Goal: Task Accomplishment & Management: Manage account settings

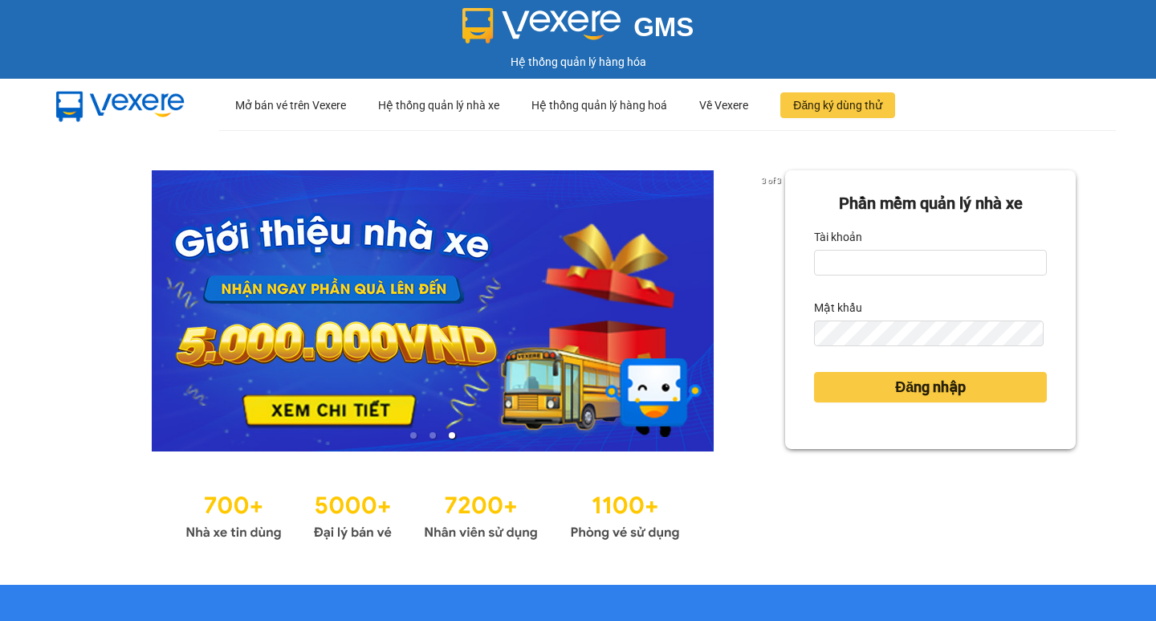
click at [819, 521] on div "Phần mềm quản lý nhà xe Tài khoản Mật khẩu Đăng nhập" at bounding box center [930, 357] width 291 height 374
click at [866, 258] on input "Tài khoản" at bounding box center [930, 263] width 233 height 26
type input "thuoctv.kimhoang"
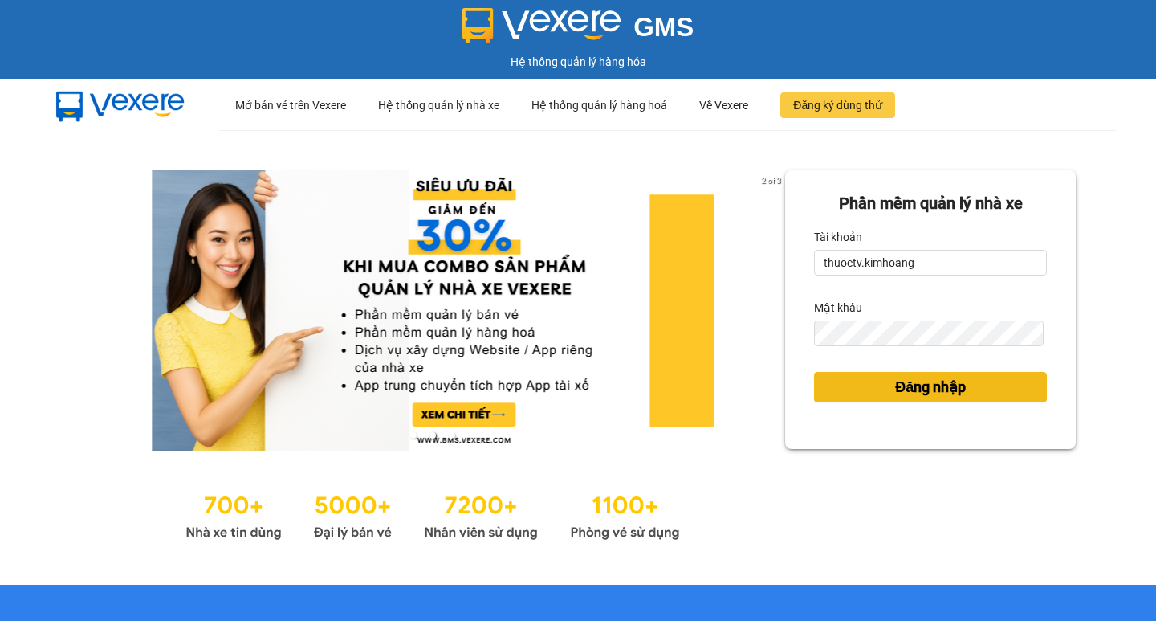
click at [931, 389] on span "Đăng nhập" at bounding box center [930, 387] width 71 height 22
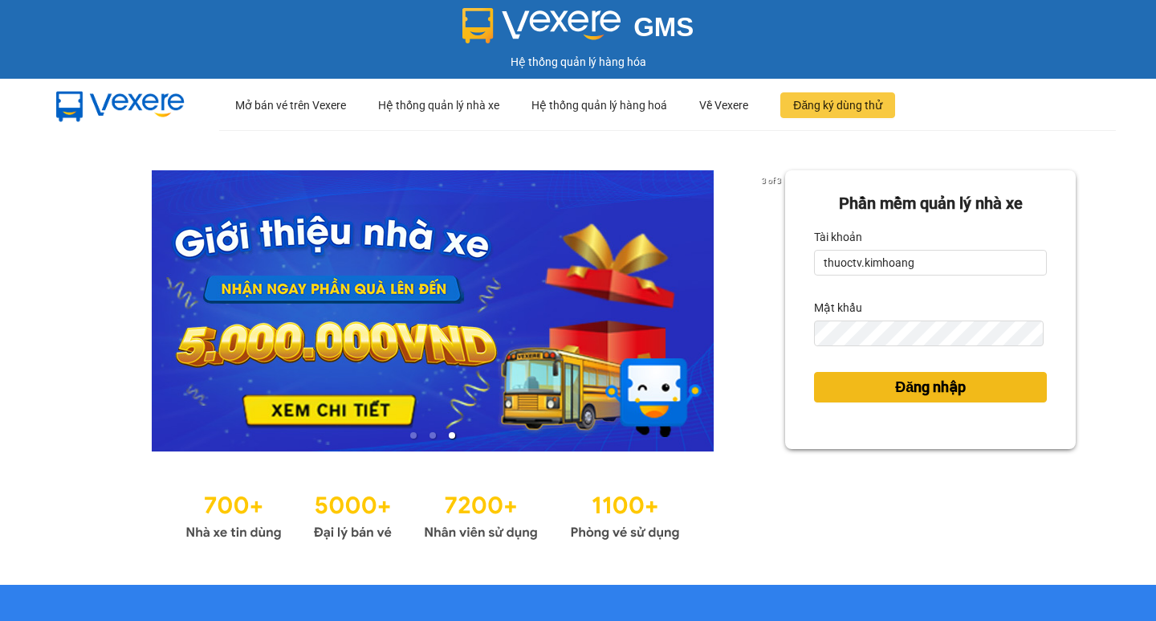
click at [919, 389] on span "Đăng nhập" at bounding box center [930, 387] width 71 height 22
click at [879, 343] on body "GMS Hệ thống quản lý hàng hóa ··· Mở bán vé trên Vexere ··· Hệ thống quản lý nh…" at bounding box center [578, 310] width 1156 height 621
click at [880, 342] on body "GMS Hệ thống quản lý hàng hóa ··· Mở bán vé trên Vexere ··· Hệ thống quản lý nh…" at bounding box center [578, 310] width 1156 height 621
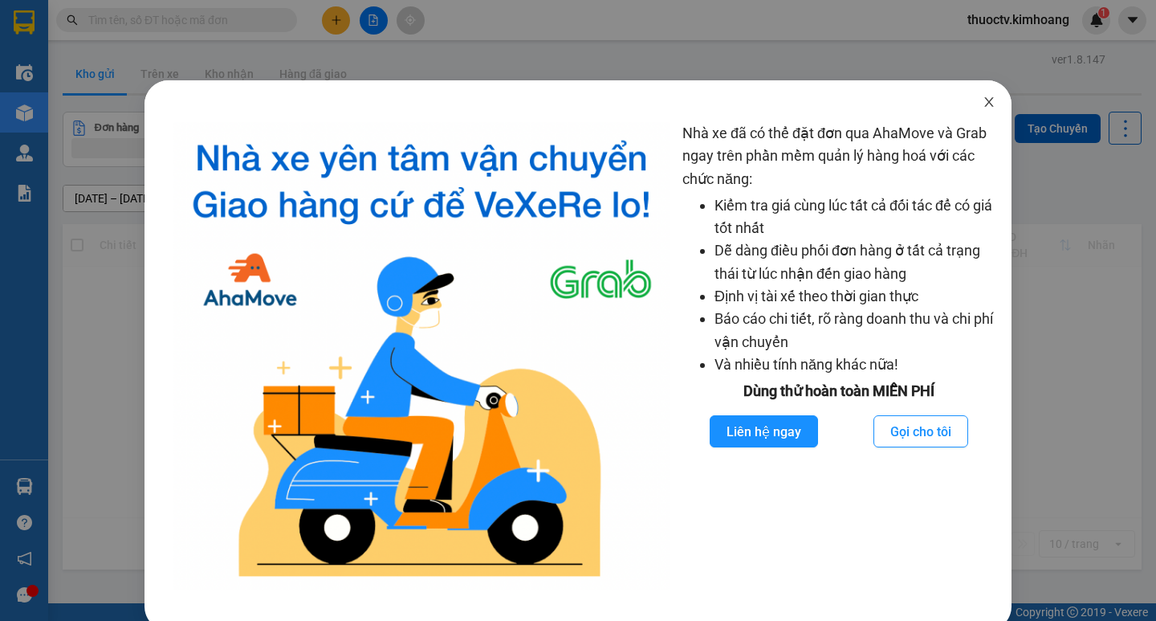
click at [984, 104] on icon "close" at bounding box center [988, 102] width 9 height 10
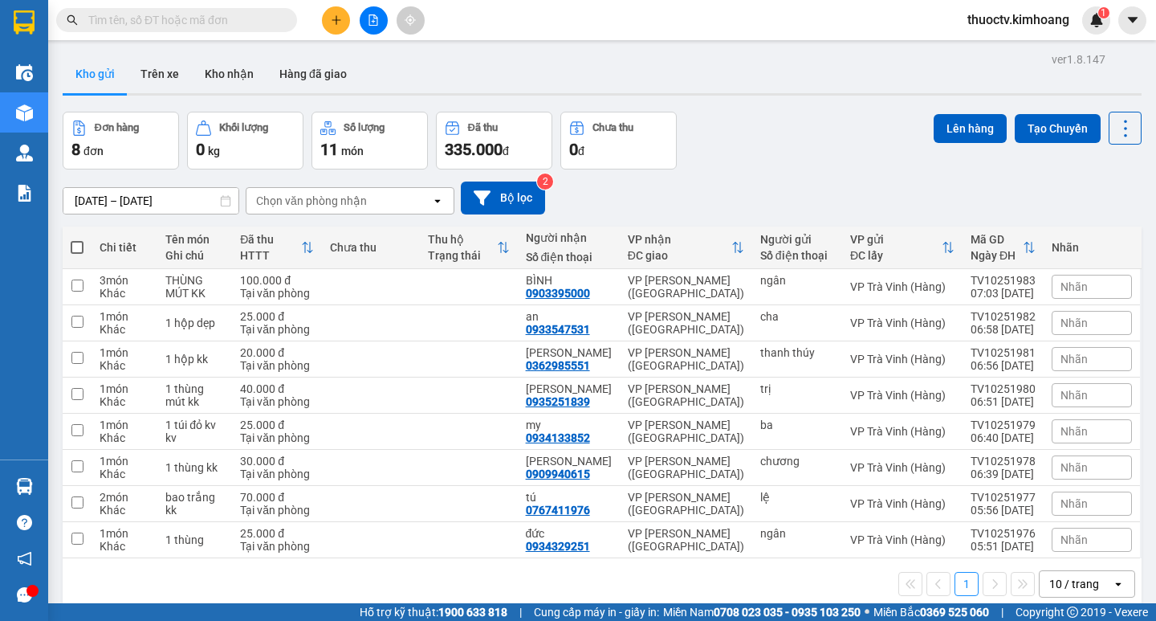
click at [214, 18] on input "text" at bounding box center [182, 20] width 189 height 18
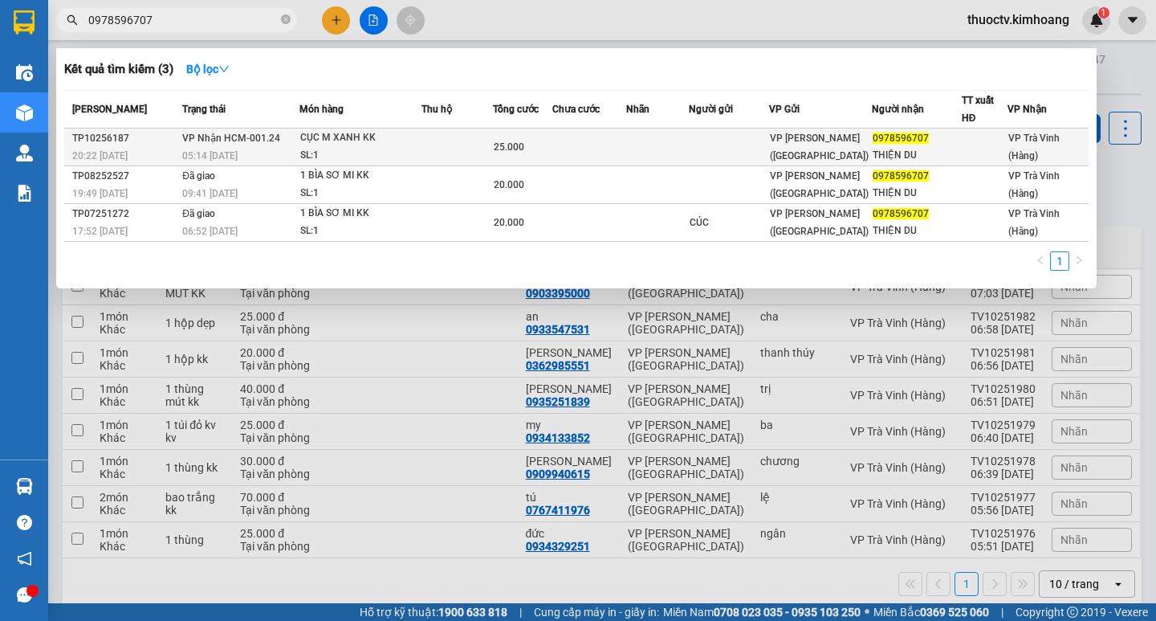
type input "0978596707"
click at [429, 146] on td at bounding box center [457, 147] width 71 height 38
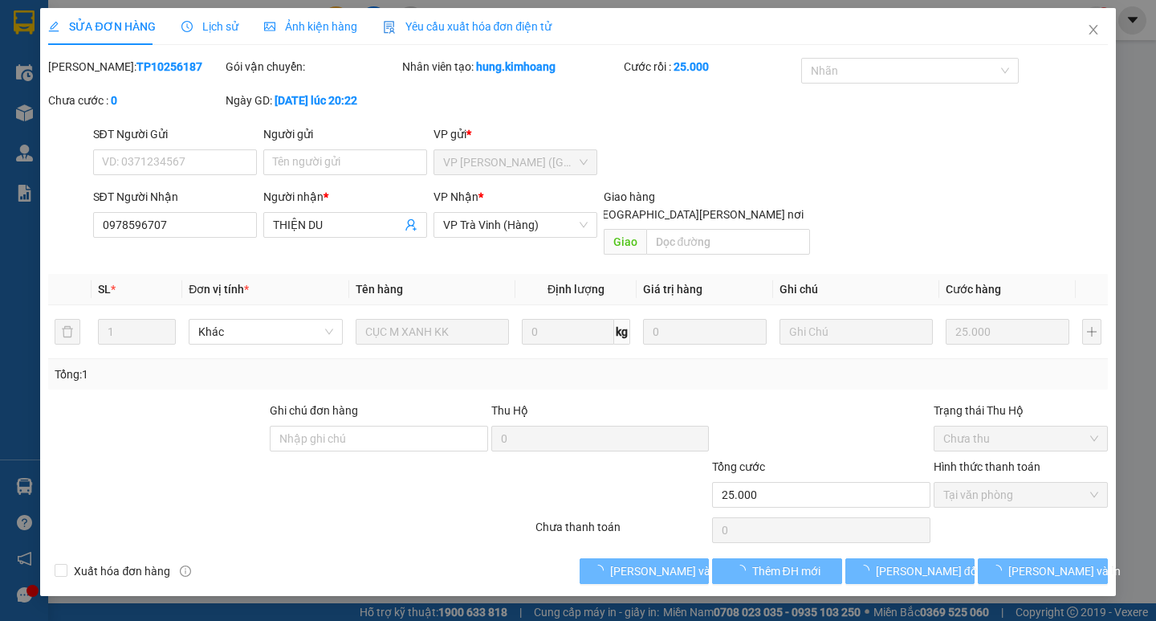
type input "0978596707"
type input "THIỆN DU"
type input "25.000"
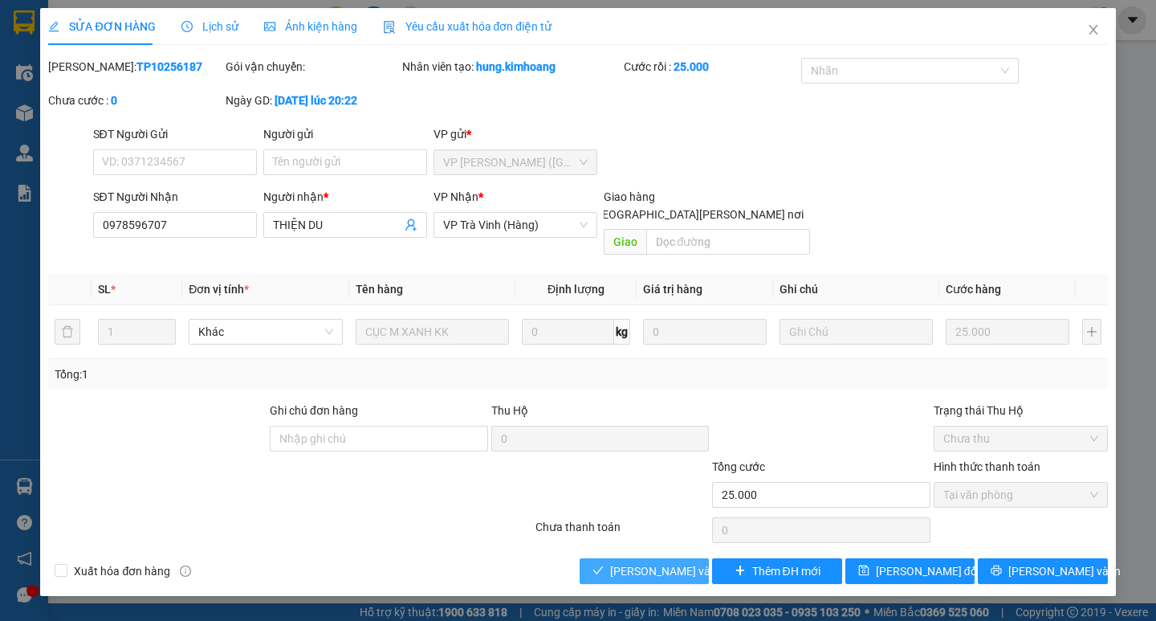
click at [665, 562] on span "[PERSON_NAME] và [PERSON_NAME] hàng" at bounding box center [718, 571] width 217 height 18
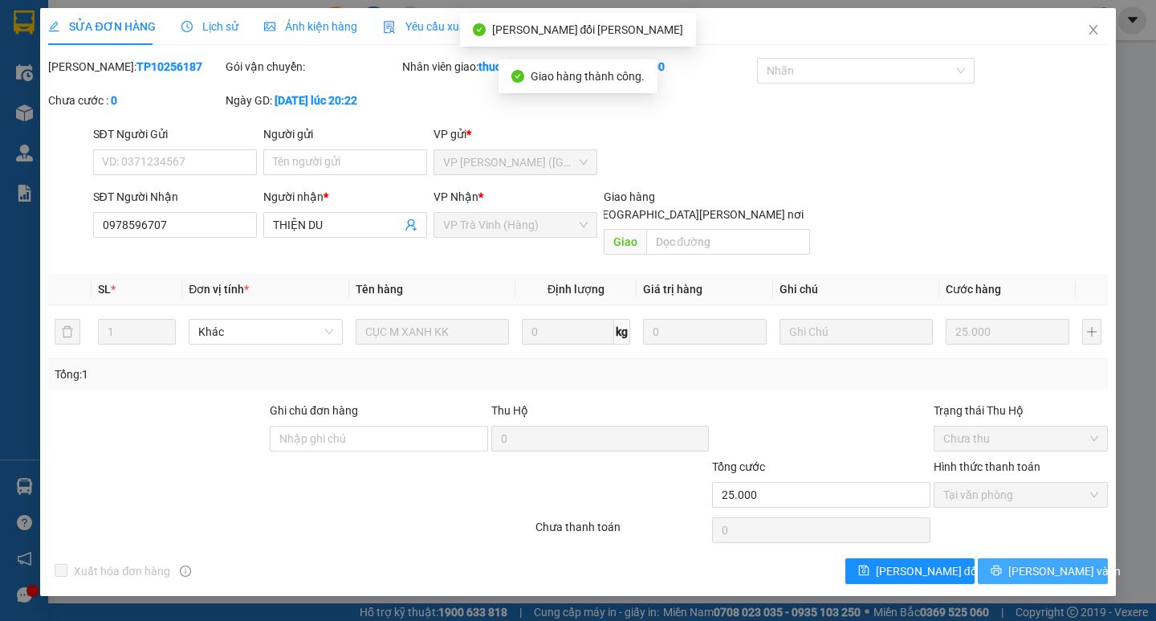
click at [1044, 558] on button "[PERSON_NAME] và In" at bounding box center [1042, 571] width 129 height 26
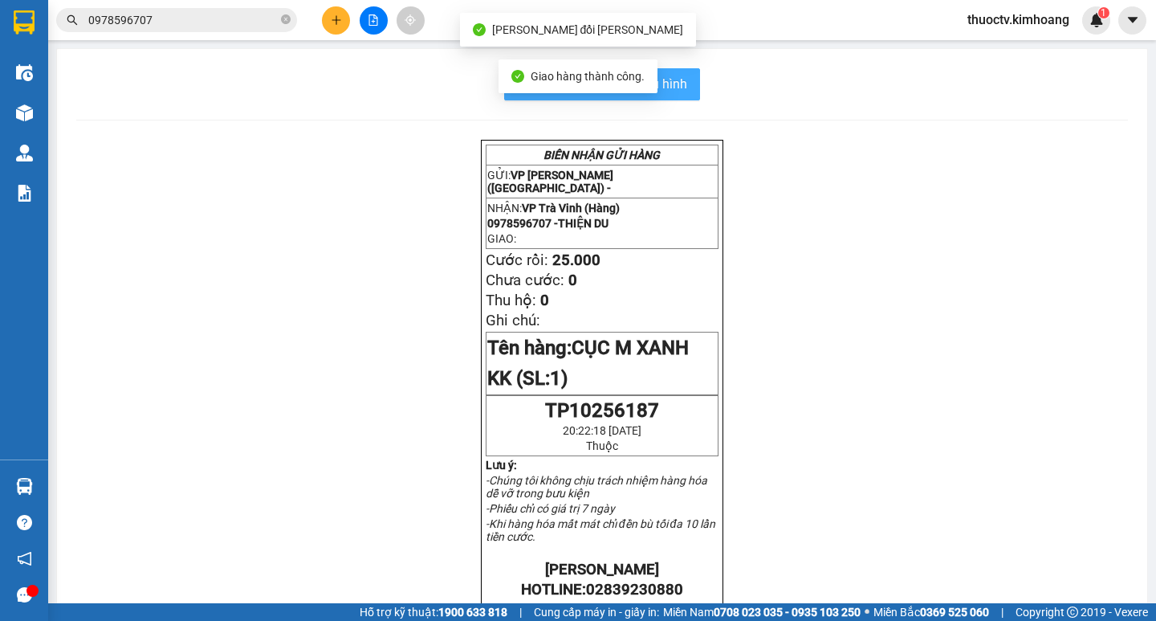
click at [676, 79] on span "In mẫu biên lai tự cấu hình" at bounding box center [611, 84] width 151 height 20
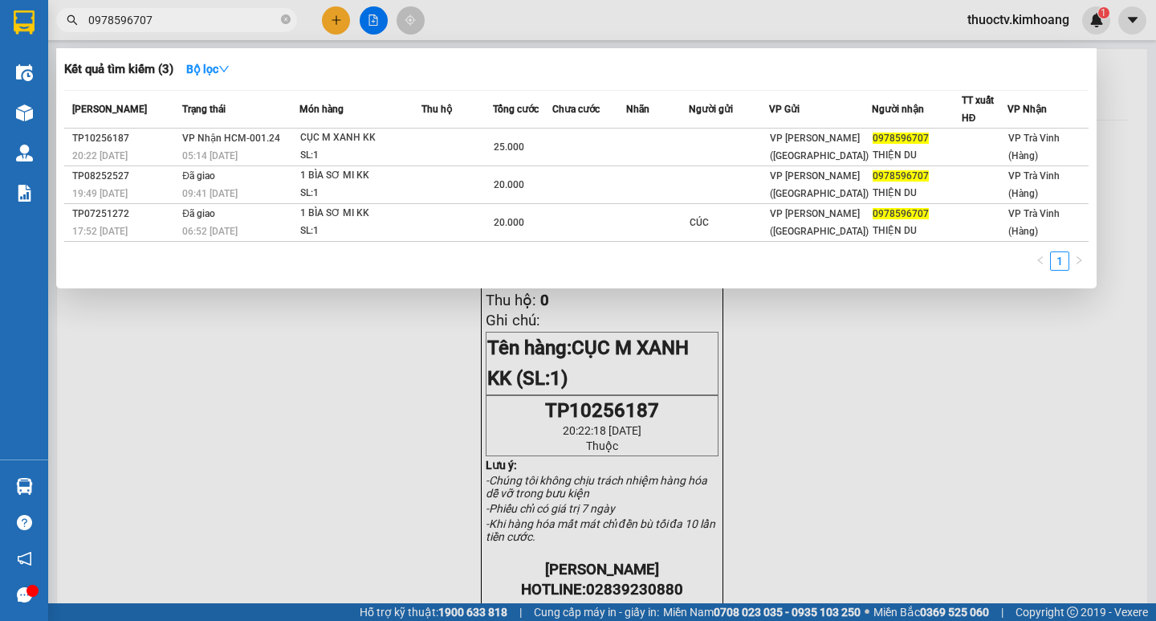
click at [173, 20] on input "0978596707" at bounding box center [182, 20] width 189 height 18
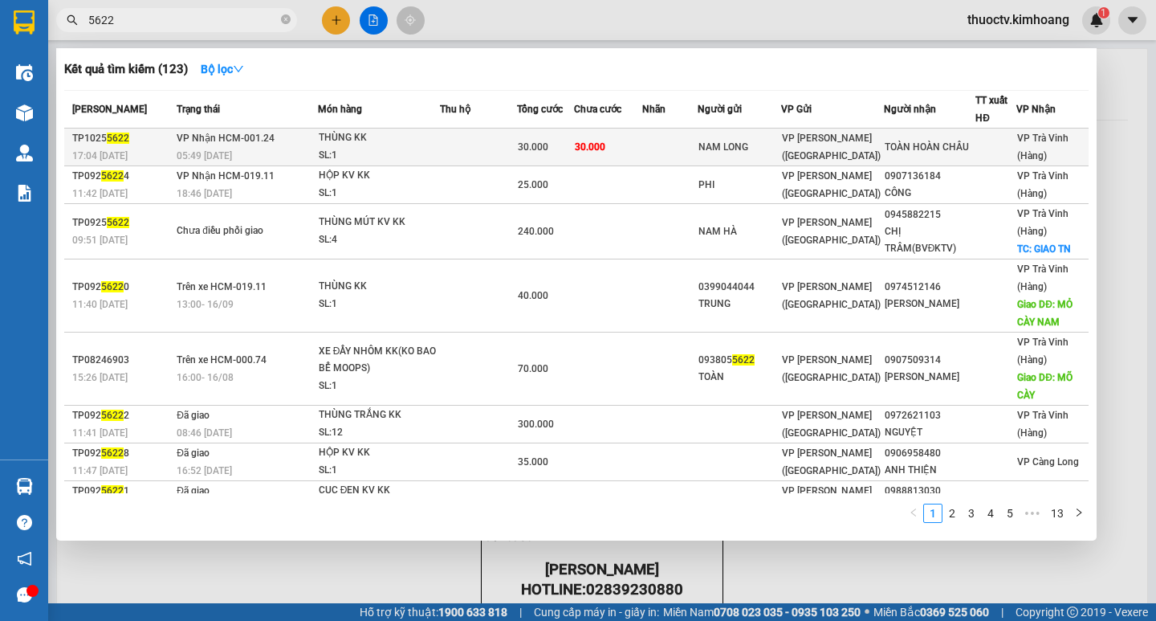
type input "5622"
click at [638, 150] on td "30.000" at bounding box center [608, 147] width 68 height 38
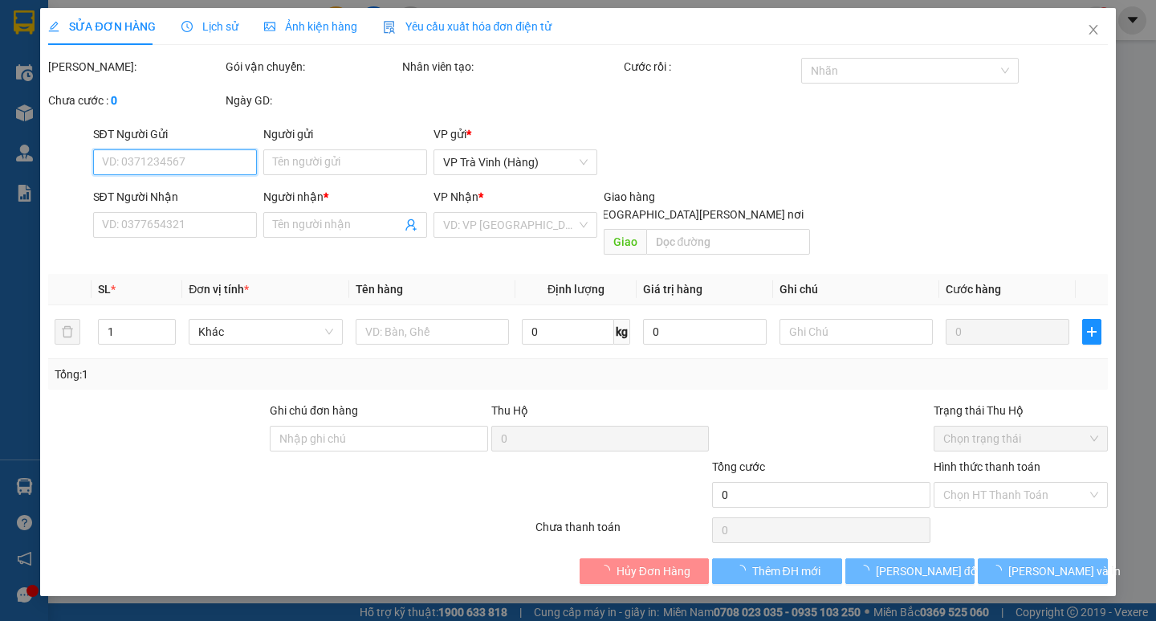
type input "NAM LONG"
type input "TOÀN HOÀN CHÂU"
type input "30.000"
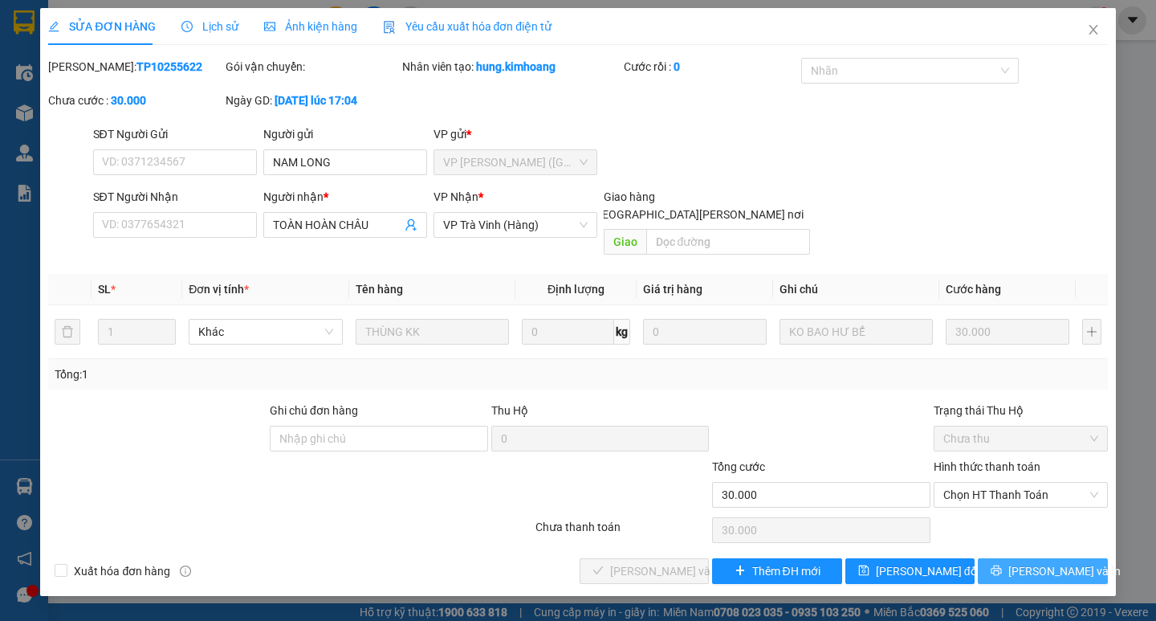
click at [1038, 562] on span "[PERSON_NAME] và In" at bounding box center [1064, 571] width 112 height 18
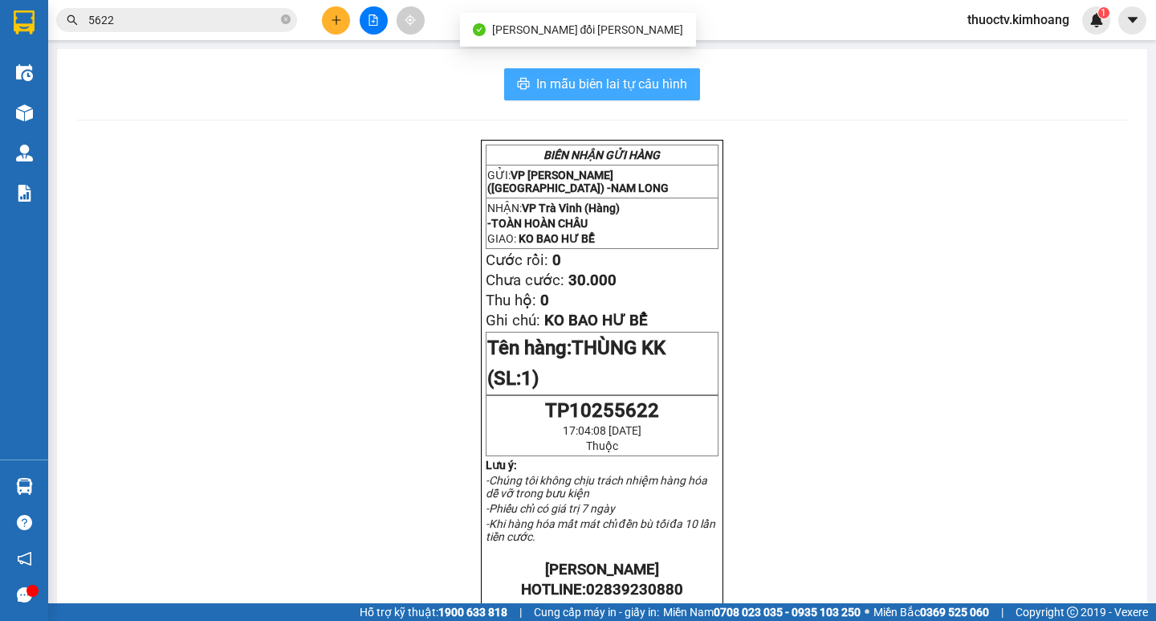
click at [560, 81] on span "In mẫu biên lai tự cấu hình" at bounding box center [611, 84] width 151 height 20
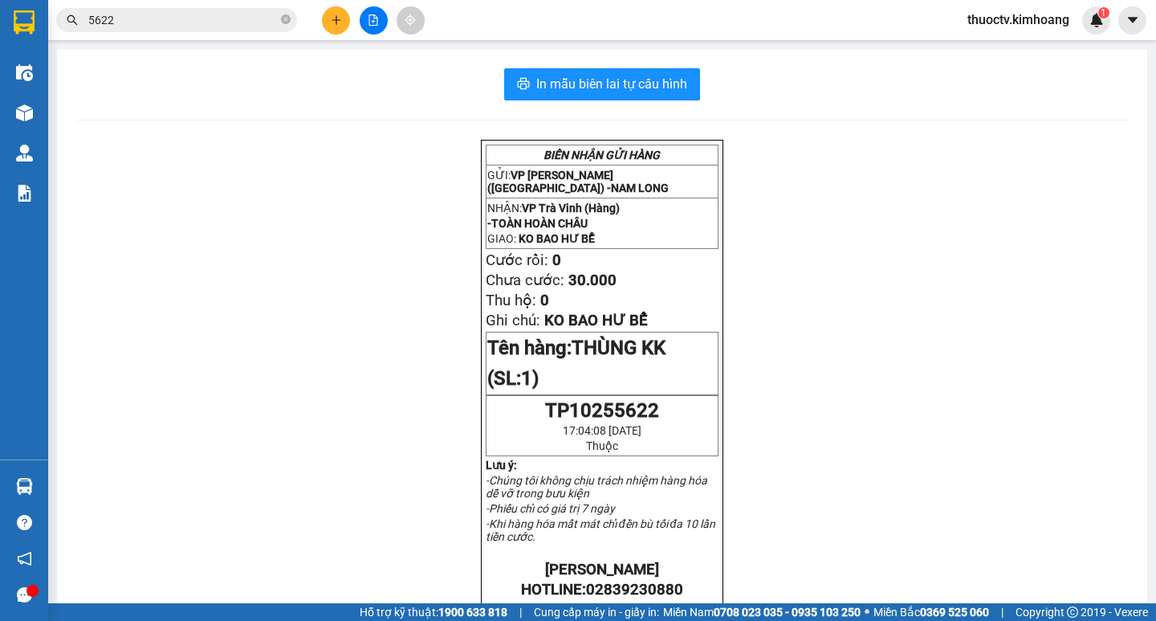
click at [144, 26] on input "5622" at bounding box center [182, 20] width 189 height 18
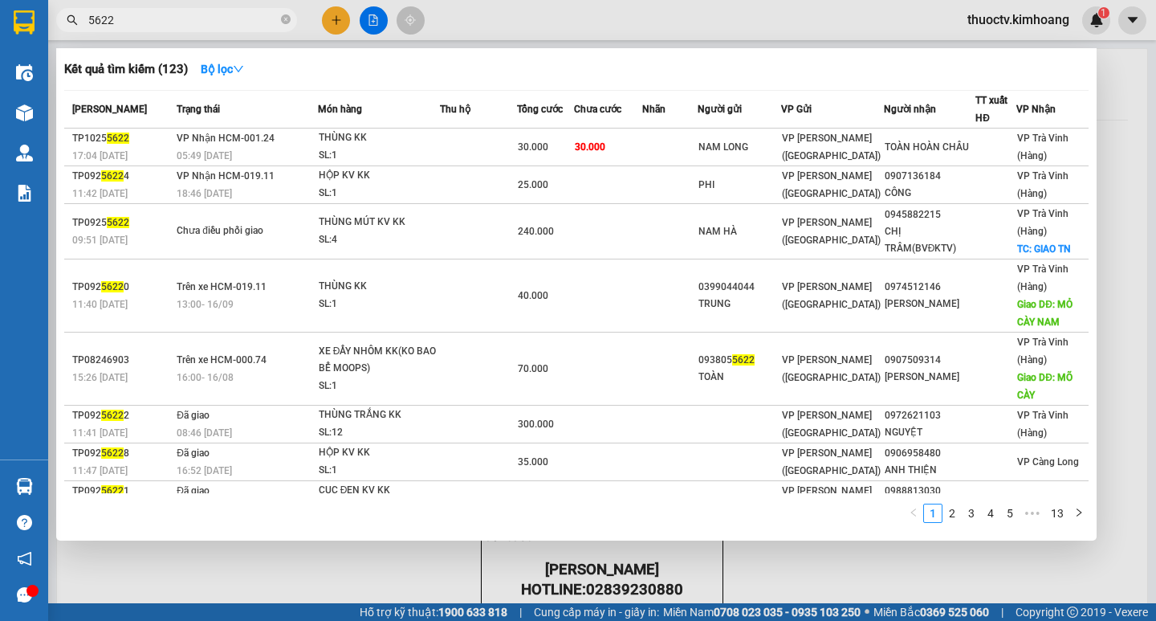
click at [119, 22] on input "5622" at bounding box center [182, 20] width 189 height 18
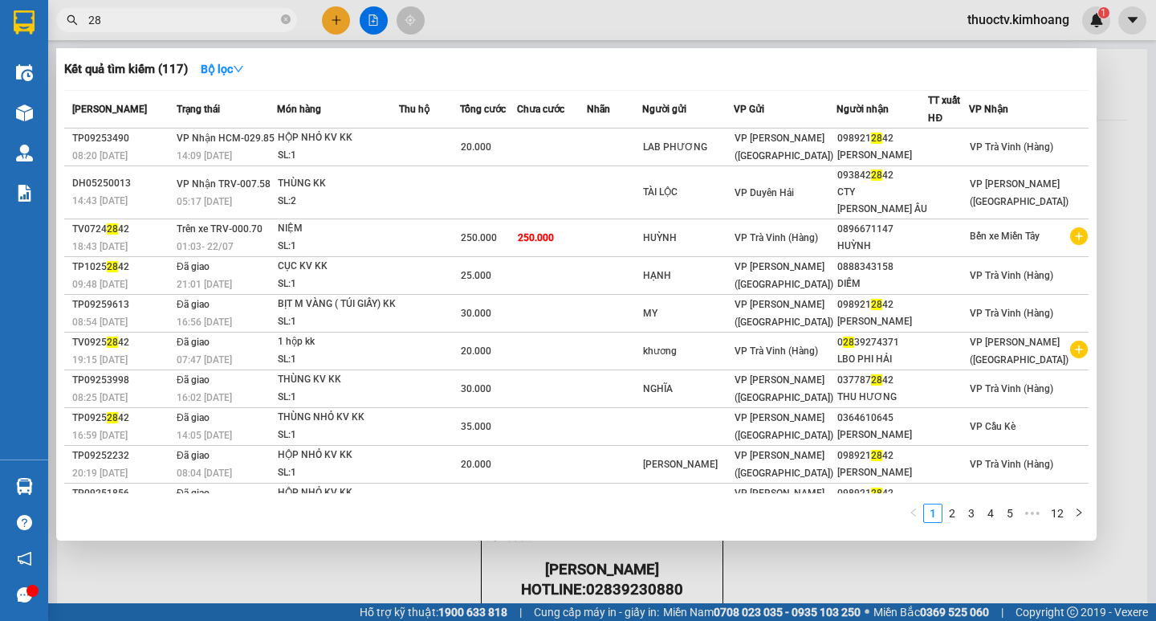
type input "2"
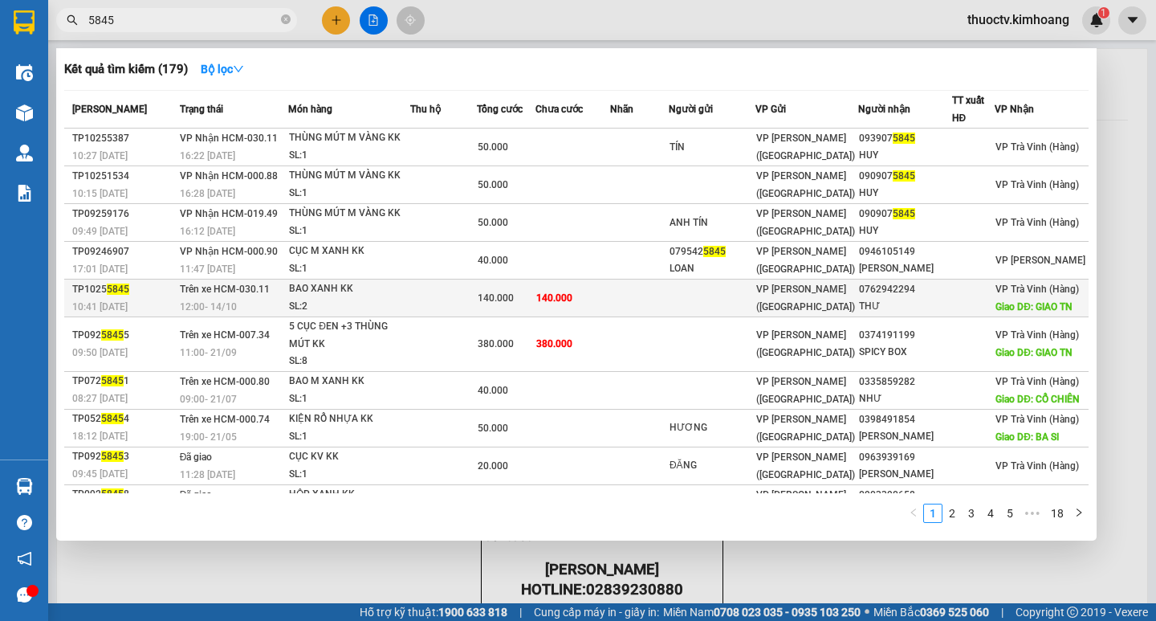
type input "5845"
click at [609, 312] on td "140.000" at bounding box center [573, 298] width 74 height 38
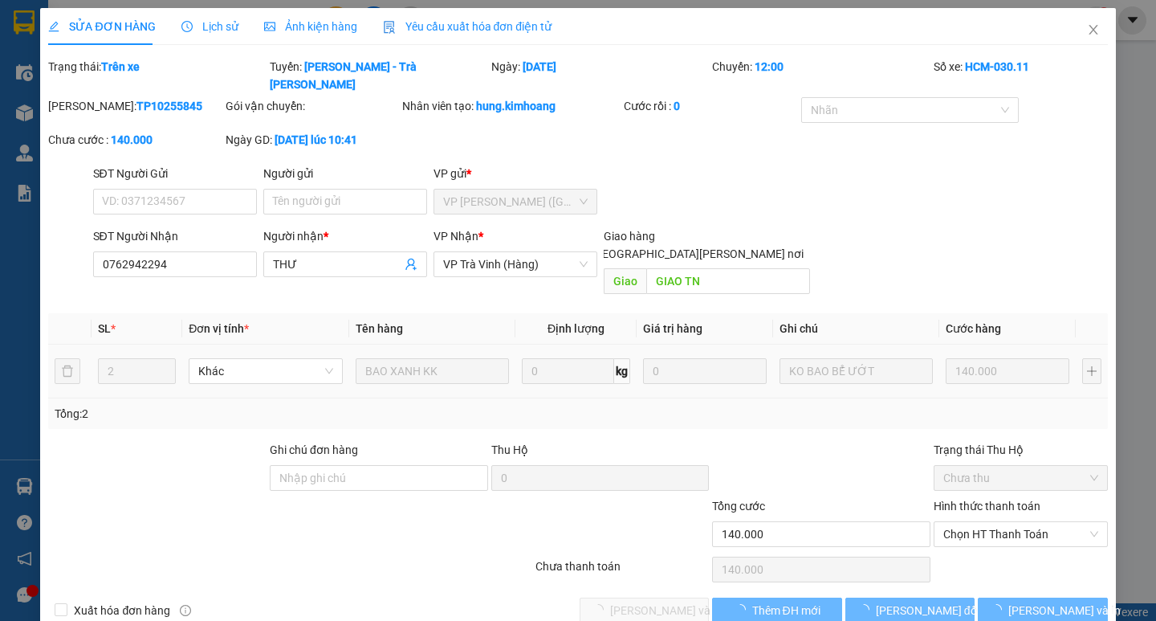
type input "0762942294"
type input "THƯ"
type input "GIAO TN"
type input "140.000"
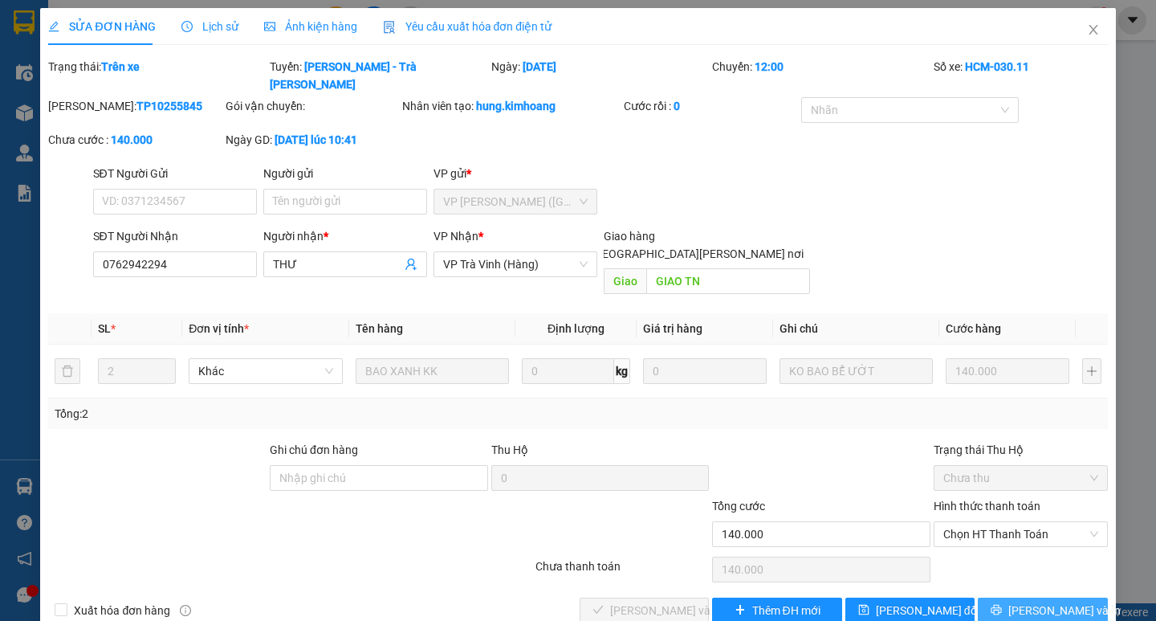
click at [1049, 601] on span "[PERSON_NAME] và In" at bounding box center [1064, 610] width 112 height 18
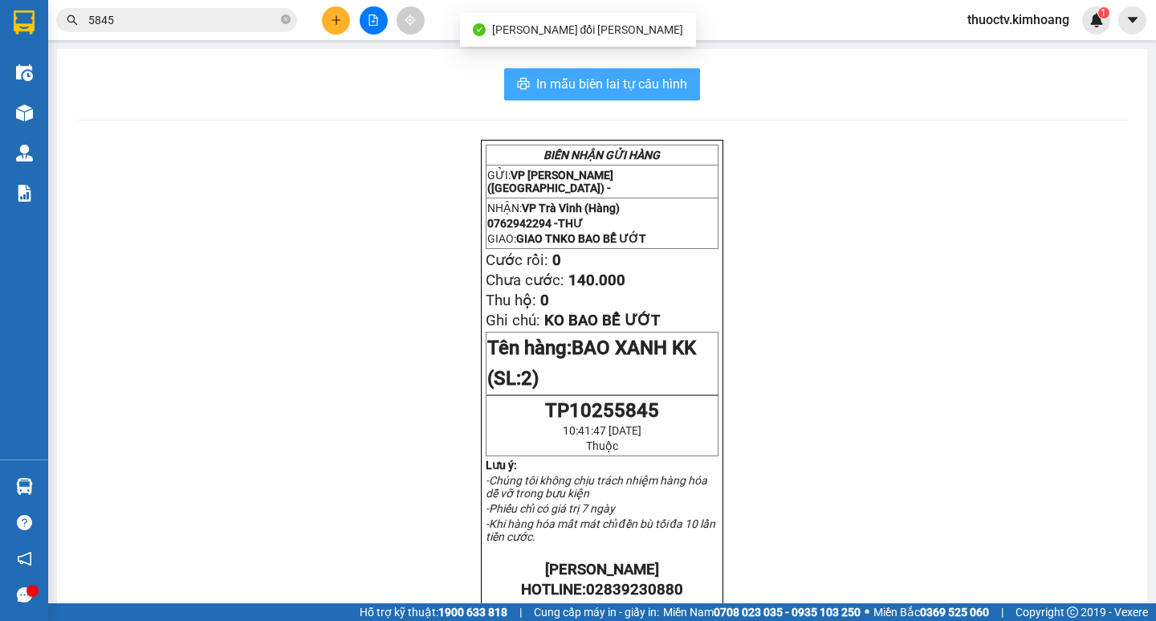
click at [536, 80] on span "In mẫu biên lai tự cấu hình" at bounding box center [611, 84] width 151 height 20
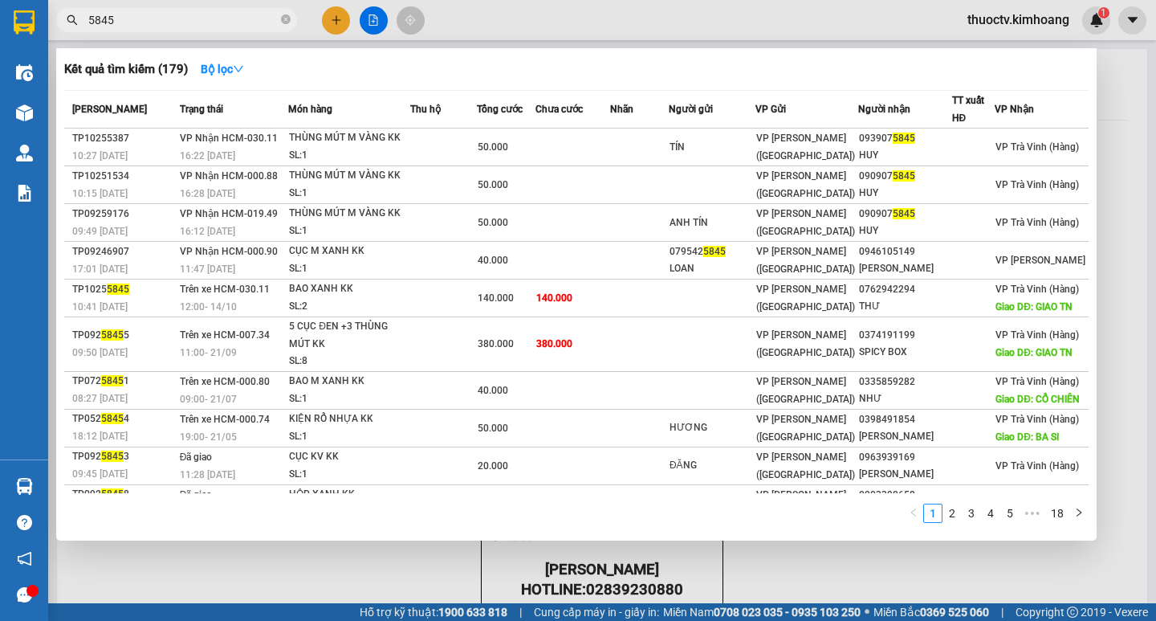
click at [141, 16] on input "5845" at bounding box center [182, 20] width 189 height 18
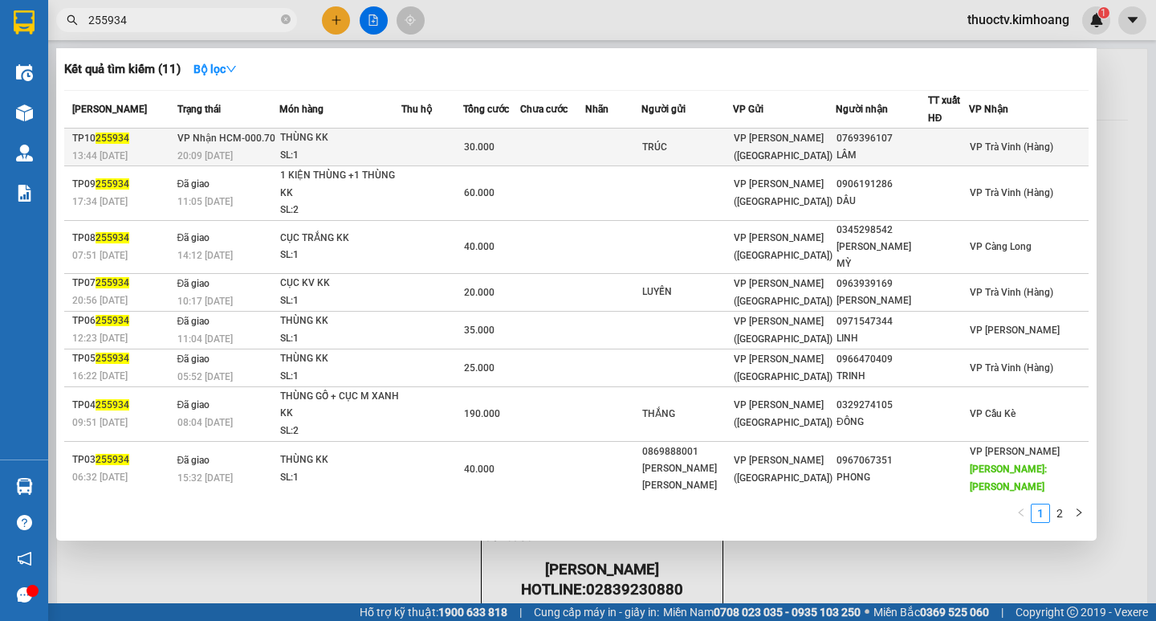
type input "255934"
click at [401, 148] on div "SL: 1" at bounding box center [340, 156] width 120 height 18
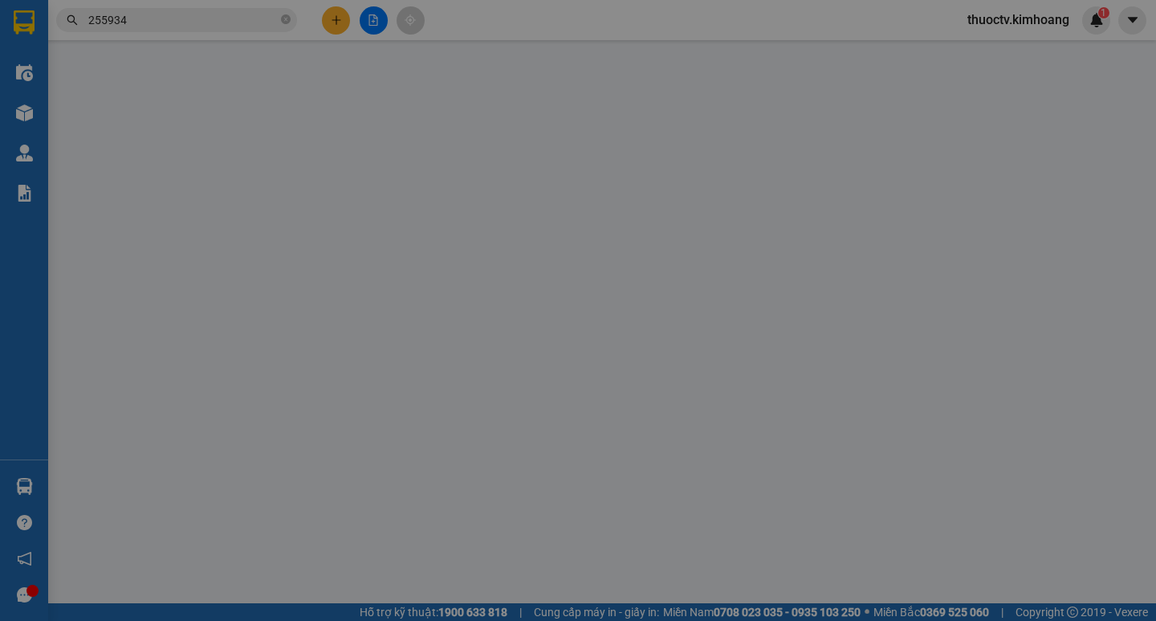
type input "TRÚC"
type input "0769396107"
type input "LÂM"
type input "30.000"
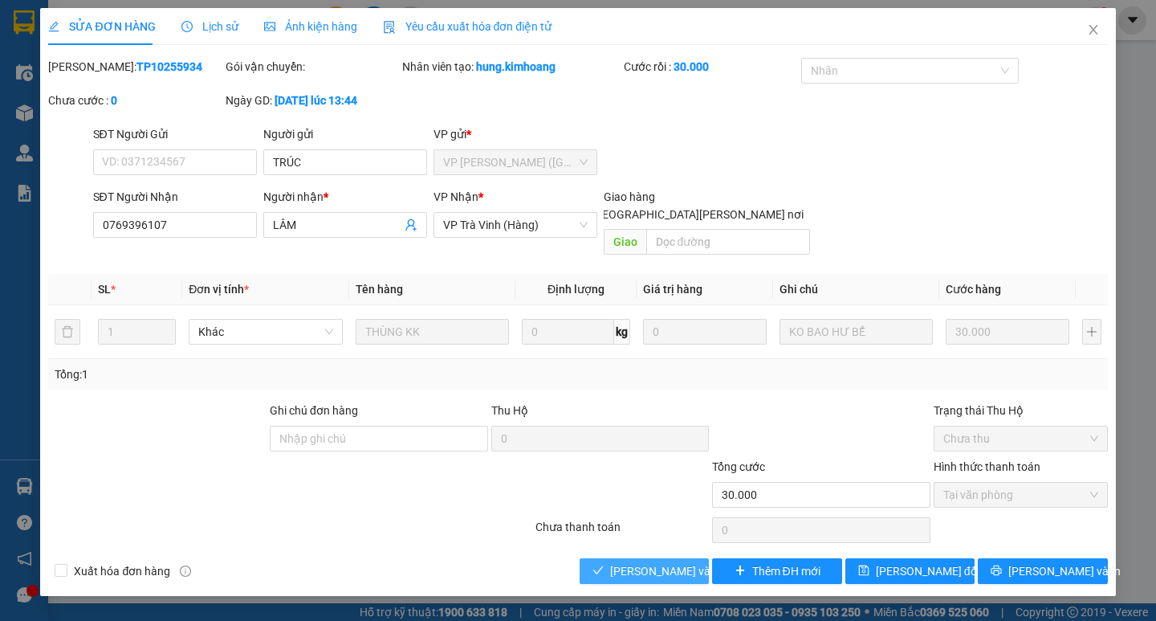
click at [660, 562] on span "[PERSON_NAME] và [PERSON_NAME] hàng" at bounding box center [718, 571] width 217 height 18
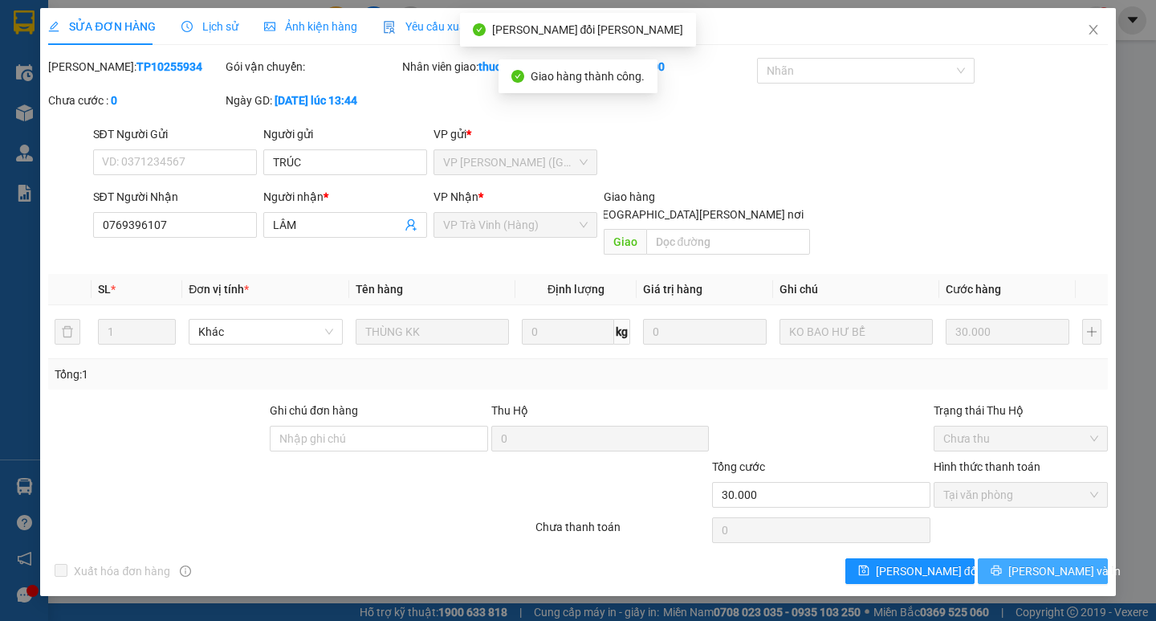
click at [1046, 562] on span "[PERSON_NAME] và In" at bounding box center [1064, 571] width 112 height 18
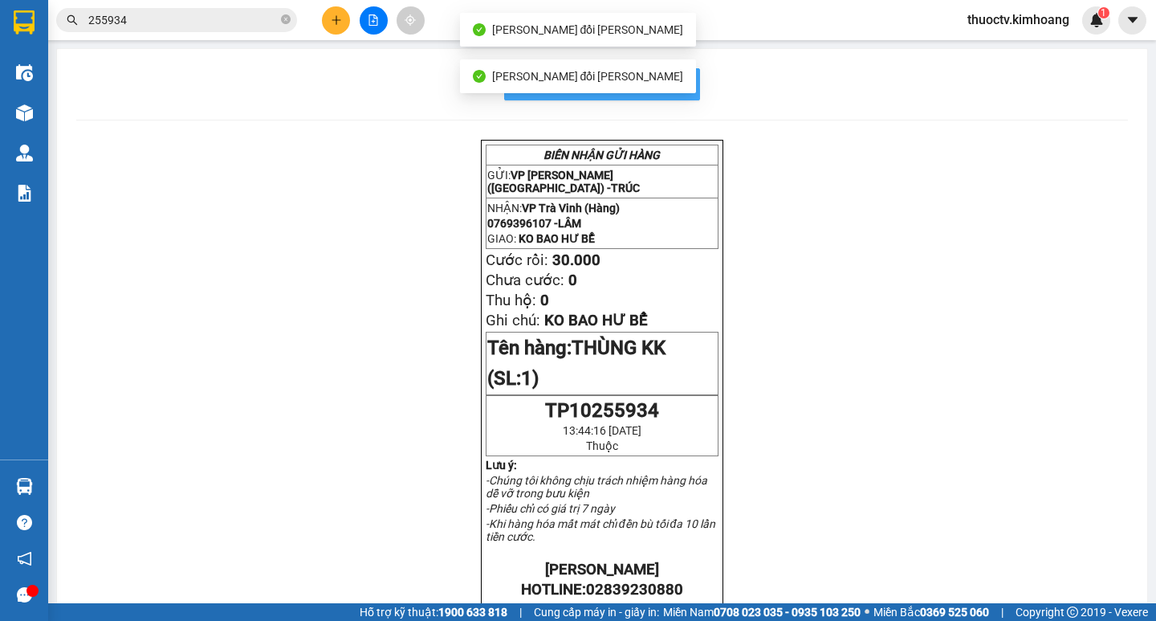
drag, startPoint x: 676, startPoint y: 76, endPoint x: 742, endPoint y: 94, distance: 68.2
click at [675, 77] on span "In mẫu biên lai tự cấu hình" at bounding box center [611, 84] width 151 height 20
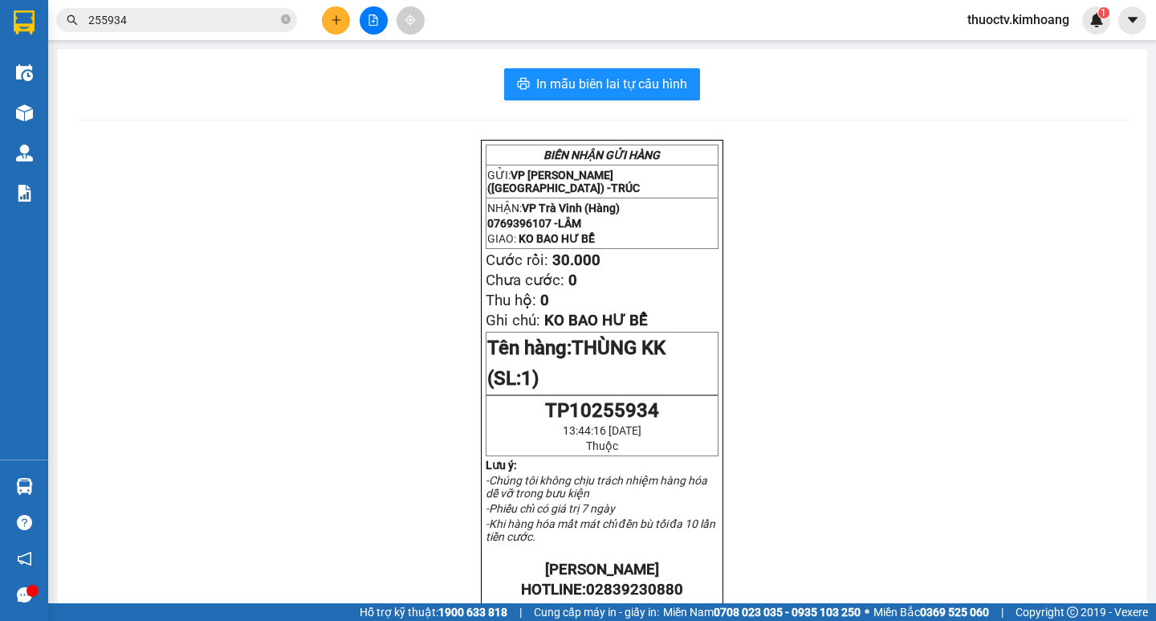
click at [135, 22] on input "255934" at bounding box center [182, 20] width 189 height 18
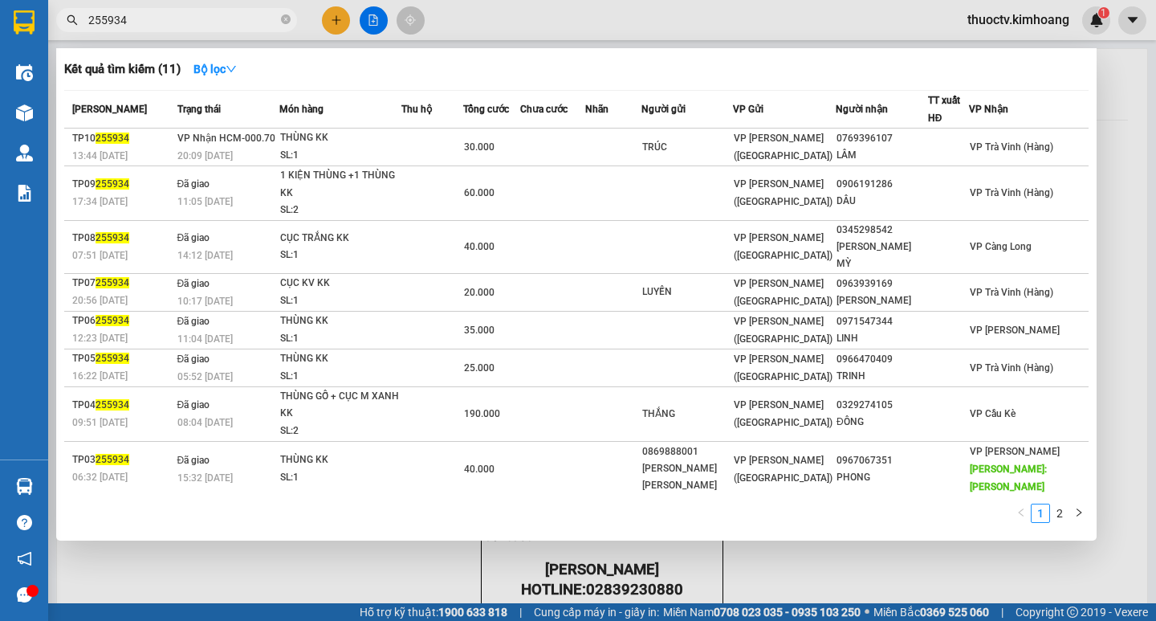
click at [135, 22] on input "255934" at bounding box center [182, 20] width 189 height 18
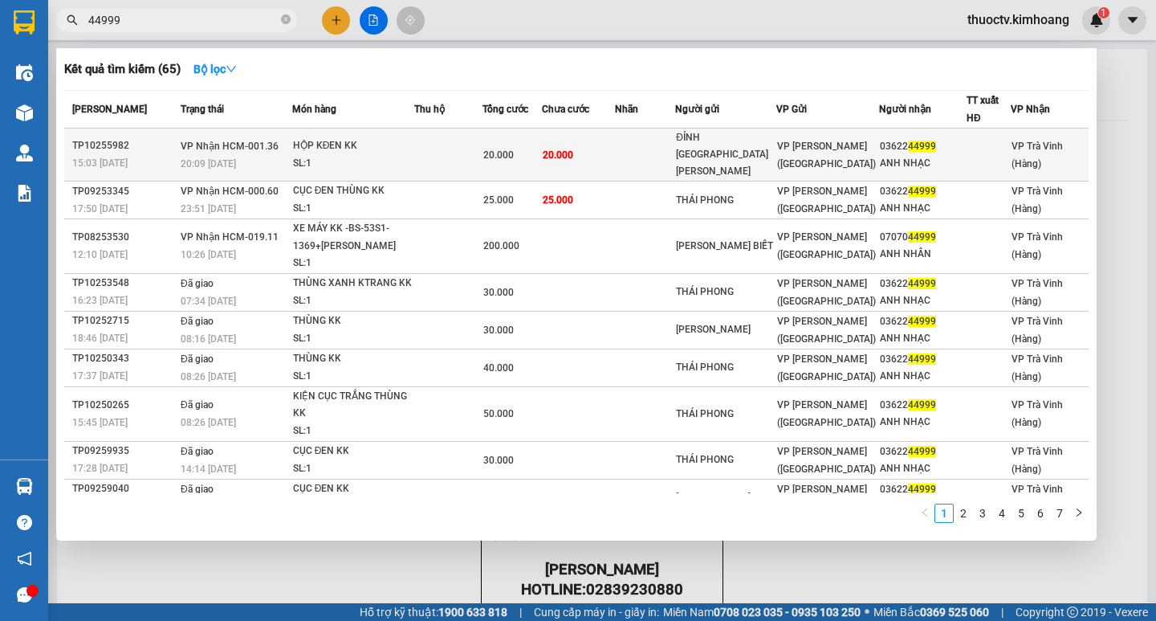
type input "44999"
click at [602, 151] on td "20.000" at bounding box center [578, 154] width 73 height 53
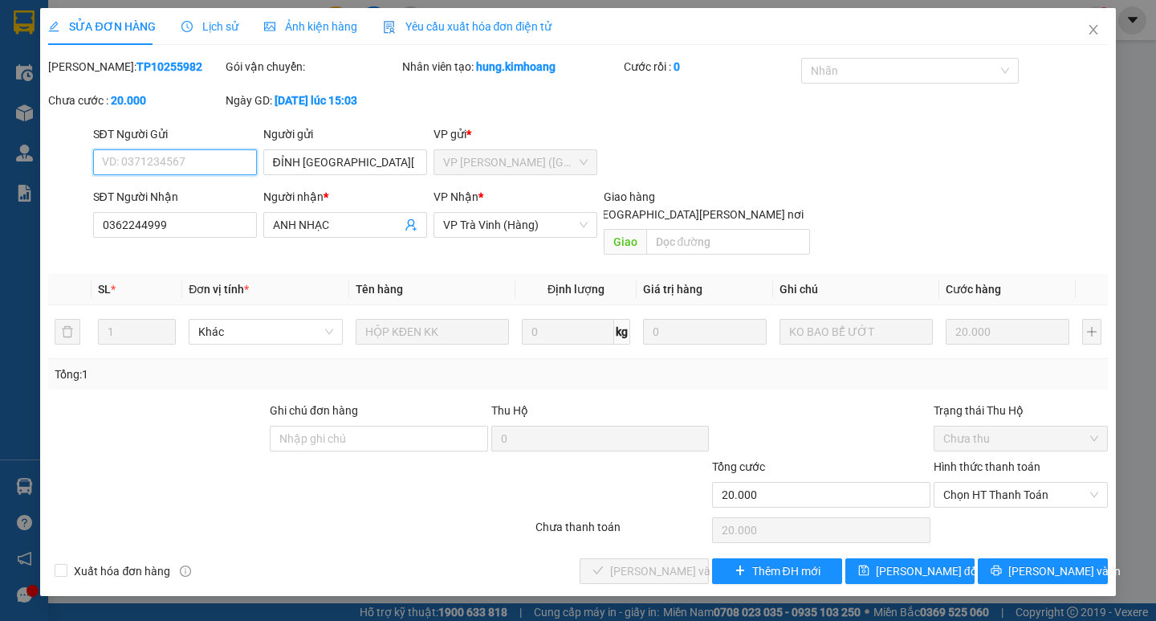
type input "ĐỈNH [GEOGRAPHIC_DATA][PERSON_NAME]"
type input "0362244999"
type input "ANH NHẠC"
type input "20.000"
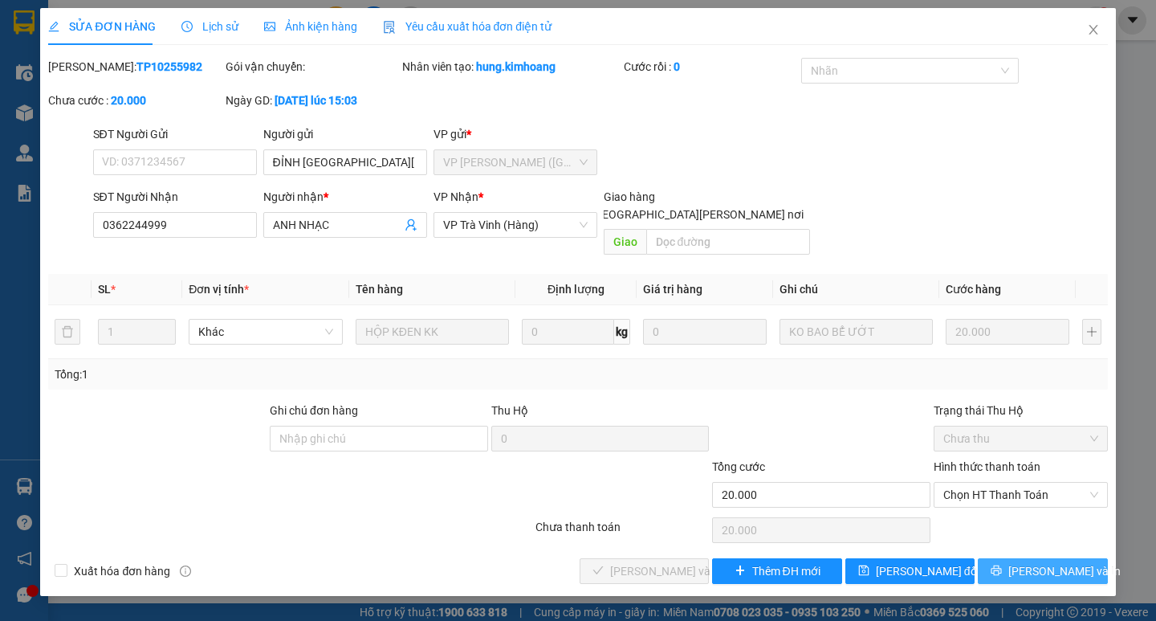
click at [1039, 562] on span "[PERSON_NAME] và In" at bounding box center [1064, 571] width 112 height 18
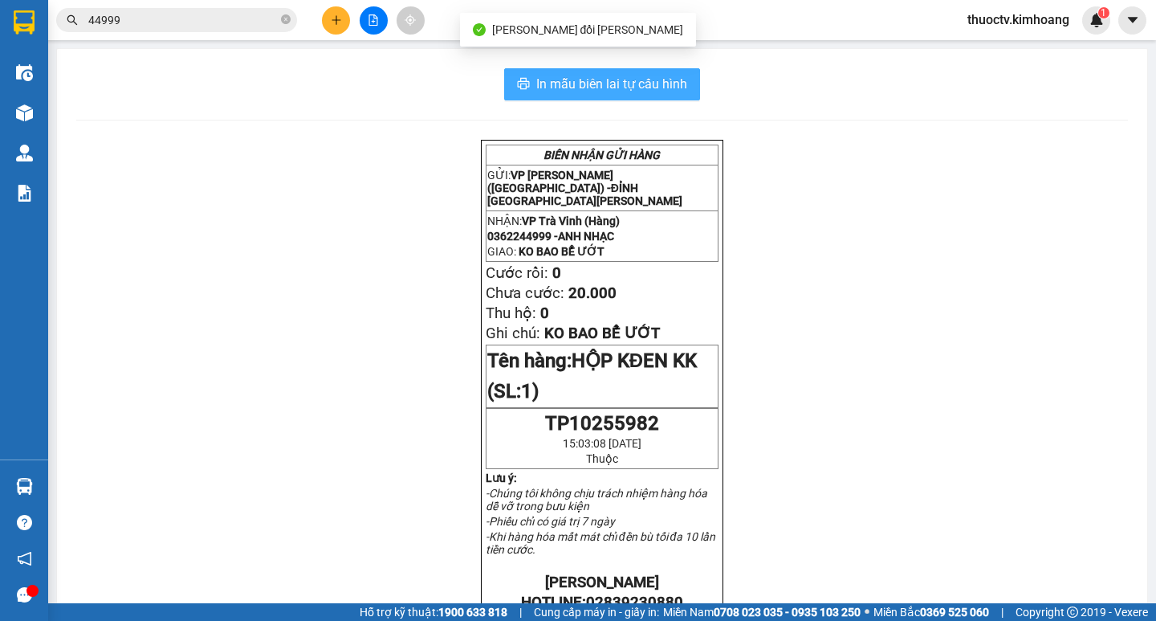
click at [627, 82] on span "In mẫu biên lai tự cấu hình" at bounding box center [611, 84] width 151 height 20
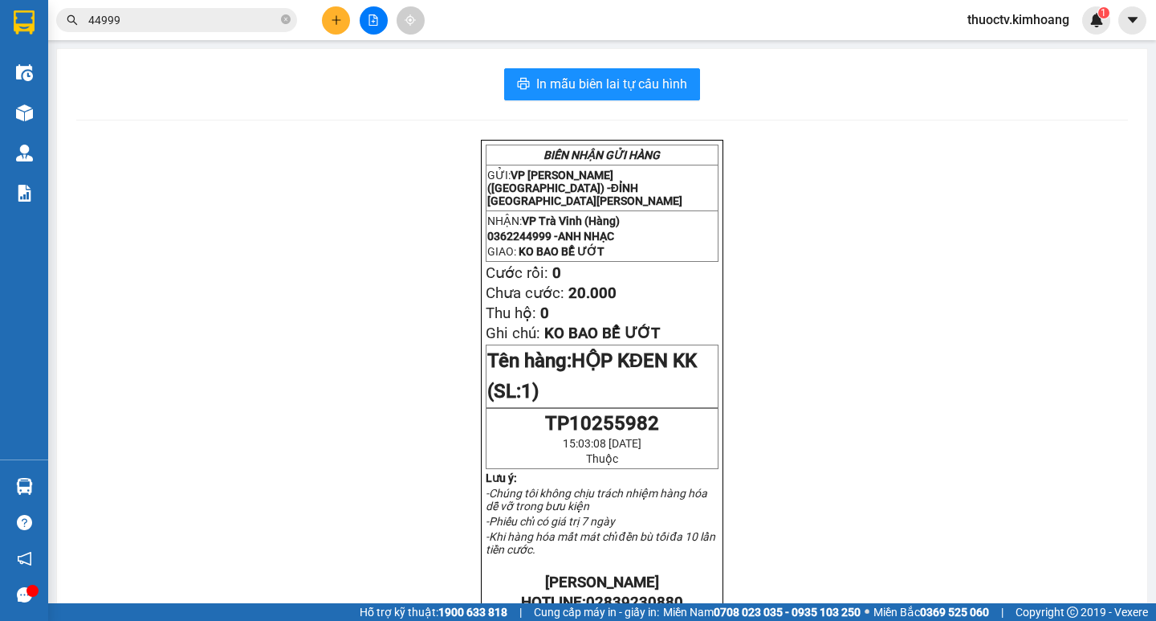
click at [154, 21] on input "44999" at bounding box center [182, 20] width 189 height 18
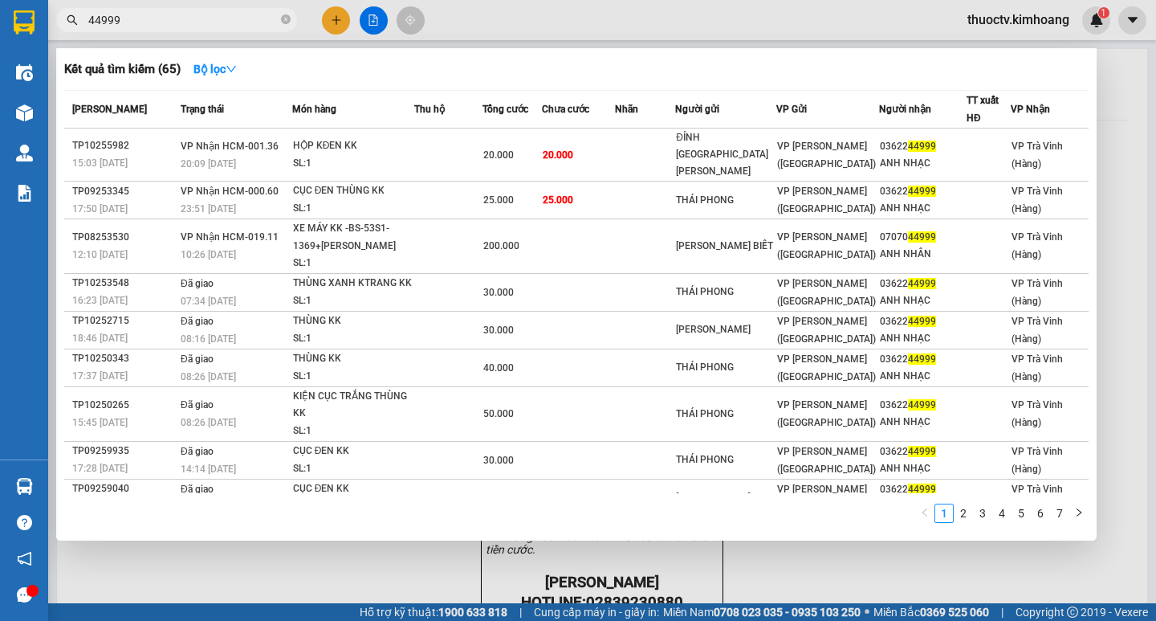
click at [154, 21] on input "44999" at bounding box center [182, 20] width 189 height 18
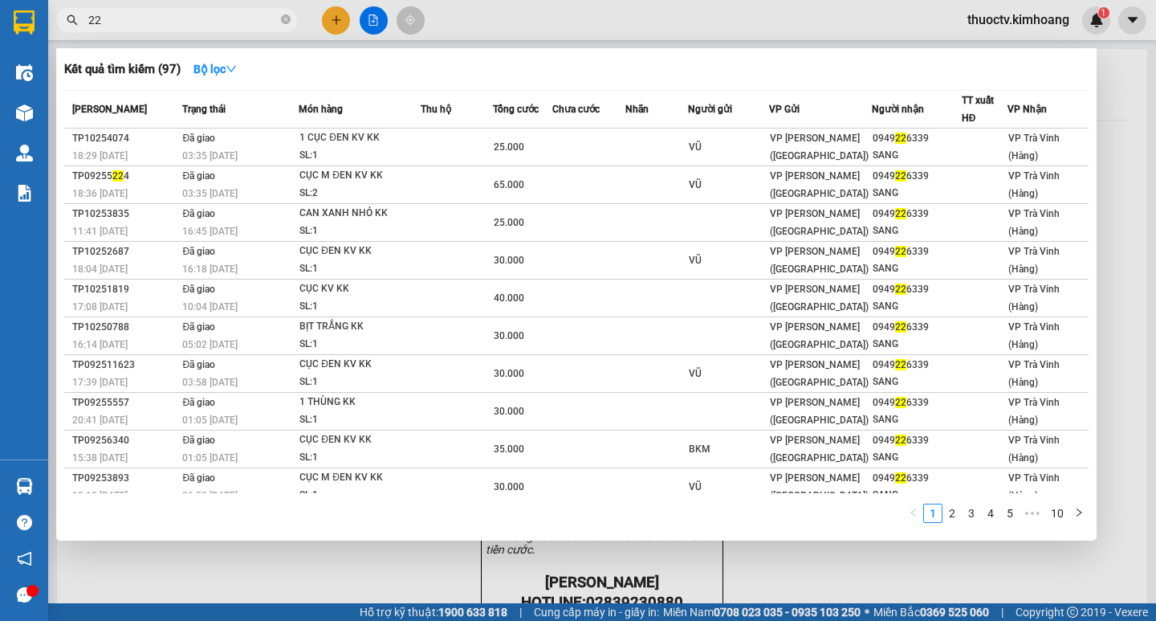
type input "2"
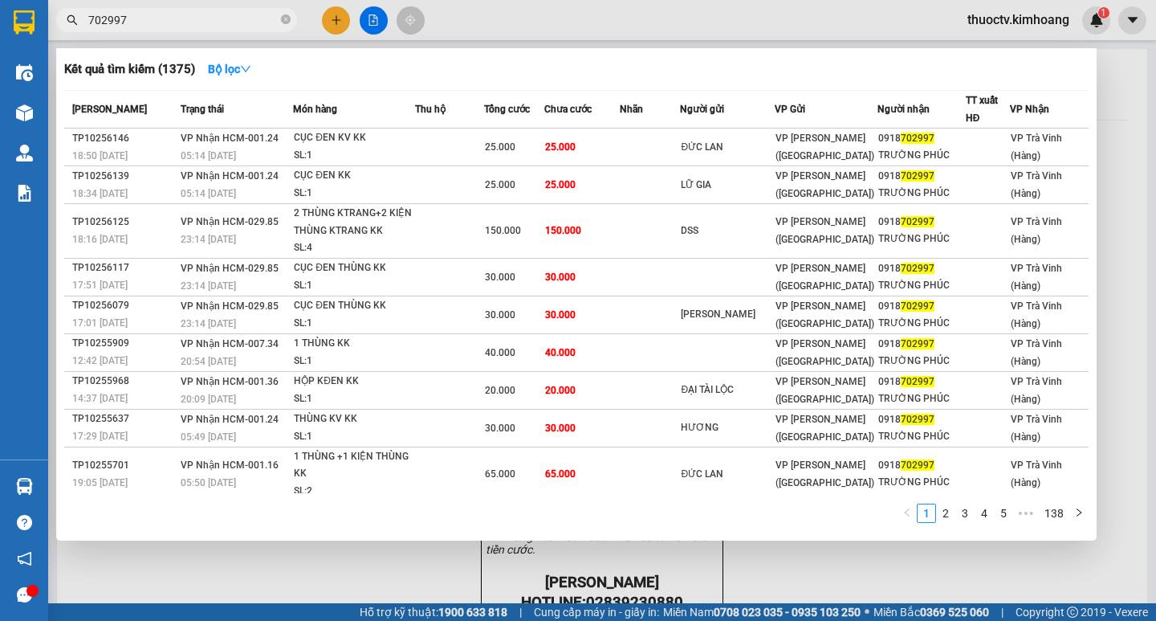
click at [139, 22] on input "702997" at bounding box center [182, 20] width 189 height 18
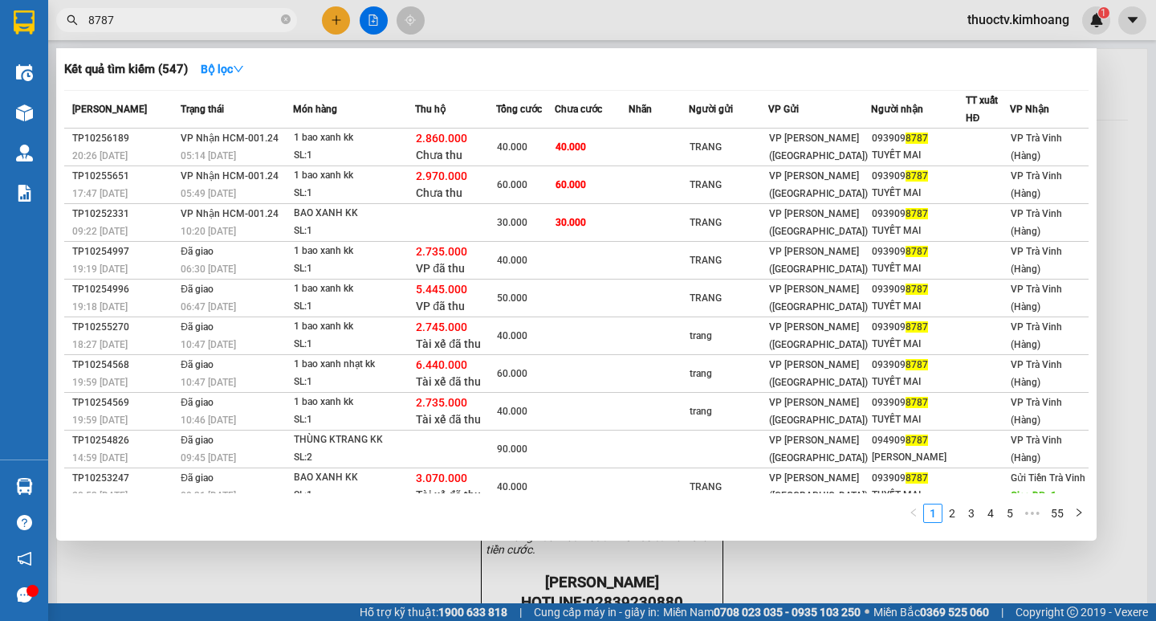
click at [127, 18] on input "8787" at bounding box center [182, 20] width 189 height 18
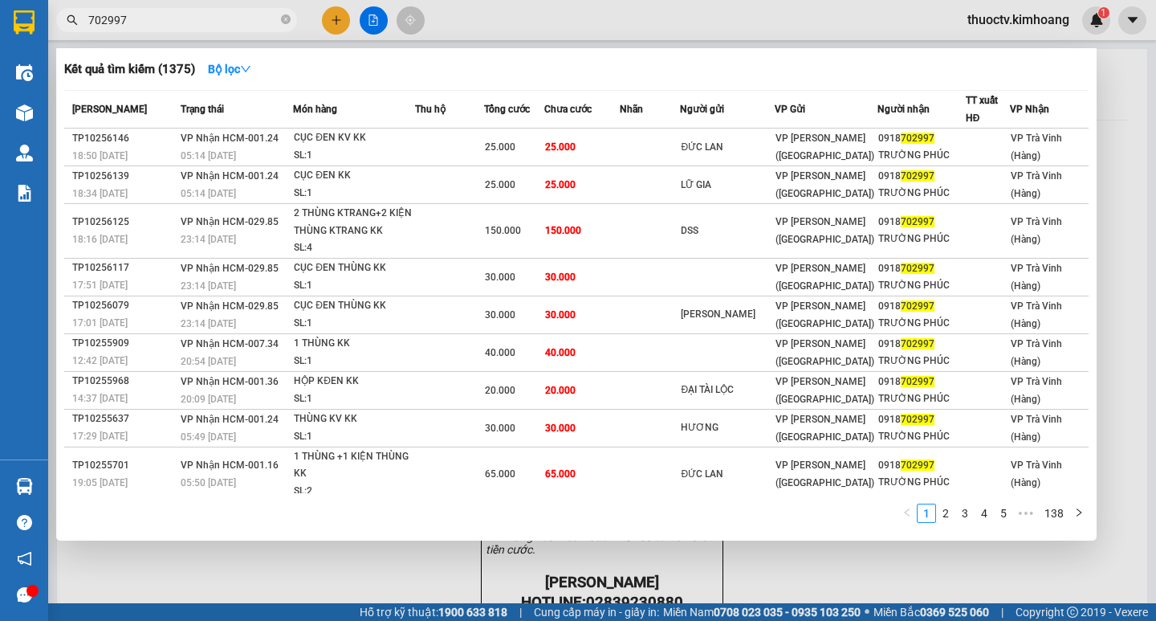
click at [128, 18] on input "702997" at bounding box center [182, 20] width 189 height 18
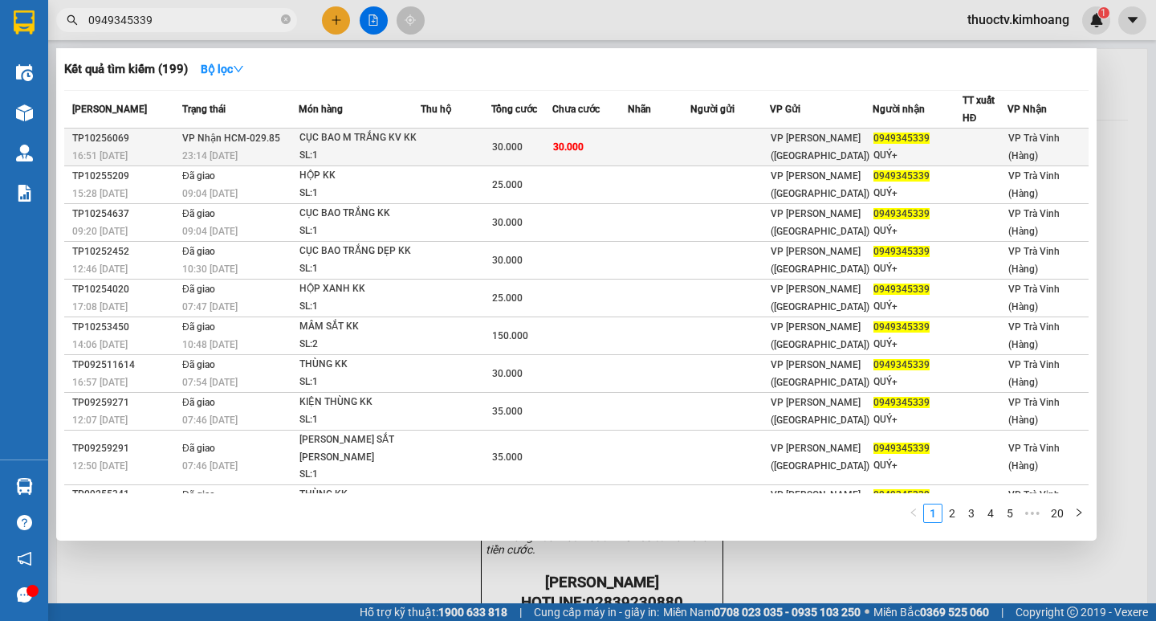
type input "0949345339"
click at [592, 148] on td "30.000" at bounding box center [589, 147] width 75 height 38
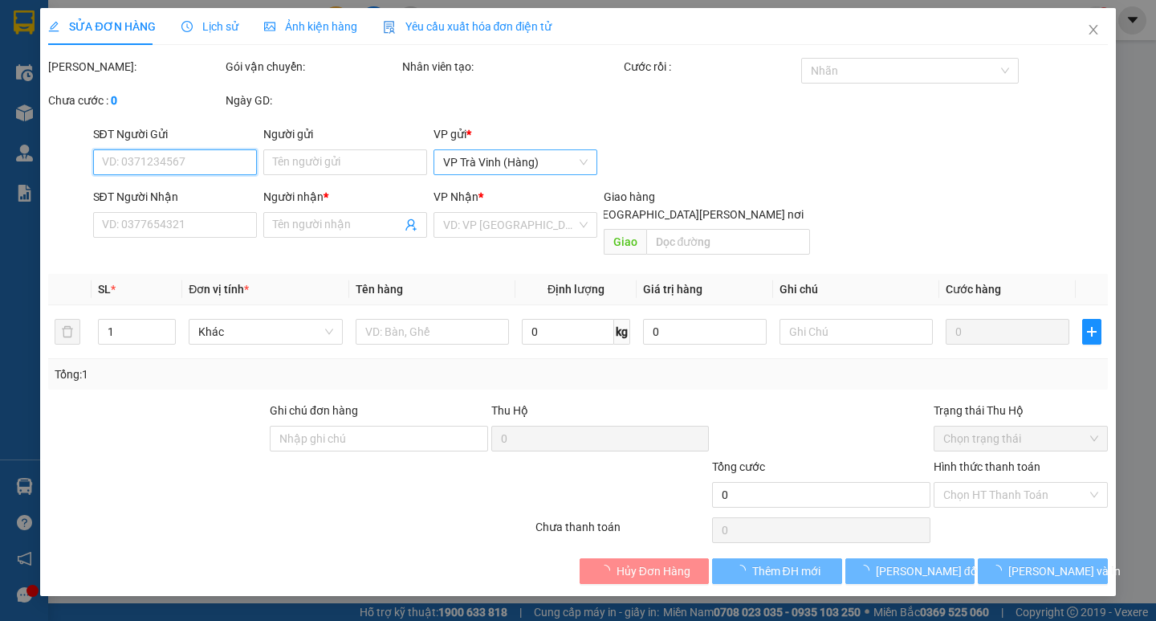
type input "0949345339"
type input "QUÝ+"
type input "30.000"
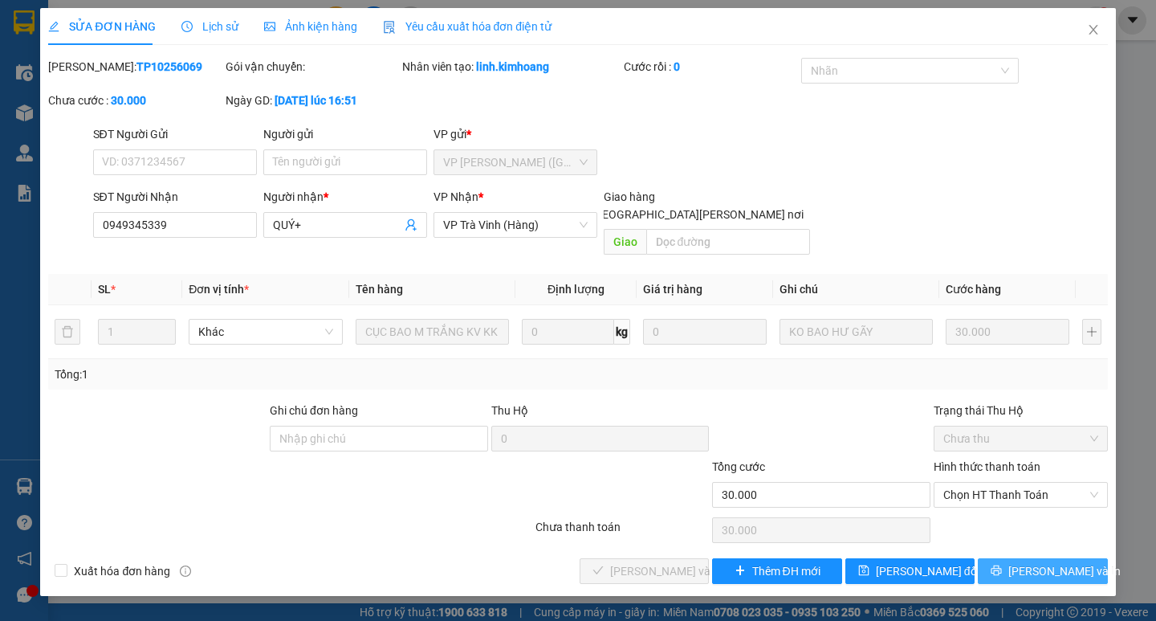
click at [1041, 562] on span "[PERSON_NAME] và In" at bounding box center [1064, 571] width 112 height 18
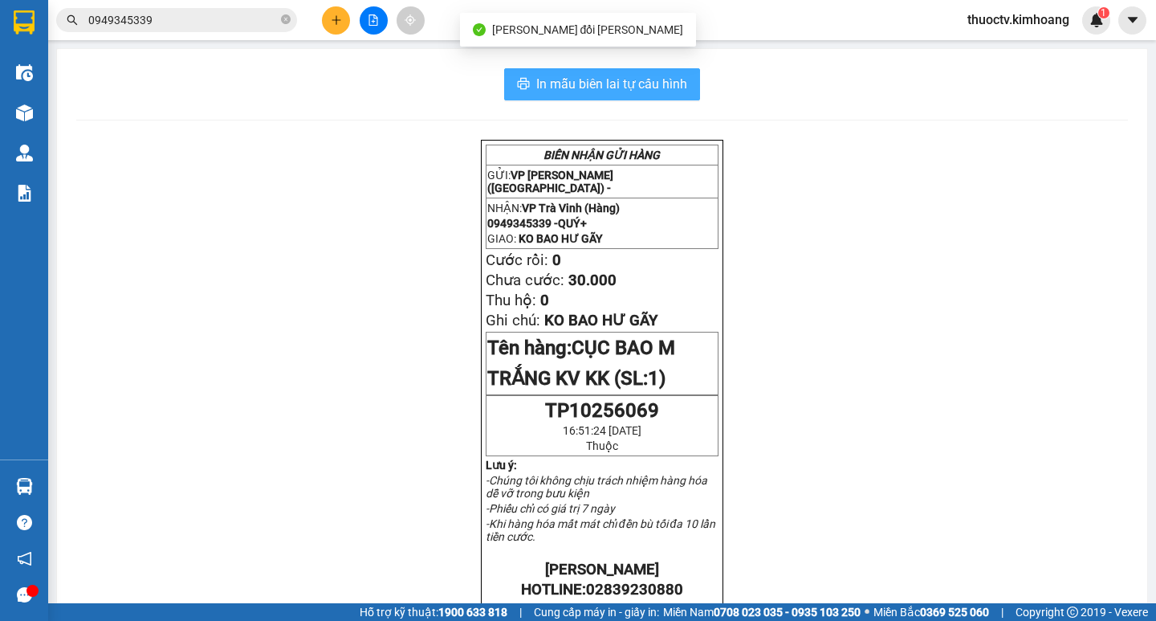
click at [584, 78] on span "In mẫu biên lai tự cấu hình" at bounding box center [611, 84] width 151 height 20
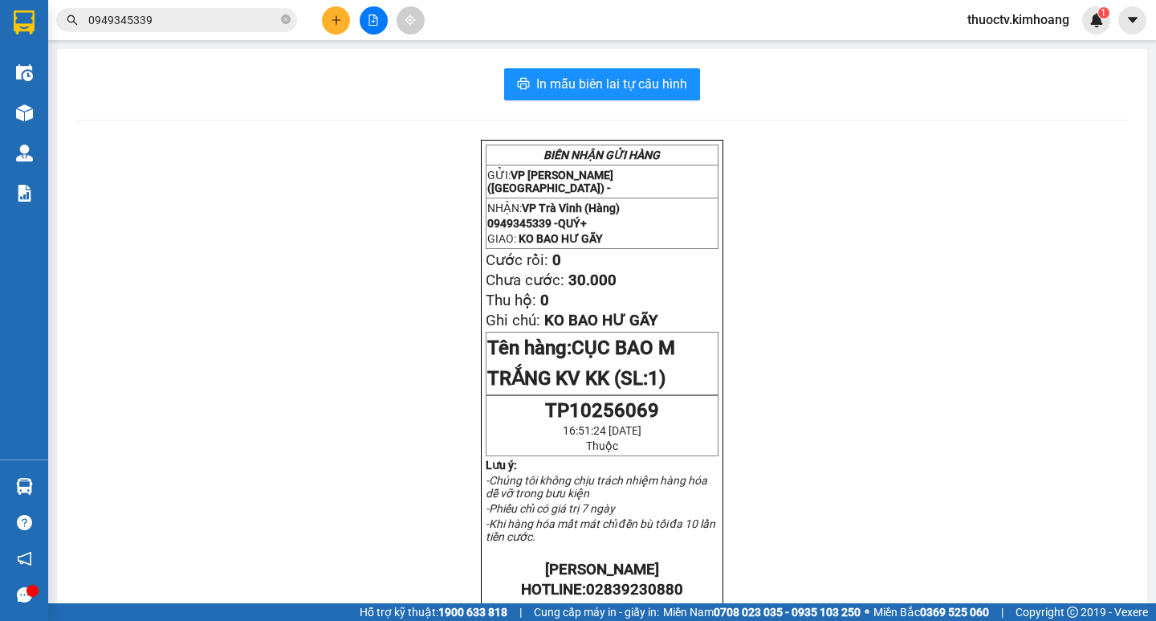
click at [1002, 18] on span "thuoctv.kimhoang" at bounding box center [1019, 20] width 128 height 20
click at [994, 51] on span "Đăng xuất" at bounding box center [1025, 50] width 96 height 18
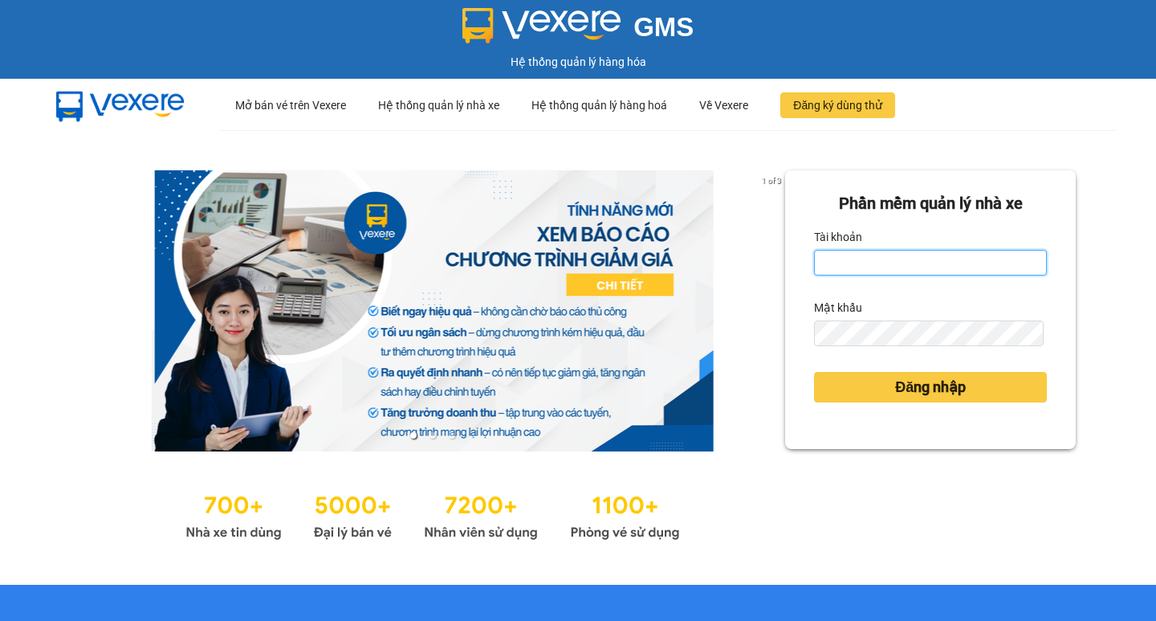
click at [924, 255] on input "Tài khoản" at bounding box center [930, 263] width 233 height 26
type input "phutv.kimhoang"
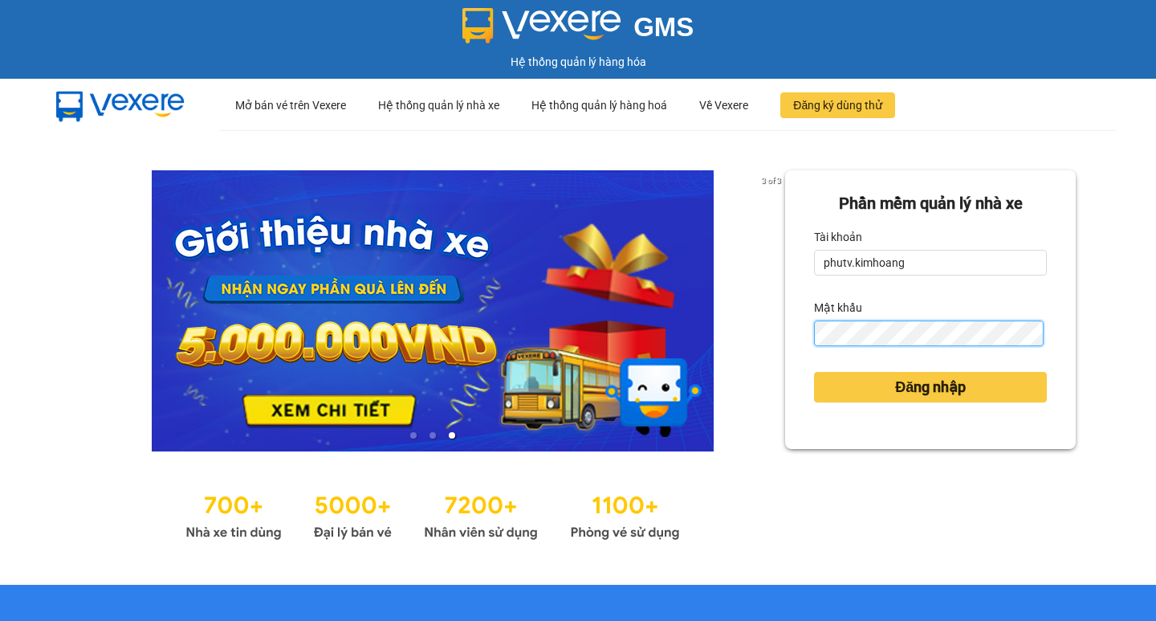
click at [814, 372] on button "Đăng nhập" at bounding box center [930, 387] width 233 height 31
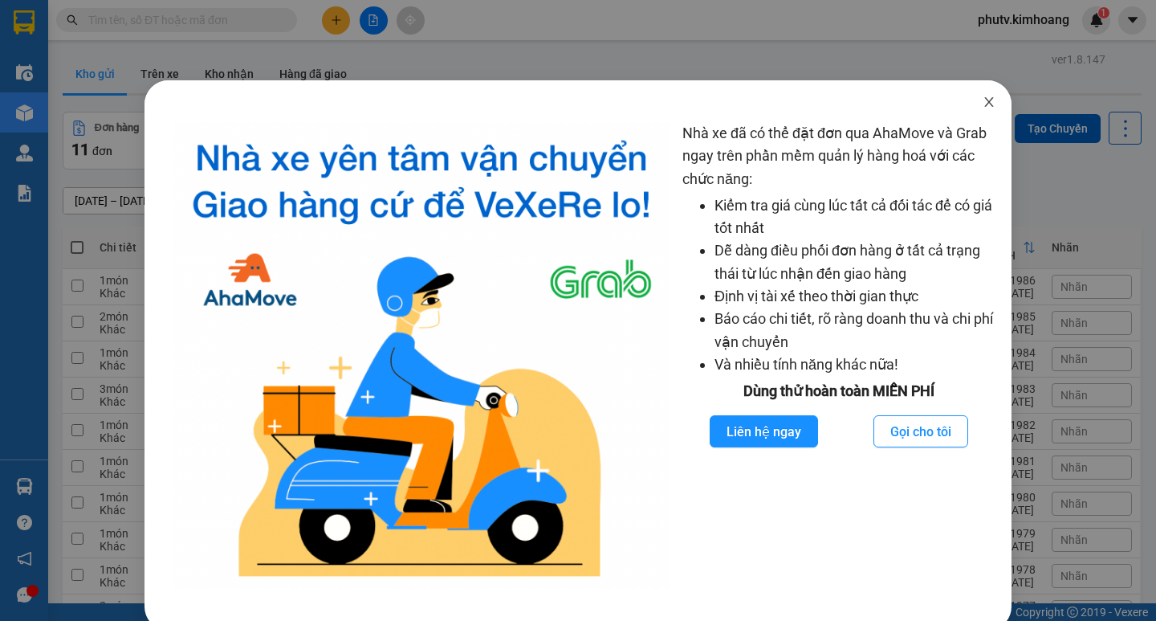
click at [983, 105] on icon "close" at bounding box center [989, 102] width 13 height 13
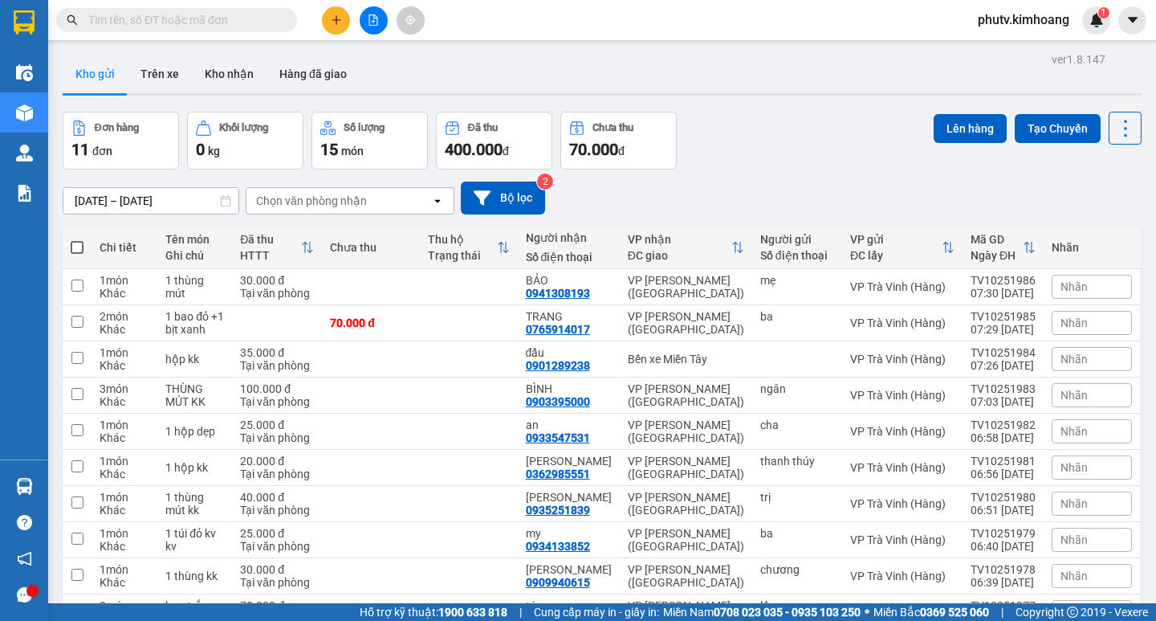
click at [195, 20] on input "text" at bounding box center [182, 20] width 189 height 18
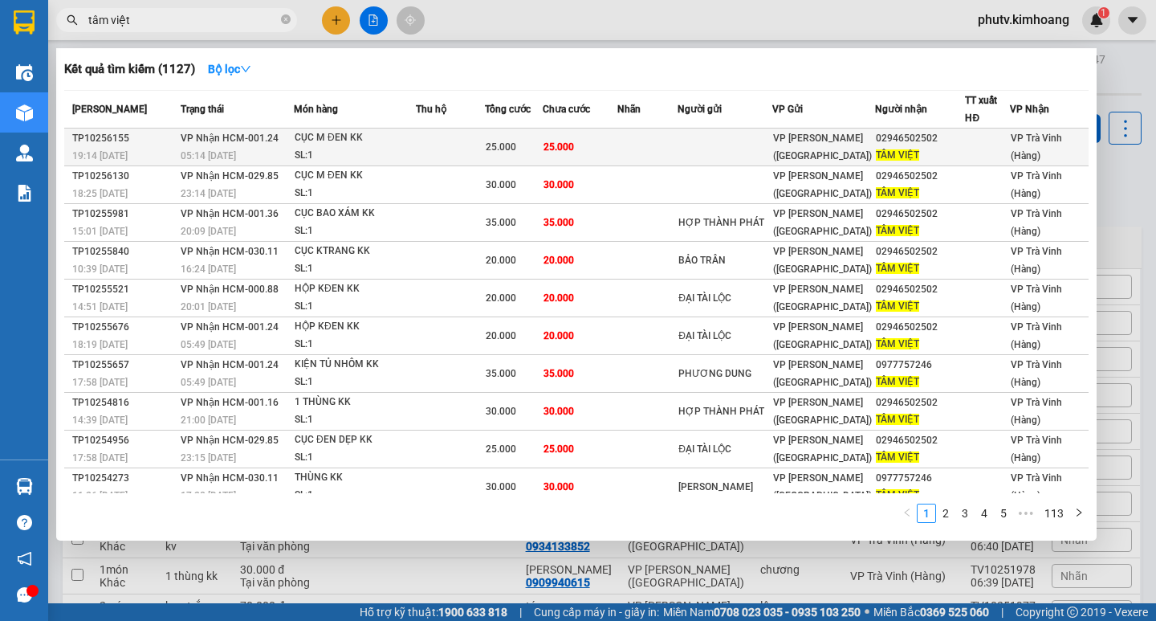
type input "tâm việt"
click at [356, 148] on div "SL: 1" at bounding box center [355, 156] width 120 height 18
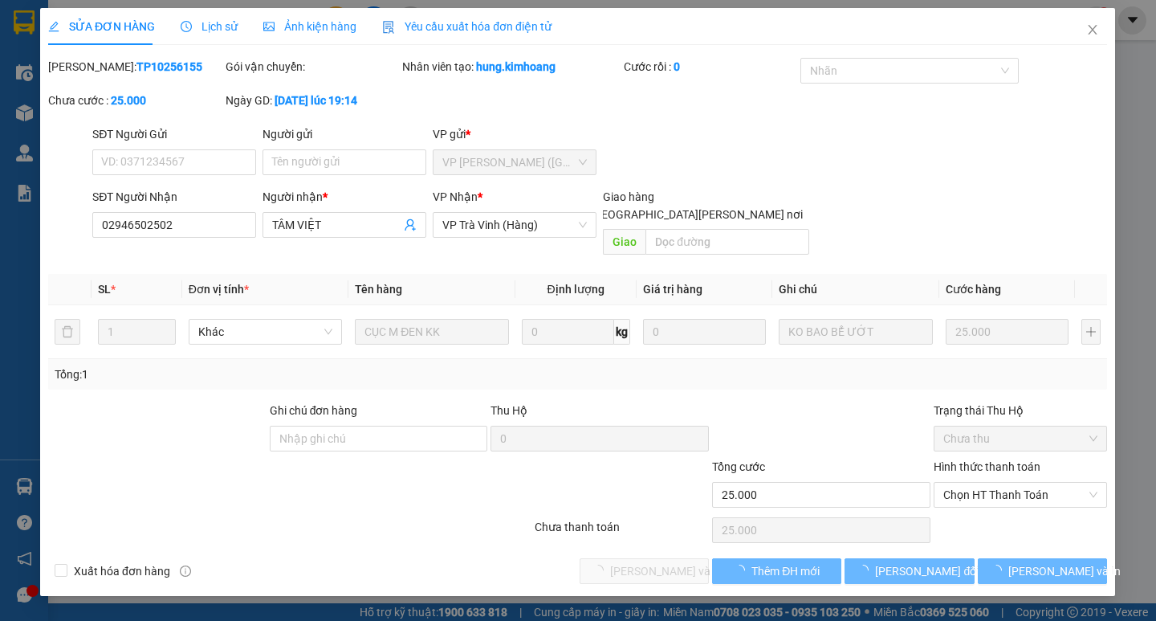
type input "02946502502"
type input "TÂM VIỆT"
type input "25.000"
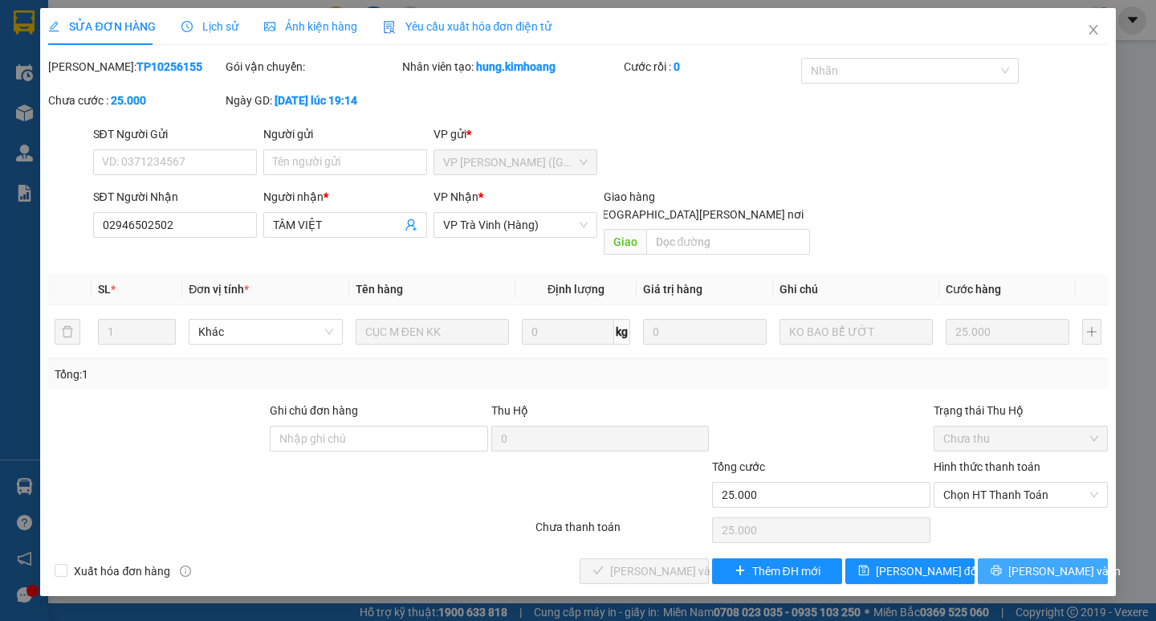
click at [1049, 562] on span "[PERSON_NAME] và In" at bounding box center [1064, 571] width 112 height 18
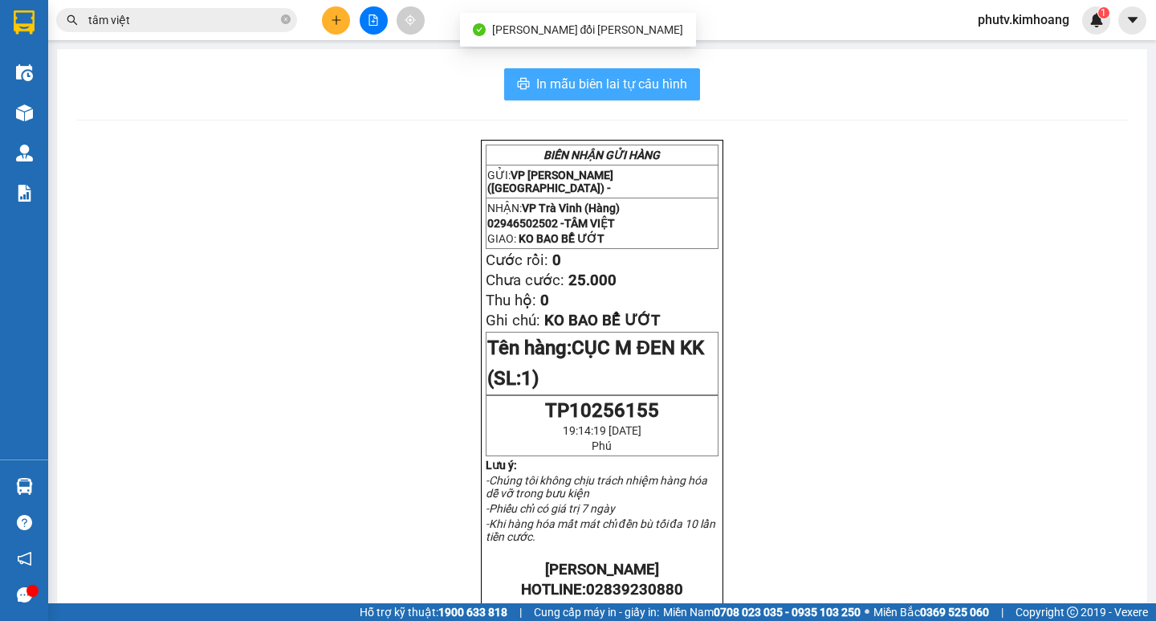
click at [670, 88] on span "In mẫu biên lai tự cấu hình" at bounding box center [611, 84] width 151 height 20
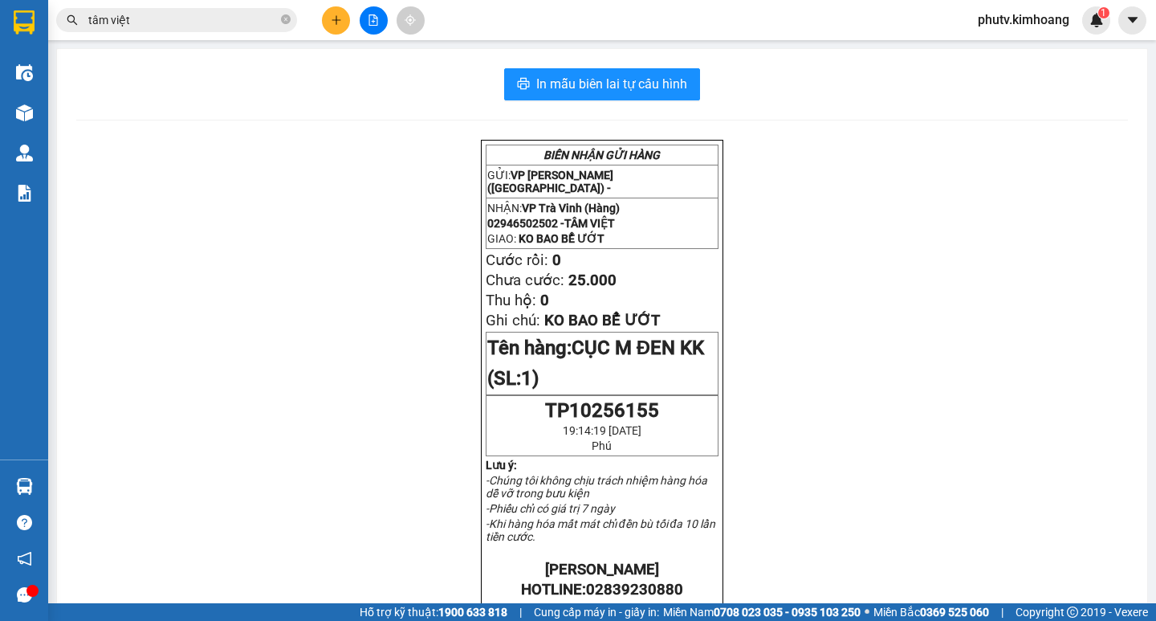
click at [228, 21] on input "tâm việt" at bounding box center [182, 20] width 189 height 18
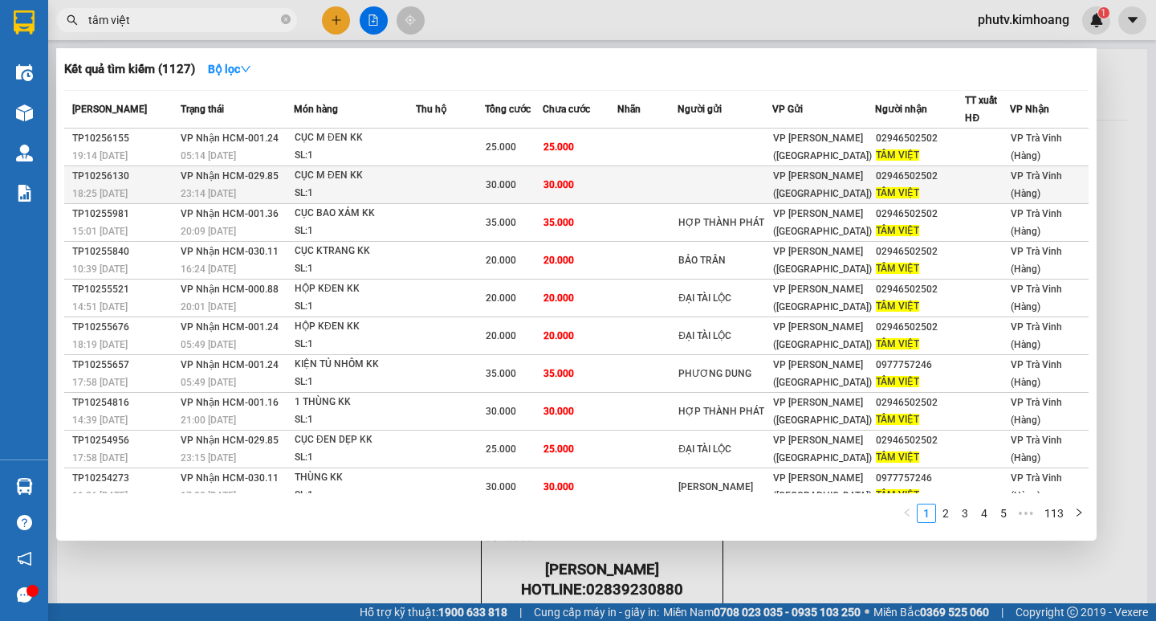
click at [430, 177] on td at bounding box center [450, 185] width 69 height 38
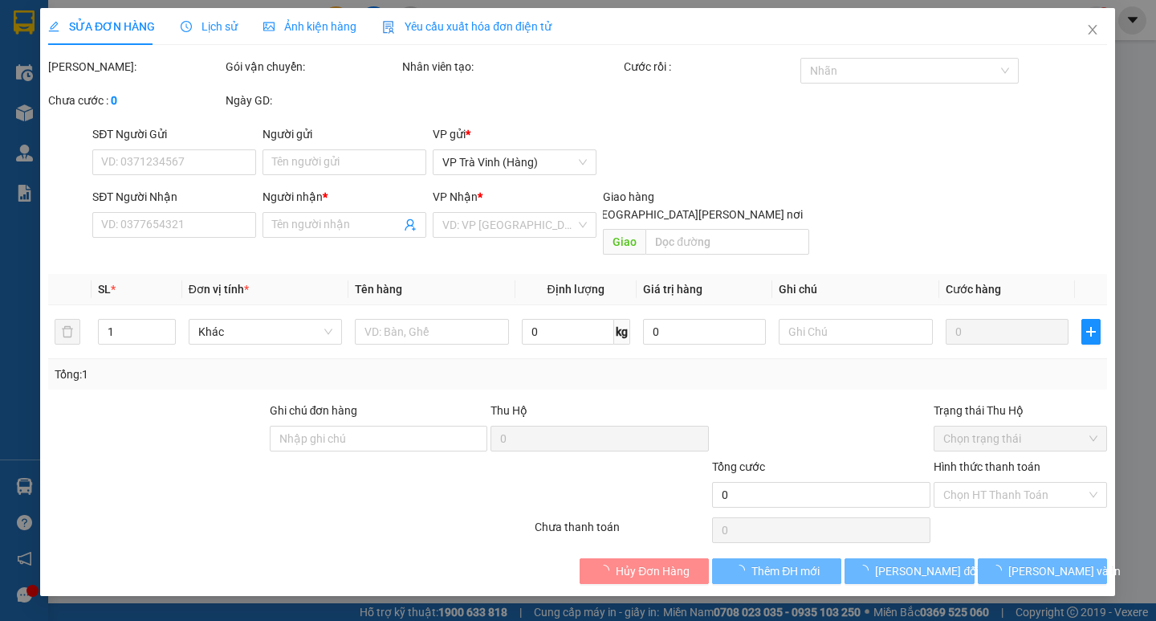
type input "02946502502"
type input "TÂM VIỆT"
type input "30.000"
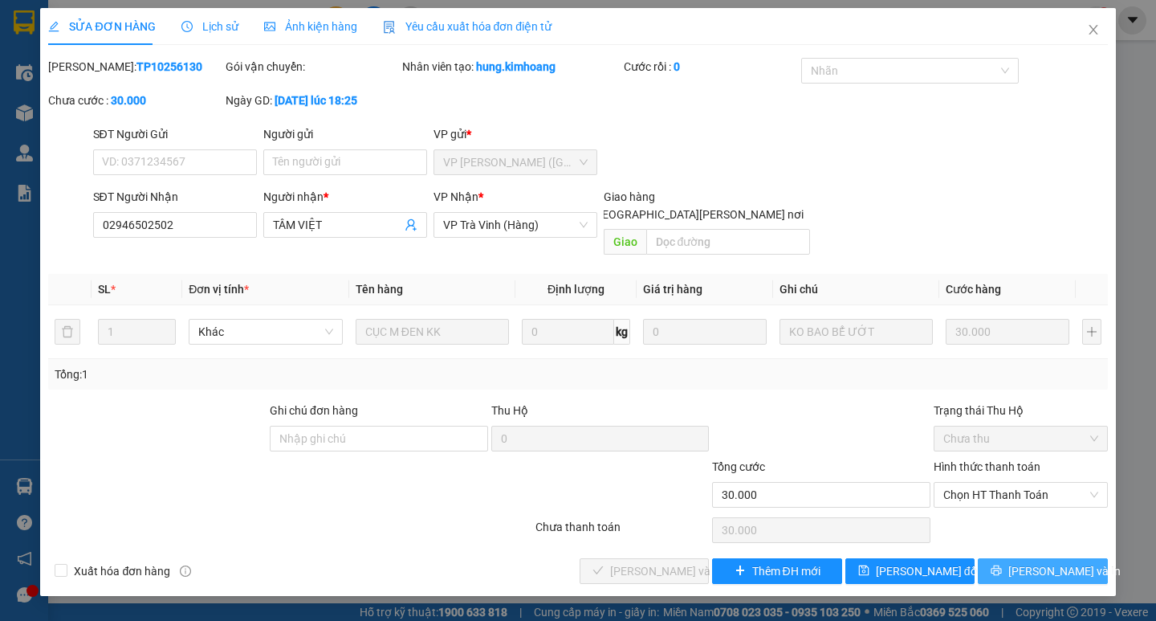
drag, startPoint x: 1021, startPoint y: 547, endPoint x: 1008, endPoint y: 523, distance: 27.0
click at [1002, 564] on icon "printer" at bounding box center [996, 569] width 11 height 11
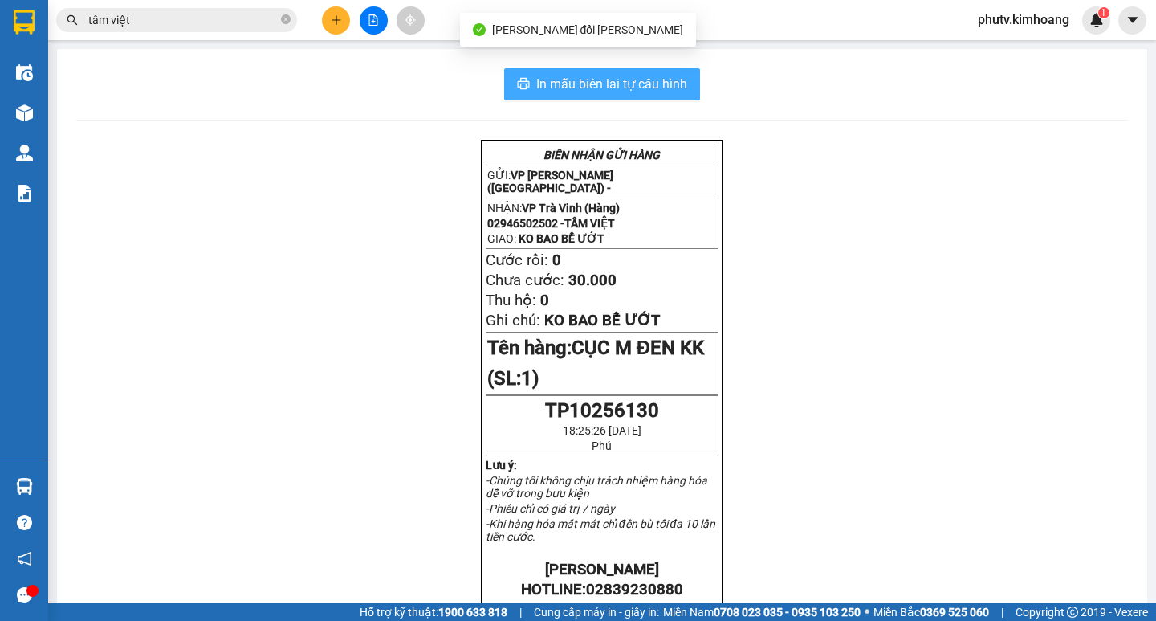
click at [576, 77] on span "In mẫu biên lai tự cấu hình" at bounding box center [611, 84] width 151 height 20
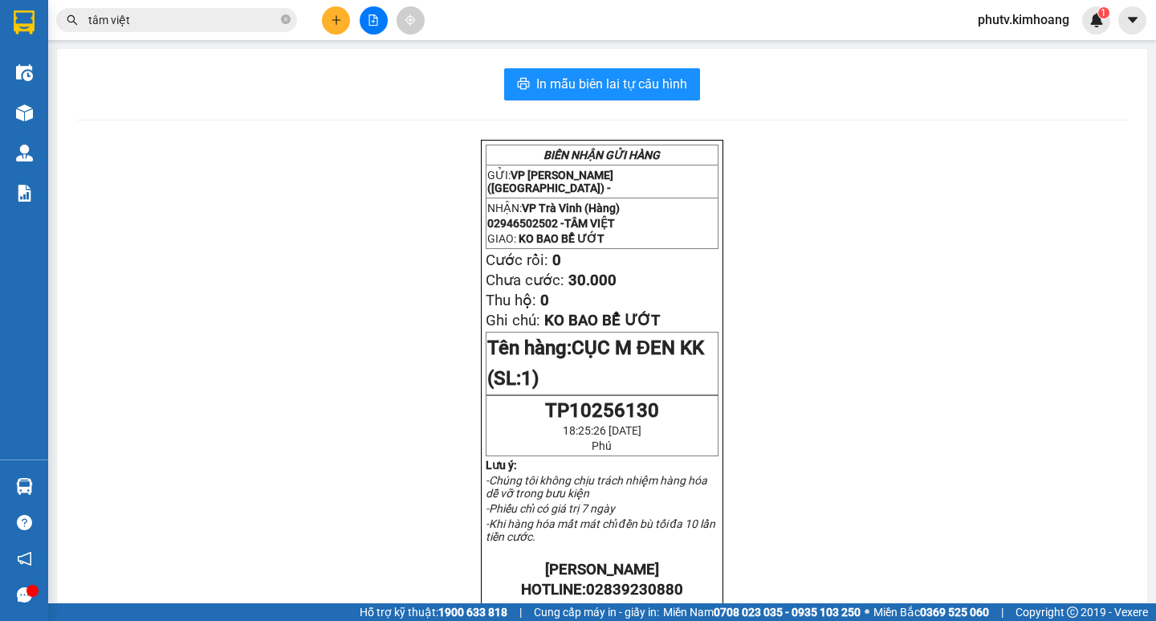
click at [240, 23] on input "tâm việt" at bounding box center [182, 20] width 189 height 18
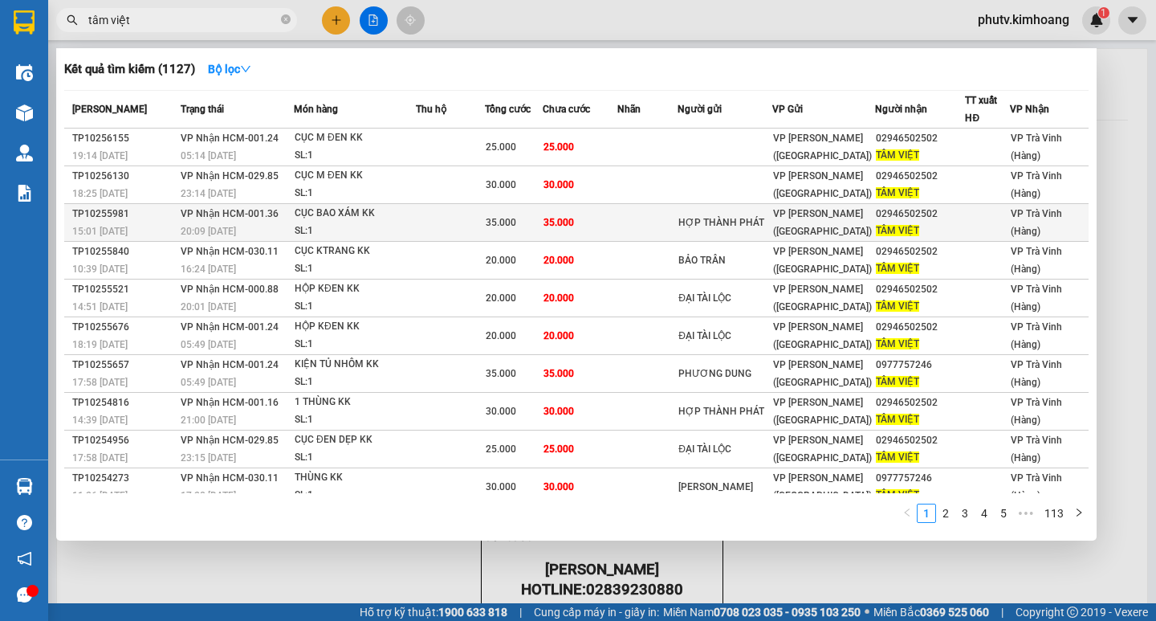
click at [479, 223] on td at bounding box center [450, 223] width 69 height 38
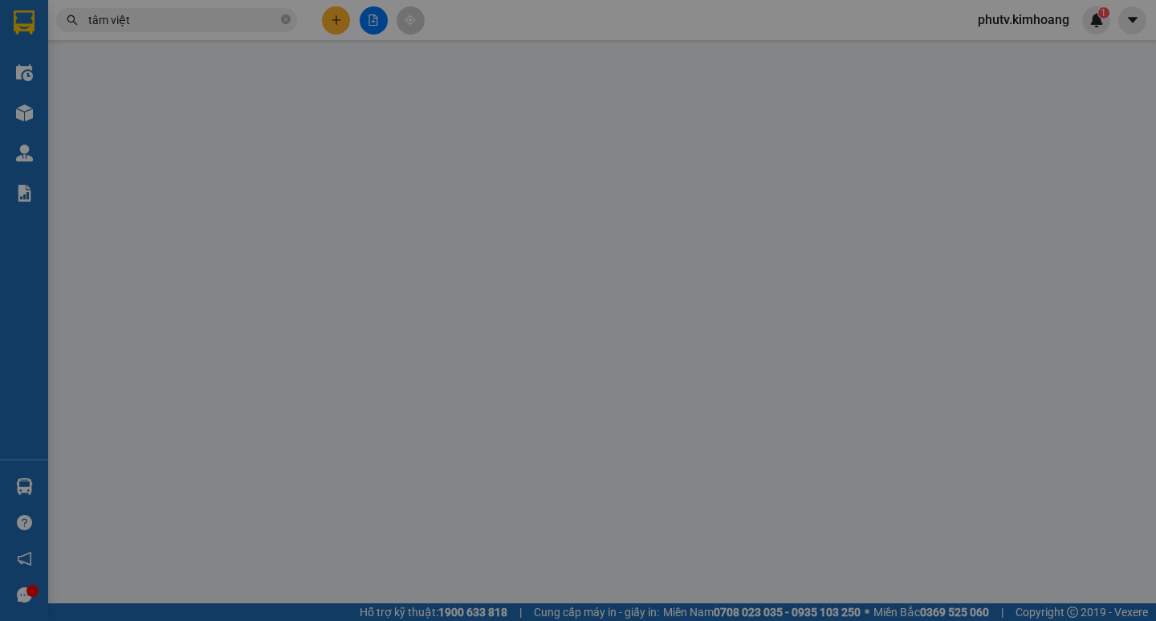
type input "HỢP THÀNH PHÁT"
type input "02946502502"
type input "TÂM VIỆT"
type input "35.000"
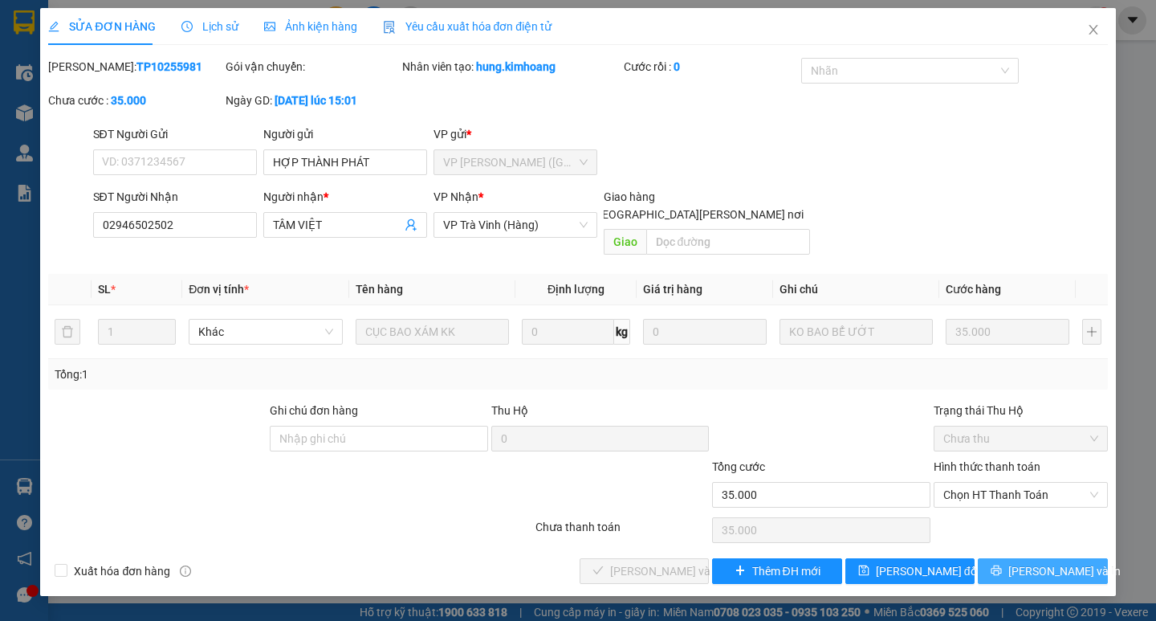
click at [1002, 565] on icon "printer" at bounding box center [997, 570] width 10 height 10
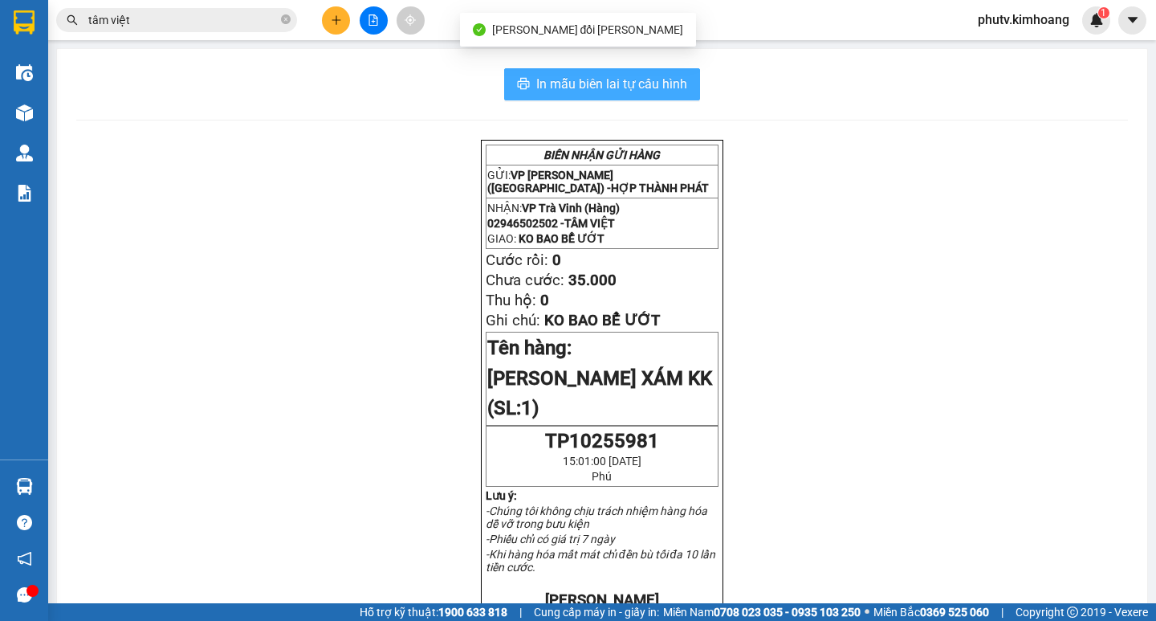
click at [618, 87] on span "In mẫu biên lai tự cấu hình" at bounding box center [611, 84] width 151 height 20
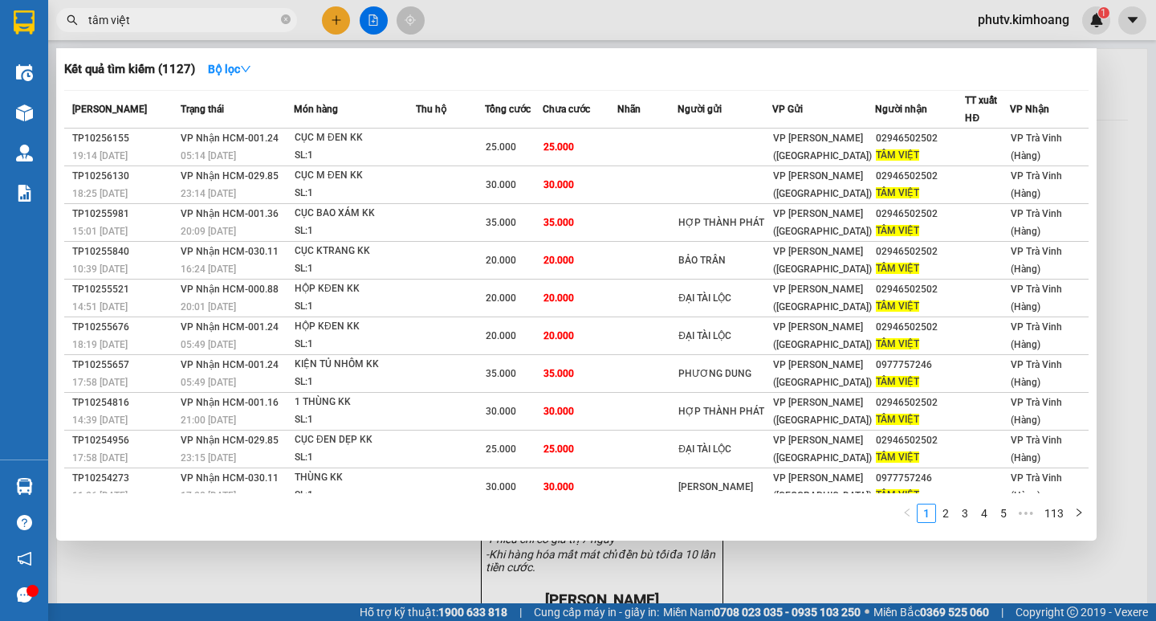
click at [194, 18] on input "tâm việt" at bounding box center [182, 20] width 189 height 18
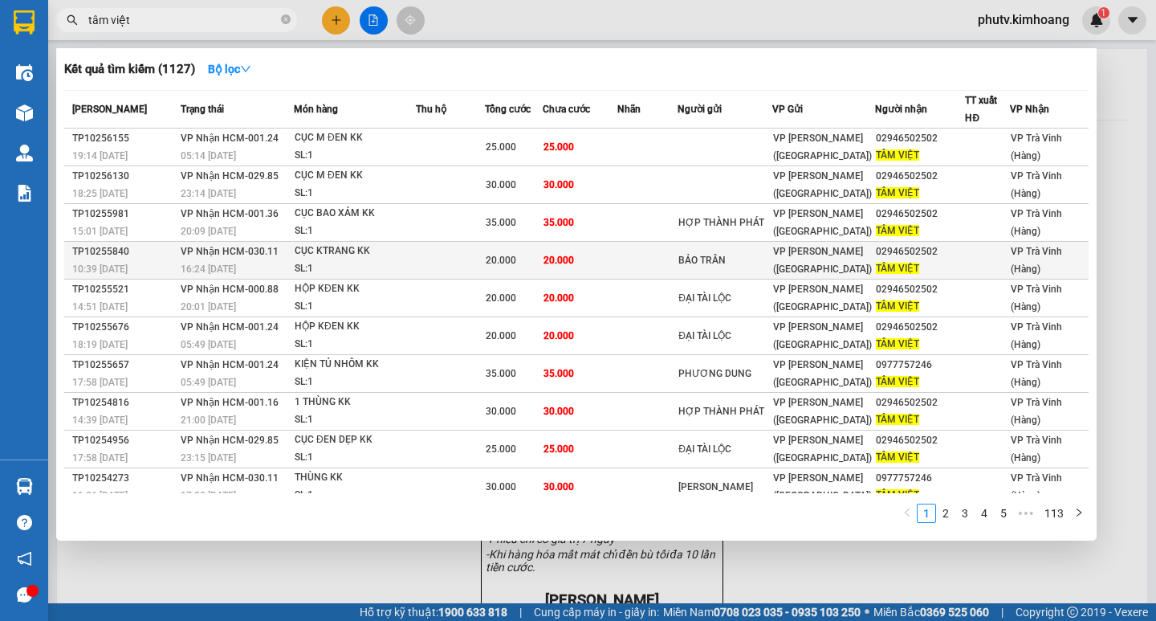
click at [492, 260] on span "20.000" at bounding box center [501, 260] width 31 height 11
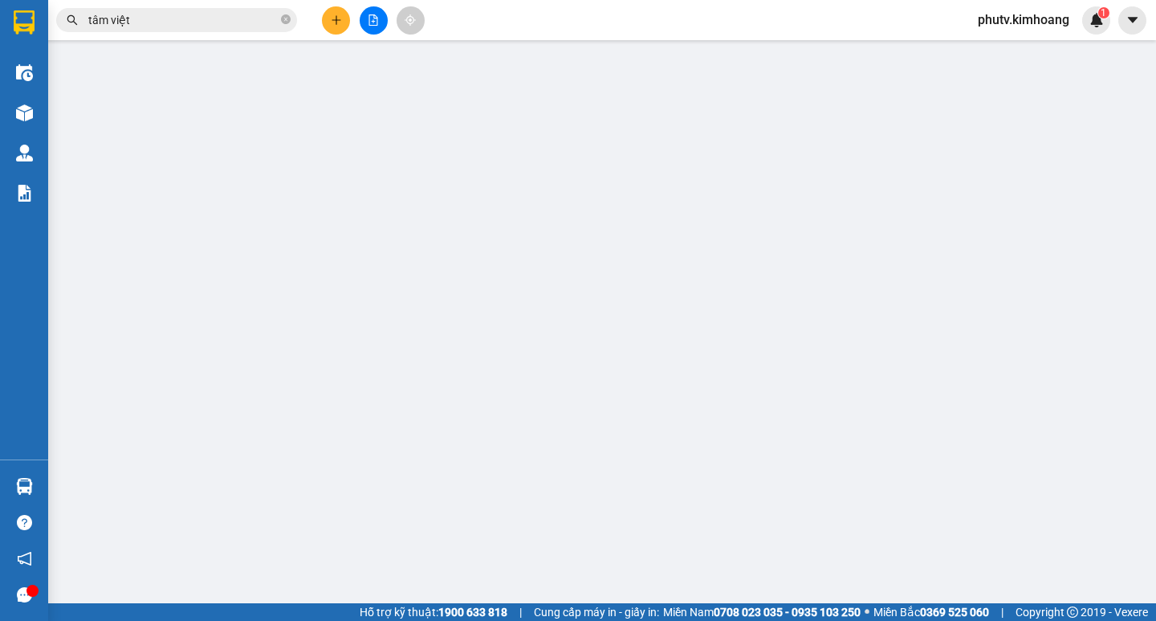
type input "BẢO TRÂN"
type input "02946502502"
type input "TÂM VIỆT"
type input "20.000"
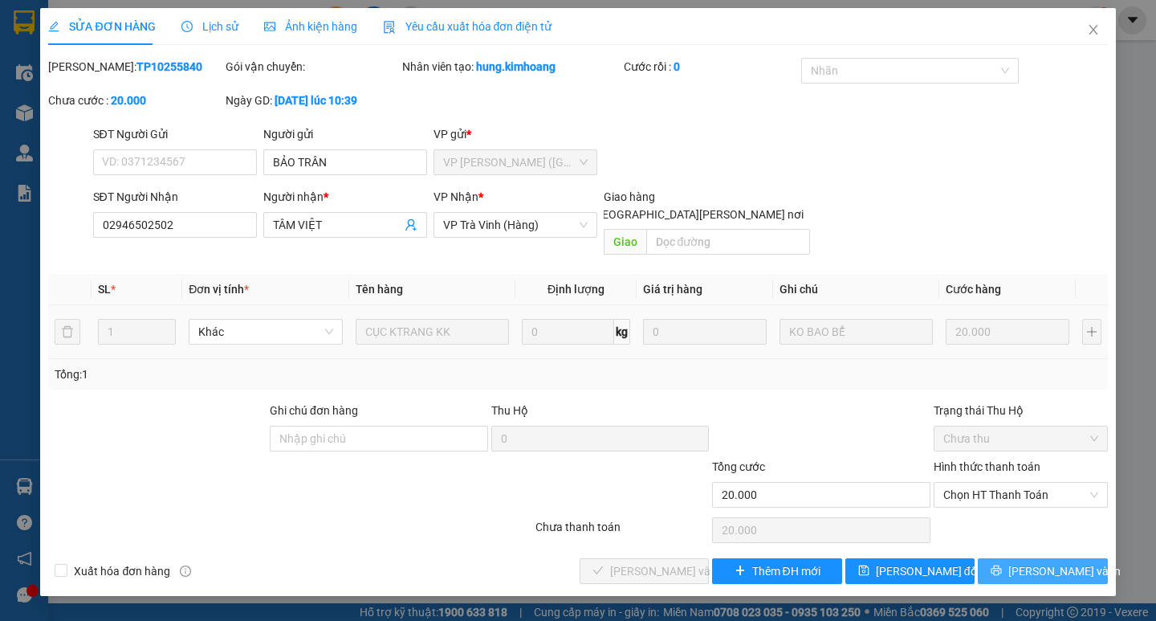
click at [1039, 562] on span "[PERSON_NAME] và In" at bounding box center [1064, 571] width 112 height 18
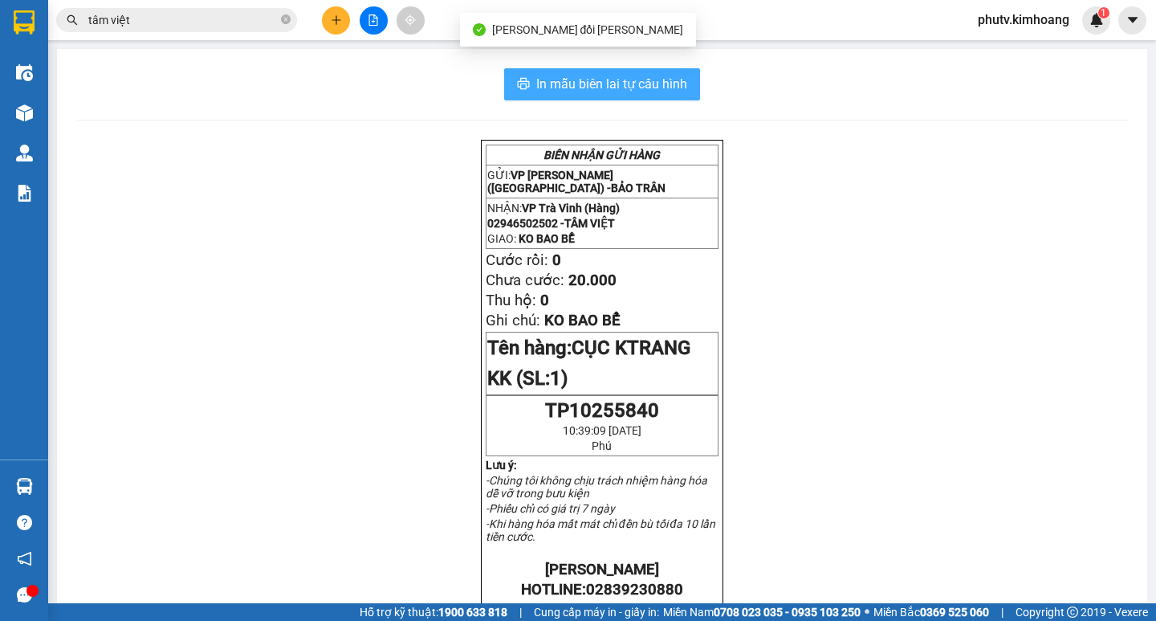
click at [681, 90] on span "In mẫu biên lai tự cấu hình" at bounding box center [611, 84] width 151 height 20
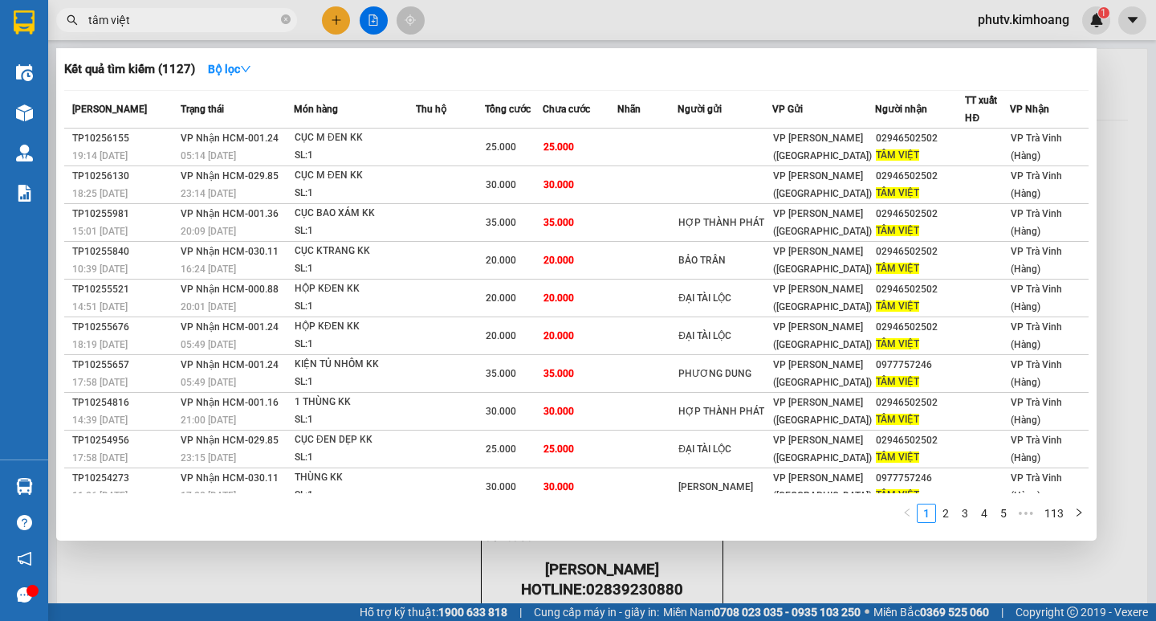
click at [174, 21] on input "tâm việt" at bounding box center [182, 20] width 189 height 18
click at [335, 26] on div at bounding box center [578, 310] width 1156 height 621
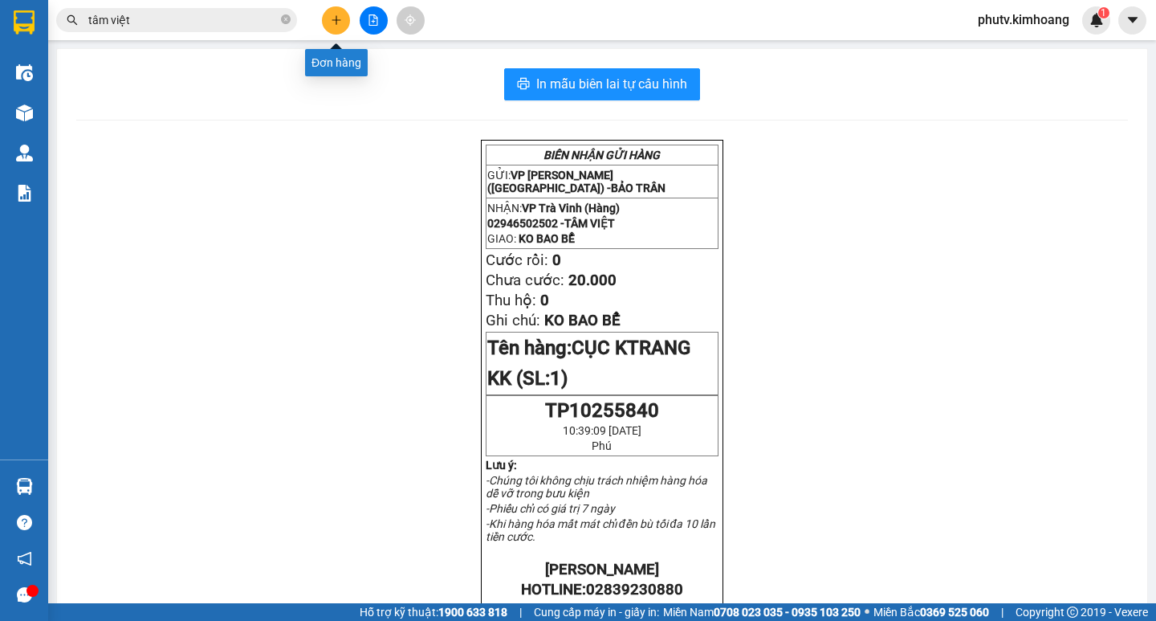
click at [339, 29] on button at bounding box center [336, 20] width 28 height 28
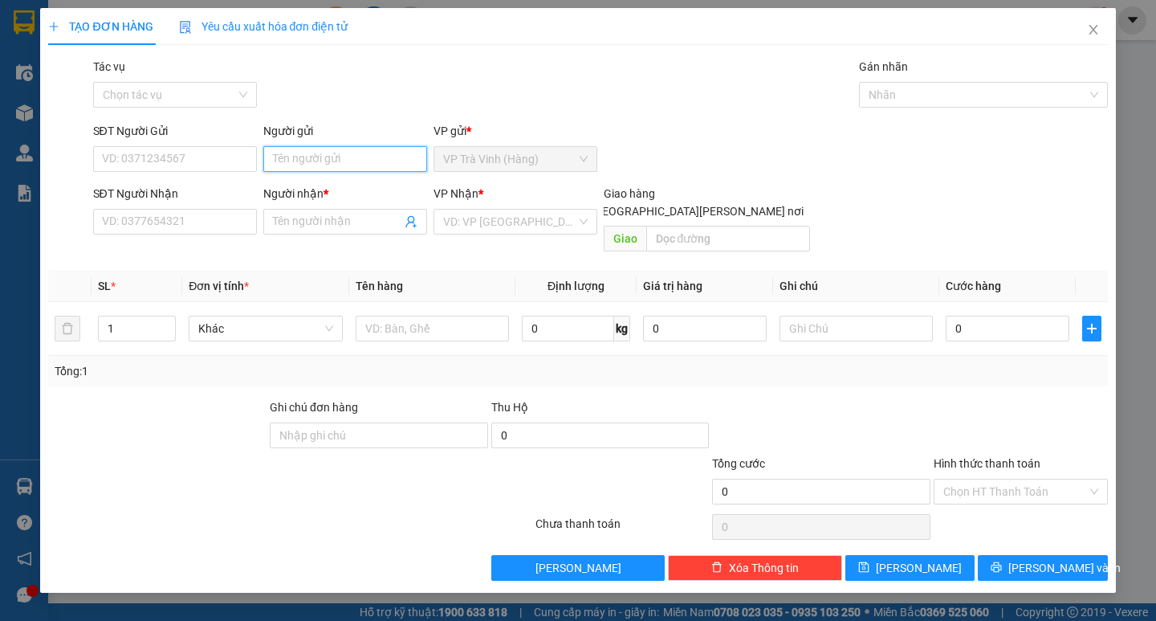
click at [332, 158] on input "Người gửi" at bounding box center [345, 159] width 164 height 26
type input "an"
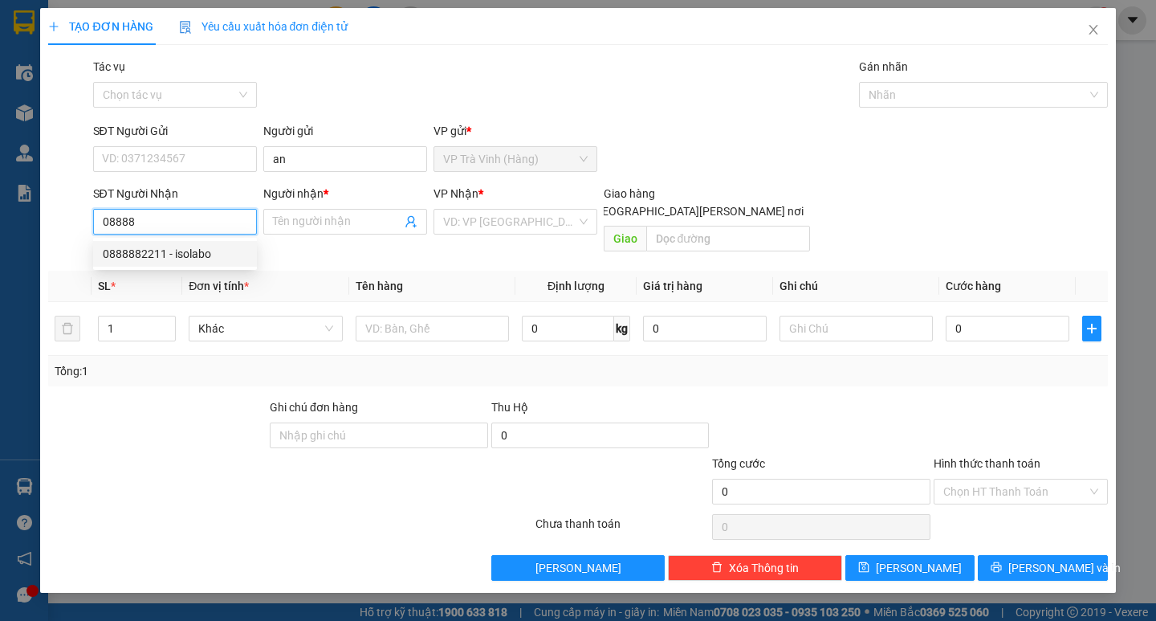
click at [111, 246] on div "0888882211 - isolabo" at bounding box center [175, 254] width 145 height 18
type input "0888882211"
type input "isolabo"
checkbox input "true"
type input "101/26 [PERSON_NAME] [PERSON_NAME] p9 q5"
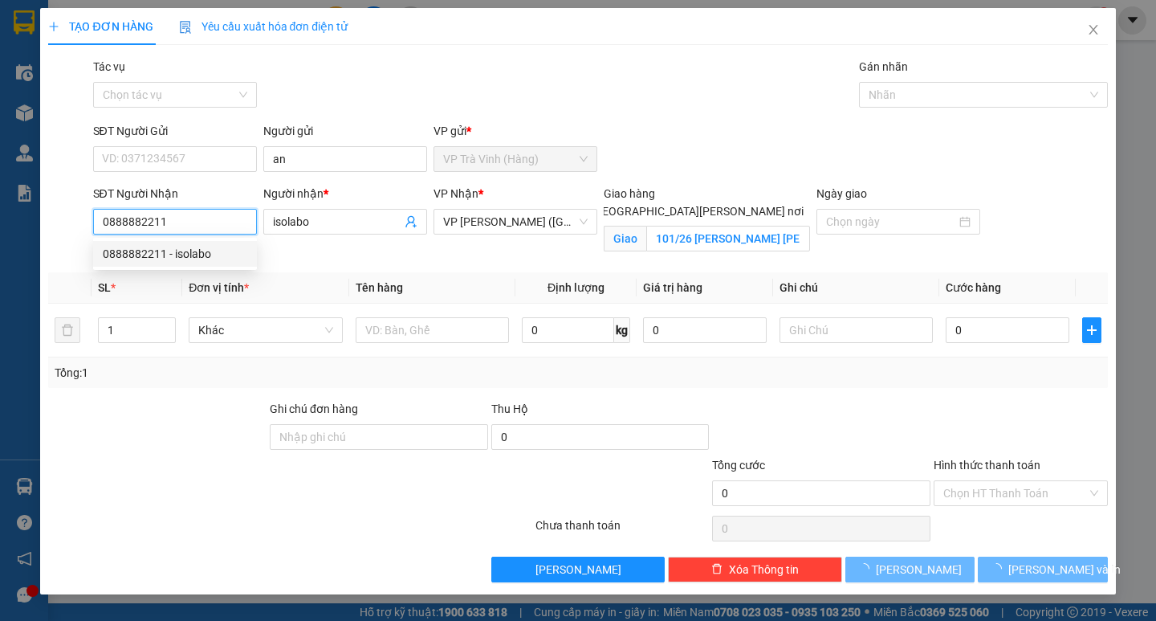
type input "60.000"
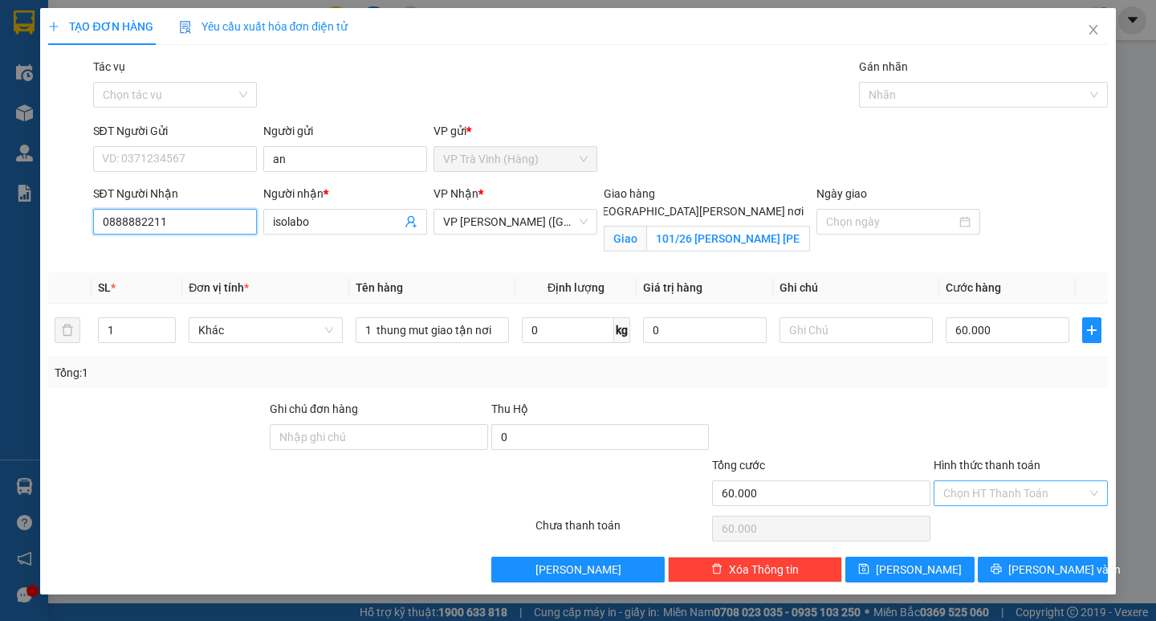
type input "0888882211"
click at [1008, 498] on input "Hình thức thanh toán" at bounding box center [1015, 493] width 144 height 24
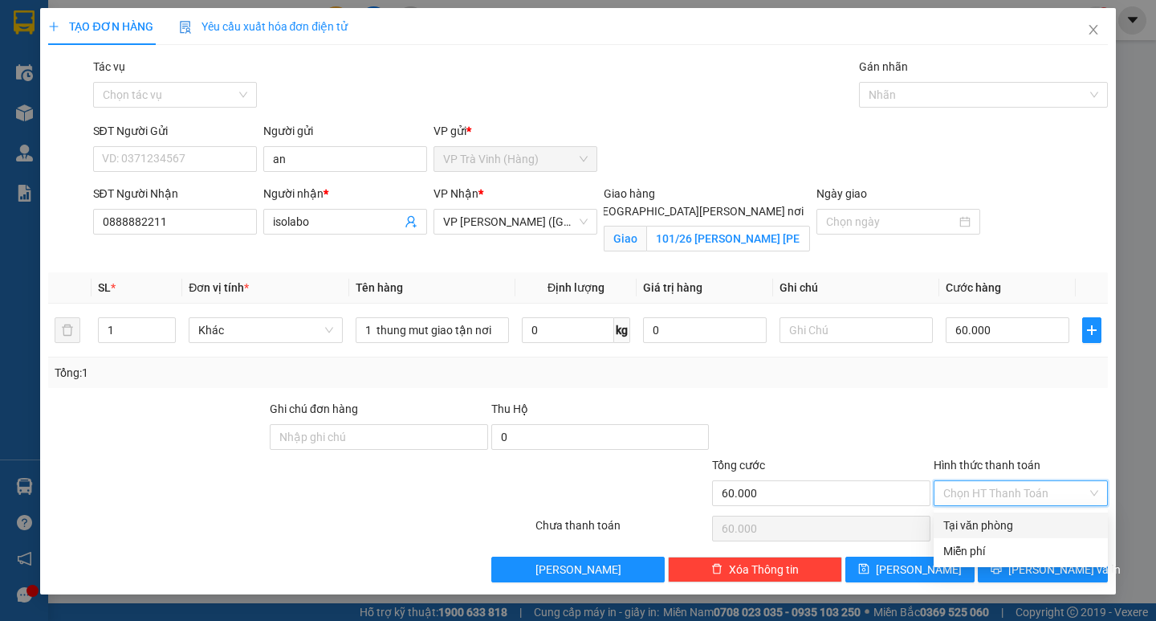
click at [1008, 529] on div "Tại văn phòng" at bounding box center [1020, 525] width 155 height 18
type input "0"
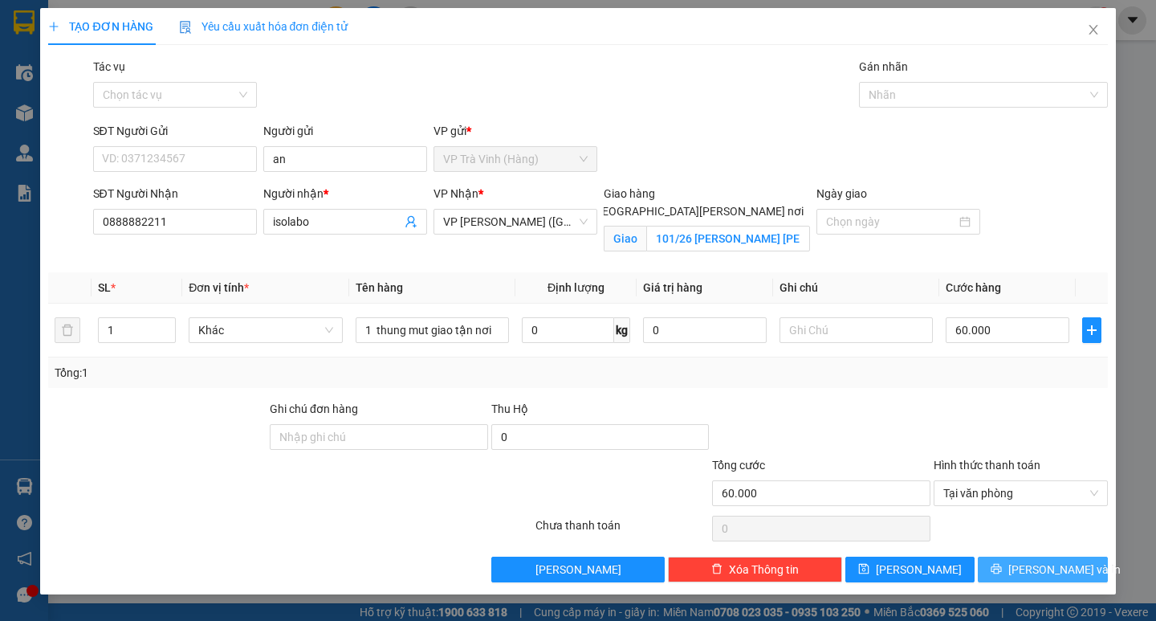
drag, startPoint x: 1034, startPoint y: 577, endPoint x: 1026, endPoint y: 569, distance: 11.4
click at [1033, 575] on span "[PERSON_NAME] và In" at bounding box center [1064, 569] width 112 height 18
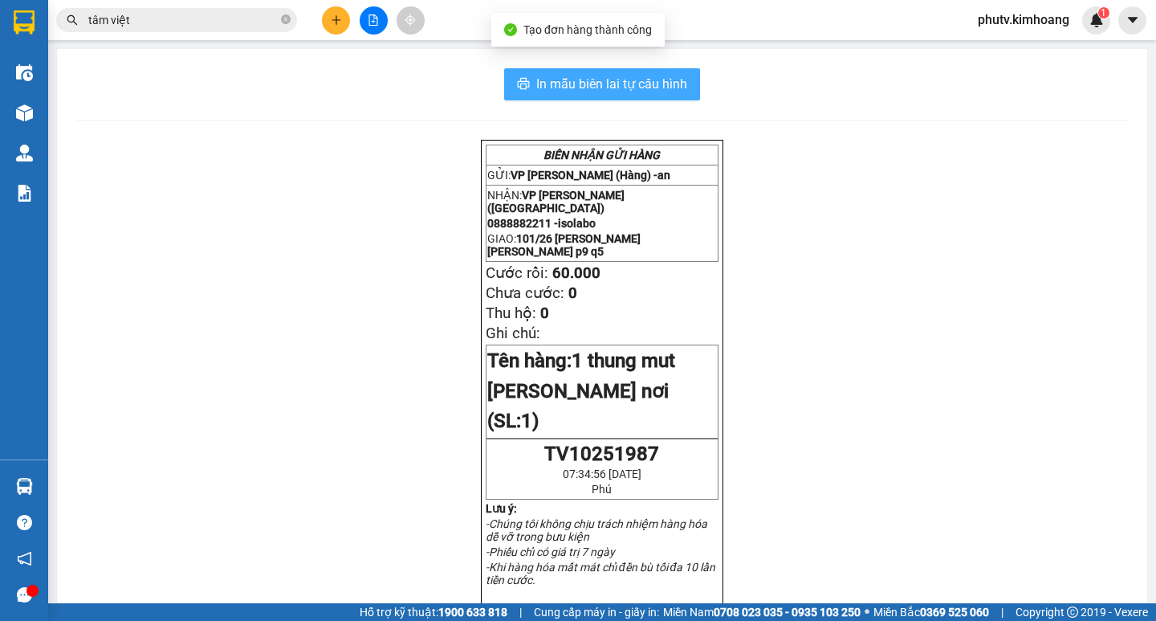
click at [678, 75] on span "In mẫu biên lai tự cấu hình" at bounding box center [611, 84] width 151 height 20
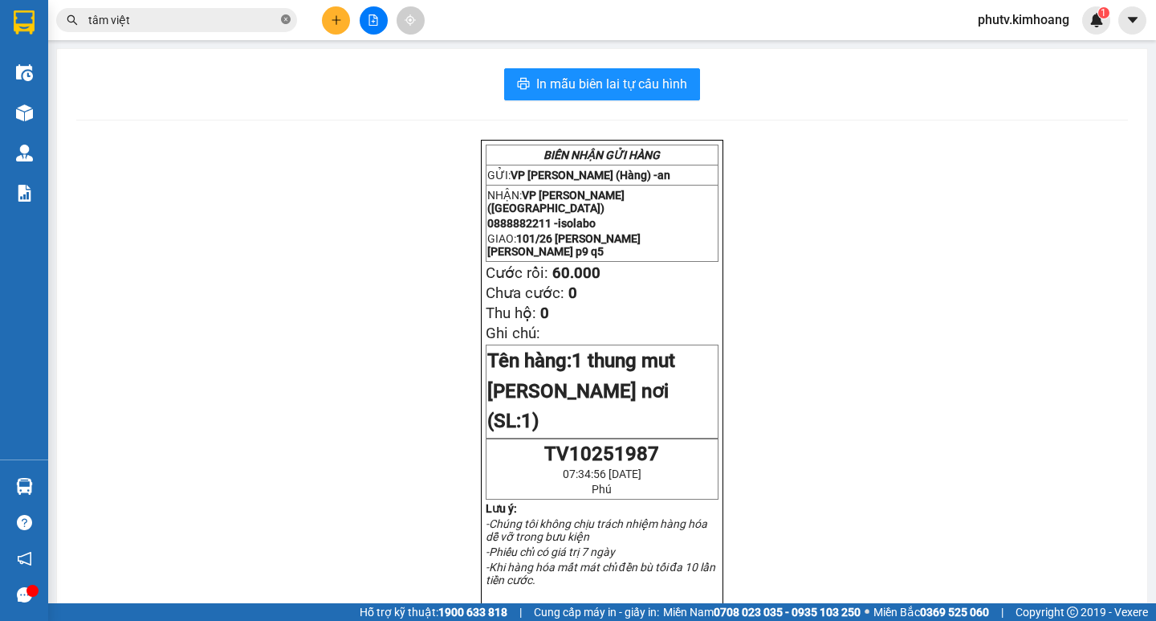
click at [283, 17] on icon "close-circle" at bounding box center [286, 19] width 10 height 10
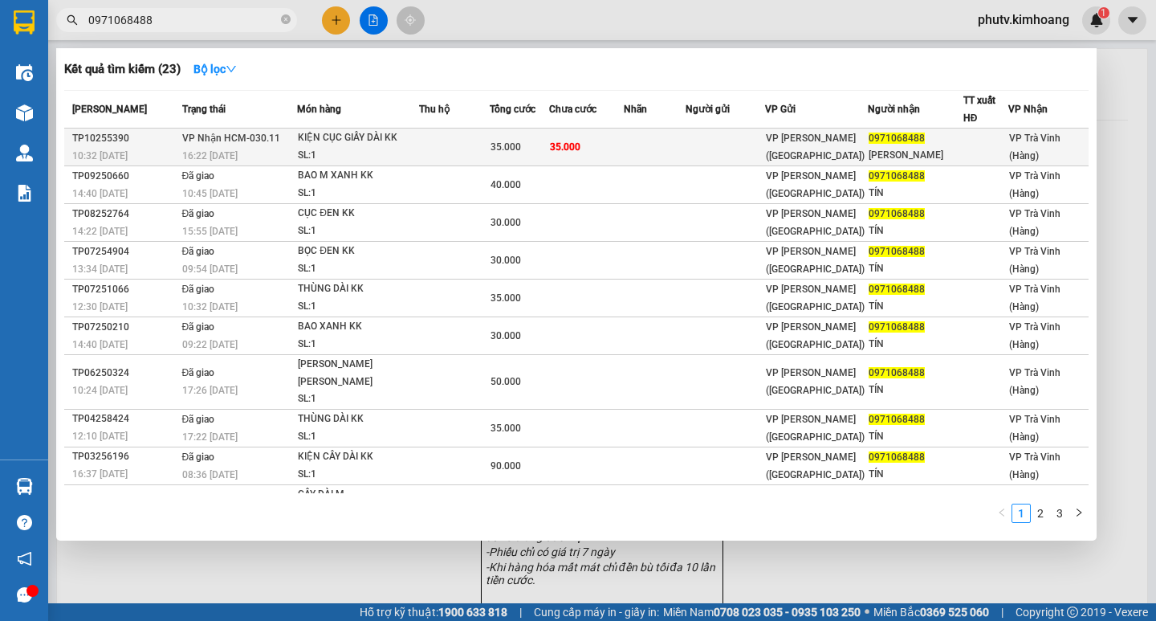
type input "0971068488"
click at [399, 147] on div "SL: 1" at bounding box center [358, 156] width 120 height 18
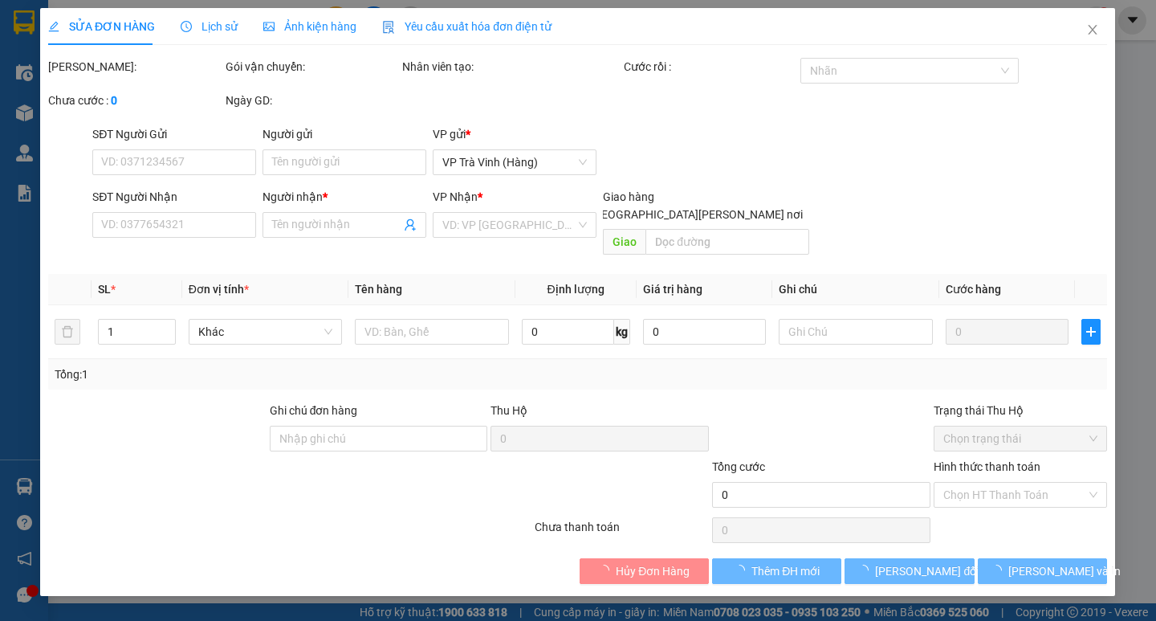
type input "0971068488"
type input "[PERSON_NAME]"
type input "35.000"
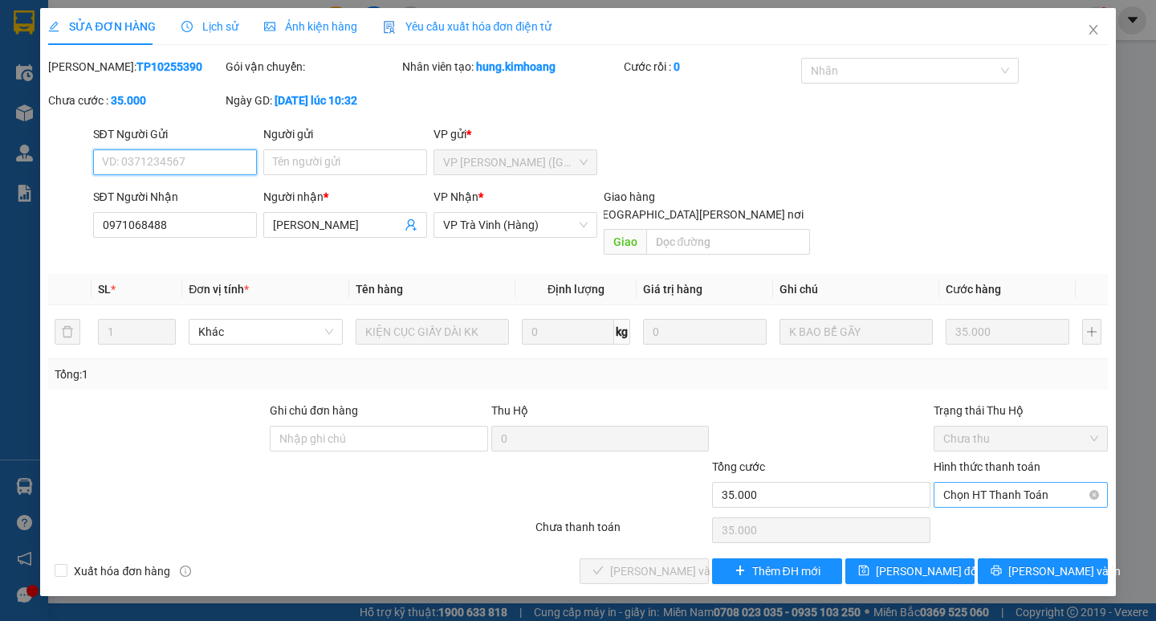
click at [988, 483] on span "Chọn HT Thanh Toán" at bounding box center [1020, 495] width 155 height 24
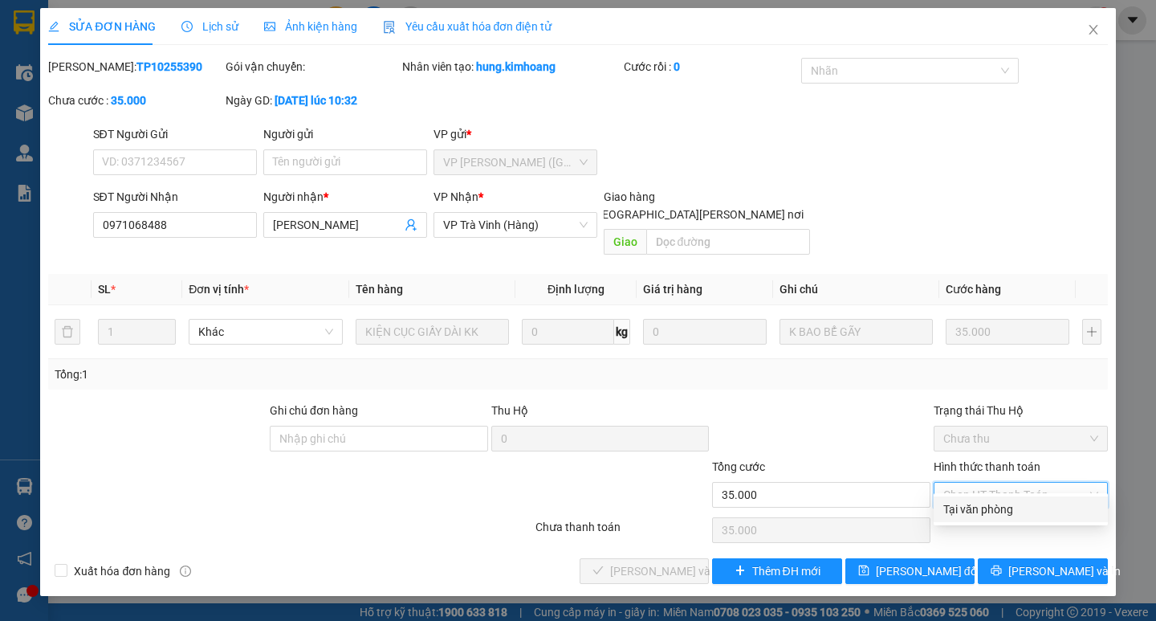
drag, startPoint x: 991, startPoint y: 515, endPoint x: 897, endPoint y: 517, distance: 94.0
click at [991, 515] on div "Tại văn phòng" at bounding box center [1020, 509] width 155 height 18
type input "0"
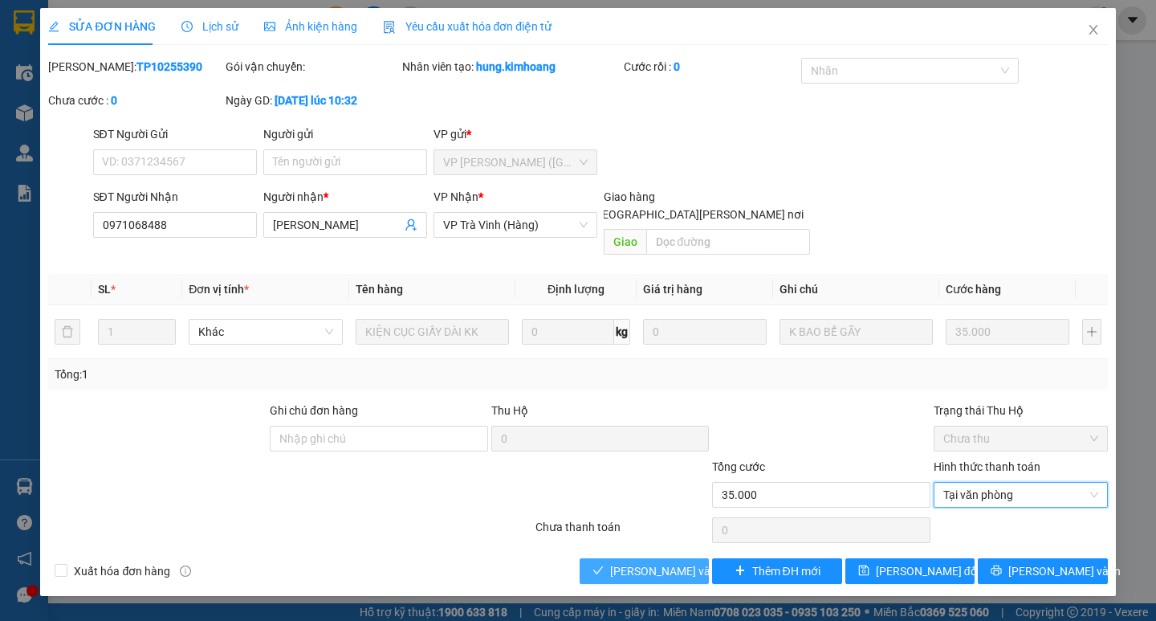
click at [661, 562] on span "[PERSON_NAME] và [PERSON_NAME] hàng" at bounding box center [718, 571] width 217 height 18
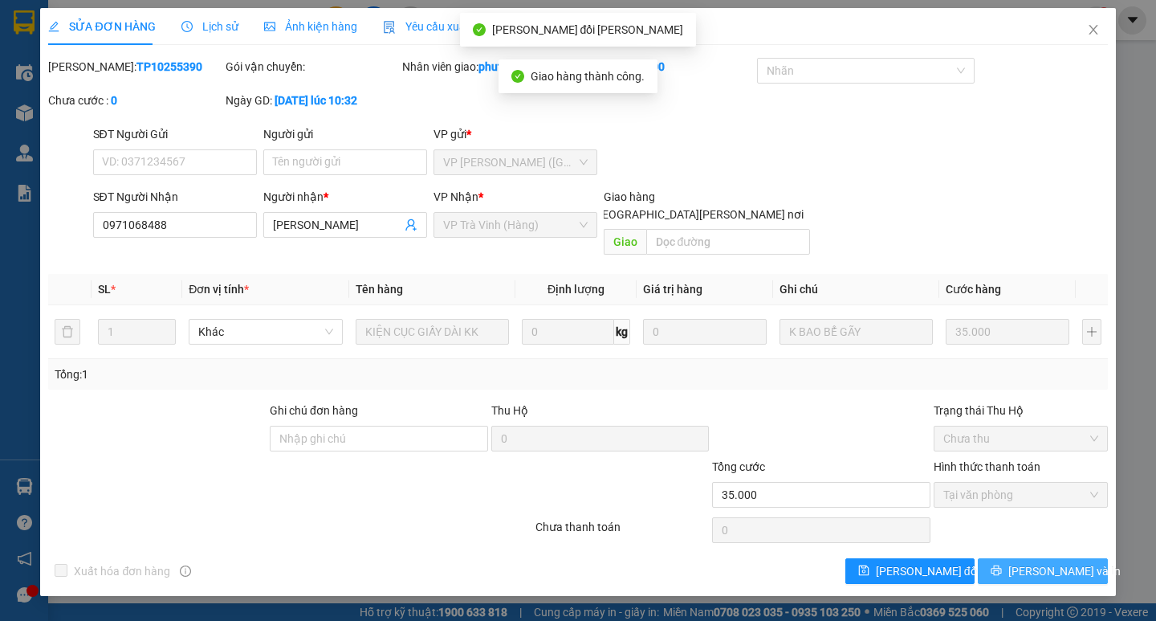
click at [1038, 562] on span "[PERSON_NAME] và In" at bounding box center [1064, 571] width 112 height 18
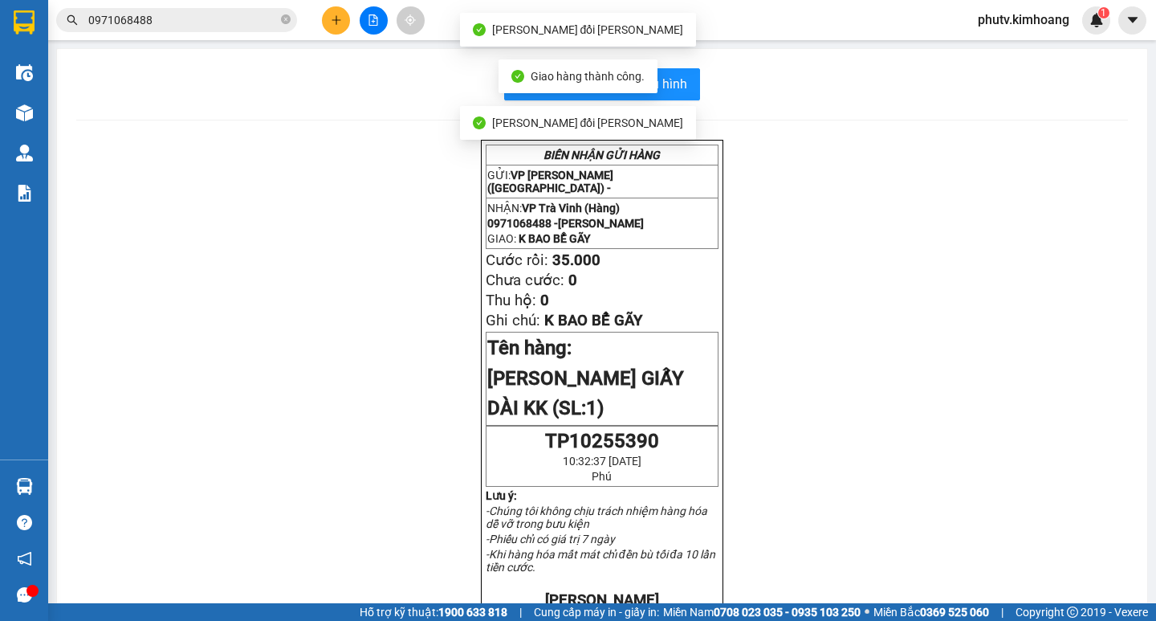
click at [674, 64] on div "In mẫu biên lai tự [PERSON_NAME] [PERSON_NAME] GỬI HÀNG GỬI: VP [PERSON_NAME] (…" at bounding box center [602, 587] width 1090 height 1077
click at [673, 76] on span "In mẫu biên lai tự cấu hình" at bounding box center [611, 84] width 151 height 20
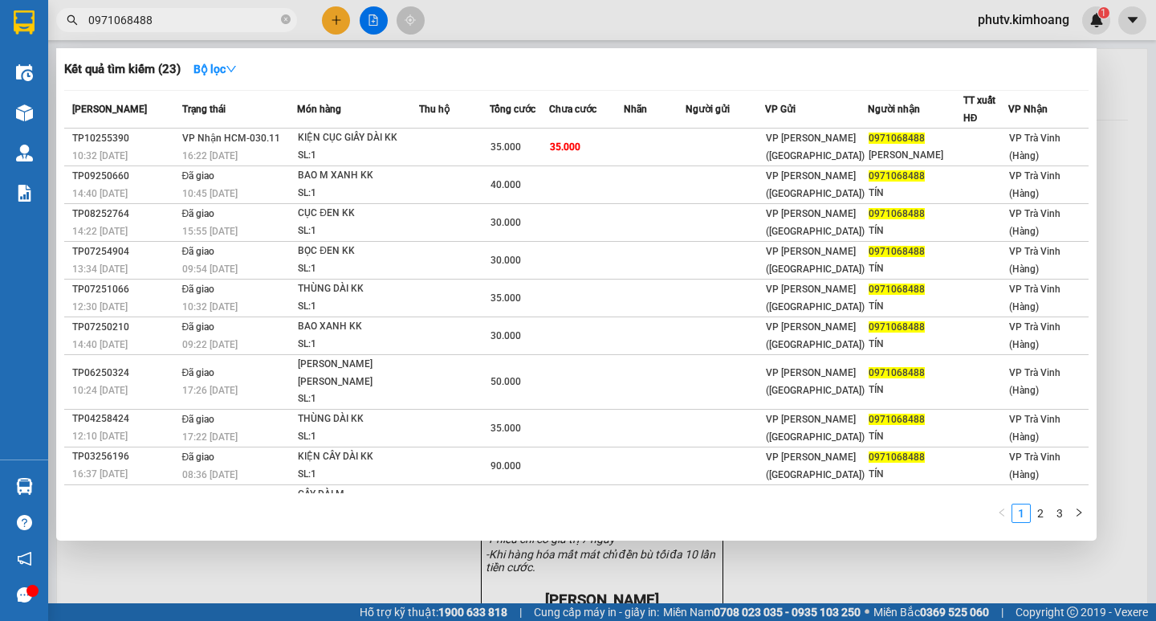
click at [214, 22] on input "0971068488" at bounding box center [182, 20] width 189 height 18
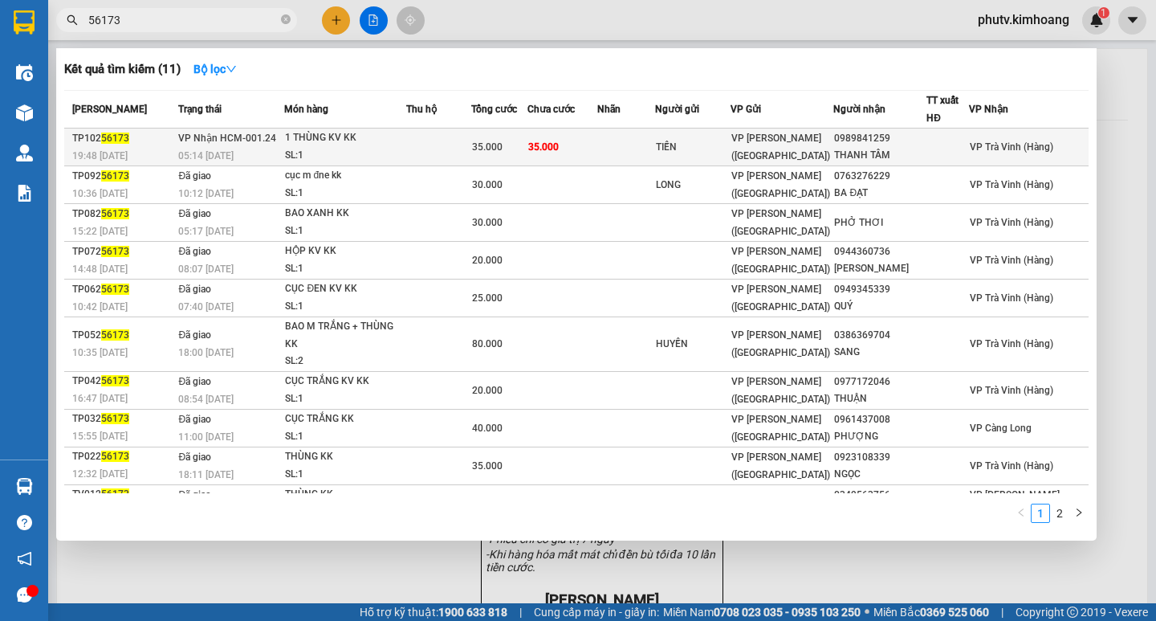
type input "56173"
click at [466, 136] on td at bounding box center [438, 147] width 64 height 38
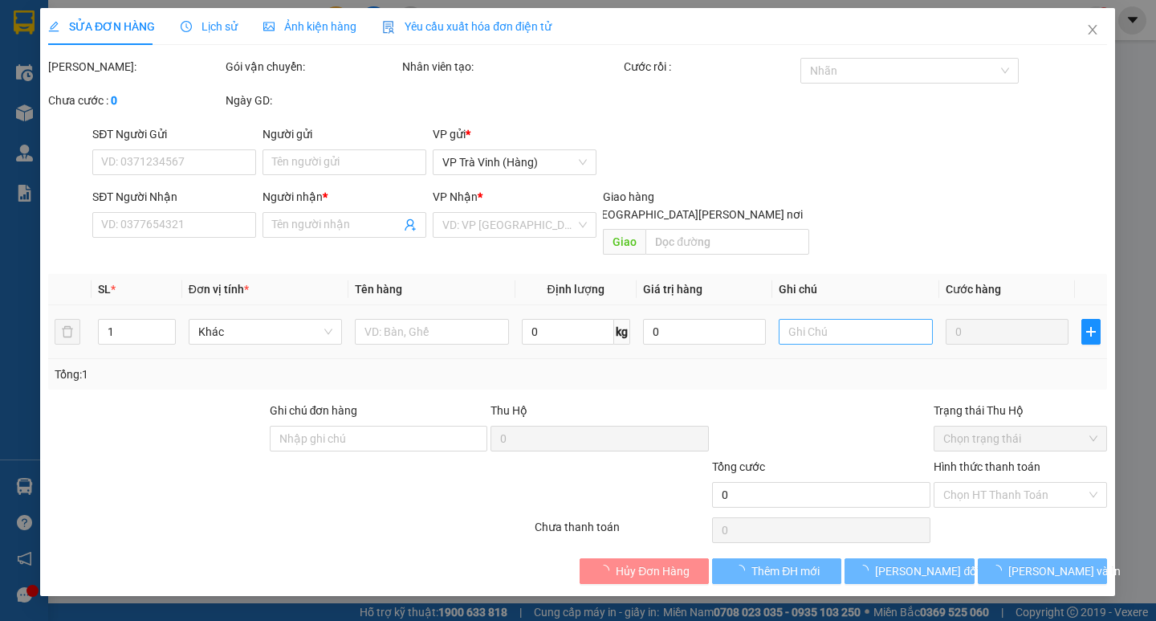
type input "TIẾN"
type input "0989841259"
type input "THANH TÂM"
type input "35.000"
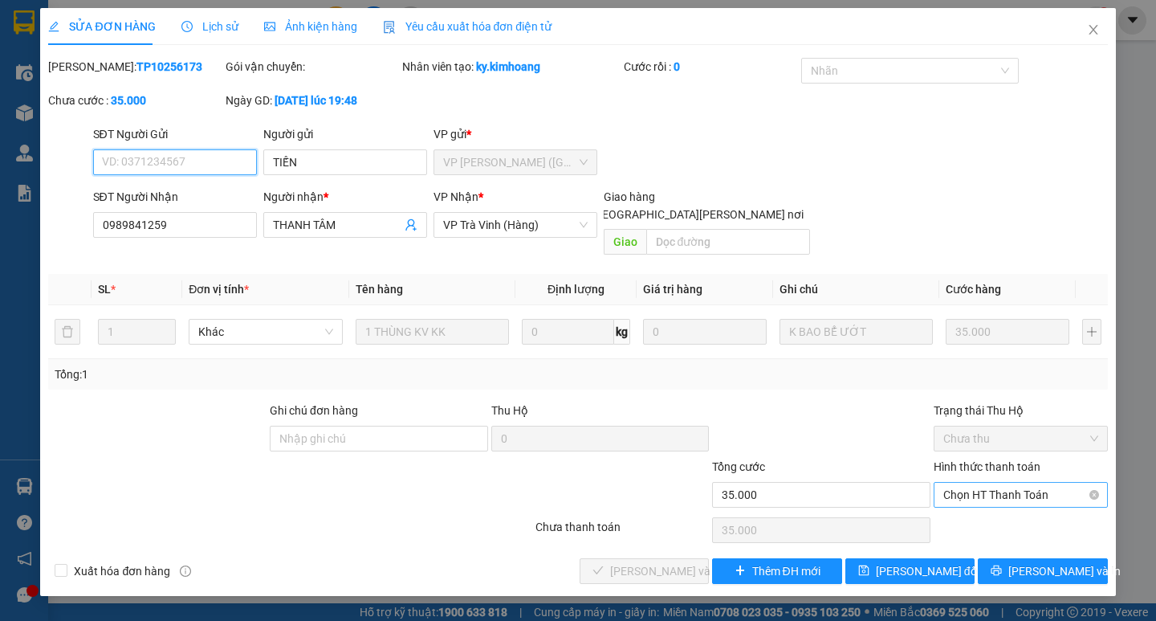
click at [1006, 486] on span "Chọn HT Thanh Toán" at bounding box center [1020, 495] width 155 height 24
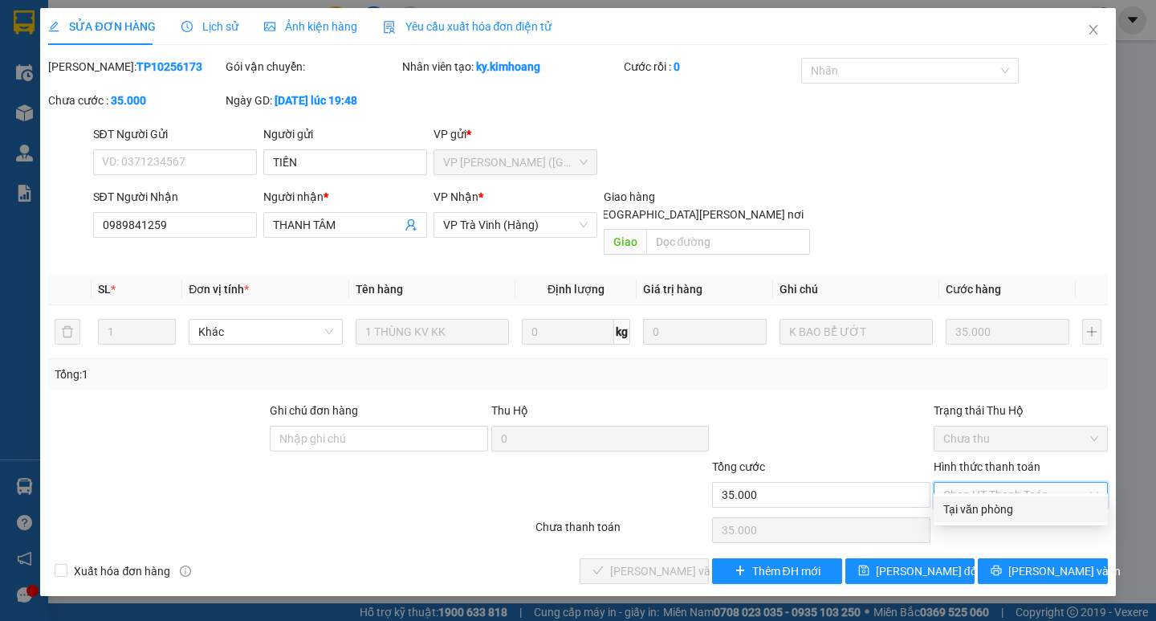
click at [981, 503] on div "Tại văn phòng" at bounding box center [1020, 509] width 155 height 18
type input "0"
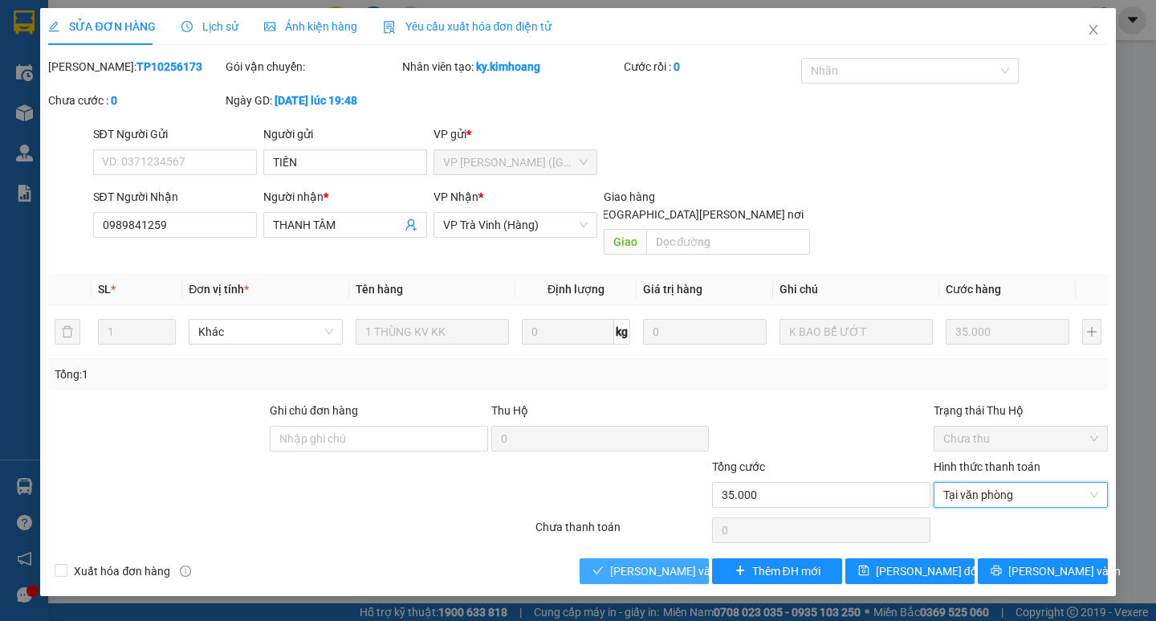
click at [638, 562] on span "[PERSON_NAME] và [PERSON_NAME] hàng" at bounding box center [718, 571] width 217 height 18
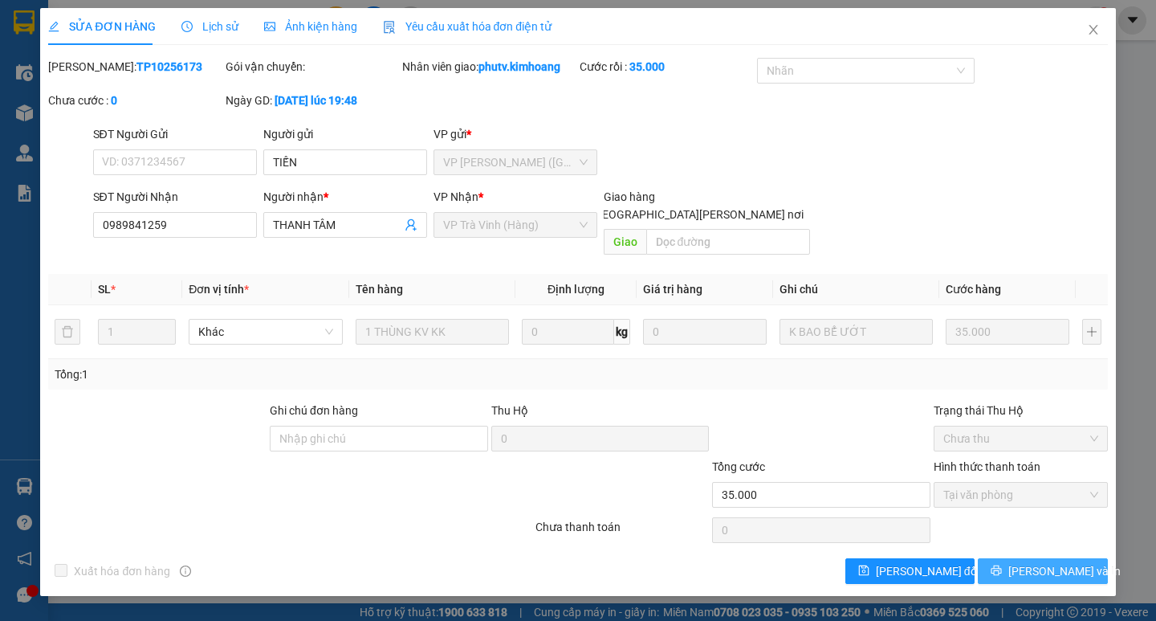
click at [1002, 565] on icon "printer" at bounding box center [997, 570] width 10 height 10
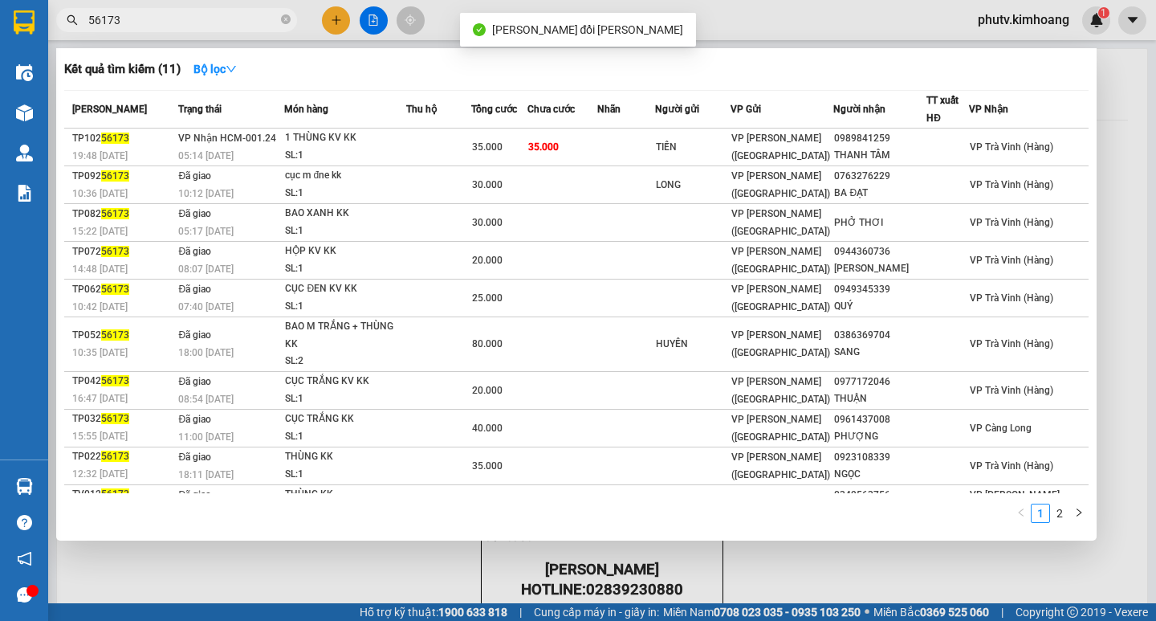
click at [189, 12] on input "56173" at bounding box center [182, 20] width 189 height 18
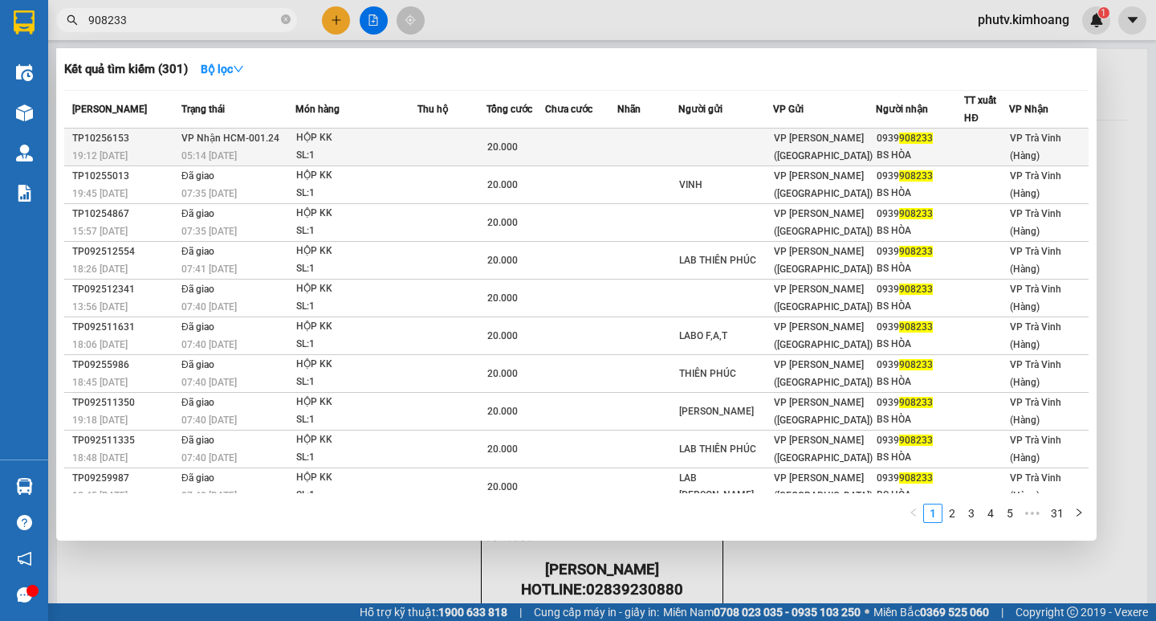
type input "908233"
click at [454, 140] on td at bounding box center [453, 147] width 70 height 38
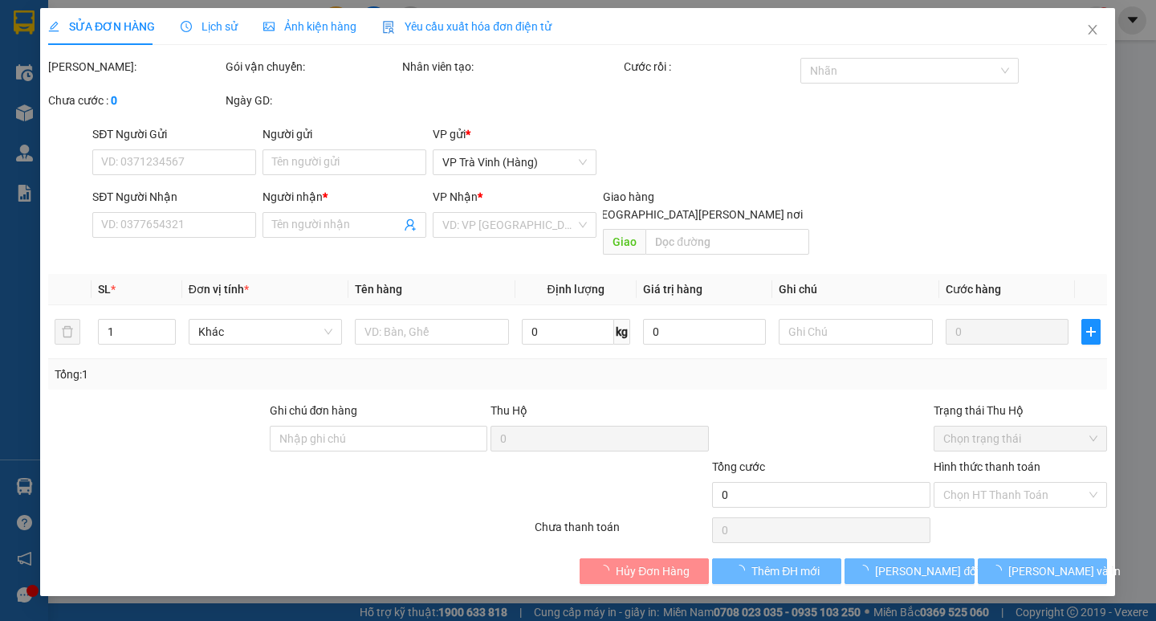
type input "0939908233"
type input "BS HÒA"
type input "20.000"
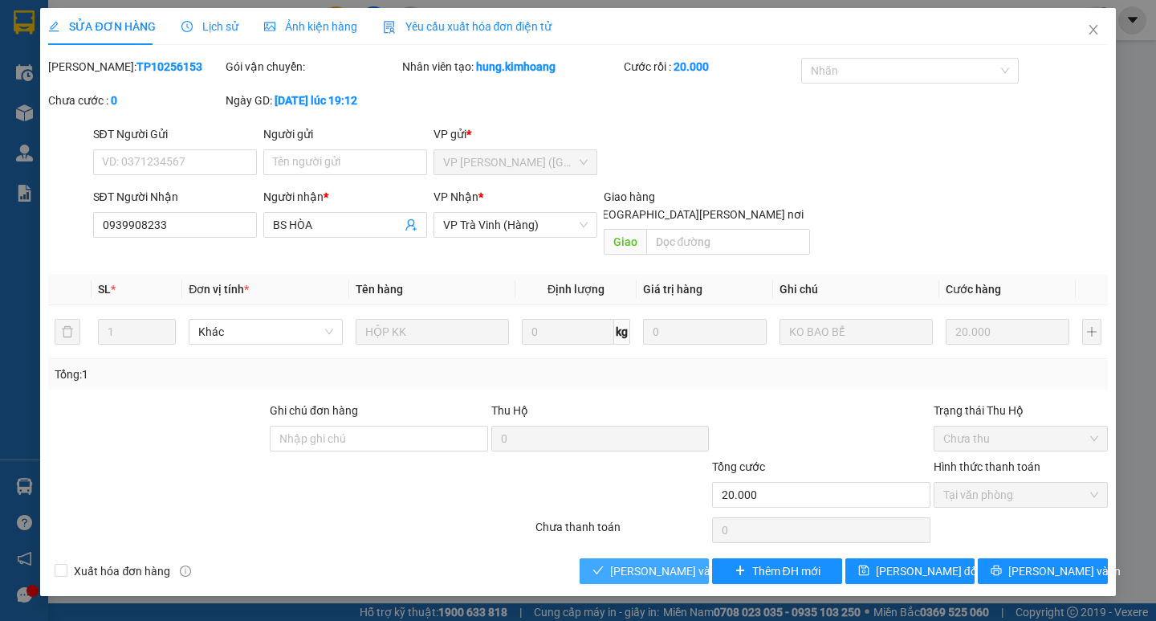
click at [647, 562] on span "[PERSON_NAME] và [PERSON_NAME] hàng" at bounding box center [718, 571] width 217 height 18
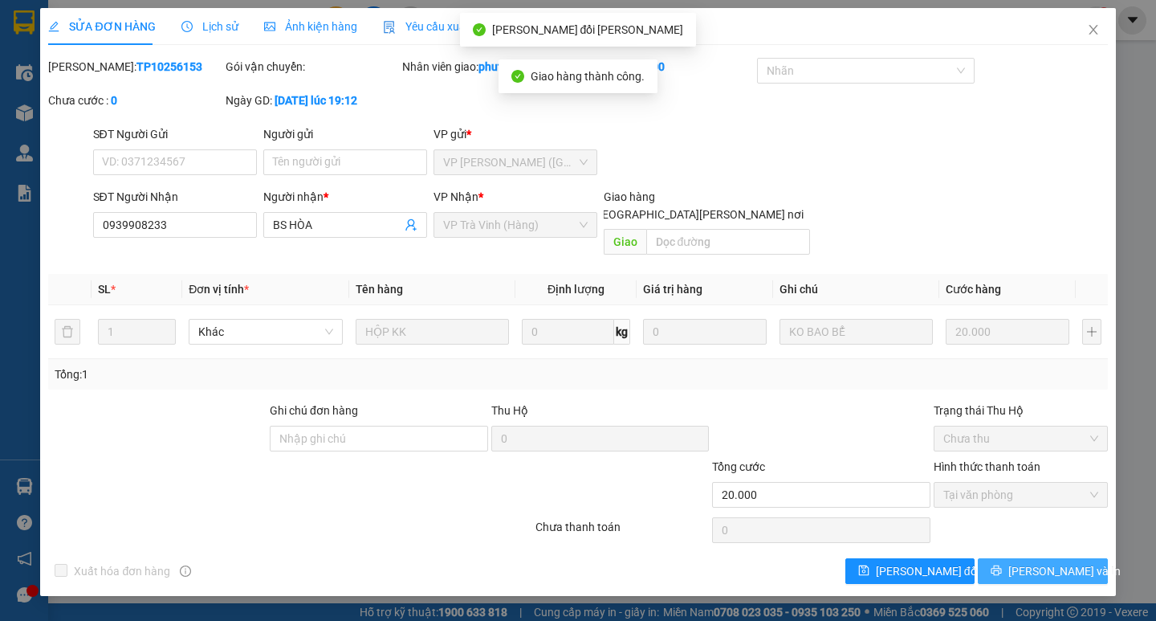
click at [1037, 562] on span "[PERSON_NAME] và In" at bounding box center [1064, 571] width 112 height 18
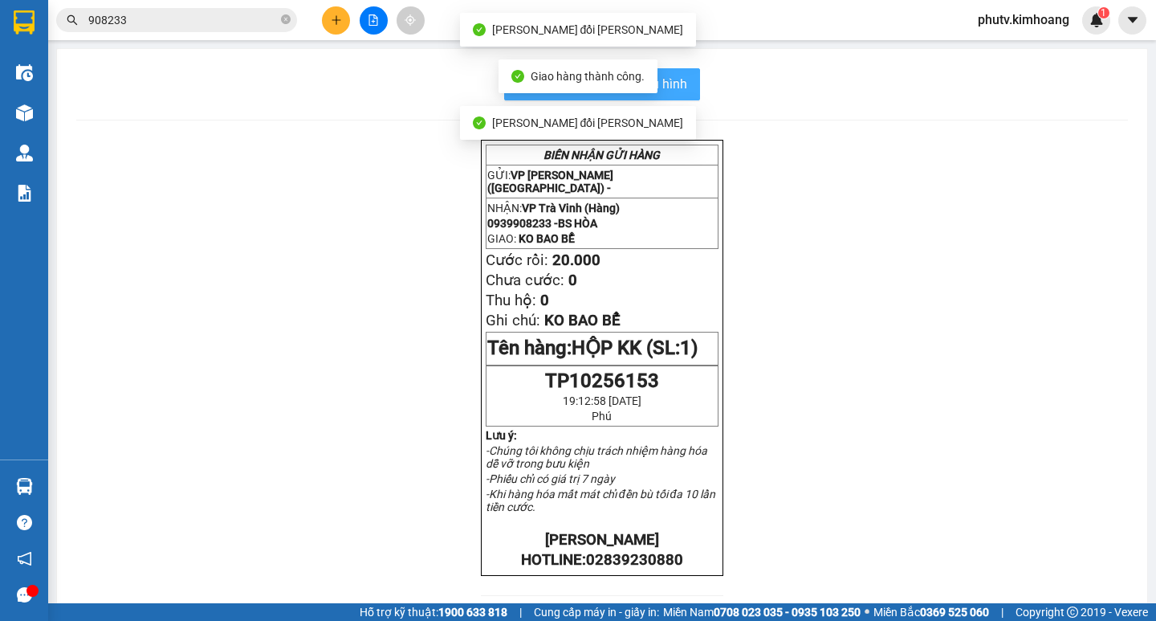
click at [672, 81] on span "In mẫu biên lai tự cấu hình" at bounding box center [611, 84] width 151 height 20
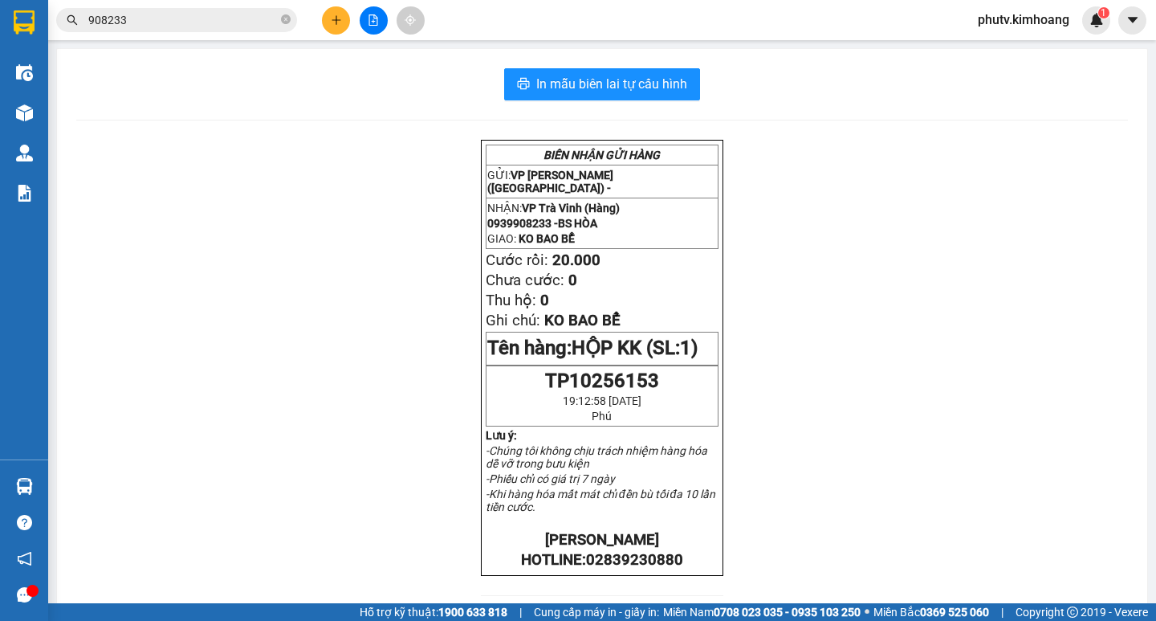
click at [246, 17] on input "908233" at bounding box center [182, 20] width 189 height 18
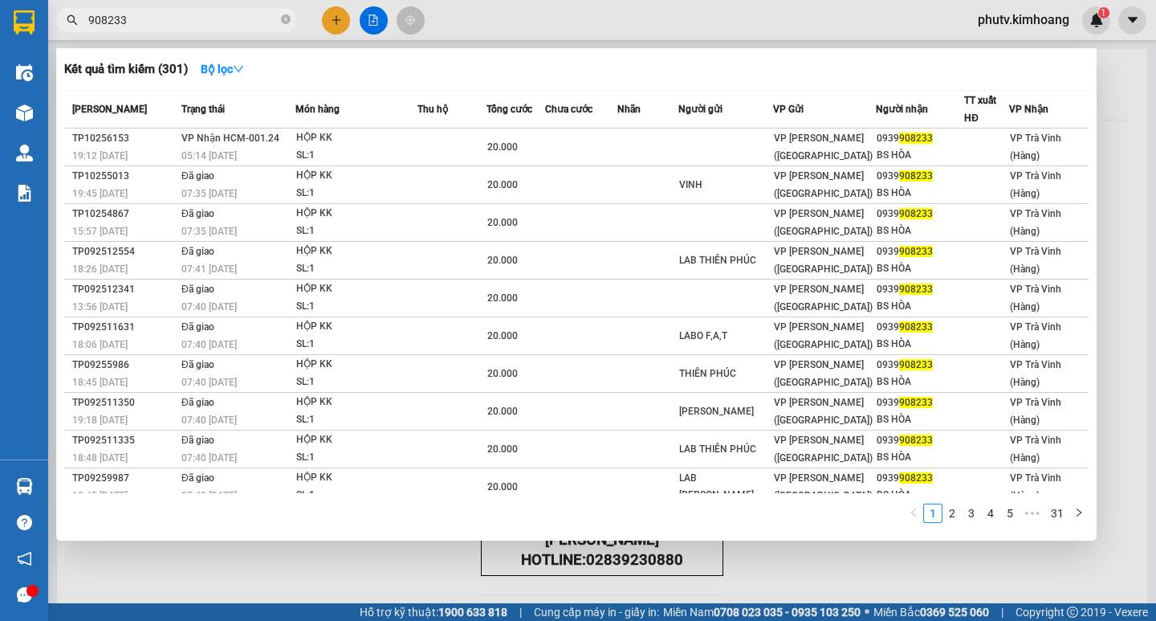
click at [245, 17] on input "908233" at bounding box center [182, 20] width 189 height 18
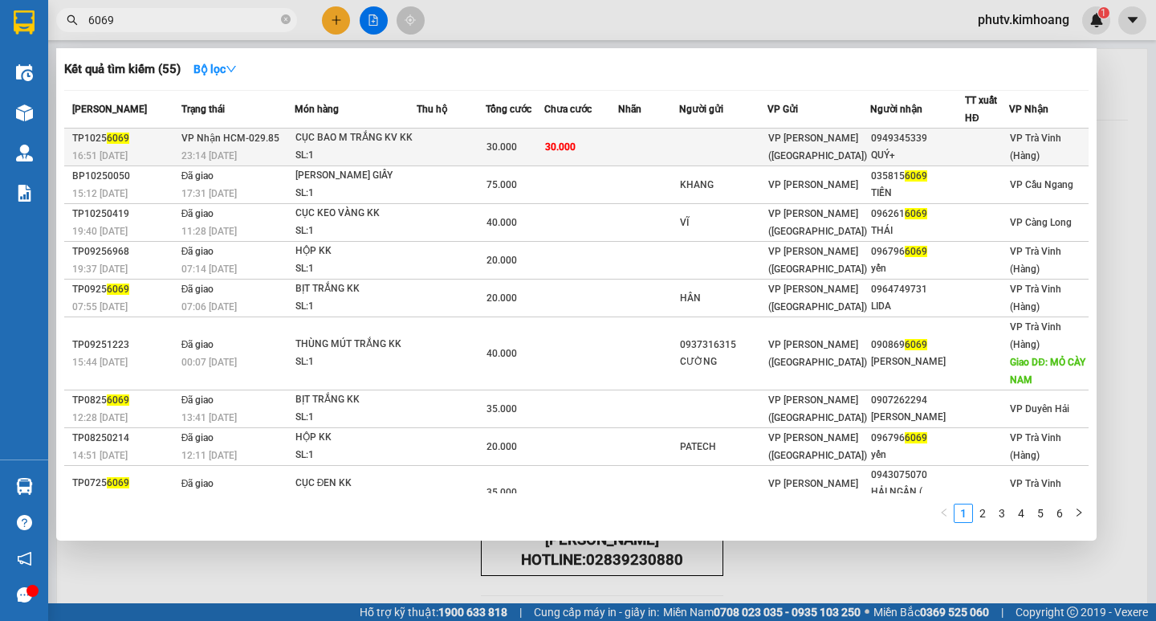
type input "6069"
click at [387, 147] on div "SL: 1" at bounding box center [355, 156] width 120 height 18
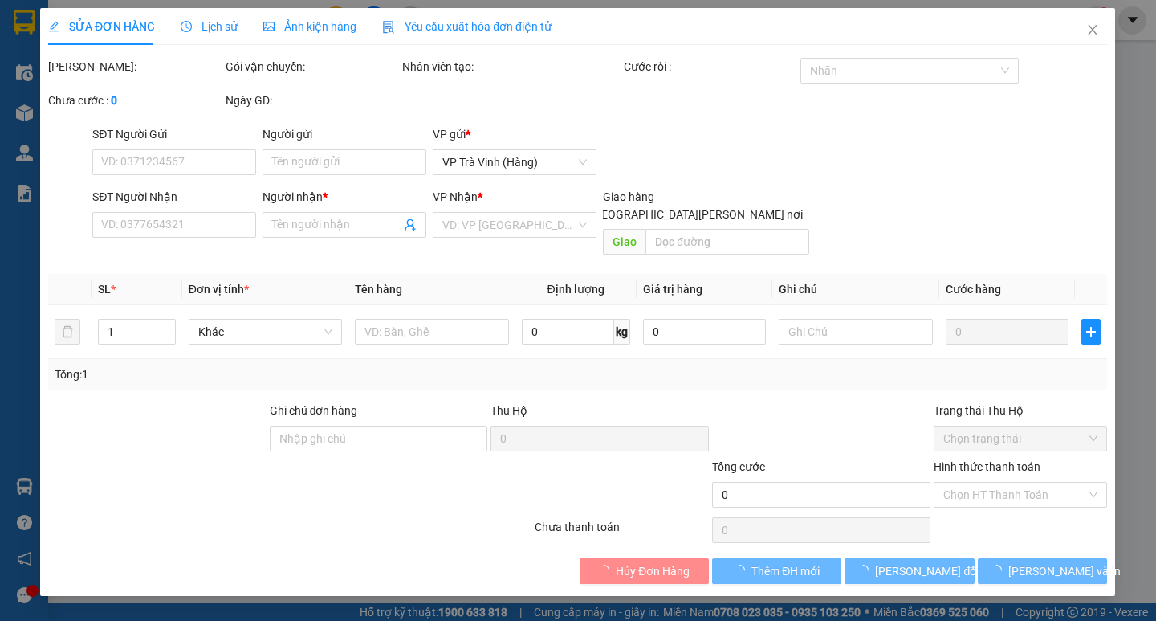
type input "0949345339"
type input "QUÝ+"
type input "30.000"
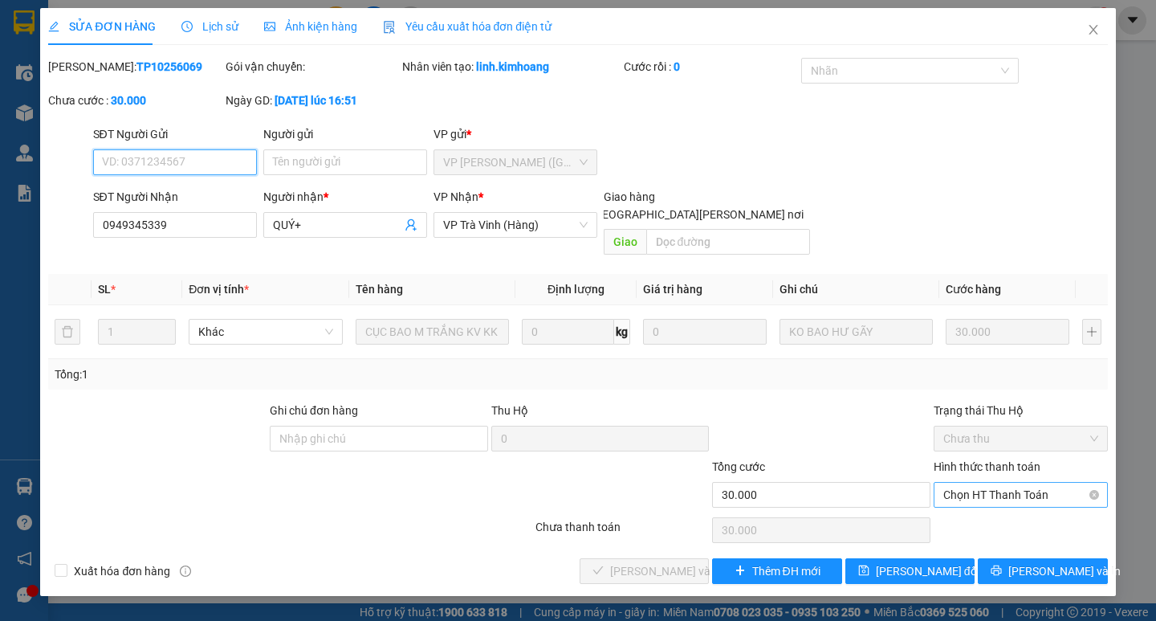
click at [998, 483] on span "Chọn HT Thanh Toán" at bounding box center [1020, 495] width 155 height 24
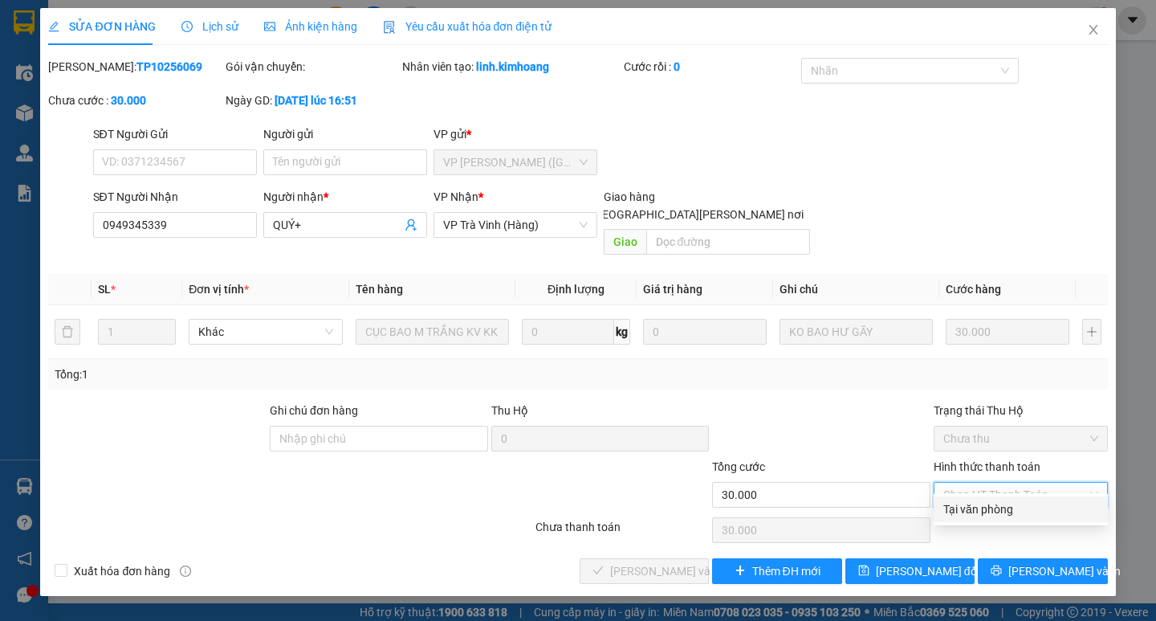
click at [999, 503] on div "Tại văn phòng" at bounding box center [1020, 509] width 155 height 18
type input "0"
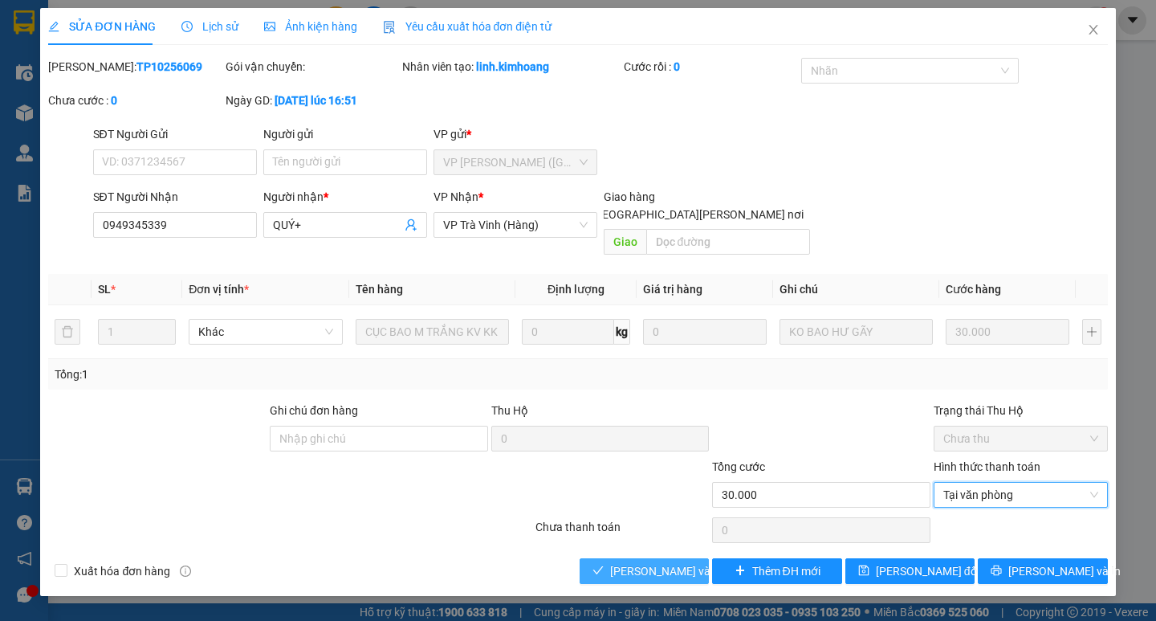
click at [671, 562] on span "[PERSON_NAME] và [PERSON_NAME] hàng" at bounding box center [718, 571] width 217 height 18
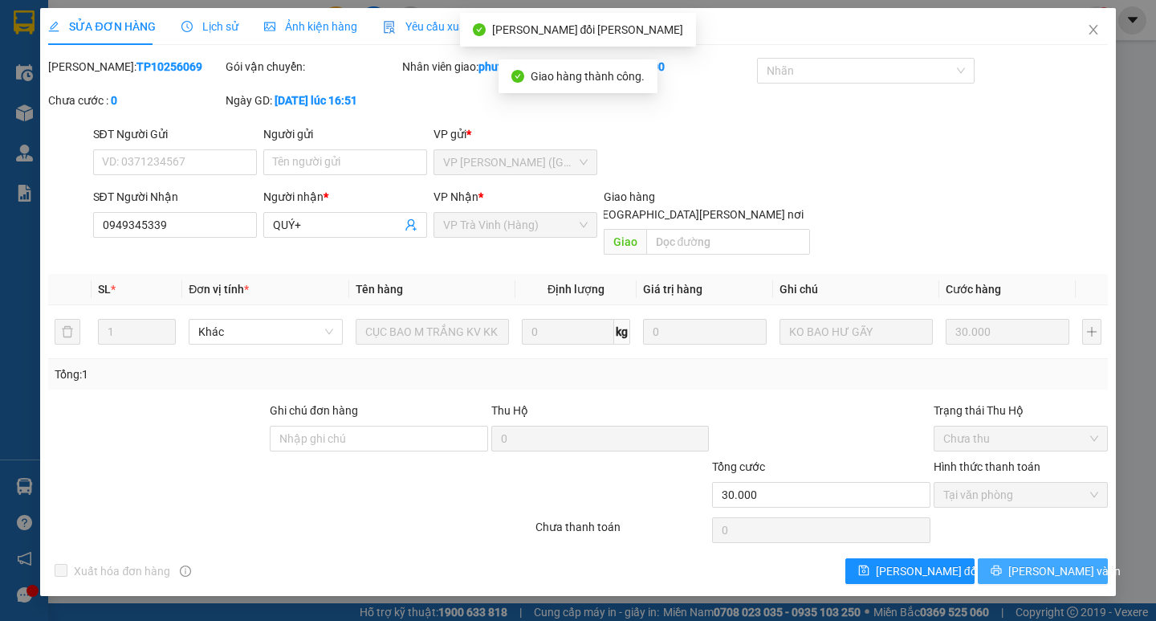
click at [1030, 562] on span "[PERSON_NAME] và In" at bounding box center [1064, 571] width 112 height 18
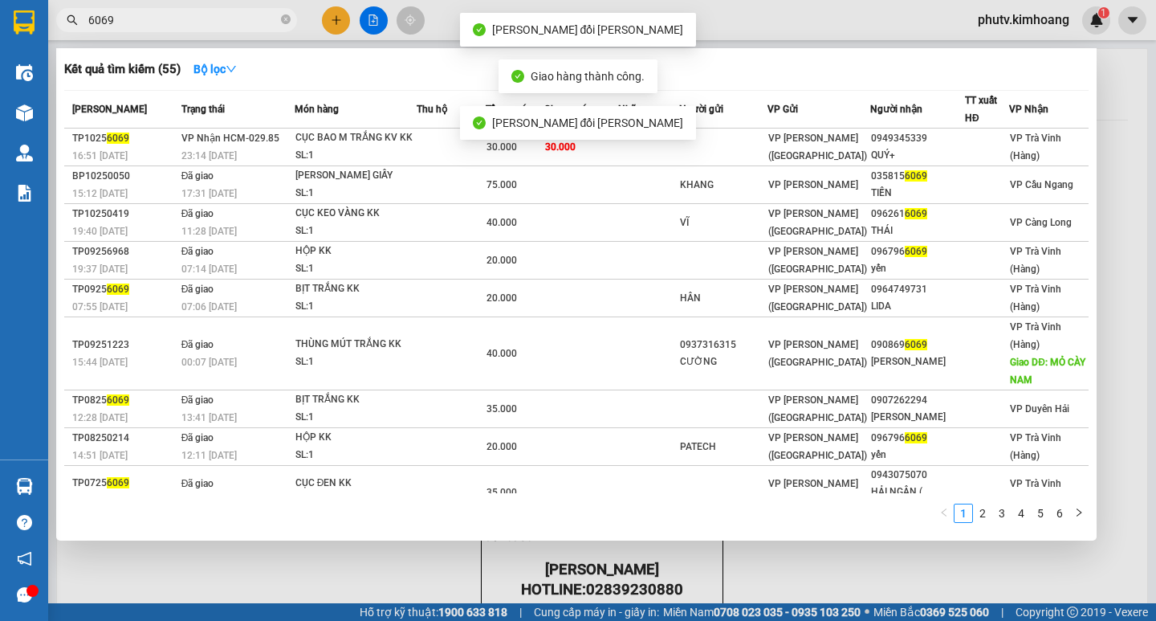
click at [193, 21] on input "6069" at bounding box center [182, 20] width 189 height 18
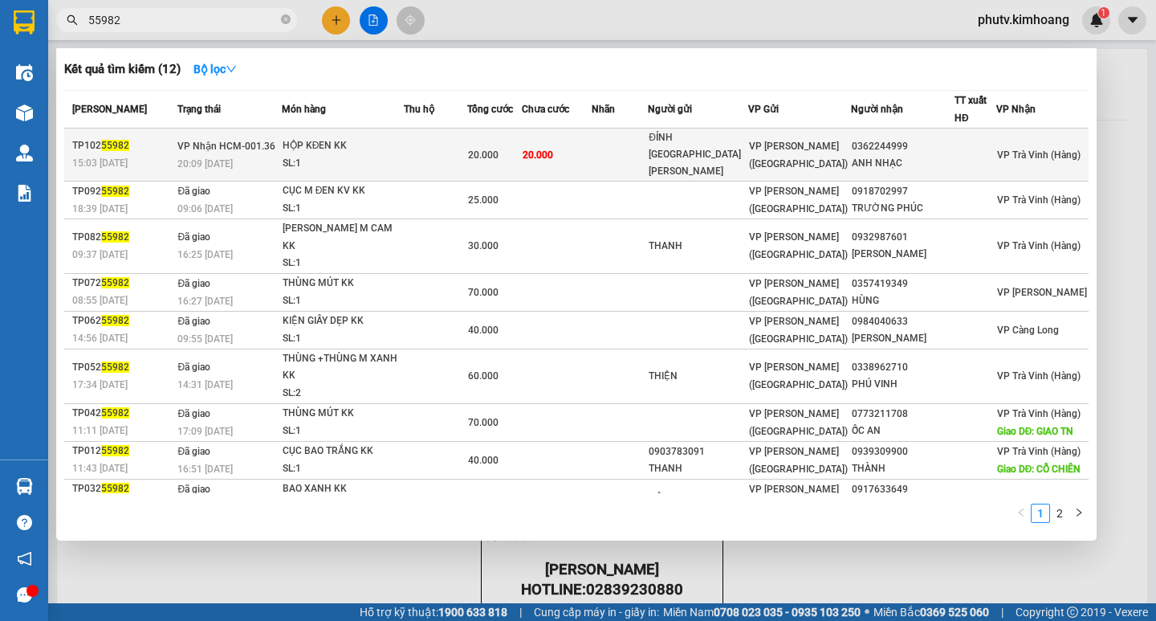
type input "55982"
click at [430, 136] on td at bounding box center [435, 154] width 63 height 53
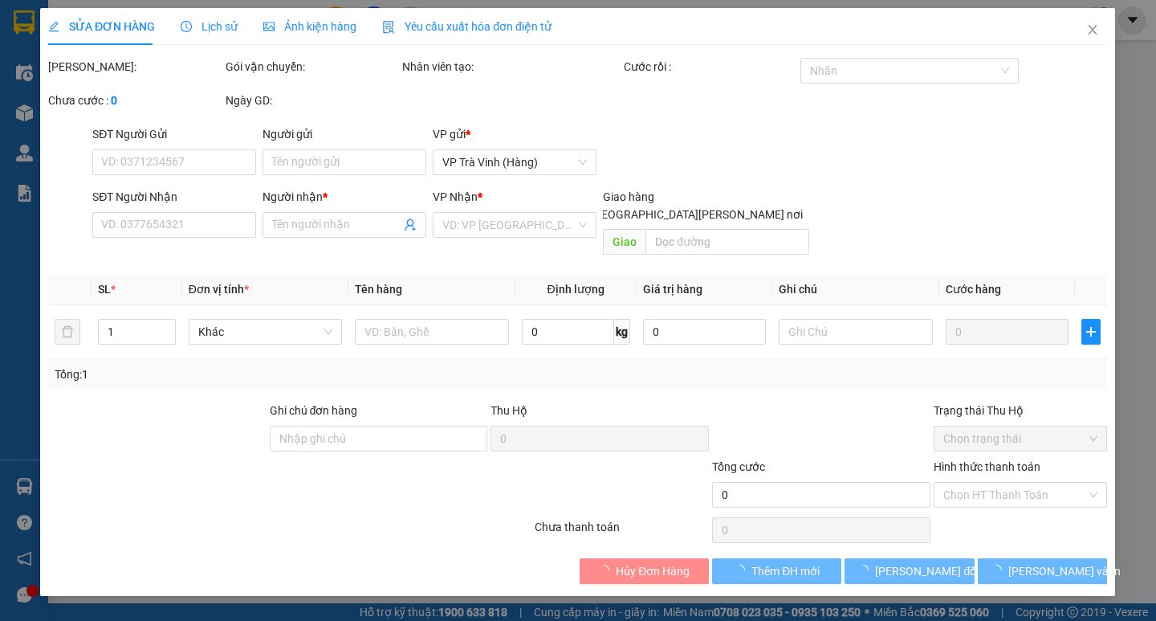
type input "ĐỈNH [GEOGRAPHIC_DATA][PERSON_NAME]"
type input "0362244999"
type input "ANH NHẠC"
type input "20.000"
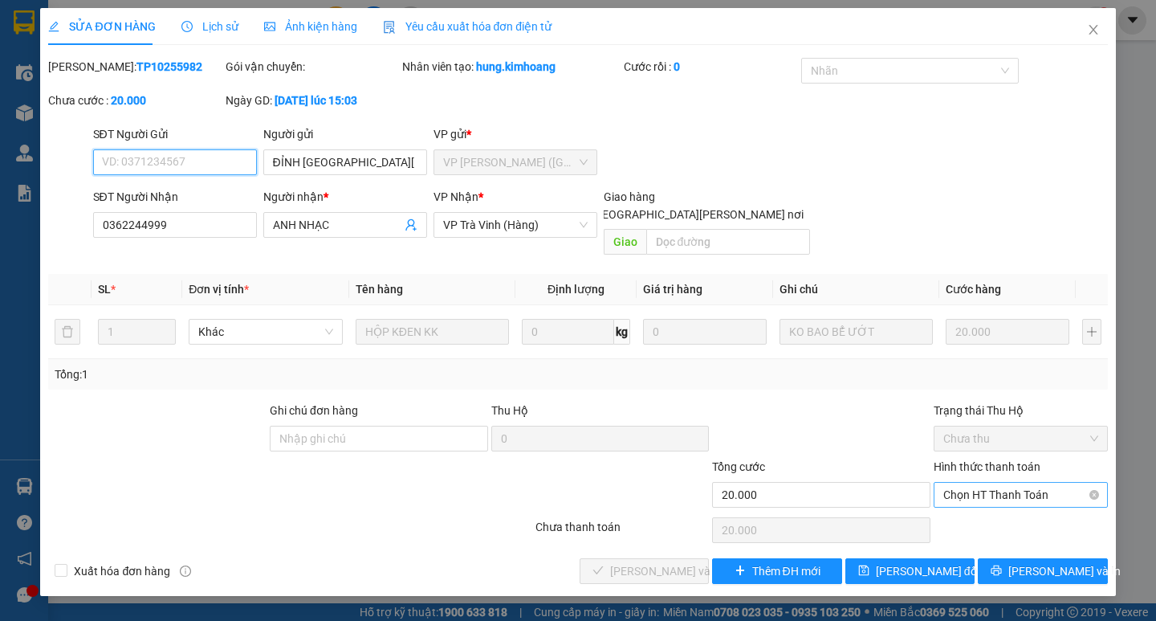
click at [1044, 483] on span "Chọn HT Thanh Toán" at bounding box center [1020, 495] width 155 height 24
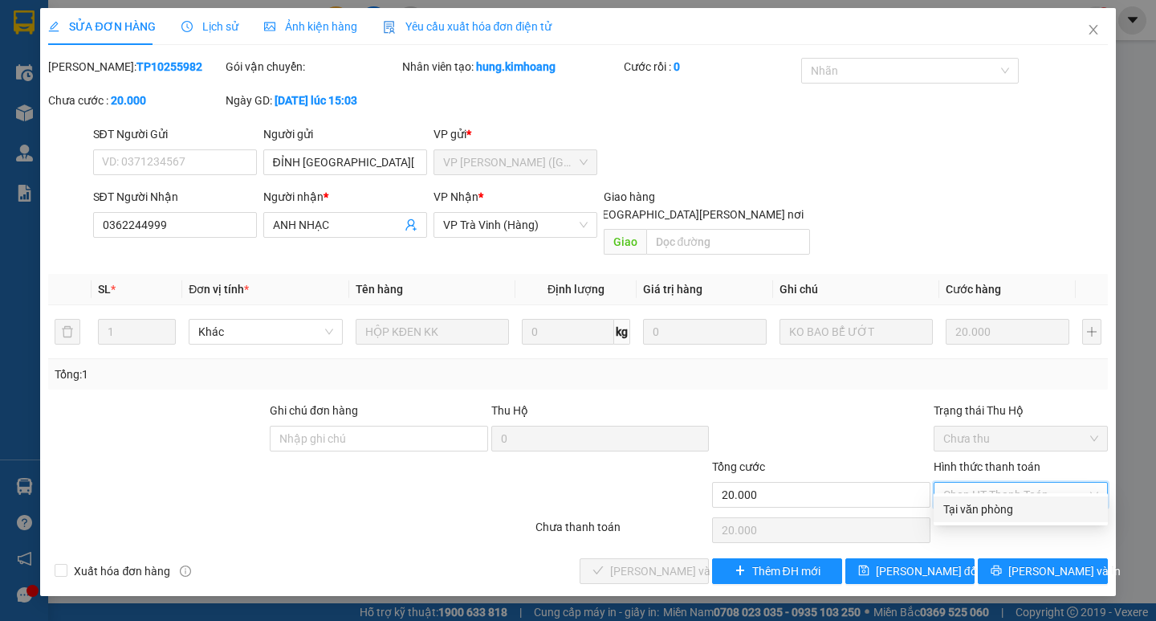
click at [998, 501] on div "Tại văn phòng" at bounding box center [1021, 509] width 174 height 26
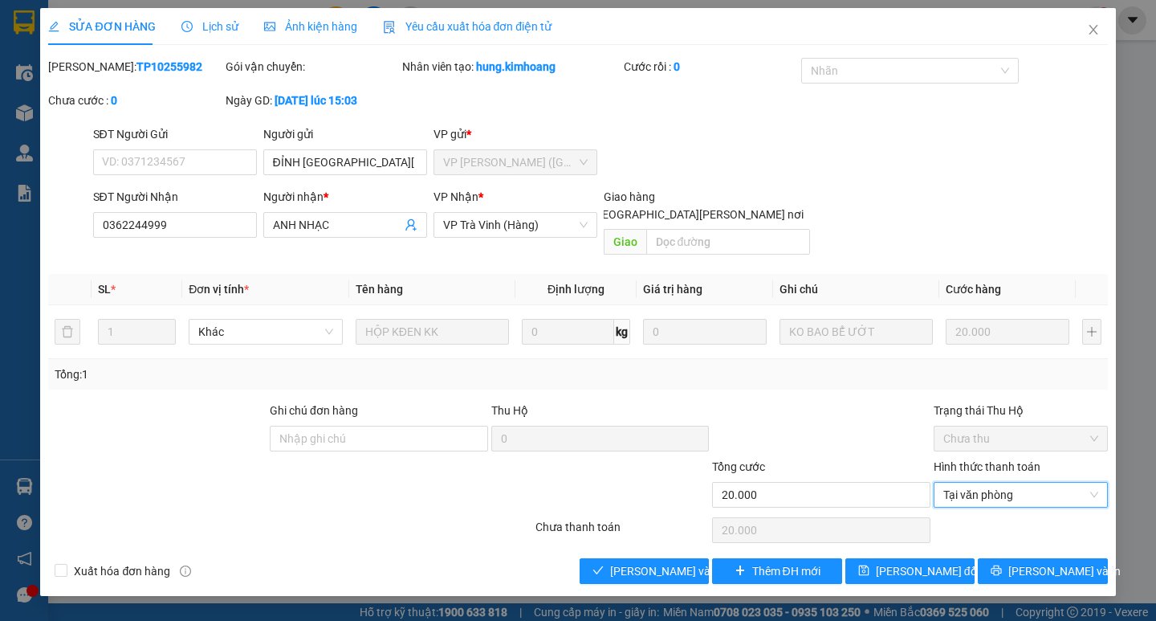
type input "0"
click at [605, 558] on button "[PERSON_NAME] và [PERSON_NAME] hàng" at bounding box center [644, 571] width 129 height 26
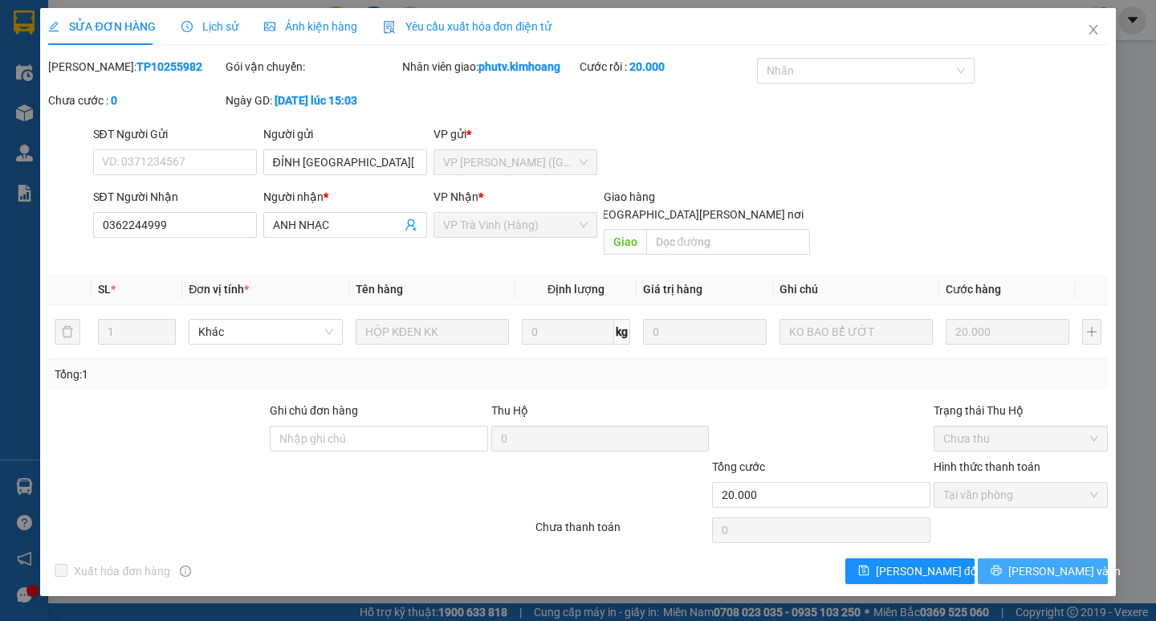
click at [1029, 562] on span "[PERSON_NAME] và In" at bounding box center [1064, 571] width 112 height 18
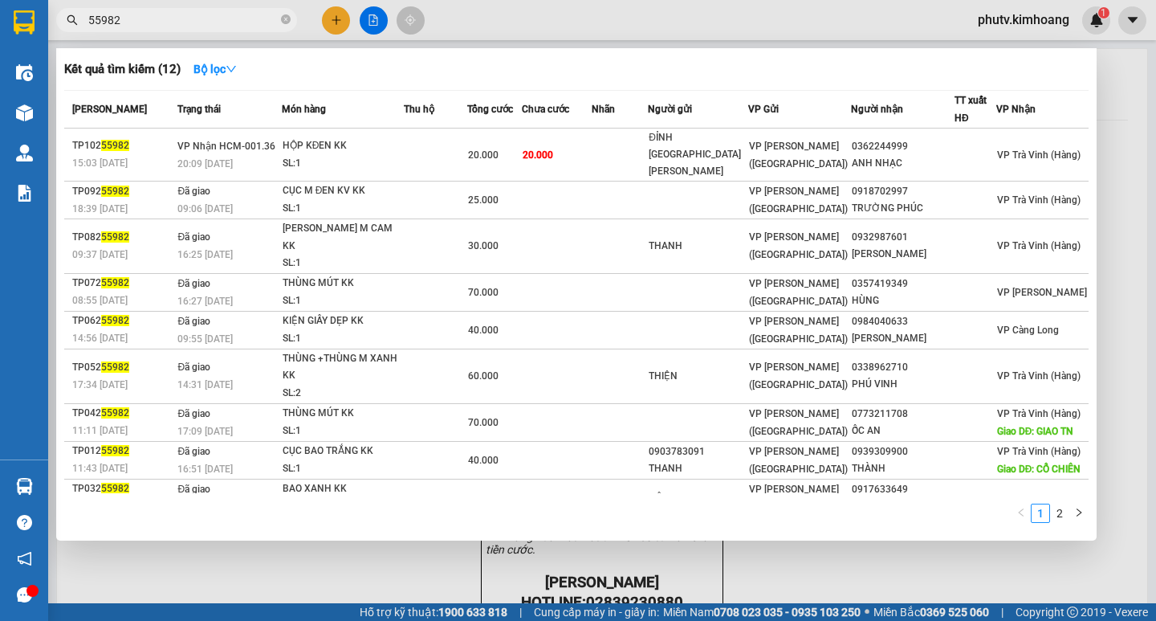
click at [157, 16] on input "55982" at bounding box center [182, 20] width 189 height 18
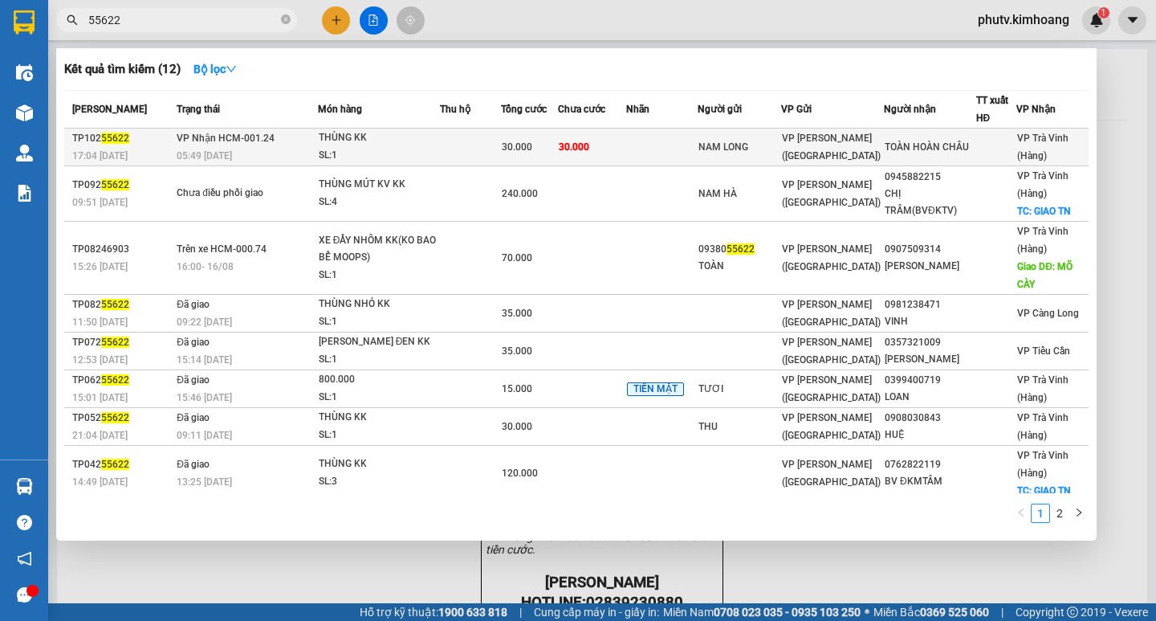
type input "55622"
click at [575, 147] on span "30.000" at bounding box center [574, 146] width 31 height 11
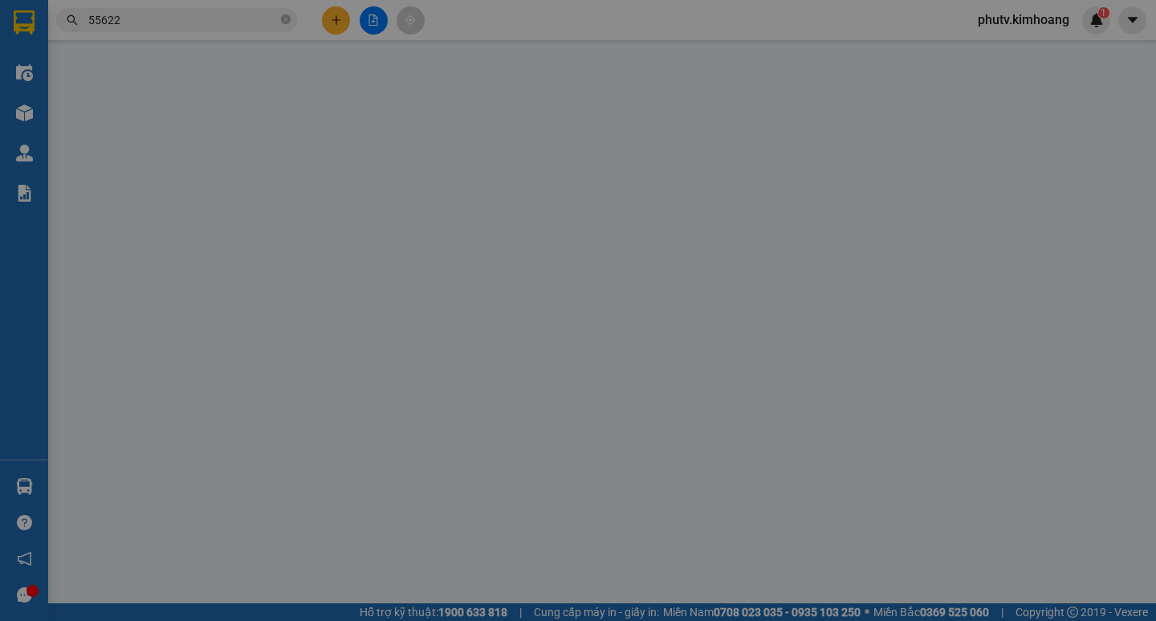
type input "NAM LONG"
type input "TOÀN HOÀN CHÂU"
type input "30.000"
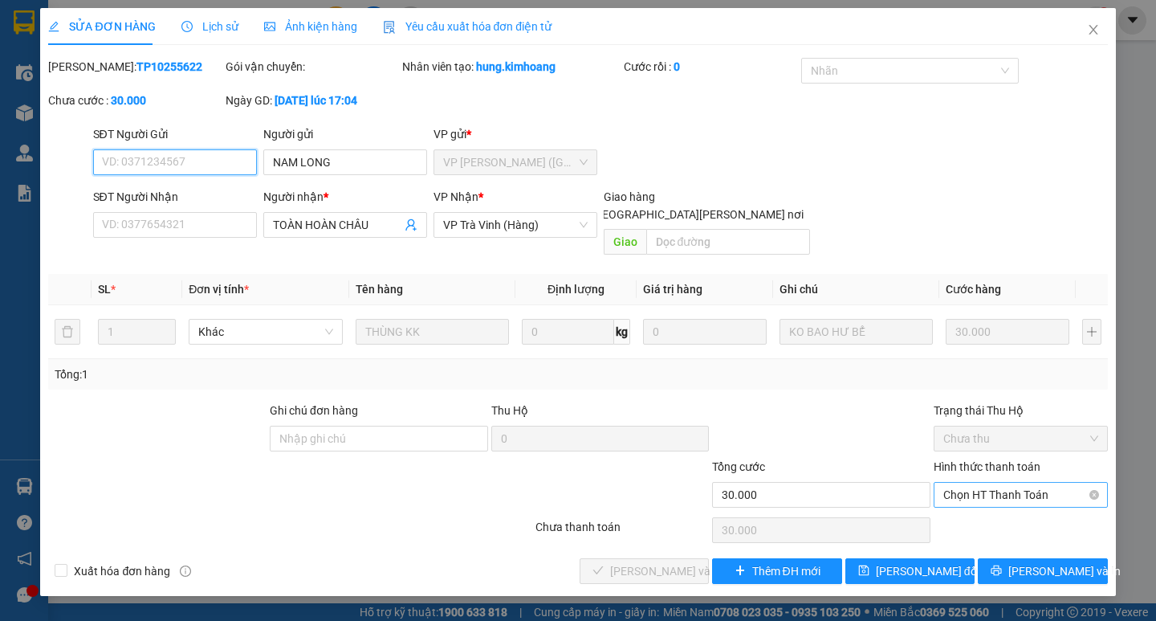
click at [991, 483] on span "Chọn HT Thanh Toán" at bounding box center [1020, 495] width 155 height 24
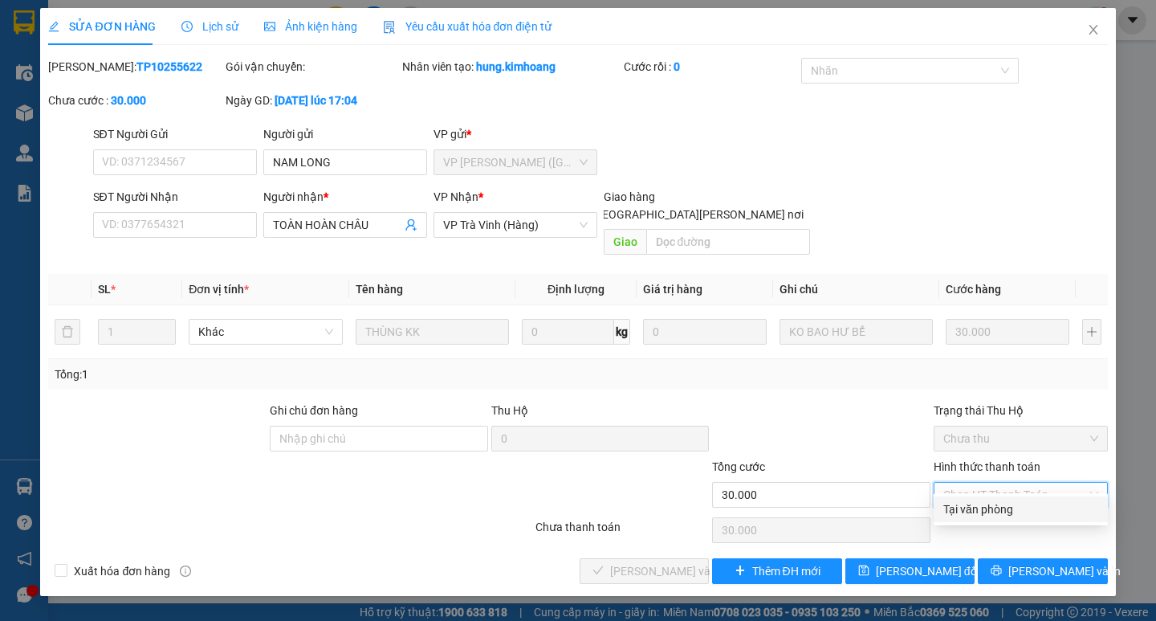
click at [984, 509] on div "Tại văn phòng" at bounding box center [1020, 509] width 155 height 18
type input "0"
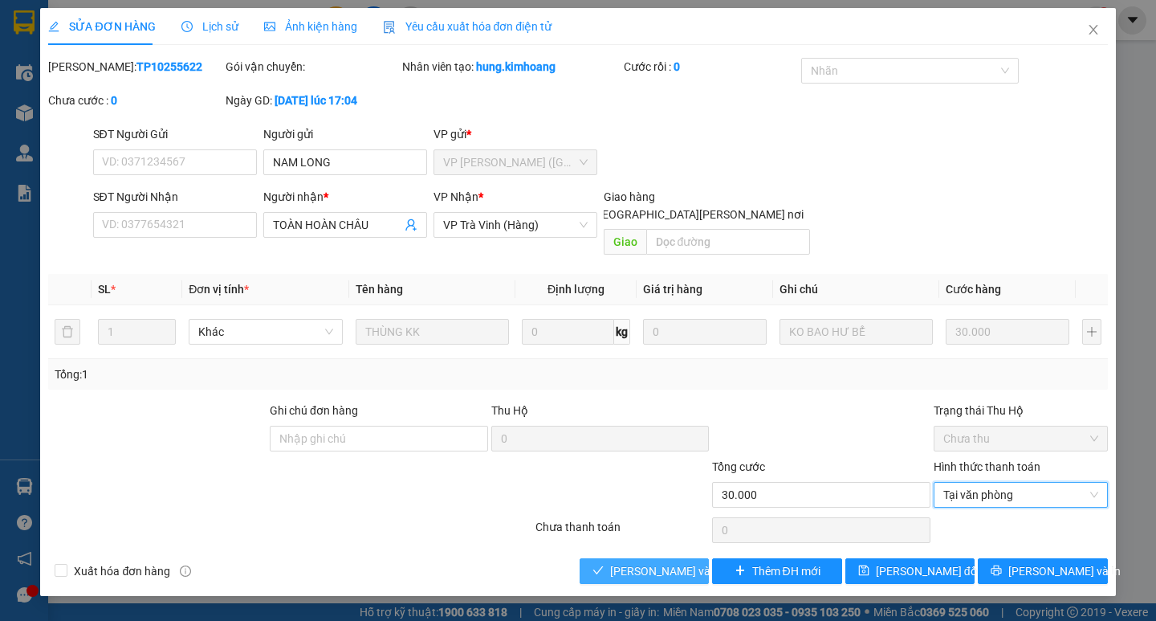
click at [648, 562] on span "[PERSON_NAME] và [PERSON_NAME] hàng" at bounding box center [718, 571] width 217 height 18
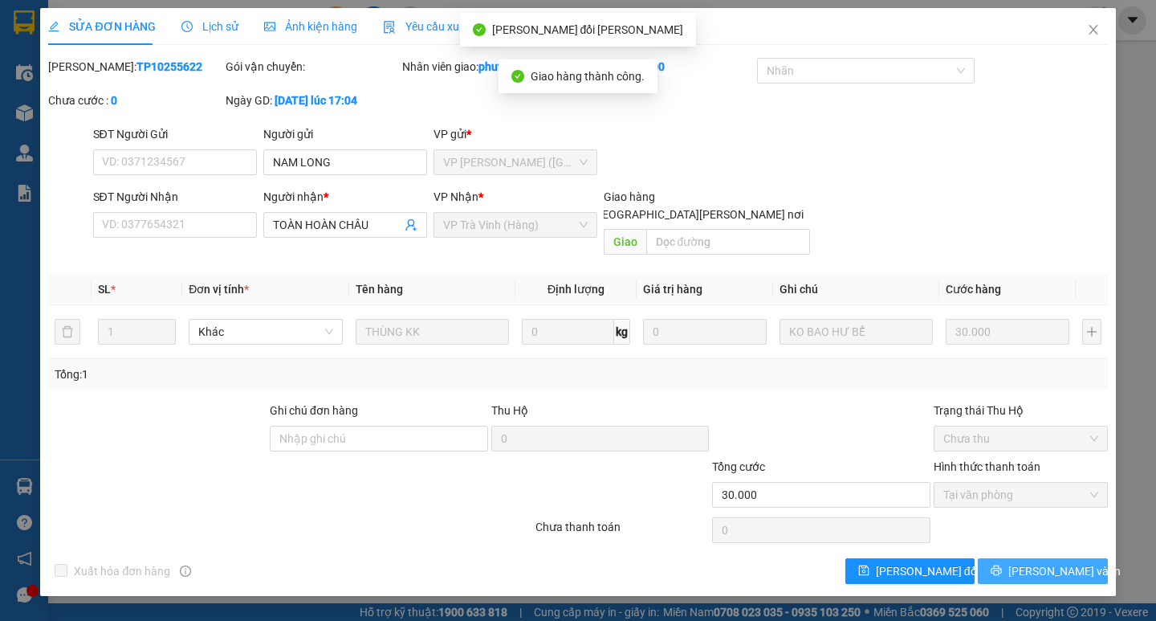
click at [1007, 558] on button "[PERSON_NAME] và In" at bounding box center [1042, 571] width 129 height 26
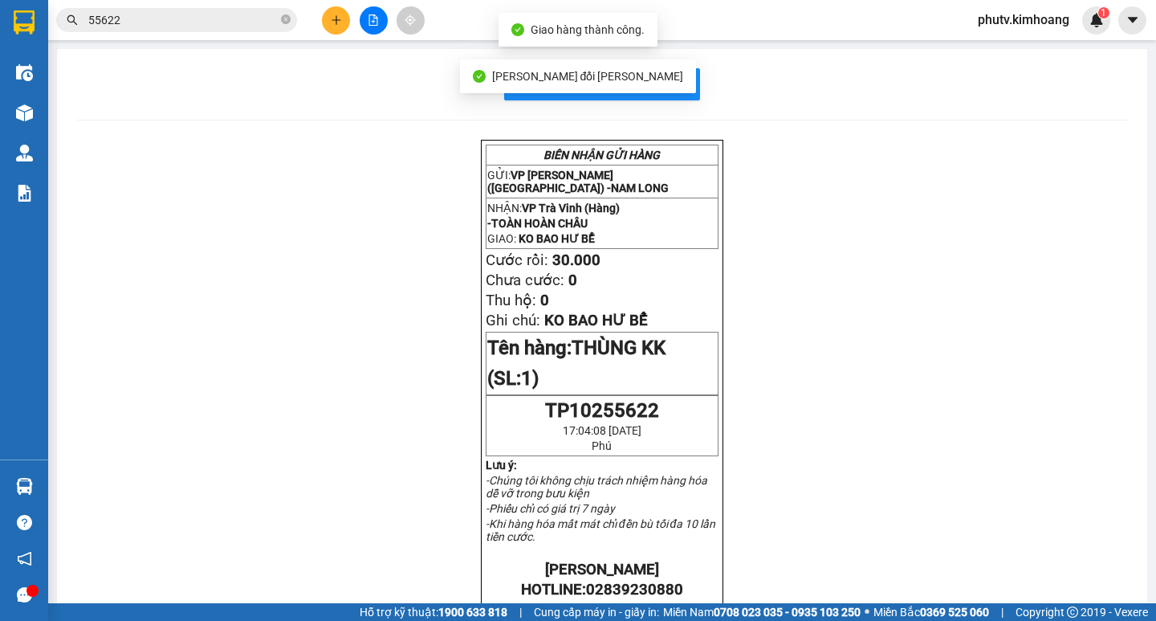
click at [235, 28] on input "55622" at bounding box center [182, 20] width 189 height 18
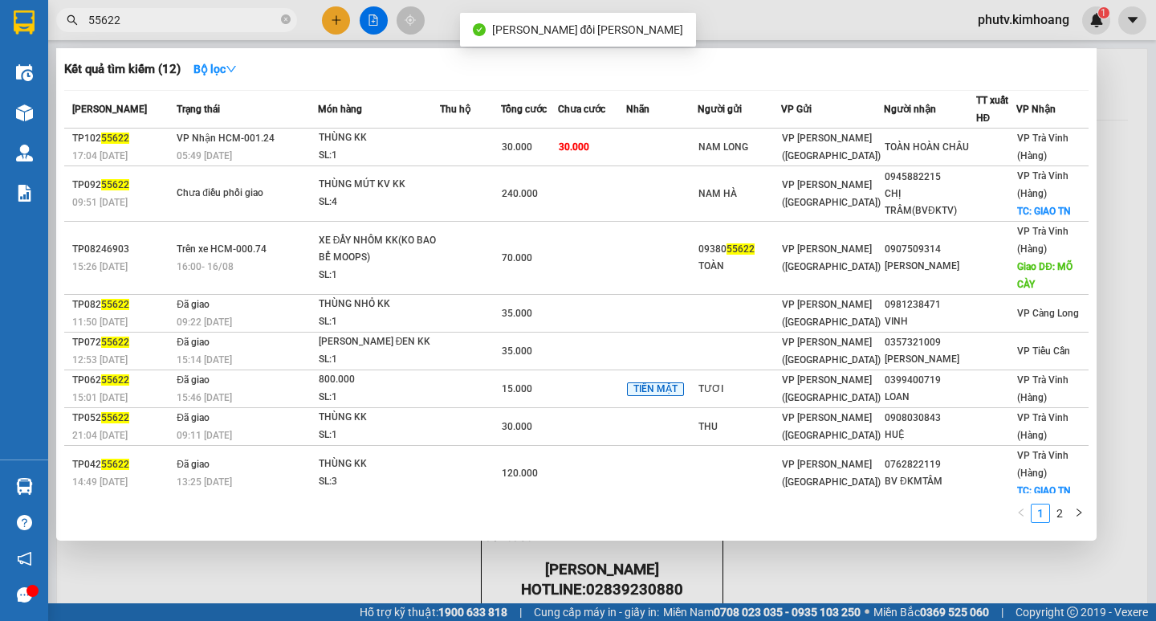
click at [235, 28] on input "55622" at bounding box center [182, 20] width 189 height 18
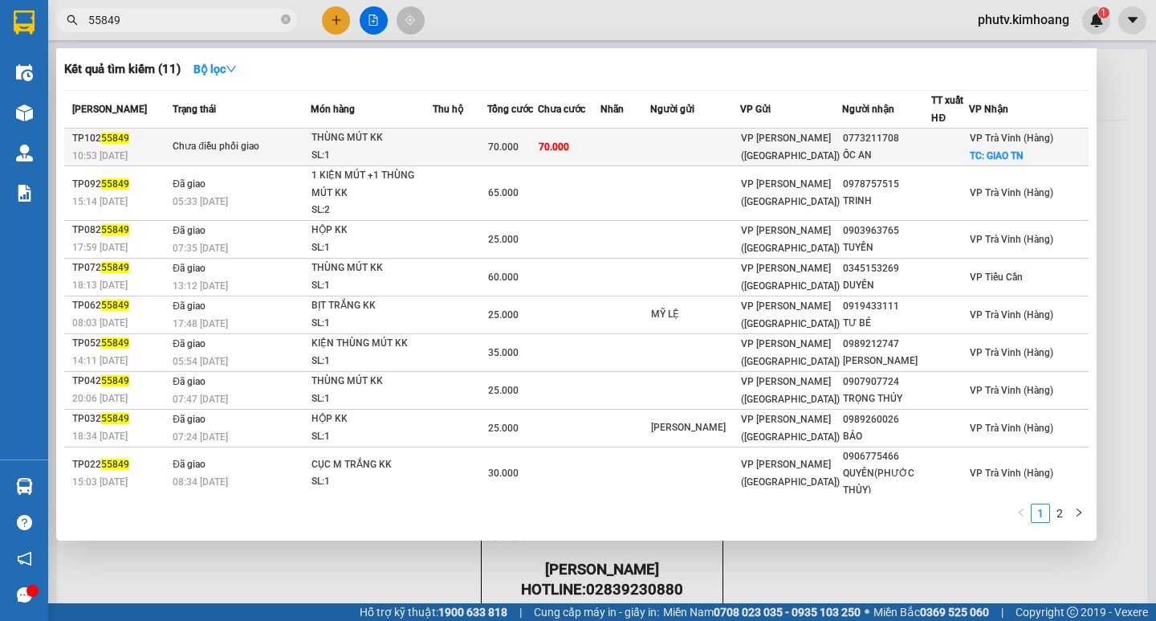
type input "55849"
click at [487, 141] on td at bounding box center [460, 147] width 55 height 38
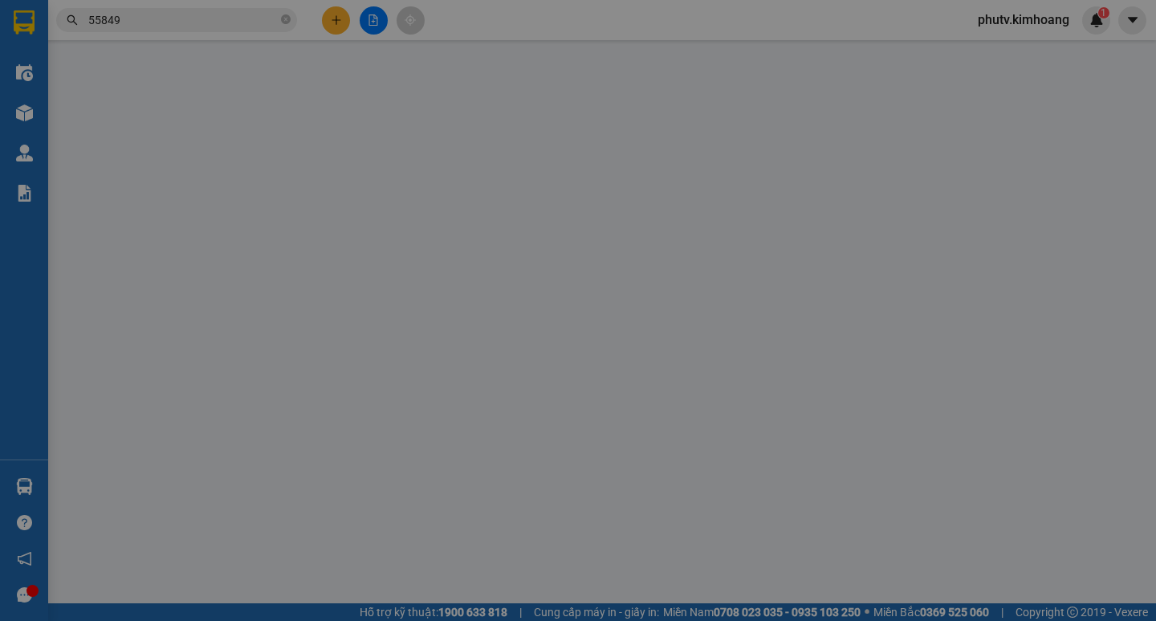
type input "0773211708"
type input "ỐC AN"
checkbox input "true"
type input "GIAO TN"
type input "70.000"
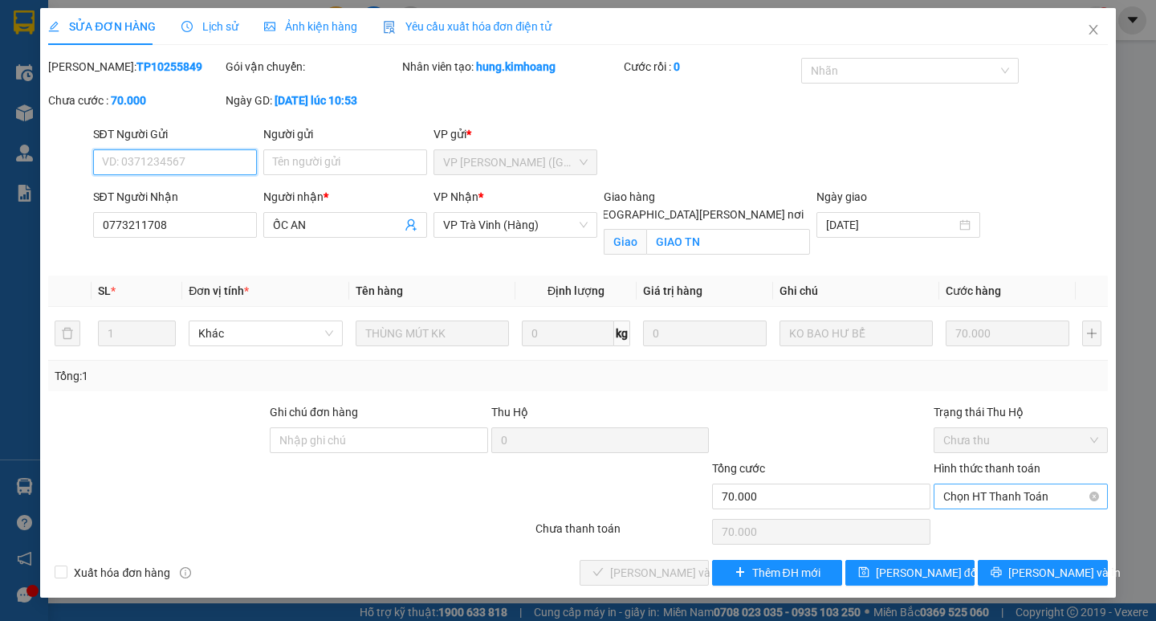
click at [972, 502] on span "Chọn HT Thanh Toán" at bounding box center [1020, 496] width 155 height 24
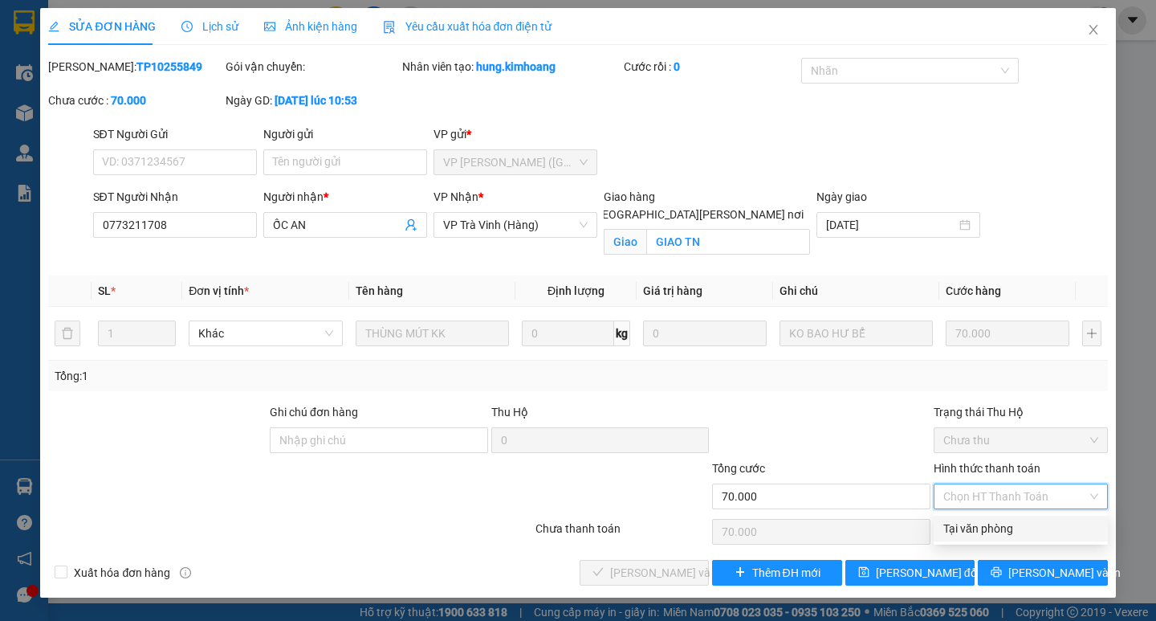
click at [984, 521] on div "Tại văn phòng" at bounding box center [1020, 528] width 155 height 18
type input "0"
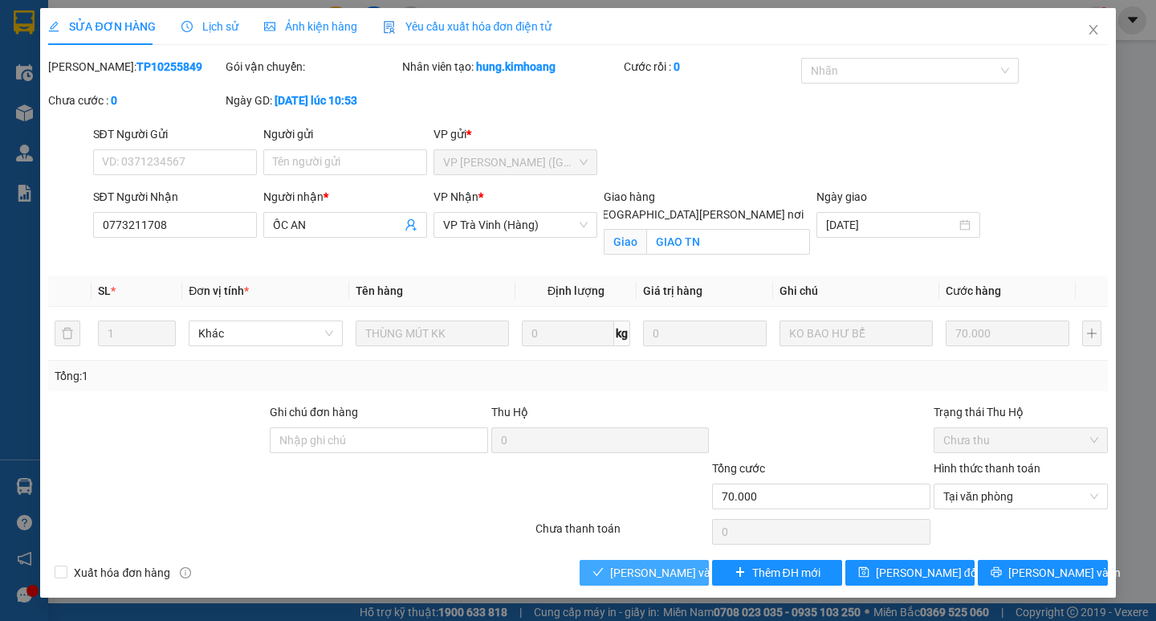
click at [650, 572] on span "[PERSON_NAME] và [PERSON_NAME] hàng" at bounding box center [718, 573] width 217 height 18
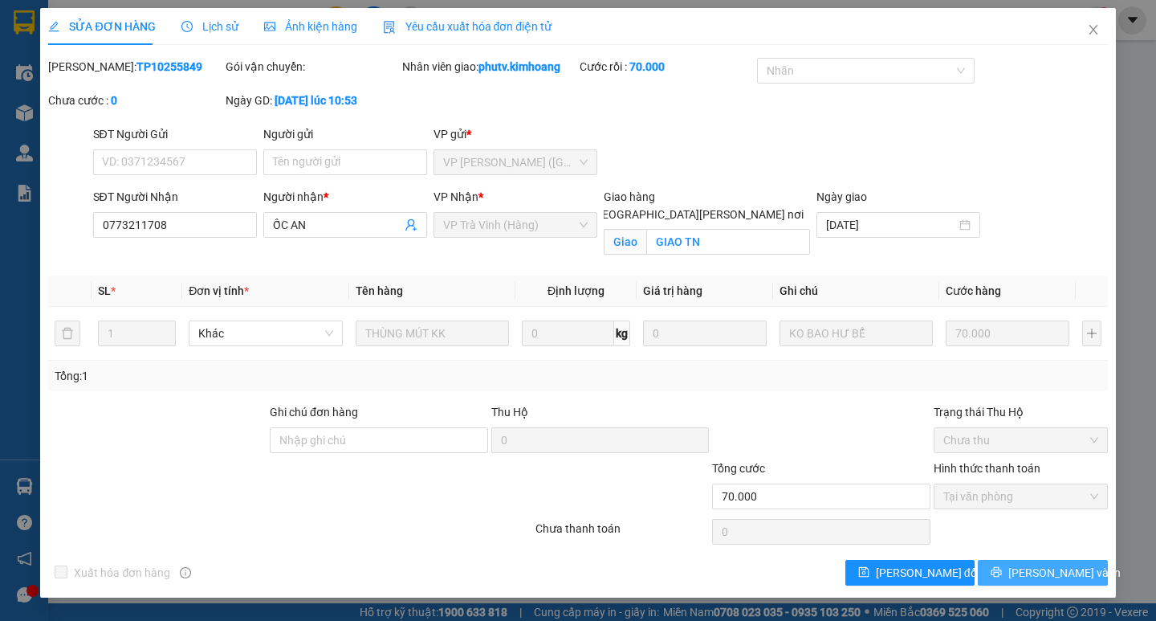
click at [1057, 582] on button "[PERSON_NAME] và In" at bounding box center [1042, 573] width 129 height 26
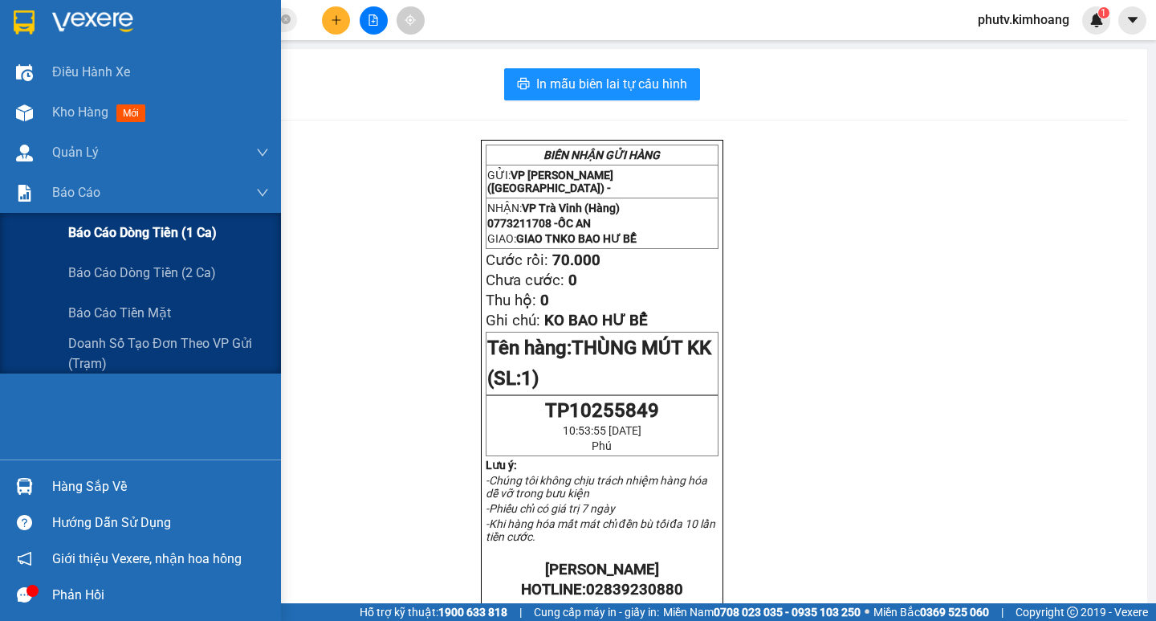
click at [114, 229] on span "Báo cáo dòng tiền (1 ca)" at bounding box center [142, 232] width 149 height 20
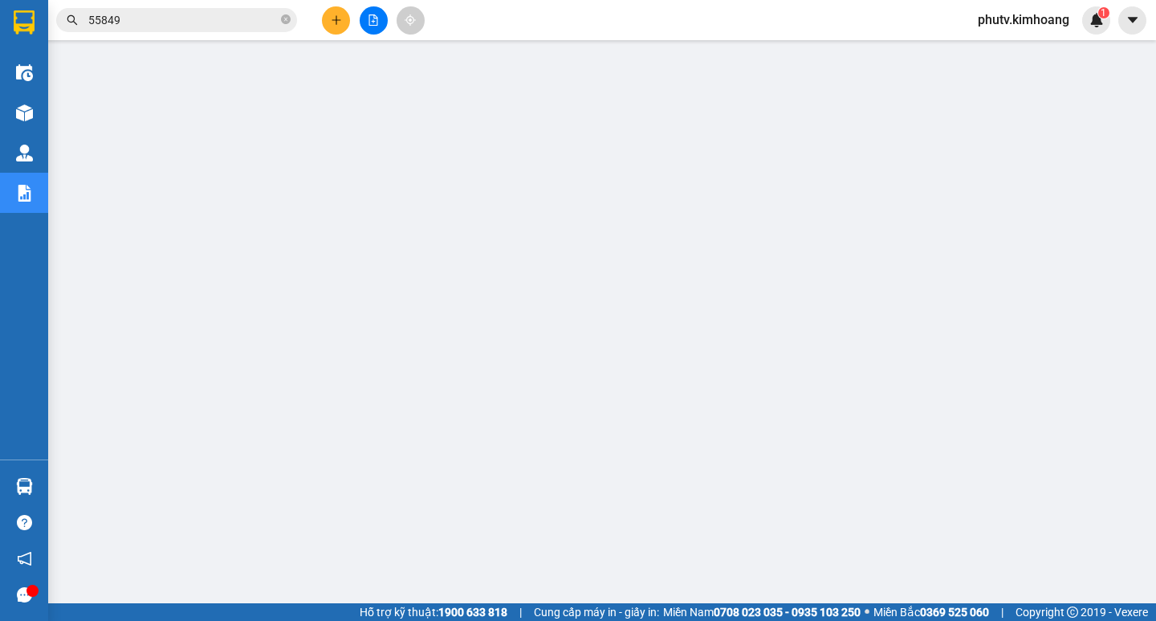
click at [194, 18] on input "55849" at bounding box center [182, 20] width 189 height 18
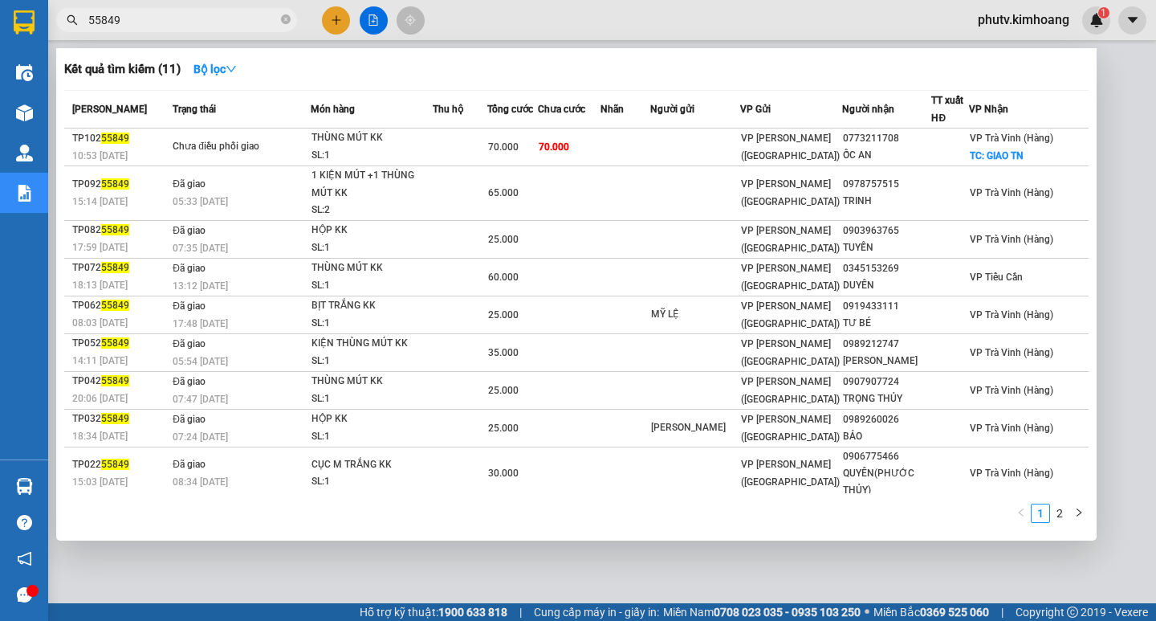
click at [194, 18] on input "55849" at bounding box center [182, 20] width 189 height 18
type input "434626"
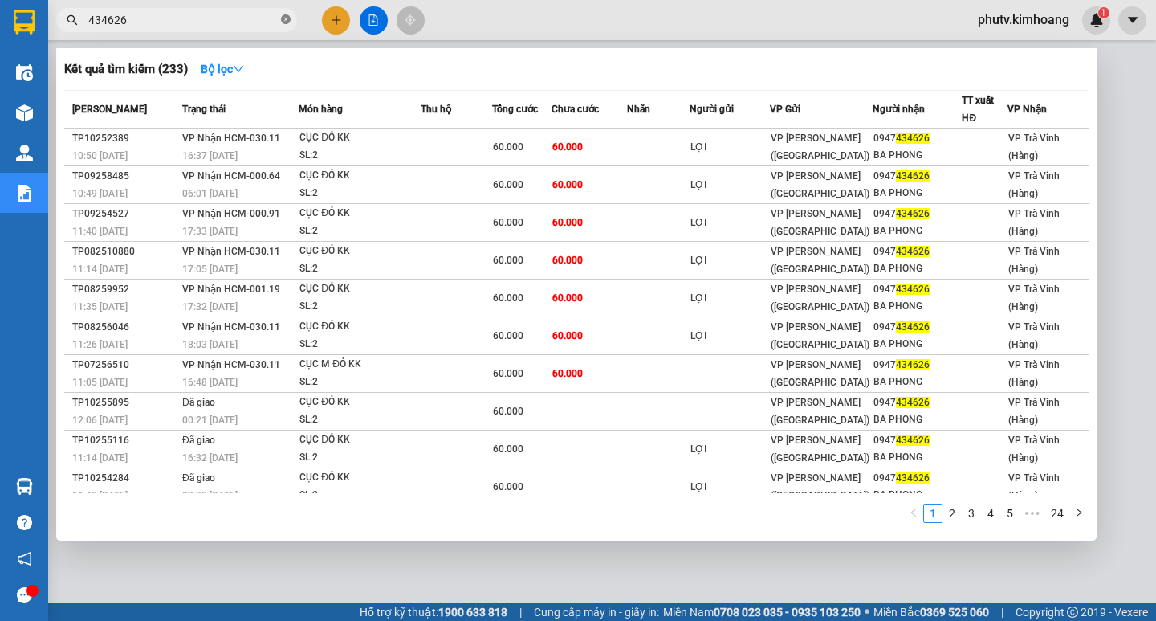
click at [283, 20] on icon "close-circle" at bounding box center [286, 19] width 10 height 10
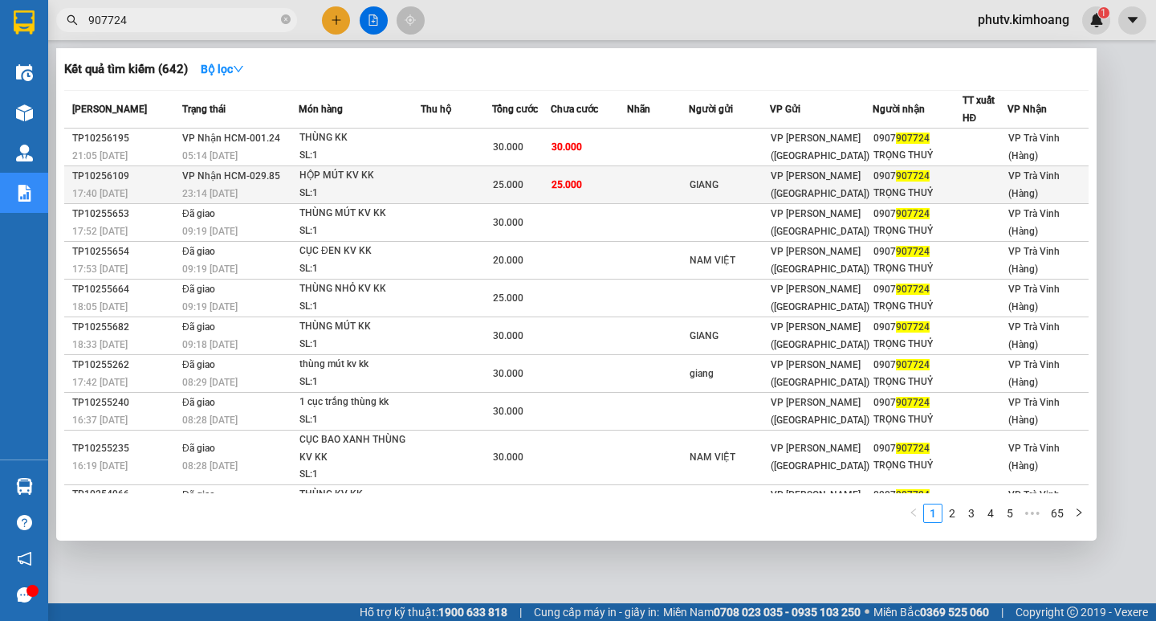
type input "907724"
click at [625, 178] on td "25.000" at bounding box center [588, 185] width 75 height 38
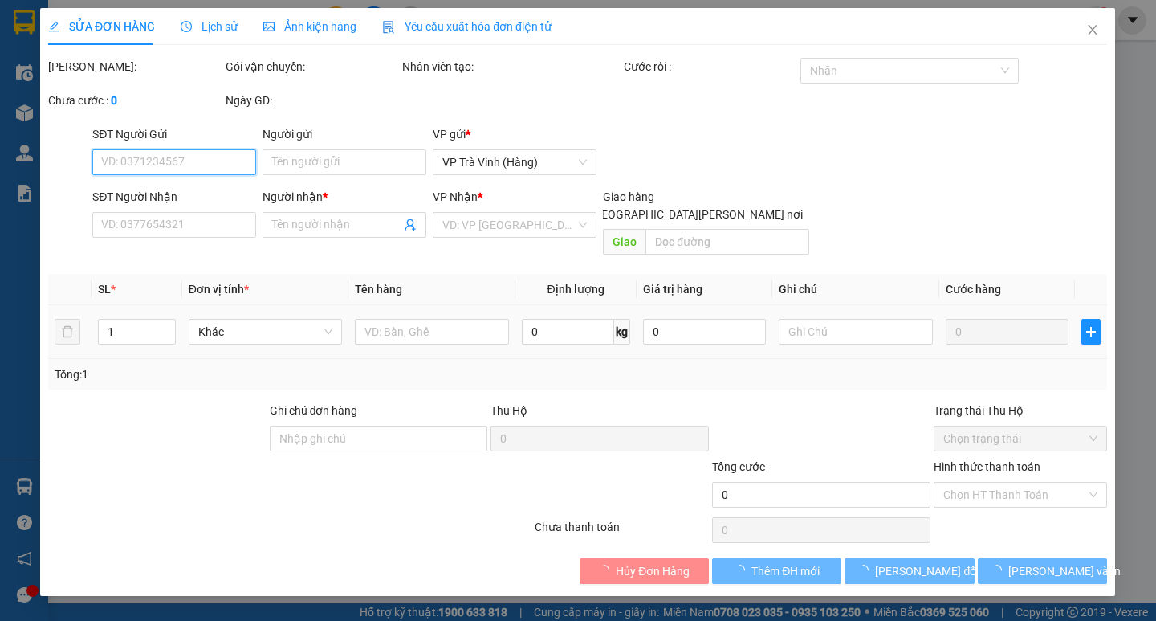
type input "GIANG"
type input "0907907724"
type input "TRỌNG THUỶ"
type input "25.000"
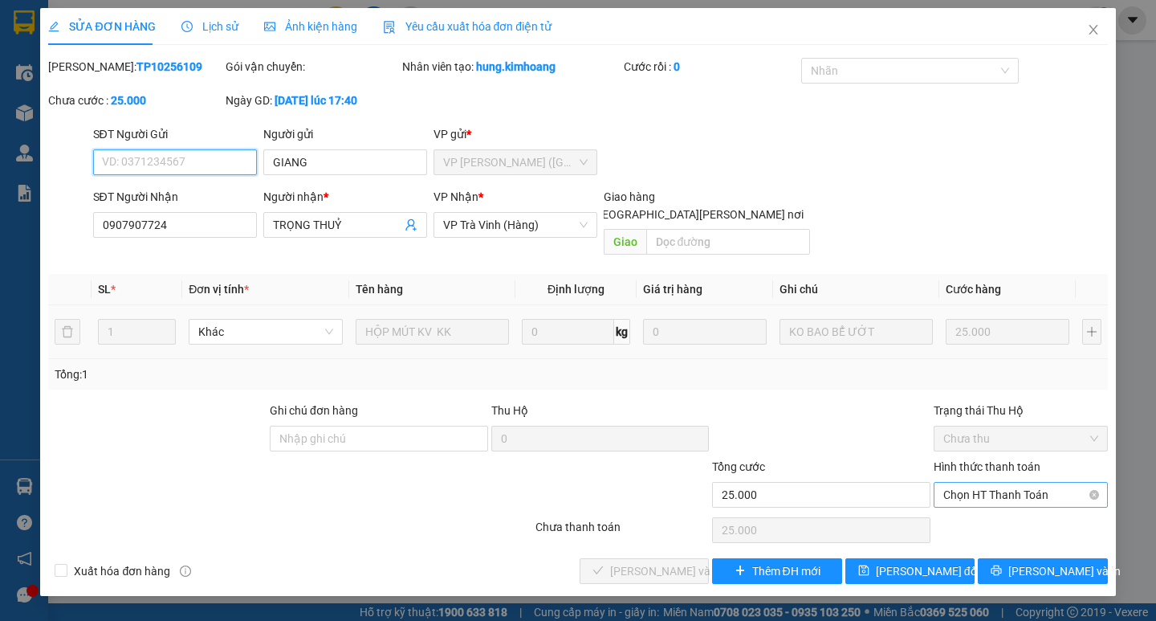
click at [983, 483] on span "Chọn HT Thanh Toán" at bounding box center [1020, 495] width 155 height 24
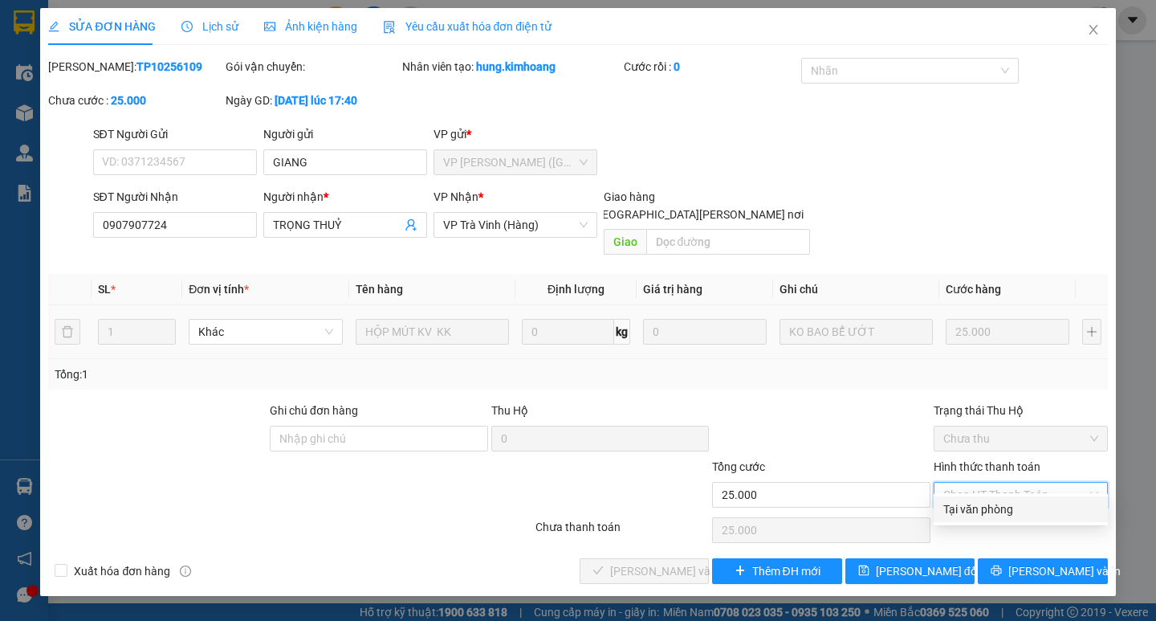
click at [973, 503] on div "Tại văn phòng" at bounding box center [1020, 509] width 155 height 18
type input "0"
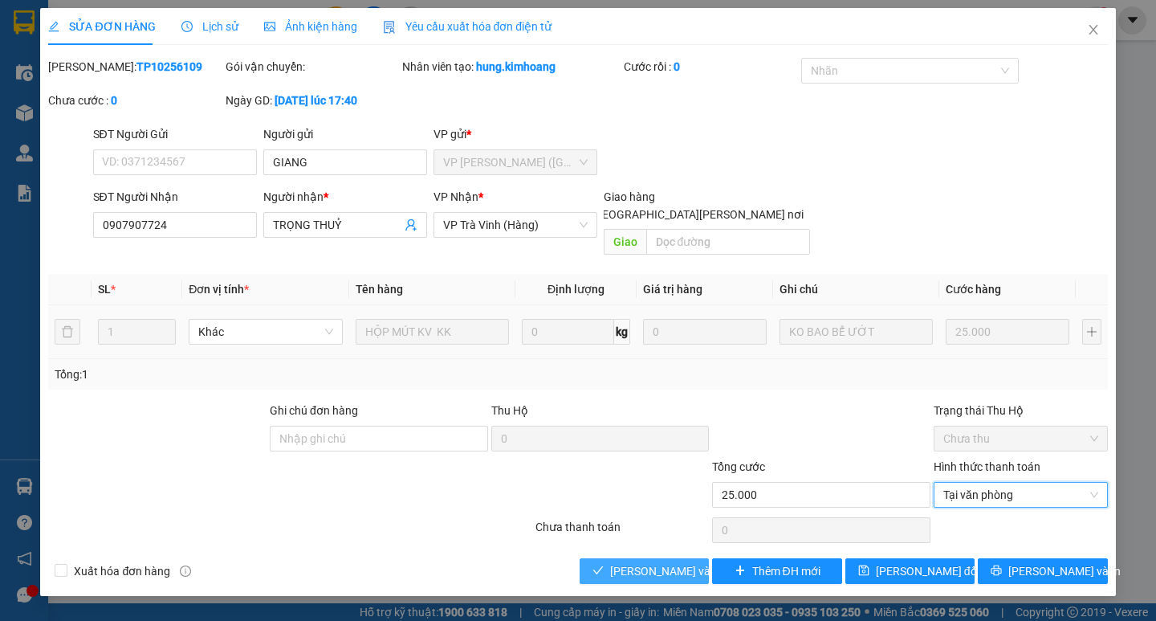
click at [693, 562] on span "[PERSON_NAME] và [PERSON_NAME] hàng" at bounding box center [718, 571] width 217 height 18
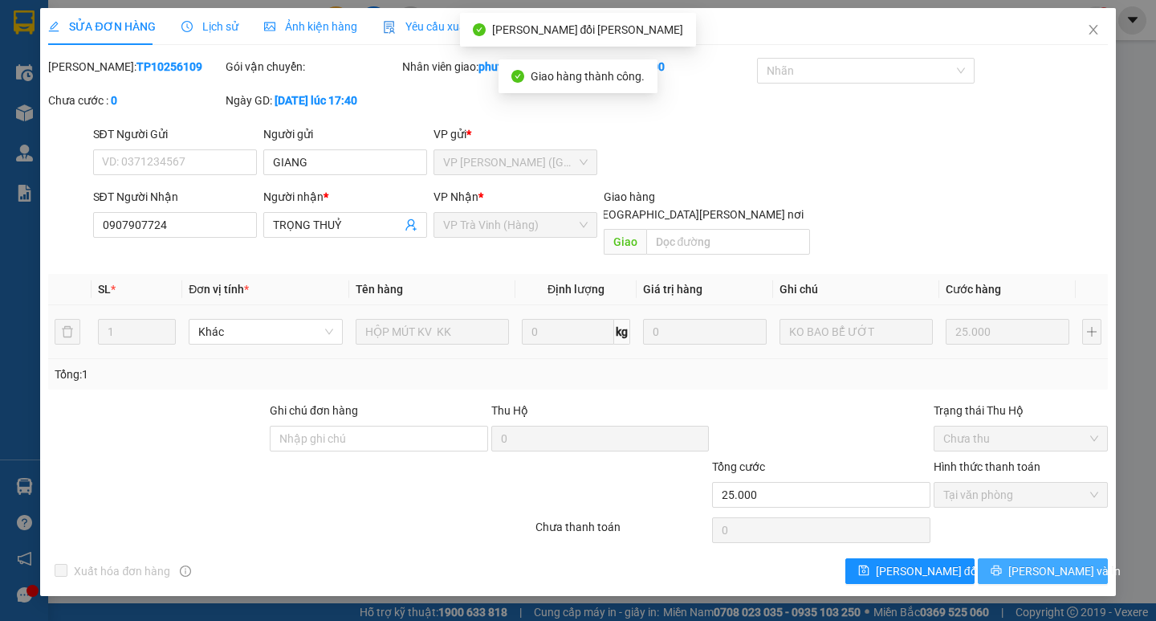
click at [1002, 565] on icon "printer" at bounding box center [997, 570] width 10 height 10
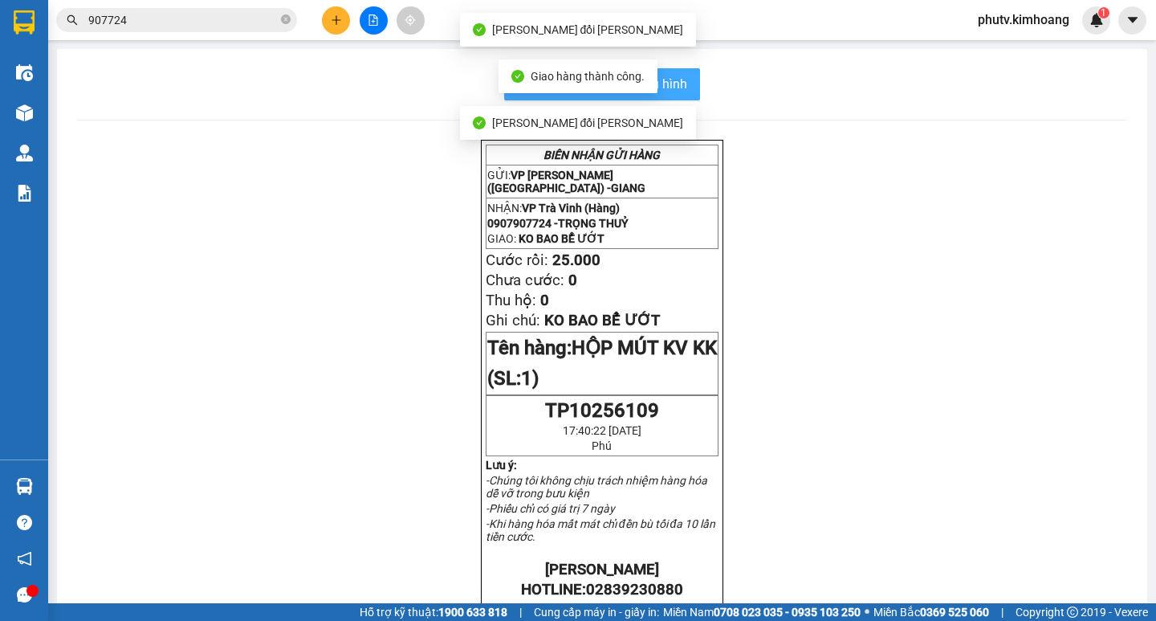
click at [678, 89] on span "In mẫu biên lai tự cấu hình" at bounding box center [611, 84] width 151 height 20
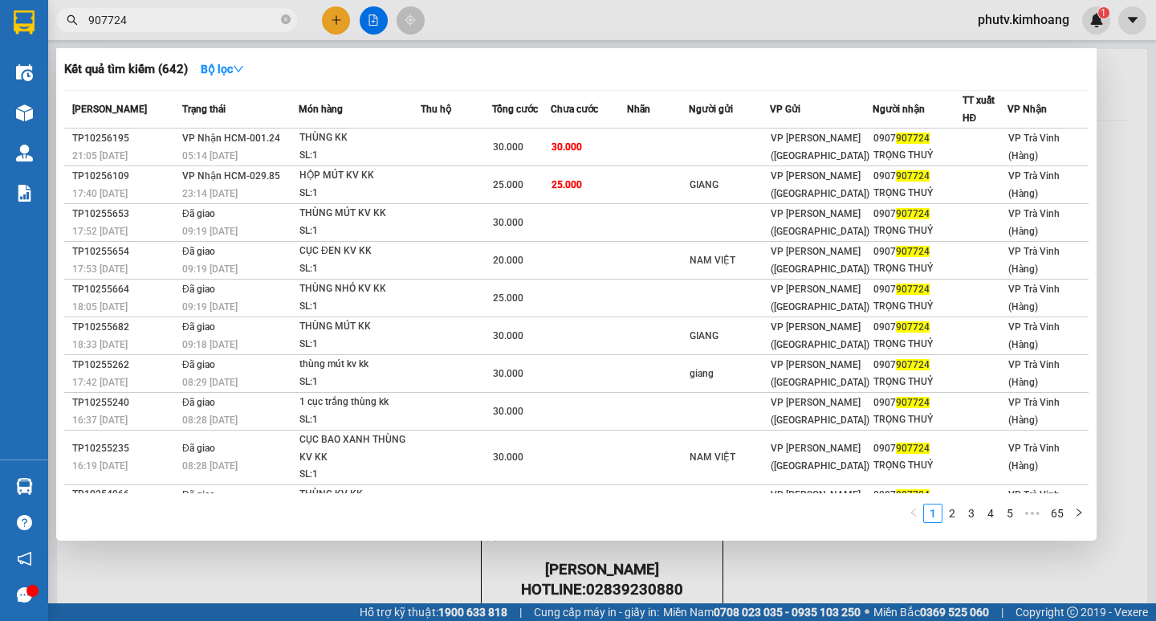
click at [235, 22] on input "907724" at bounding box center [182, 20] width 189 height 18
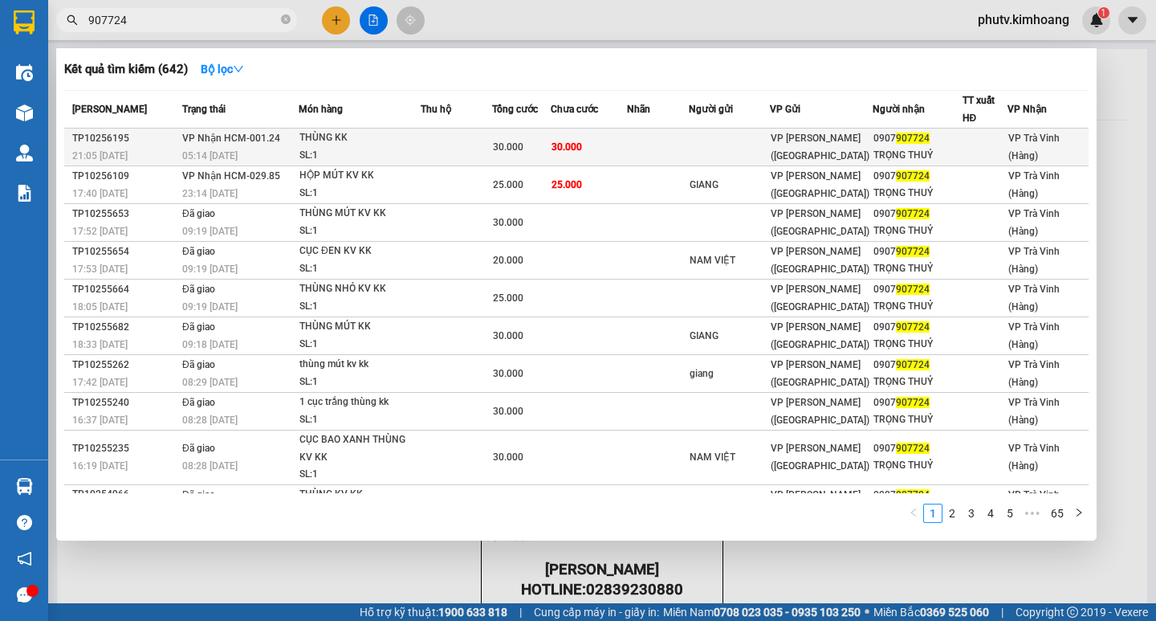
click at [434, 136] on td at bounding box center [456, 147] width 71 height 38
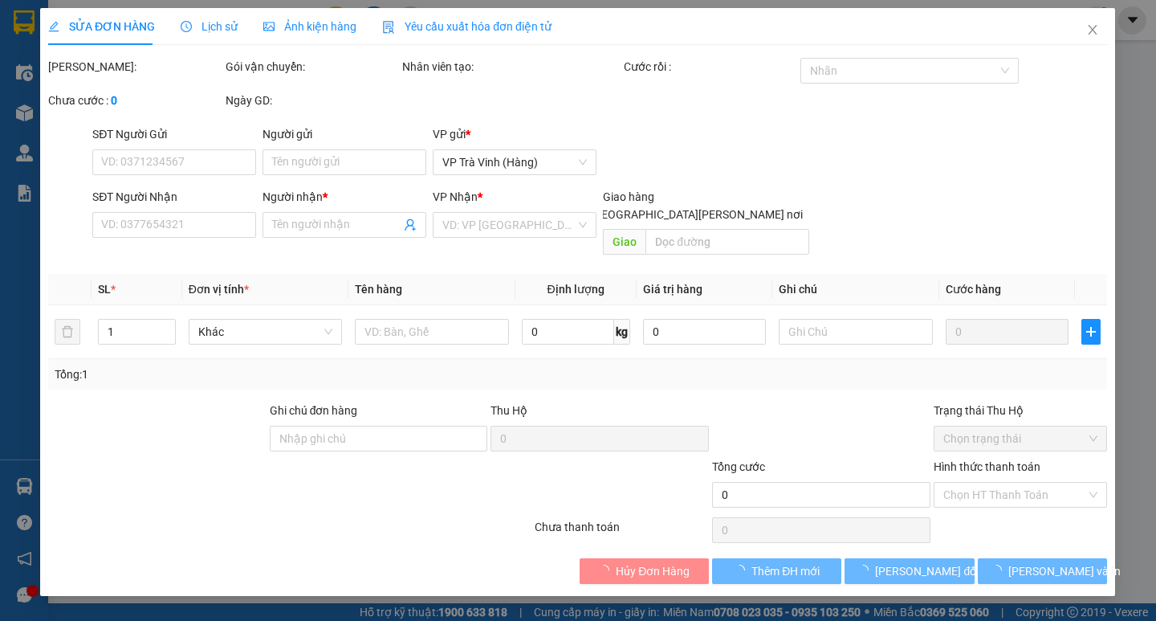
type input "0907907724"
type input "TRỌNG THUỶ"
type input "30.000"
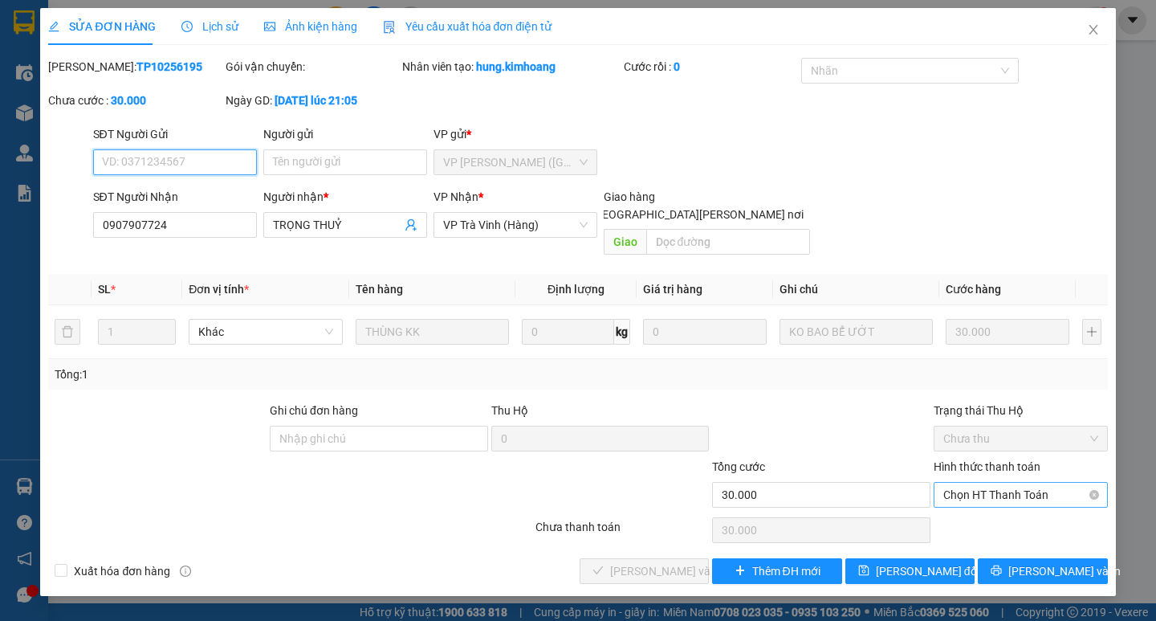
click at [999, 483] on span "Chọn HT Thanh Toán" at bounding box center [1020, 495] width 155 height 24
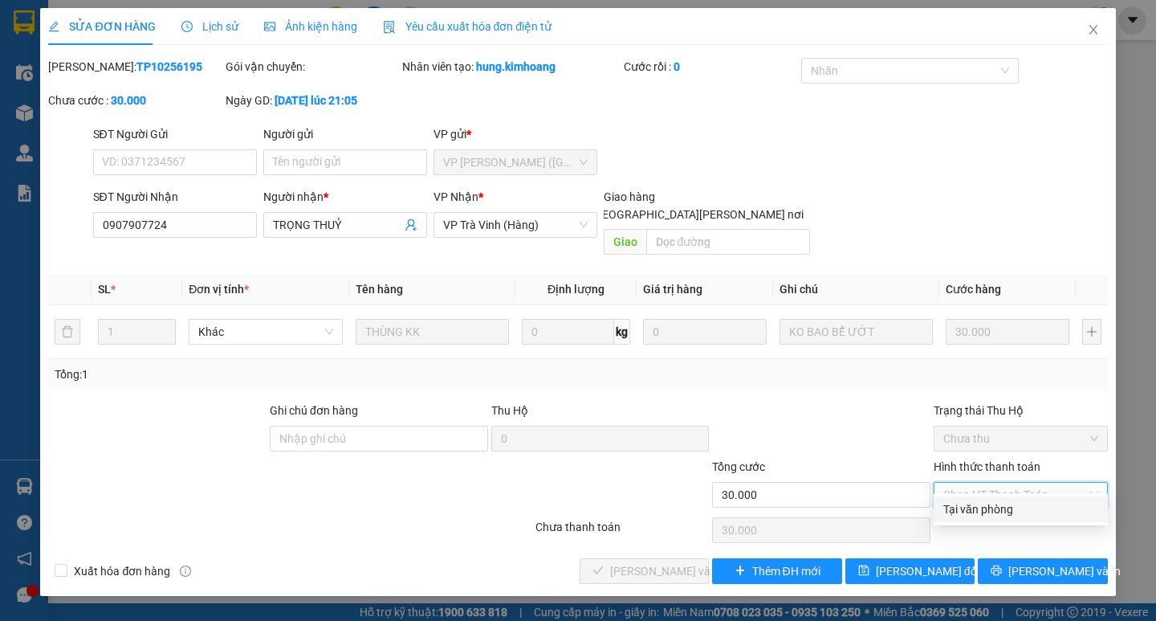
click at [1001, 511] on div "Tại văn phòng" at bounding box center [1020, 509] width 155 height 18
type input "0"
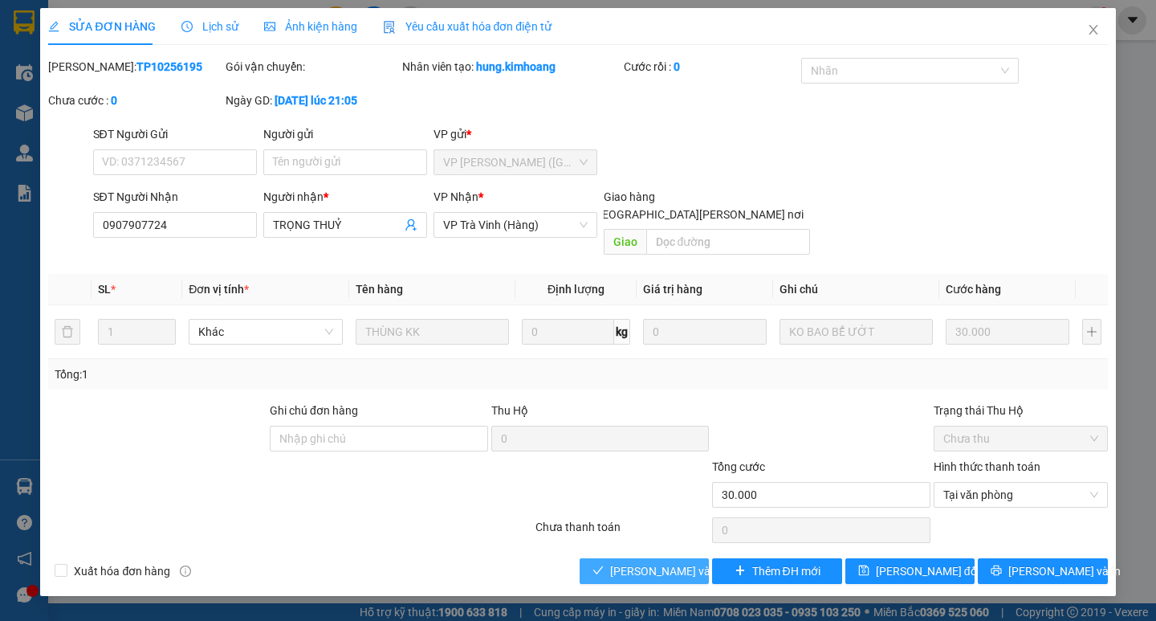
click at [658, 562] on span "[PERSON_NAME] và [PERSON_NAME] hàng" at bounding box center [718, 571] width 217 height 18
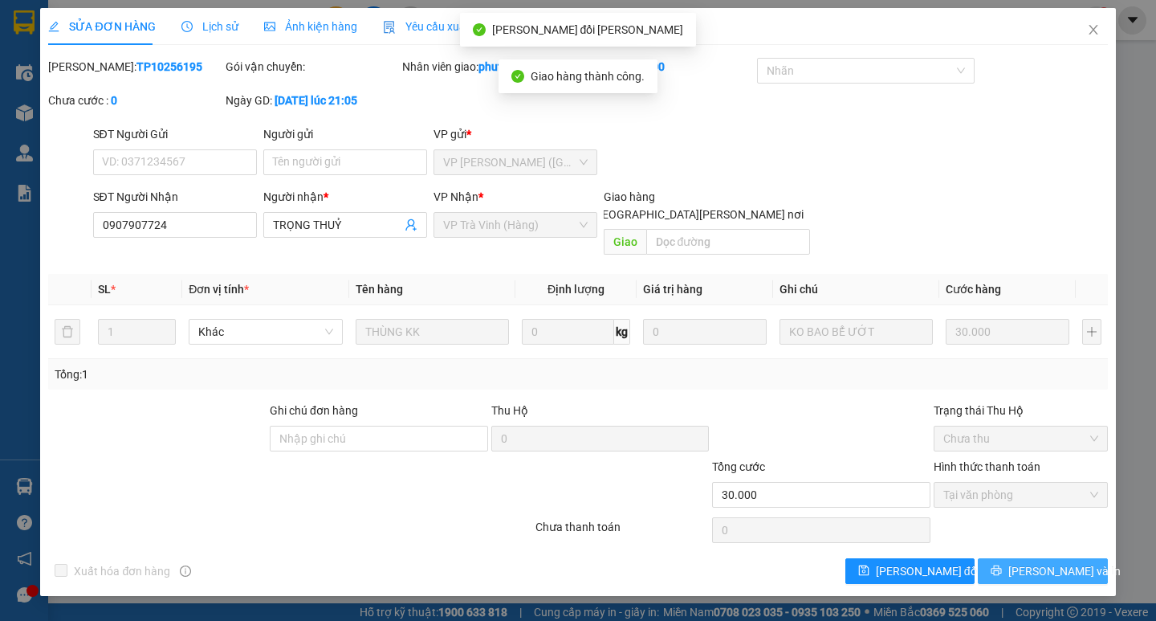
click at [1004, 558] on button "[PERSON_NAME] và In" at bounding box center [1042, 571] width 129 height 26
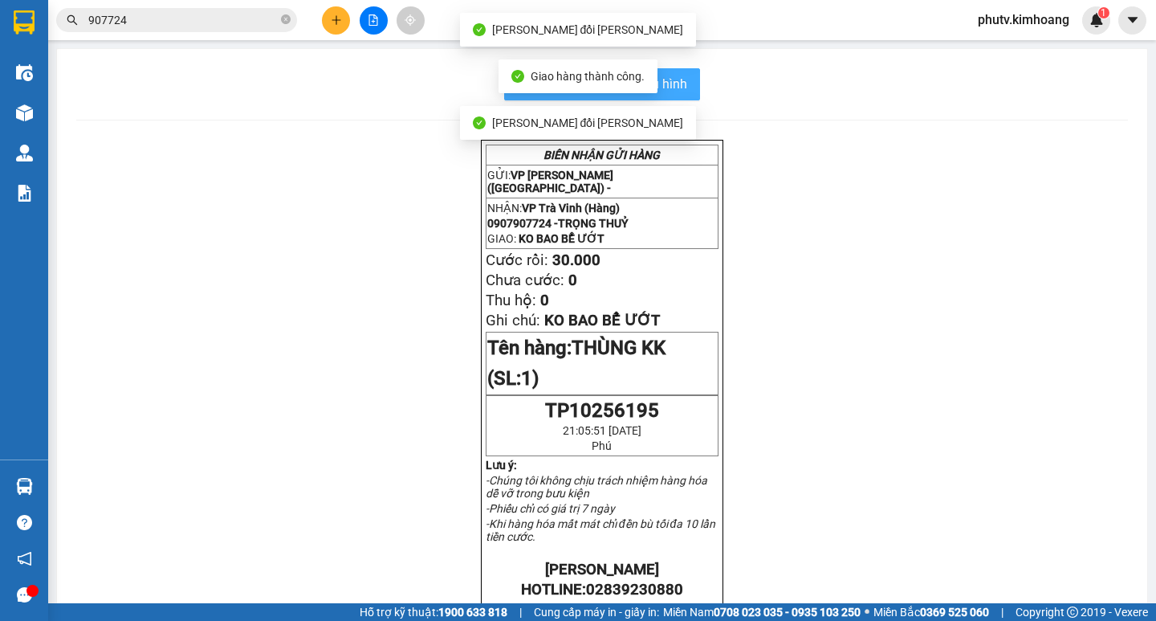
click at [679, 77] on span "In mẫu biên lai tự cấu hình" at bounding box center [611, 84] width 151 height 20
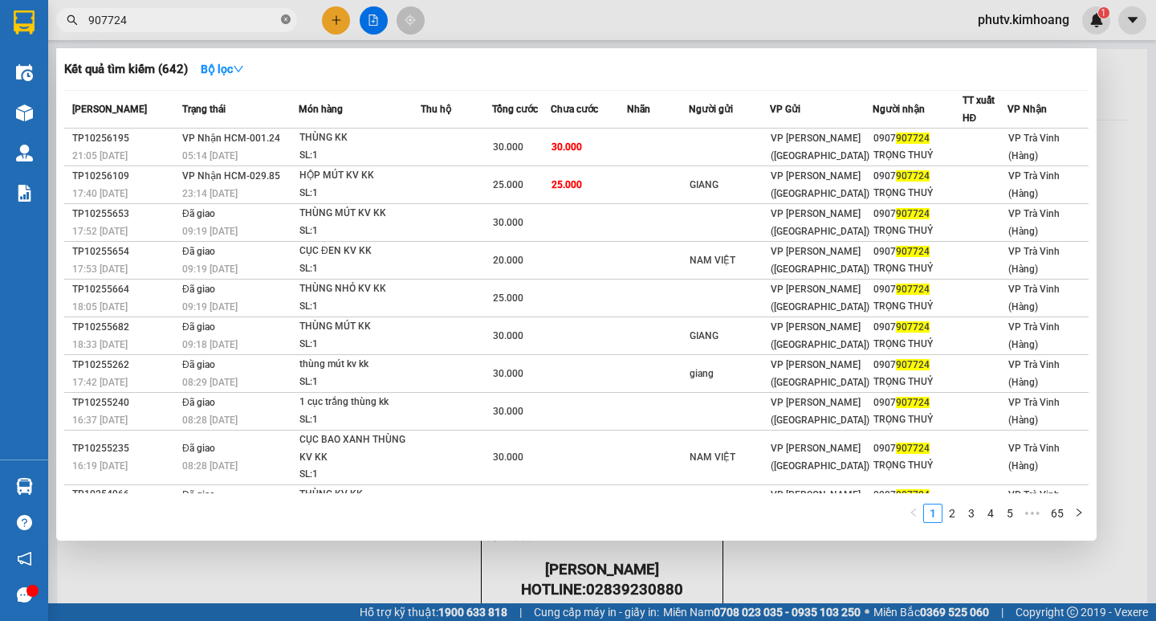
click at [286, 20] on icon "close-circle" at bounding box center [286, 19] width 10 height 10
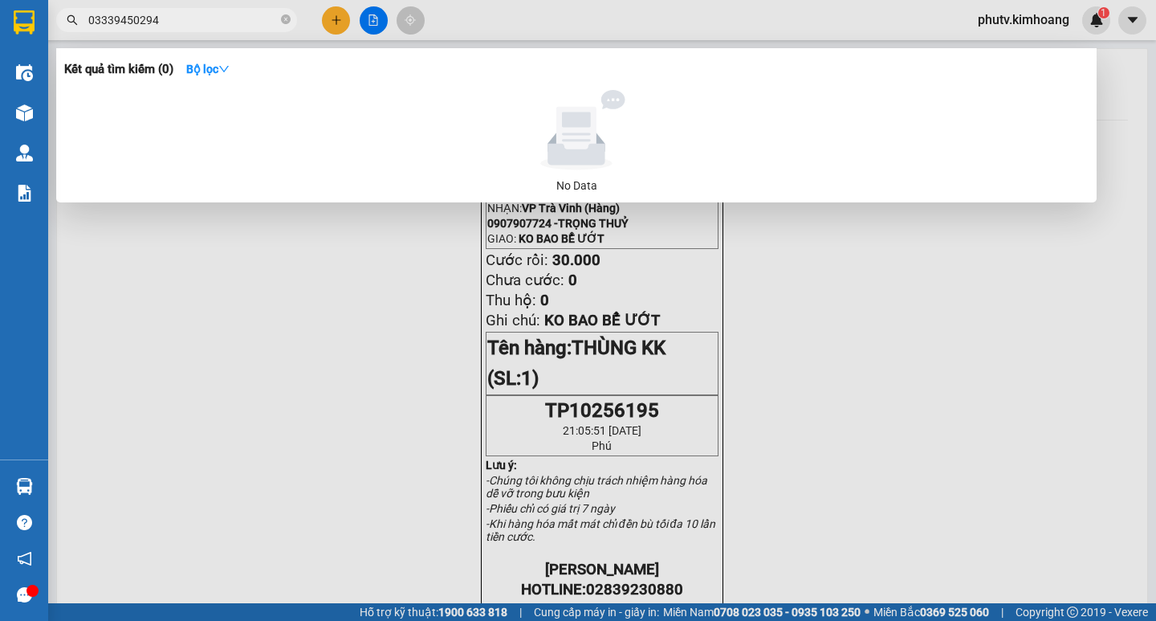
click at [110, 15] on input "03339450294" at bounding box center [182, 20] width 189 height 18
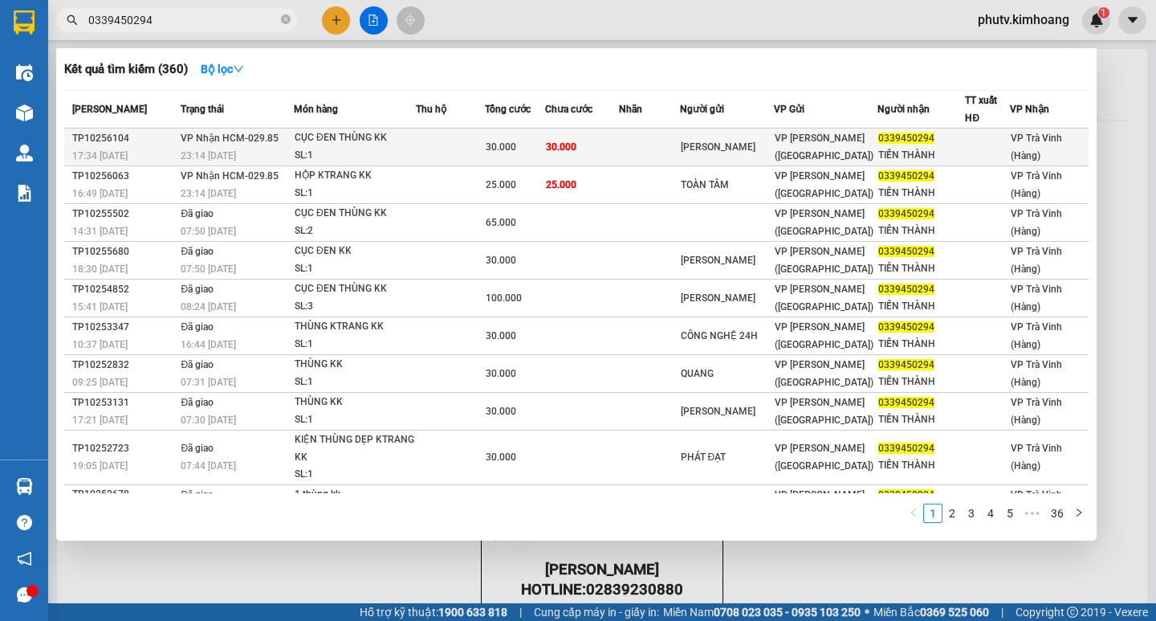
type input "0339450294"
click at [516, 149] on span "30.000" at bounding box center [501, 146] width 31 height 11
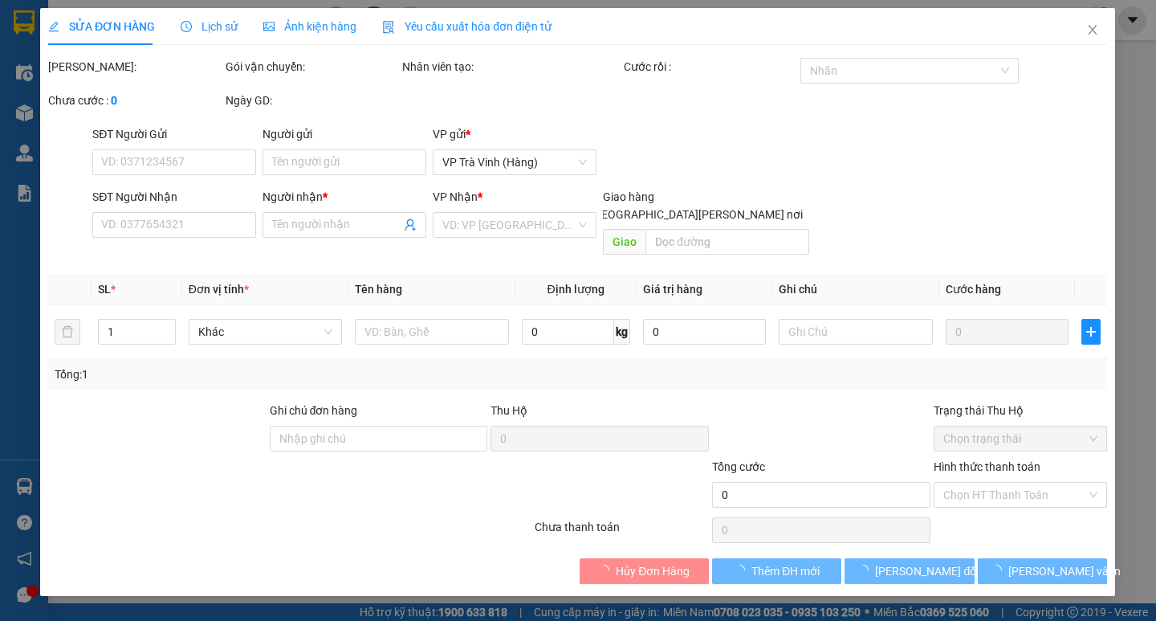
type input "[PERSON_NAME]"
type input "0339450294"
type input "TIẾN THÀNH"
type input "30.000"
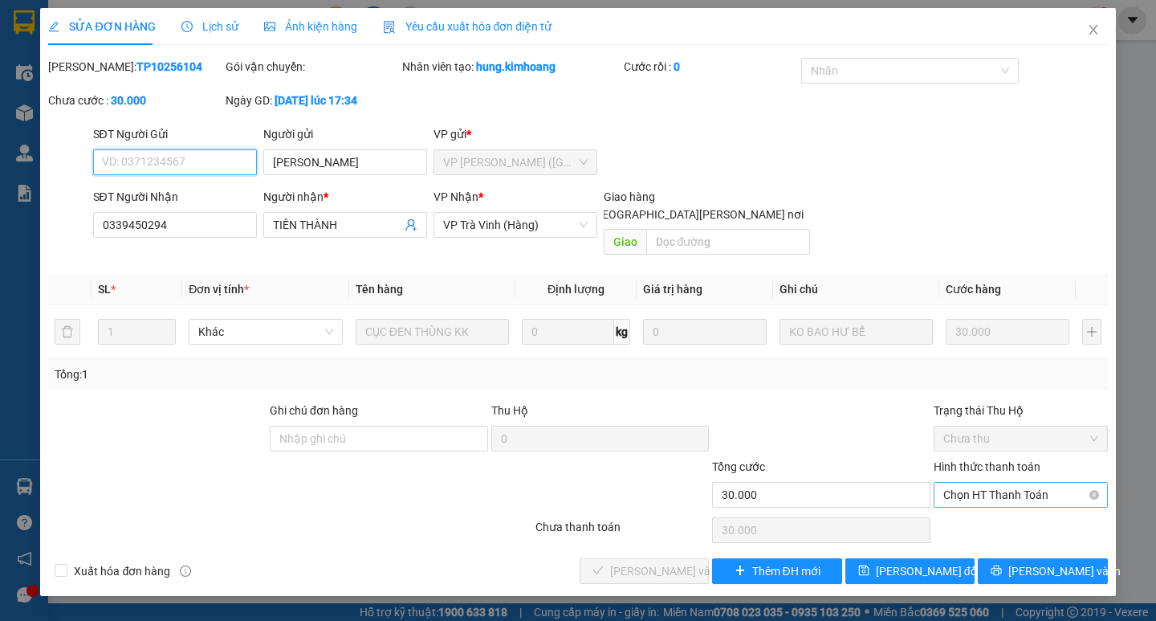
click at [959, 483] on span "Chọn HT Thanh Toán" at bounding box center [1020, 495] width 155 height 24
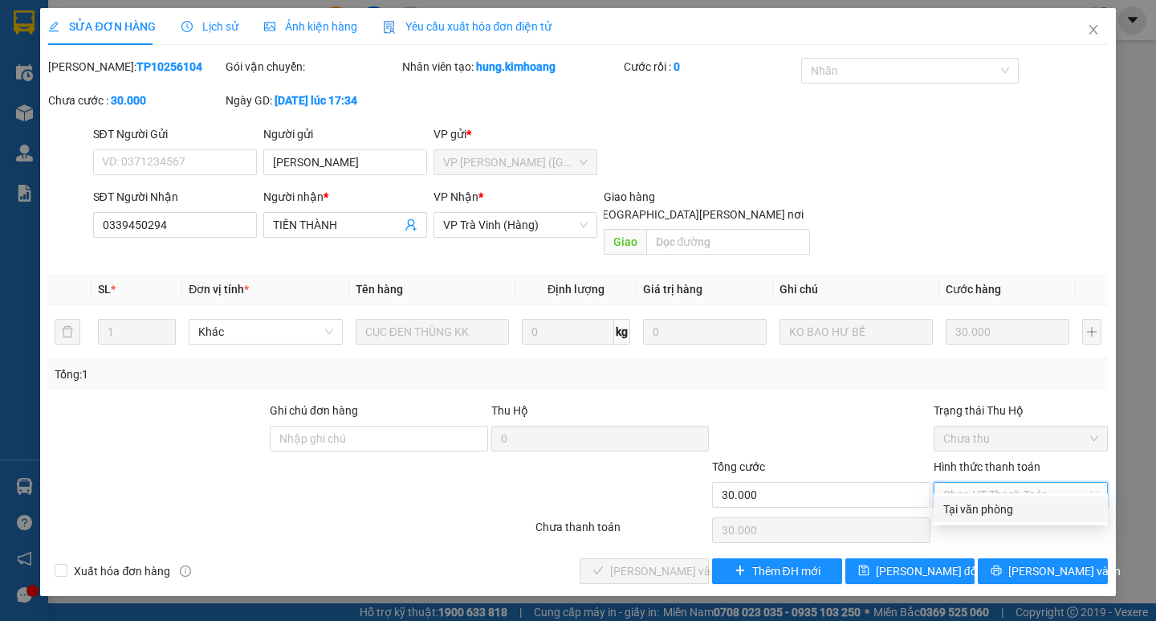
click at [982, 511] on div "Tại văn phòng" at bounding box center [1020, 509] width 155 height 18
type input "0"
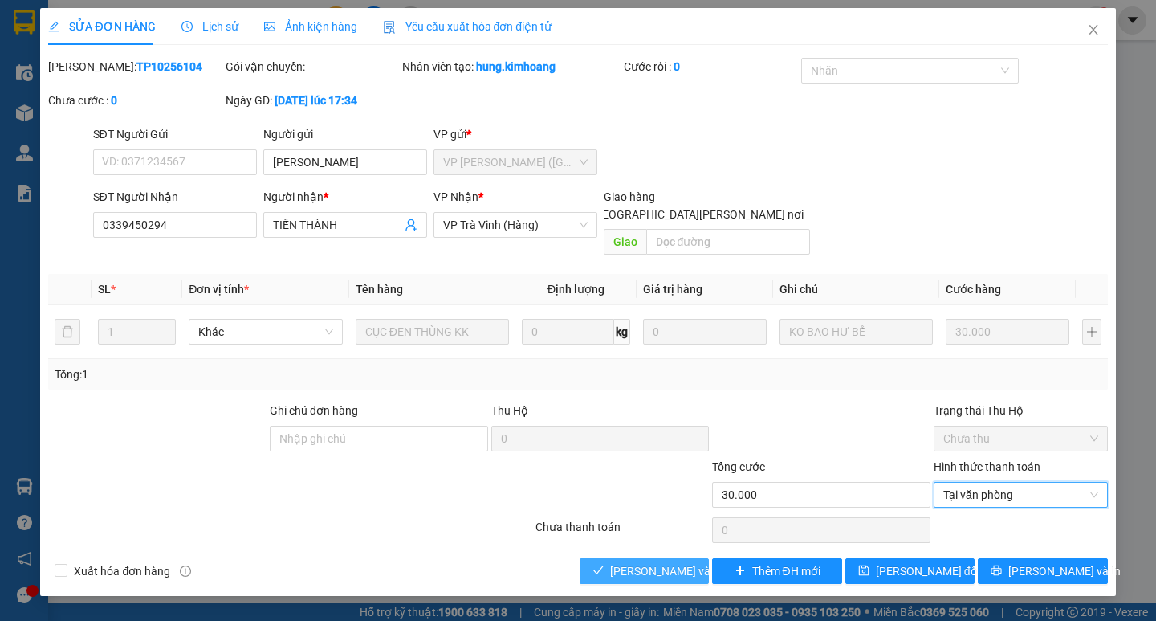
click at [669, 562] on span "[PERSON_NAME] và [PERSON_NAME] hàng" at bounding box center [718, 571] width 217 height 18
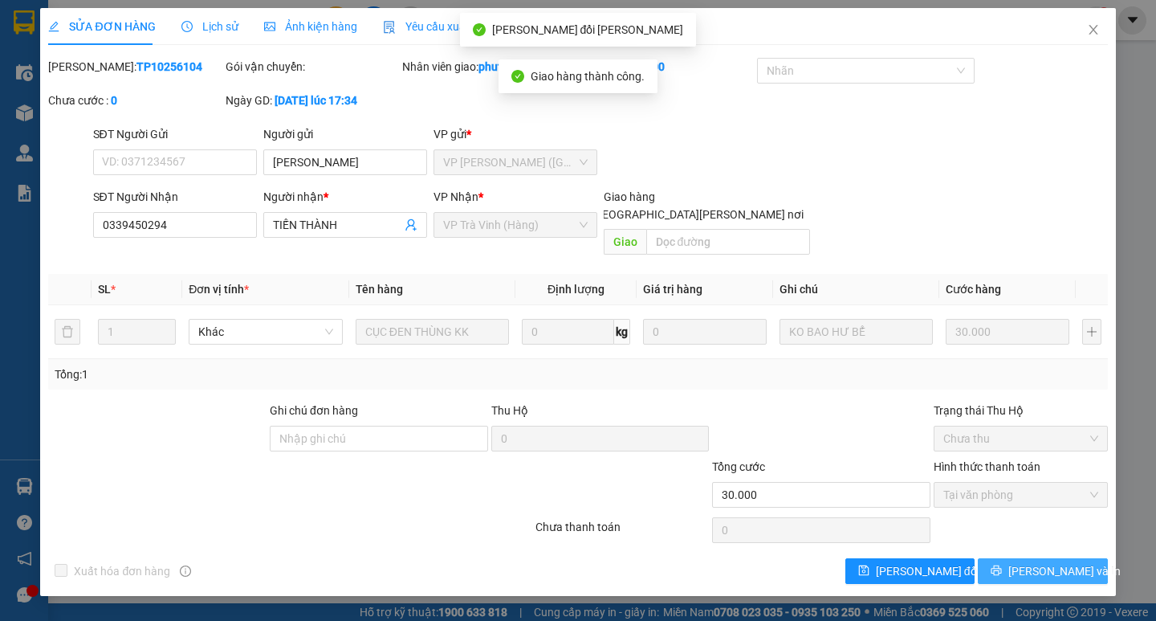
click at [1018, 558] on button "[PERSON_NAME] và In" at bounding box center [1042, 571] width 129 height 26
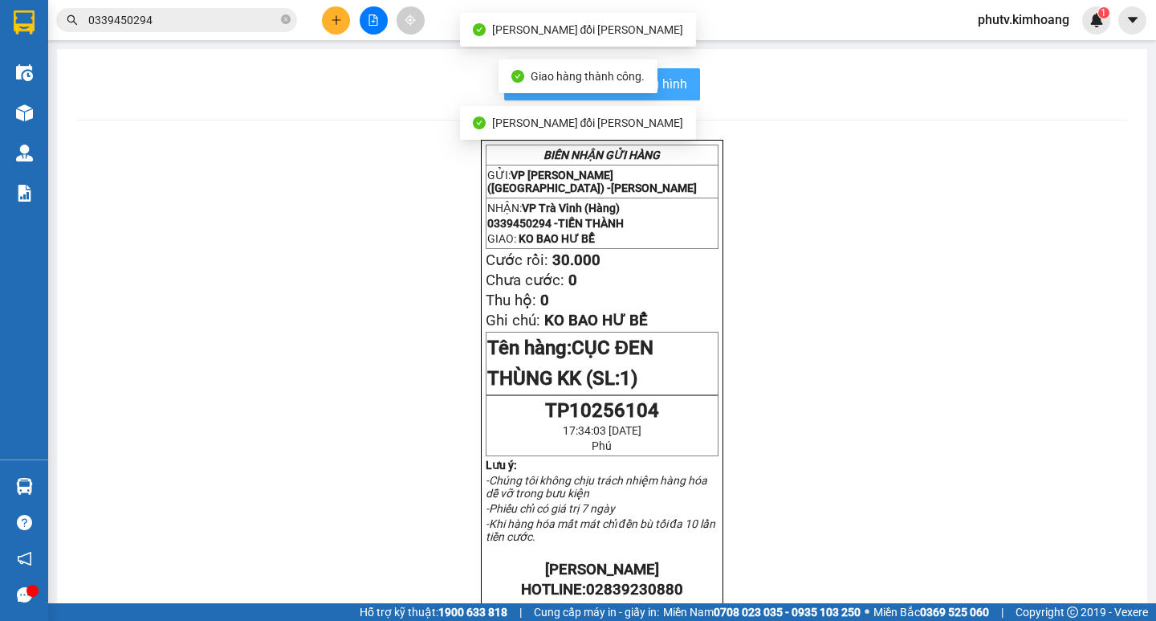
click at [682, 75] on button "In mẫu biên lai tự cấu hình" at bounding box center [602, 84] width 196 height 32
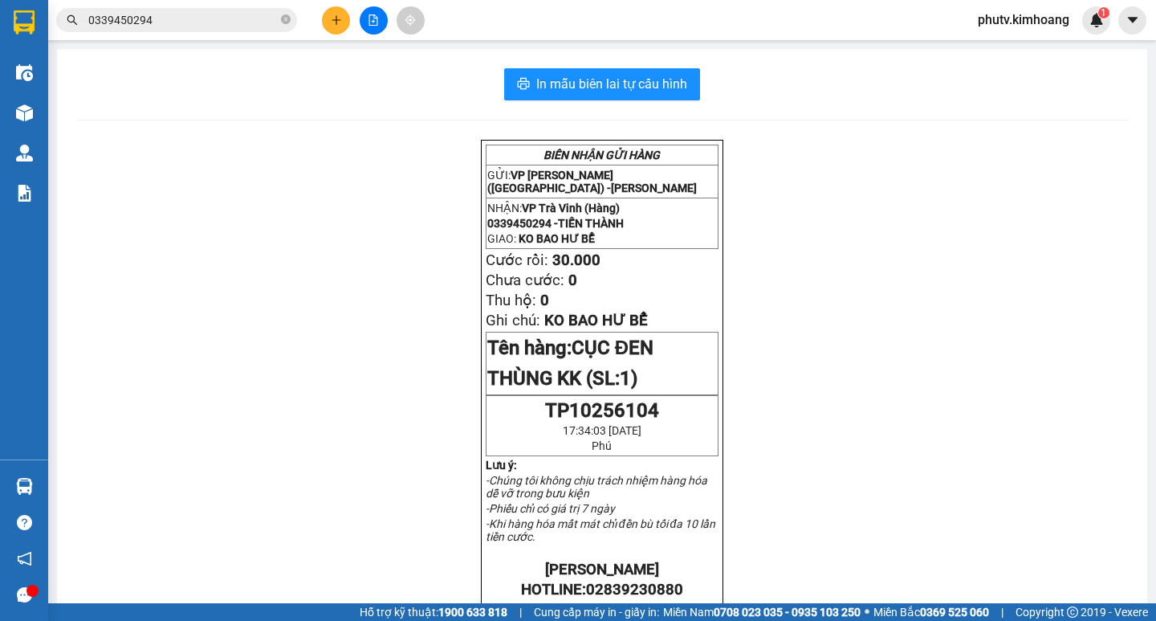
click at [208, 26] on input "0339450294" at bounding box center [182, 20] width 189 height 18
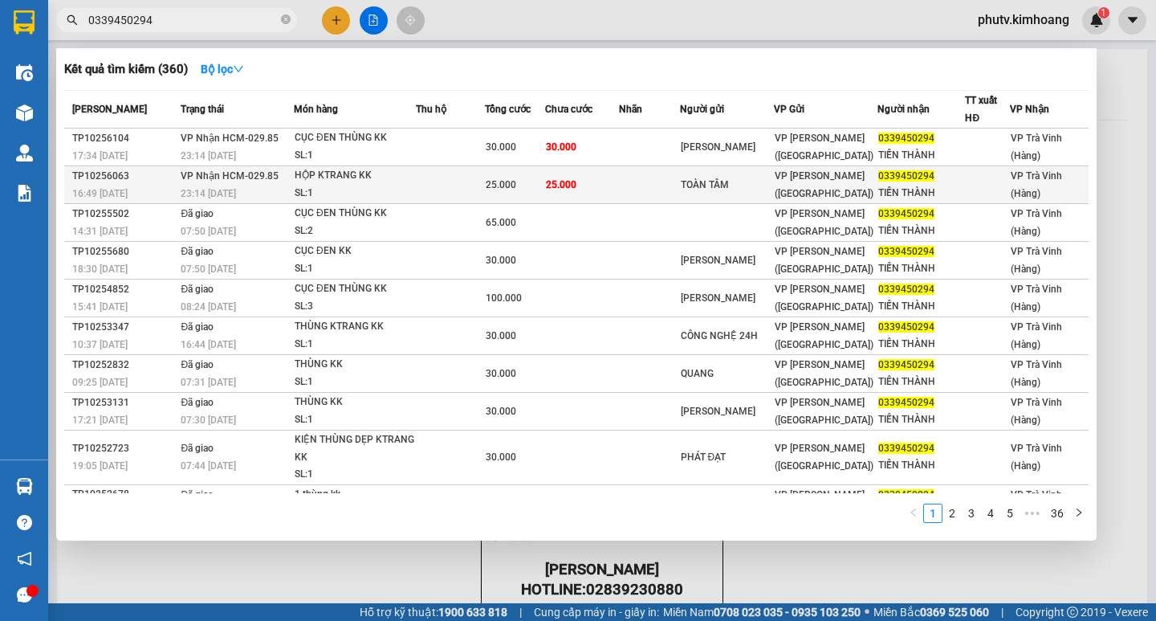
click at [393, 174] on div "HỘP KTRANG KK" at bounding box center [355, 176] width 120 height 18
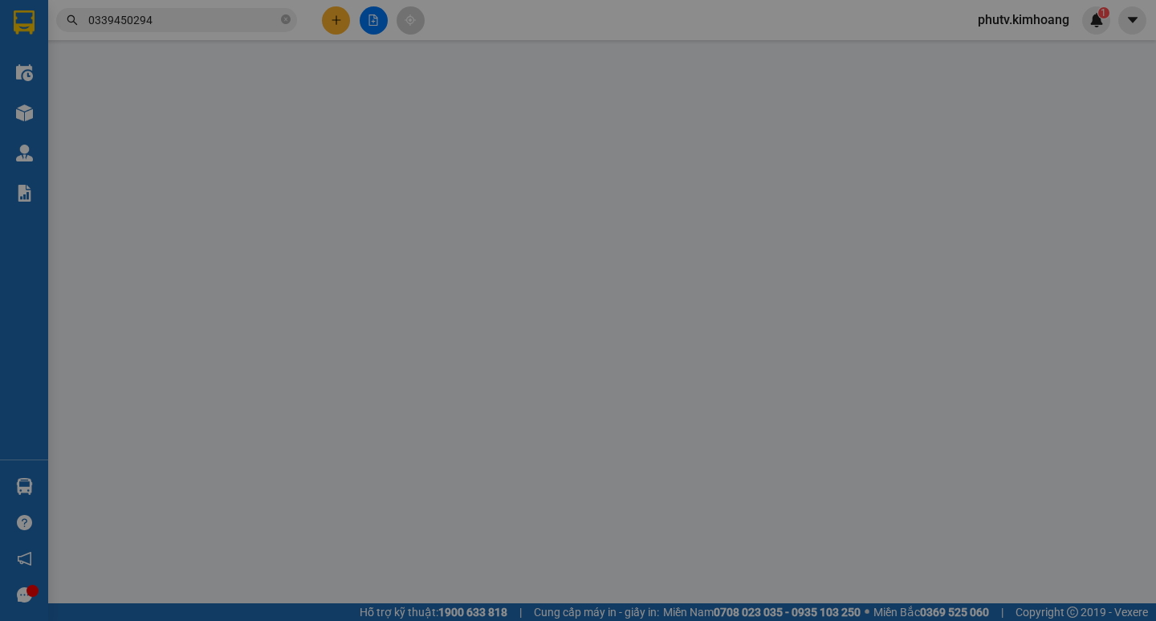
type input "TOÀN TÂM"
type input "0339450294"
type input "TIẾN THÀNH"
type input "25.000"
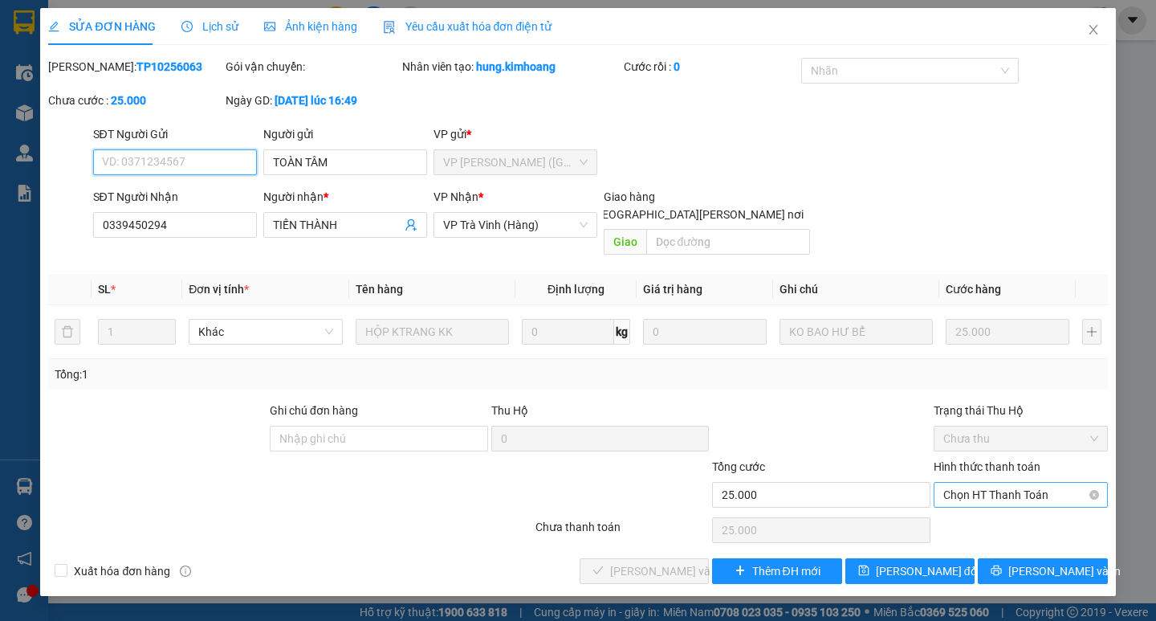
click at [966, 484] on span "Chọn HT Thanh Toán" at bounding box center [1020, 495] width 155 height 24
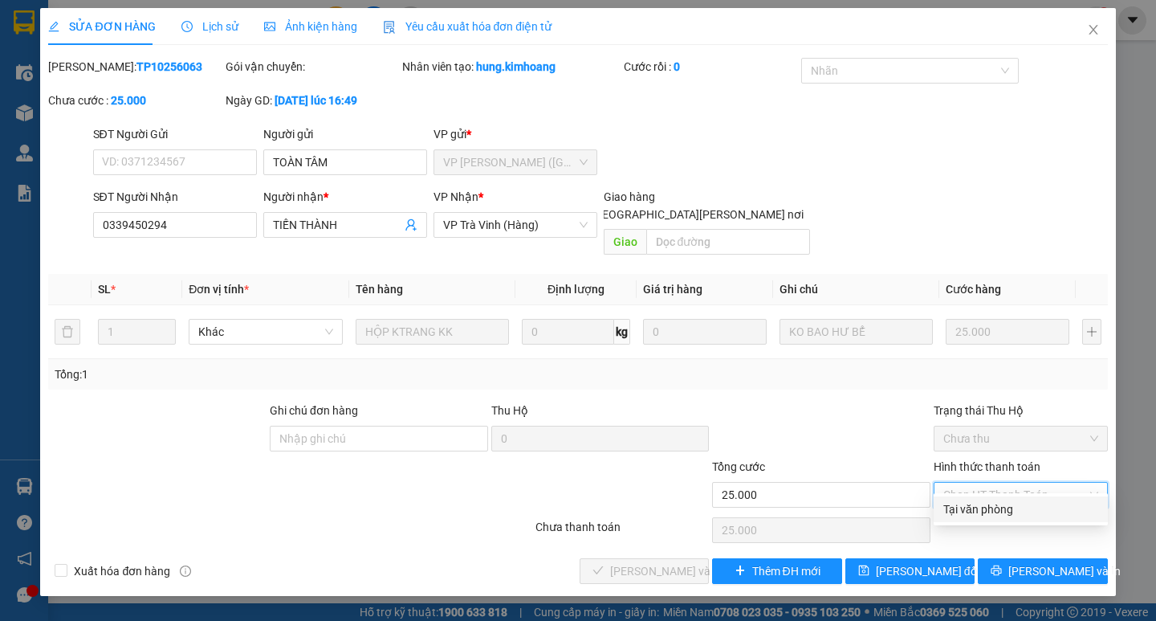
click at [984, 514] on div "Tại văn phòng" at bounding box center [1020, 509] width 155 height 18
type input "0"
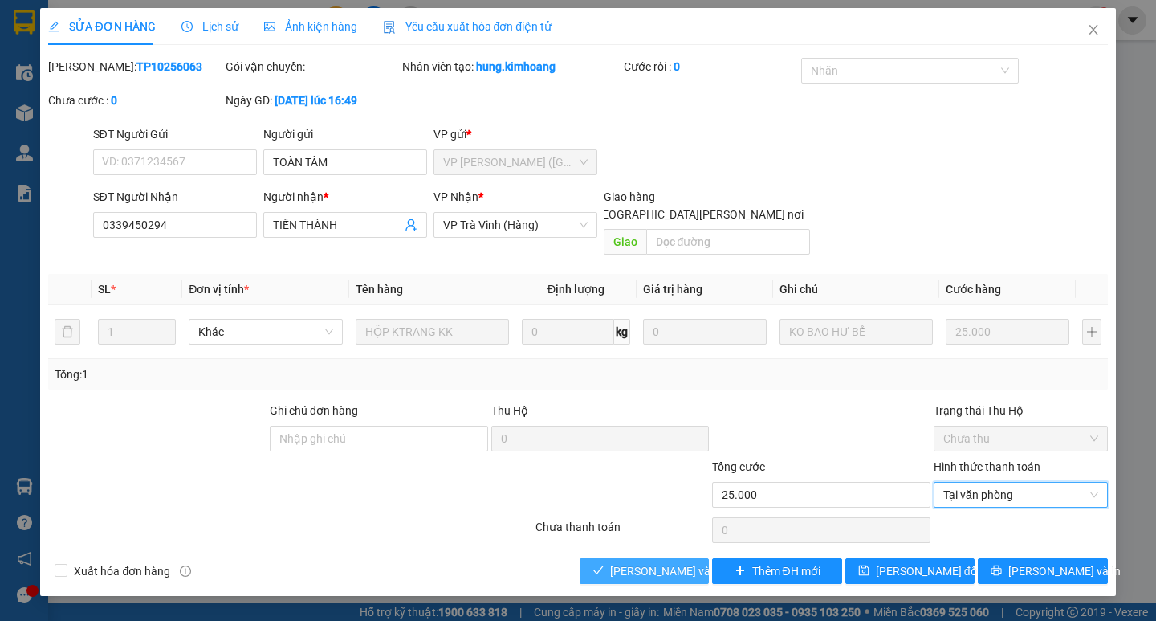
click at [659, 562] on span "[PERSON_NAME] và [PERSON_NAME] hàng" at bounding box center [718, 571] width 217 height 18
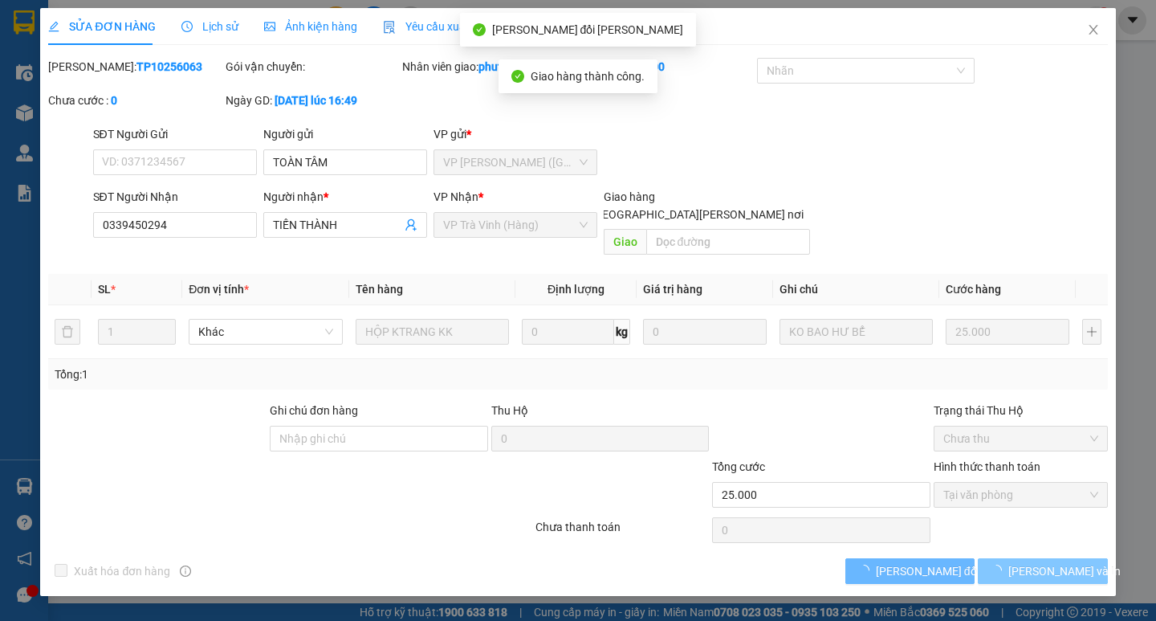
click at [1003, 564] on icon "loading" at bounding box center [997, 570] width 12 height 12
click at [1009, 558] on button "[PERSON_NAME] và In" at bounding box center [1042, 571] width 129 height 26
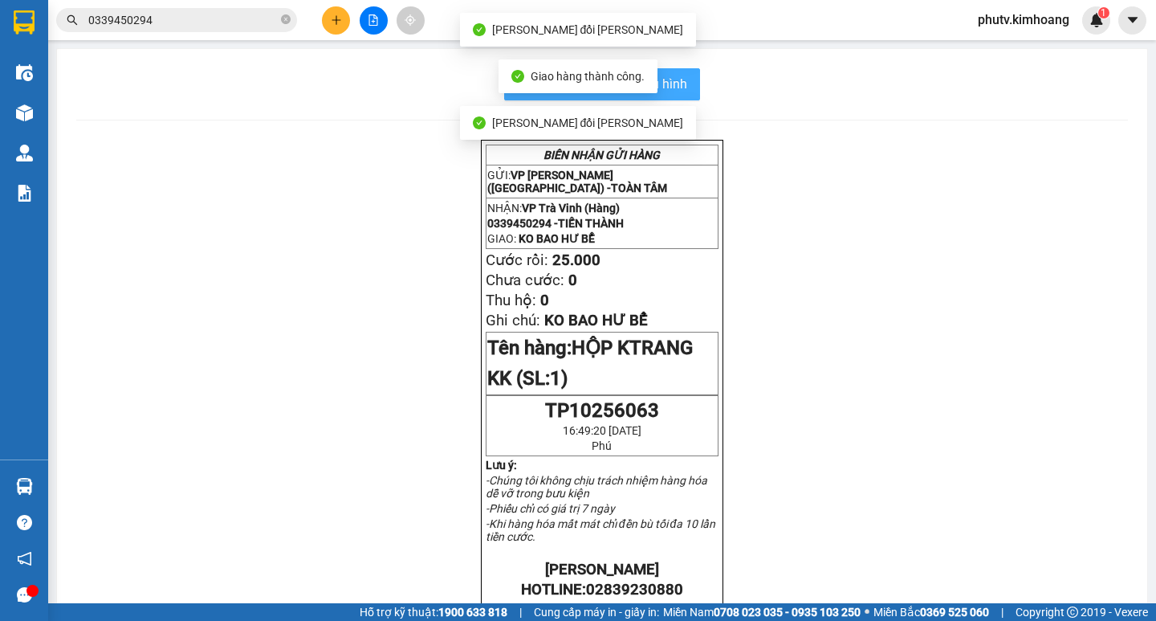
click at [670, 90] on span "In mẫu biên lai tự cấu hình" at bounding box center [611, 84] width 151 height 20
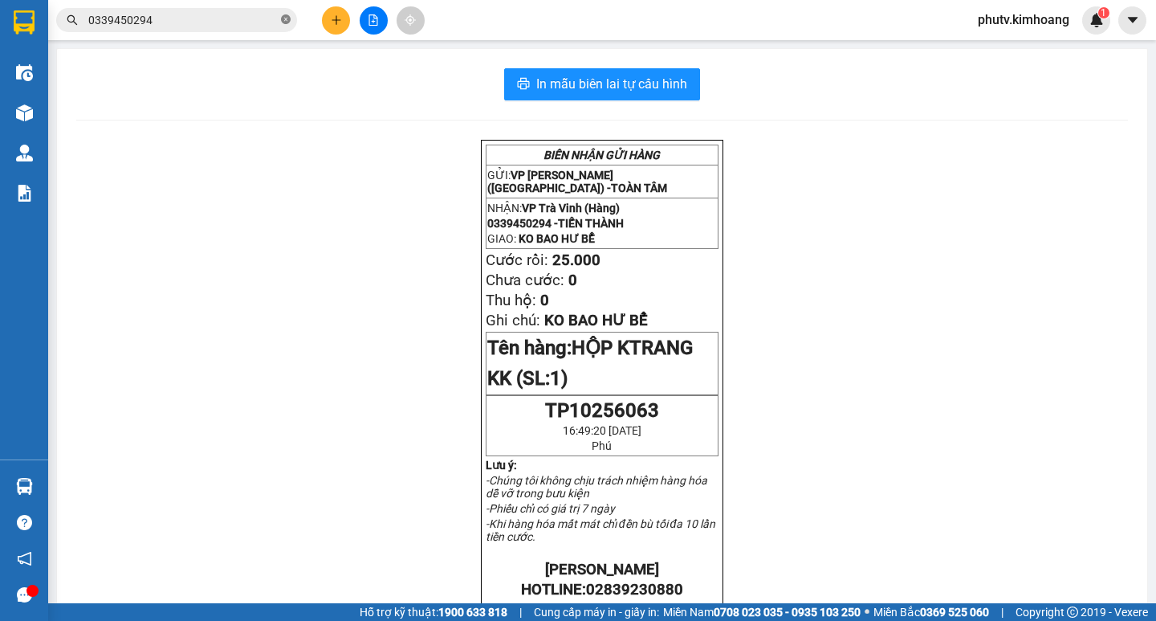
click at [289, 18] on icon "close-circle" at bounding box center [286, 19] width 10 height 10
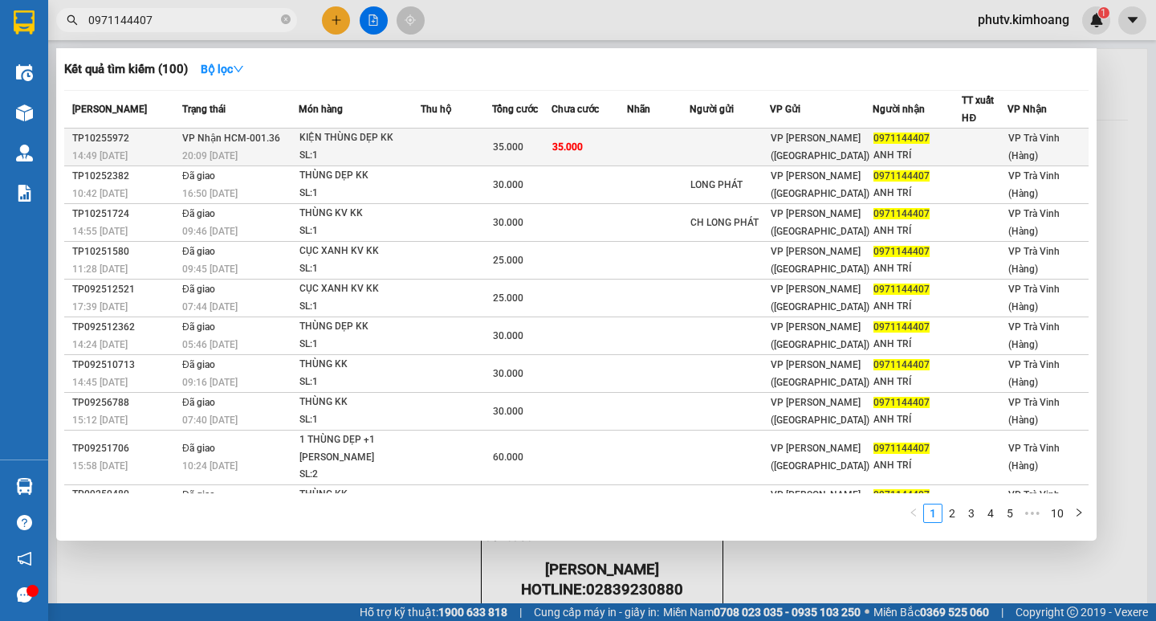
type input "0971144407"
click at [408, 142] on div "KIỆN THÙNG DẸP KK" at bounding box center [359, 138] width 120 height 18
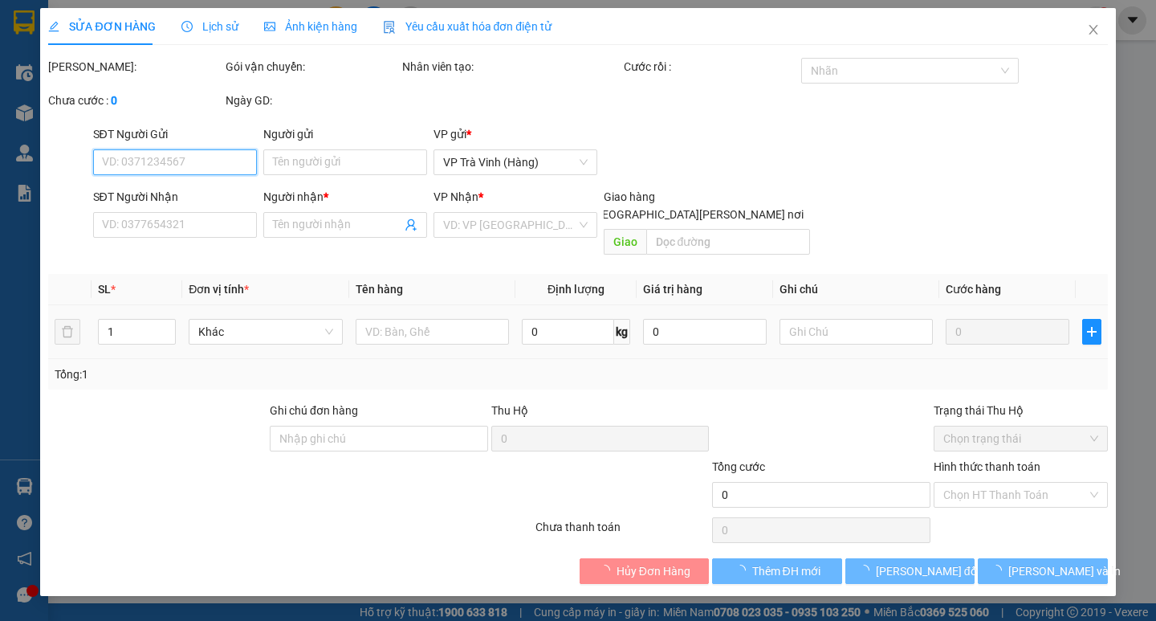
type input "0971144407"
type input "ANH TRÍ"
type input "35.000"
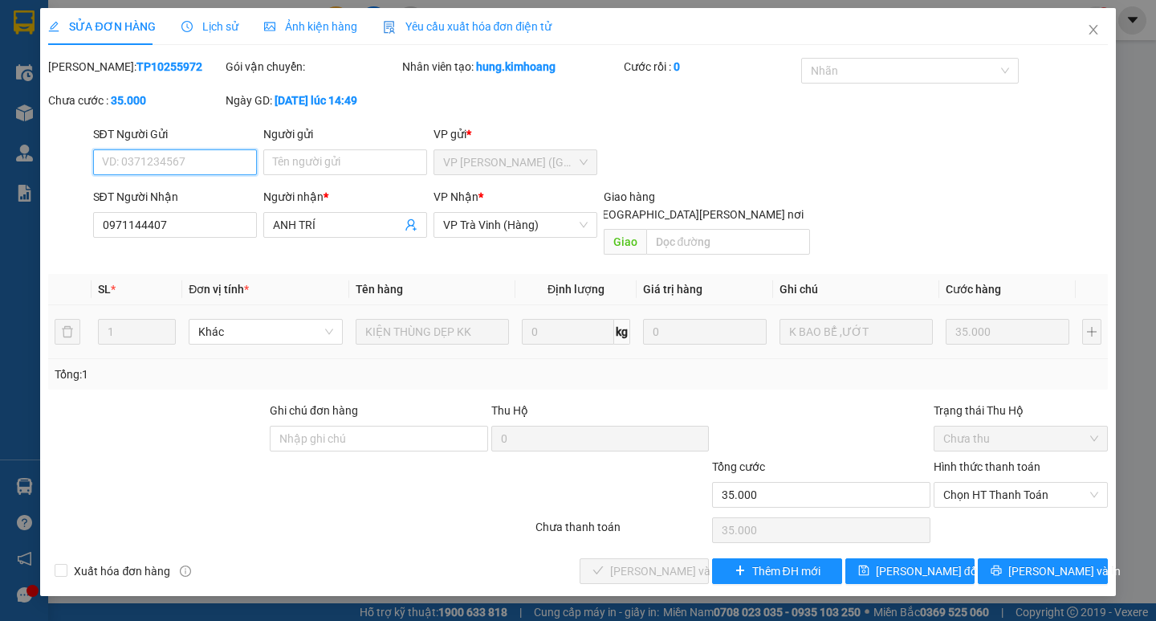
drag, startPoint x: 985, startPoint y: 483, endPoint x: 994, endPoint y: 498, distance: 16.9
click at [989, 483] on span "Chọn HT Thanh Toán" at bounding box center [1020, 495] width 155 height 24
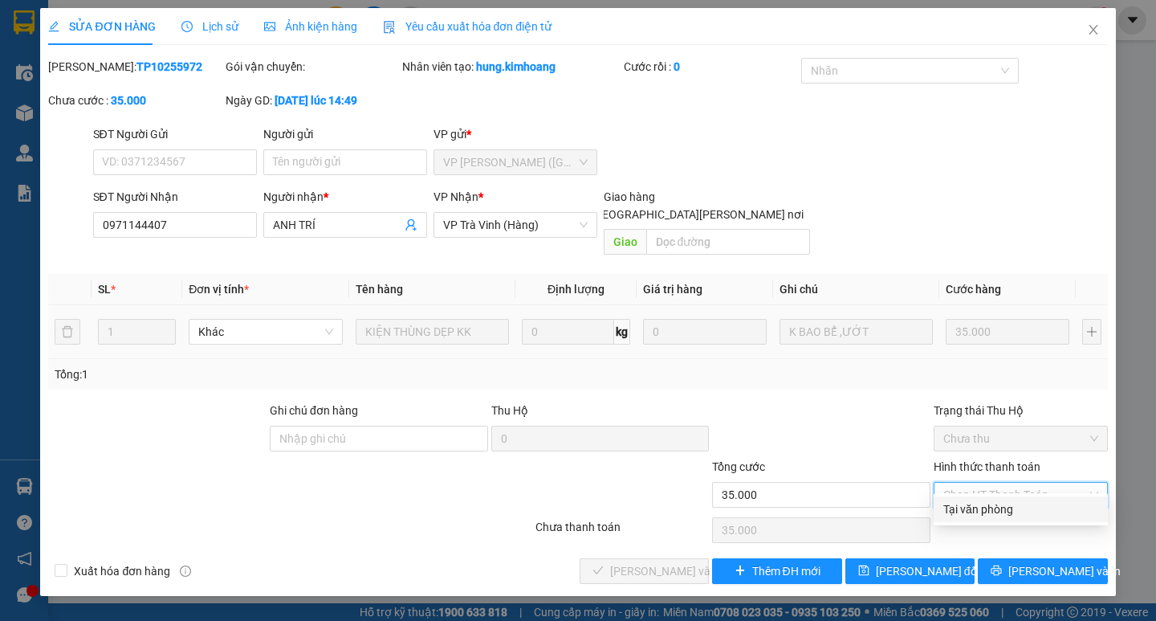
click at [996, 514] on div "Tại văn phòng" at bounding box center [1020, 509] width 155 height 18
type input "0"
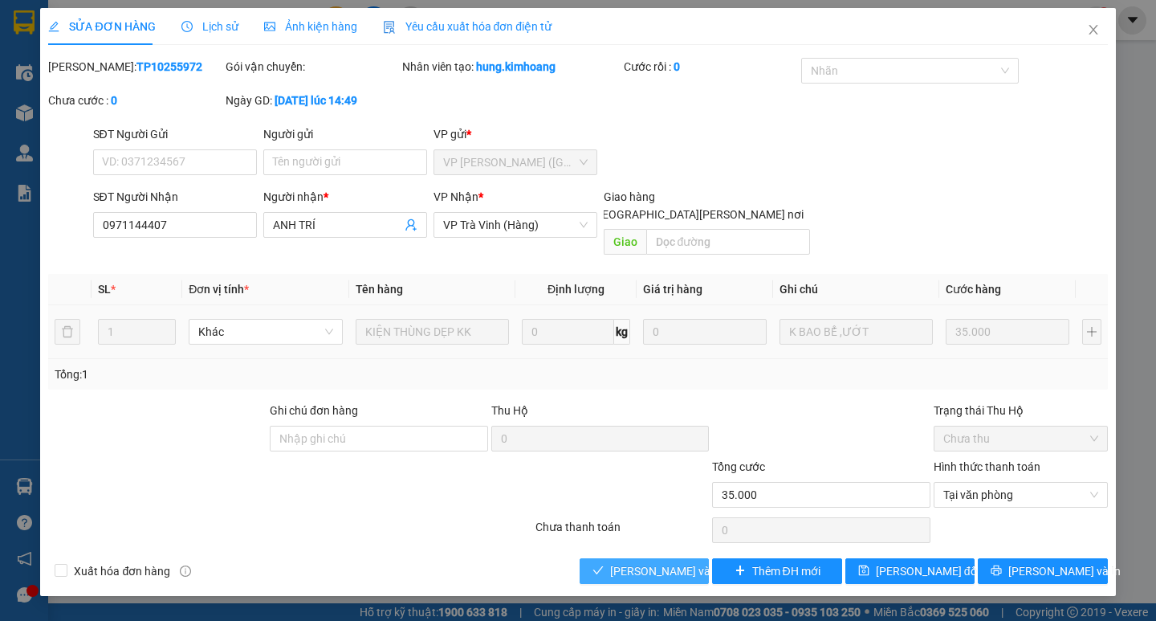
click at [663, 562] on span "[PERSON_NAME] và [PERSON_NAME] hàng" at bounding box center [718, 571] width 217 height 18
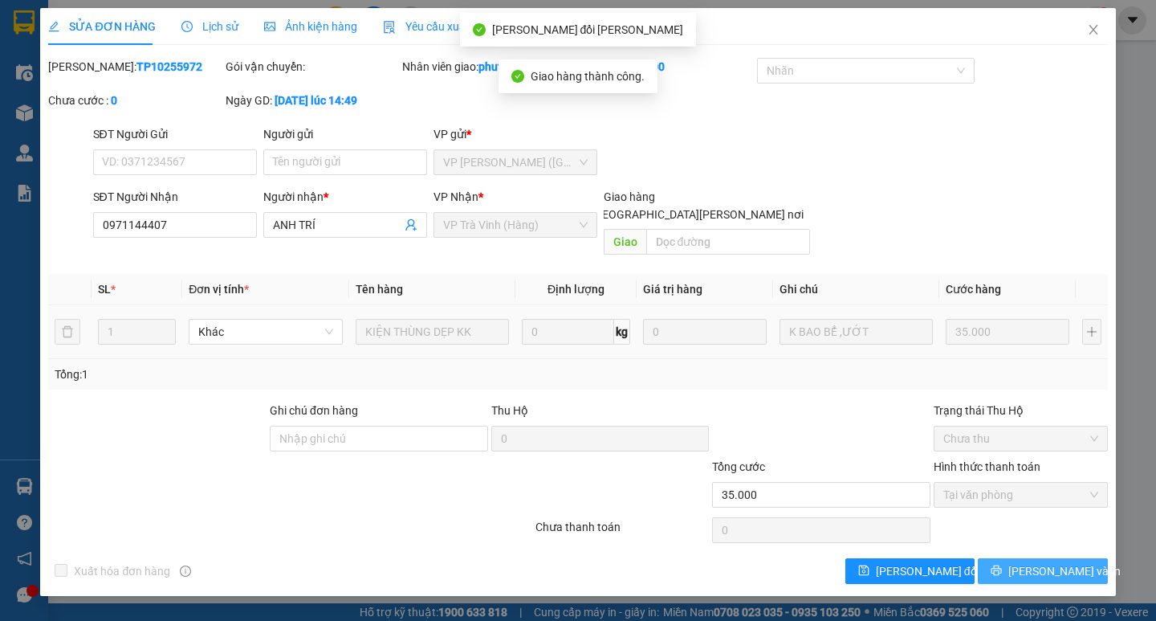
click at [1051, 562] on span "[PERSON_NAME] và In" at bounding box center [1064, 571] width 112 height 18
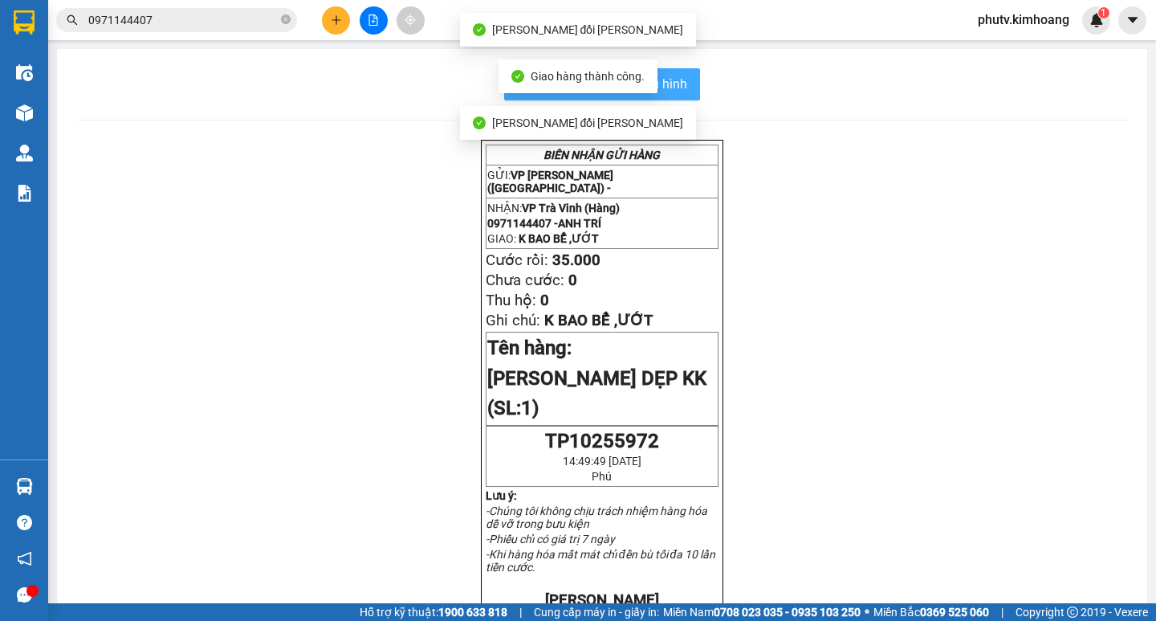
click at [670, 88] on span "In mẫu biên lai tự cấu hình" at bounding box center [611, 84] width 151 height 20
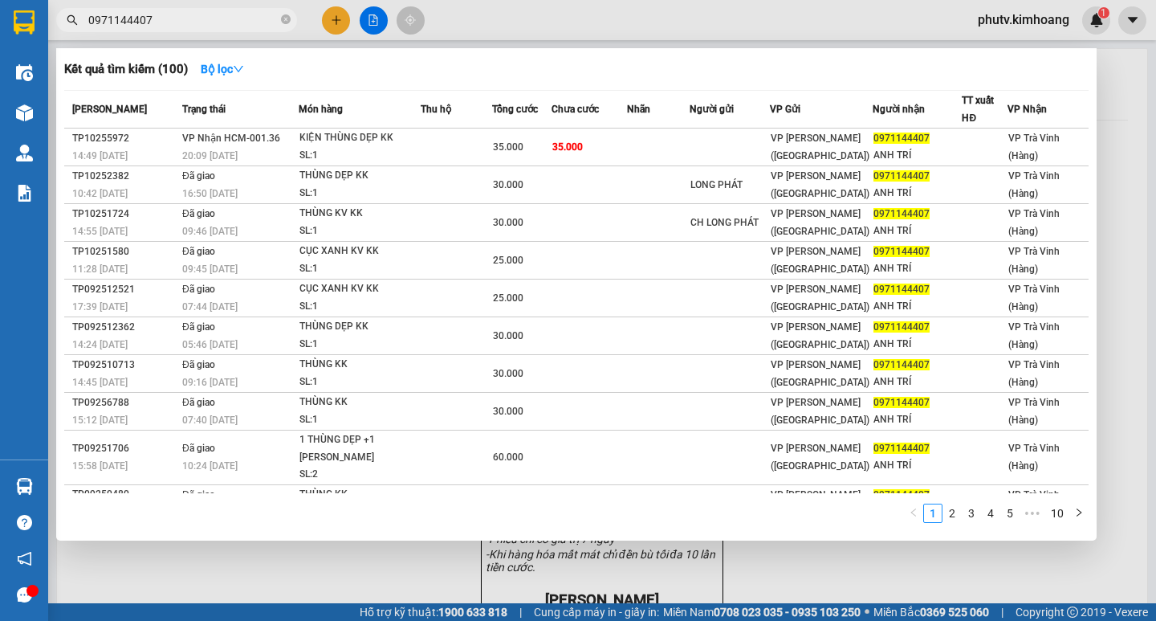
click at [194, 21] on input "0971144407" at bounding box center [182, 20] width 189 height 18
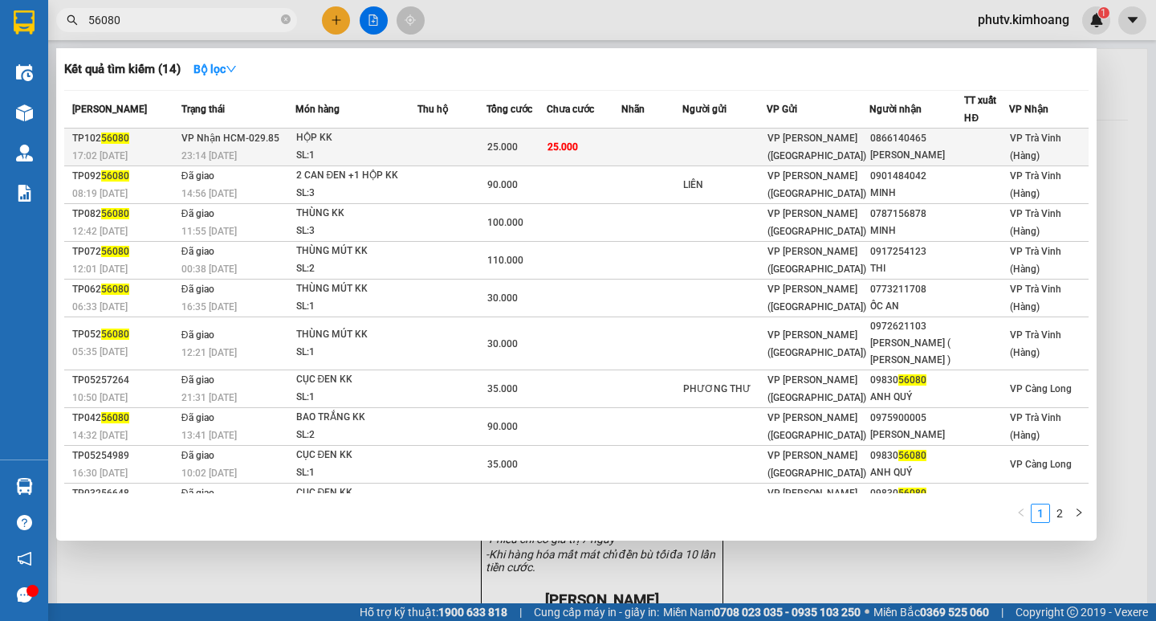
type input "56080"
click at [442, 145] on td at bounding box center [453, 147] width 70 height 38
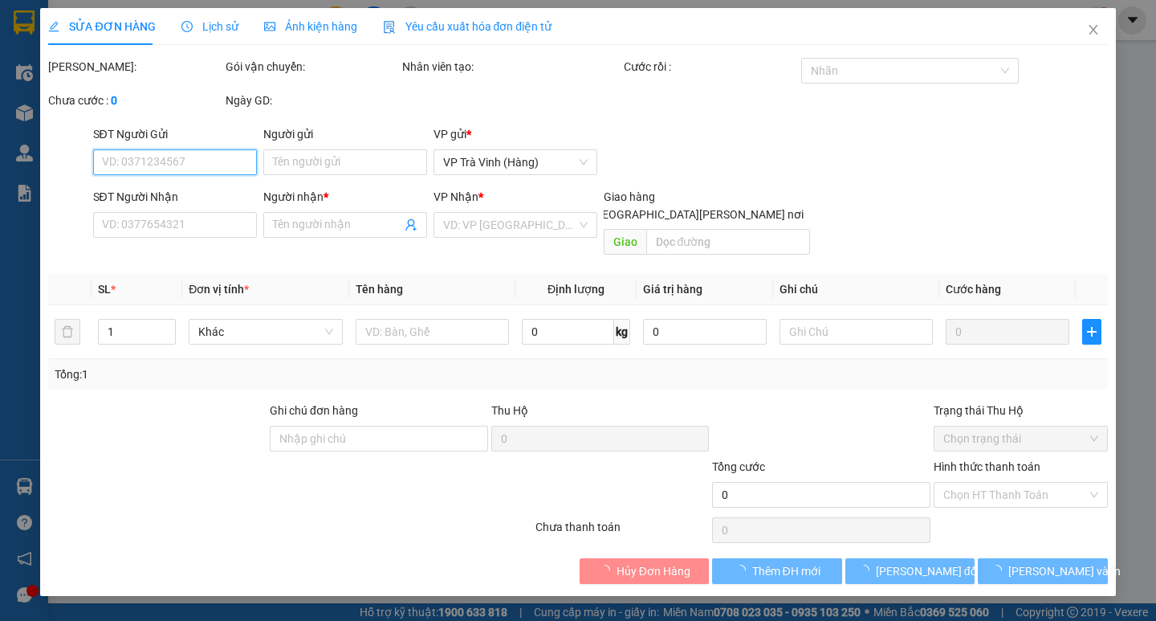
type input "0866140465"
type input "[PERSON_NAME]"
type input "25.000"
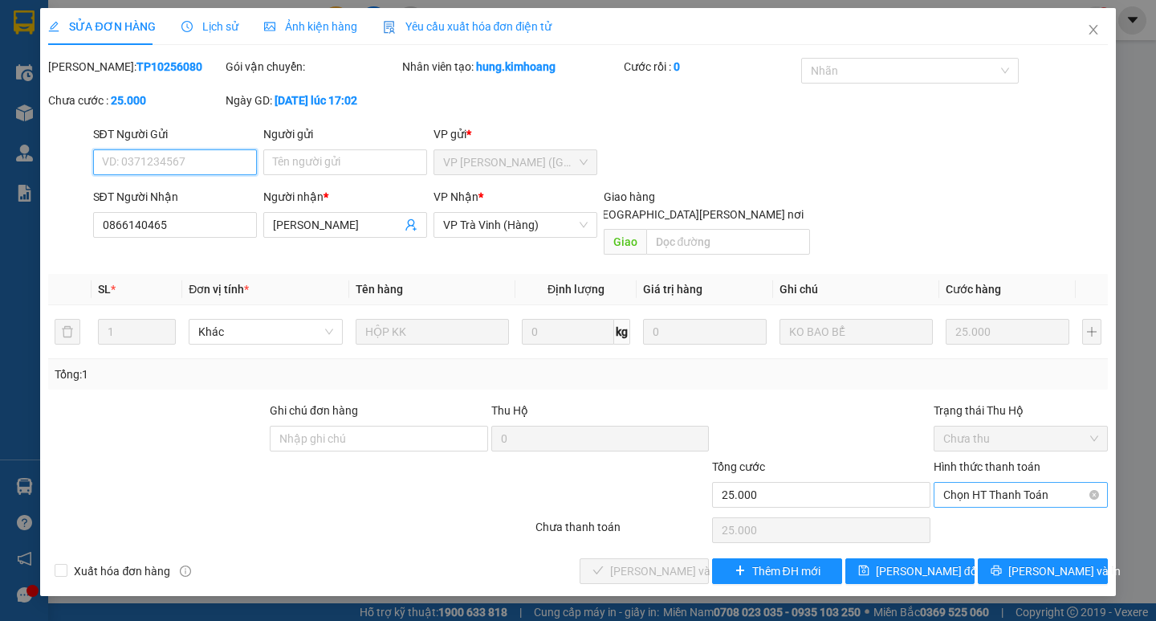
click at [979, 487] on span "Chọn HT Thanh Toán" at bounding box center [1020, 495] width 155 height 24
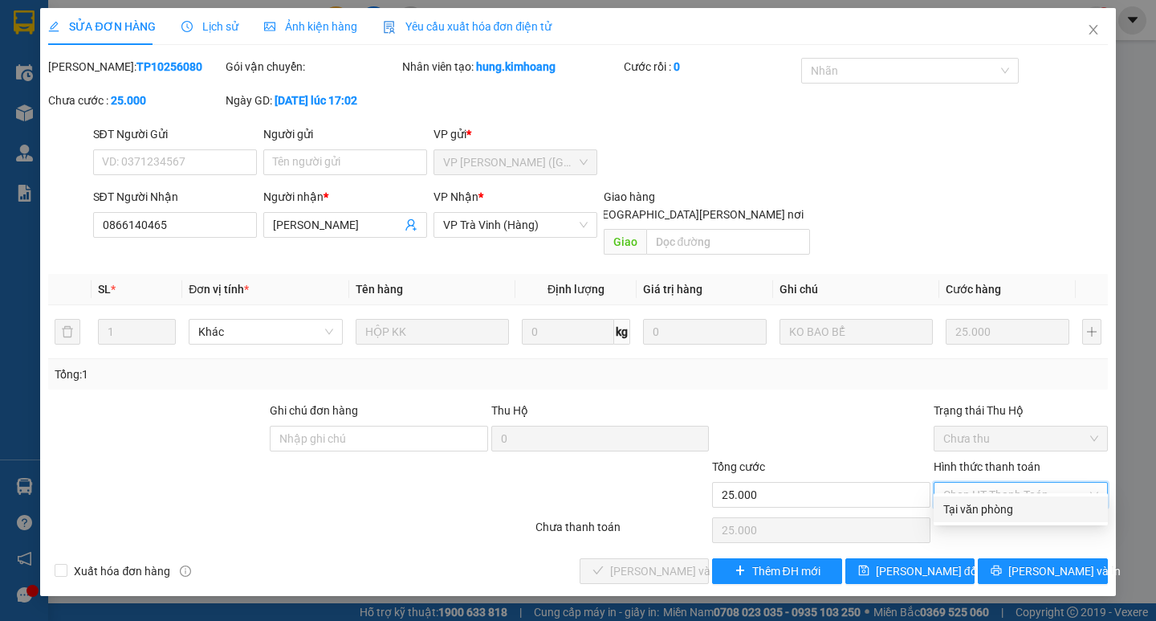
click at [978, 505] on div "Tại văn phòng" at bounding box center [1020, 509] width 155 height 18
type input "0"
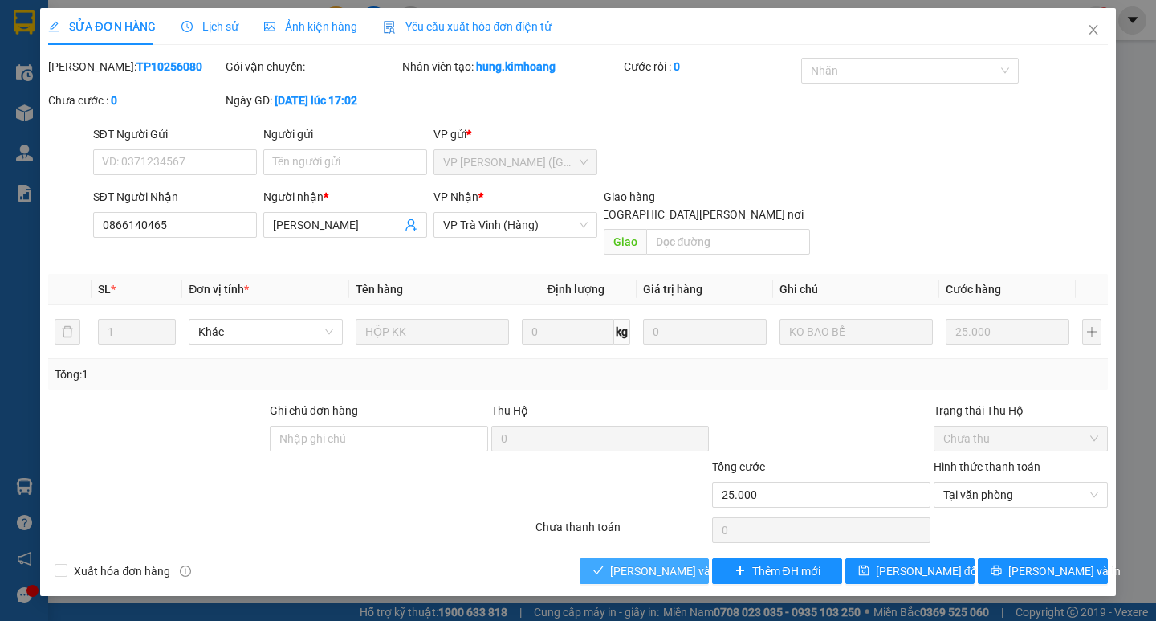
click at [690, 562] on span "[PERSON_NAME] và [PERSON_NAME] hàng" at bounding box center [718, 571] width 217 height 18
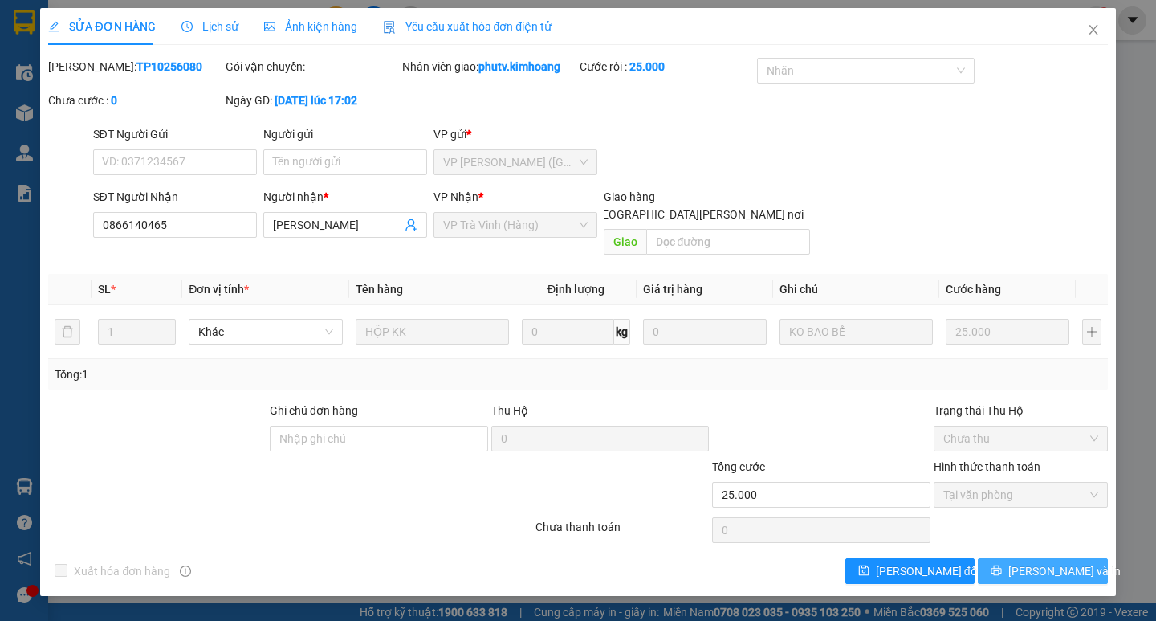
click at [1031, 562] on span "[PERSON_NAME] và In" at bounding box center [1064, 571] width 112 height 18
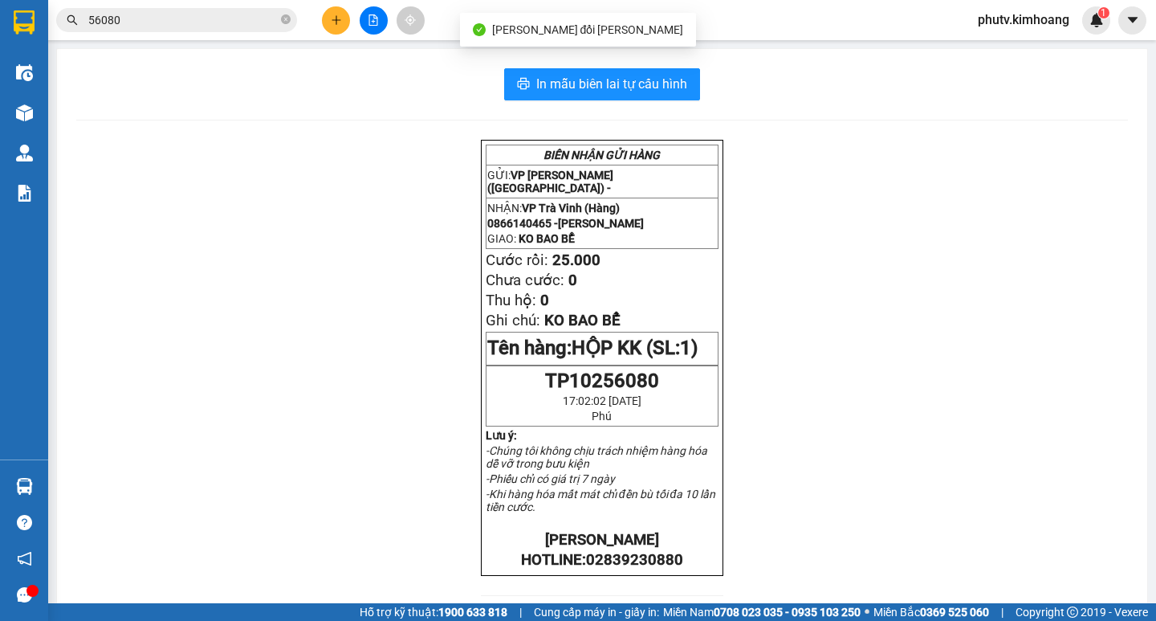
click at [198, 31] on span "56080" at bounding box center [176, 20] width 241 height 24
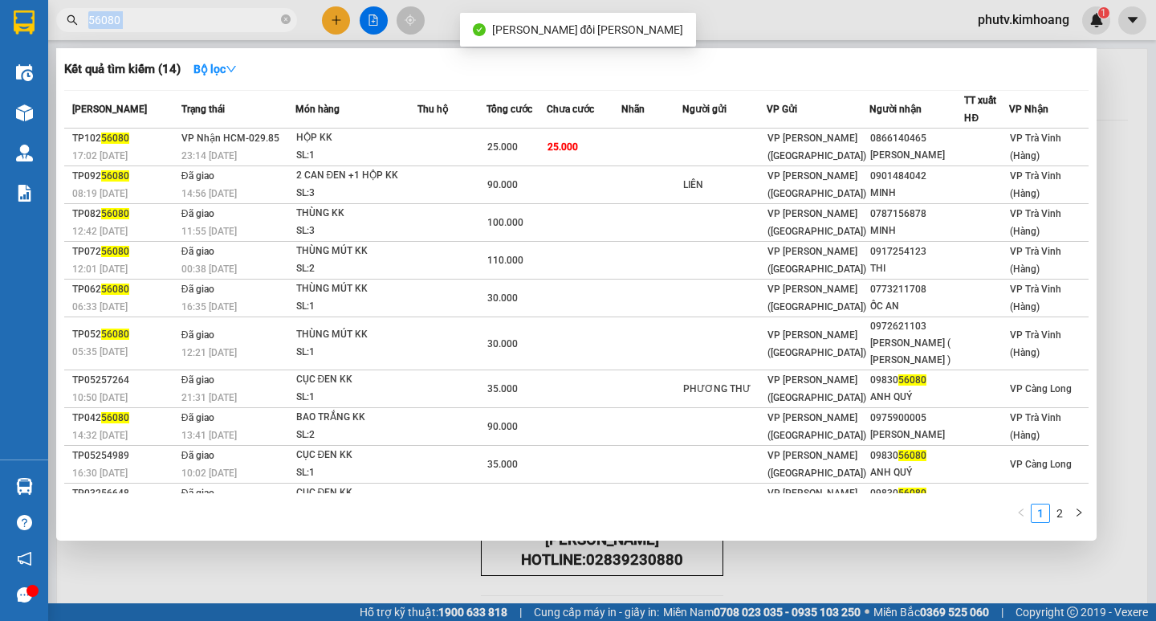
click at [198, 31] on span "56080" at bounding box center [176, 20] width 241 height 24
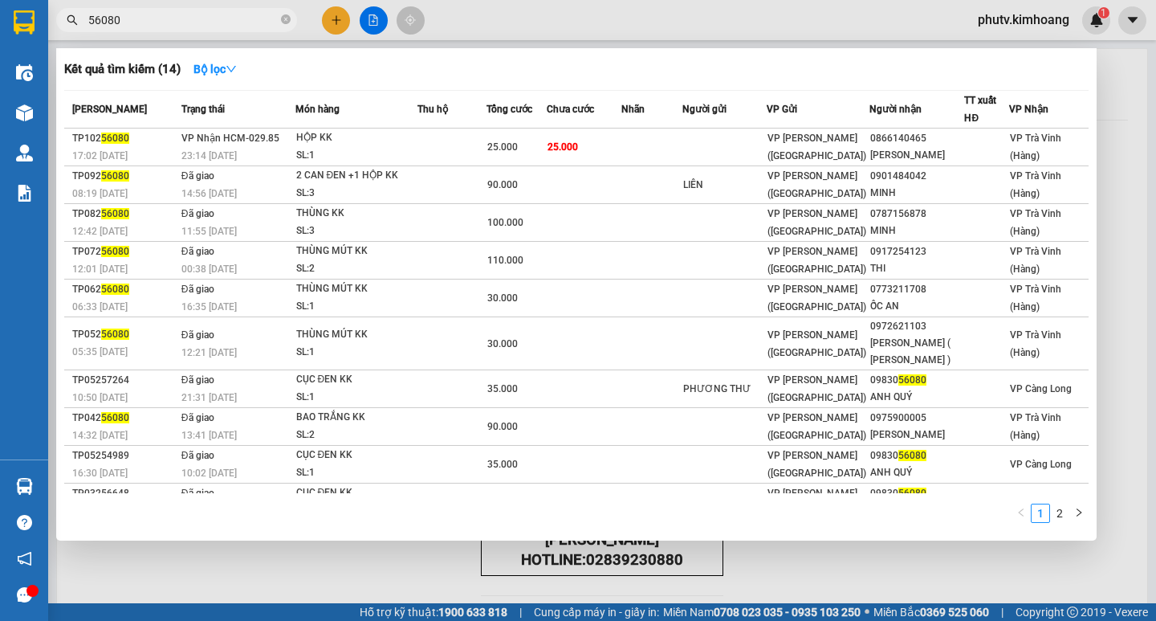
click at [284, 20] on icon "close-circle" at bounding box center [286, 19] width 10 height 10
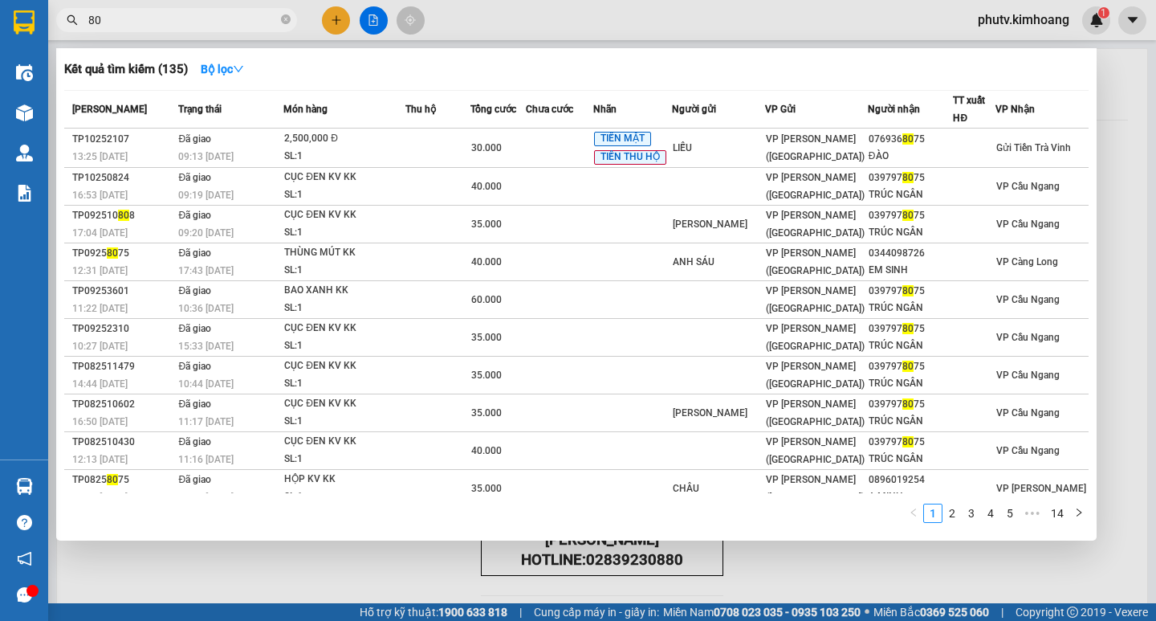
type input "8"
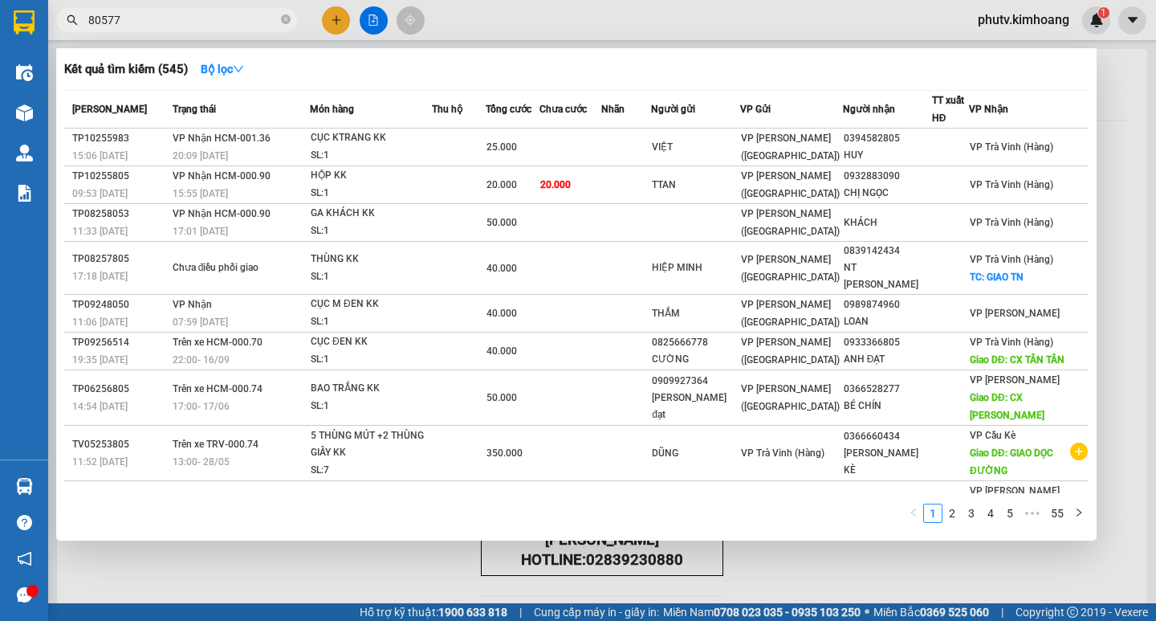
type input "805778"
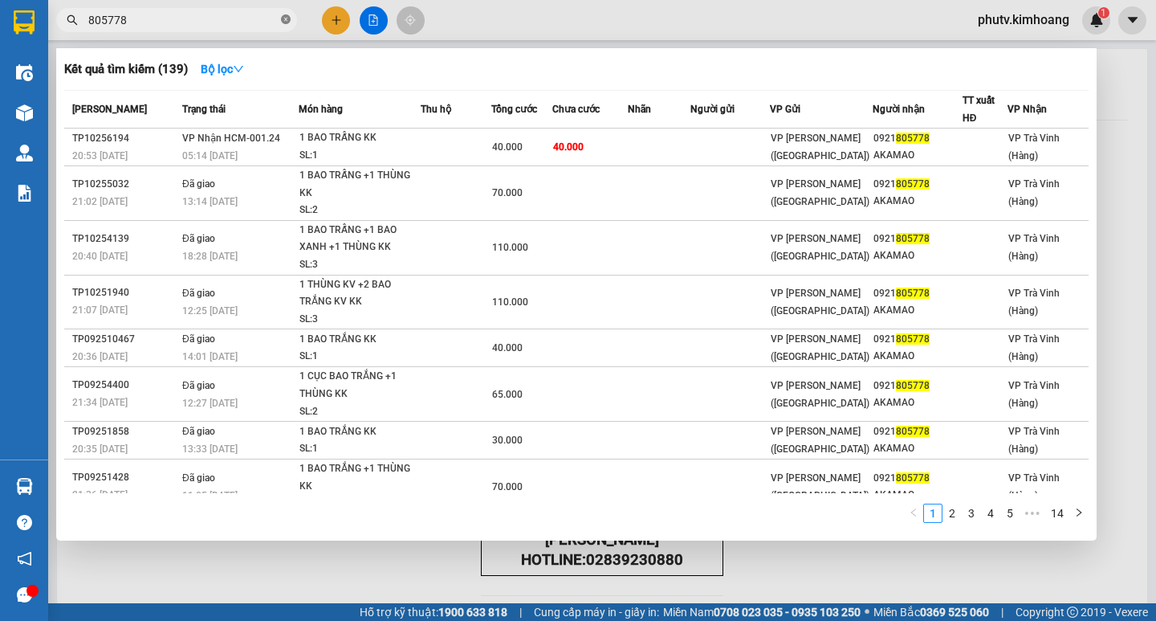
click at [283, 21] on icon "close-circle" at bounding box center [286, 19] width 10 height 10
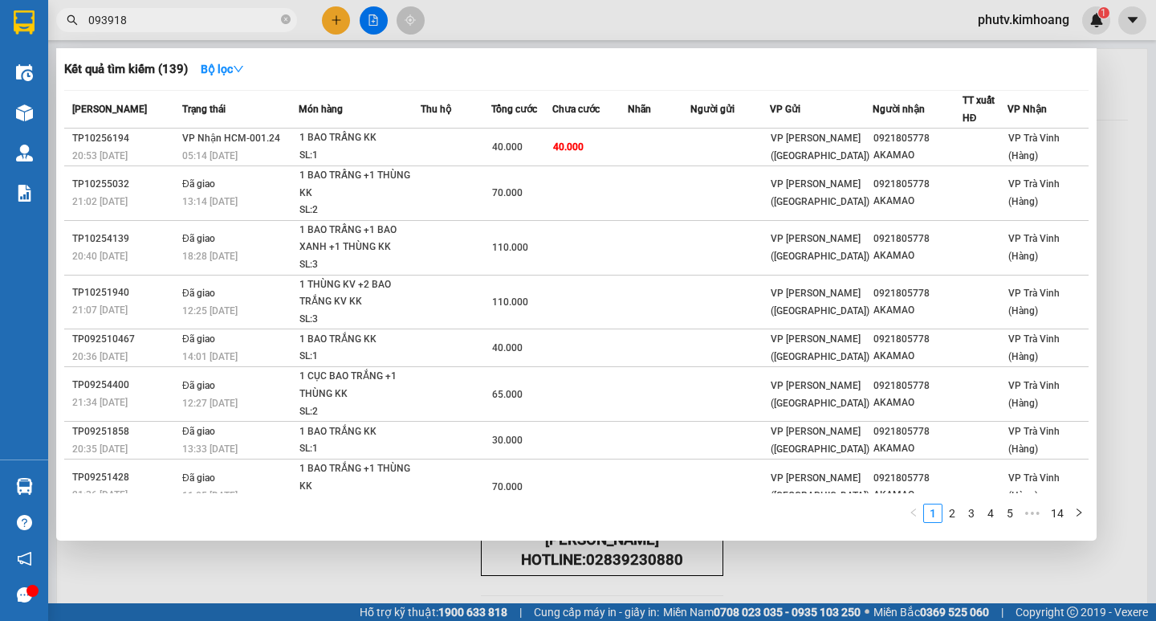
type input "0939187"
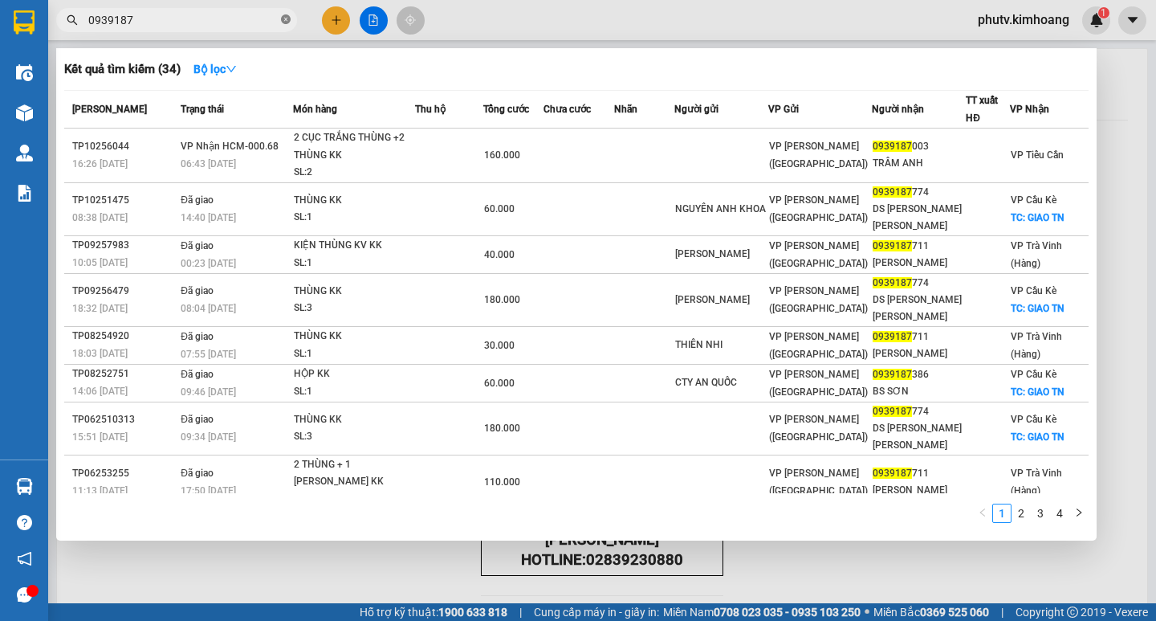
click at [286, 20] on icon "close-circle" at bounding box center [286, 19] width 10 height 10
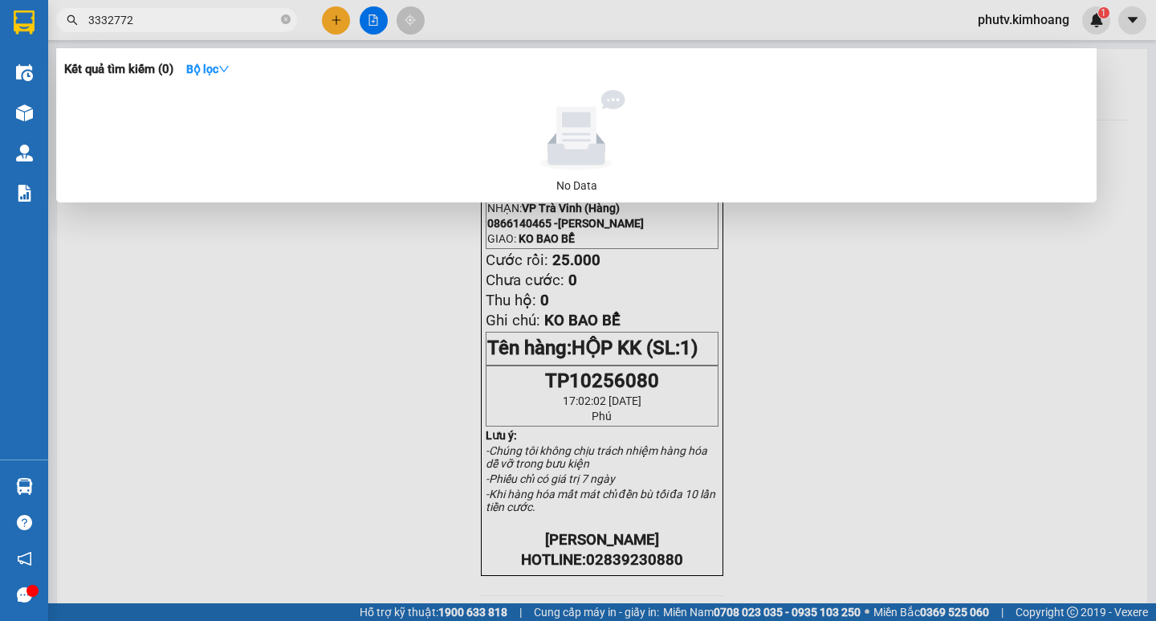
click at [98, 13] on input "3332772" at bounding box center [182, 20] width 189 height 18
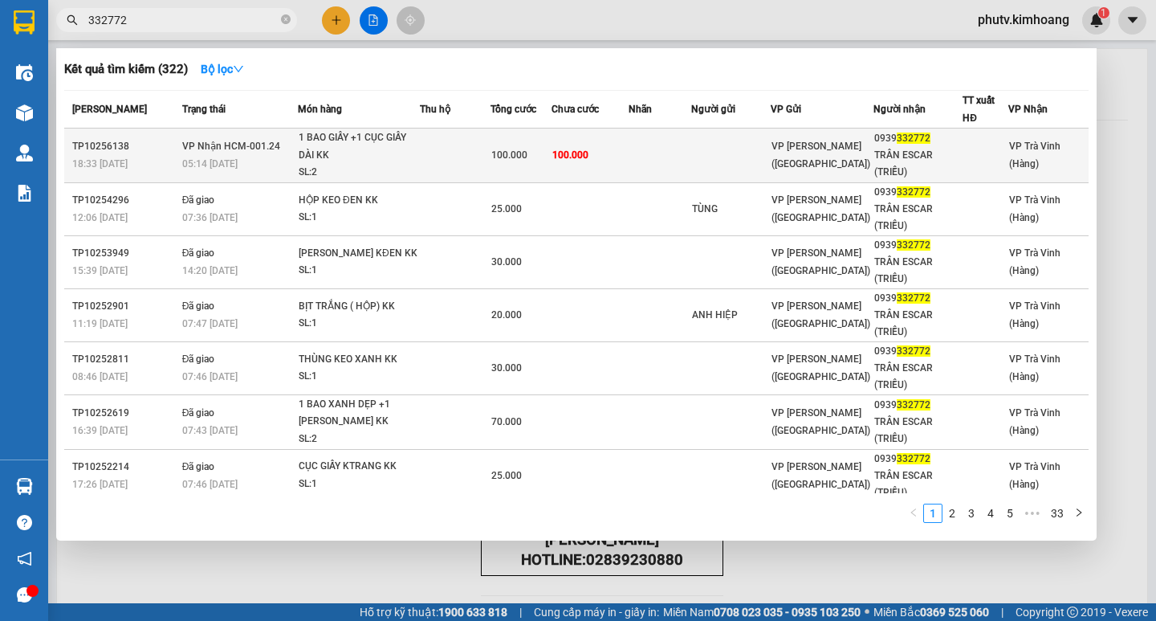
type input "332772"
click at [251, 147] on span "[PERSON_NAME] HCM-001.24" at bounding box center [231, 146] width 98 height 11
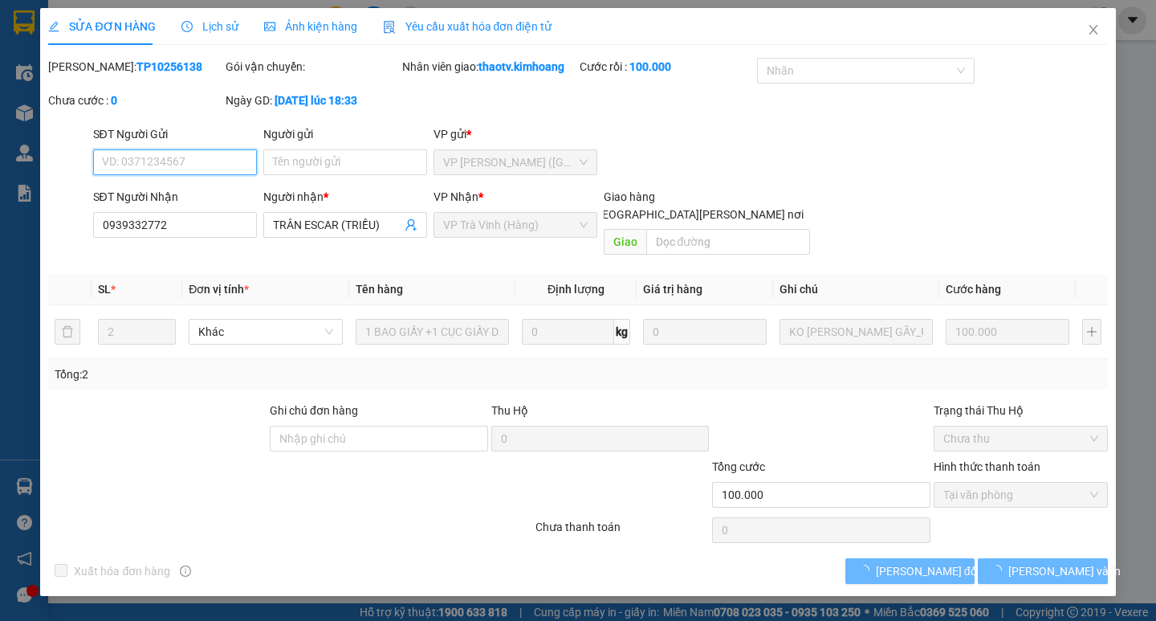
type input "0939332772"
type input "TRÂN ESCAR (TRIỀU)"
type input "100.000"
click at [984, 483] on span "Tại văn phòng" at bounding box center [1020, 495] width 155 height 24
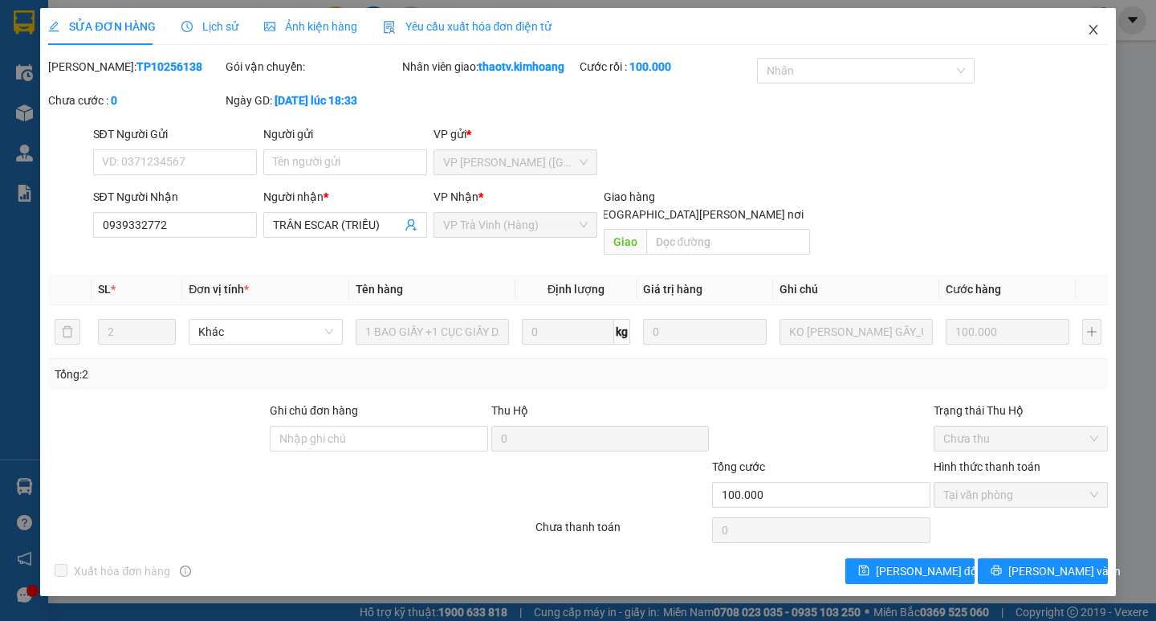
click at [1093, 35] on icon "close" at bounding box center [1093, 29] width 13 height 13
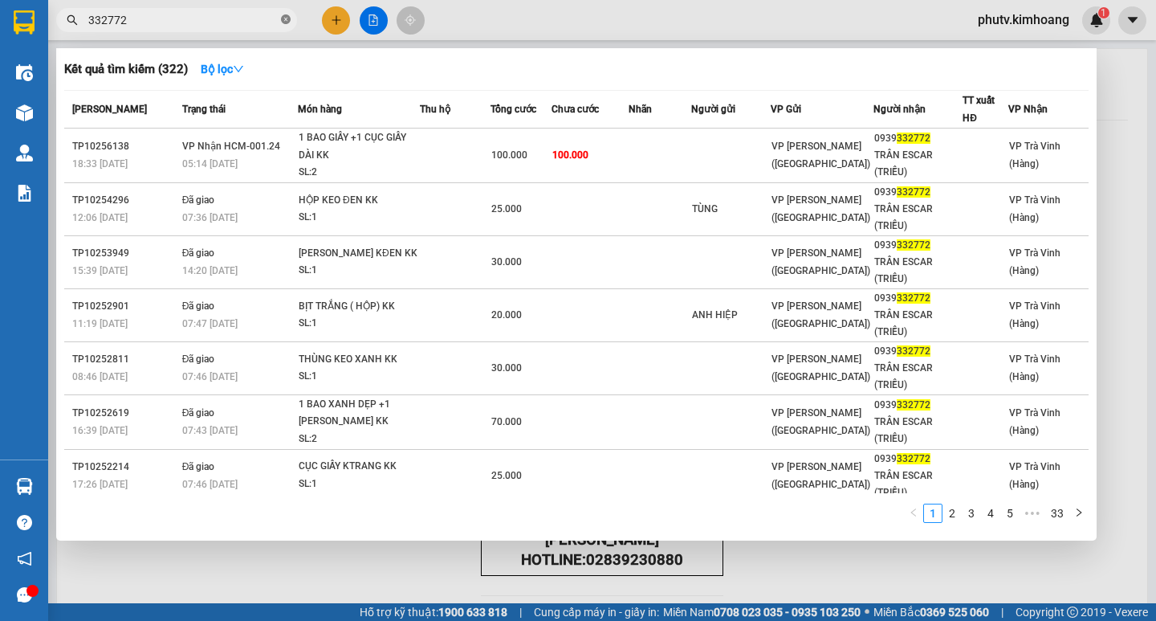
click at [289, 22] on icon "close-circle" at bounding box center [286, 19] width 10 height 10
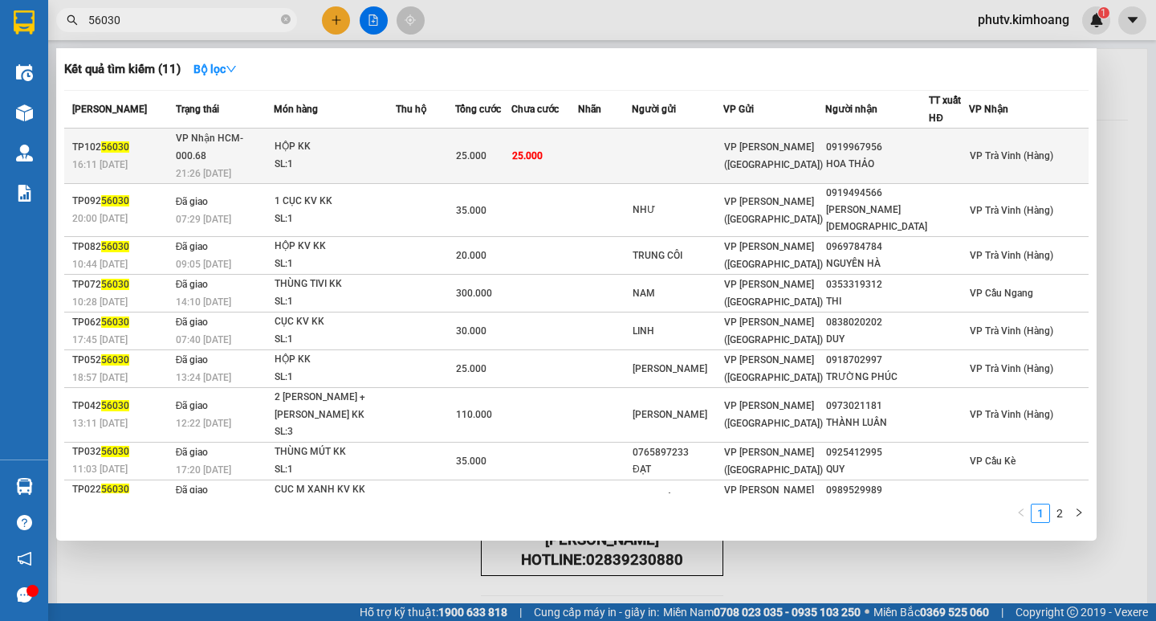
type input "56030"
click at [361, 140] on div "HỘP KK" at bounding box center [335, 147] width 120 height 18
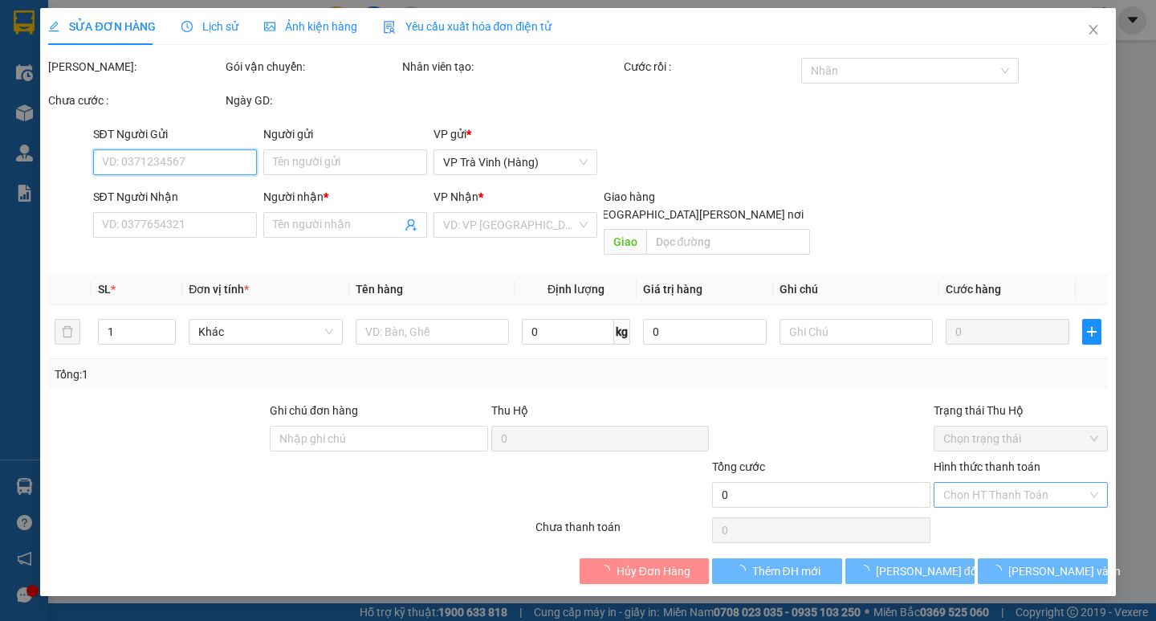
type input "0919967956"
type input "HOA THẢO"
type input "25.000"
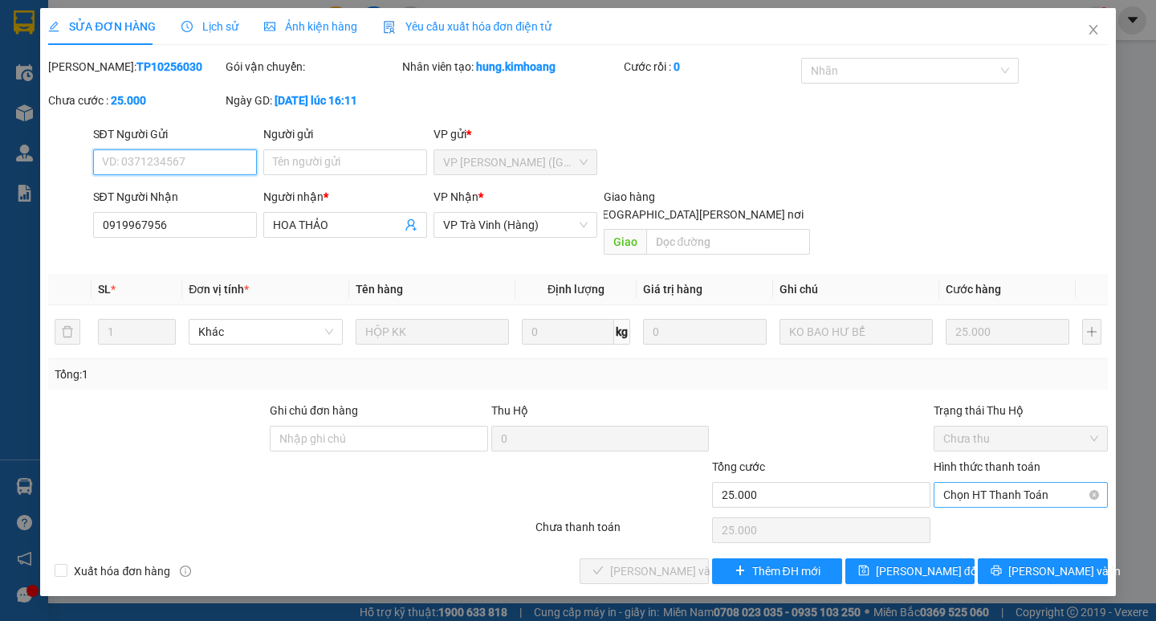
click at [989, 483] on span "Chọn HT Thanh Toán" at bounding box center [1020, 495] width 155 height 24
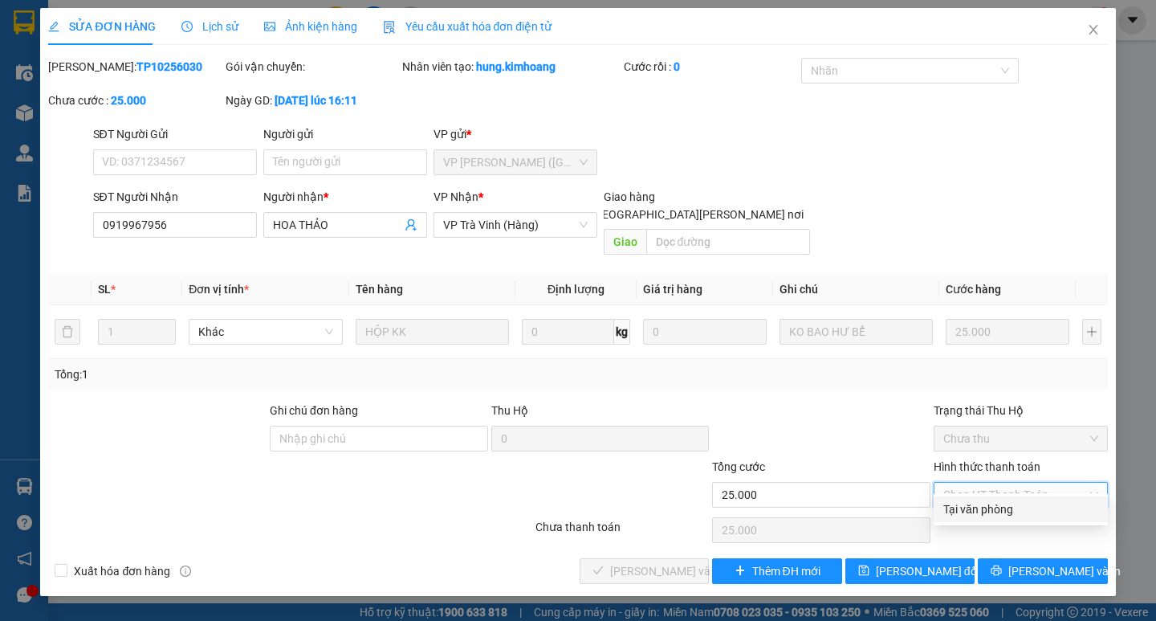
click at [998, 509] on div "Tại văn phòng" at bounding box center [1020, 509] width 155 height 18
type input "0"
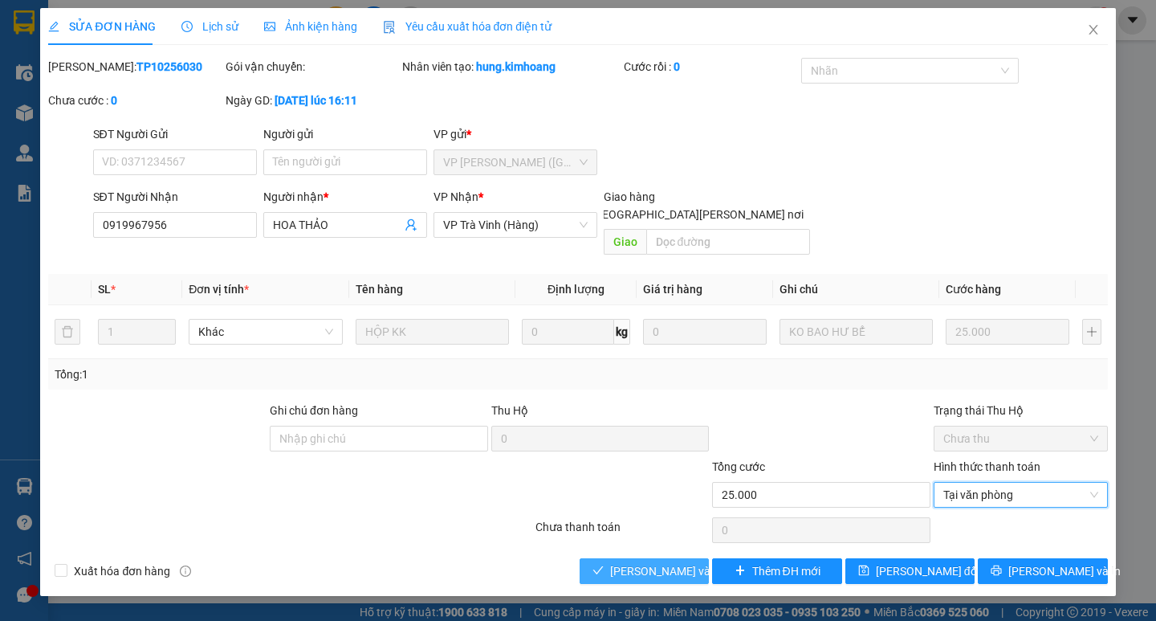
click at [665, 562] on span "[PERSON_NAME] và [PERSON_NAME] hàng" at bounding box center [718, 571] width 217 height 18
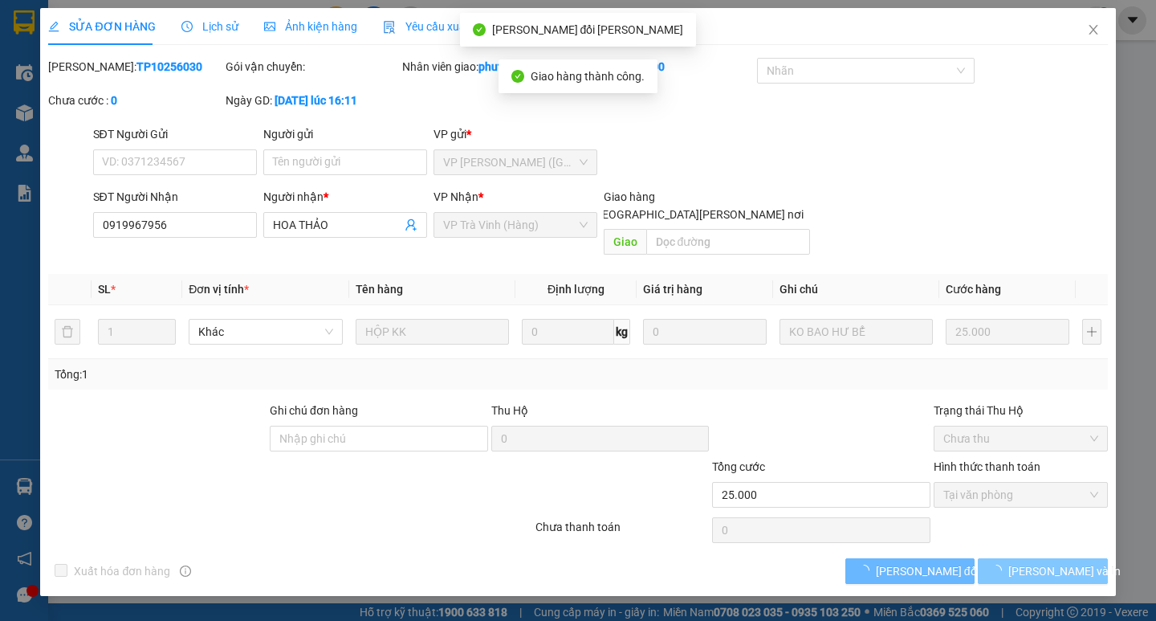
click at [1008, 564] on span "loading" at bounding box center [1000, 569] width 18 height 11
click at [1023, 558] on button "[PERSON_NAME] và In" at bounding box center [1042, 571] width 129 height 26
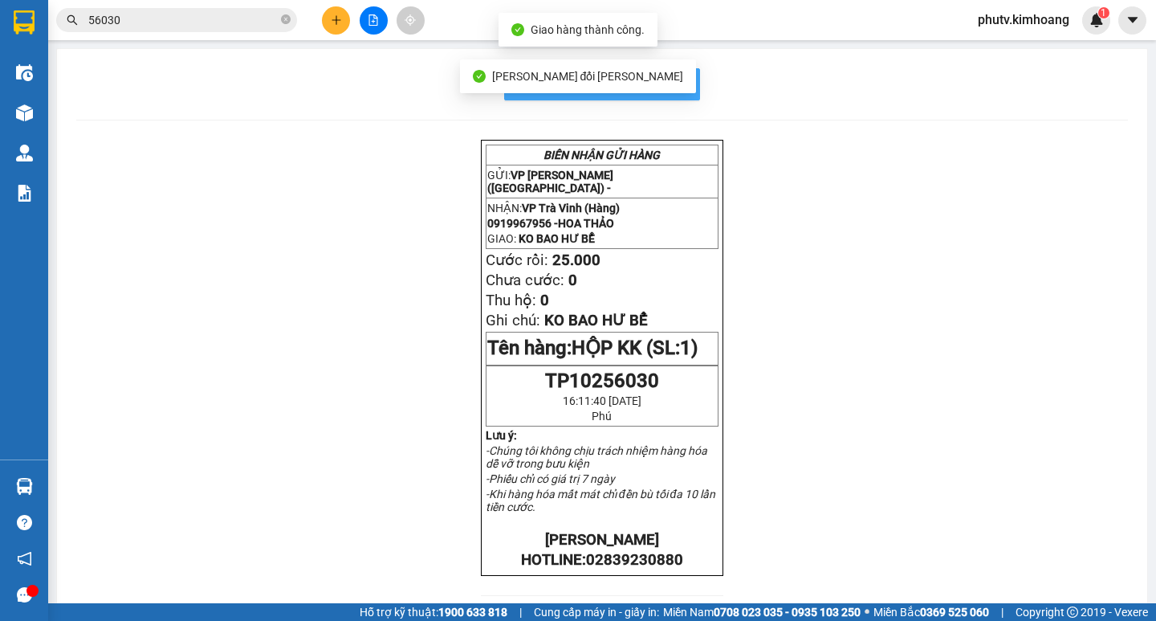
click at [671, 92] on span "In mẫu biên lai tự cấu hình" at bounding box center [611, 84] width 151 height 20
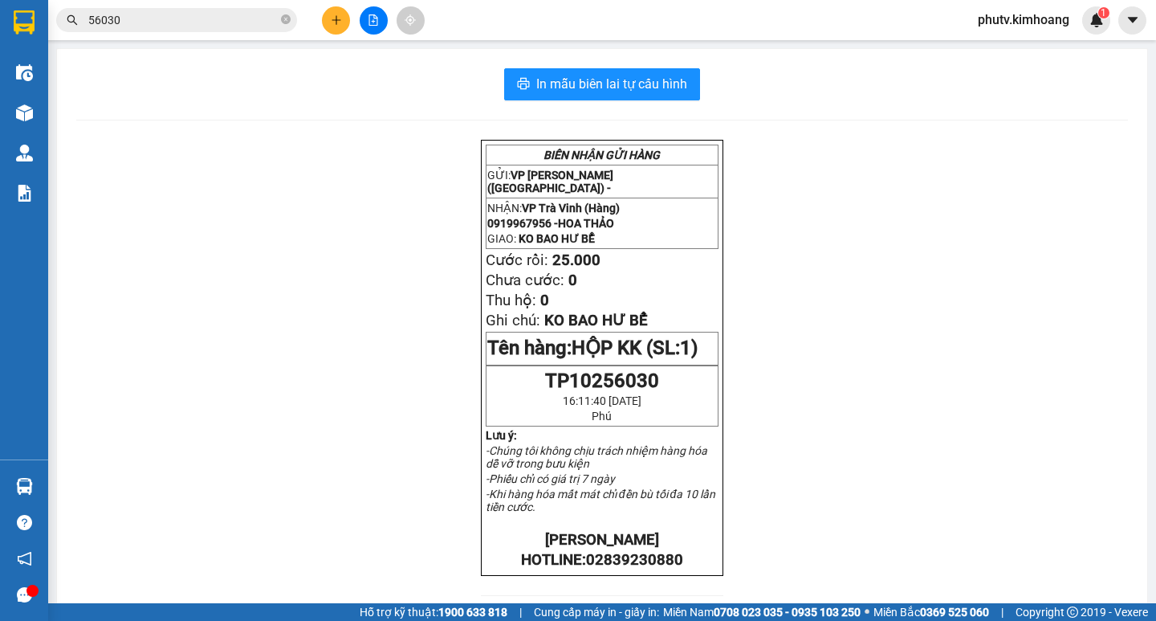
click at [238, 19] on input "56030" at bounding box center [182, 20] width 189 height 18
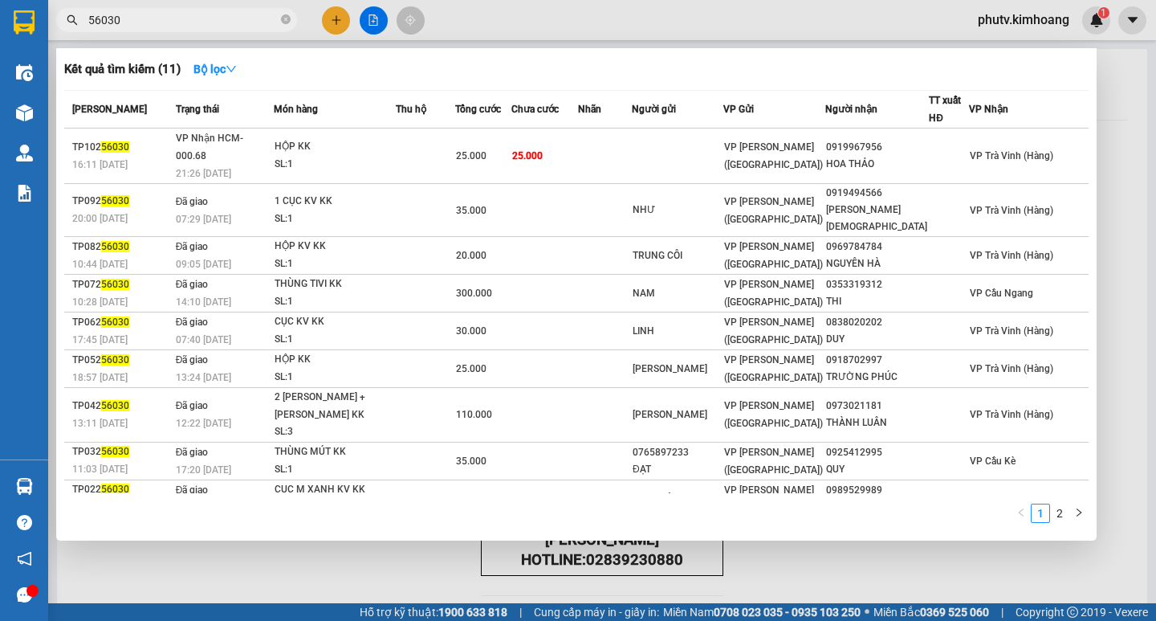
click at [238, 19] on input "56030" at bounding box center [182, 20] width 189 height 18
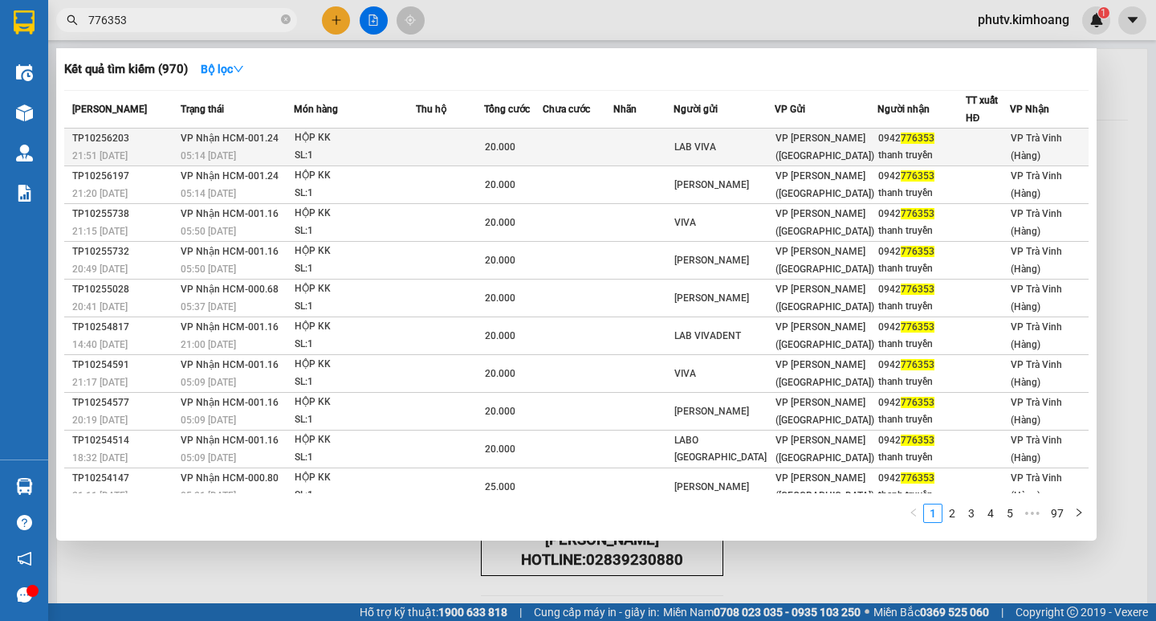
type input "776353"
click at [450, 151] on td at bounding box center [450, 147] width 69 height 38
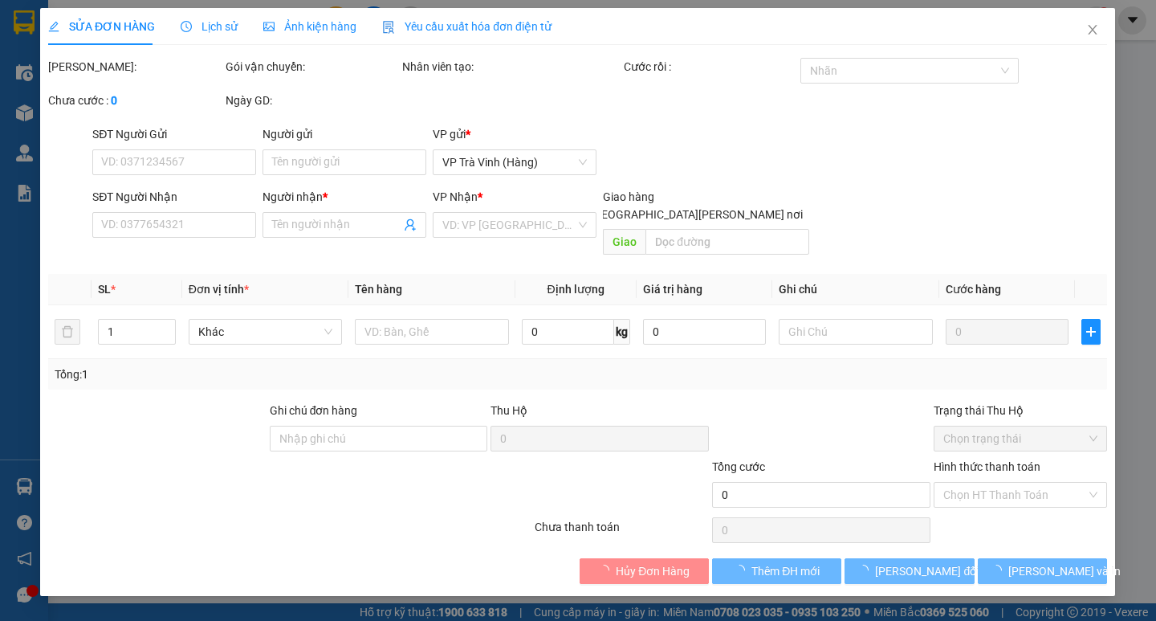
type input "LAB VIVA"
type input "0942776353"
type input "thanh truyền"
type input "20.000"
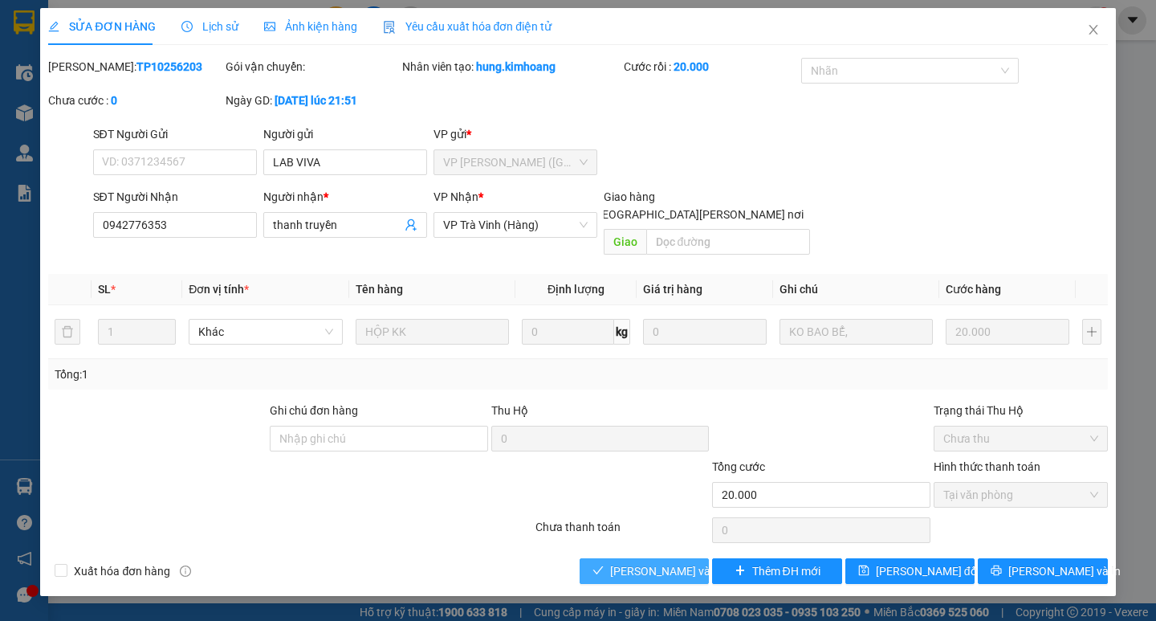
click at [649, 562] on span "[PERSON_NAME] và [PERSON_NAME] hàng" at bounding box center [718, 571] width 217 height 18
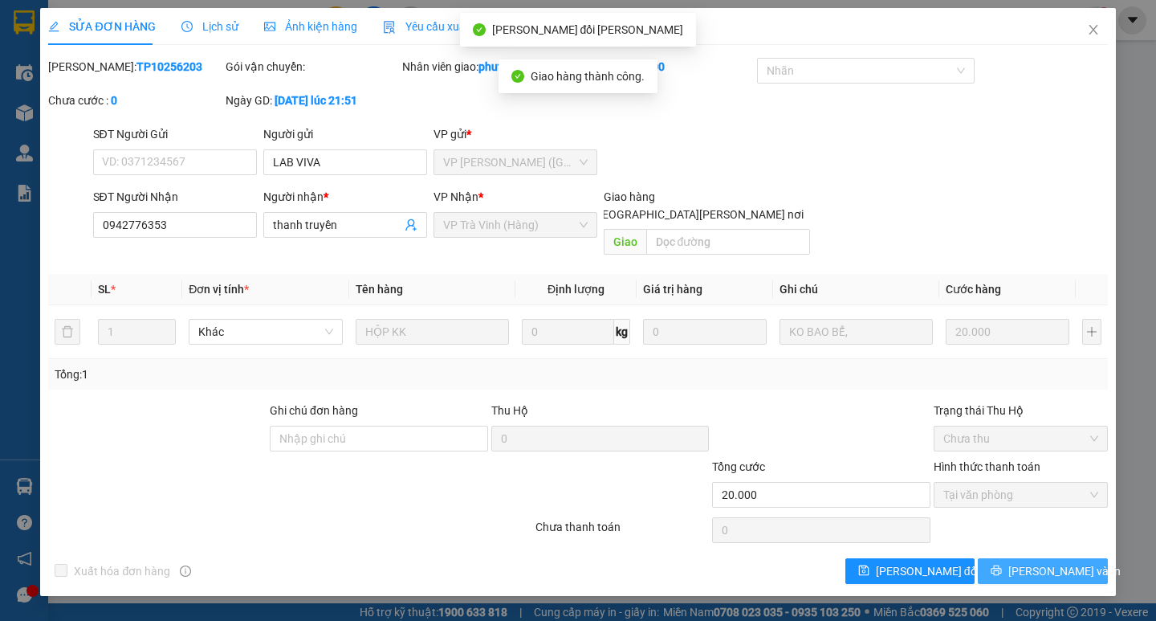
click at [1045, 562] on span "[PERSON_NAME] và In" at bounding box center [1064, 571] width 112 height 18
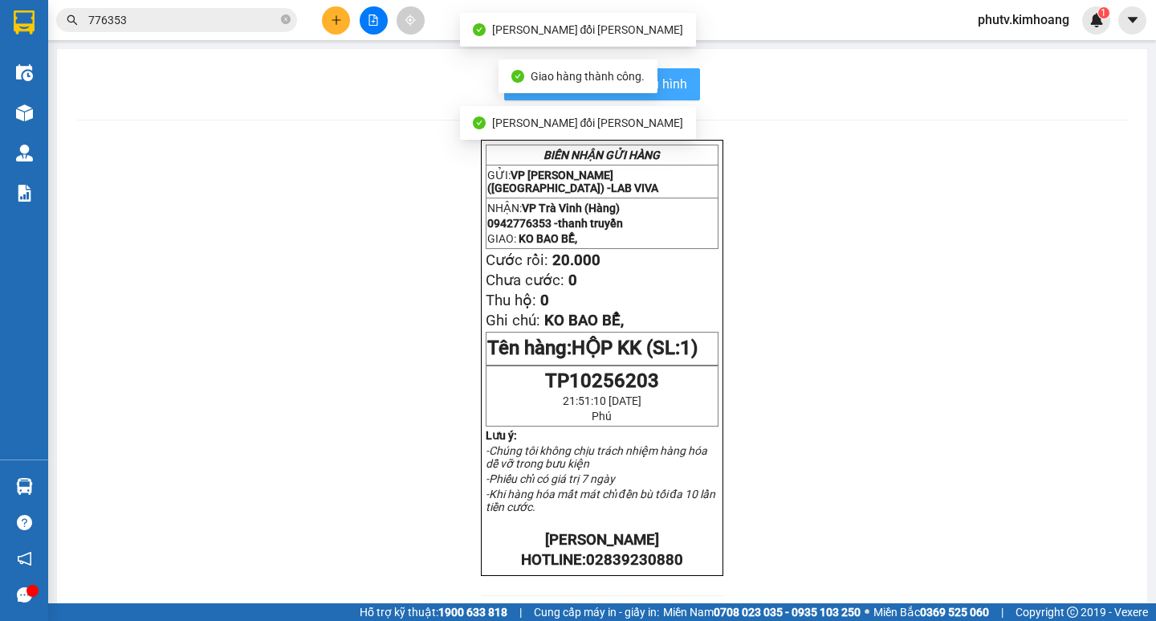
click at [670, 85] on span "In mẫu biên lai tự cấu hình" at bounding box center [611, 84] width 151 height 20
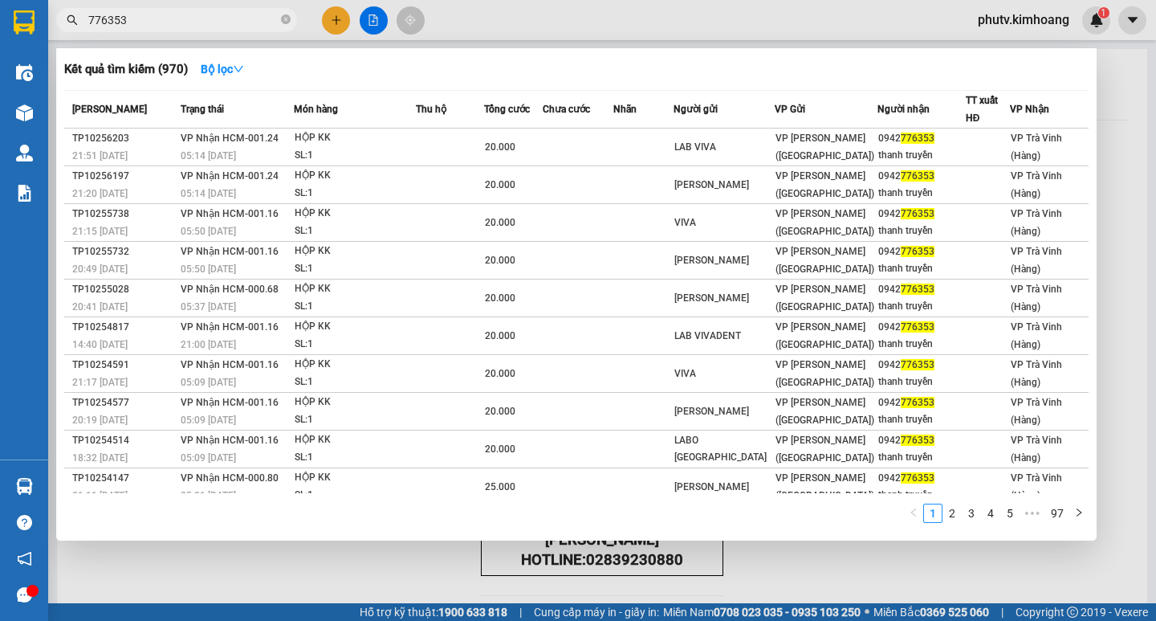
click at [220, 20] on input "776353" at bounding box center [182, 20] width 189 height 18
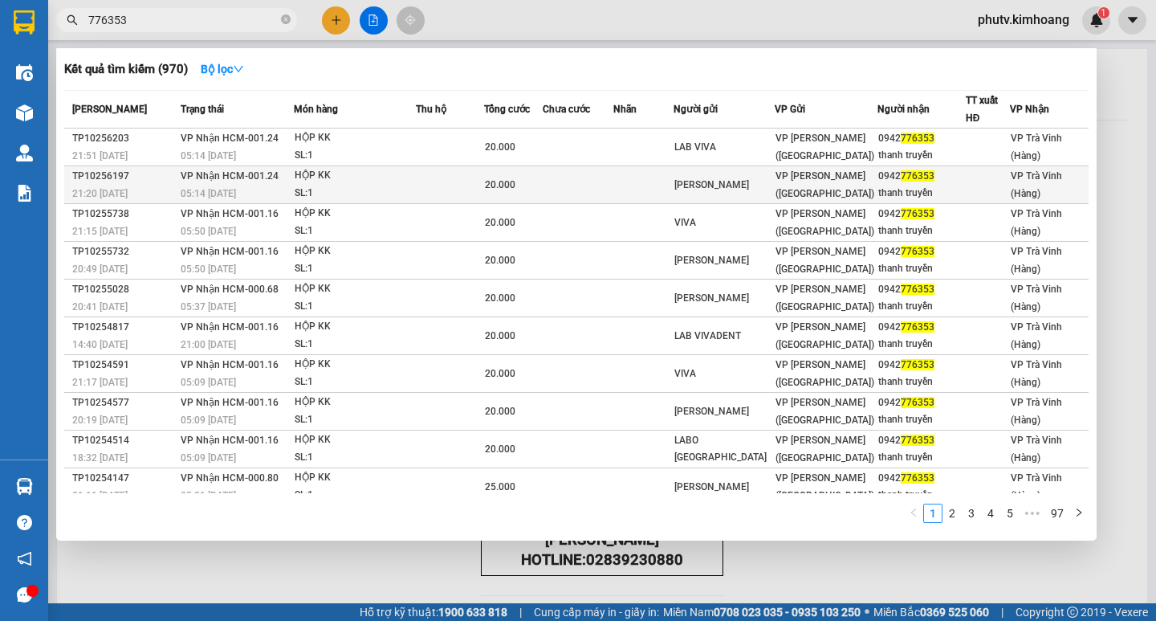
click at [352, 183] on div "HỘP KK" at bounding box center [355, 176] width 120 height 18
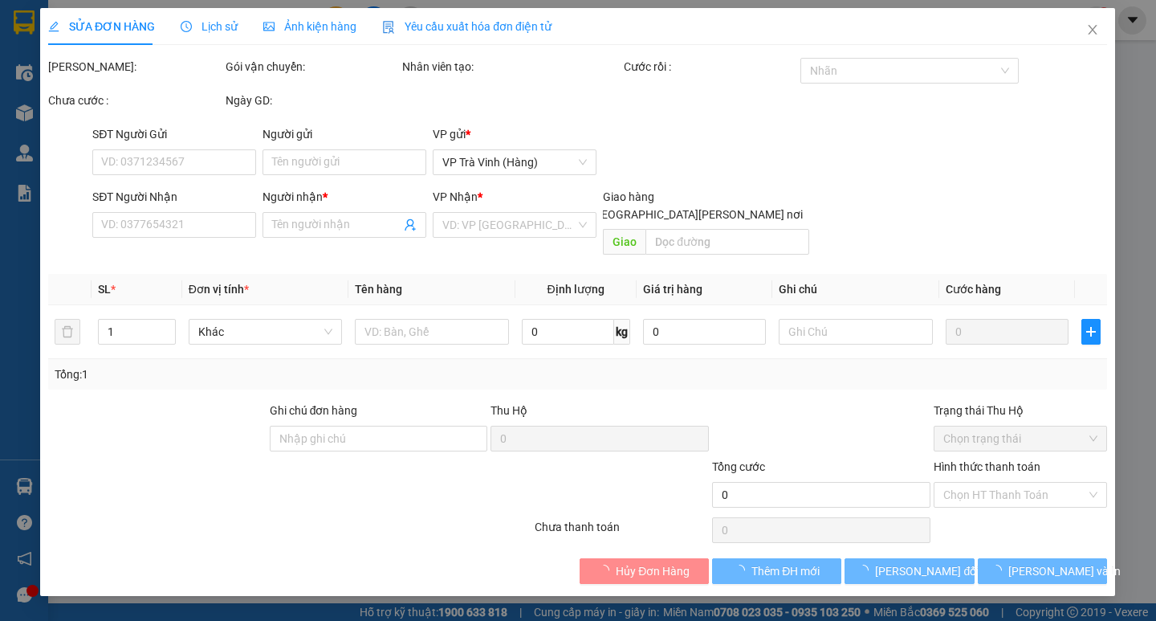
type input "[PERSON_NAME]"
type input "0942776353"
type input "thanh truyền"
type input "20.000"
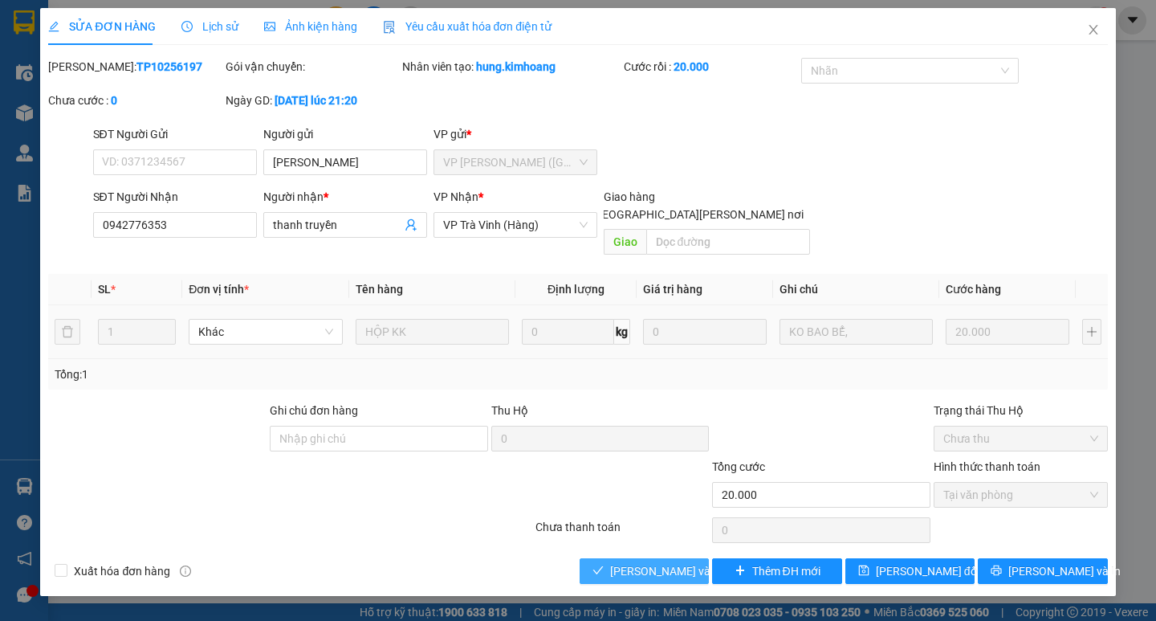
drag, startPoint x: 641, startPoint y: 550, endPoint x: 661, endPoint y: 535, distance: 25.2
click at [642, 562] on span "[PERSON_NAME] và [PERSON_NAME] hàng" at bounding box center [718, 571] width 217 height 18
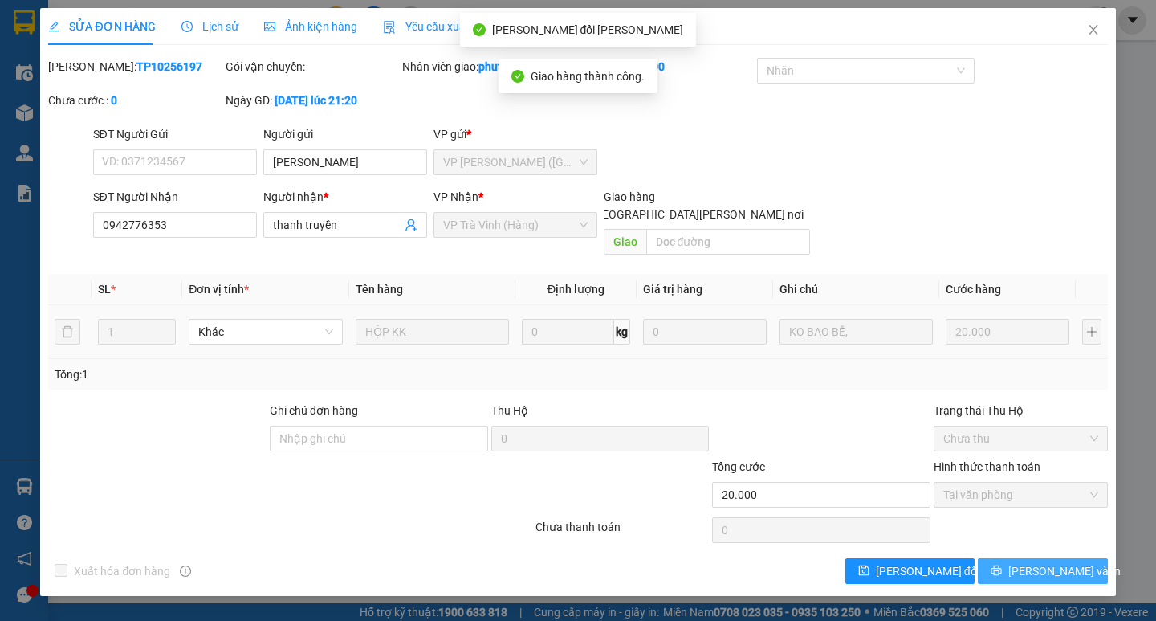
click at [1002, 564] on icon "printer" at bounding box center [996, 569] width 11 height 11
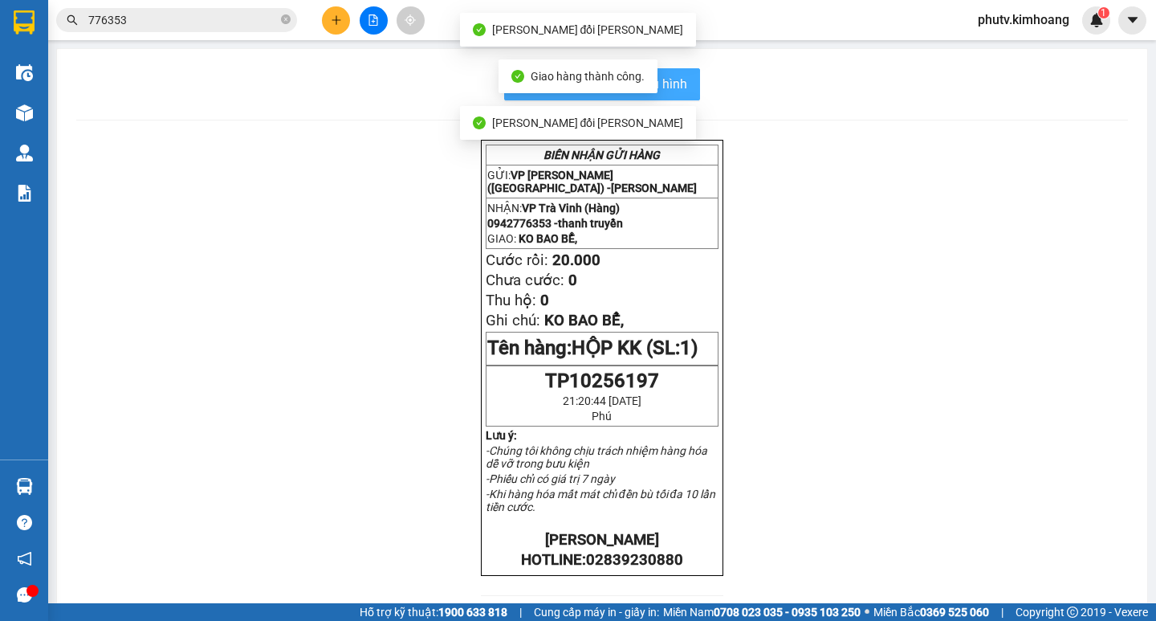
click at [674, 82] on span "In mẫu biên lai tự cấu hình" at bounding box center [611, 84] width 151 height 20
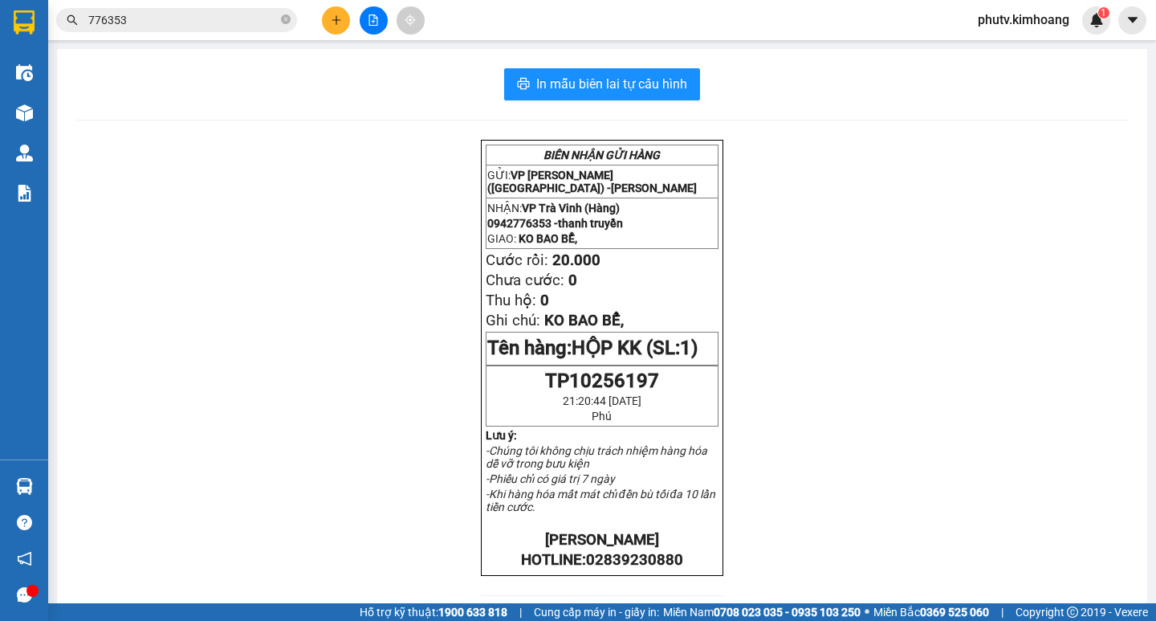
click at [280, 22] on span "776353" at bounding box center [176, 20] width 241 height 24
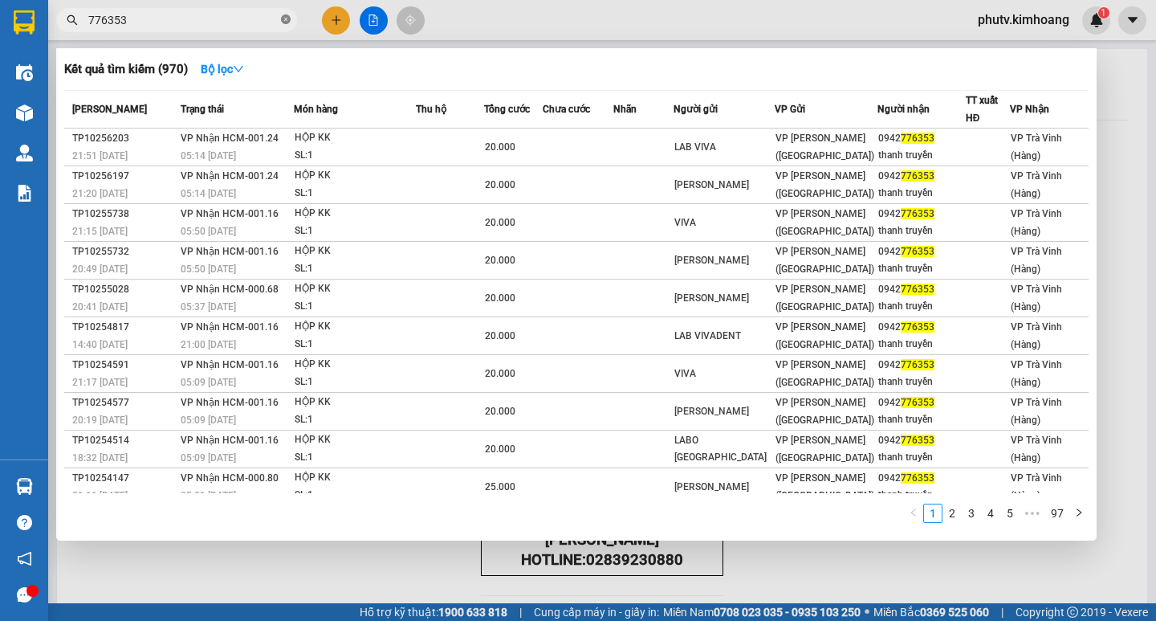
click at [289, 16] on icon "close-circle" at bounding box center [286, 19] width 10 height 10
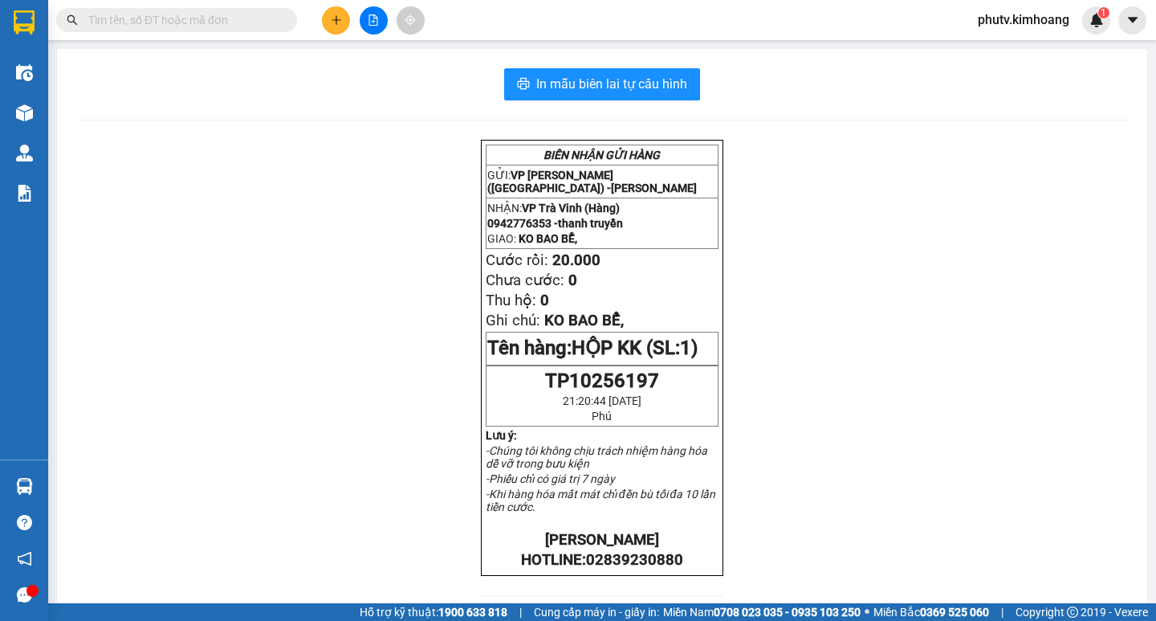
click at [257, 13] on input "text" at bounding box center [182, 20] width 189 height 18
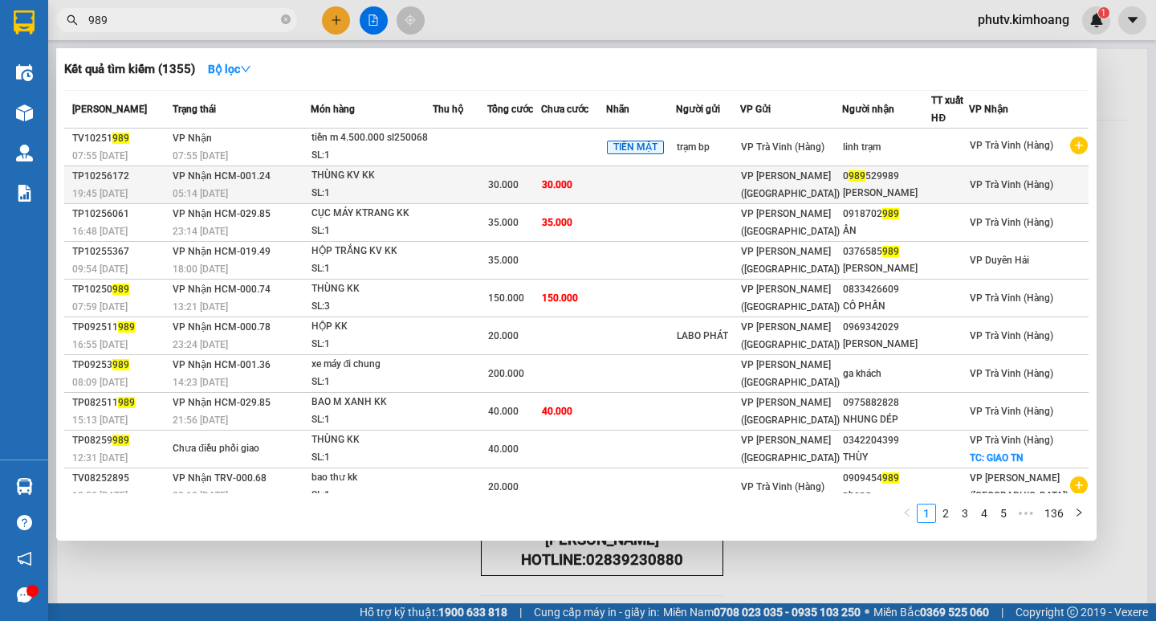
type input "989"
click at [676, 179] on td at bounding box center [641, 185] width 70 height 38
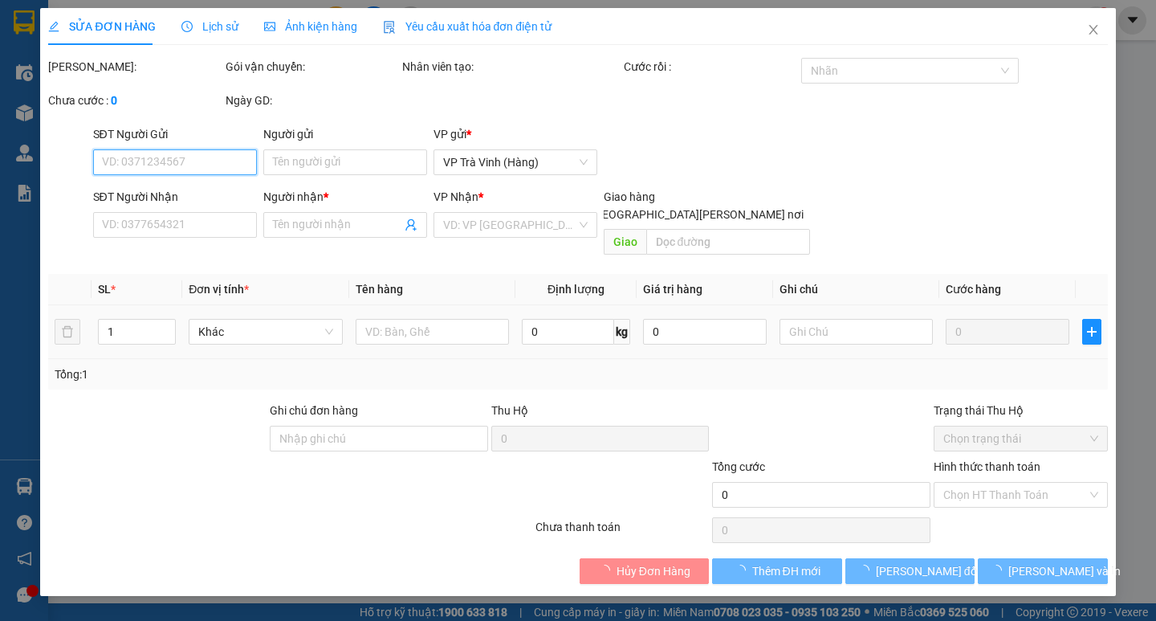
type input "0989529989"
type input "[PERSON_NAME]"
type input "30.000"
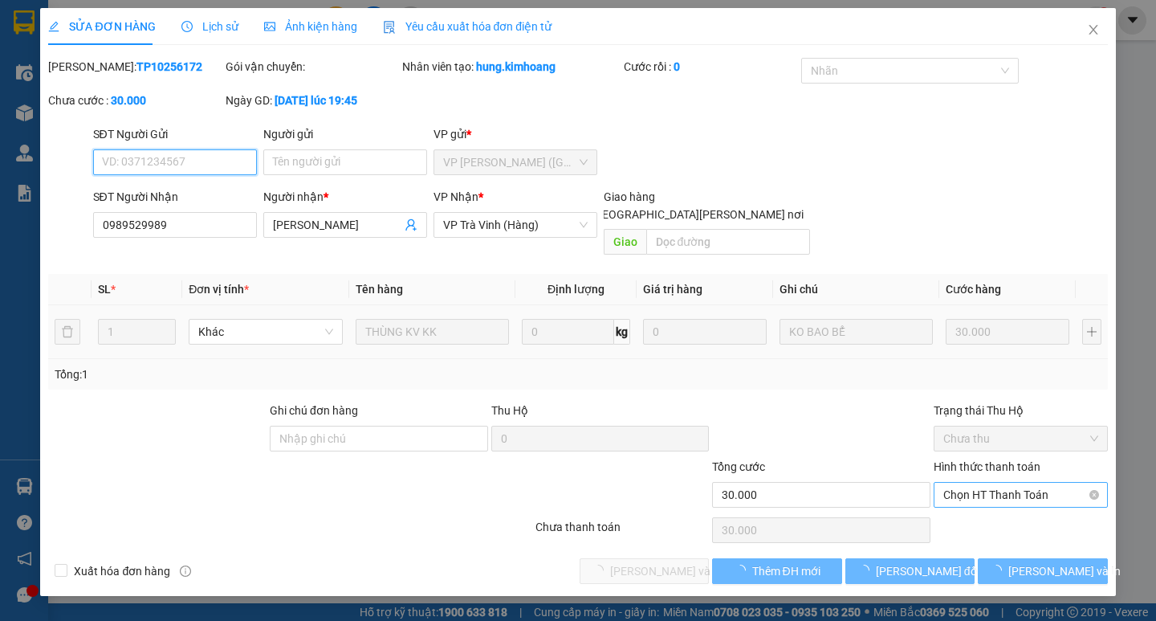
click at [1029, 483] on span "Chọn HT Thanh Toán" at bounding box center [1020, 495] width 155 height 24
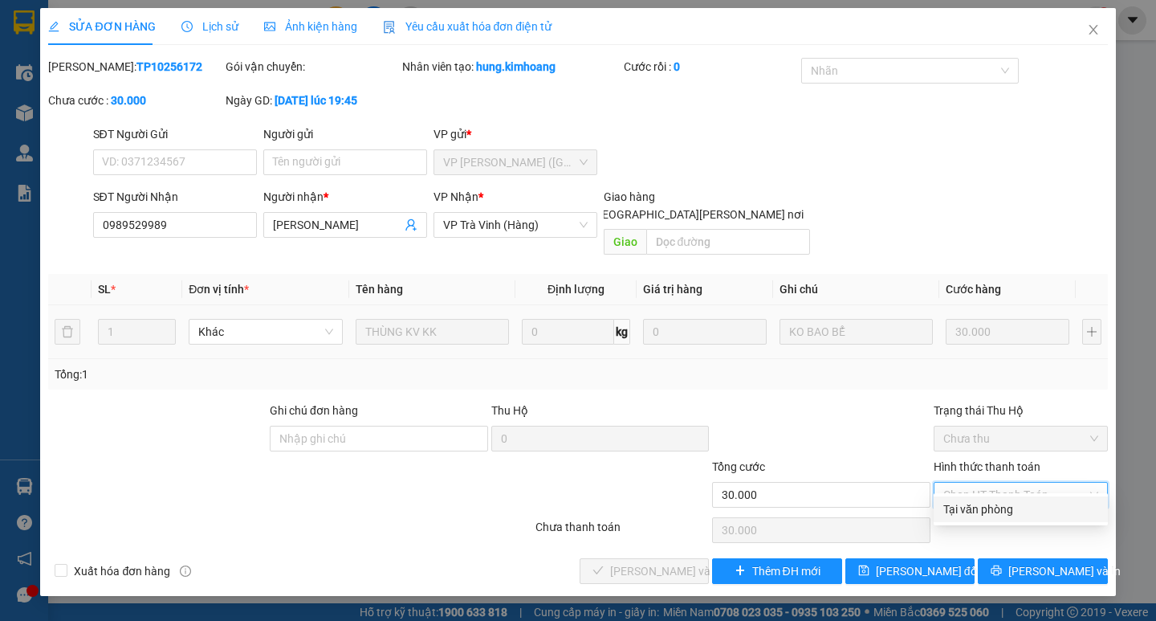
click at [1009, 512] on div "Tại văn phòng" at bounding box center [1020, 509] width 155 height 18
type input "0"
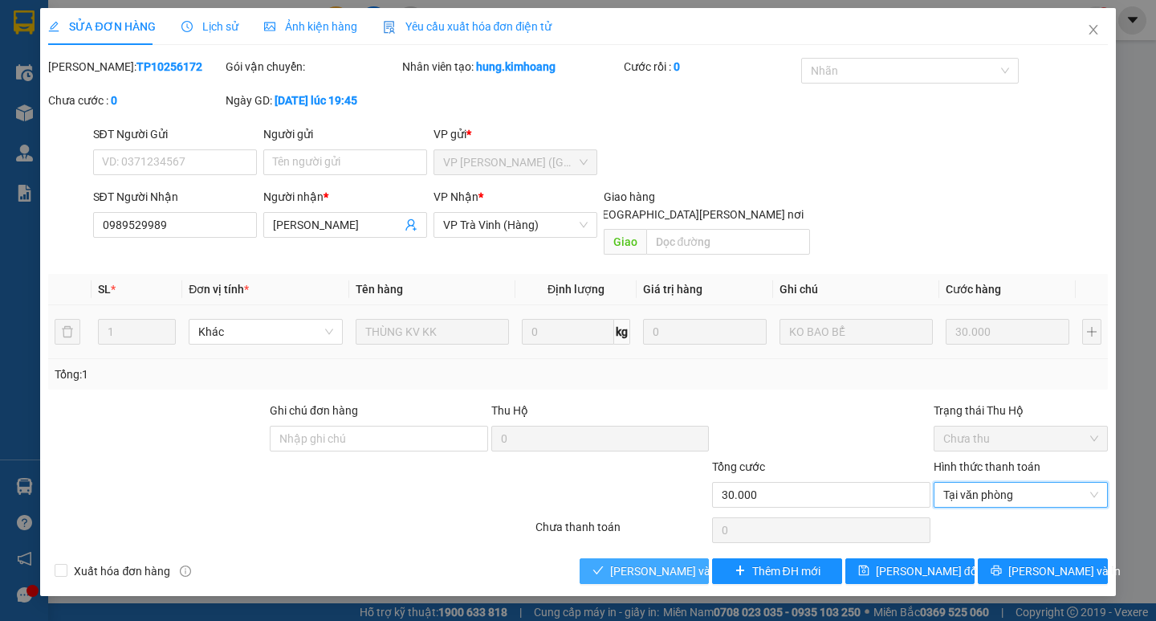
click at [657, 562] on span "[PERSON_NAME] và [PERSON_NAME] hàng" at bounding box center [718, 571] width 217 height 18
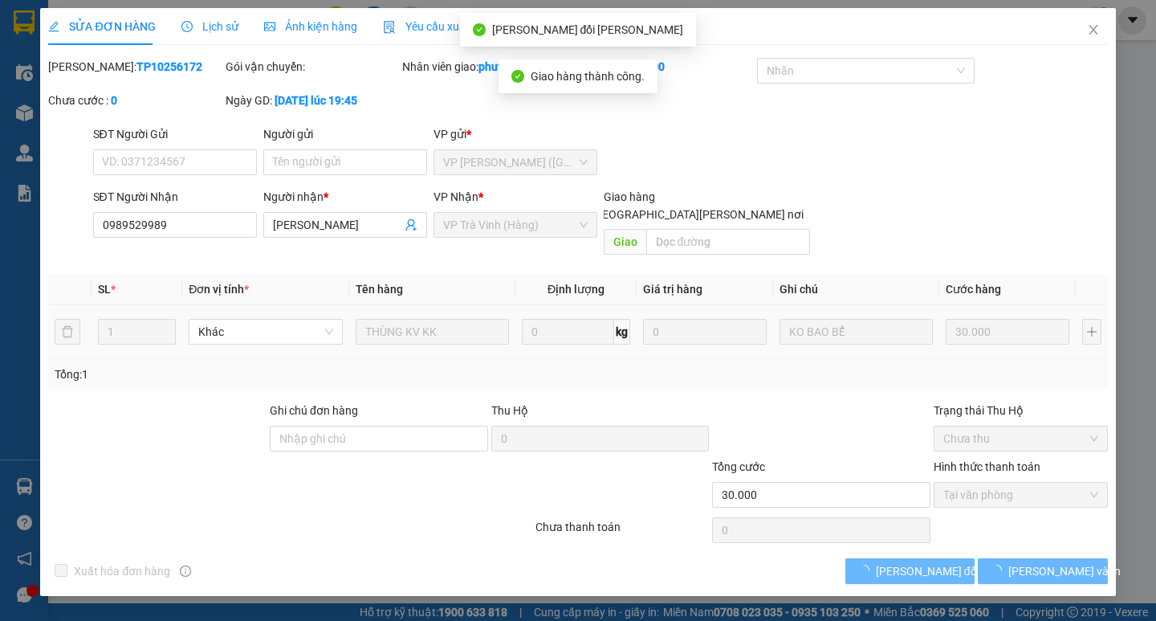
click at [1027, 558] on button "[PERSON_NAME] và In" at bounding box center [1042, 571] width 129 height 26
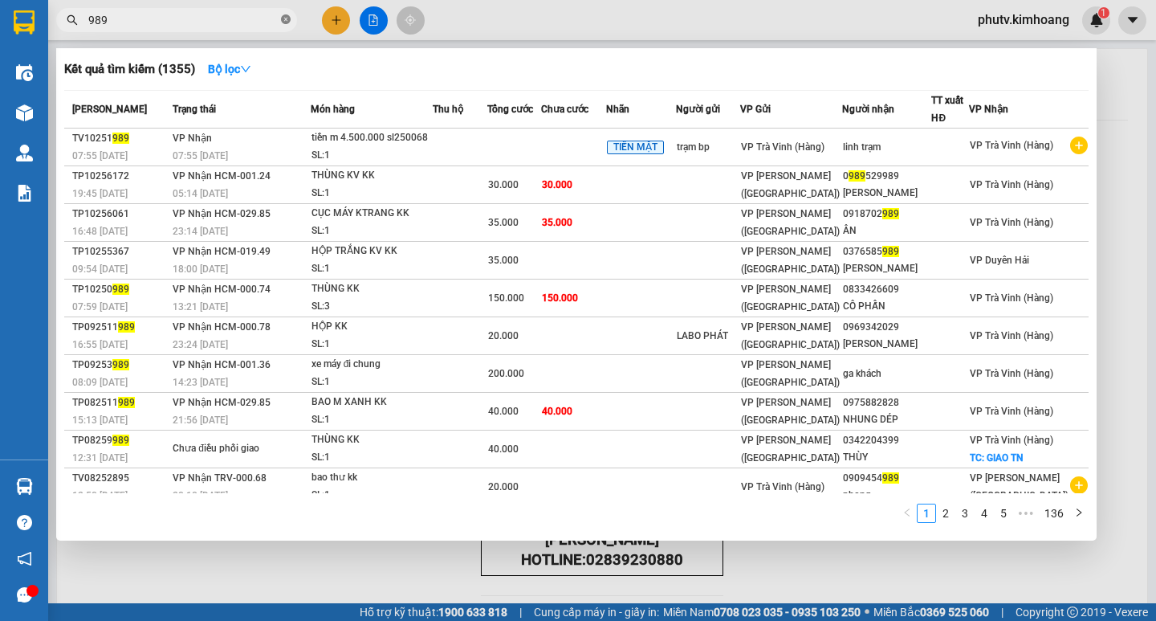
click at [285, 24] on icon "close-circle" at bounding box center [286, 19] width 10 height 10
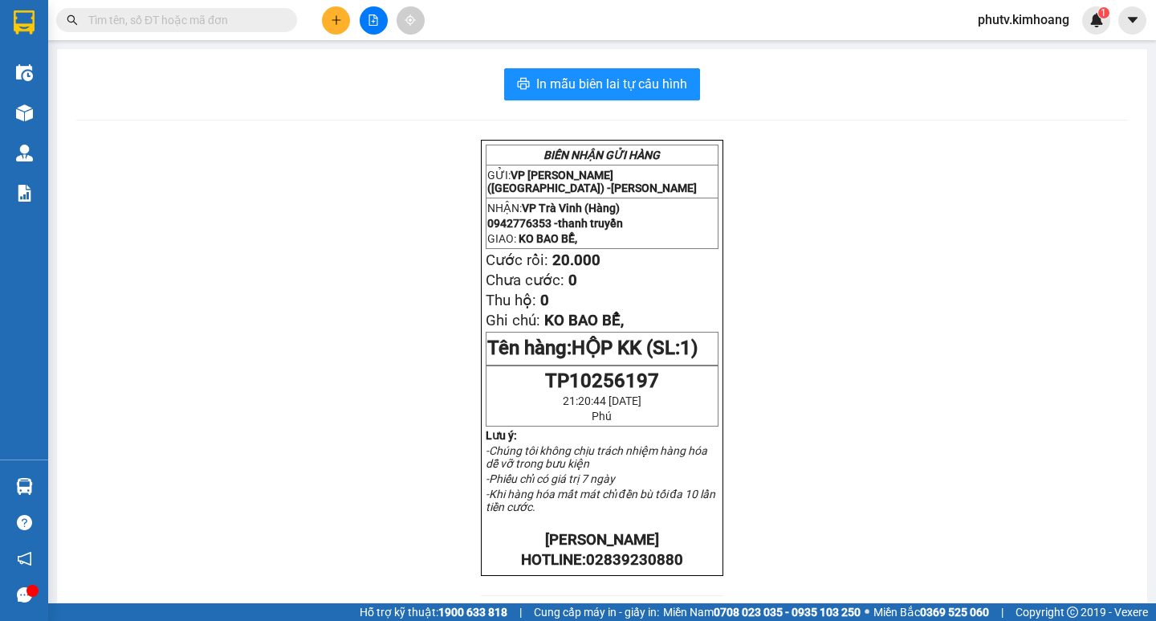
drag, startPoint x: 284, startPoint y: 25, endPoint x: 241, endPoint y: 13, distance: 45.0
click at [283, 24] on span at bounding box center [286, 20] width 10 height 18
click at [241, 13] on input "text" at bounding box center [182, 20] width 189 height 18
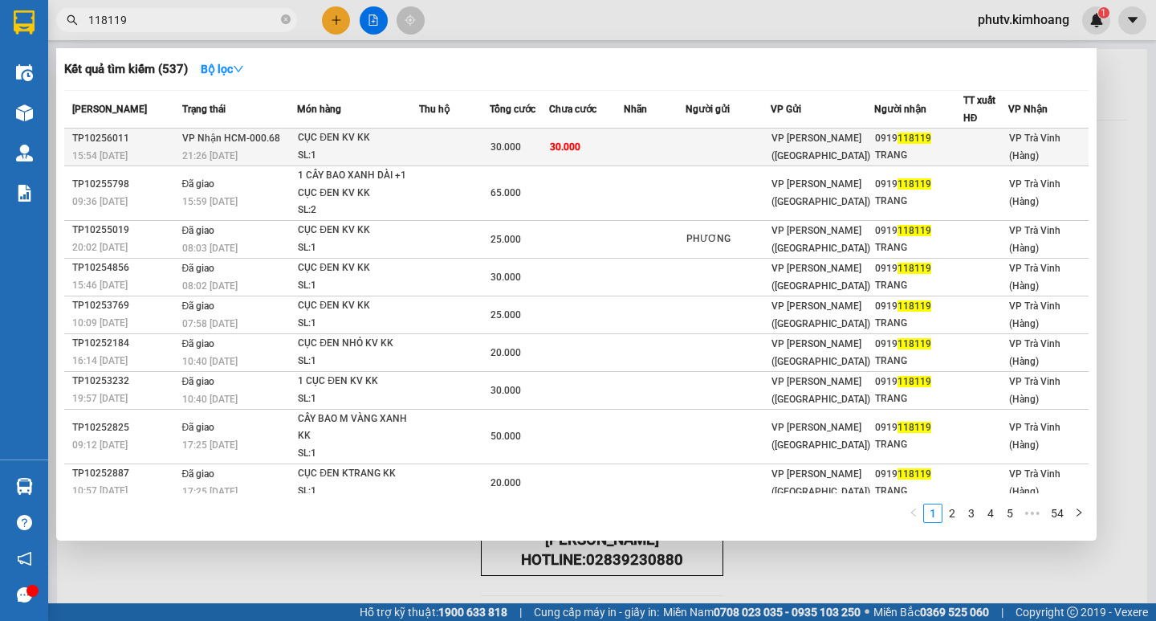
type input "118119"
click at [475, 136] on td at bounding box center [454, 147] width 71 height 38
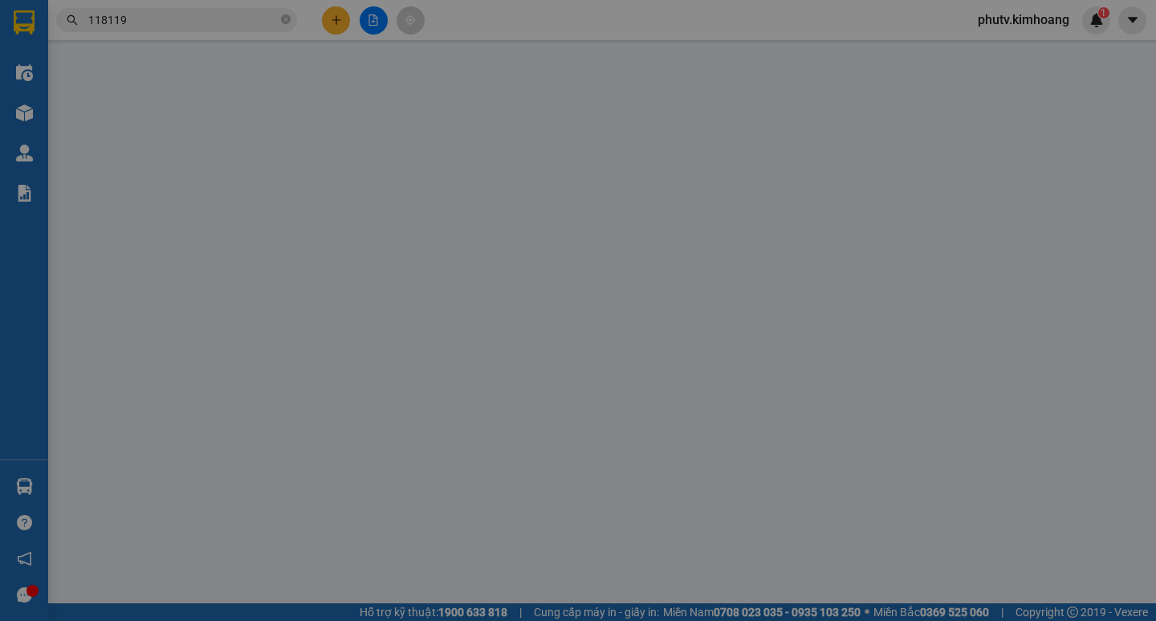
type input "0919118119"
type input "TRANG"
type input "30.000"
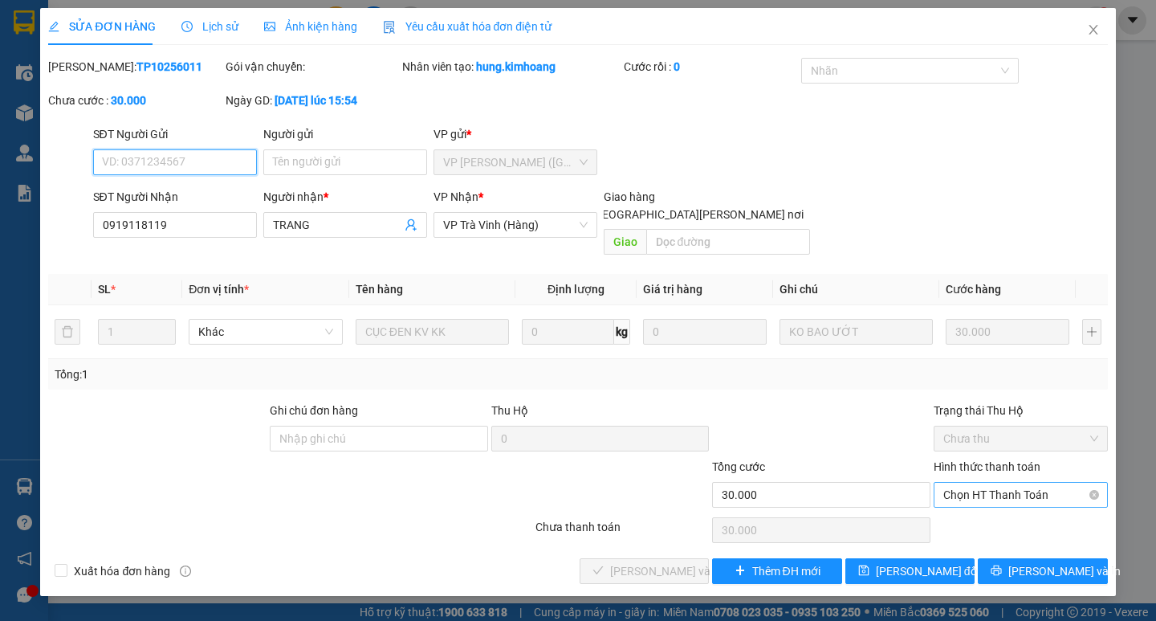
click at [1052, 489] on div "Chọn HT Thanh Toán" at bounding box center [1021, 495] width 174 height 26
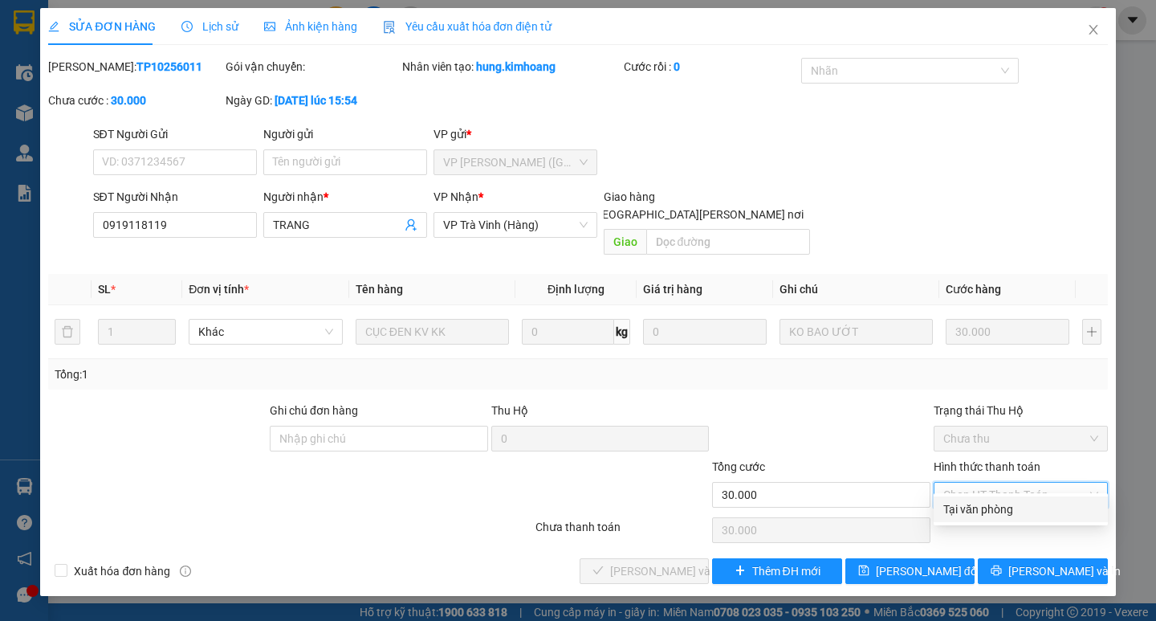
click at [1017, 515] on div "Tại văn phòng" at bounding box center [1020, 509] width 155 height 18
type input "0"
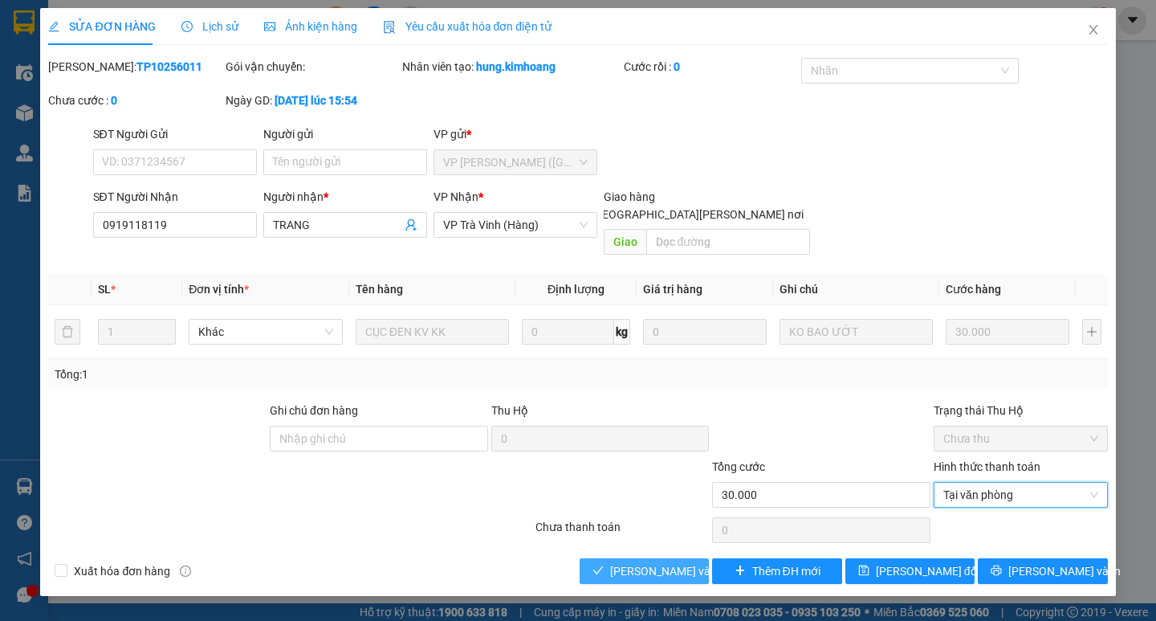
click at [689, 562] on span "[PERSON_NAME] và [PERSON_NAME] hàng" at bounding box center [718, 571] width 217 height 18
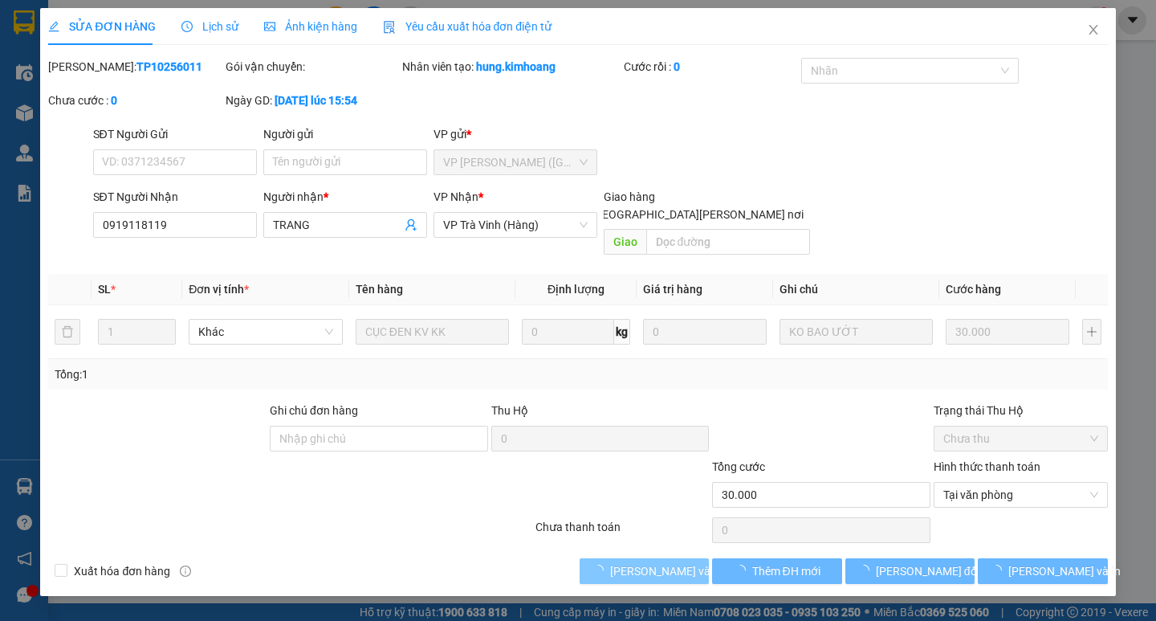
click at [689, 562] on span "[PERSON_NAME] và [PERSON_NAME] hàng" at bounding box center [718, 571] width 217 height 18
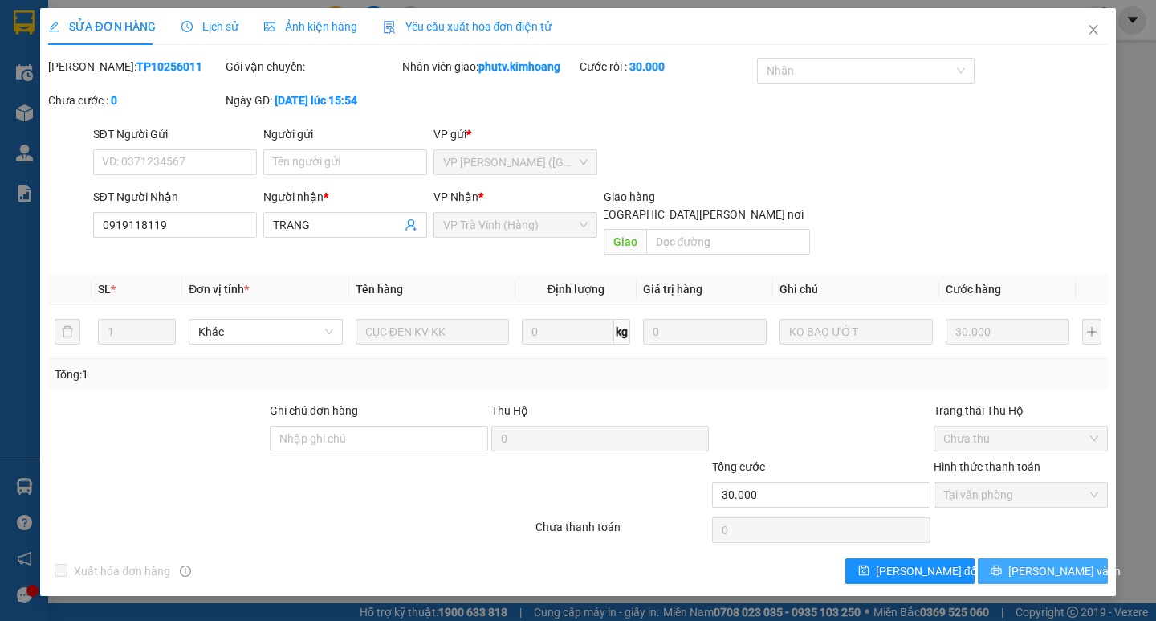
click at [1033, 562] on span "[PERSON_NAME] và In" at bounding box center [1064, 571] width 112 height 18
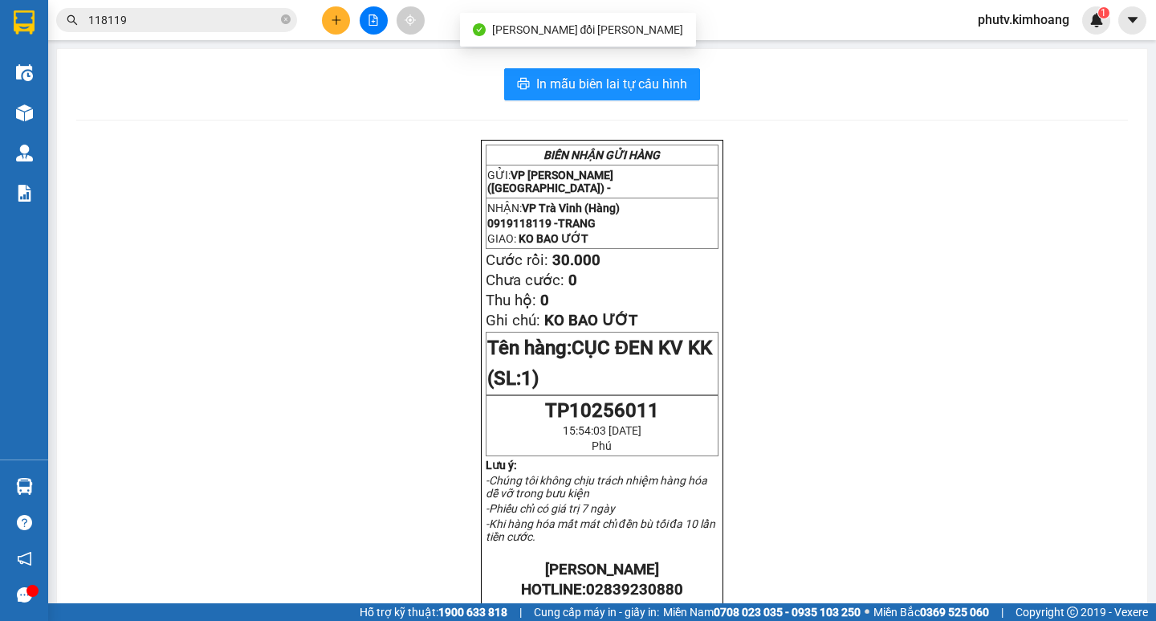
click at [344, 14] on button at bounding box center [336, 20] width 28 height 28
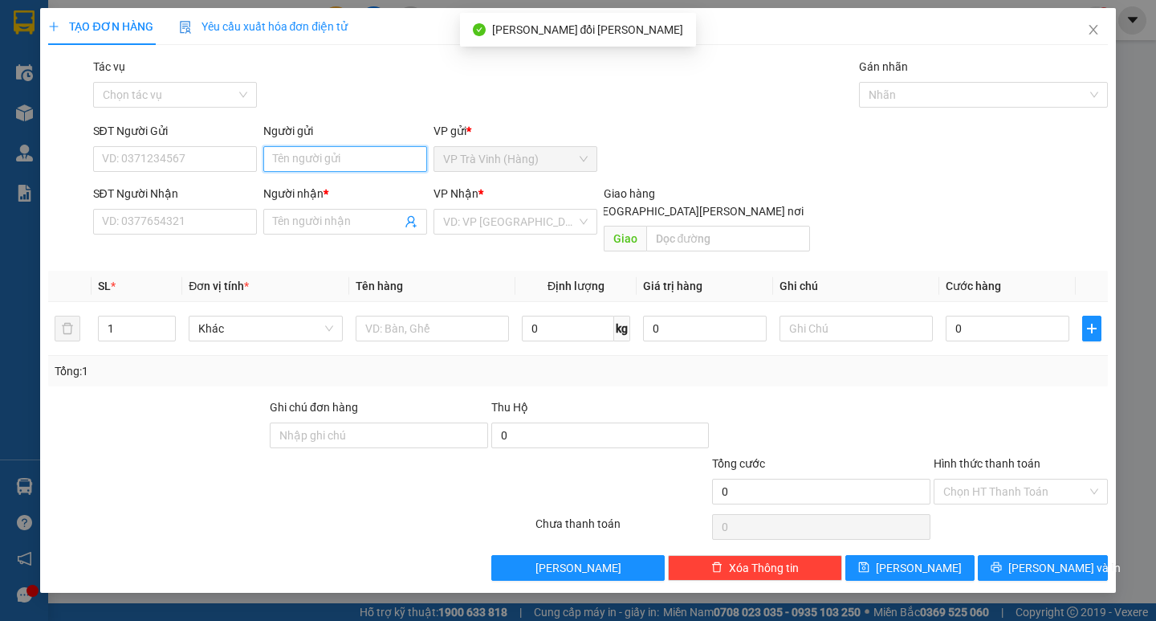
click at [278, 165] on input "Người gửi" at bounding box center [345, 159] width 164 height 26
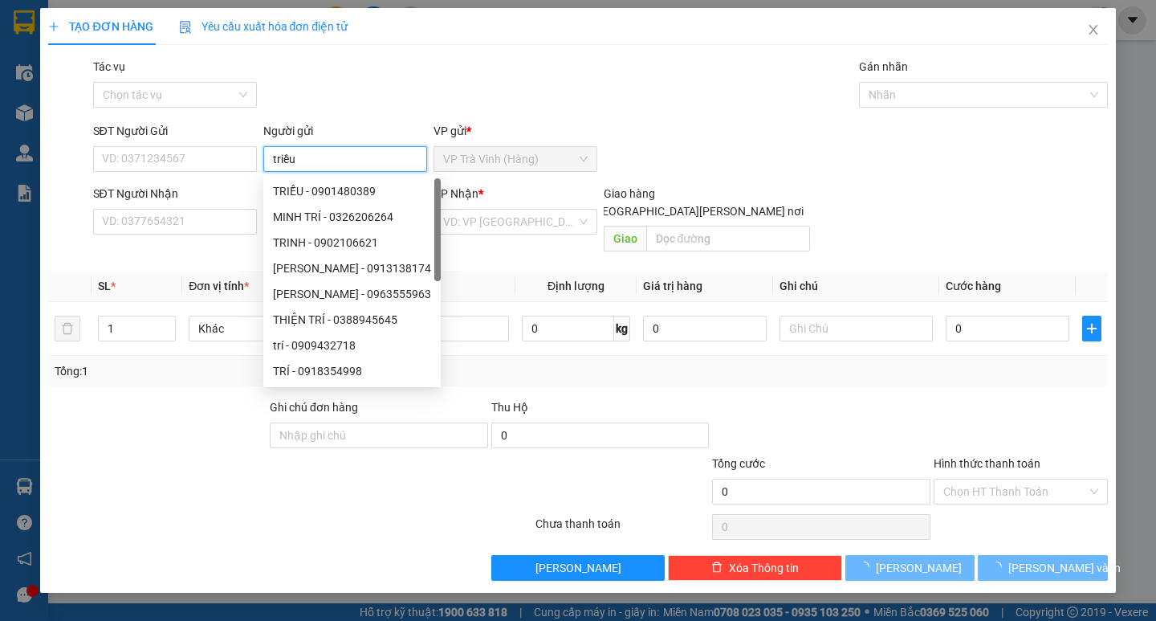
type input "triều"
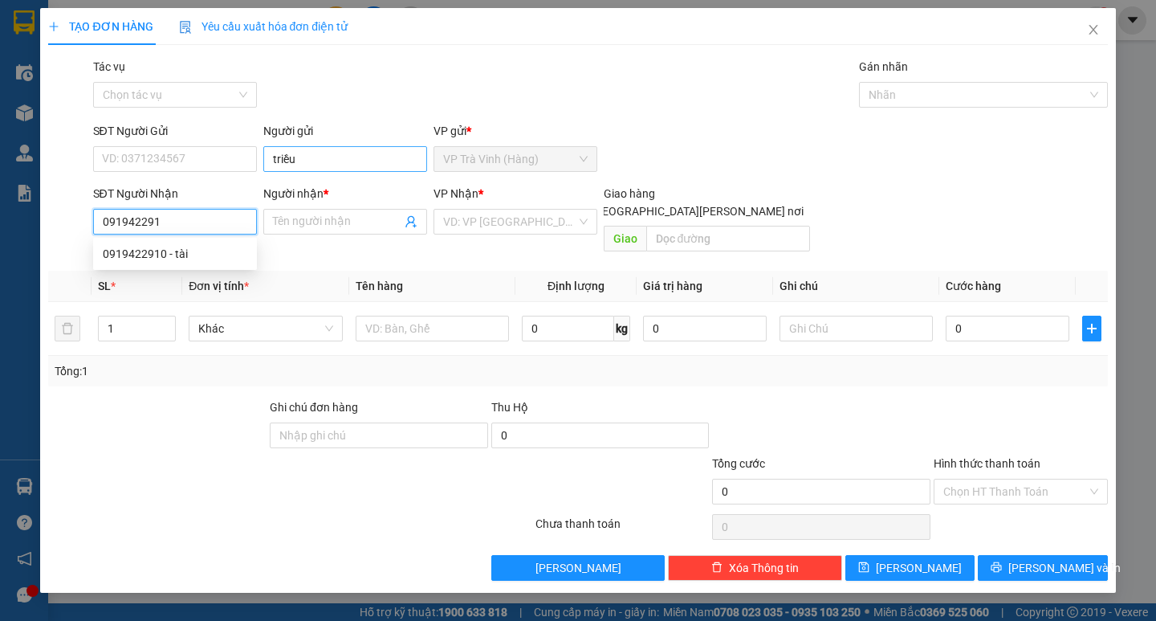
type input "0919422910"
click at [195, 255] on div "0919422910 - tài" at bounding box center [175, 254] width 145 height 18
type input "tài"
type input "20.000"
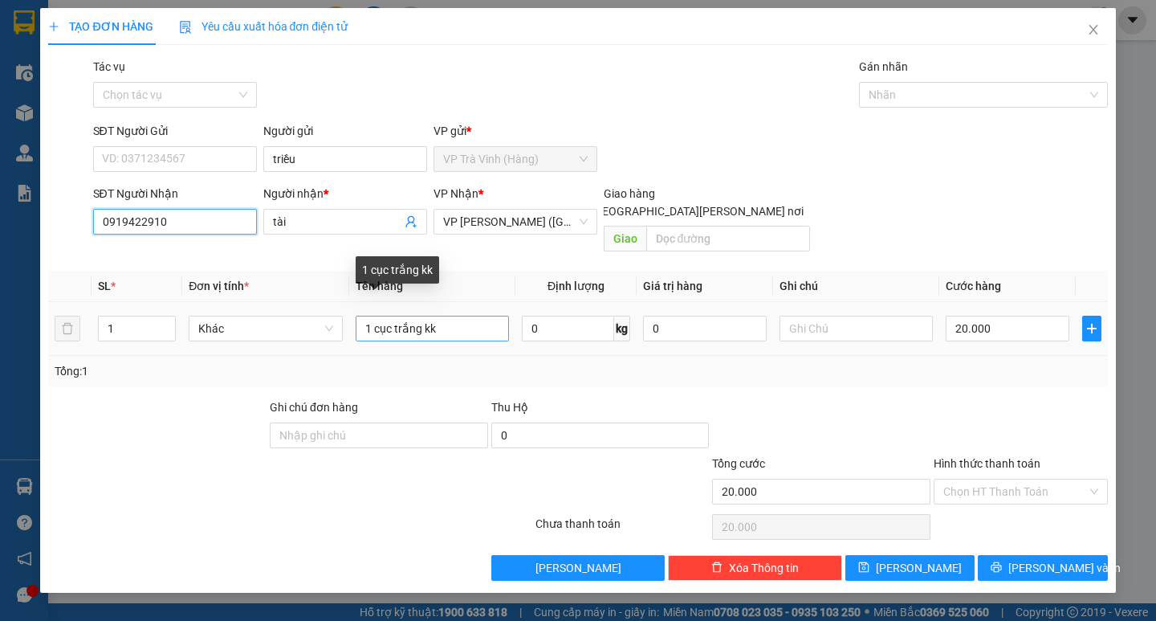
type input "0919422910"
drag, startPoint x: 453, startPoint y: 308, endPoint x: 116, endPoint y: 302, distance: 337.3
click at [126, 302] on tr "1 Khác 1 [PERSON_NAME] kk 0 kg 0 20.000" at bounding box center [577, 329] width 1059 height 54
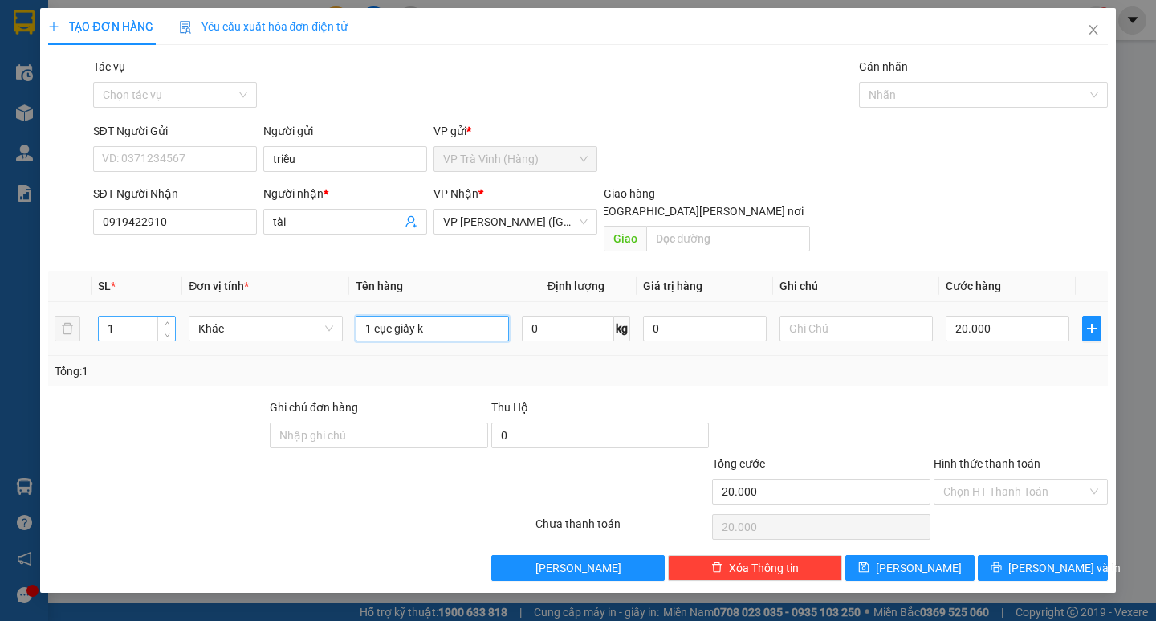
type input "1 cục giấy kk"
click at [964, 316] on input "20.000" at bounding box center [1008, 329] width 124 height 26
click at [952, 364] on div "Tổng: 1" at bounding box center [577, 371] width 1059 height 31
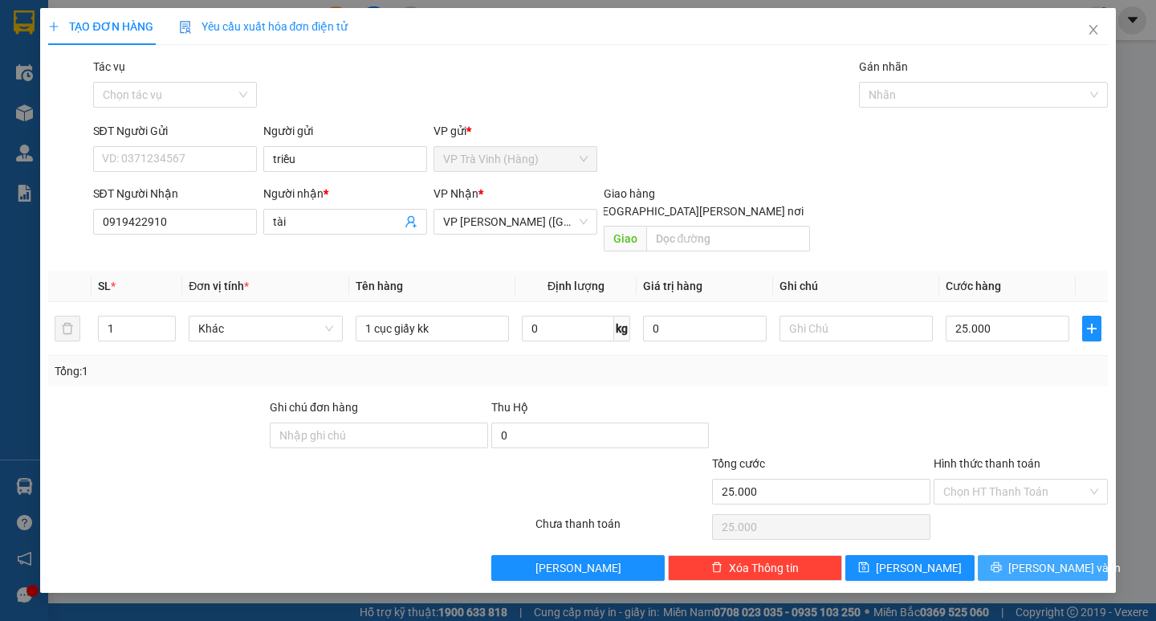
click at [1022, 555] on button "[PERSON_NAME] và In" at bounding box center [1042, 568] width 129 height 26
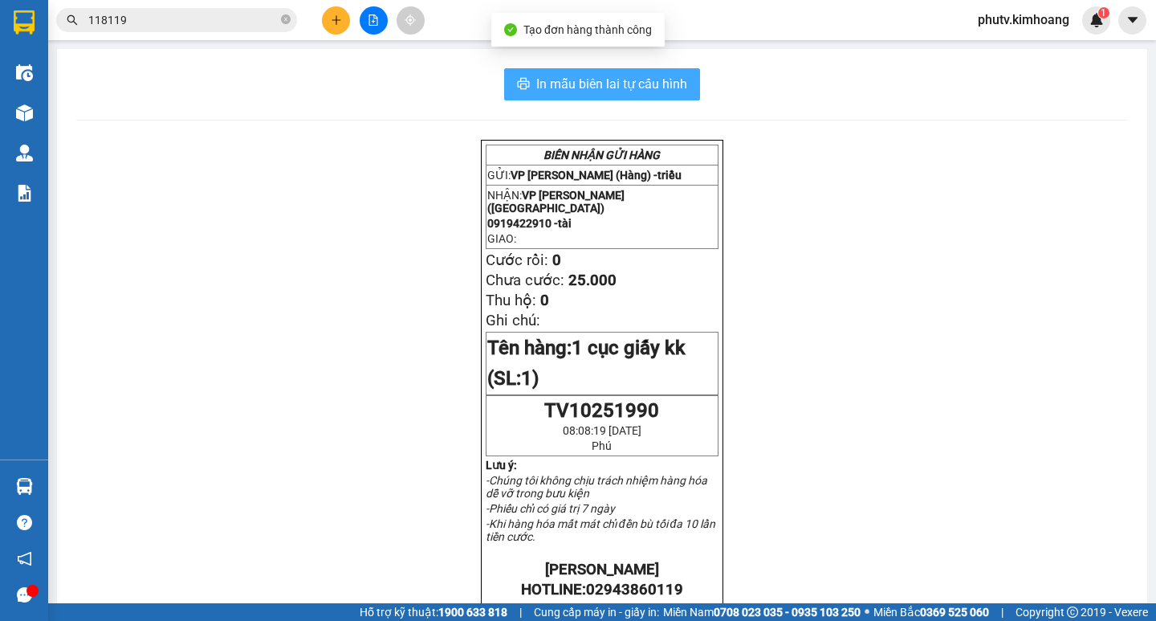
click at [518, 79] on icon "printer" at bounding box center [524, 83] width 12 height 11
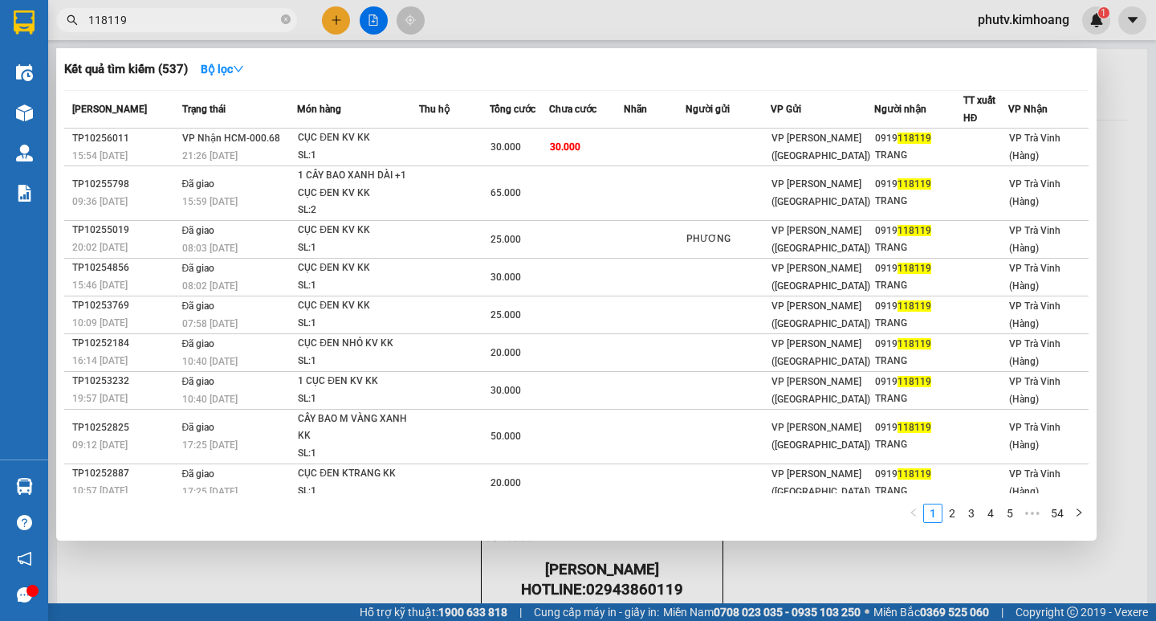
click at [139, 13] on input "118119" at bounding box center [182, 20] width 189 height 18
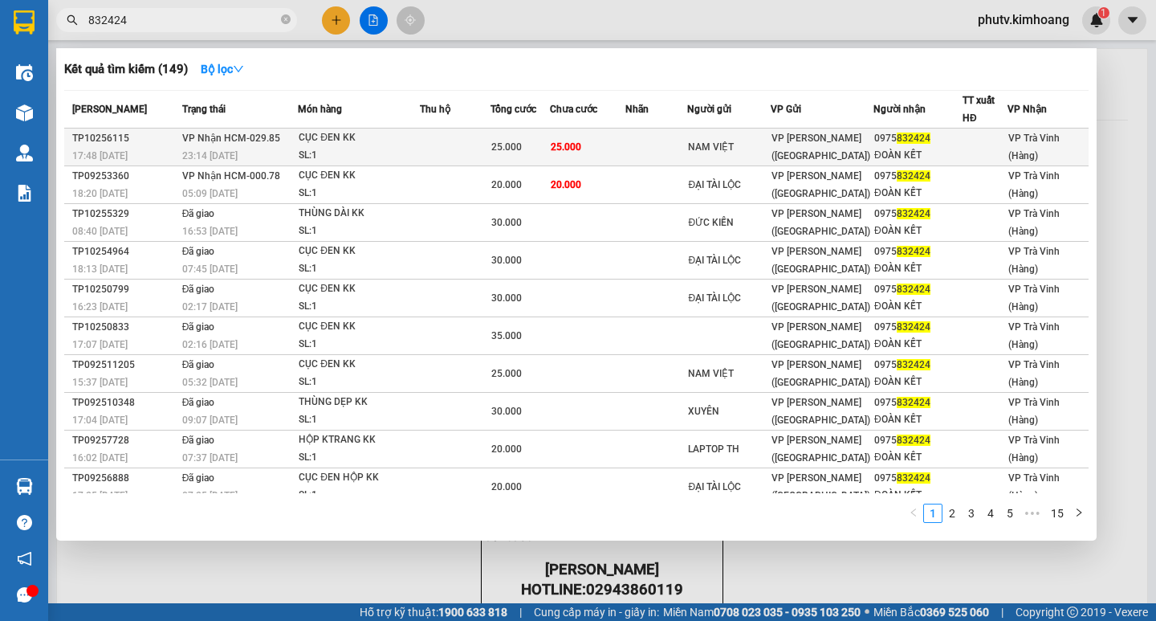
type input "832424"
click at [439, 148] on td at bounding box center [455, 147] width 71 height 38
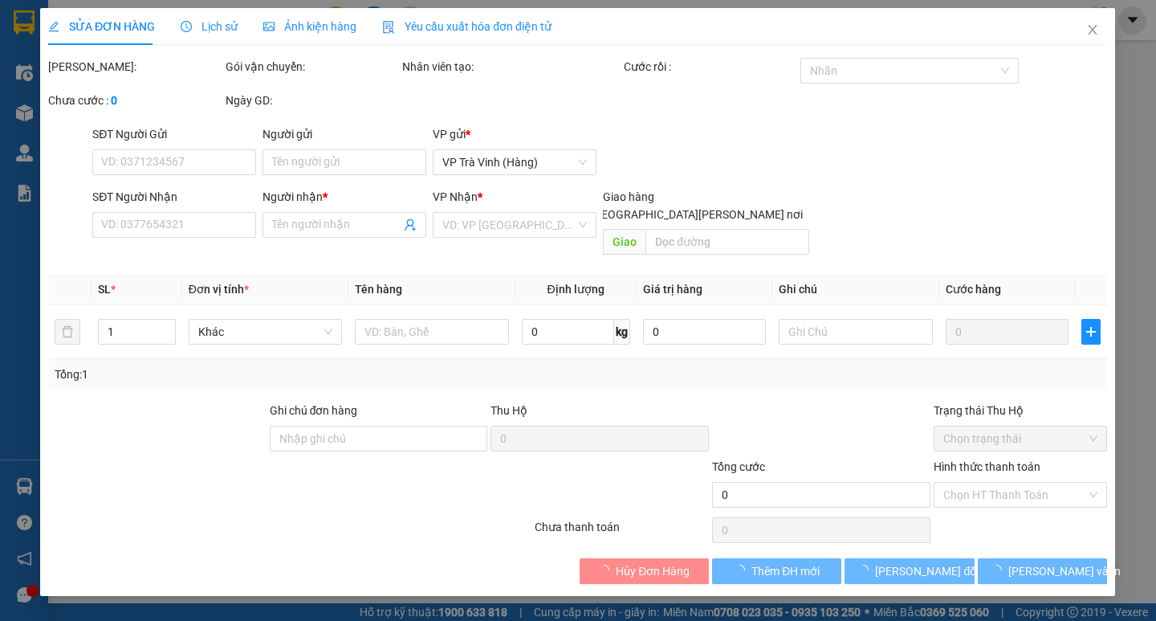
type input "NAM VIỆT"
type input "0975832424"
type input "ĐOÀN KẾT"
type input "25.000"
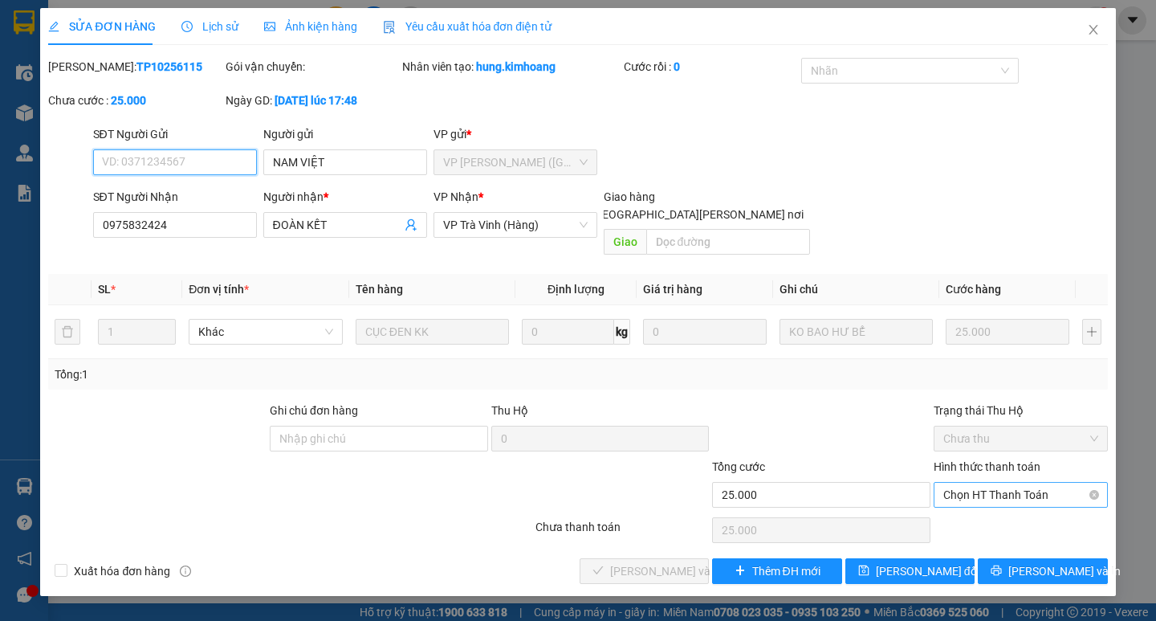
click at [996, 485] on span "Chọn HT Thanh Toán" at bounding box center [1020, 495] width 155 height 24
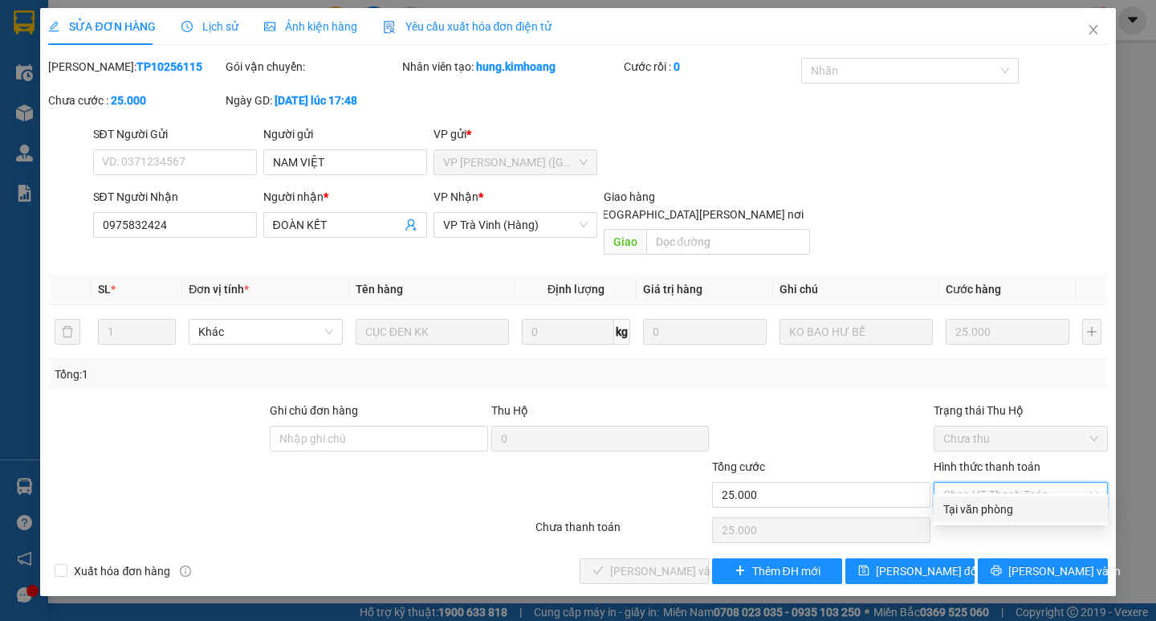
click at [972, 503] on div "Tại văn phòng" at bounding box center [1021, 509] width 174 height 26
type input "0"
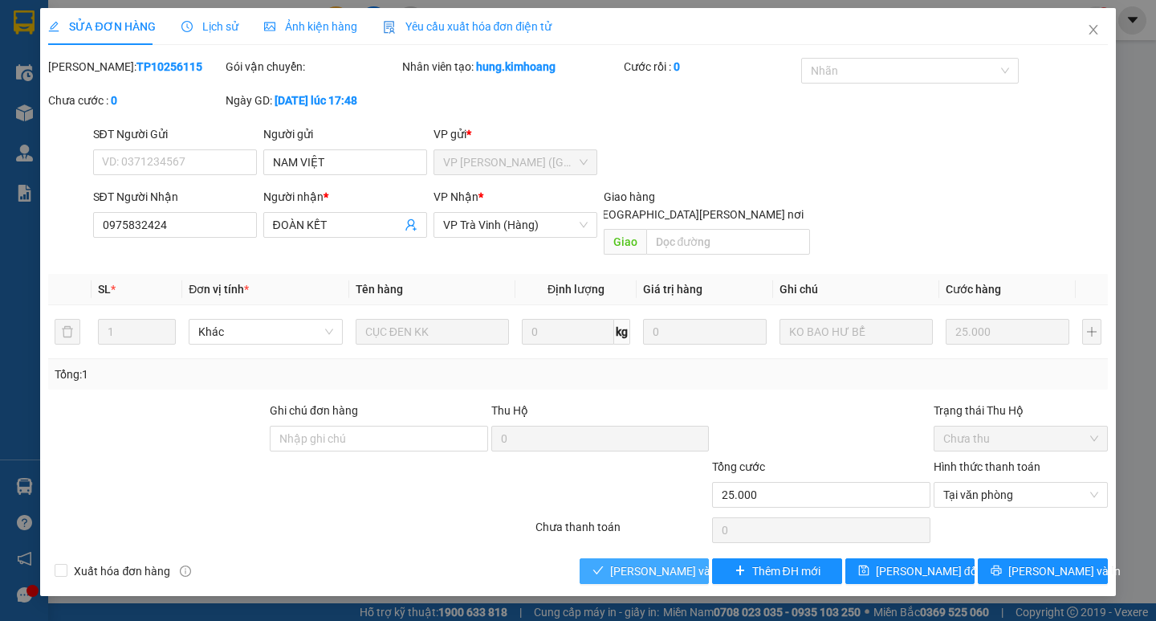
click at [688, 562] on span "[PERSON_NAME] và [PERSON_NAME] hàng" at bounding box center [718, 571] width 217 height 18
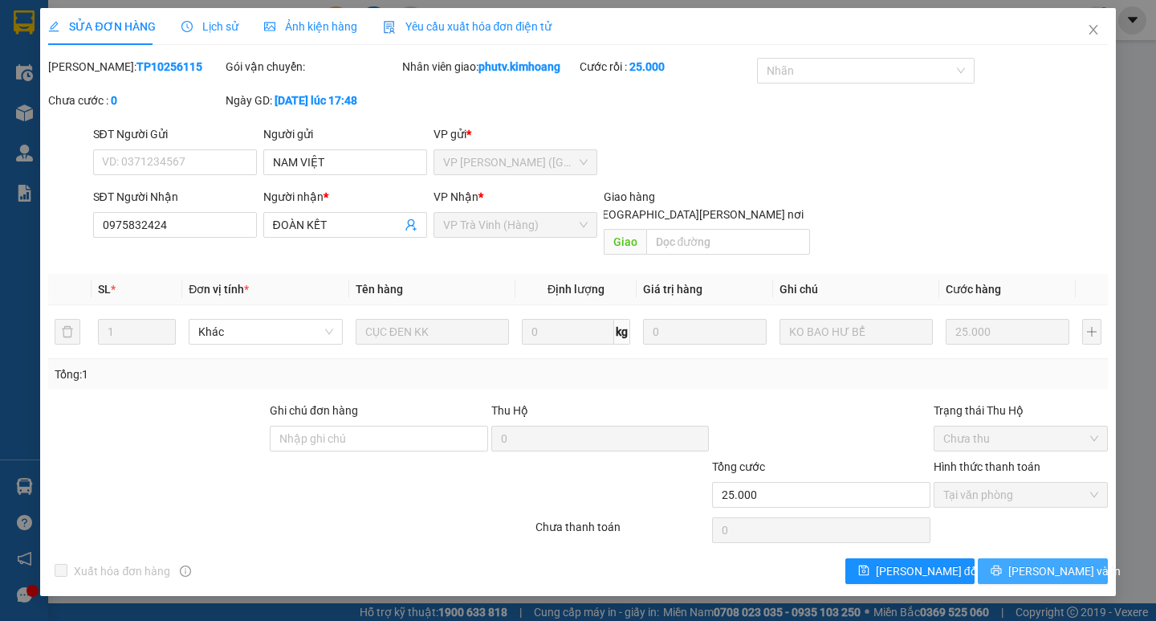
click at [1055, 562] on span "[PERSON_NAME] và In" at bounding box center [1064, 571] width 112 height 18
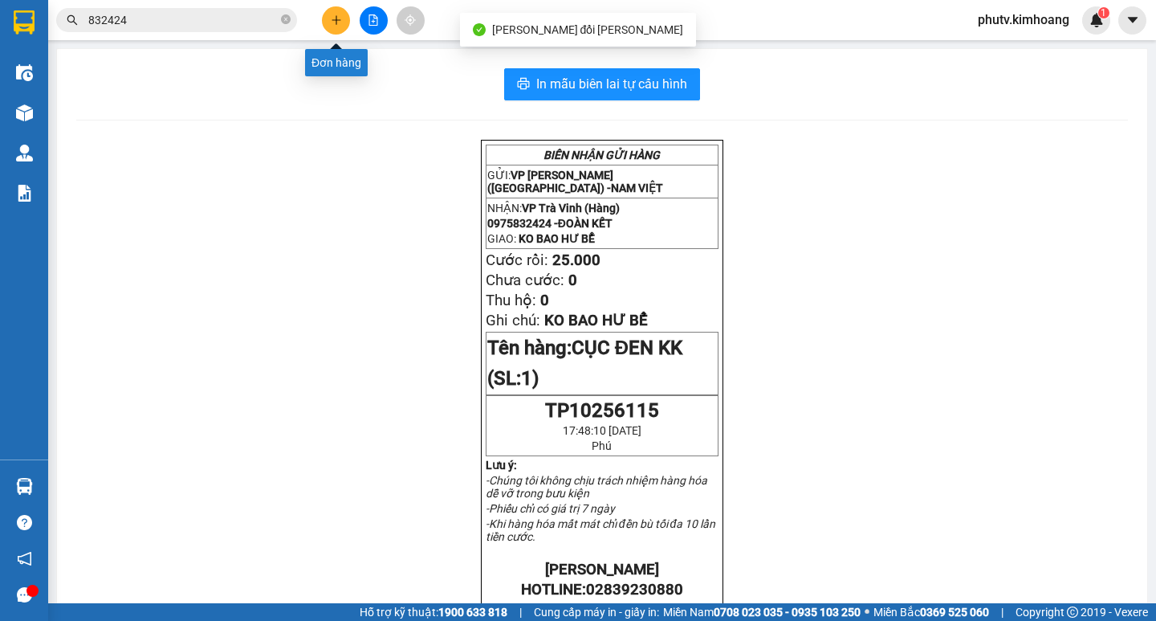
click at [336, 22] on icon "plus" at bounding box center [336, 19] width 11 height 11
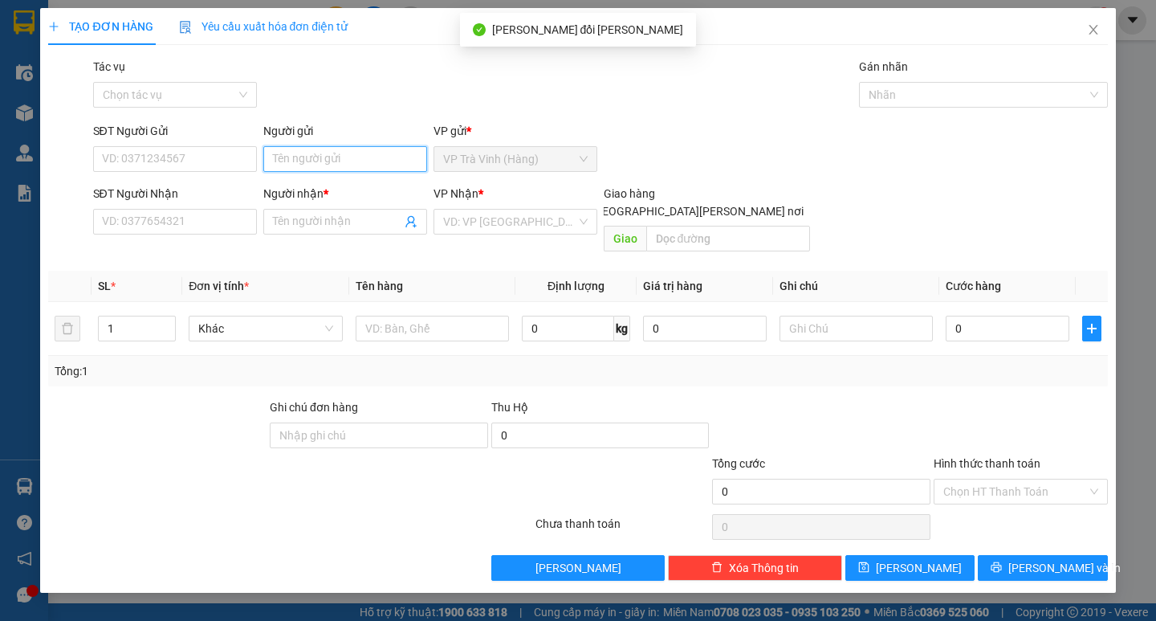
click at [315, 165] on input "Người gửi" at bounding box center [345, 159] width 164 height 26
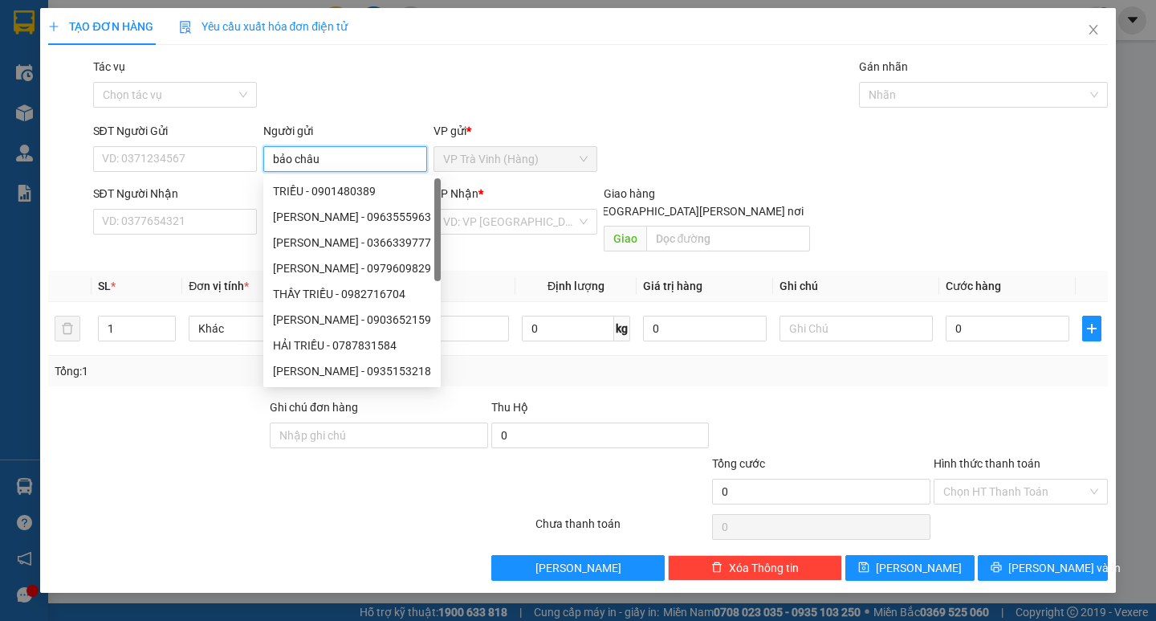
type input "bảo châu"
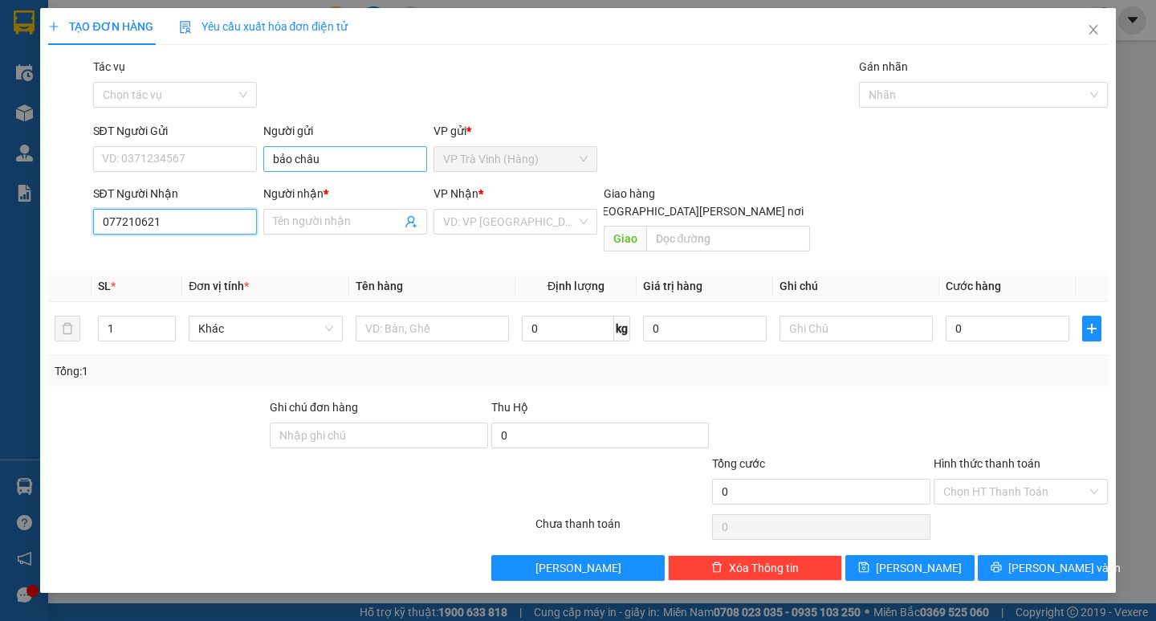
type input "0772106210"
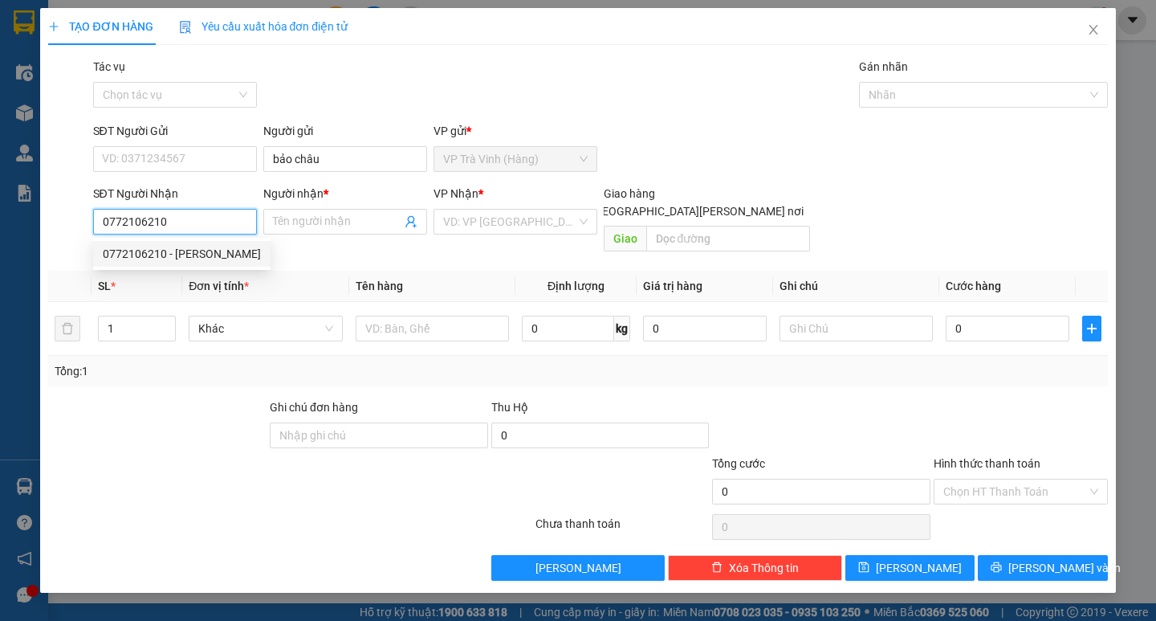
click at [177, 254] on div "0772106210 - [PERSON_NAME]" at bounding box center [182, 254] width 158 height 18
type input "BẢO CHÂU"
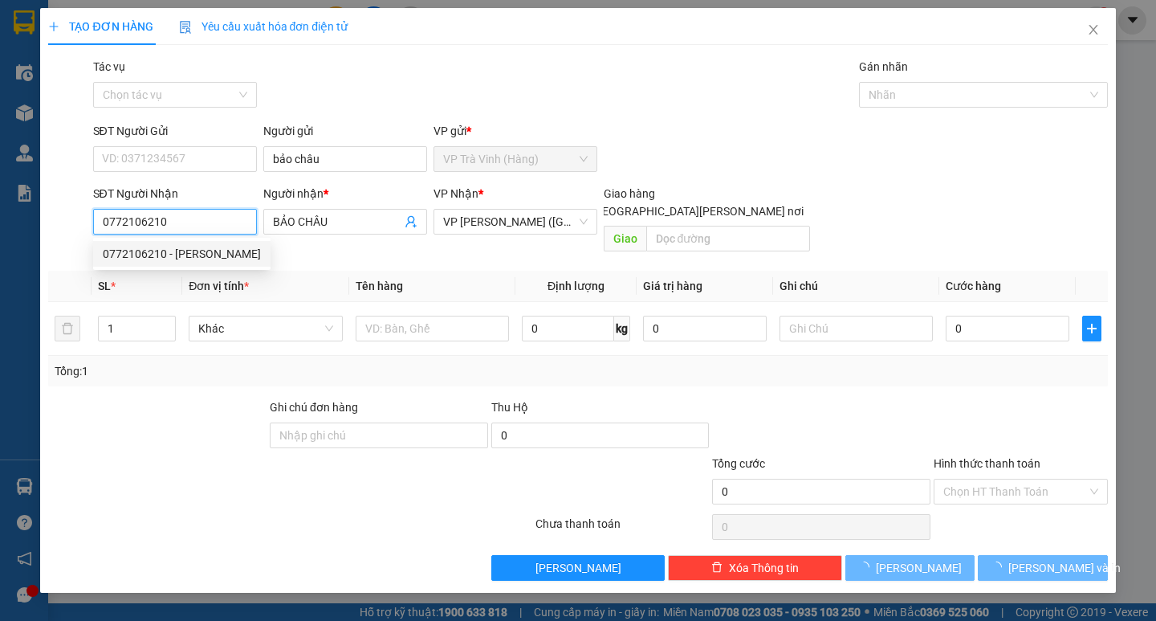
type input "30.000"
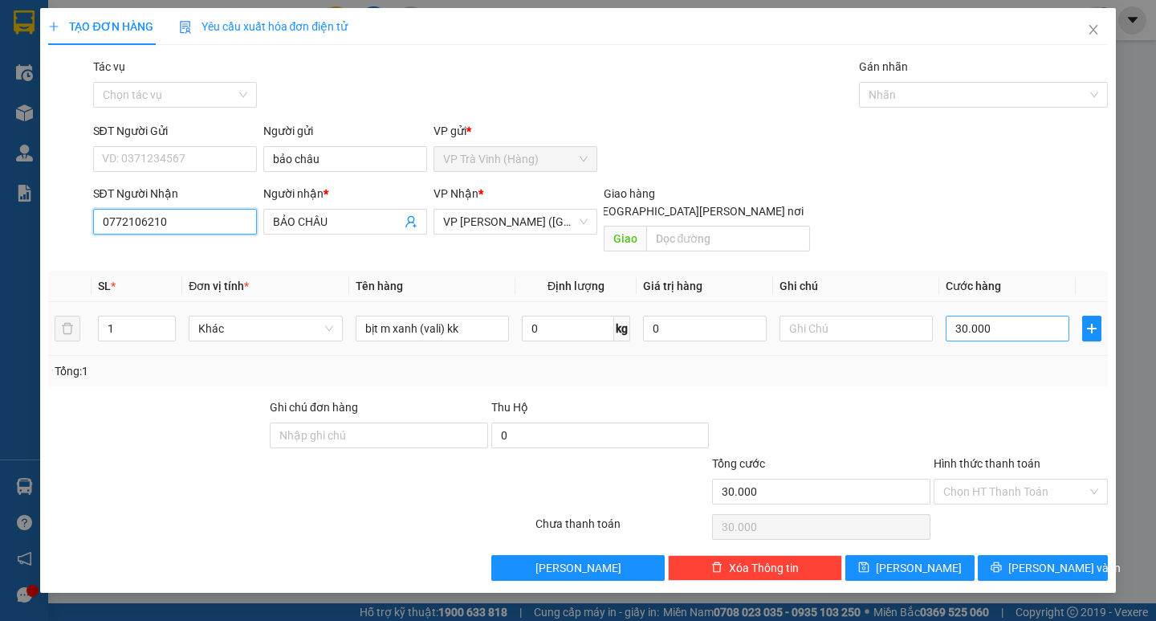
type input "0772106210"
click at [979, 316] on input "30.000" at bounding box center [1008, 329] width 124 height 26
type input "3"
type input "35"
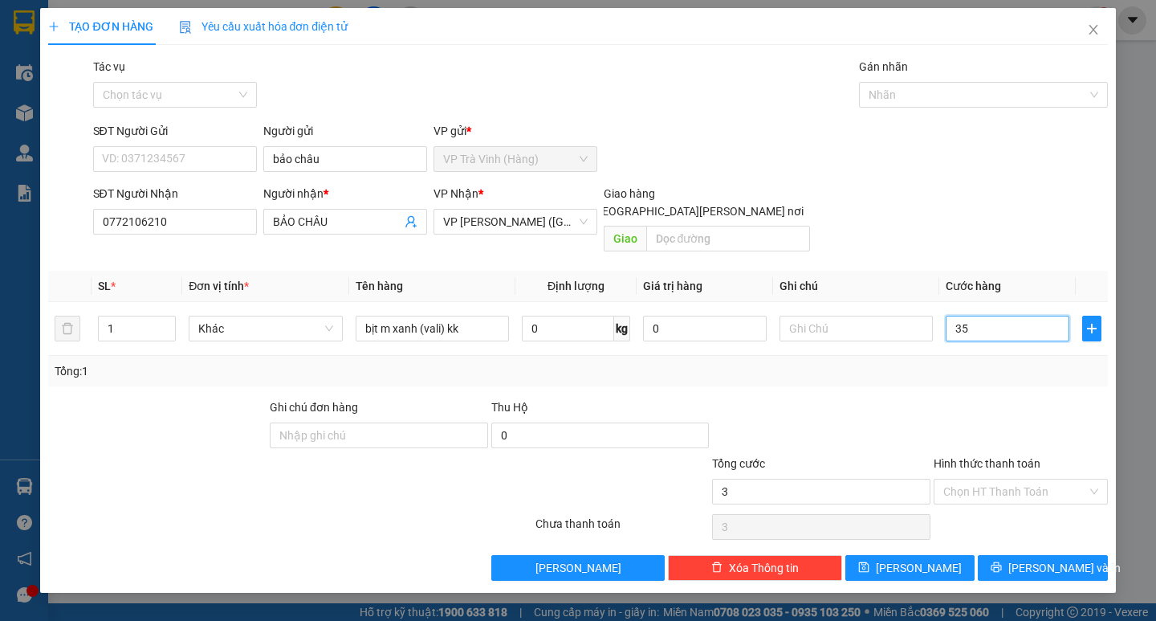
type input "35"
type input "35.000"
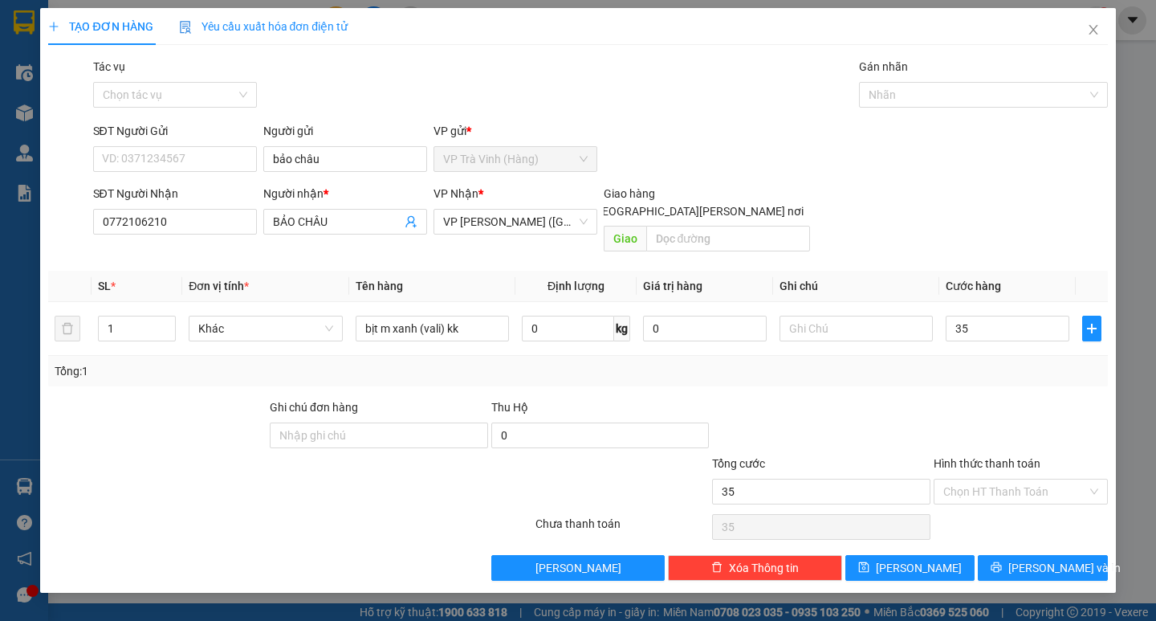
type input "35.000"
drag, startPoint x: 1026, startPoint y: 389, endPoint x: 1010, endPoint y: 430, distance: 43.2
click at [1025, 398] on div at bounding box center [1020, 426] width 177 height 56
click at [999, 479] on input "Hình thức thanh toán" at bounding box center [1015, 491] width 144 height 24
click at [1003, 498] on div "Tại văn phòng" at bounding box center [1020, 506] width 155 height 18
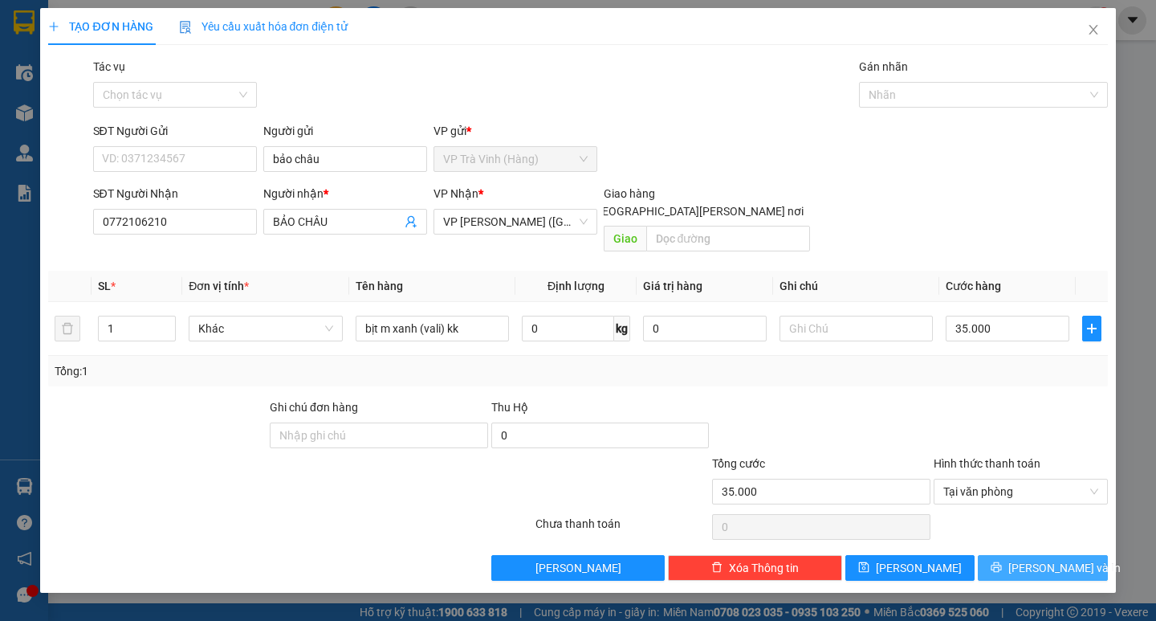
click at [1002, 561] on icon "printer" at bounding box center [996, 566] width 11 height 11
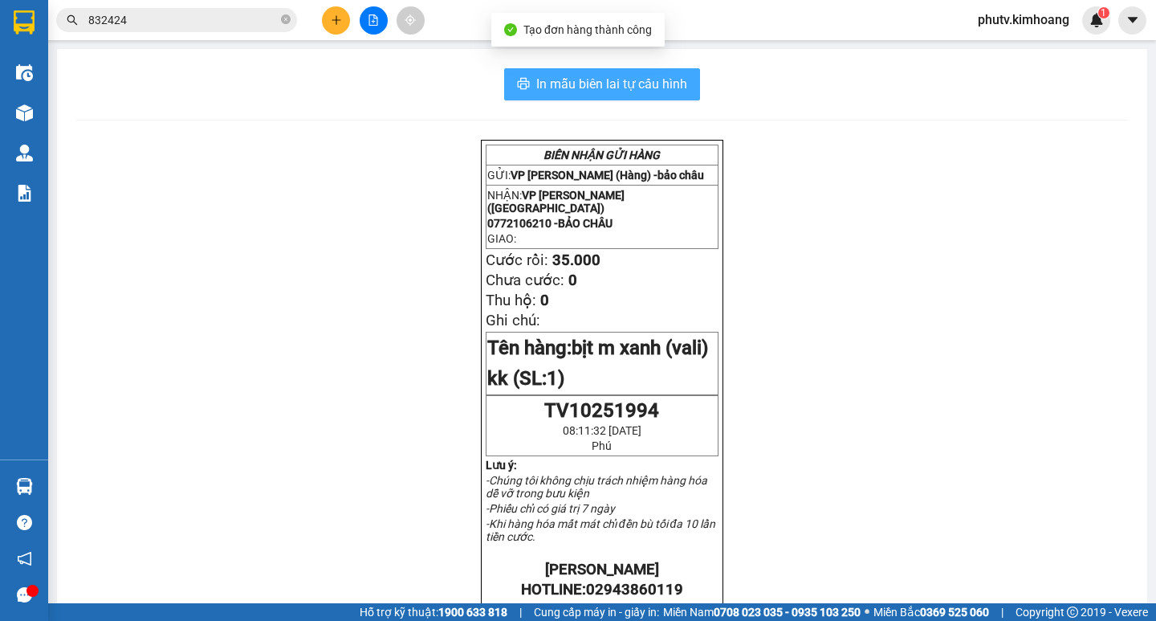
click at [634, 86] on span "In mẫu biên lai tự cấu hình" at bounding box center [611, 84] width 151 height 20
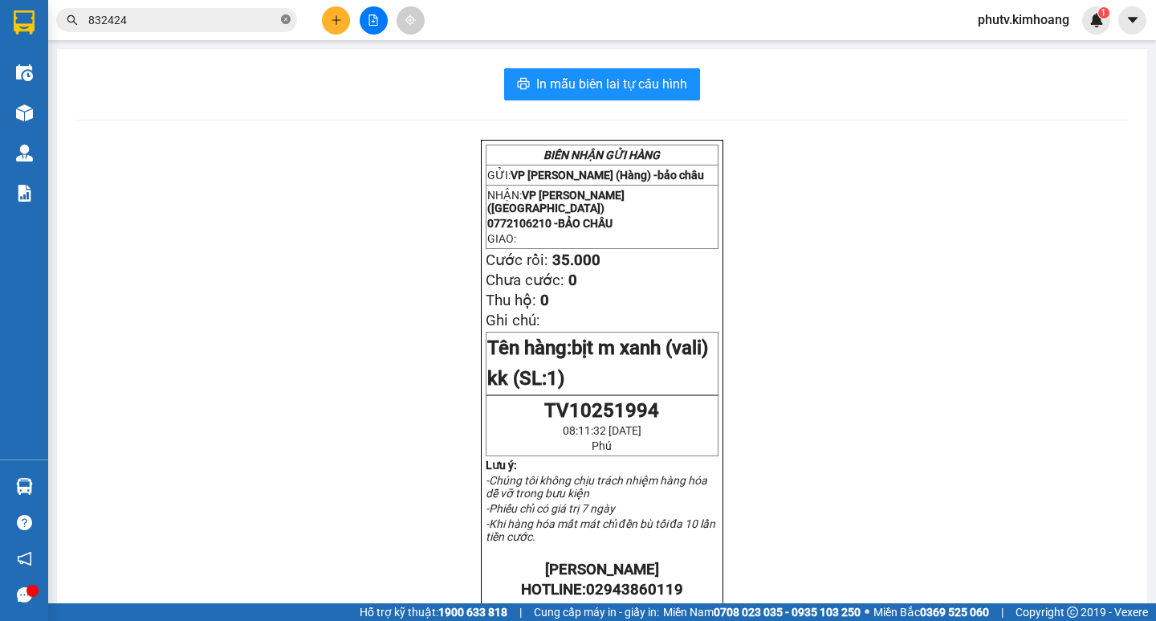
click at [287, 17] on icon "close-circle" at bounding box center [286, 19] width 10 height 10
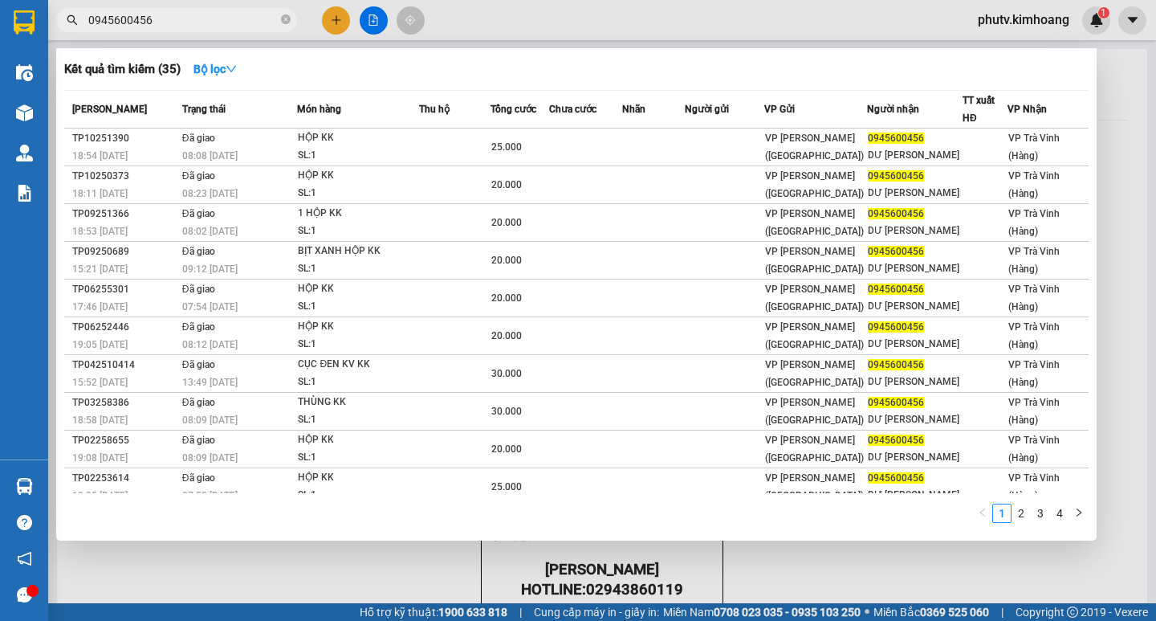
type input "0945600456"
click at [279, 15] on span "0945600456" at bounding box center [176, 20] width 241 height 24
click at [283, 17] on icon "close-circle" at bounding box center [286, 19] width 10 height 10
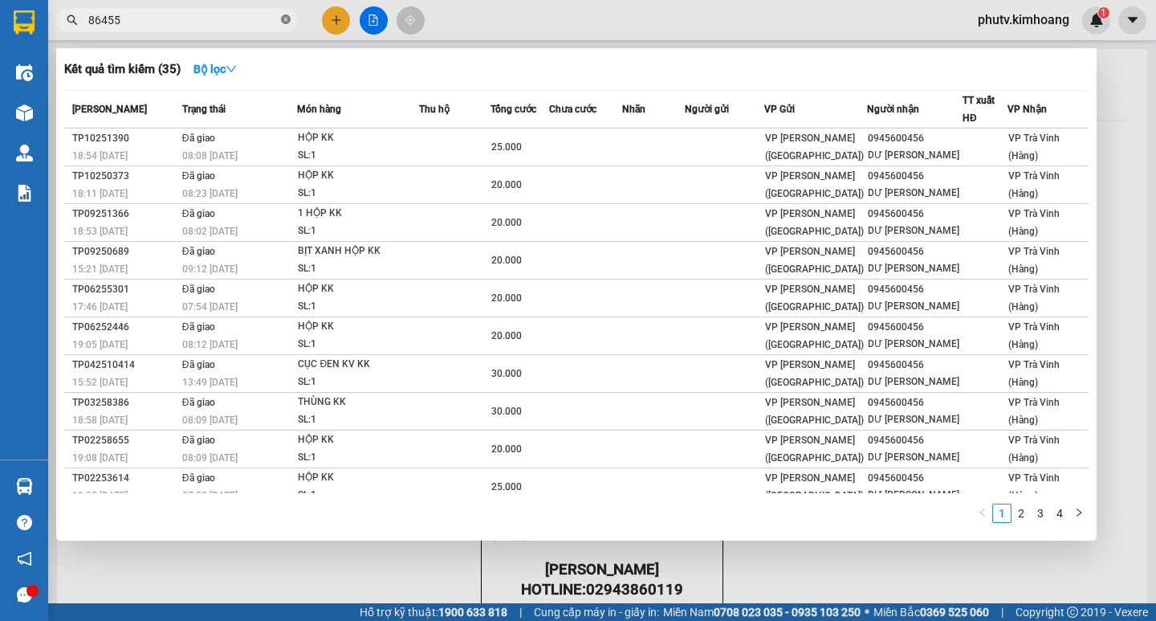
type input "864553"
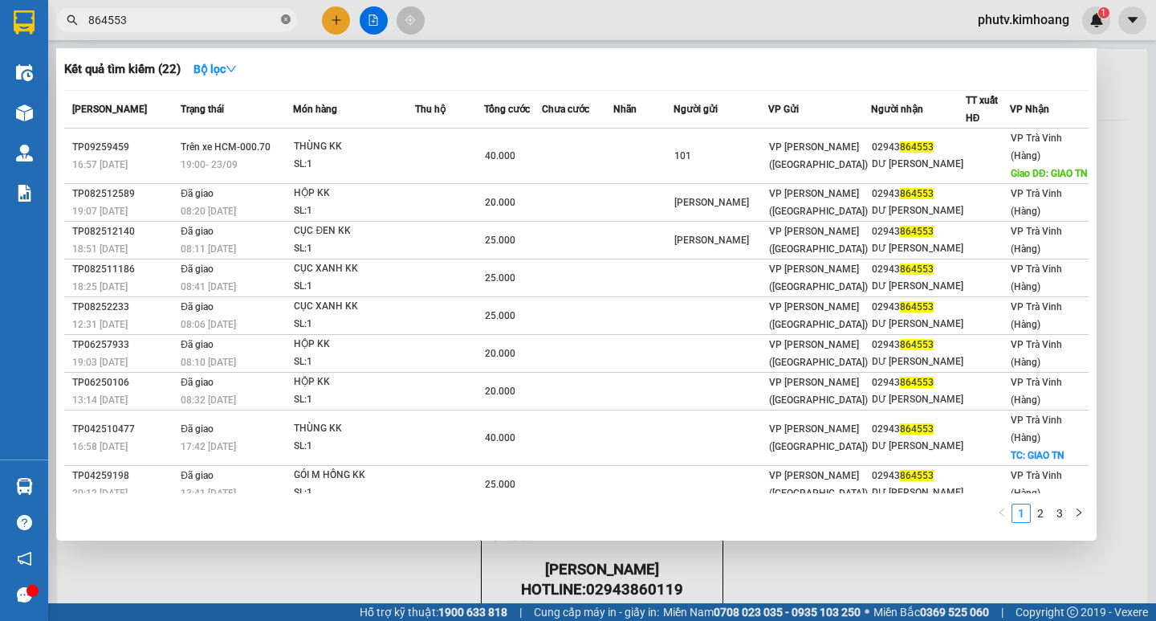
click at [284, 17] on icon "close-circle" at bounding box center [286, 19] width 10 height 10
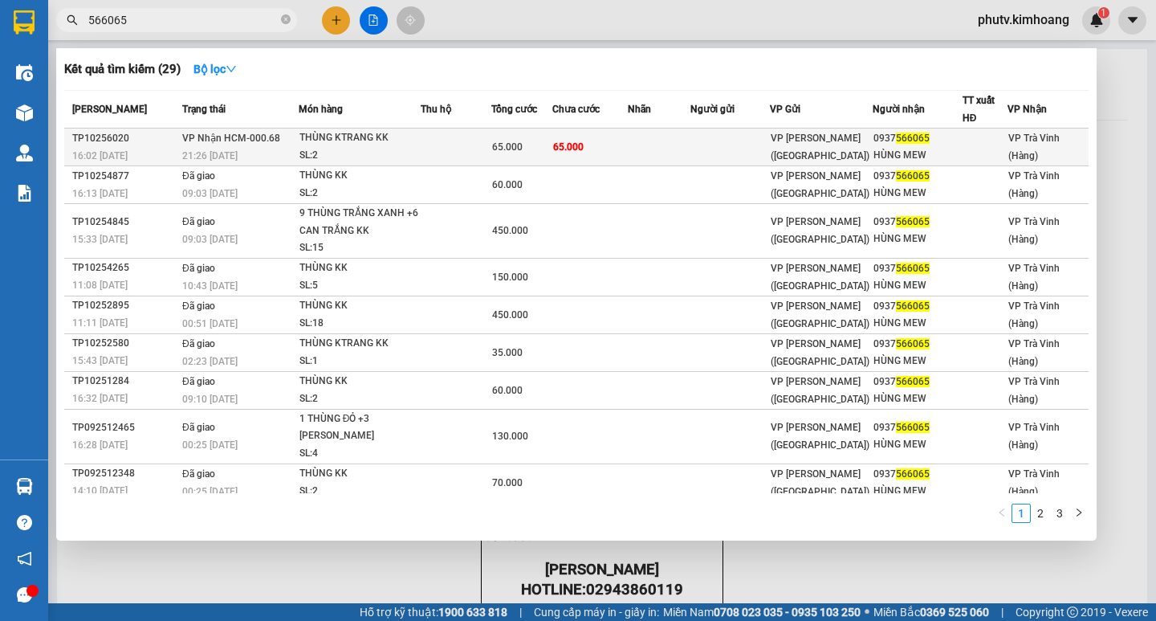
type input "566065"
click at [439, 148] on td at bounding box center [456, 147] width 71 height 38
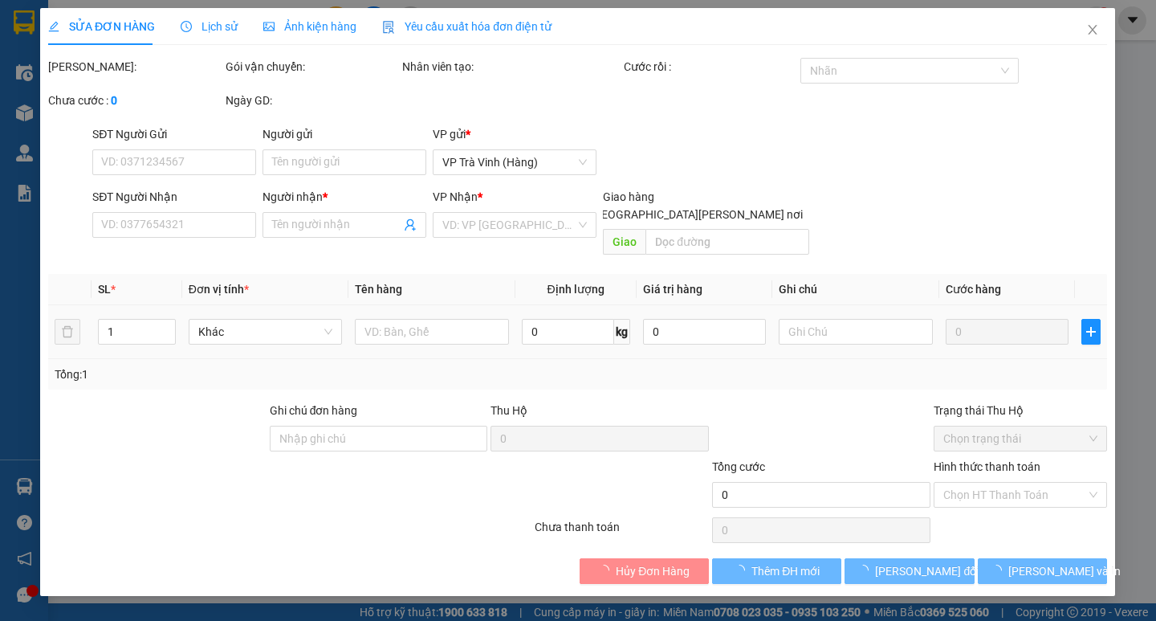
type input "0937566065"
type input "HÙNG MEW"
type input "65.000"
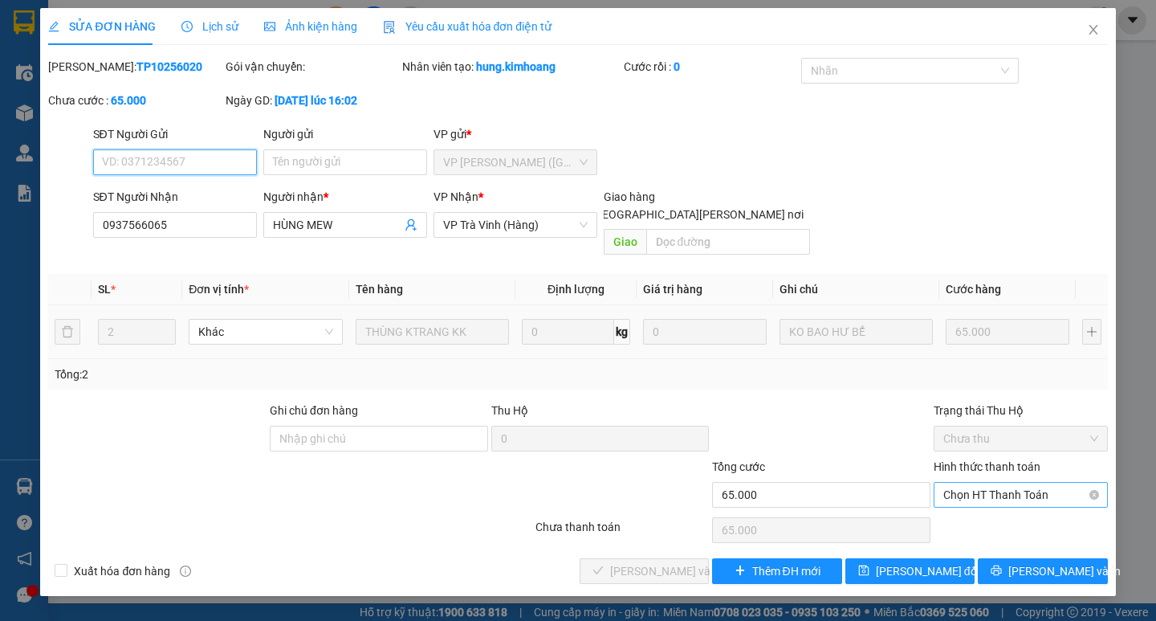
click at [999, 483] on span "Chọn HT Thanh Toán" at bounding box center [1020, 495] width 155 height 24
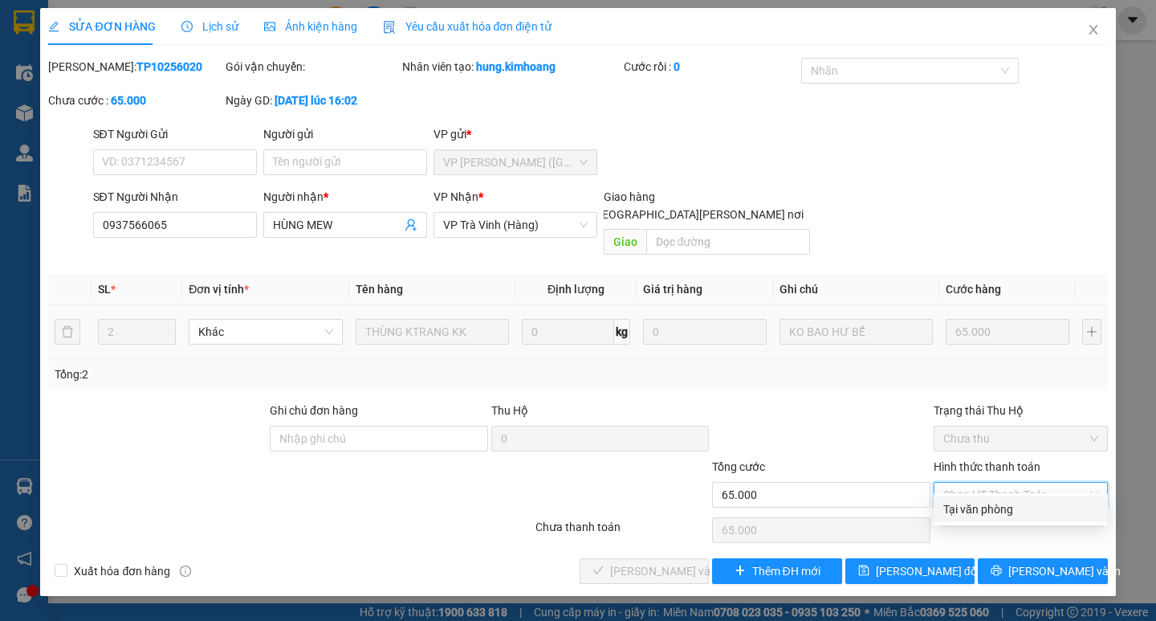
click at [994, 507] on div "Tại văn phòng" at bounding box center [1020, 509] width 155 height 18
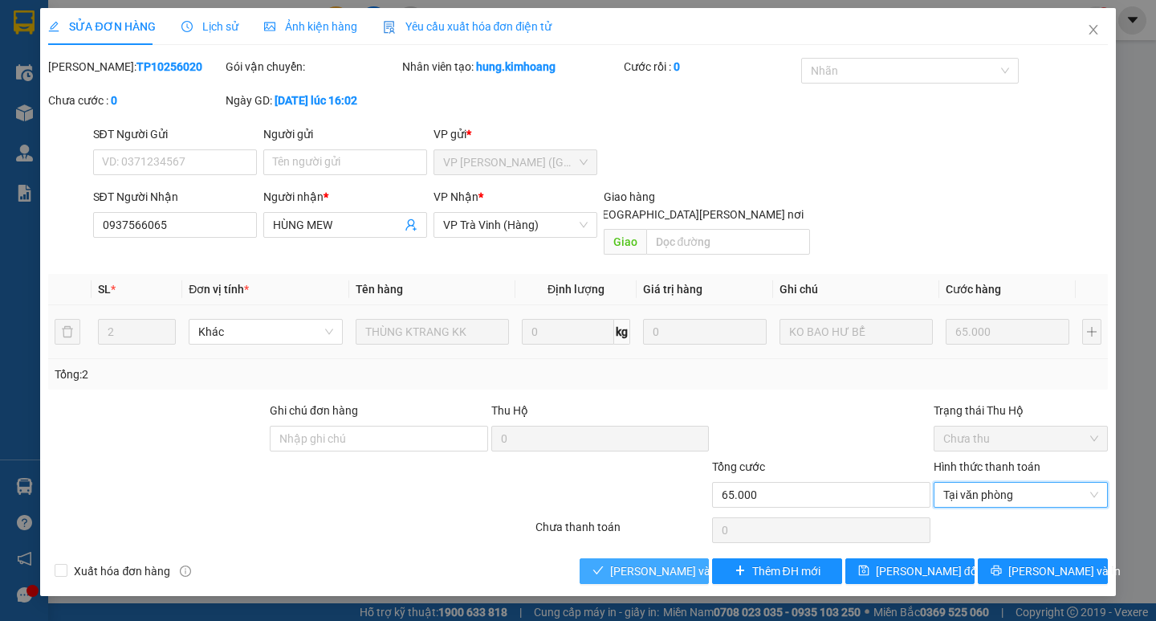
click at [686, 562] on span "[PERSON_NAME] và [PERSON_NAME] hàng" at bounding box center [718, 571] width 217 height 18
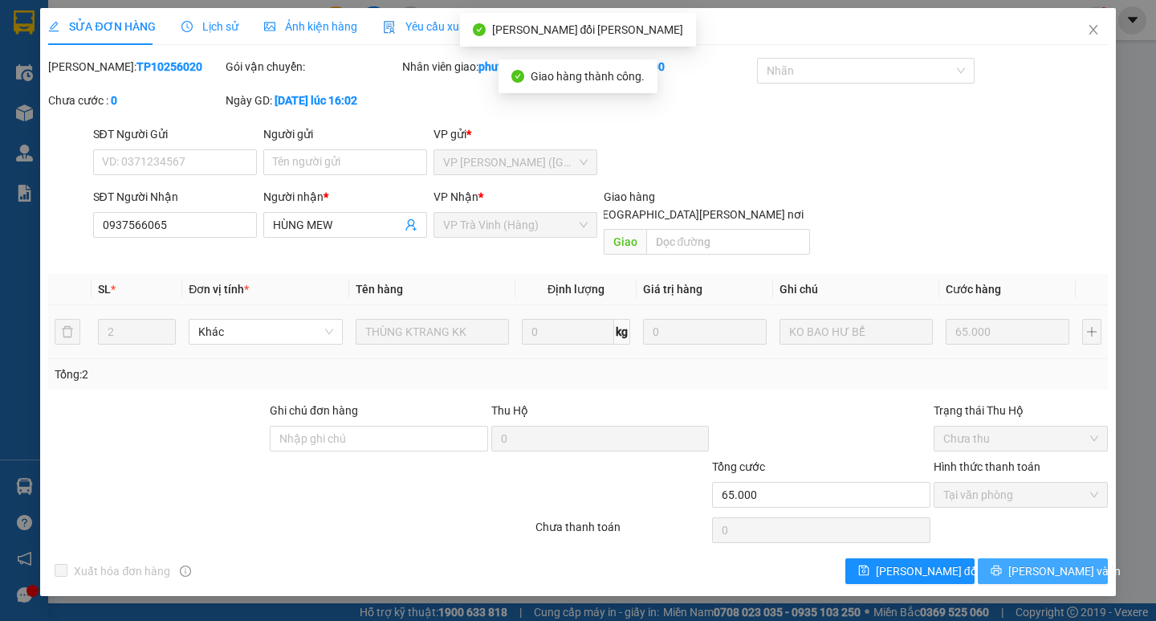
click at [1002, 564] on icon "printer" at bounding box center [996, 569] width 11 height 11
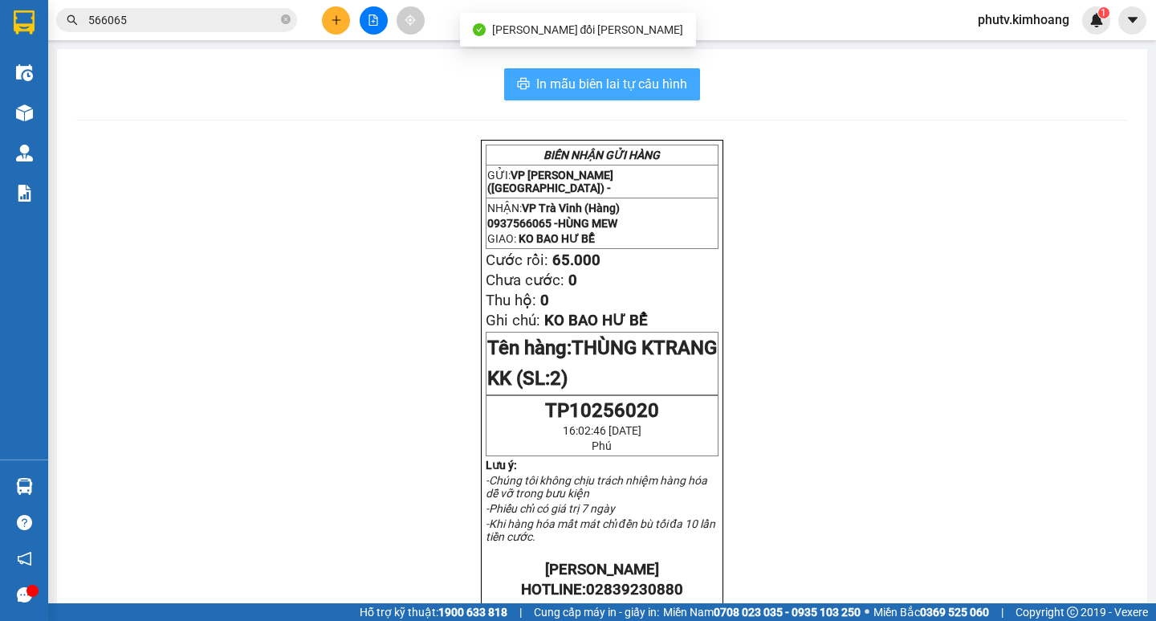
click at [613, 90] on span "In mẫu biên lai tự cấu hình" at bounding box center [611, 84] width 151 height 20
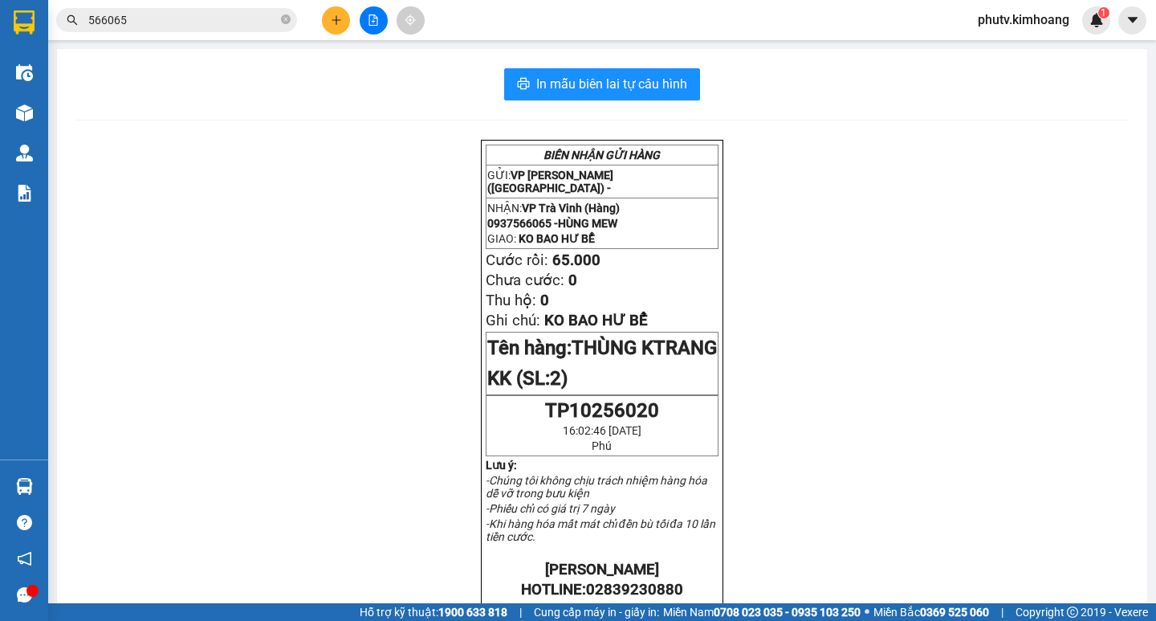
click at [205, 22] on input "566065" at bounding box center [182, 20] width 189 height 18
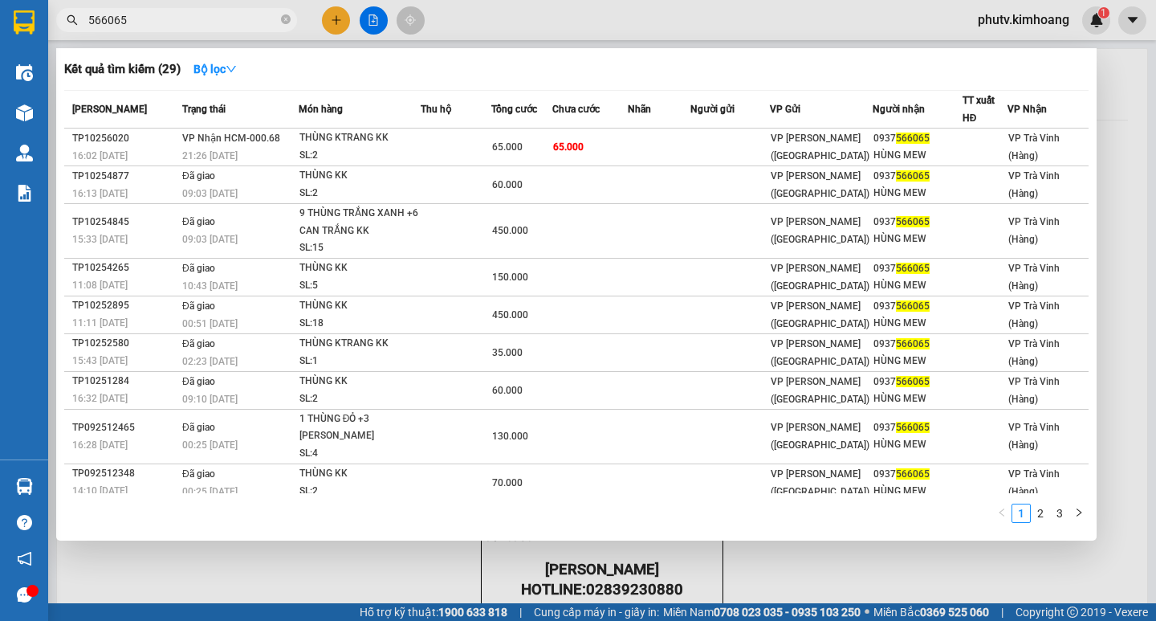
click at [205, 22] on input "566065" at bounding box center [182, 20] width 189 height 18
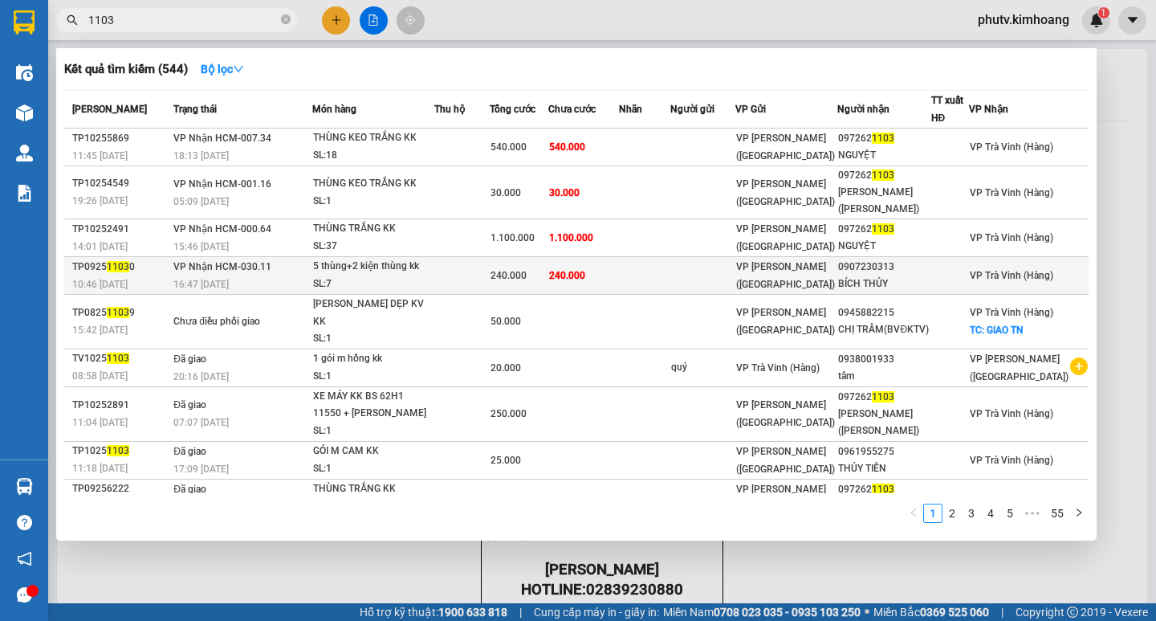
type input "1103"
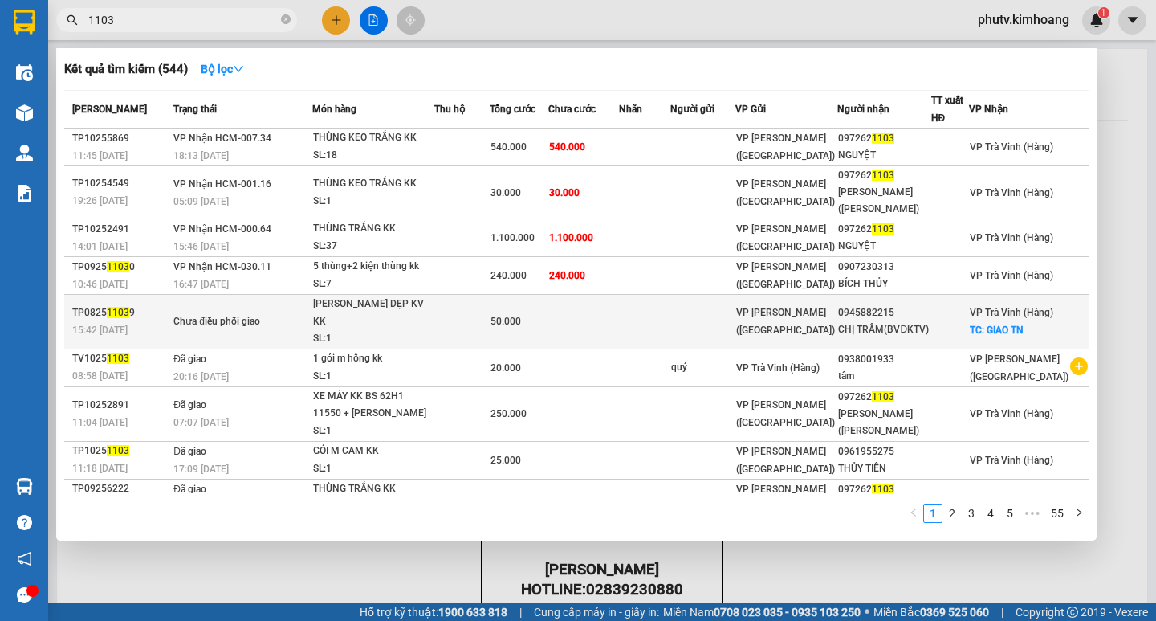
drag, startPoint x: 672, startPoint y: 286, endPoint x: 624, endPoint y: 295, distance: 49.1
click at [633, 295] on tbody "TP10255869 11:45 [DATE] [PERSON_NAME] HCM-007.34 18:13 [DATE] [PERSON_NAME] [PE…" at bounding box center [576, 341] width 1025 height 426
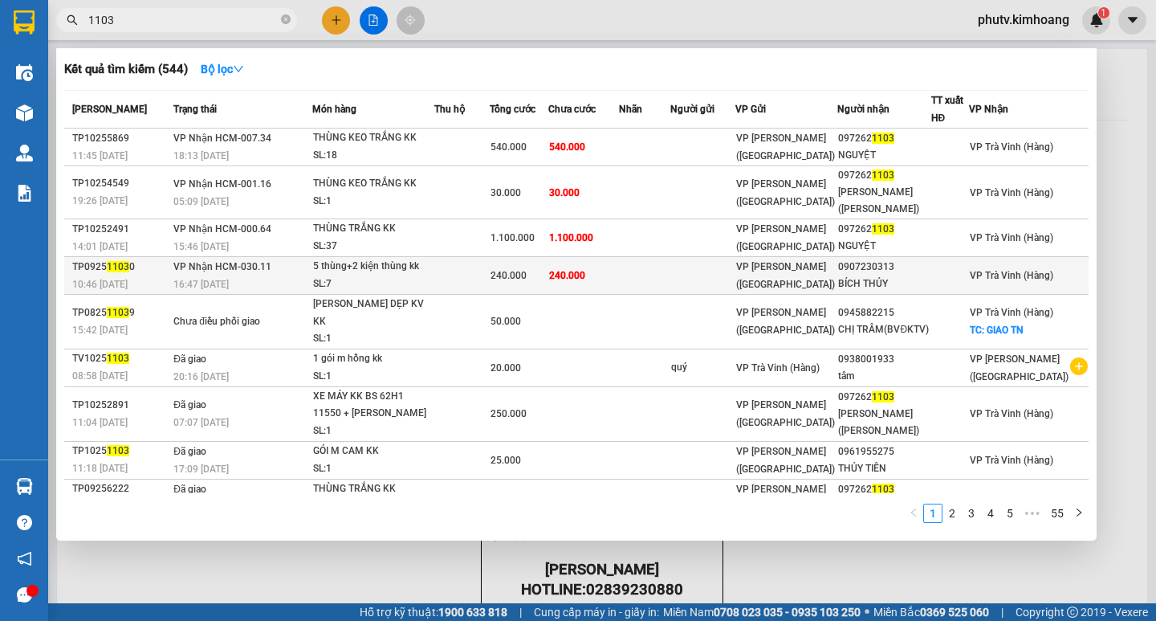
click at [491, 289] on td at bounding box center [462, 276] width 56 height 38
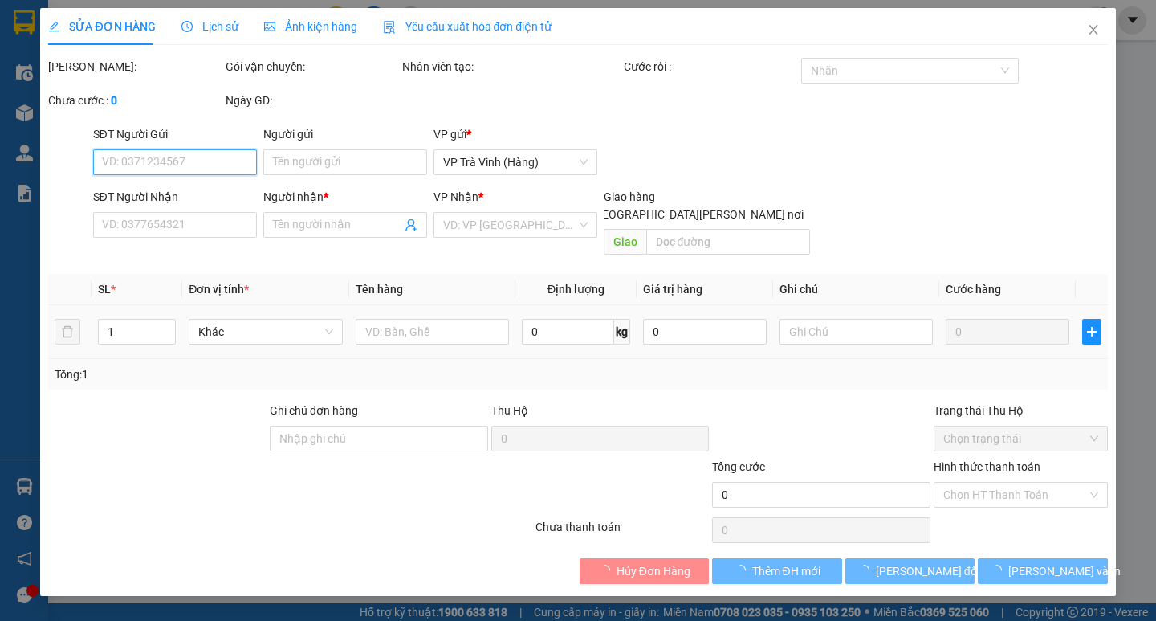
type input "0907230313"
type input "BÍCH THỦY"
type input "240.000"
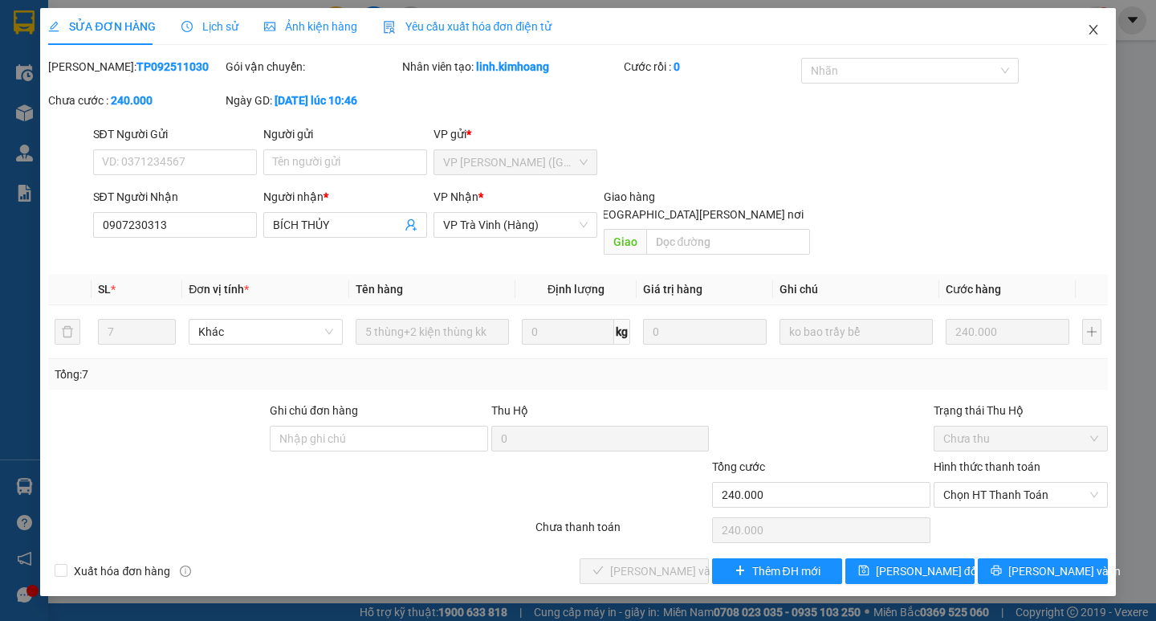
click at [1091, 30] on icon "close" at bounding box center [1093, 29] width 13 height 13
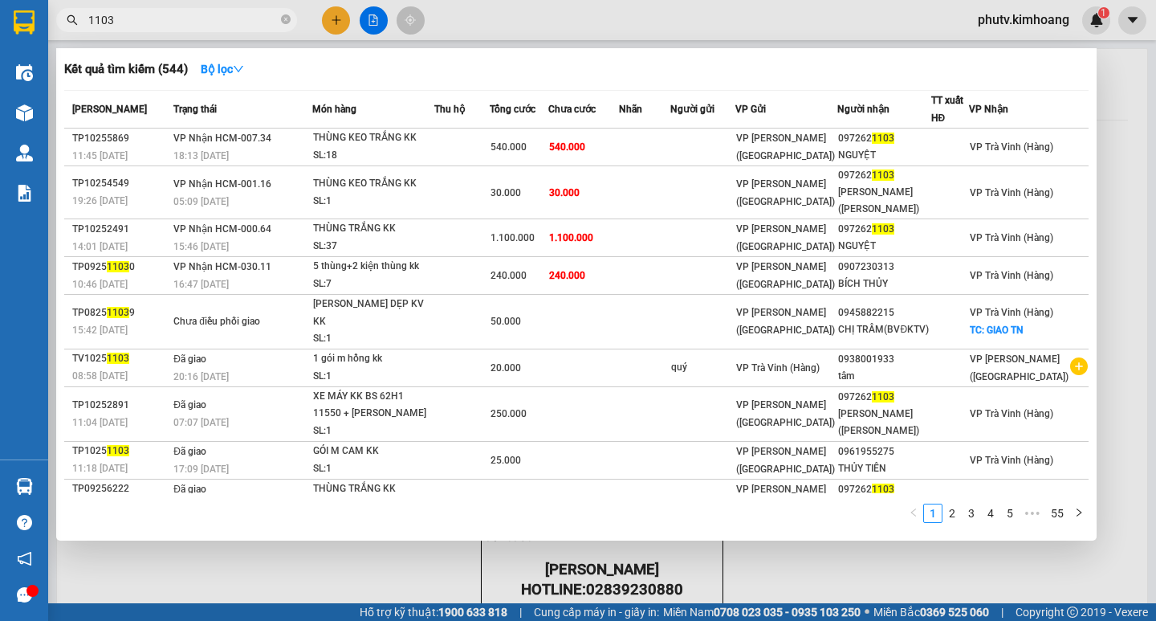
click at [228, 19] on input "1103" at bounding box center [182, 20] width 189 height 18
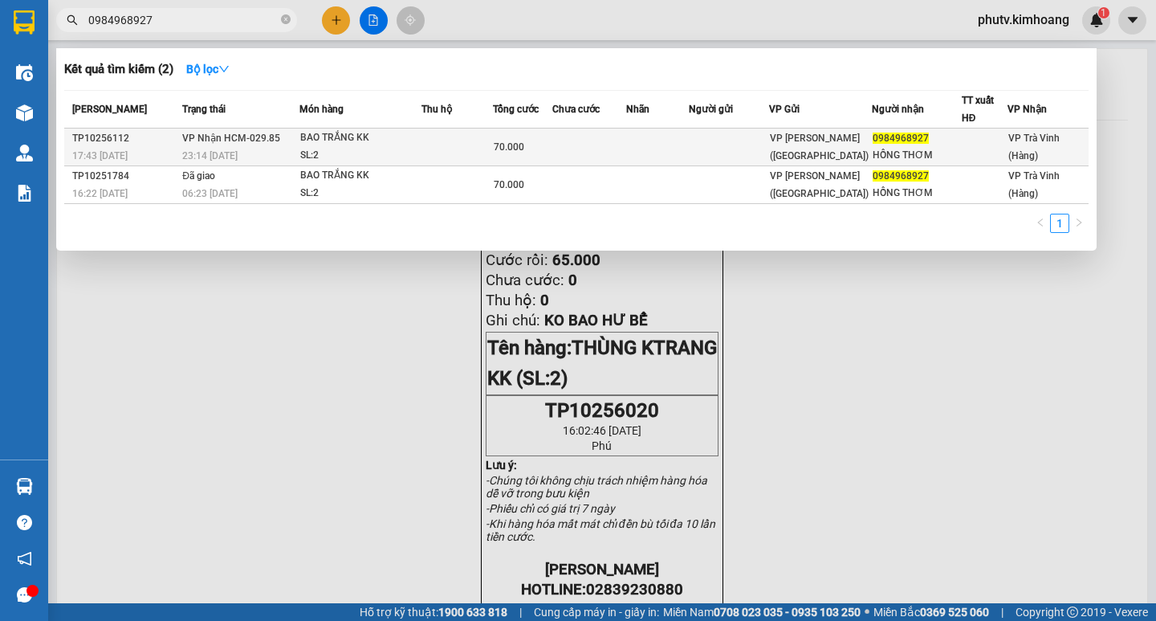
type input "0984968927"
click at [419, 149] on div "SL: 2" at bounding box center [360, 156] width 120 height 18
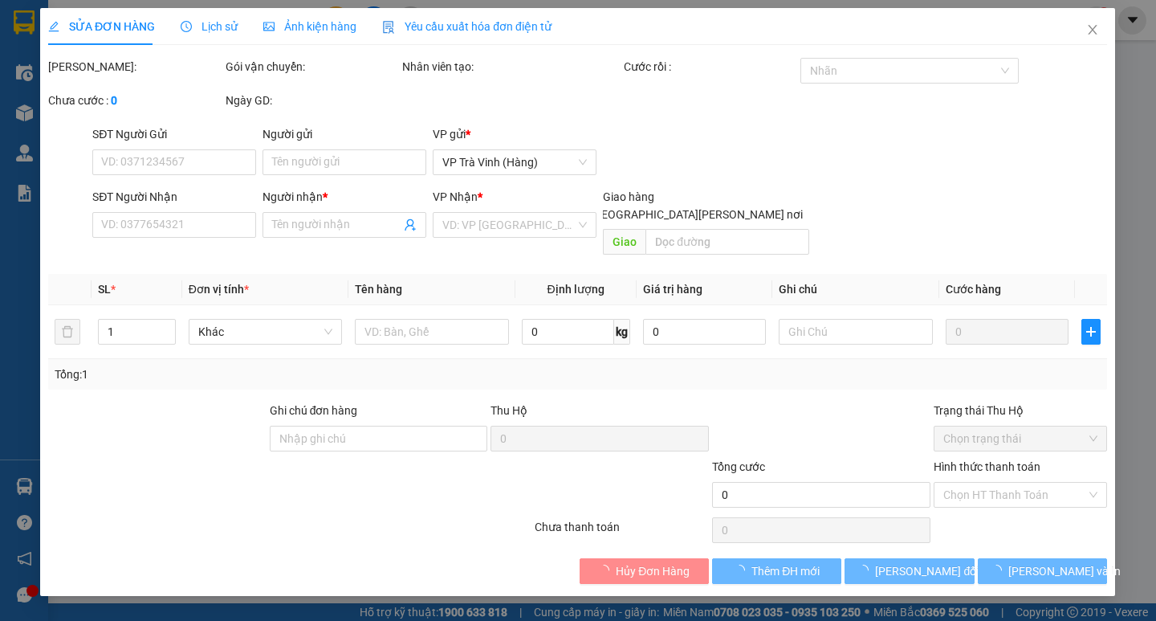
type input "0984968927"
type input "HỒNG THƠM"
type input "70.000"
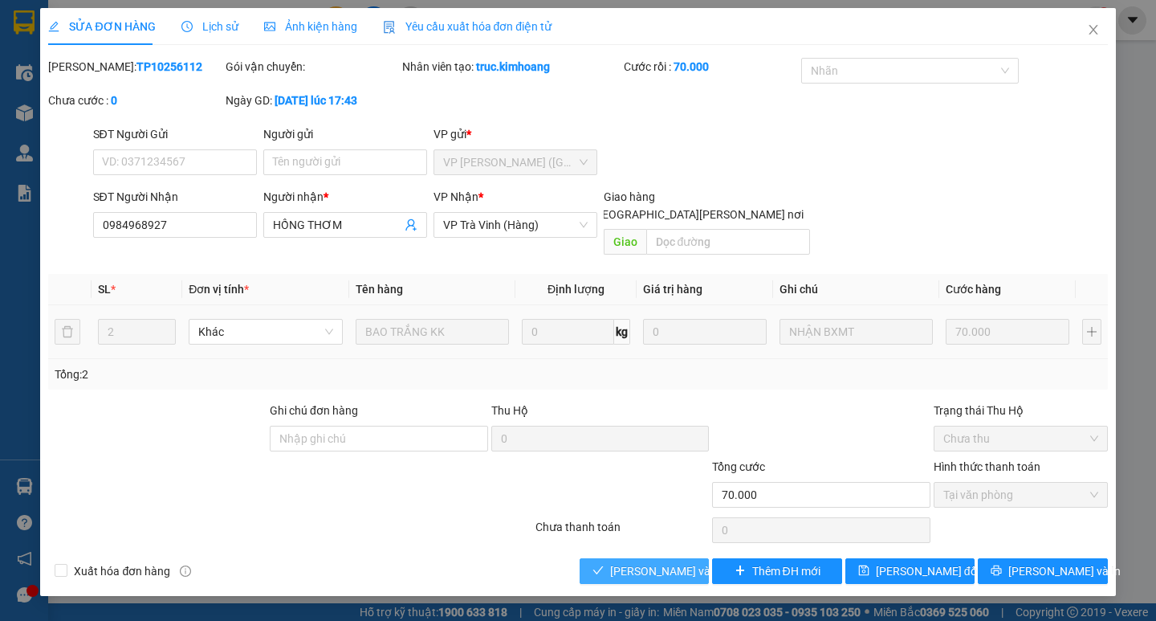
click at [671, 562] on span "[PERSON_NAME] và [PERSON_NAME] hàng" at bounding box center [718, 571] width 217 height 18
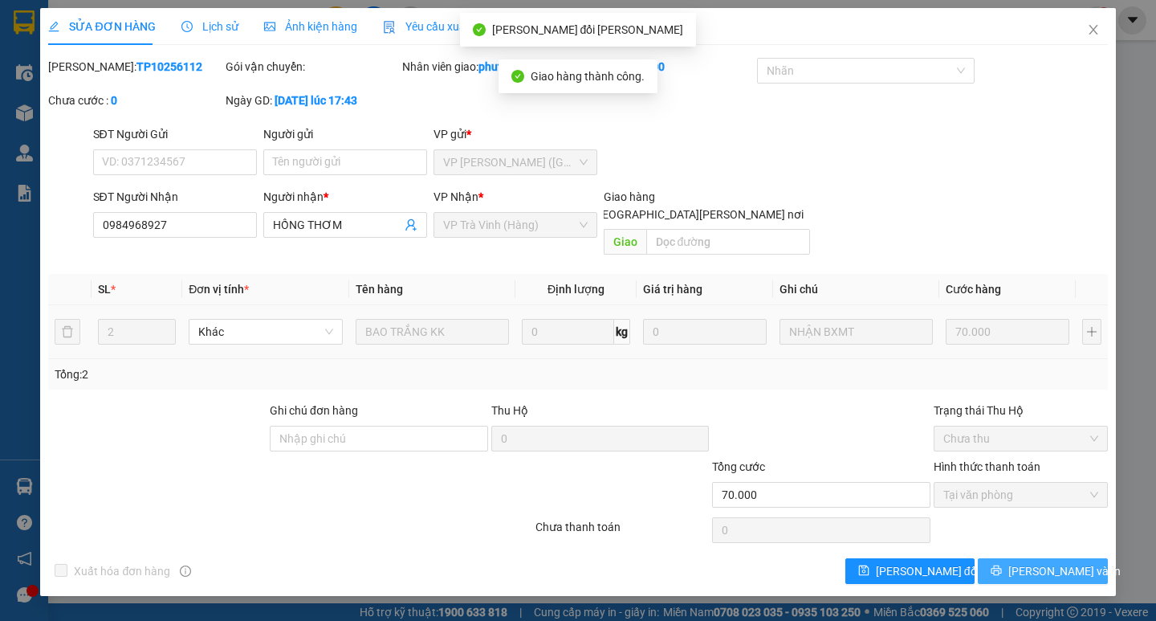
click at [1039, 558] on button "[PERSON_NAME] và In" at bounding box center [1042, 571] width 129 height 26
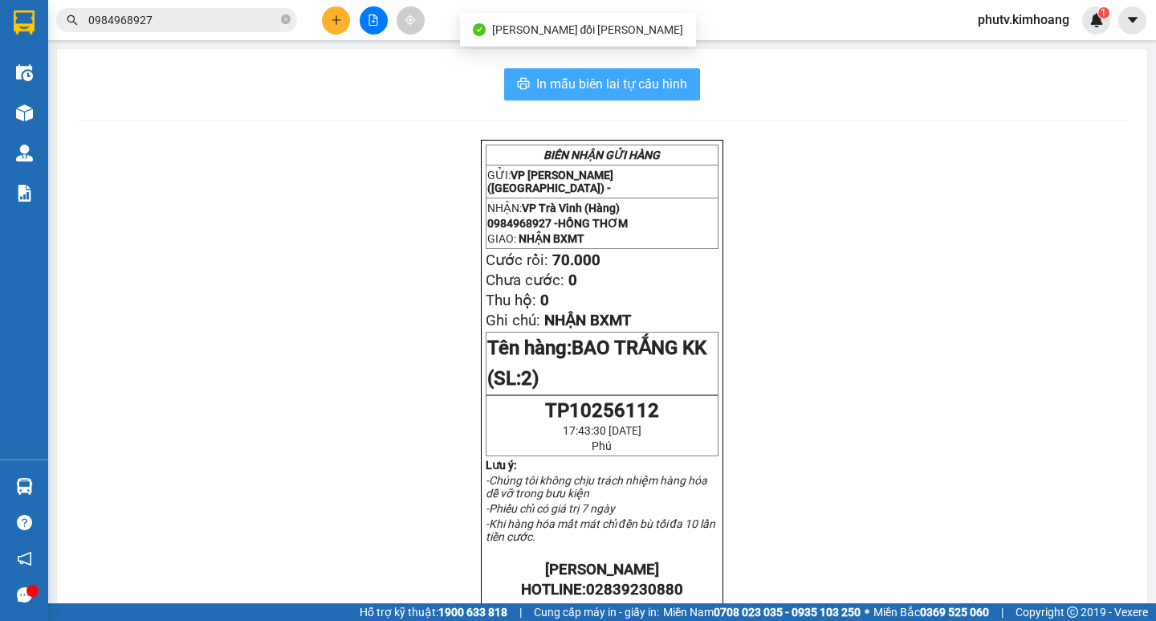
click at [613, 81] on span "In mẫu biên lai tự cấu hình" at bounding box center [611, 84] width 151 height 20
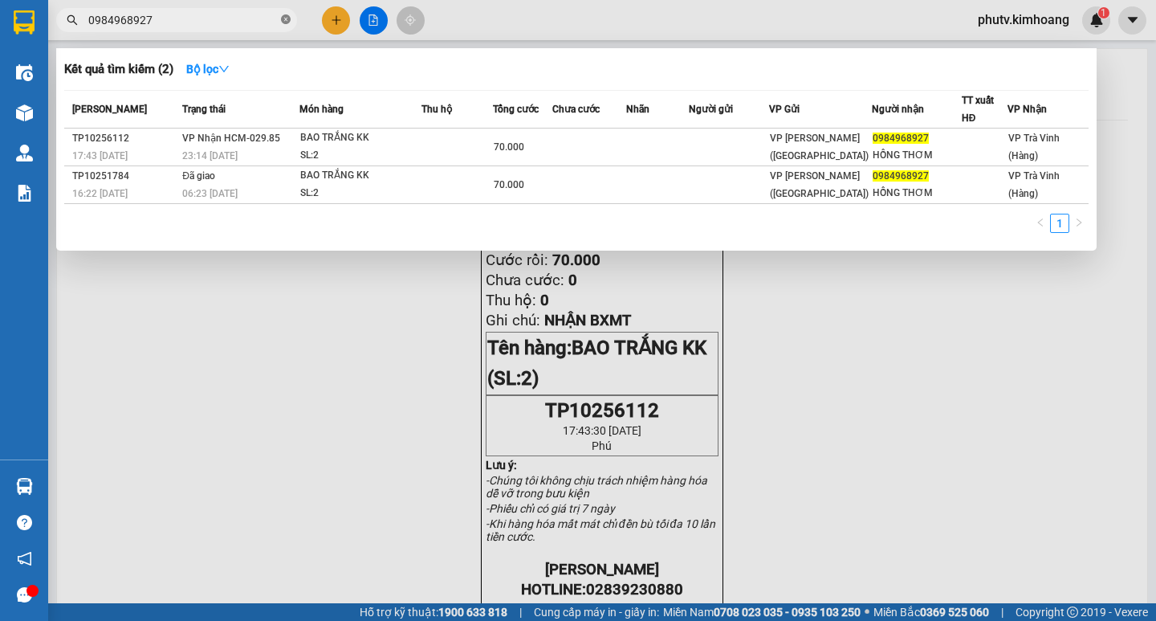
click at [288, 14] on span at bounding box center [286, 20] width 10 height 15
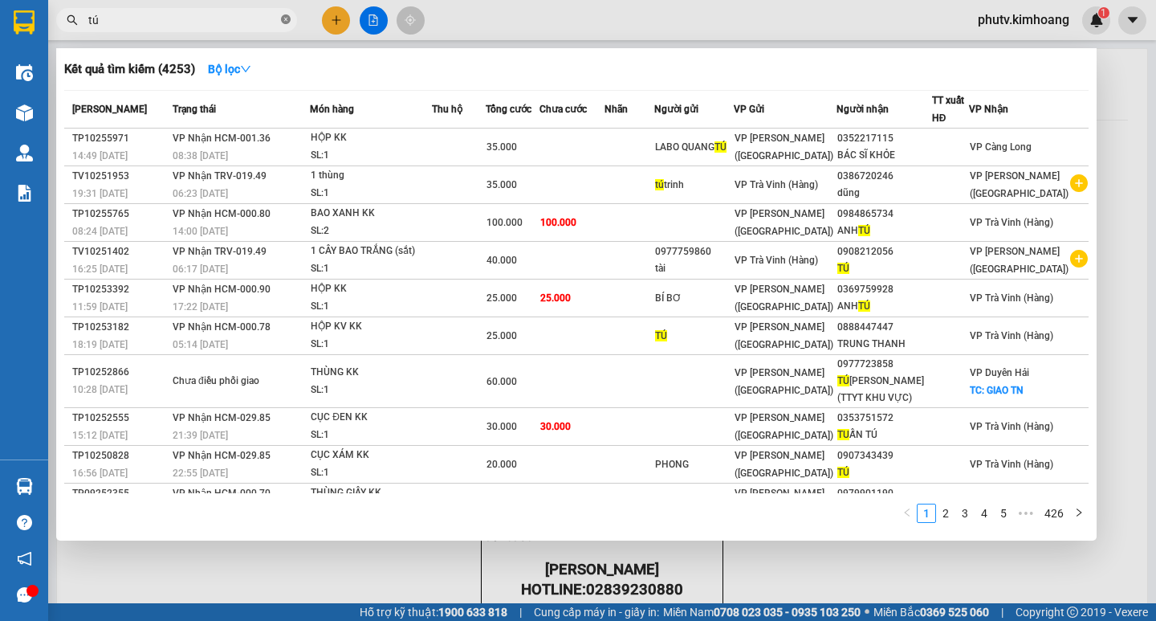
type input "t"
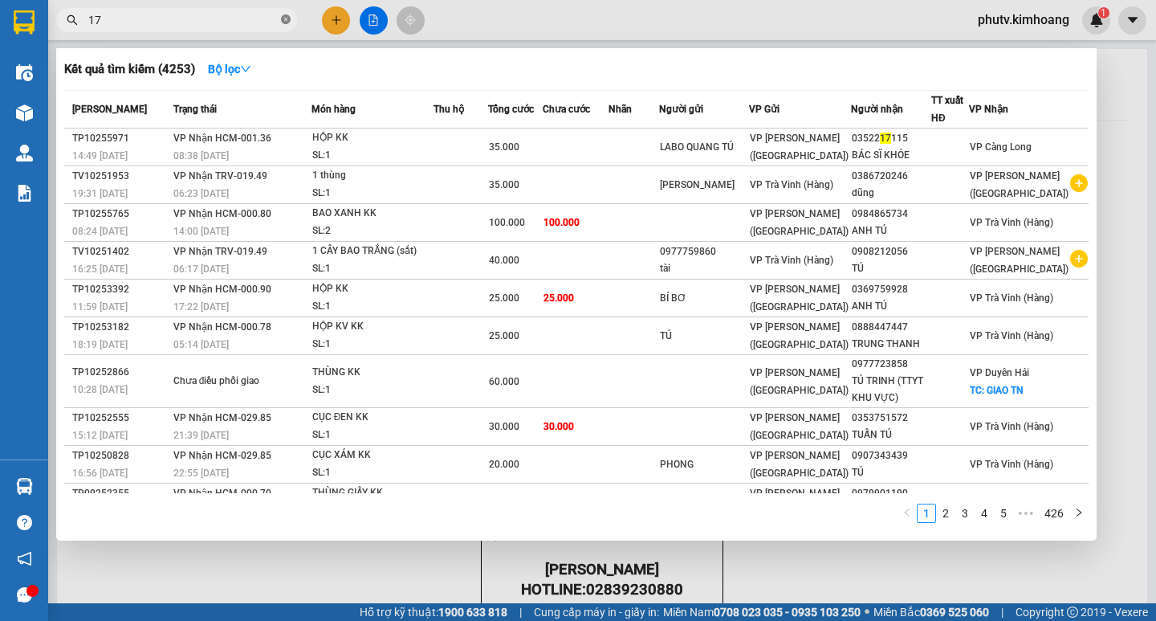
type input "1"
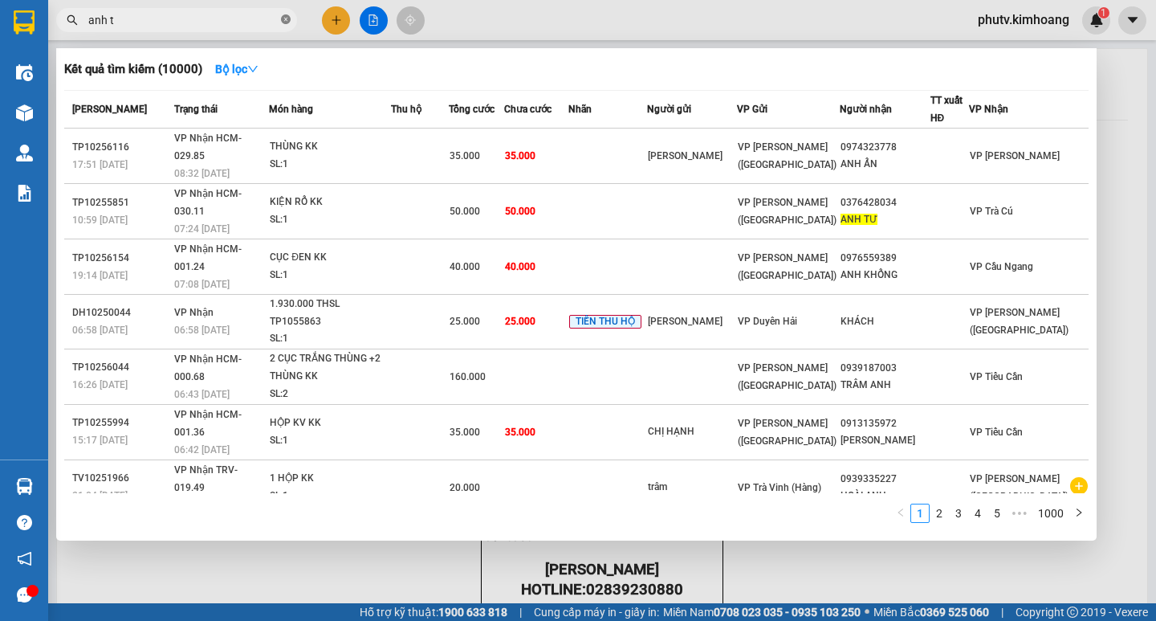
type input "anh tú"
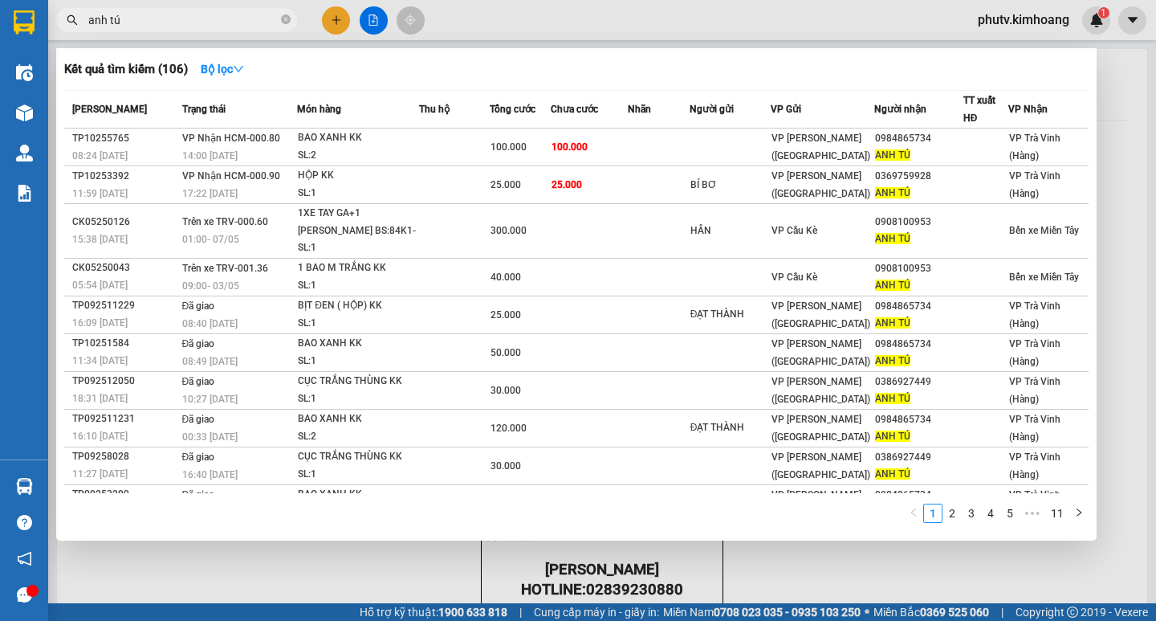
click at [289, 16] on span at bounding box center [286, 20] width 10 height 15
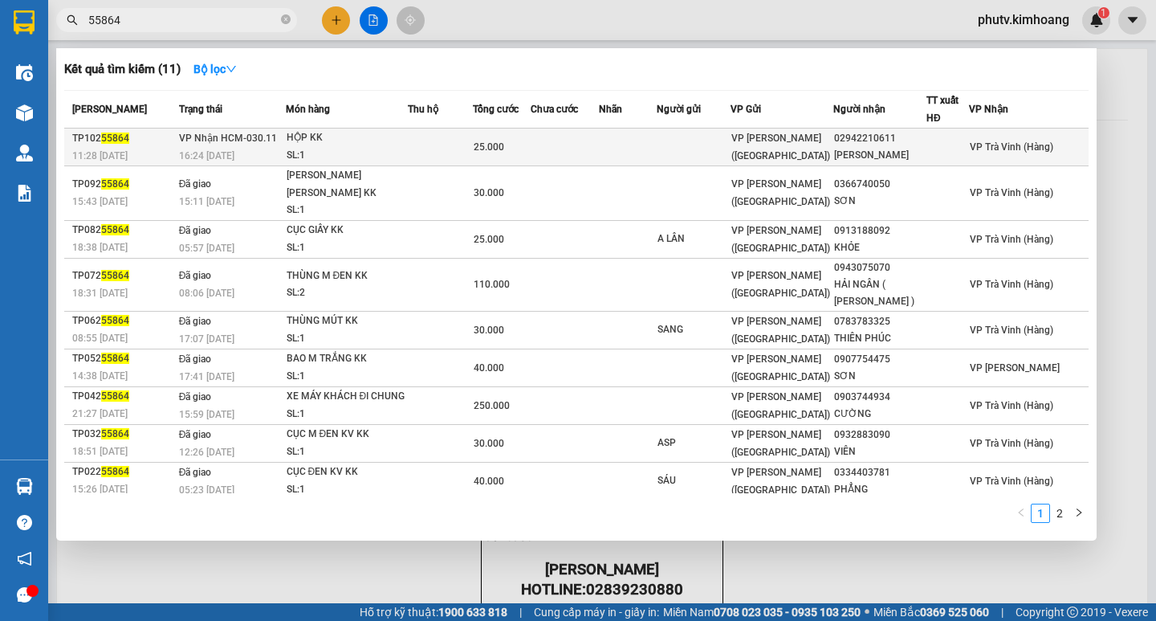
type input "55864"
click at [457, 154] on td at bounding box center [440, 147] width 65 height 38
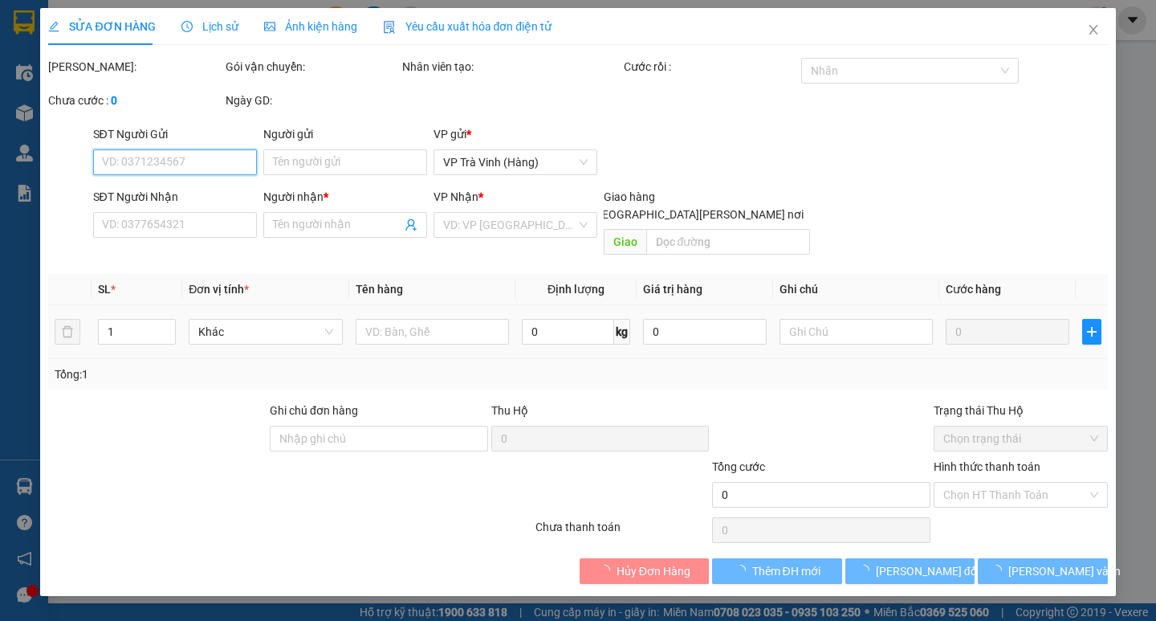
type input "02942210611"
type input "[PERSON_NAME]"
type input "25.000"
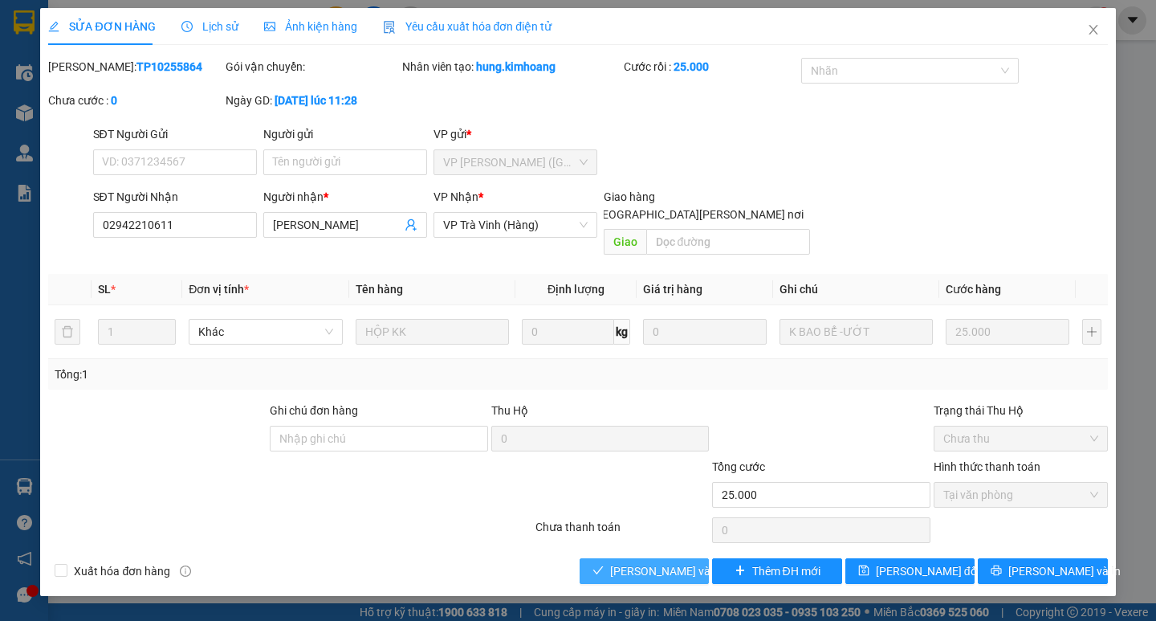
click at [670, 562] on span "[PERSON_NAME] và [PERSON_NAME] hàng" at bounding box center [718, 571] width 217 height 18
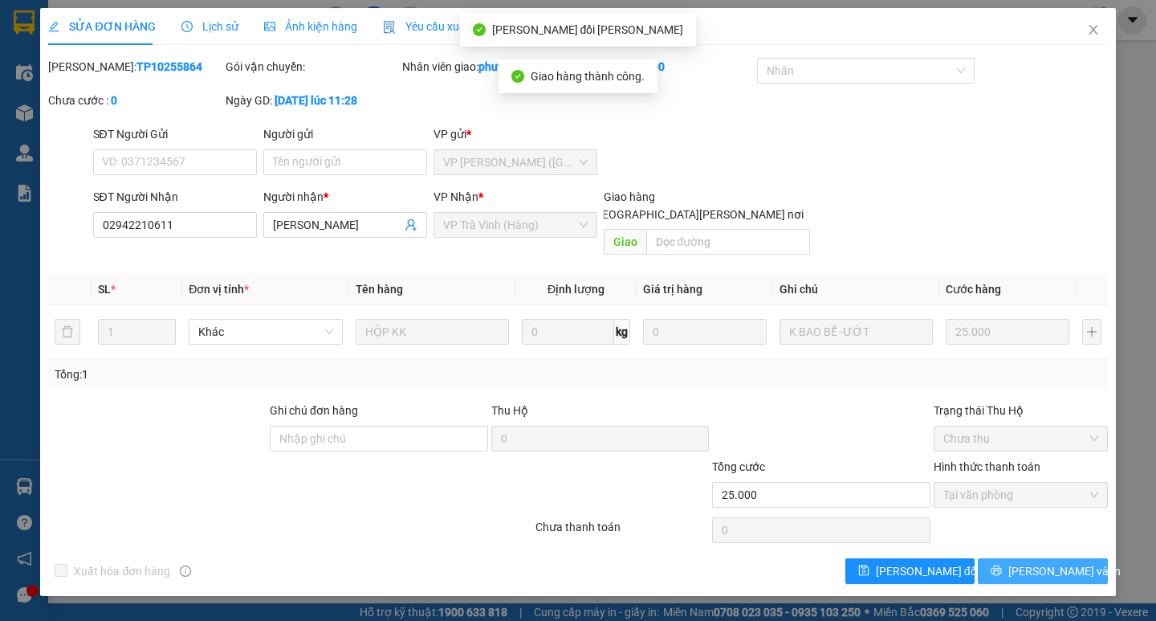
click at [1000, 559] on button "[PERSON_NAME] và In" at bounding box center [1042, 571] width 129 height 26
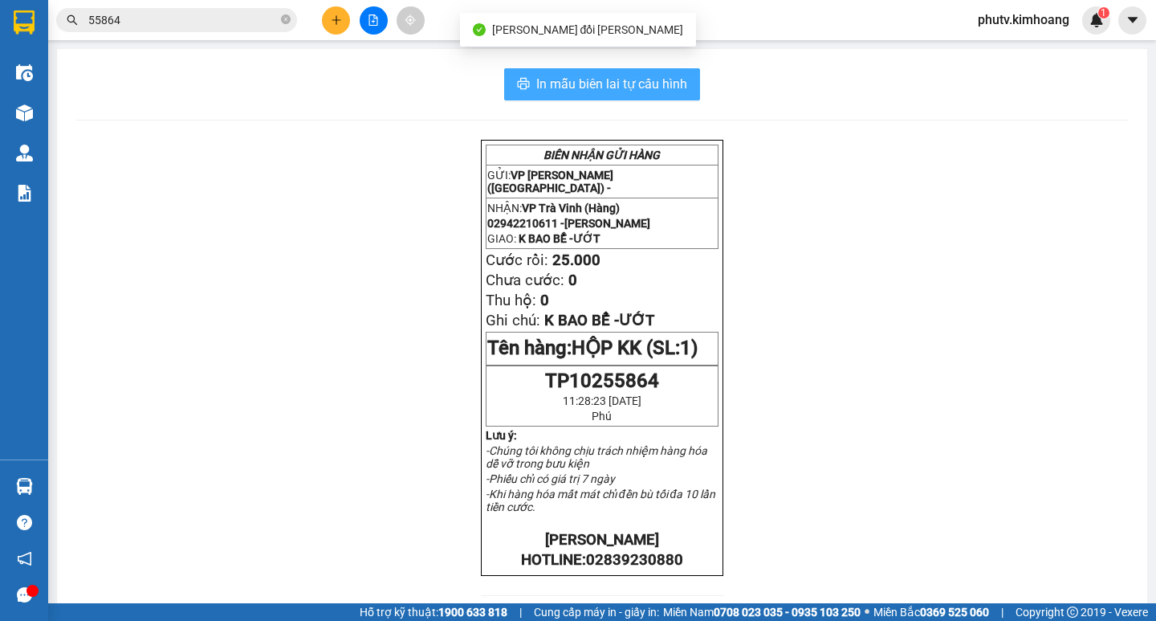
click at [642, 85] on span "In mẫu biên lai tự cấu hình" at bounding box center [611, 84] width 151 height 20
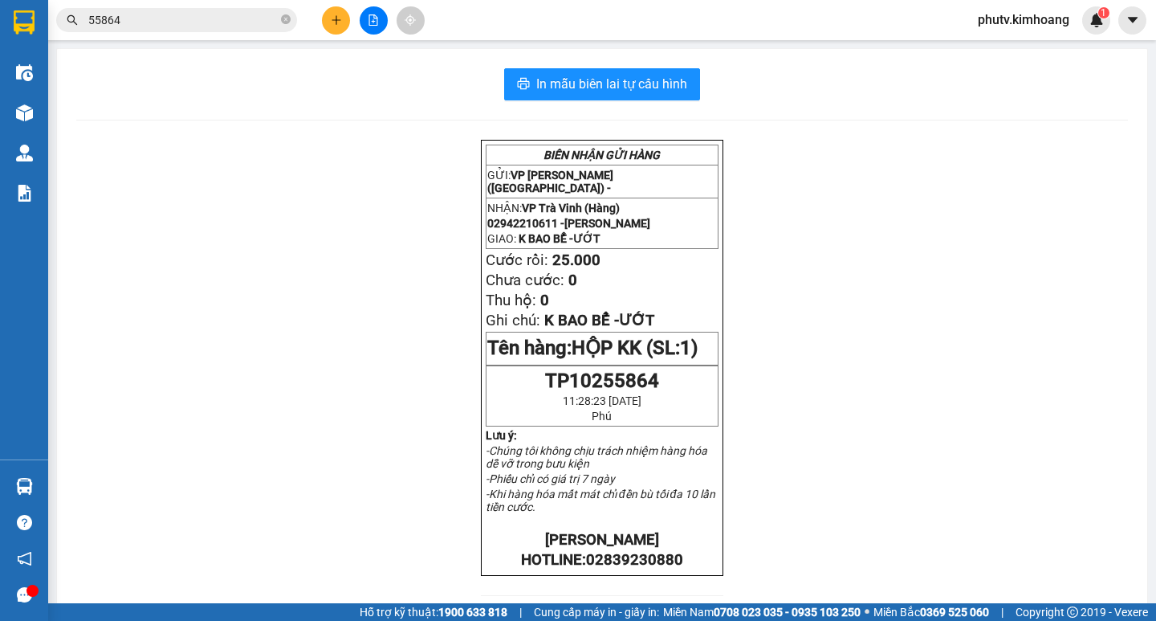
click at [185, 28] on input "55864" at bounding box center [182, 20] width 189 height 18
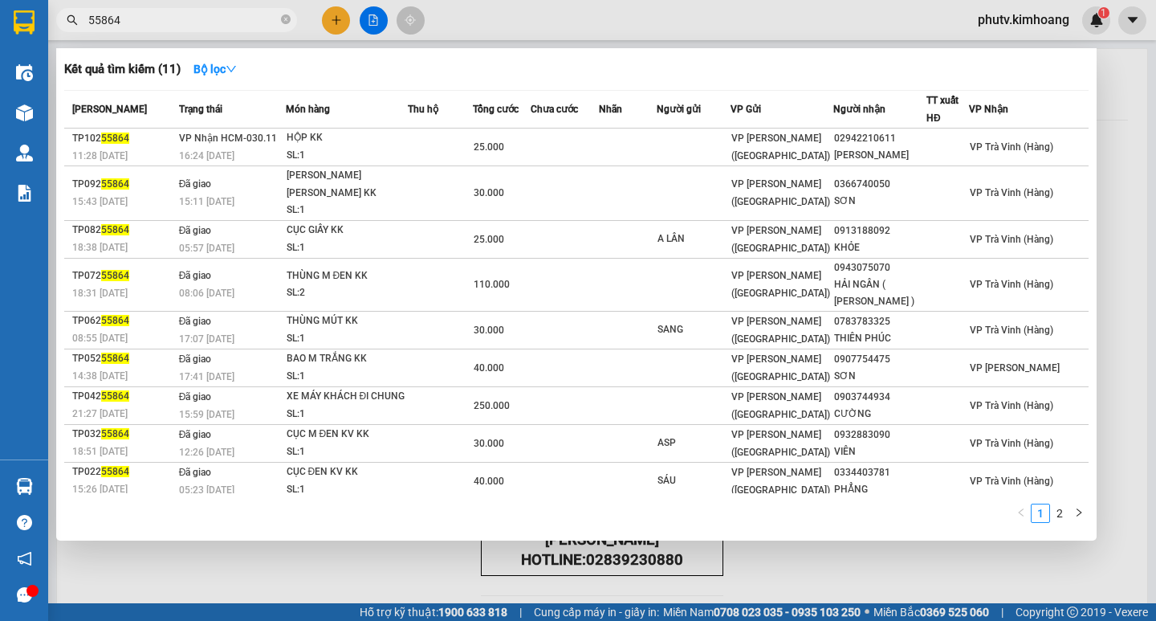
click at [185, 28] on input "55864" at bounding box center [182, 20] width 189 height 18
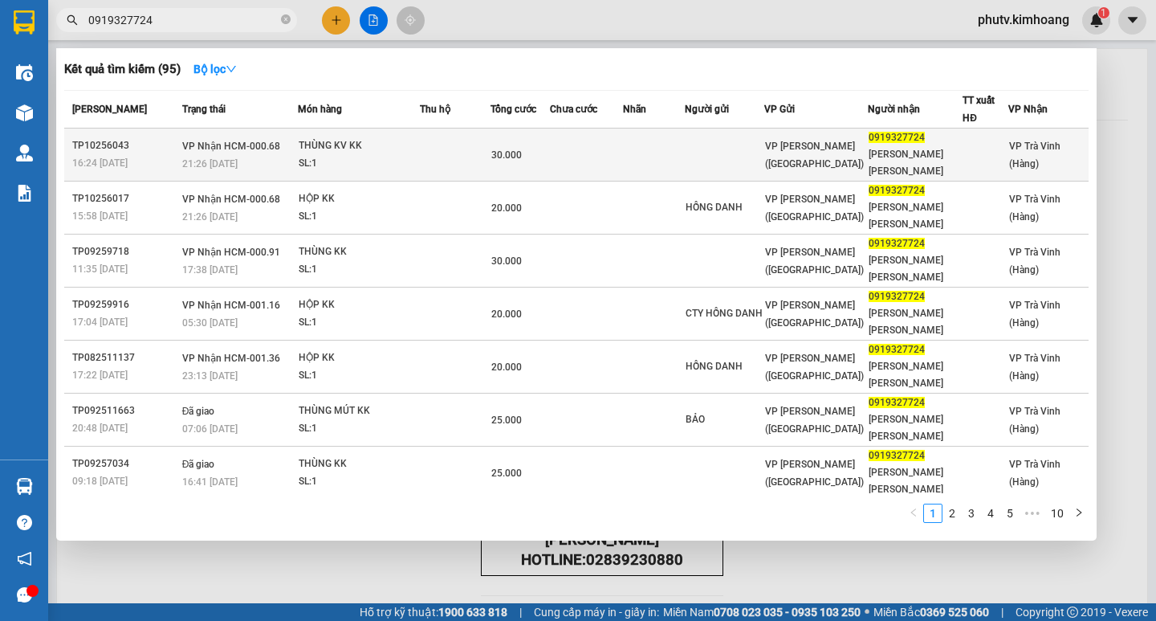
type input "0919327724"
click at [361, 155] on div "SL: 1" at bounding box center [359, 164] width 120 height 18
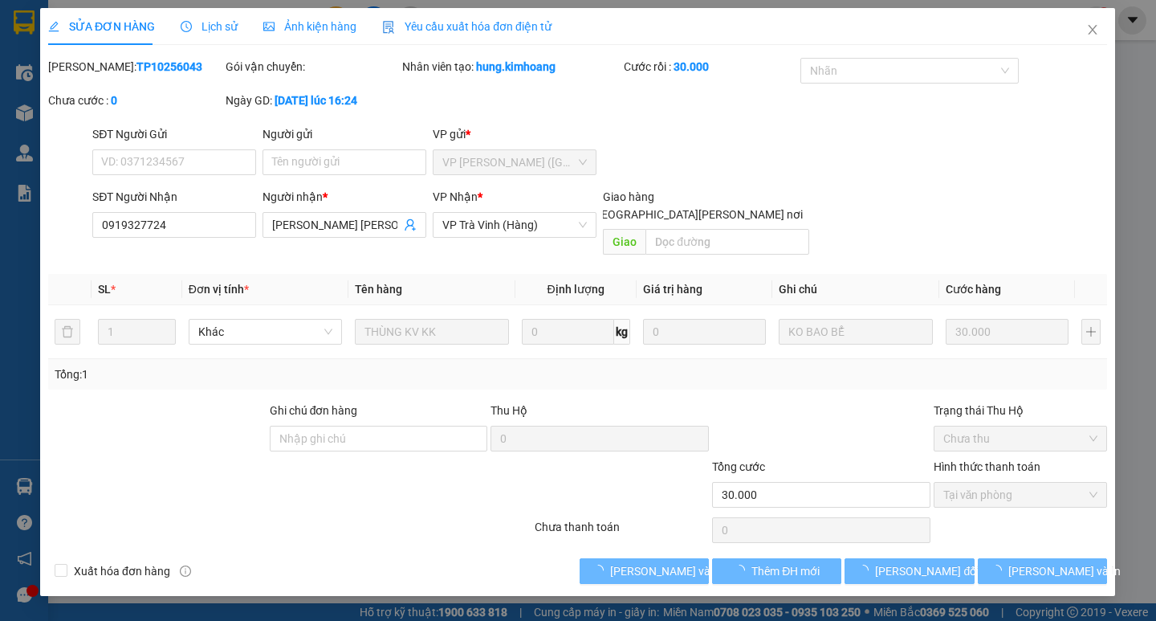
type input "0919327724"
type input "[PERSON_NAME] [PERSON_NAME]"
type input "30.000"
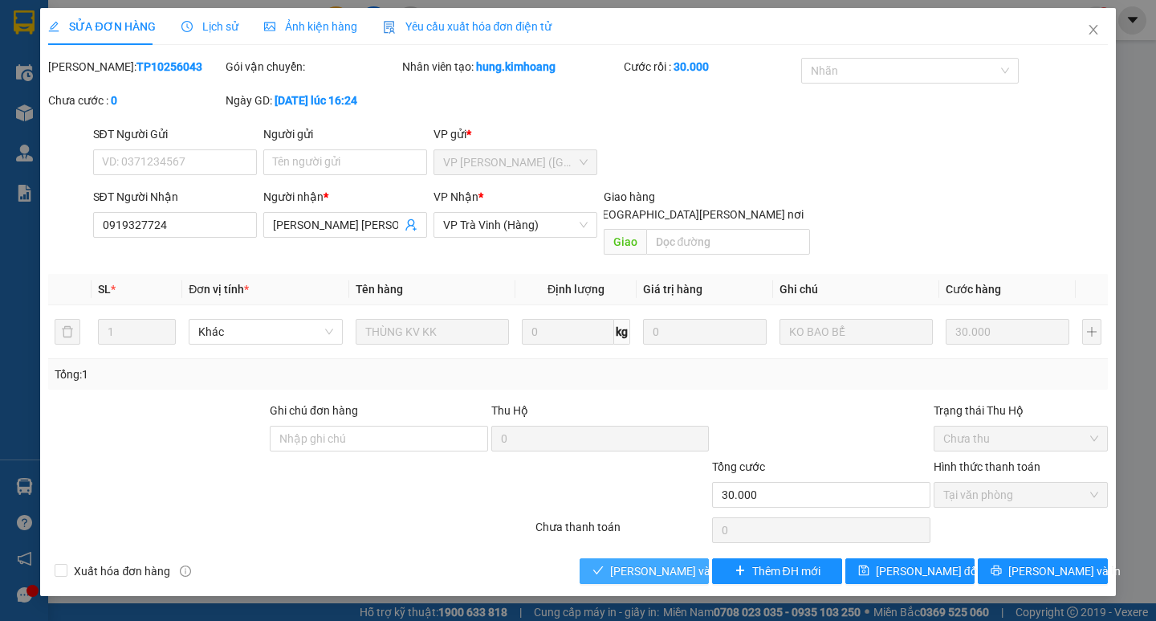
click at [640, 562] on span "[PERSON_NAME] và [PERSON_NAME] hàng" at bounding box center [718, 571] width 217 height 18
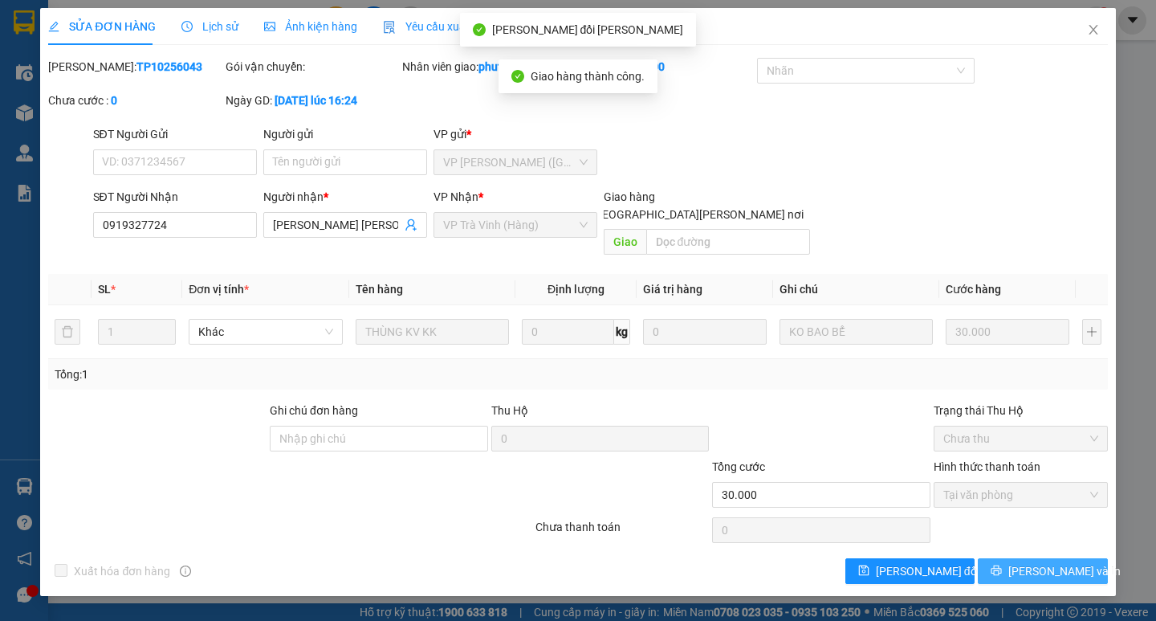
click at [1035, 562] on span "[PERSON_NAME] và In" at bounding box center [1064, 571] width 112 height 18
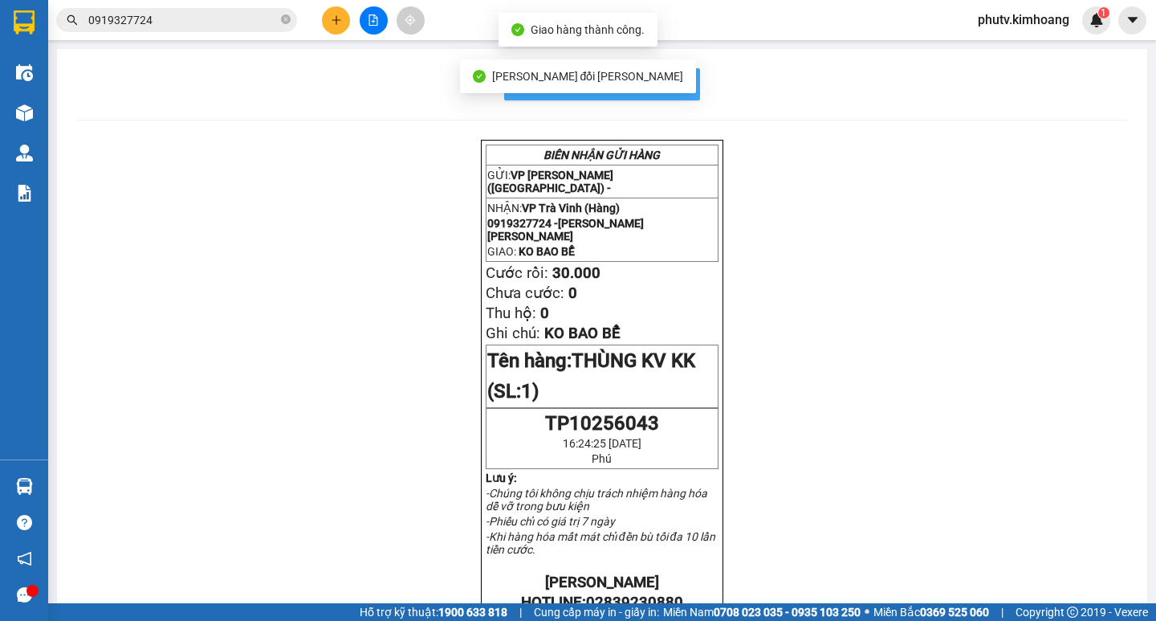
click at [687, 93] on button "In mẫu biên lai tự cấu hình" at bounding box center [602, 84] width 196 height 32
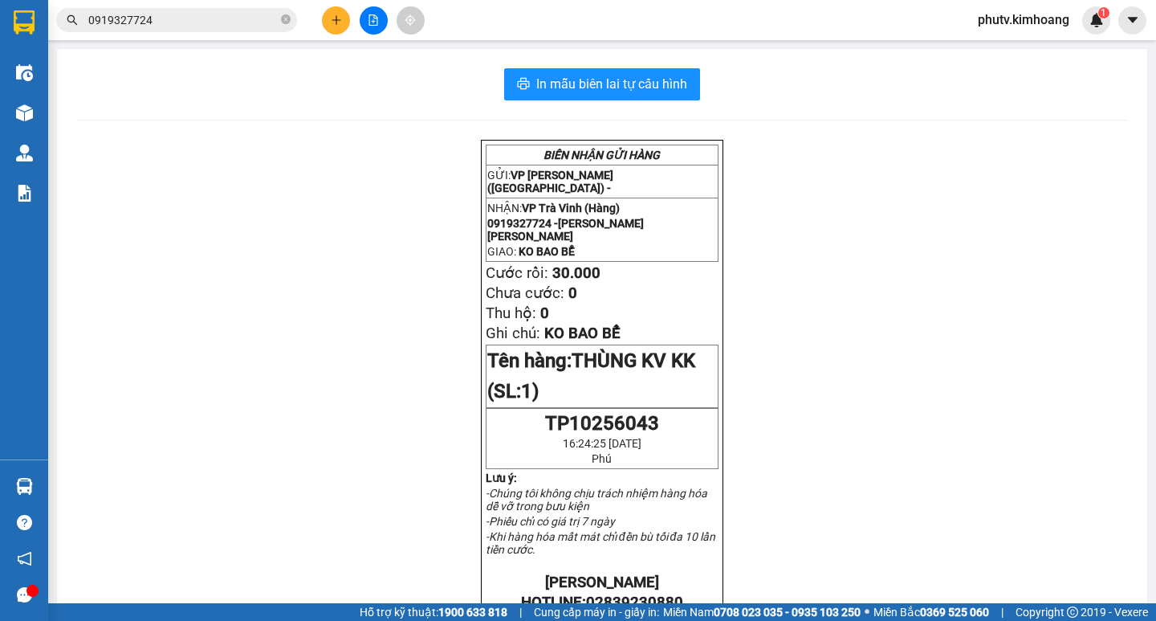
click at [227, 22] on input "0919327724" at bounding box center [182, 20] width 189 height 18
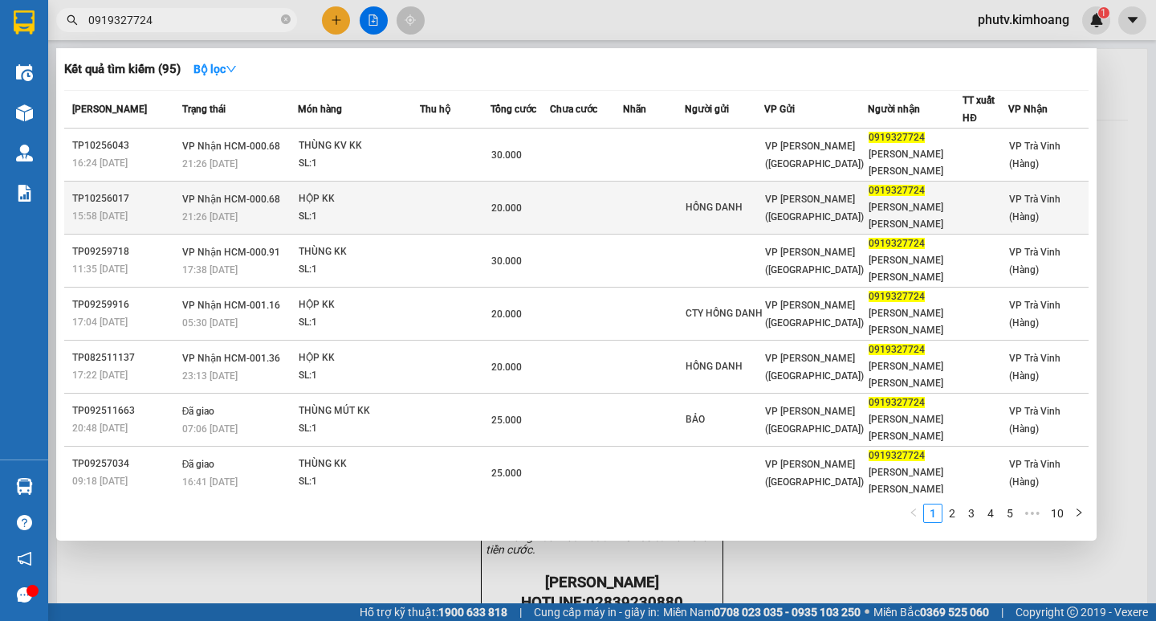
click at [429, 183] on td at bounding box center [455, 207] width 71 height 53
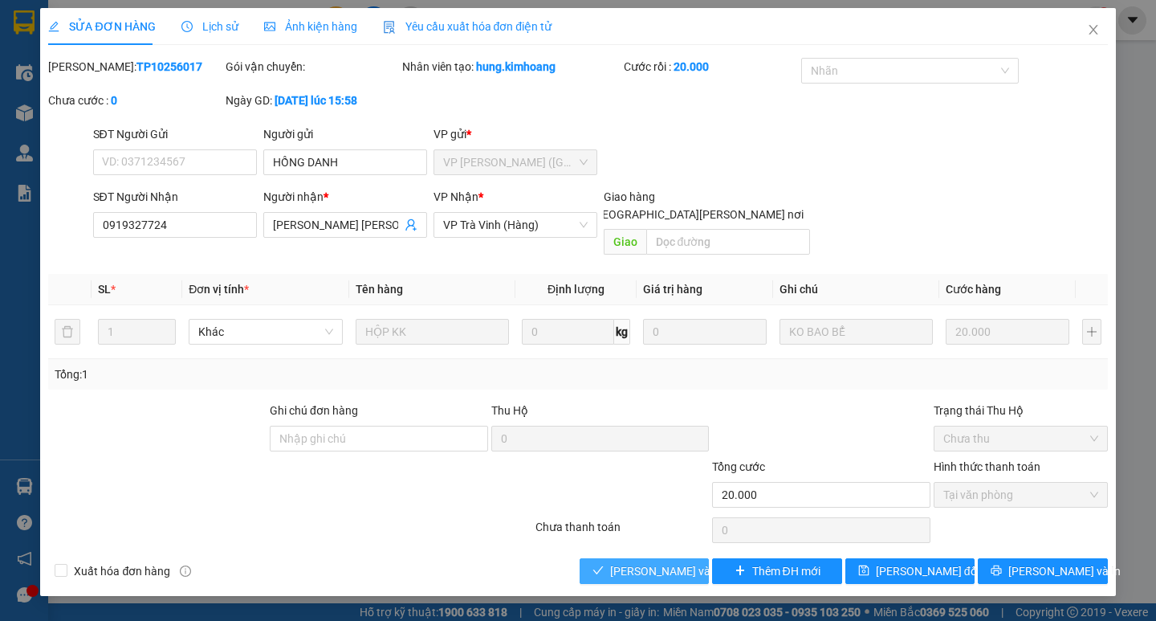
click at [684, 562] on span "[PERSON_NAME] và [PERSON_NAME] hàng" at bounding box center [718, 571] width 217 height 18
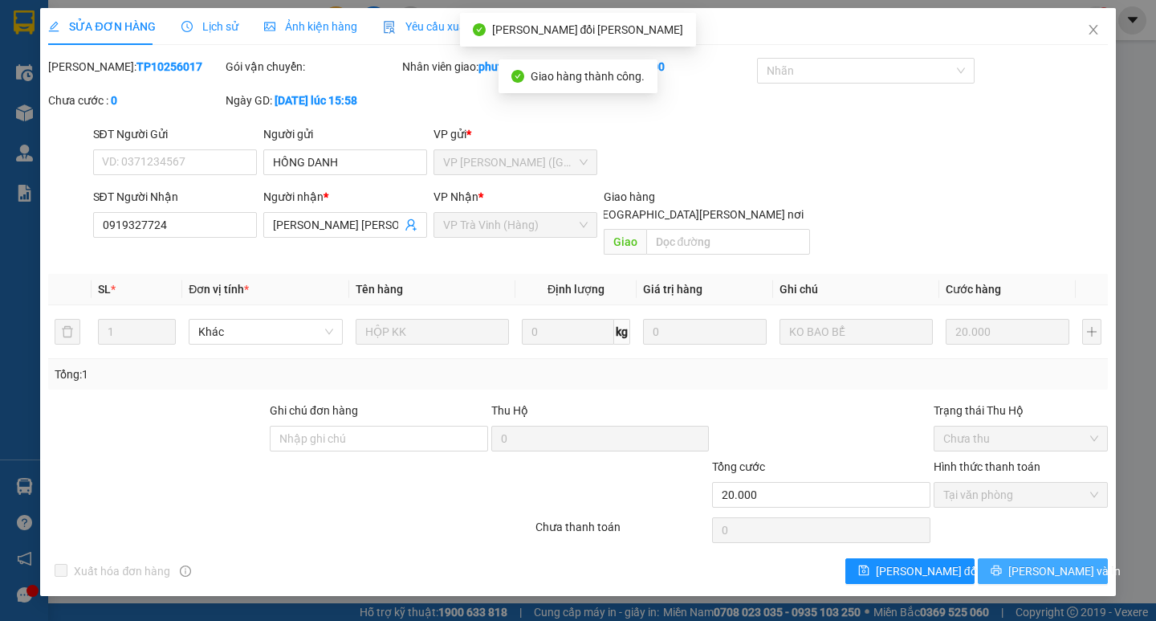
click at [1069, 562] on span "[PERSON_NAME] và In" at bounding box center [1064, 571] width 112 height 18
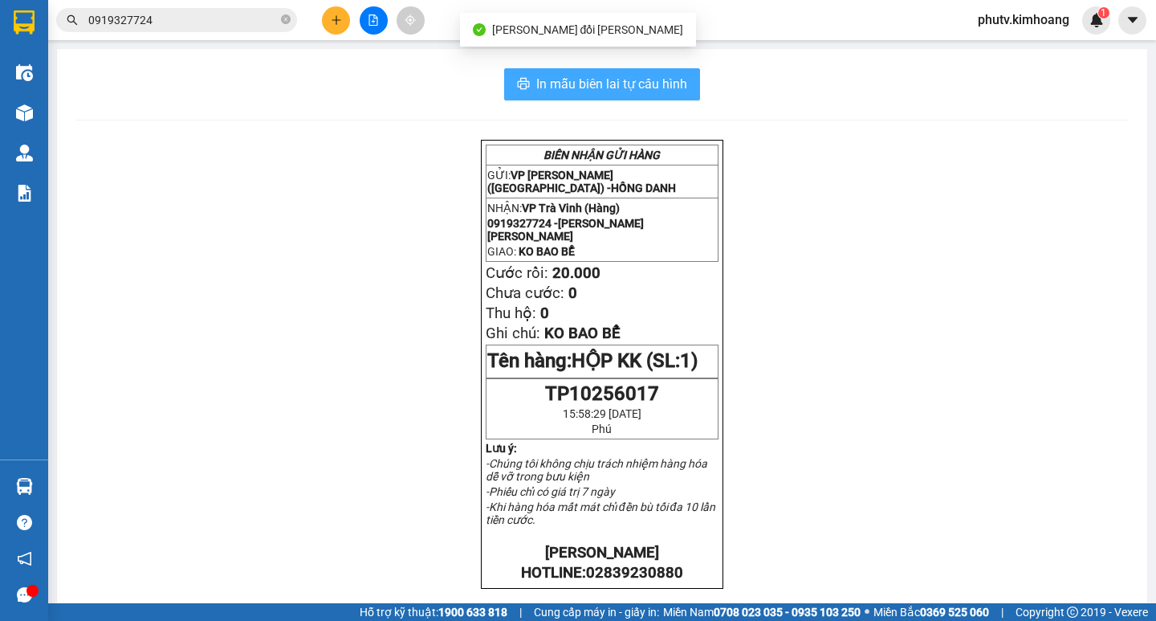
click at [678, 86] on span "In mẫu biên lai tự cấu hình" at bounding box center [611, 84] width 151 height 20
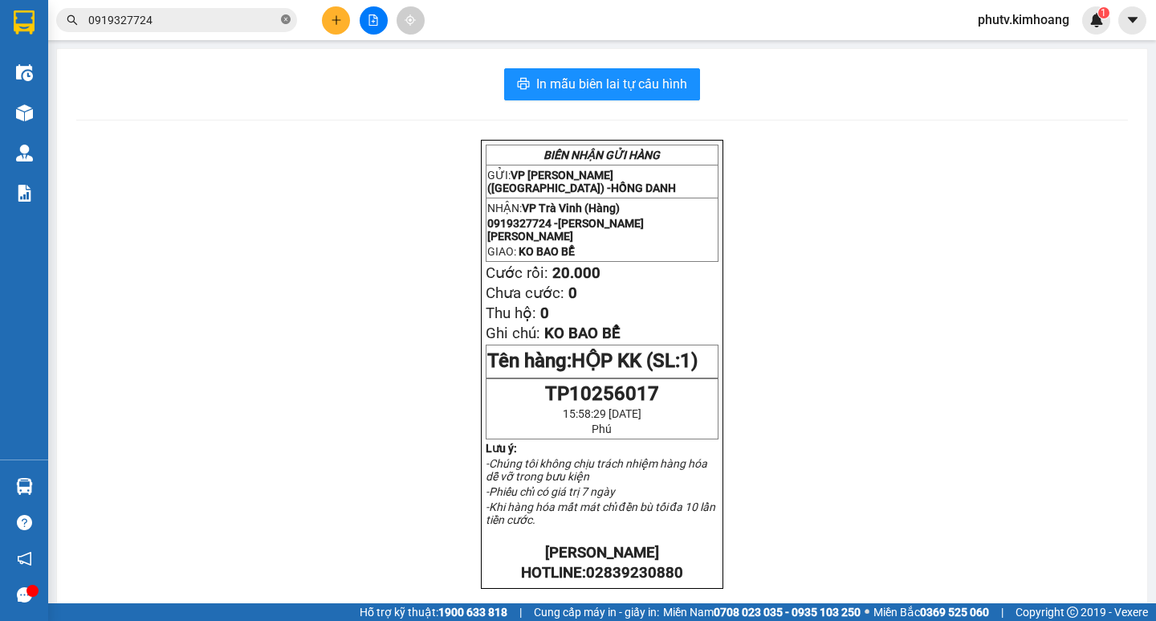
click at [285, 20] on icon "close-circle" at bounding box center [286, 19] width 10 height 10
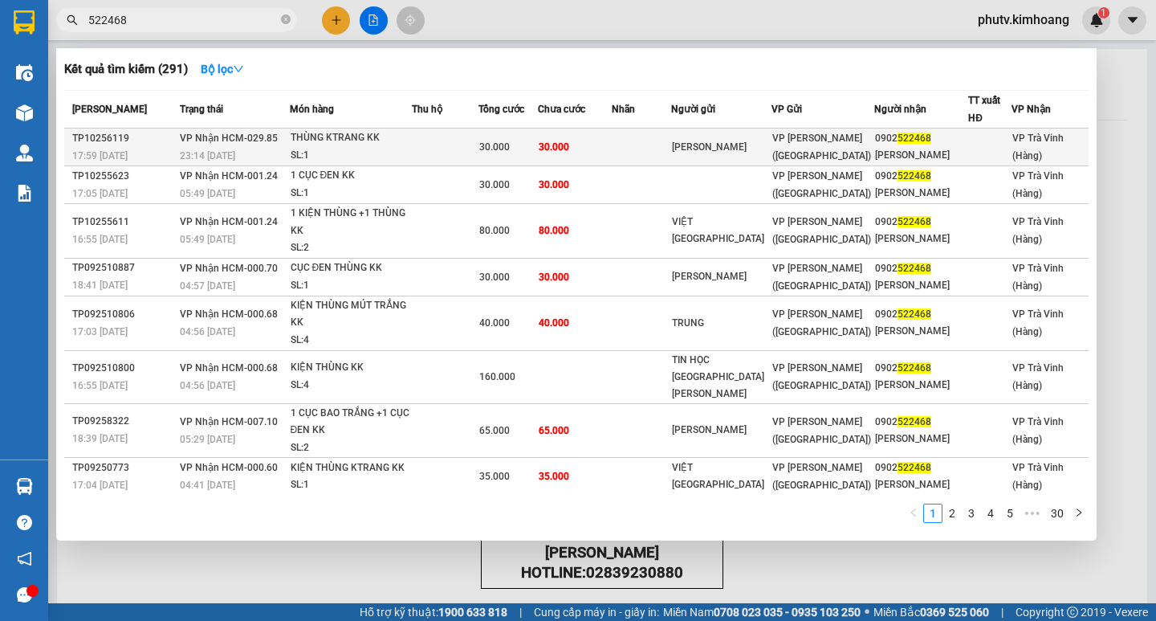
type input "522468"
click at [382, 142] on div "THÙNG KTRANG KK" at bounding box center [351, 138] width 120 height 18
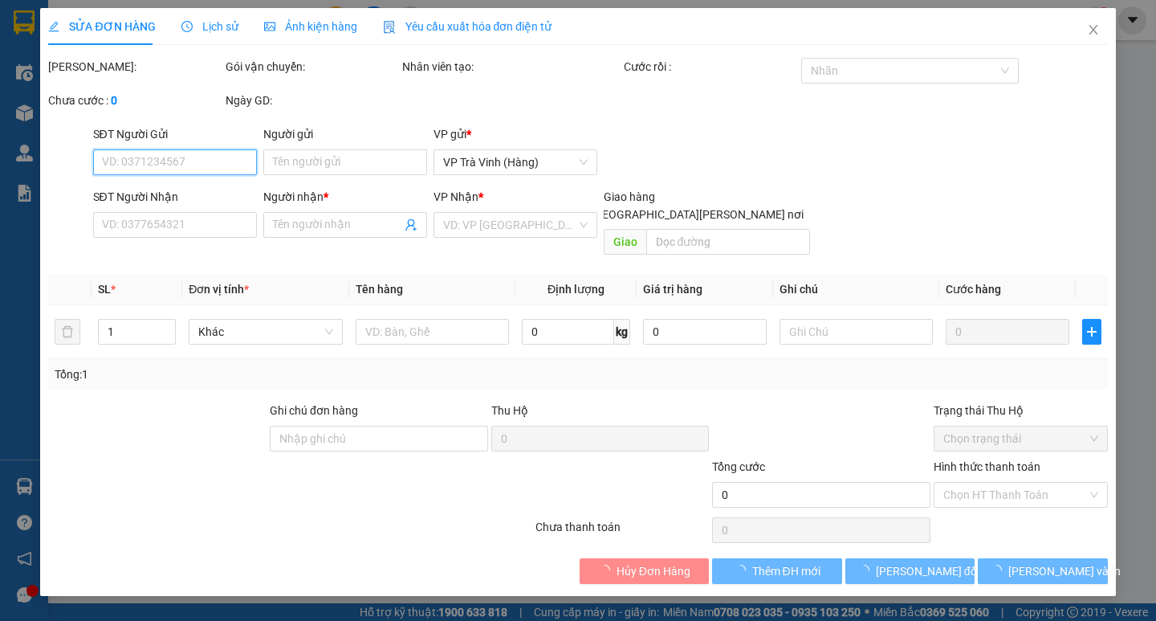
type input "[PERSON_NAME]"
type input "0902522468"
type input "[PERSON_NAME]"
type input "30.000"
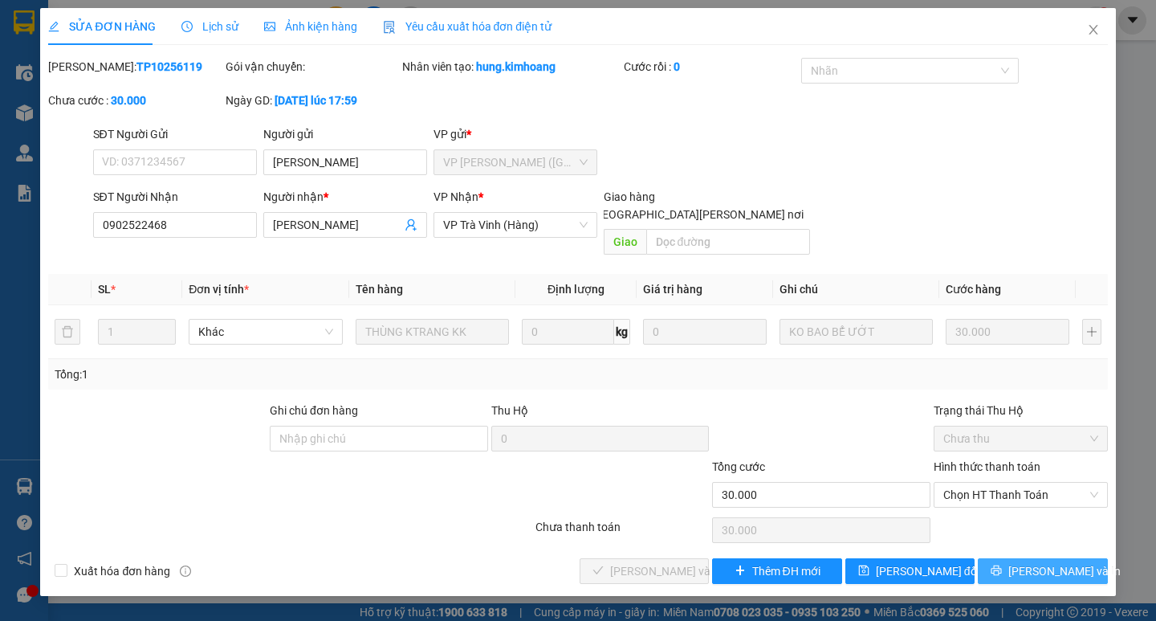
click at [1069, 562] on span "[PERSON_NAME] và In" at bounding box center [1064, 571] width 112 height 18
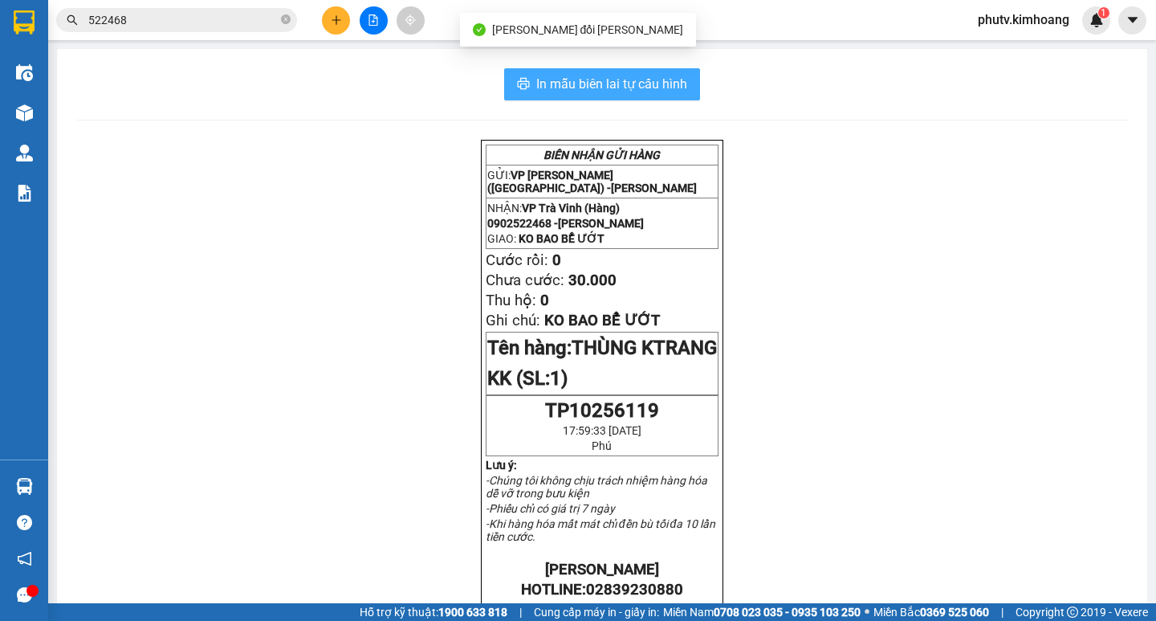
click at [523, 82] on icon "printer" at bounding box center [523, 83] width 13 height 13
click at [255, 16] on input "522468" at bounding box center [182, 20] width 189 height 18
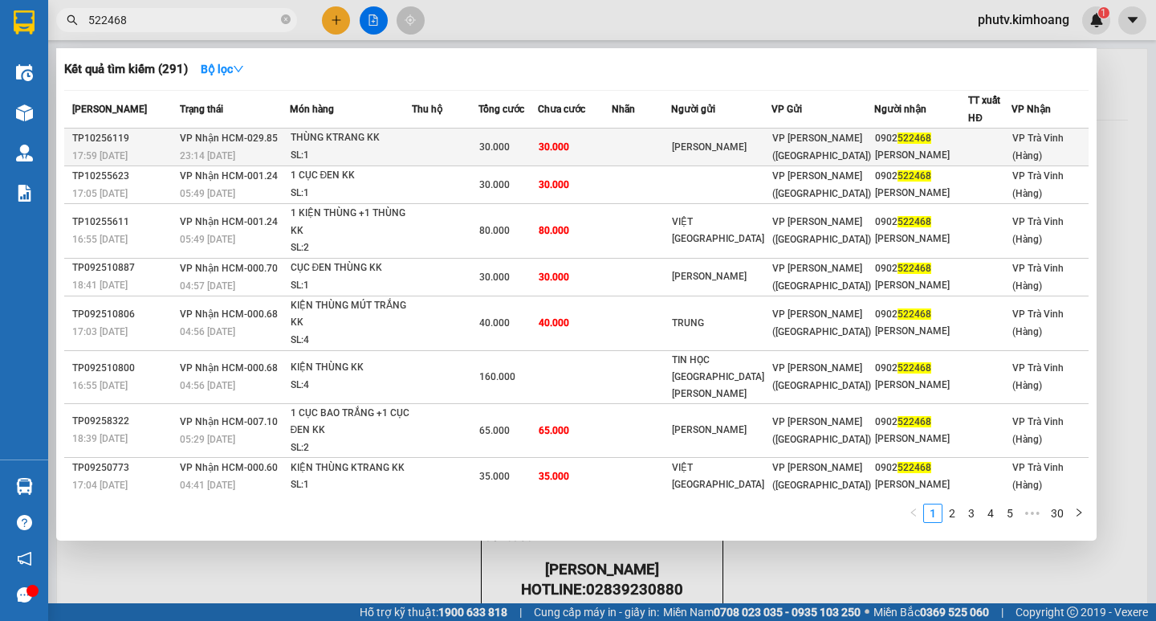
click at [398, 145] on div "THÙNG KTRANG KK" at bounding box center [351, 138] width 120 height 18
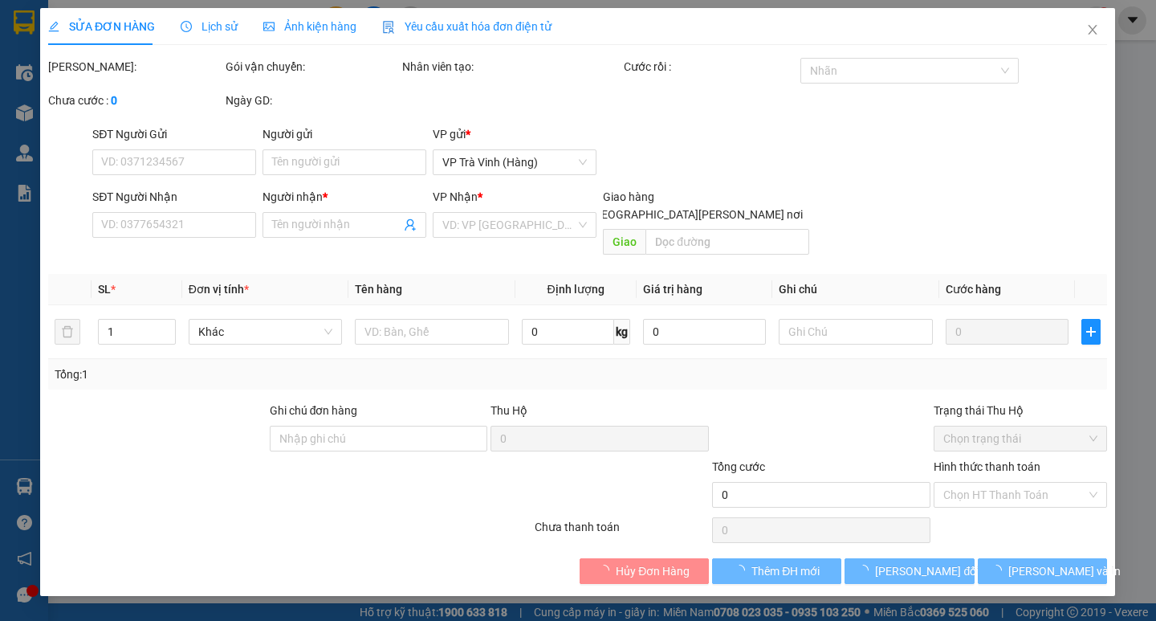
type input "[PERSON_NAME]"
type input "0902522468"
type input "[PERSON_NAME]"
type input "30.000"
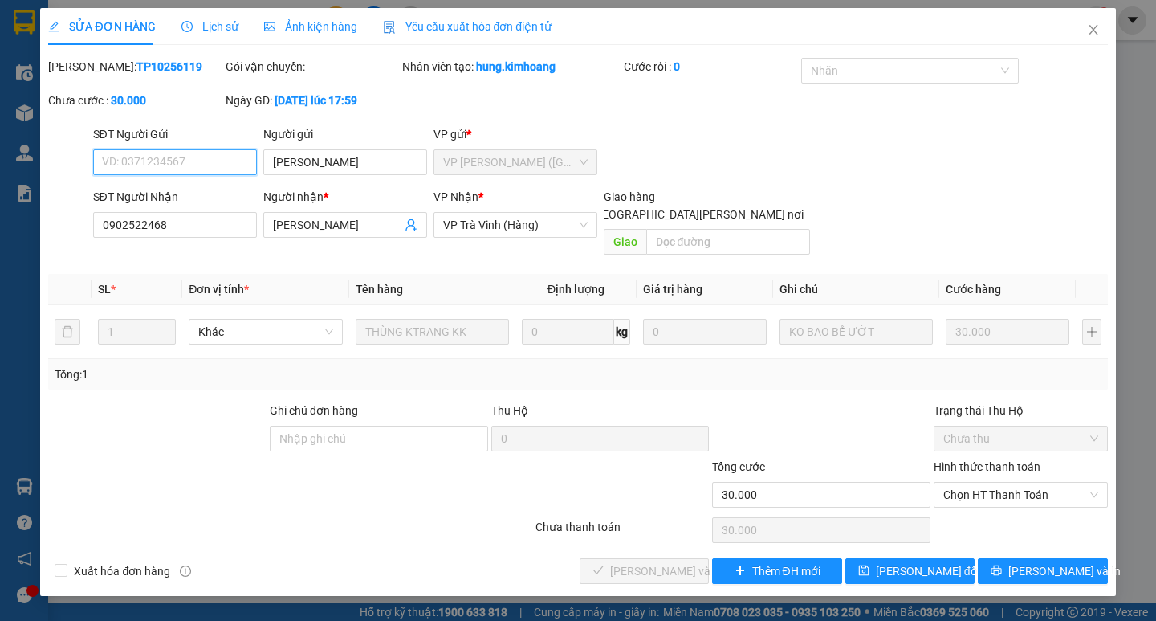
click at [980, 483] on span "Chọn HT Thanh Toán" at bounding box center [1020, 495] width 155 height 24
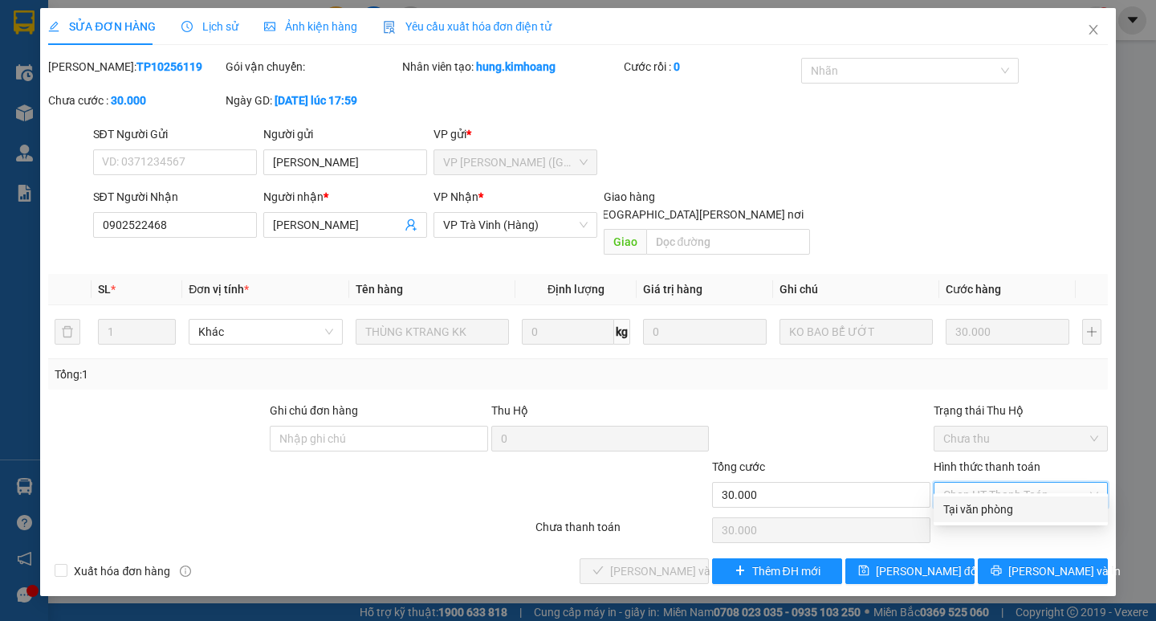
drag, startPoint x: 973, startPoint y: 503, endPoint x: 902, endPoint y: 515, distance: 72.5
click at [972, 507] on div "Tại văn phòng" at bounding box center [1020, 509] width 155 height 18
type input "0"
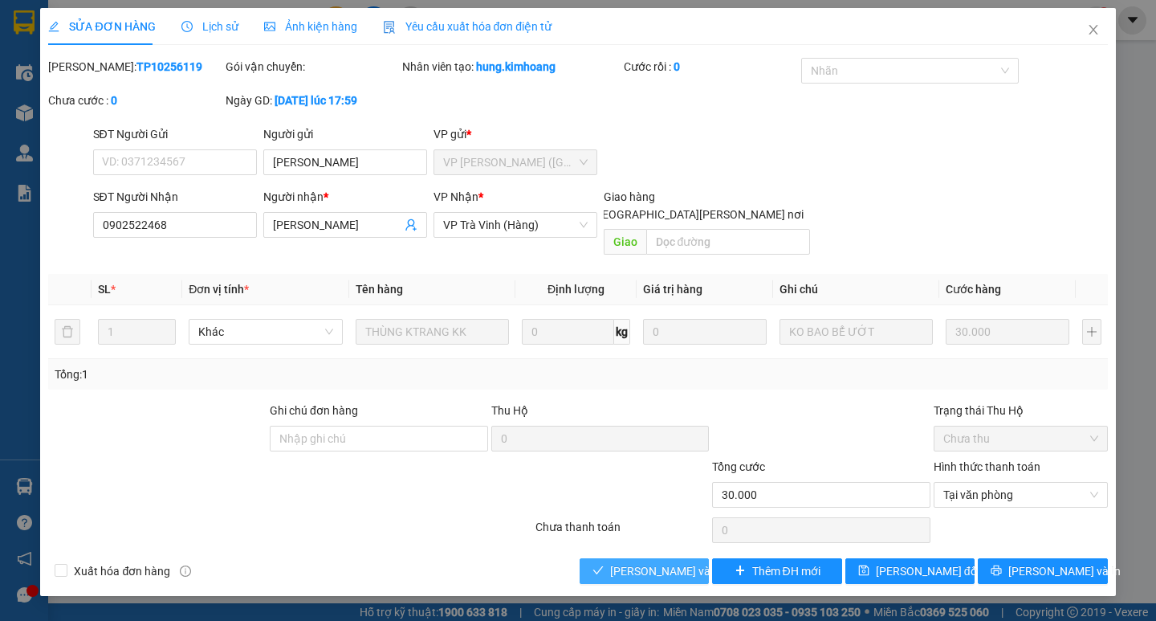
click at [676, 558] on button "[PERSON_NAME] và [PERSON_NAME] hàng" at bounding box center [644, 571] width 129 height 26
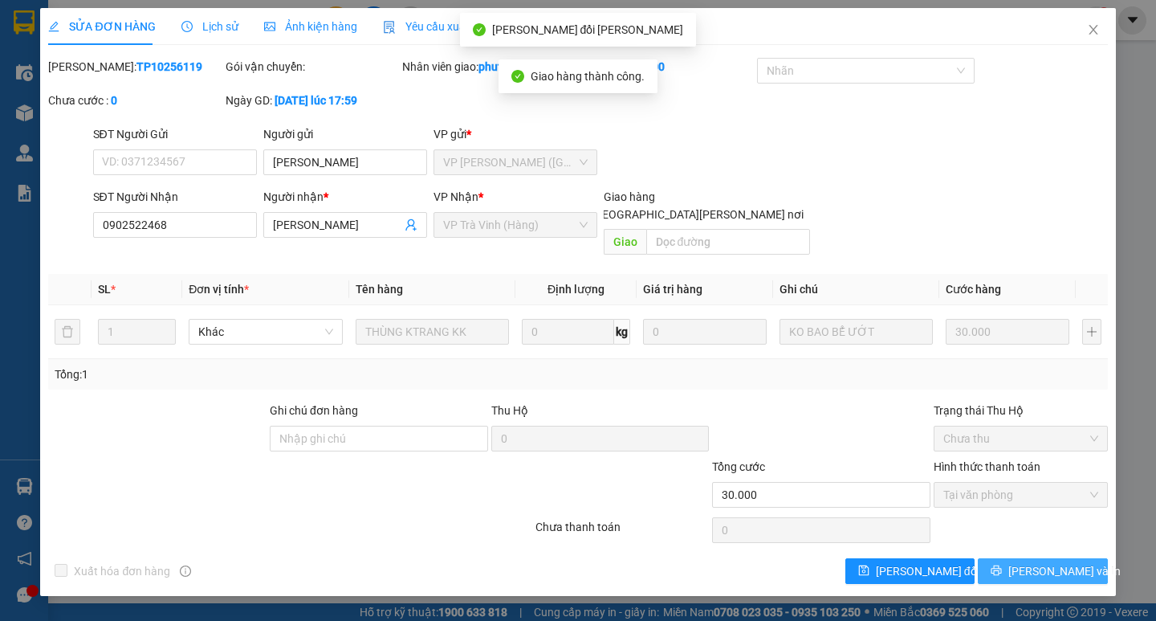
click at [1026, 558] on button "[PERSON_NAME] và In" at bounding box center [1042, 571] width 129 height 26
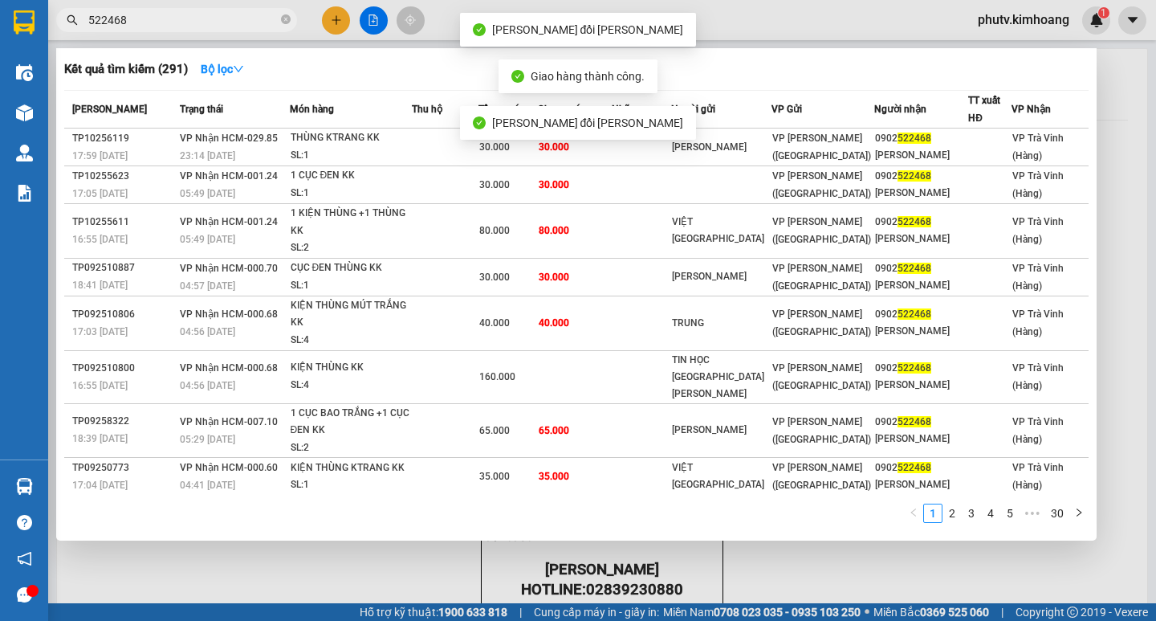
click at [171, 22] on input "522468" at bounding box center [182, 20] width 189 height 18
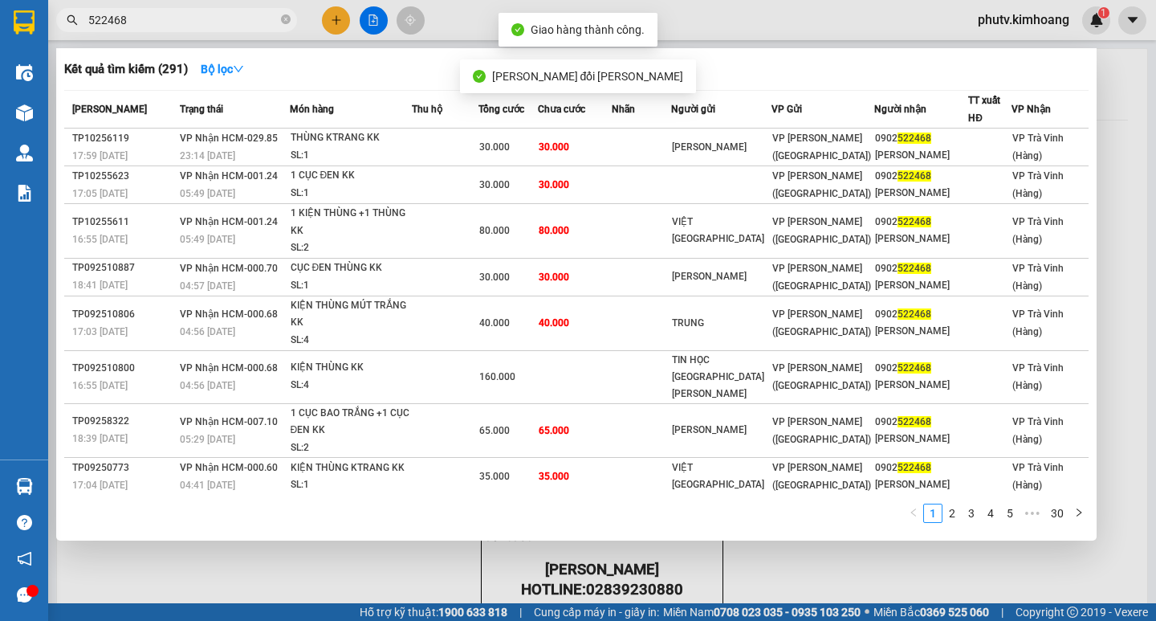
click at [171, 22] on input "522468" at bounding box center [182, 20] width 189 height 18
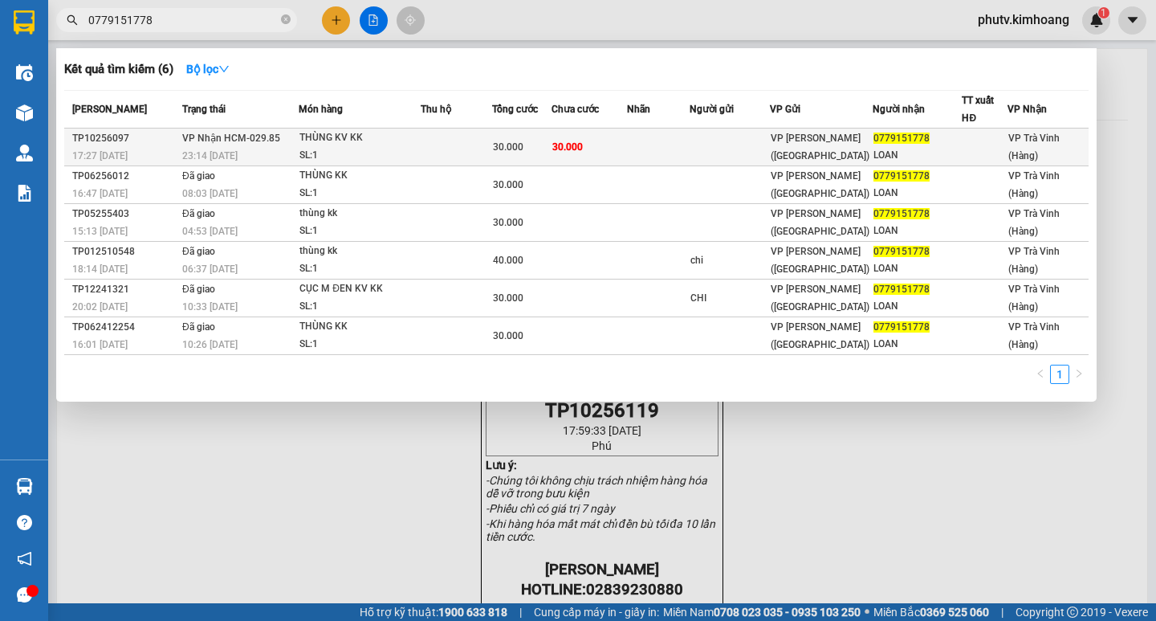
type input "0779151778"
click at [324, 133] on div "THÙNG KV KK" at bounding box center [359, 138] width 120 height 18
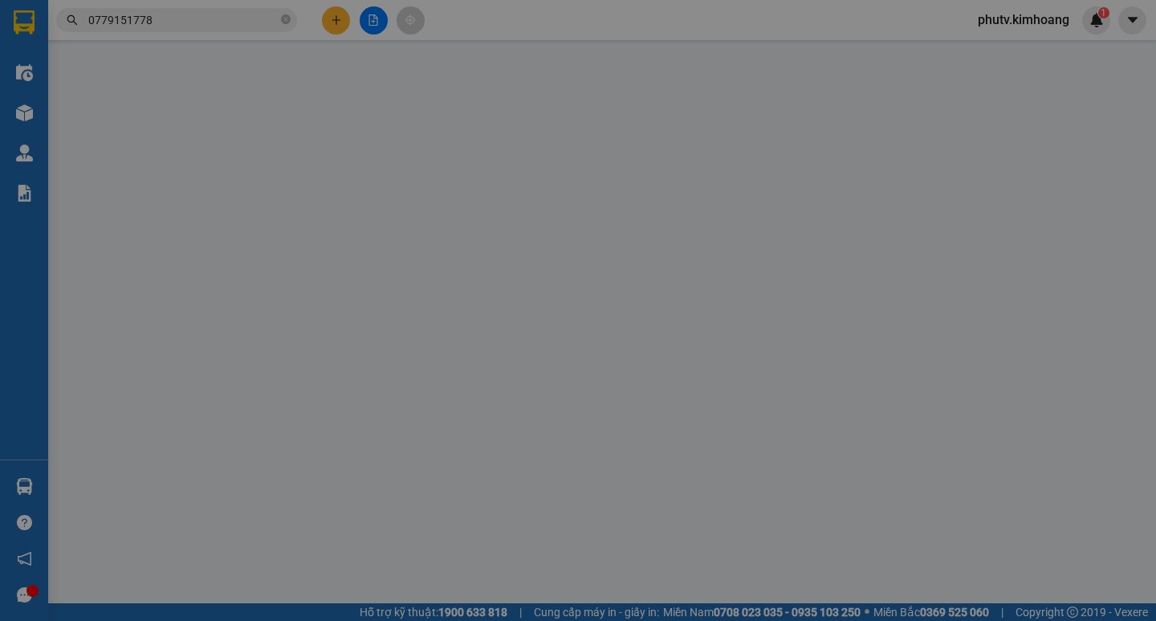
type input "0779151778"
type input "LOAN"
type input "30.000"
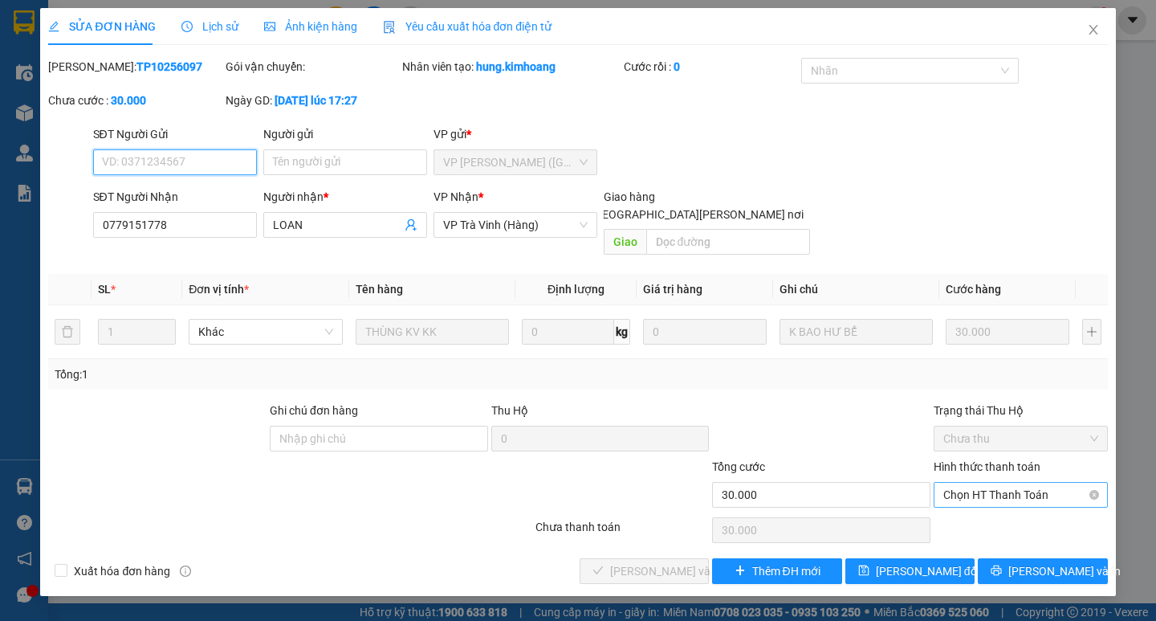
click at [995, 483] on span "Chọn HT Thanh Toán" at bounding box center [1020, 495] width 155 height 24
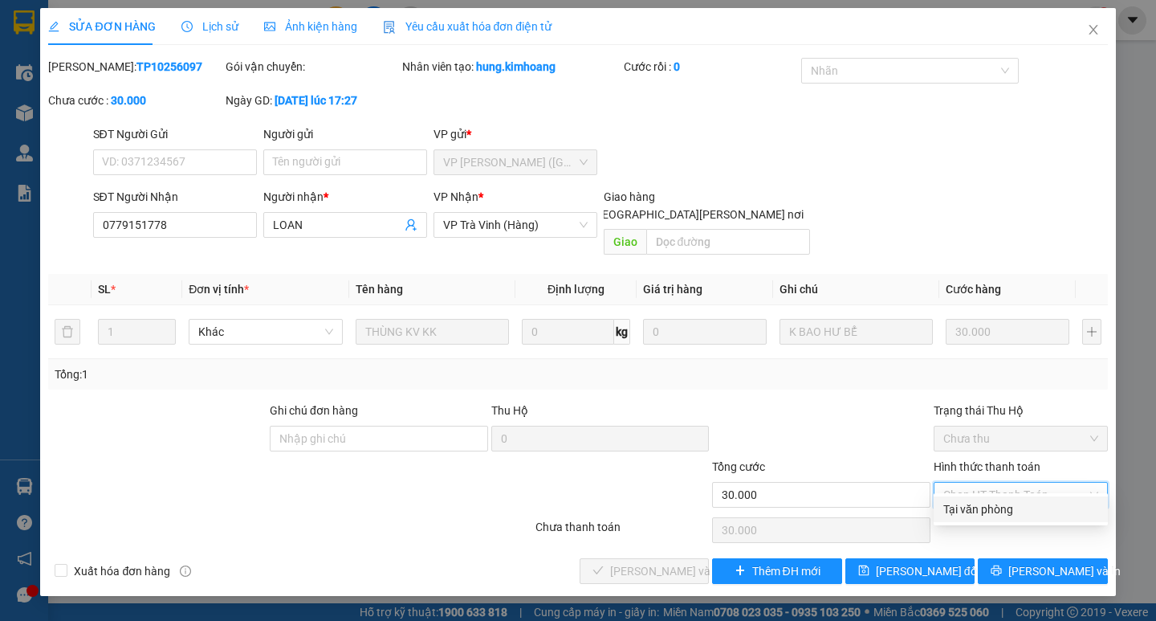
click at [1000, 499] on div "Tại văn phòng" at bounding box center [1021, 509] width 174 height 26
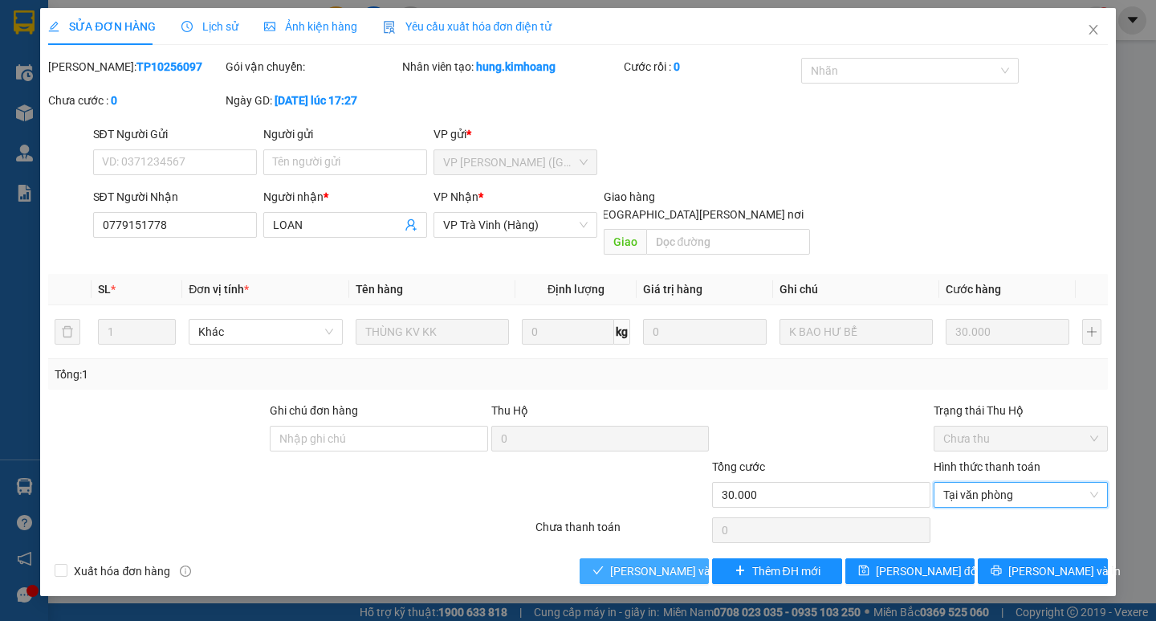
click at [688, 562] on span "[PERSON_NAME] và [PERSON_NAME] hàng" at bounding box center [718, 571] width 217 height 18
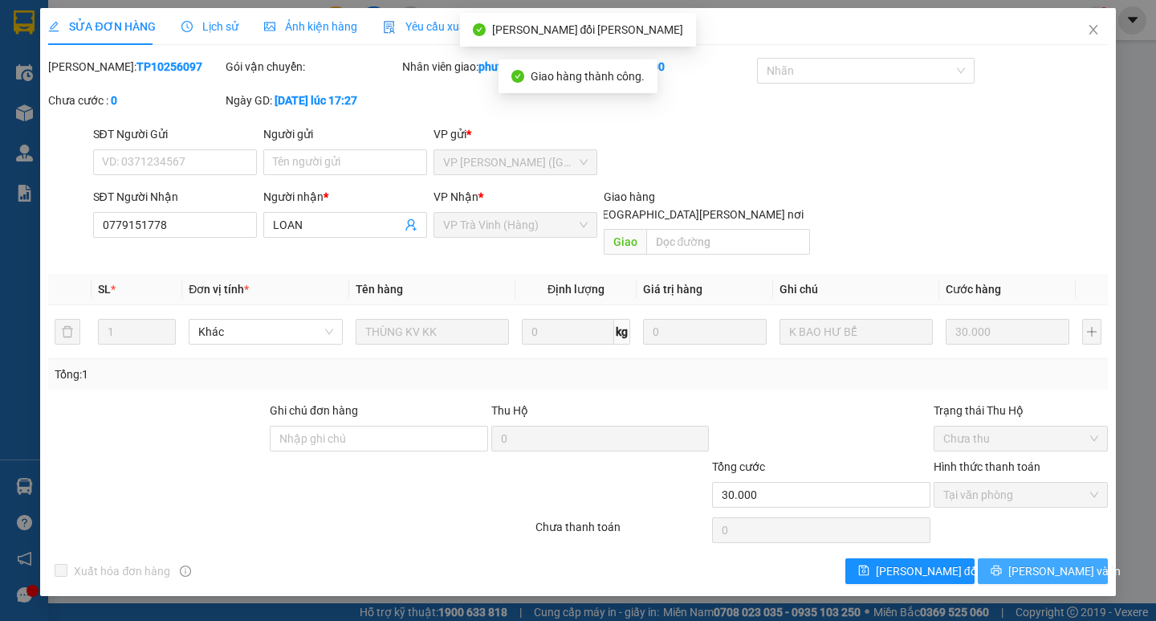
click at [1000, 558] on button "[PERSON_NAME] và In" at bounding box center [1042, 571] width 129 height 26
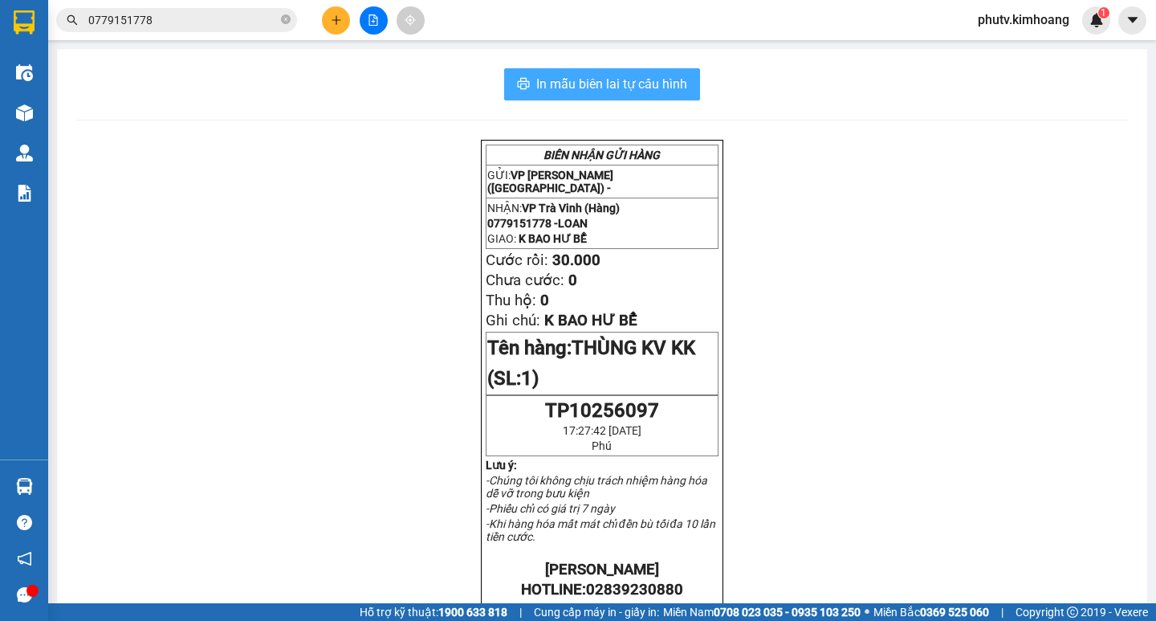
click at [627, 96] on button "In mẫu biên lai tự cấu hình" at bounding box center [602, 84] width 196 height 32
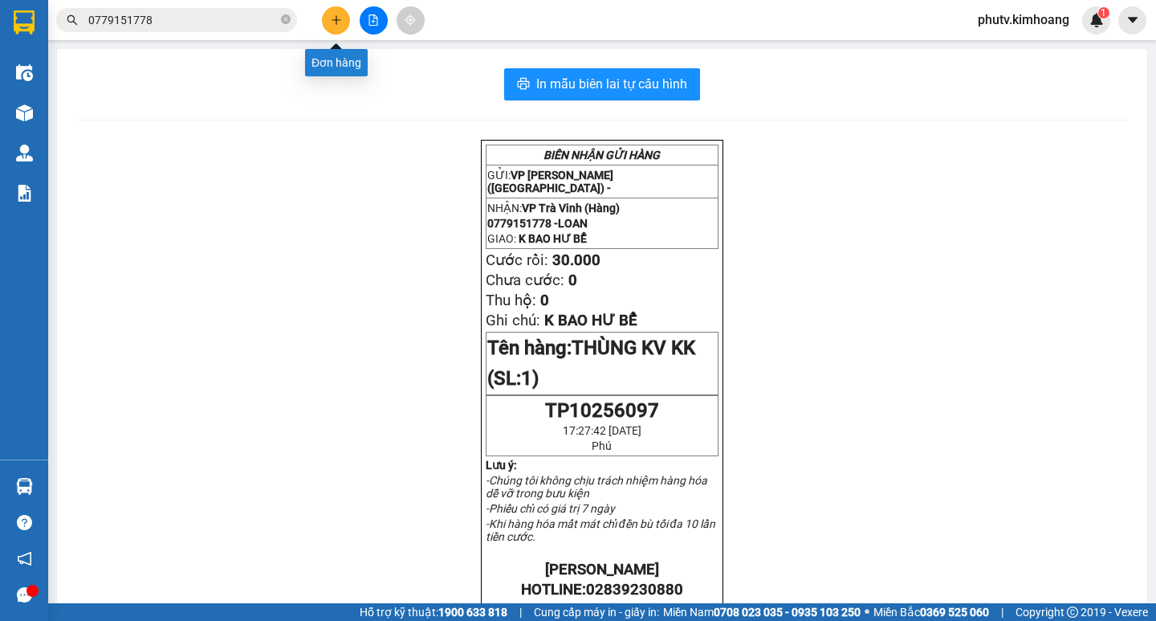
click at [336, 22] on icon "plus" at bounding box center [336, 19] width 1 height 9
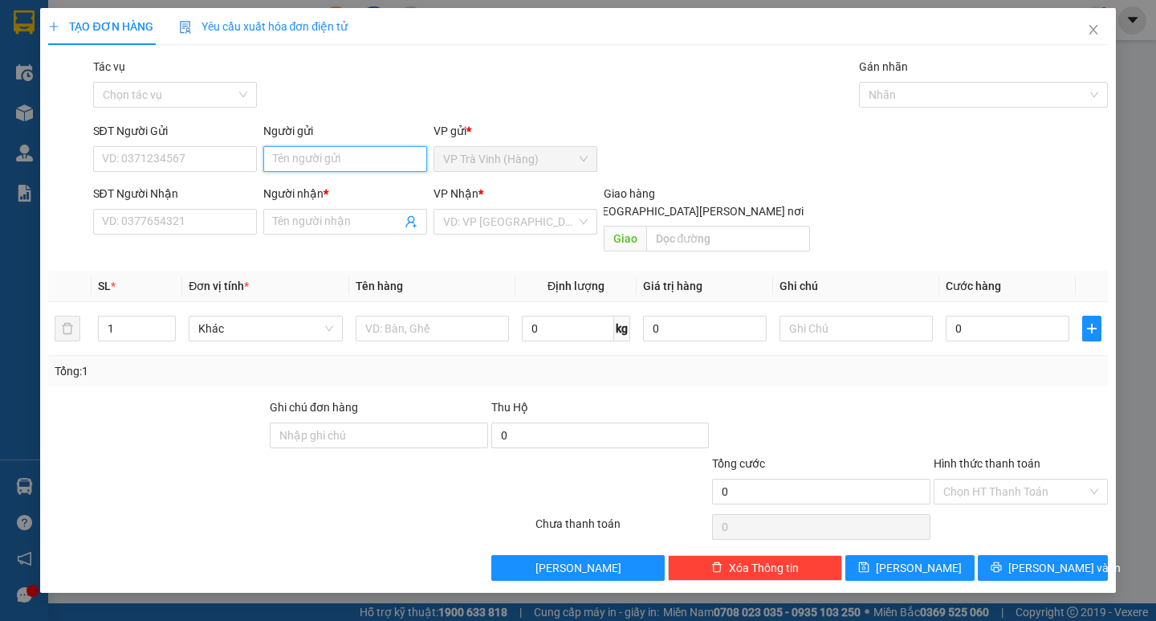
click at [332, 165] on input "Người gửi" at bounding box center [345, 159] width 164 height 26
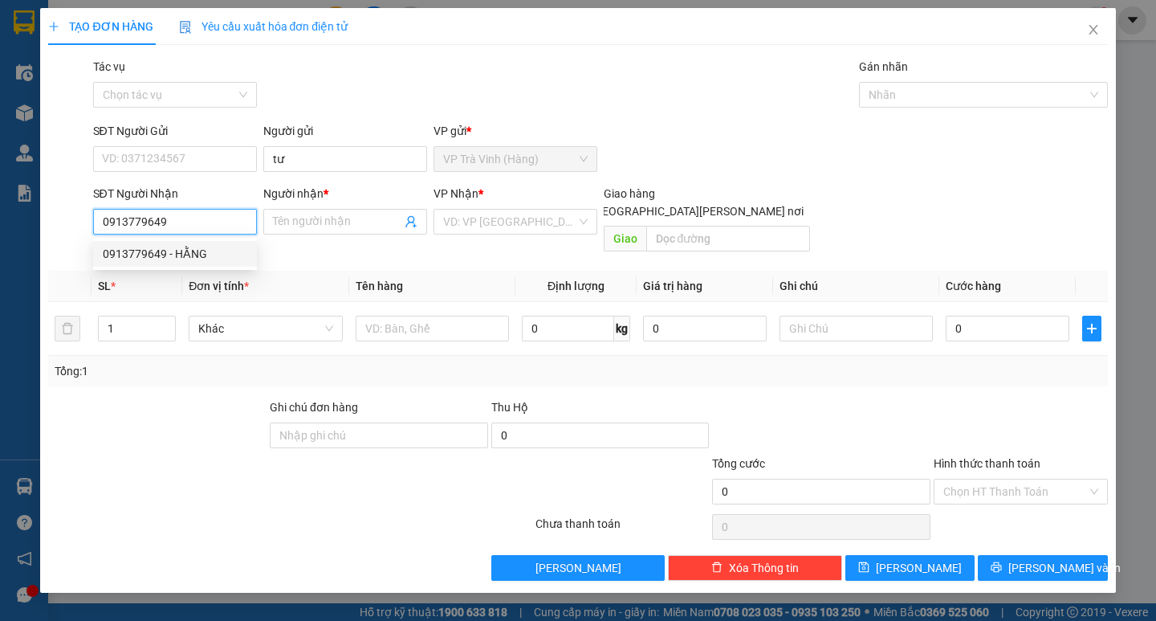
click at [208, 258] on div "0913779649 - HẰNG" at bounding box center [175, 254] width 145 height 18
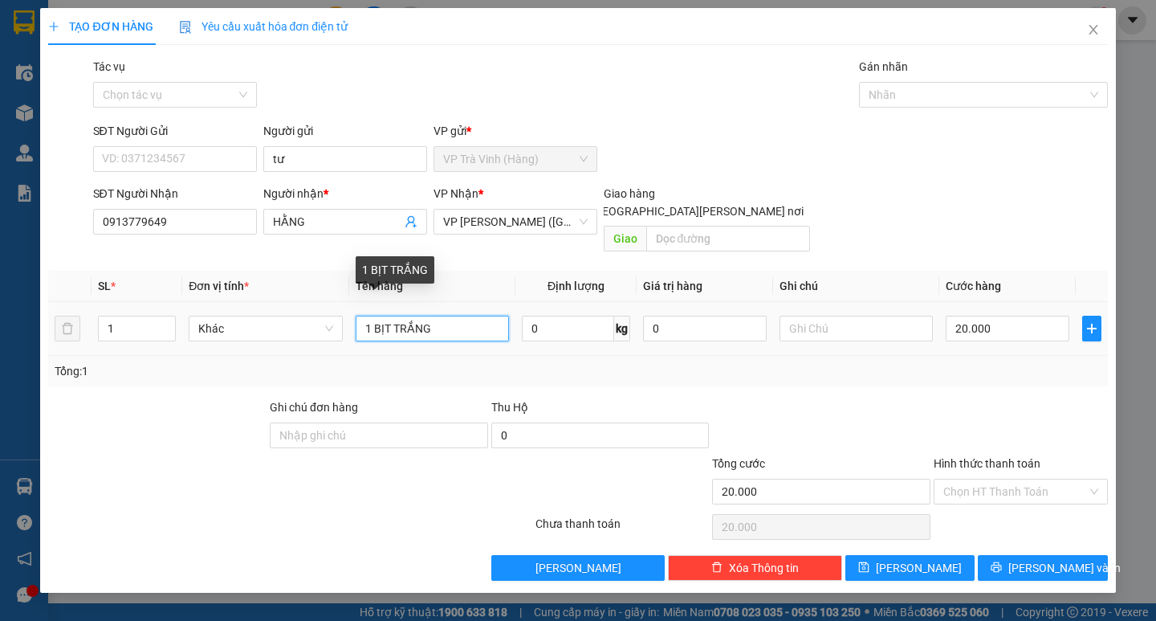
drag, startPoint x: 441, startPoint y: 312, endPoint x: 350, endPoint y: 343, distance: 96.0
click at [362, 339] on div "SL * Đơn vị tính * Tên hàng Định [PERSON_NAME] trị hàng Ghi [PERSON_NAME] hàng …" at bounding box center [577, 329] width 1059 height 116
click at [1011, 484] on input "Hình thức thanh toán" at bounding box center [1015, 491] width 144 height 24
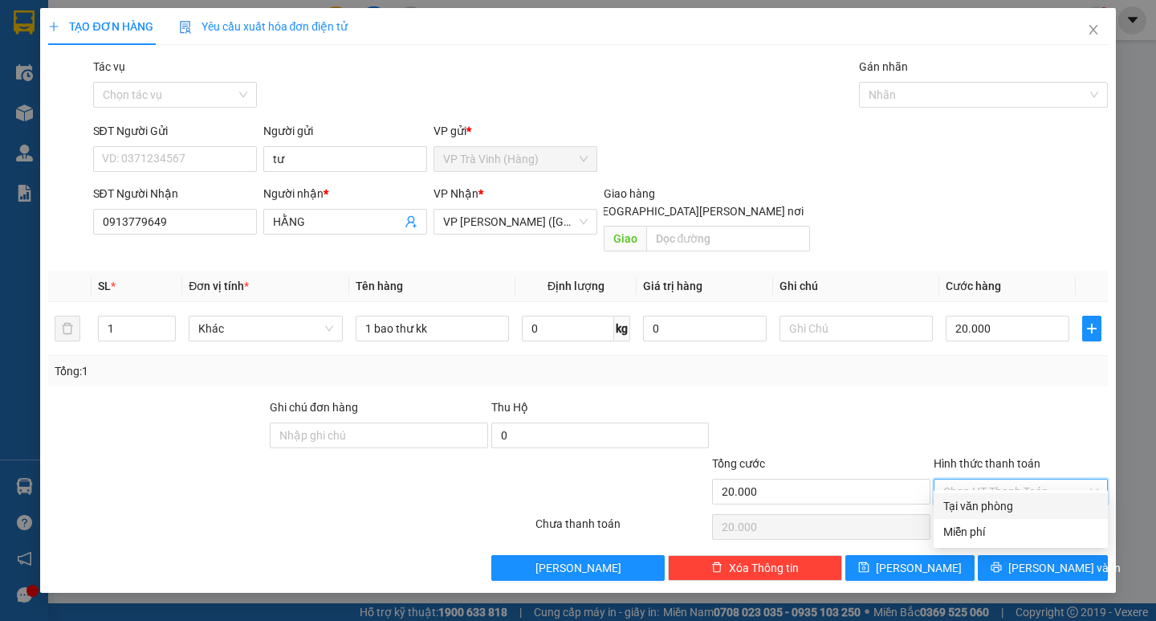
click at [1016, 499] on div "Tại văn phòng" at bounding box center [1020, 506] width 155 height 18
click at [1002, 561] on icon "printer" at bounding box center [996, 566] width 11 height 11
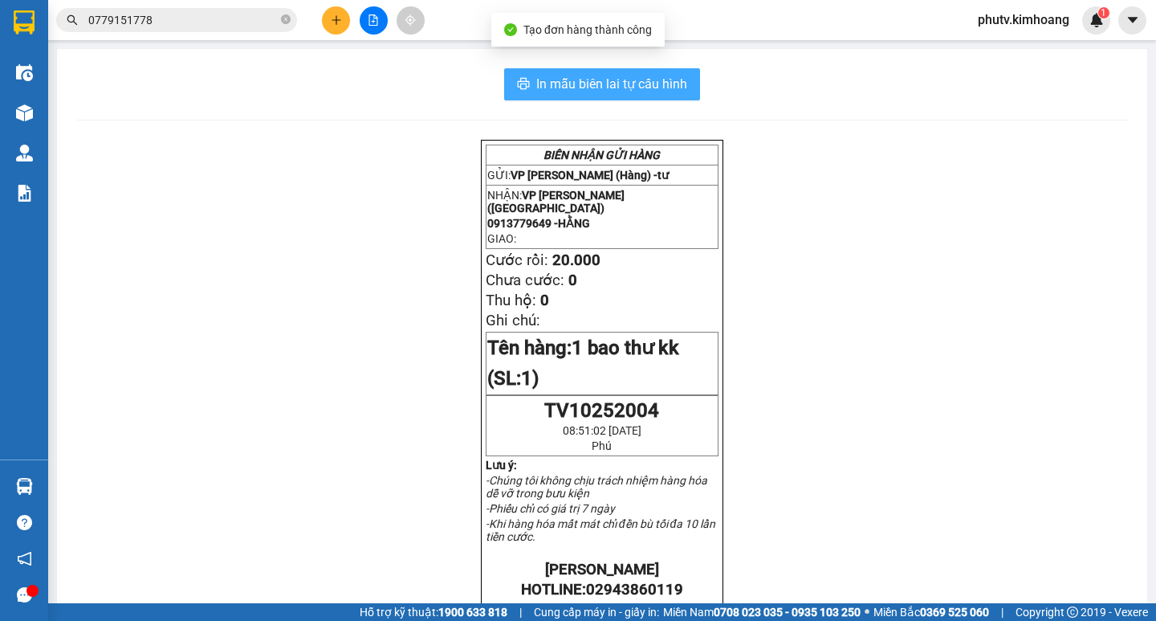
click at [567, 80] on span "In mẫu biên lai tự cấu hình" at bounding box center [611, 84] width 151 height 20
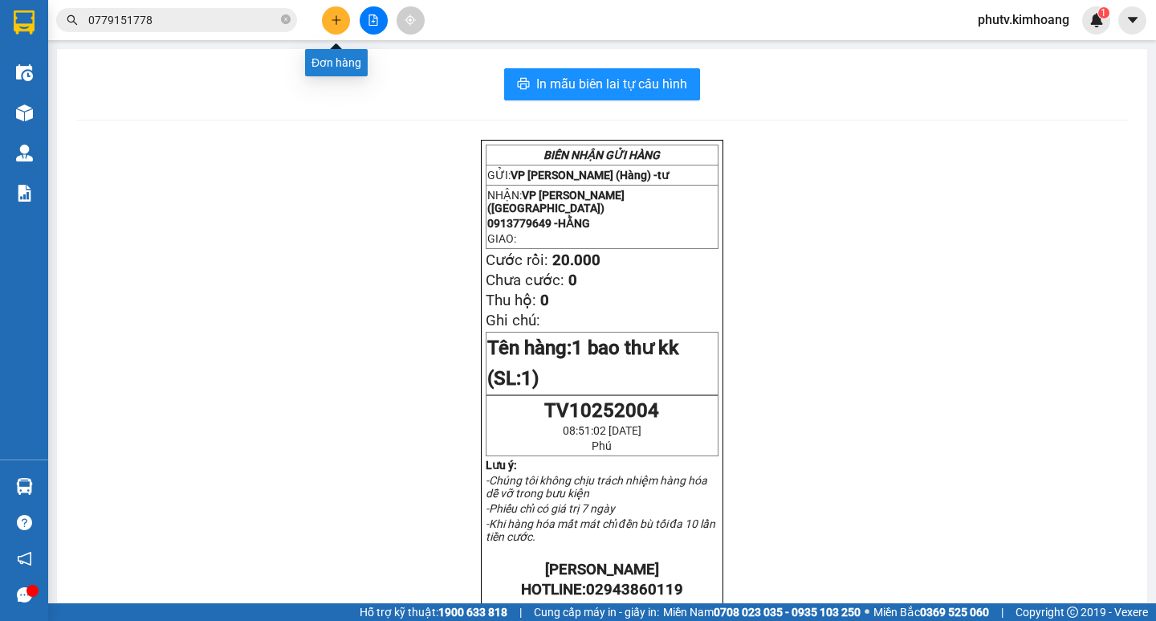
click at [334, 18] on icon "plus" at bounding box center [336, 19] width 11 height 11
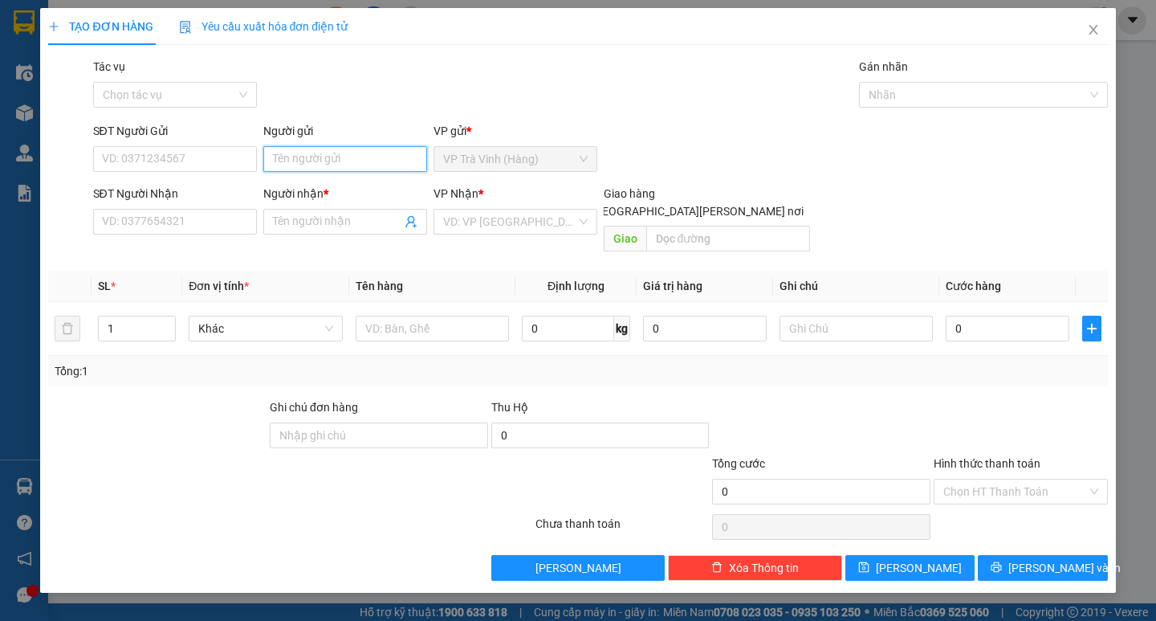
click at [315, 162] on input "Người gửi" at bounding box center [345, 159] width 164 height 26
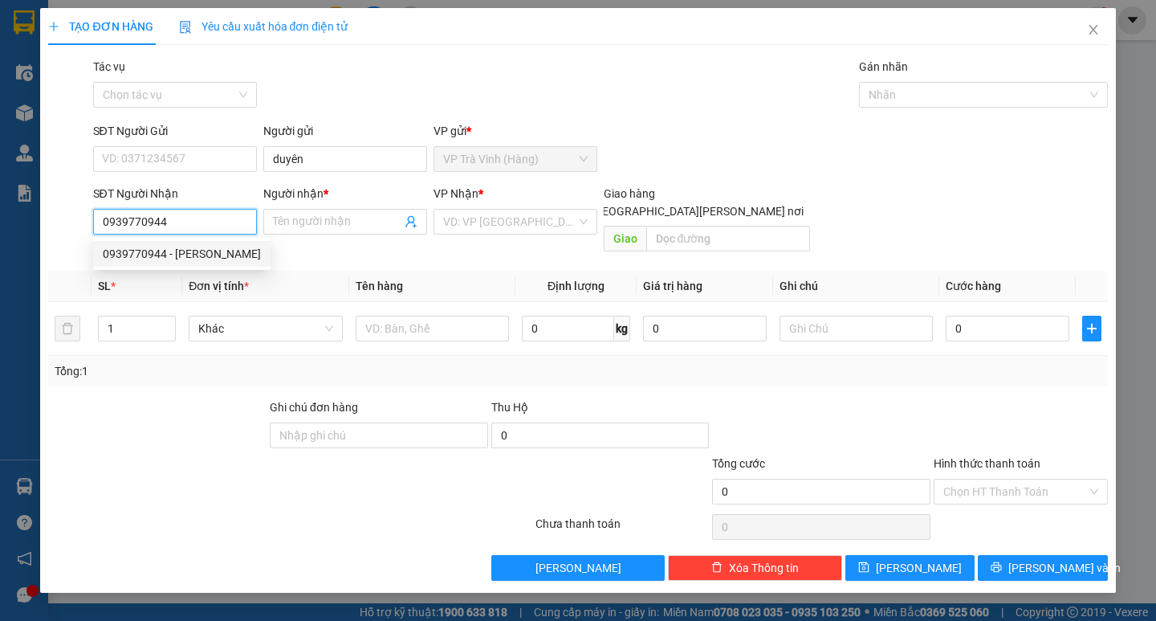
drag, startPoint x: 125, startPoint y: 259, endPoint x: 138, endPoint y: 258, distance: 12.9
click at [126, 259] on div "0939770944 - [PERSON_NAME]" at bounding box center [182, 254] width 158 height 18
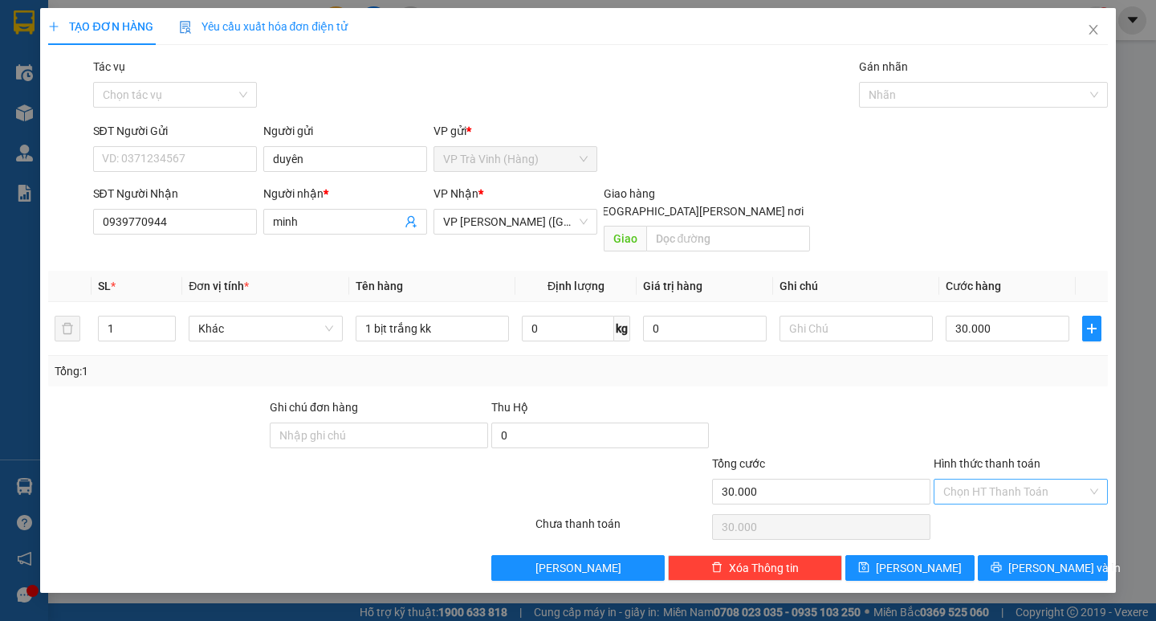
click at [977, 479] on input "Hình thức thanh toán" at bounding box center [1015, 491] width 144 height 24
click at [966, 401] on div at bounding box center [1020, 426] width 177 height 56
click at [1002, 562] on icon "printer" at bounding box center [997, 567] width 10 height 10
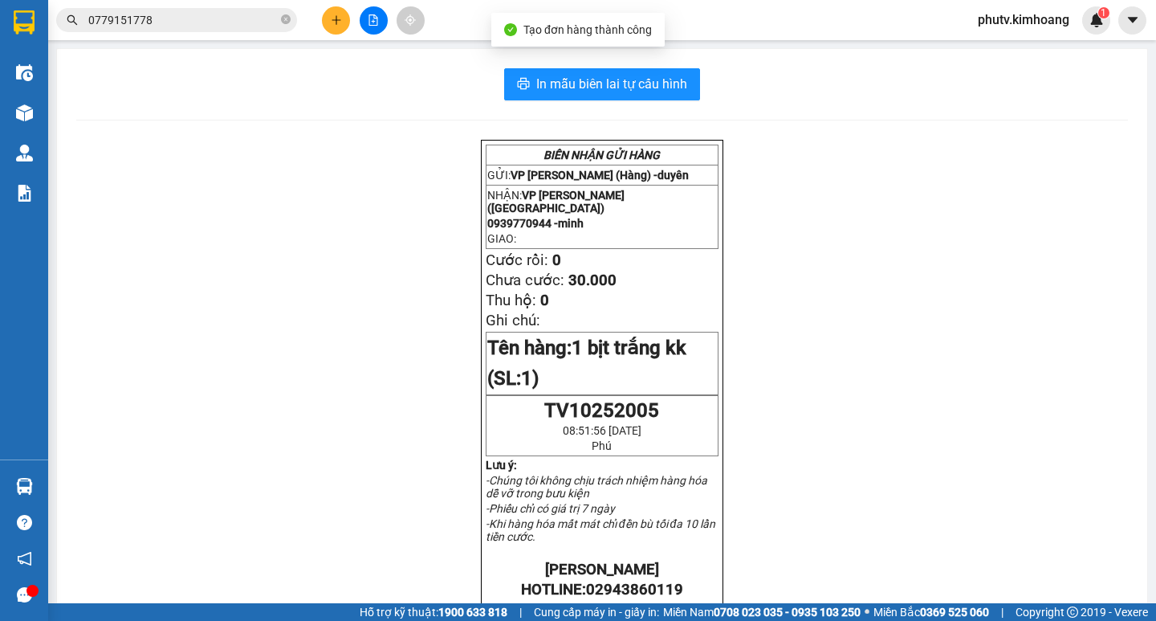
click at [672, 62] on div "In mẫu biên lai tự [PERSON_NAME] [PERSON_NAME] GỬI HÀNG GỬI: VP [PERSON_NAME] (…" at bounding box center [602, 566] width 1090 height 1035
click at [661, 83] on span "In mẫu biên lai tự cấu hình" at bounding box center [611, 84] width 151 height 20
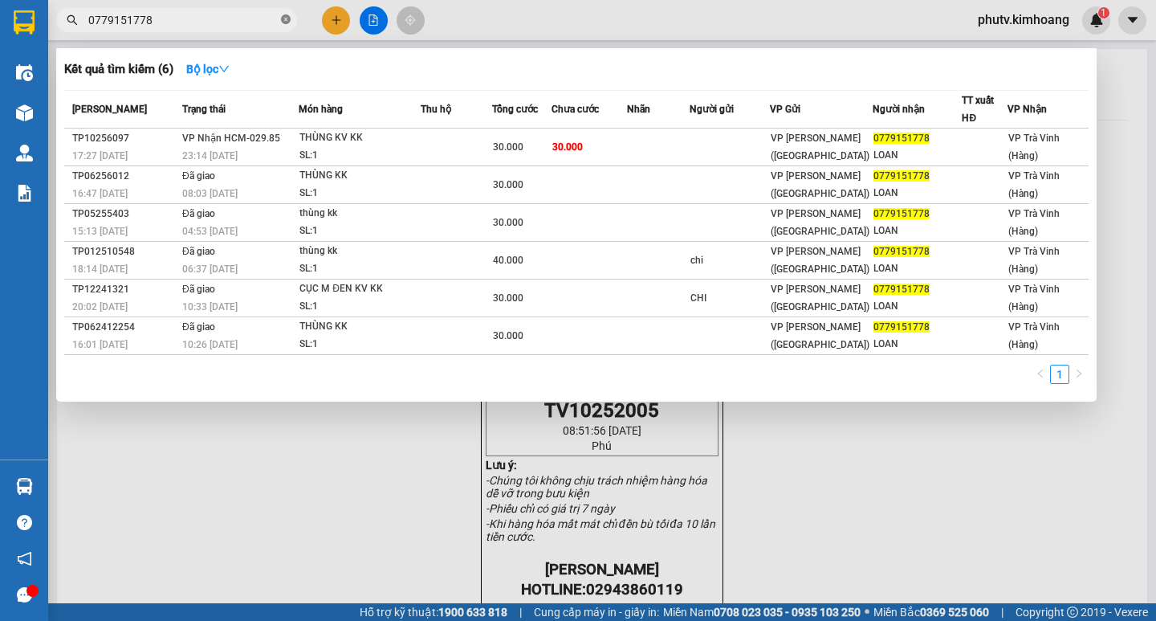
click at [284, 20] on icon "close-circle" at bounding box center [286, 19] width 10 height 10
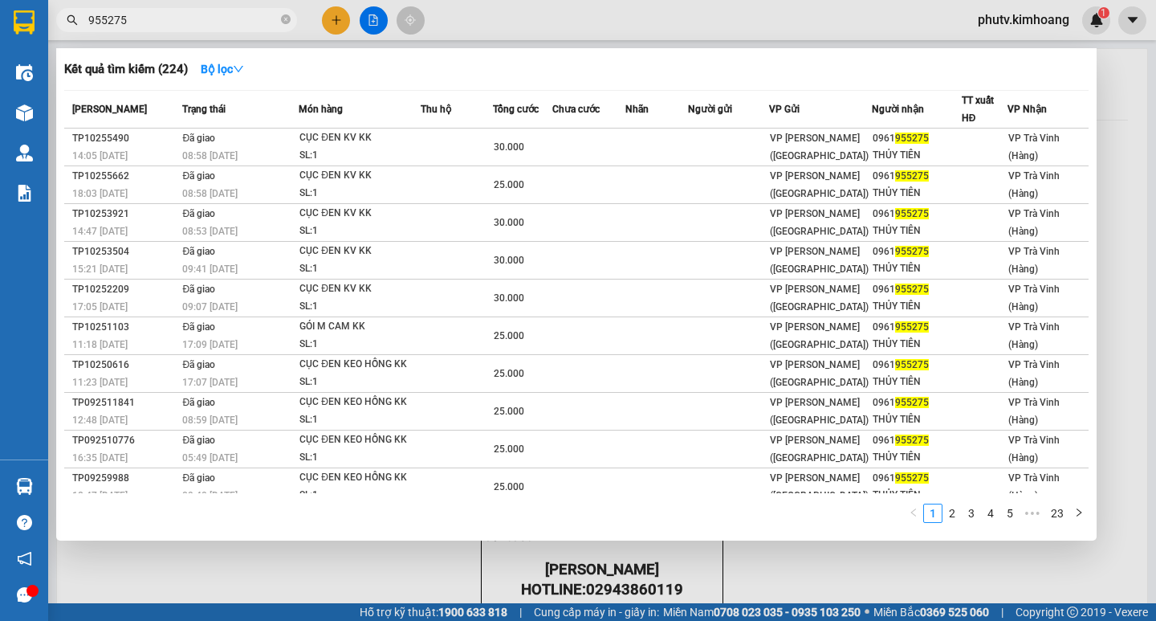
click at [260, 21] on input "955275" at bounding box center [182, 20] width 189 height 18
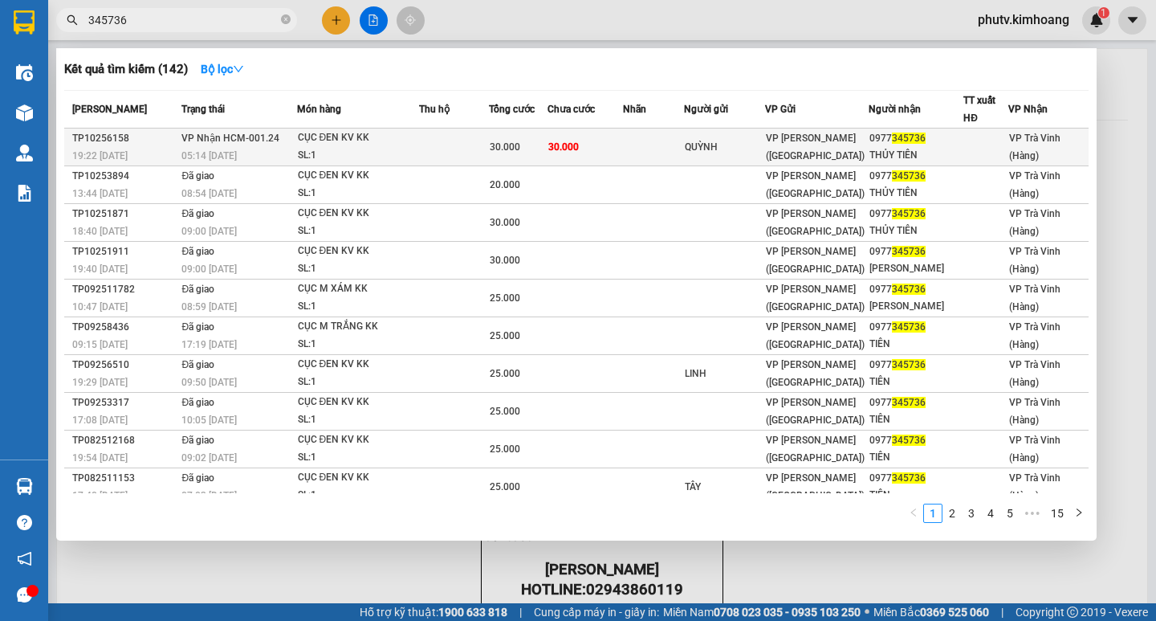
click at [397, 148] on div "SL: 1" at bounding box center [358, 156] width 120 height 18
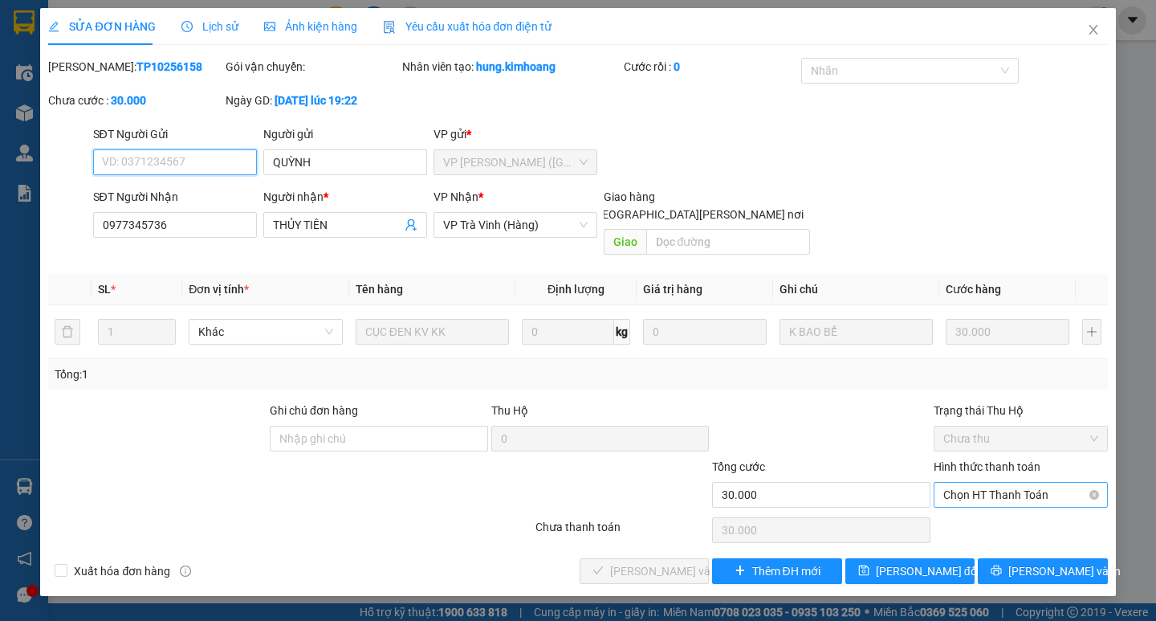
drag, startPoint x: 963, startPoint y: 474, endPoint x: 959, endPoint y: 489, distance: 15.6
click at [962, 483] on span "Chọn HT Thanh Toán" at bounding box center [1020, 495] width 155 height 24
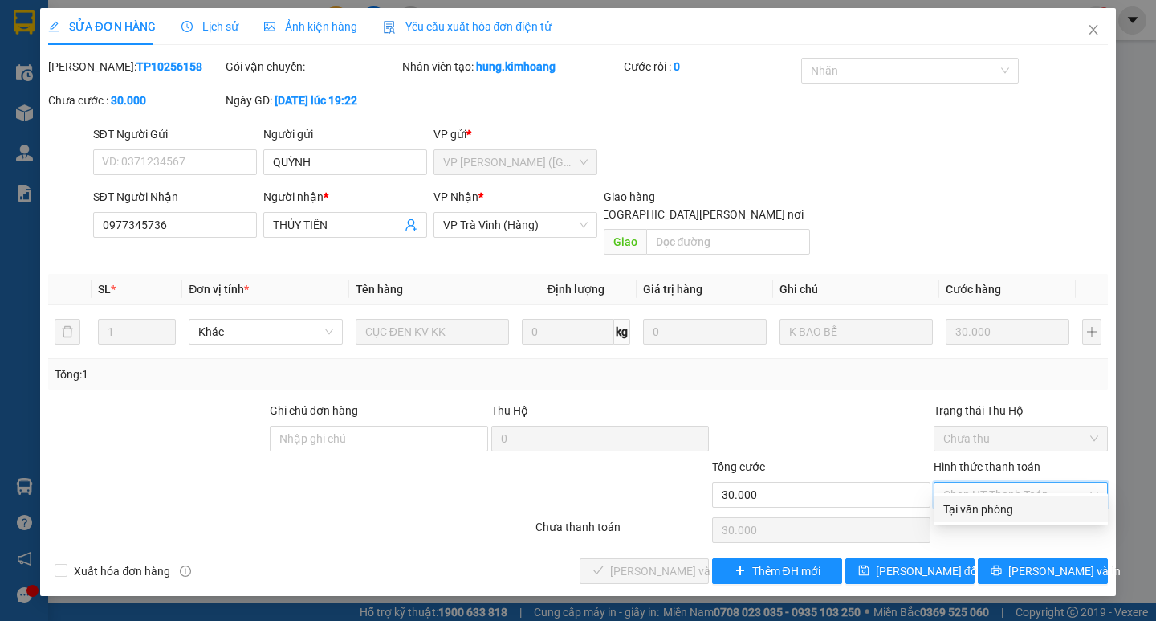
click at [963, 505] on div "Tại văn phòng" at bounding box center [1020, 509] width 155 height 18
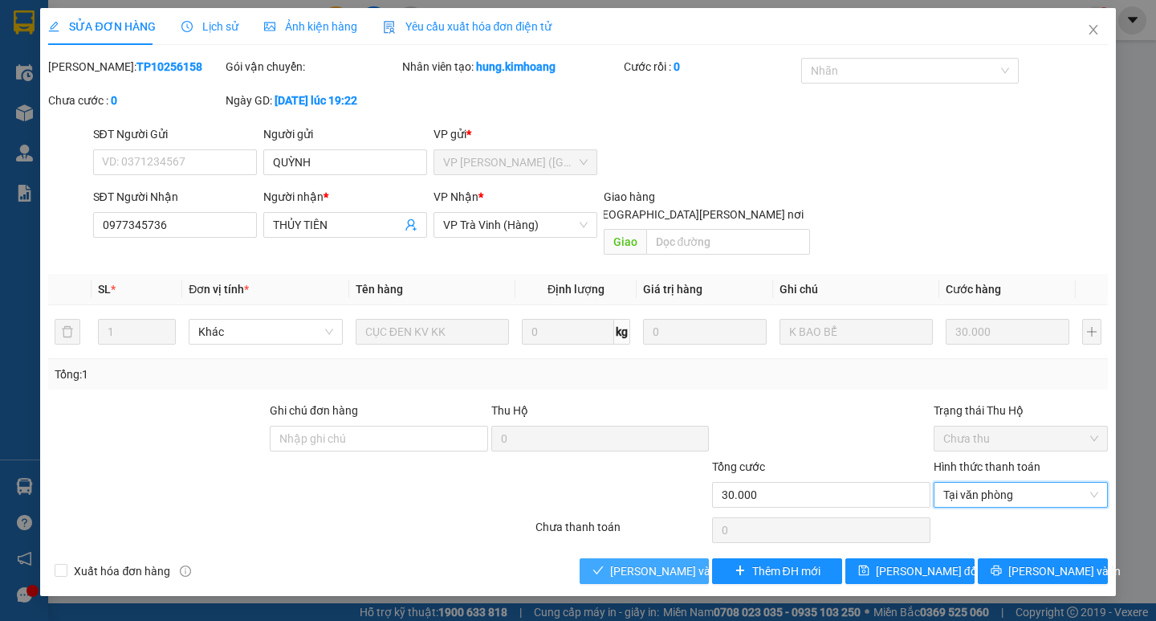
click at [666, 562] on span "[PERSON_NAME] và [PERSON_NAME] hàng" at bounding box center [718, 571] width 217 height 18
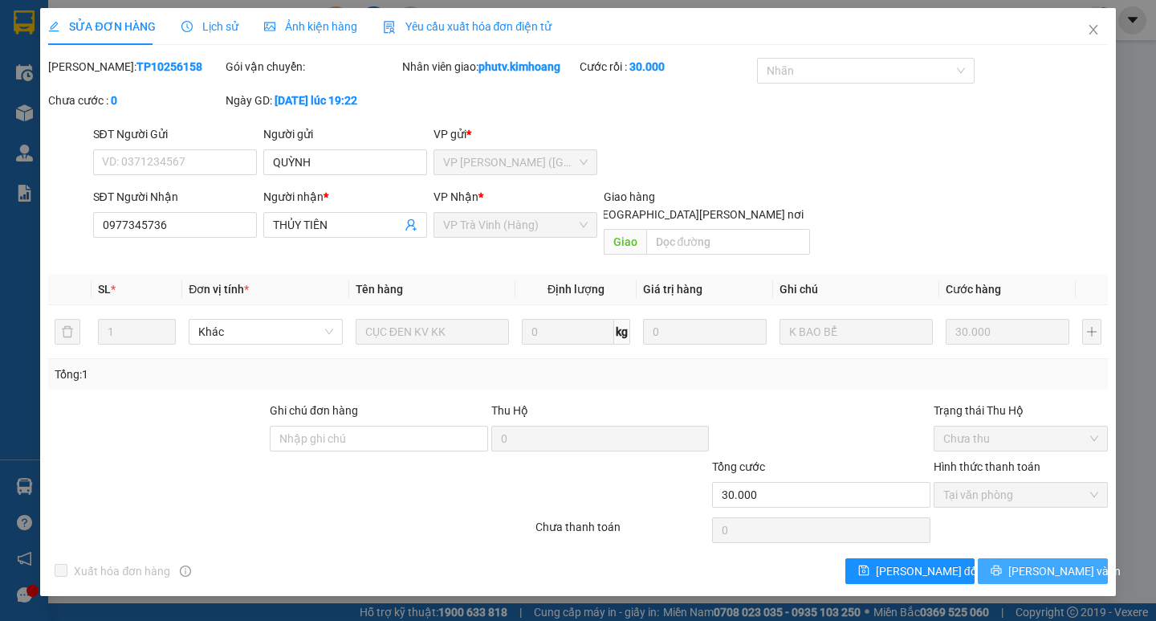
click at [1006, 562] on button "[PERSON_NAME] và In" at bounding box center [1042, 571] width 129 height 26
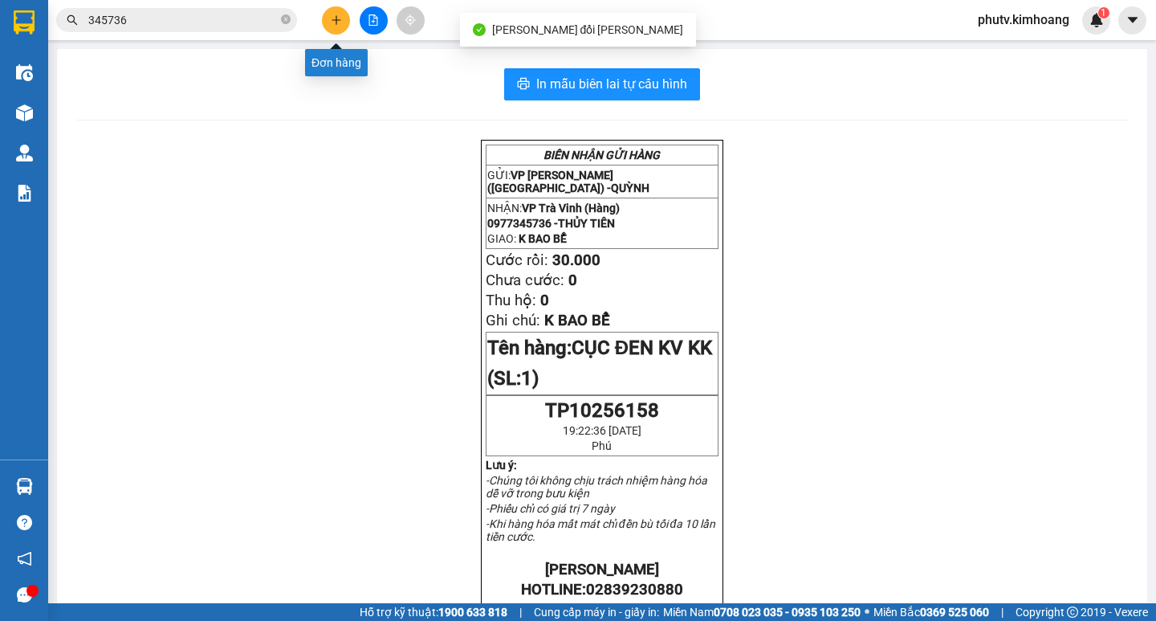
click at [342, 19] on button at bounding box center [336, 20] width 28 height 28
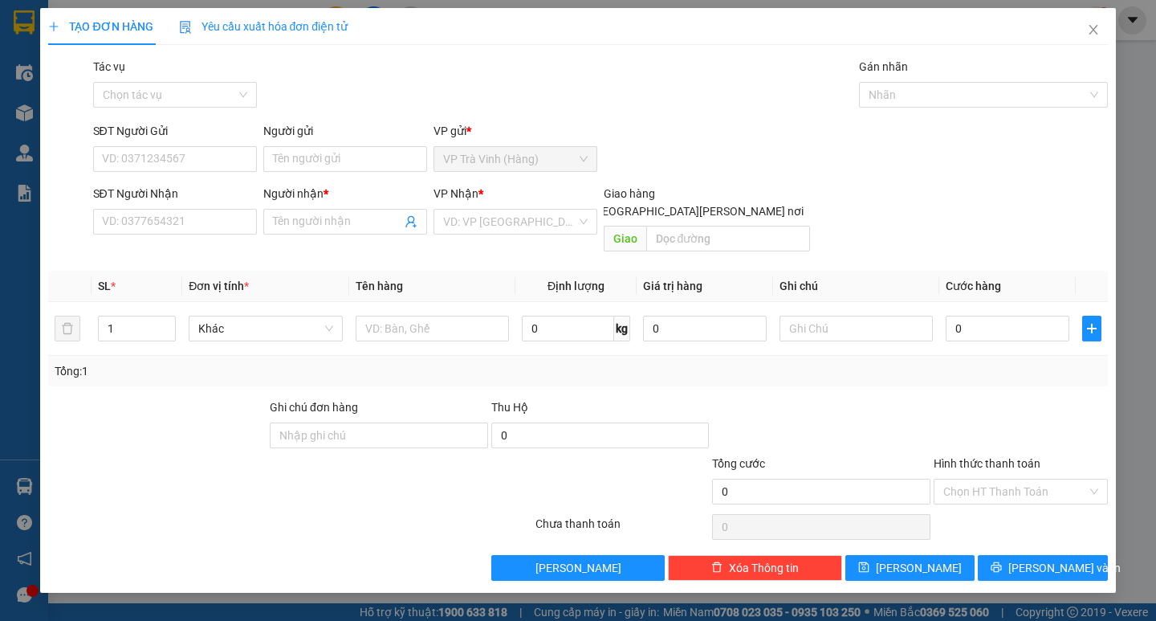
click at [308, 172] on div "Người gửi Tên người gửi" at bounding box center [345, 150] width 164 height 56
click at [312, 166] on input "Người gửi" at bounding box center [345, 159] width 164 height 26
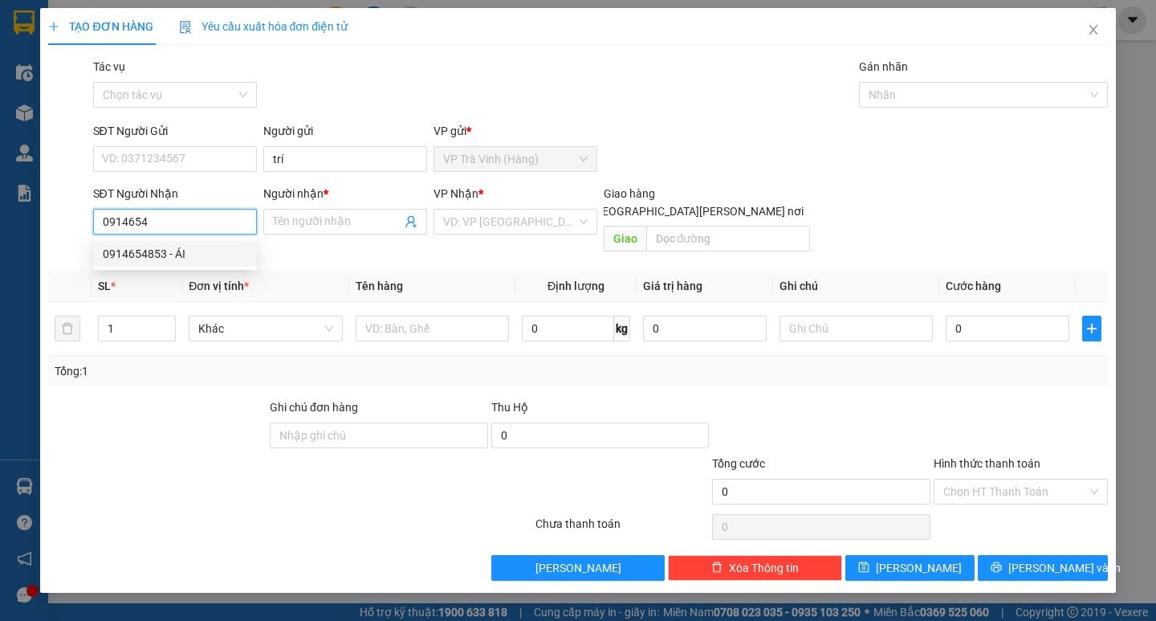
click at [211, 253] on div "0914654853 - ÁI" at bounding box center [175, 254] width 145 height 18
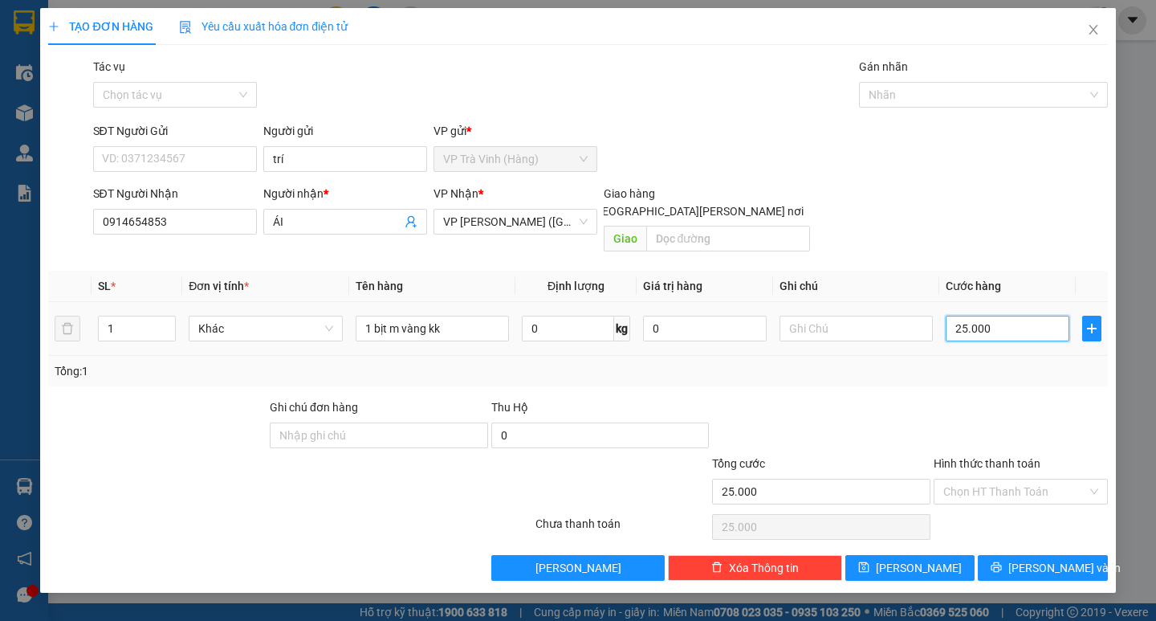
click at [996, 316] on input "25.000" at bounding box center [1008, 329] width 124 height 26
drag, startPoint x: 980, startPoint y: 381, endPoint x: 988, endPoint y: 440, distance: 59.2
click at [984, 398] on div at bounding box center [1020, 426] width 177 height 56
drag, startPoint x: 988, startPoint y: 480, endPoint x: 986, endPoint y: 489, distance: 9.0
click at [988, 483] on input "Hình thức thanh toán" at bounding box center [1015, 491] width 144 height 24
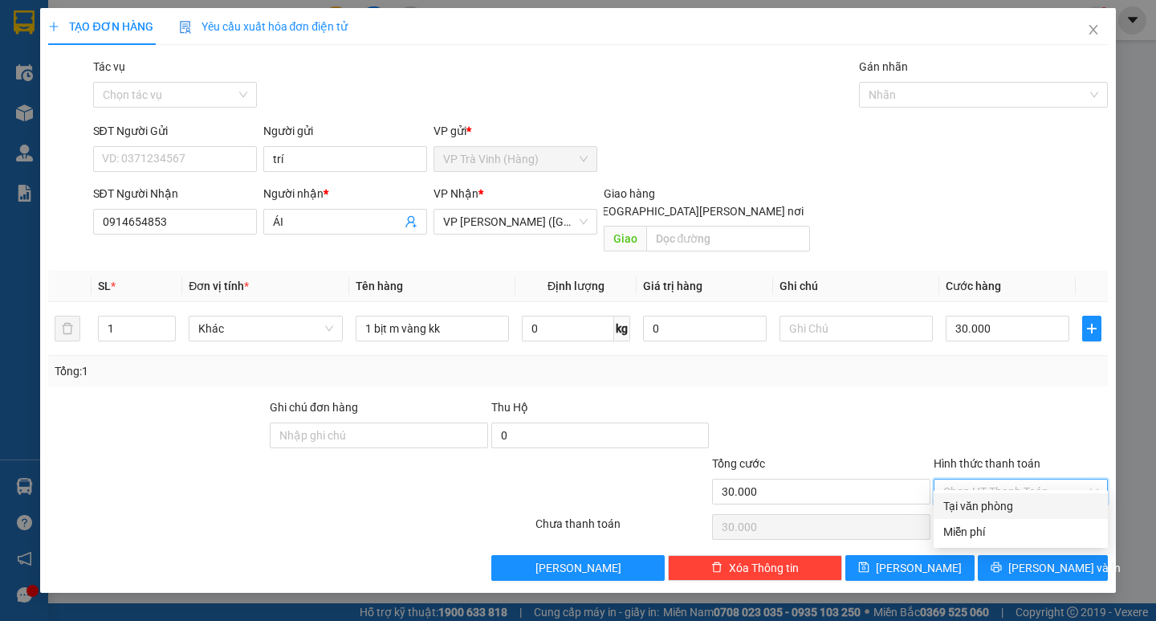
click at [996, 504] on div "Tại văn phòng" at bounding box center [1020, 506] width 155 height 18
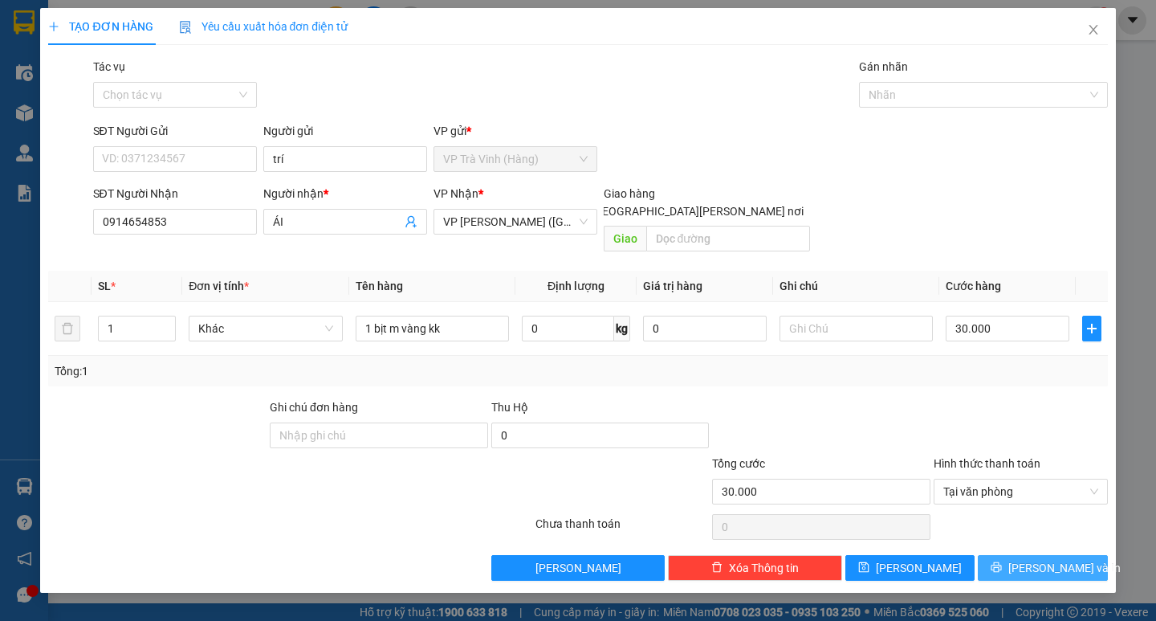
drag, startPoint x: 1012, startPoint y: 552, endPoint x: 1004, endPoint y: 540, distance: 14.5
click at [1009, 555] on button "[PERSON_NAME] và In" at bounding box center [1042, 568] width 129 height 26
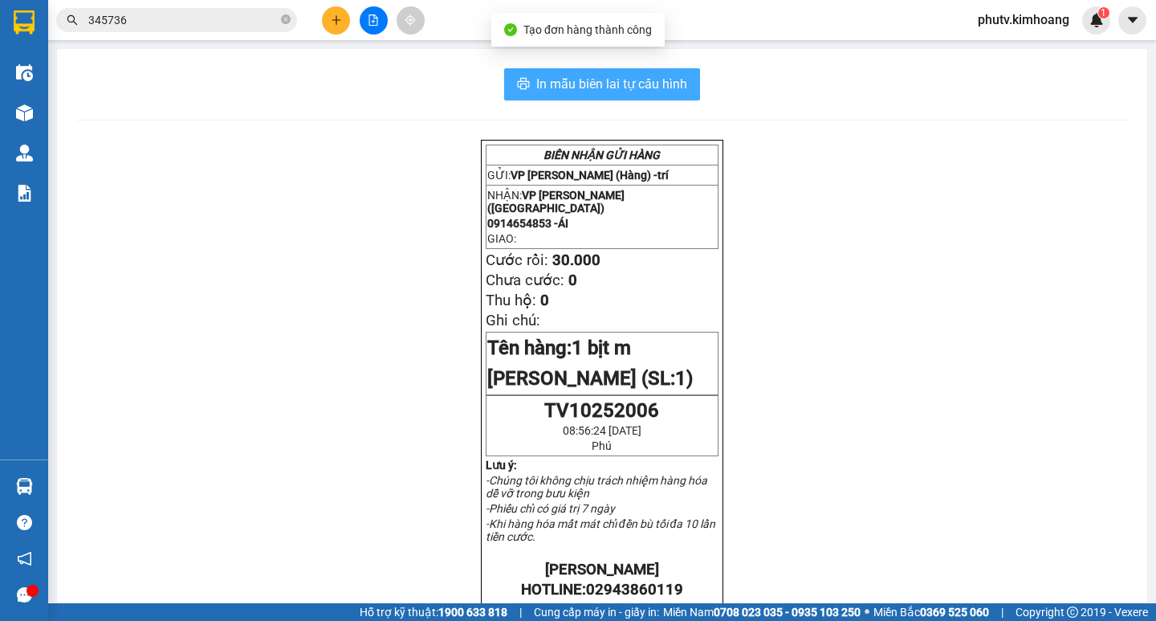
click at [631, 88] on span "In mẫu biên lai tự cấu hình" at bounding box center [611, 84] width 151 height 20
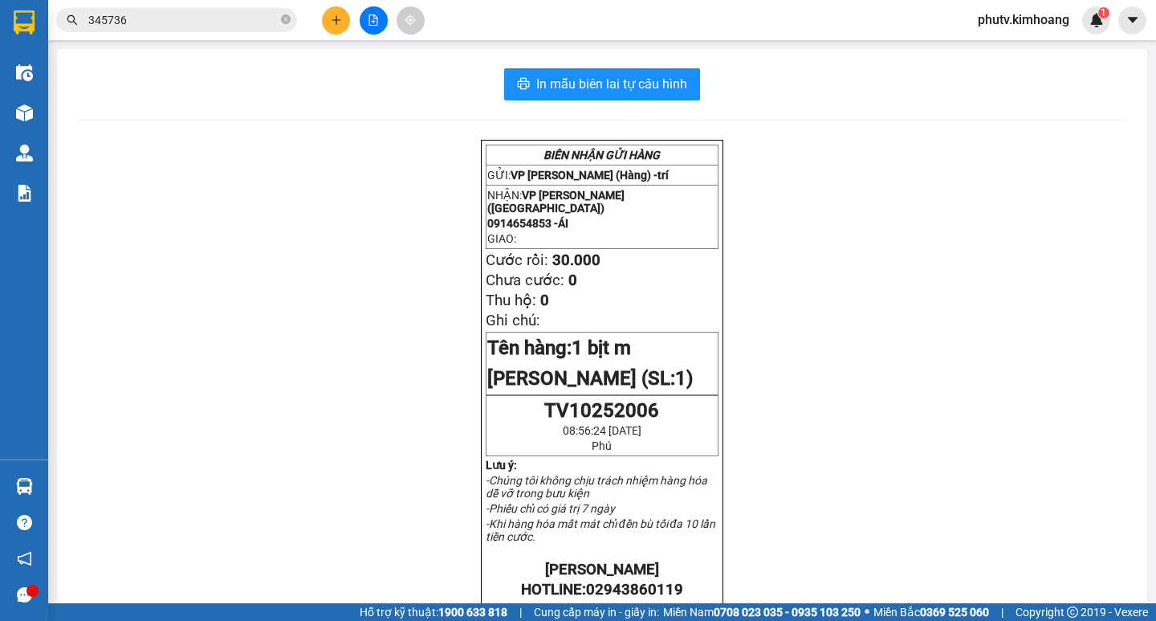
click at [232, 22] on input "345736" at bounding box center [182, 20] width 189 height 18
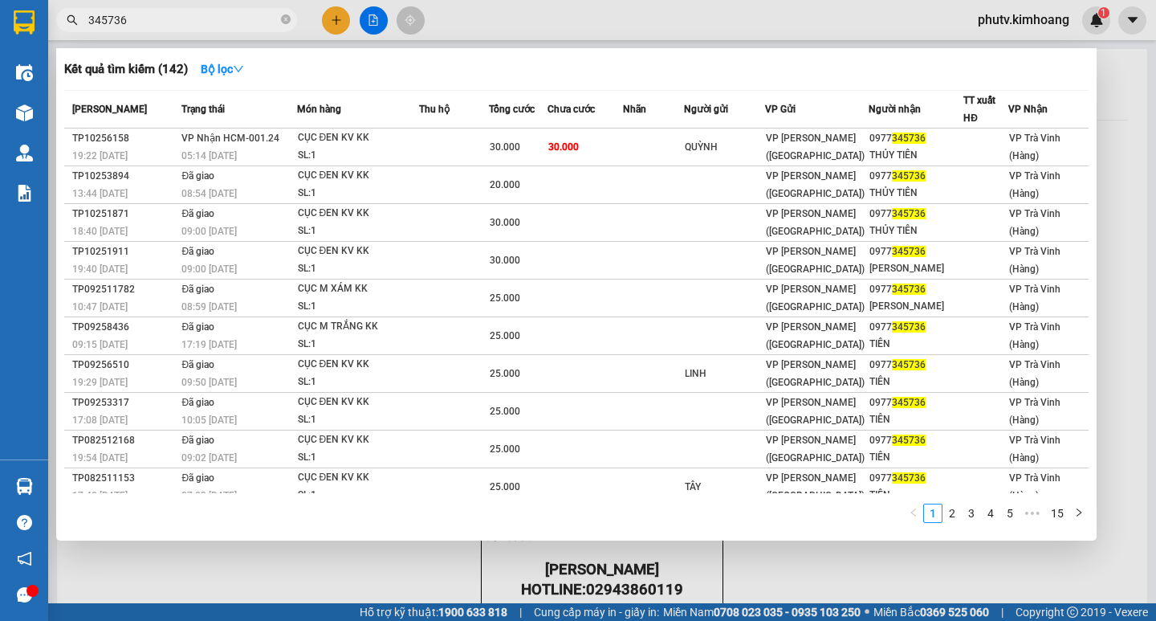
click at [231, 22] on input "345736" at bounding box center [182, 20] width 189 height 18
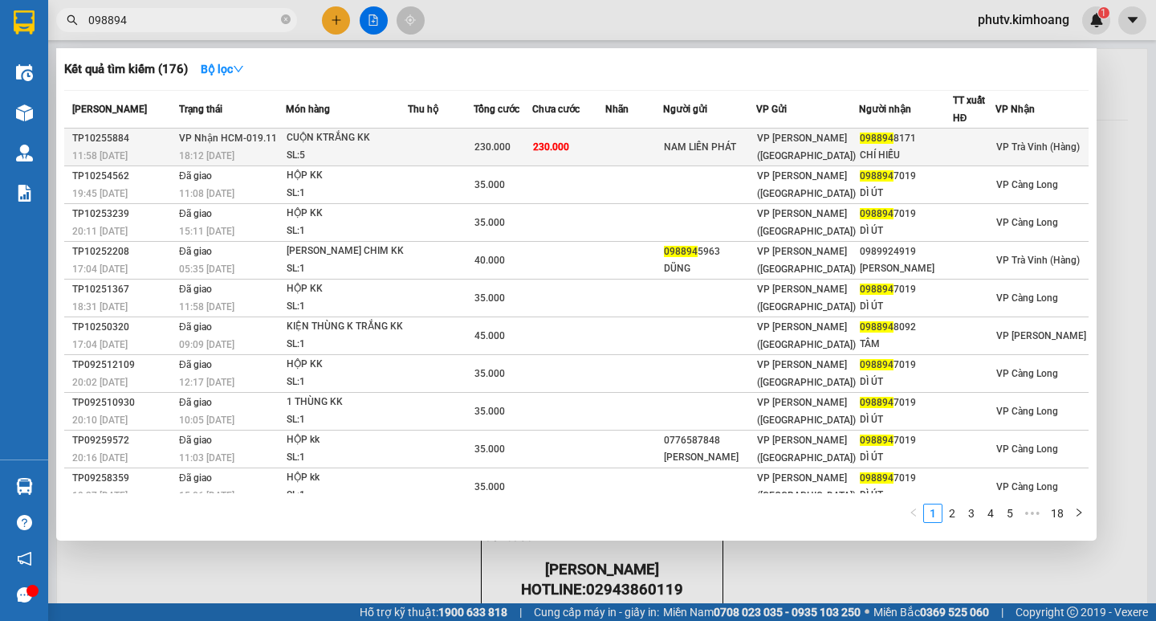
click at [491, 149] on span "230.000" at bounding box center [493, 146] width 36 height 11
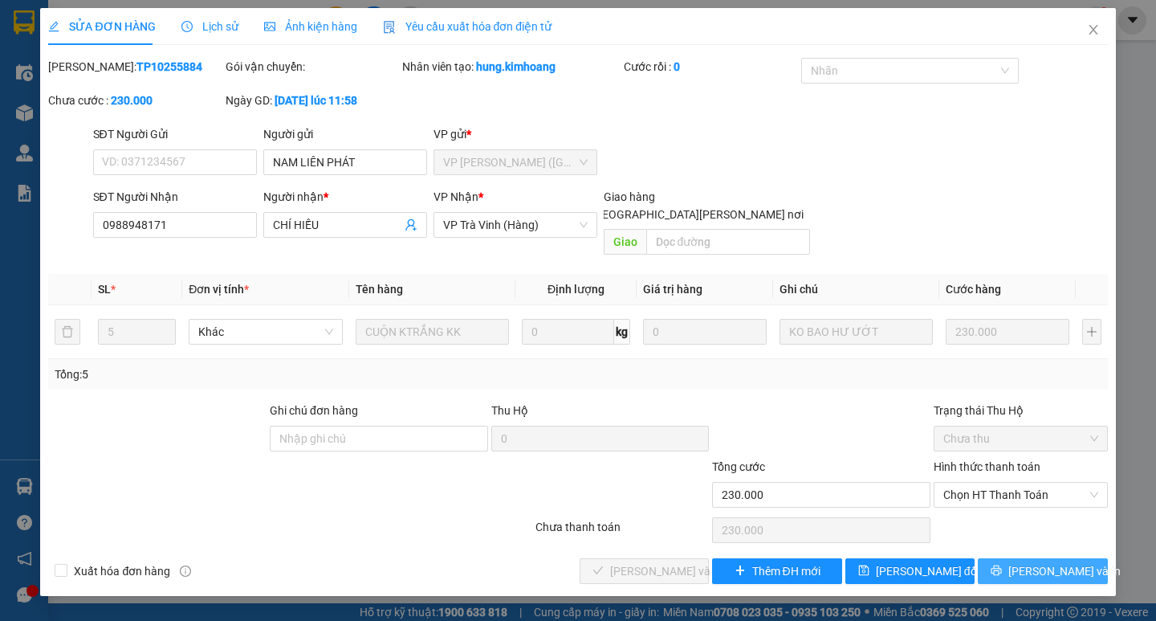
drag, startPoint x: 1030, startPoint y: 540, endPoint x: 1026, endPoint y: 548, distance: 9.0
click at [1026, 558] on button "[PERSON_NAME] và In" at bounding box center [1042, 571] width 129 height 26
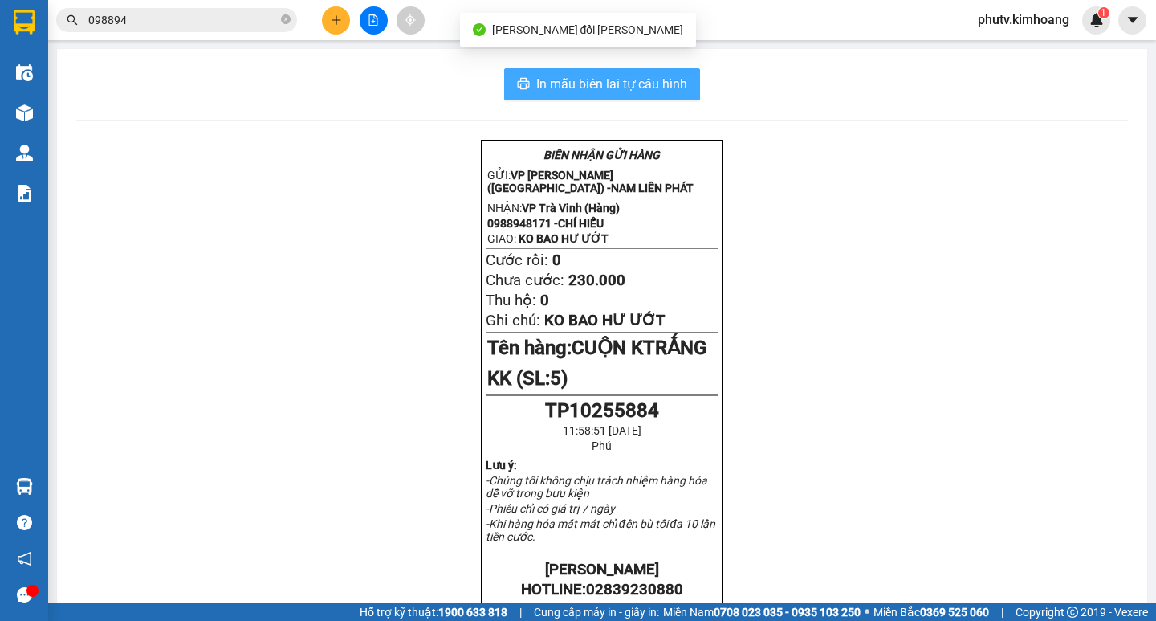
click at [655, 85] on span "In mẫu biên lai tự cấu hình" at bounding box center [611, 84] width 151 height 20
click at [545, 75] on span "In mẫu biên lai tự cấu hình" at bounding box center [611, 84] width 151 height 20
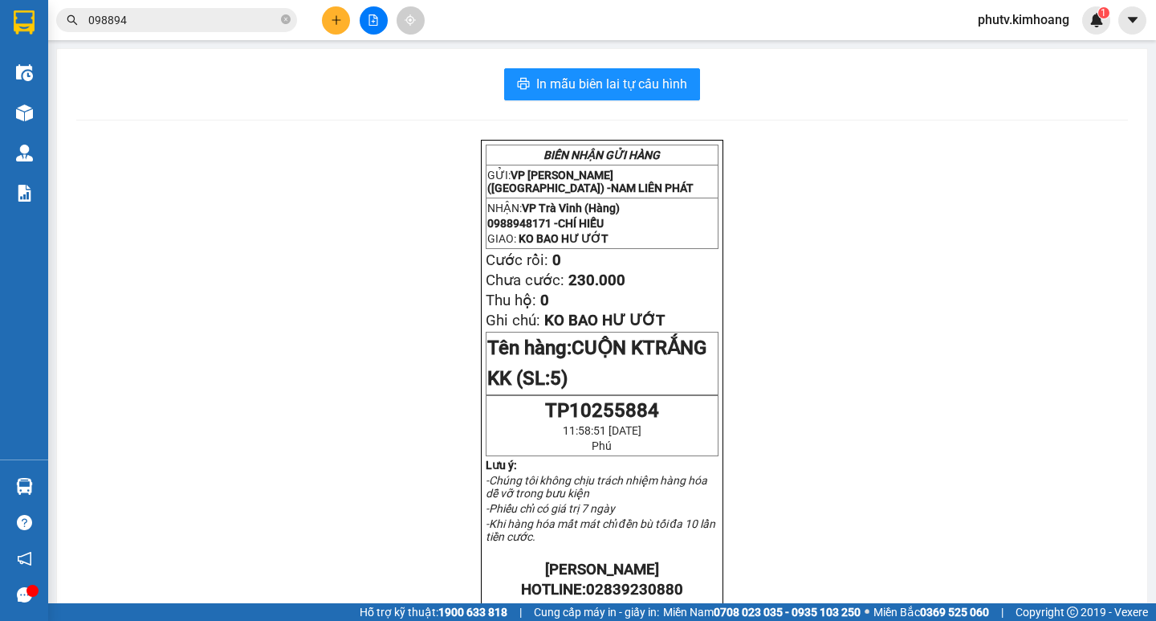
click at [333, 19] on icon "plus" at bounding box center [336, 19] width 11 height 11
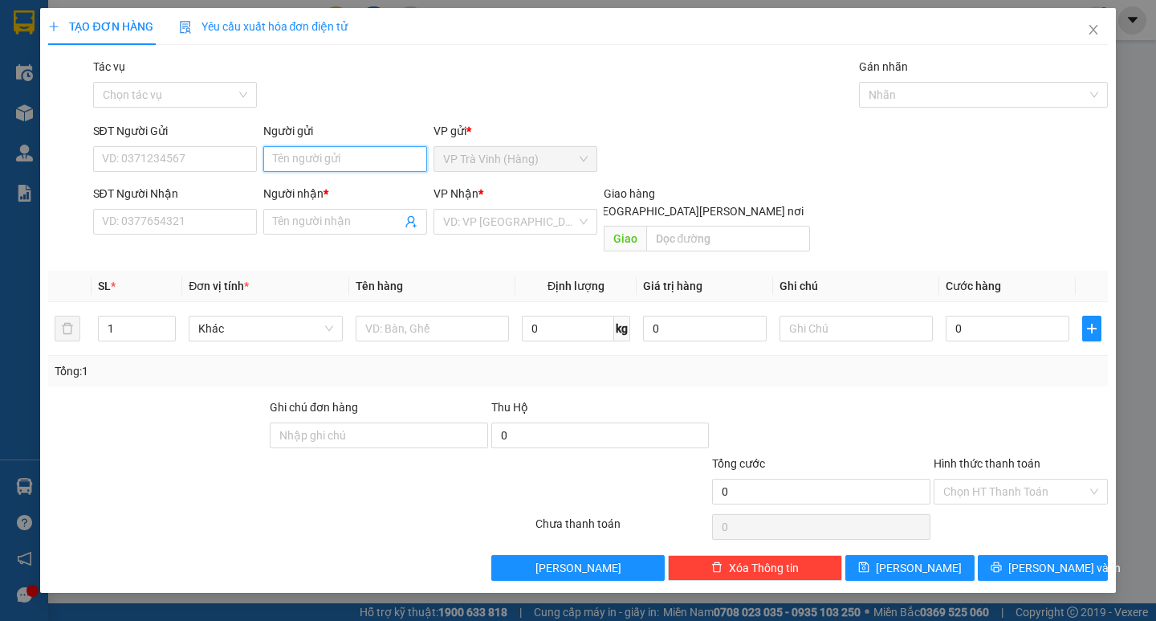
click at [332, 152] on input "Người gửi" at bounding box center [345, 159] width 164 height 26
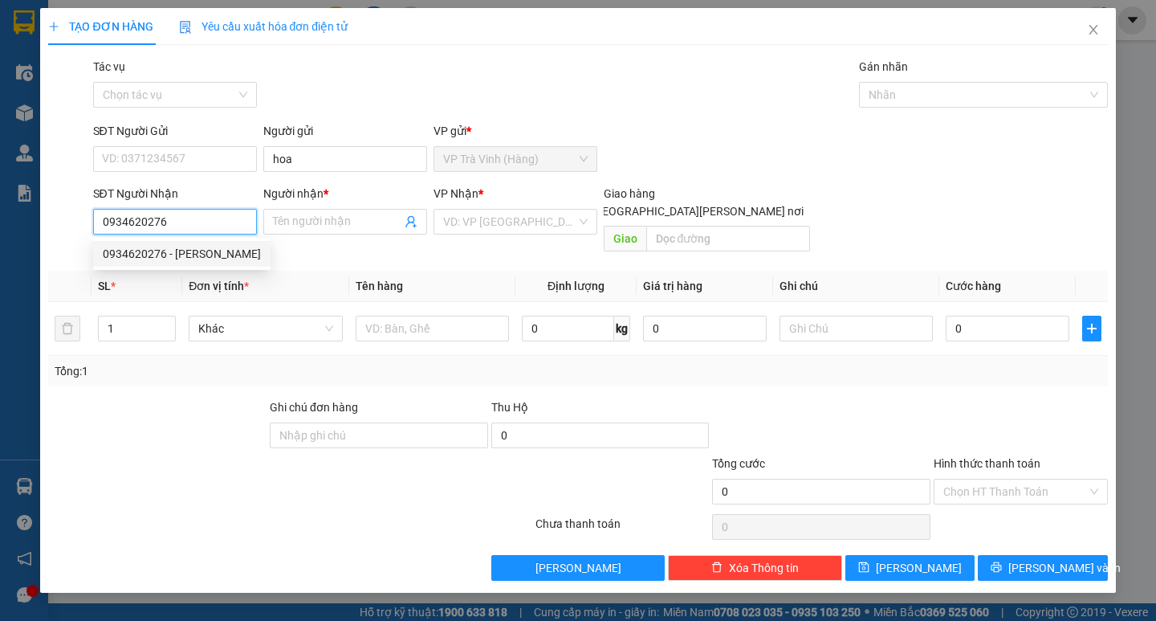
click at [185, 257] on div "0934620276 - [PERSON_NAME]" at bounding box center [182, 254] width 158 height 18
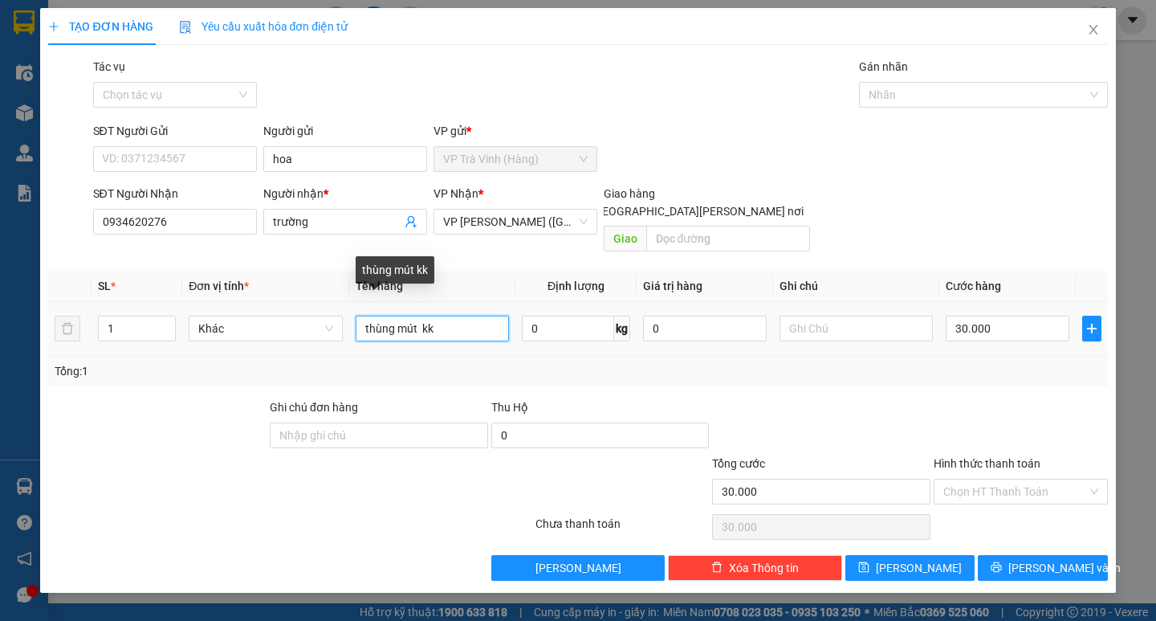
click at [400, 316] on input "thùng mút kk" at bounding box center [432, 329] width 153 height 26
click at [411, 316] on input "thùng mút kk" at bounding box center [432, 329] width 153 height 26
click at [408, 316] on input "thùng mút kk" at bounding box center [432, 329] width 153 height 26
click at [365, 316] on input "thùng kk" at bounding box center [432, 329] width 153 height 26
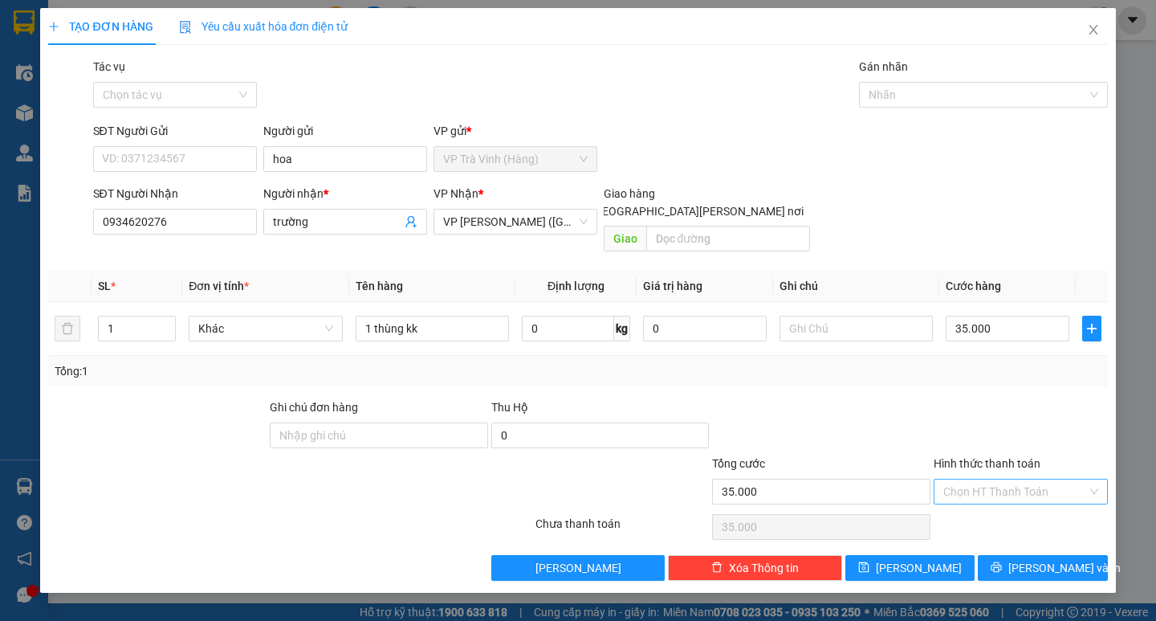
click at [1004, 479] on input "Hình thức thanh toán" at bounding box center [1015, 491] width 144 height 24
click at [1016, 500] on div "Tại văn phòng" at bounding box center [1020, 506] width 155 height 18
click at [992, 555] on button "[PERSON_NAME] và In" at bounding box center [1042, 568] width 129 height 26
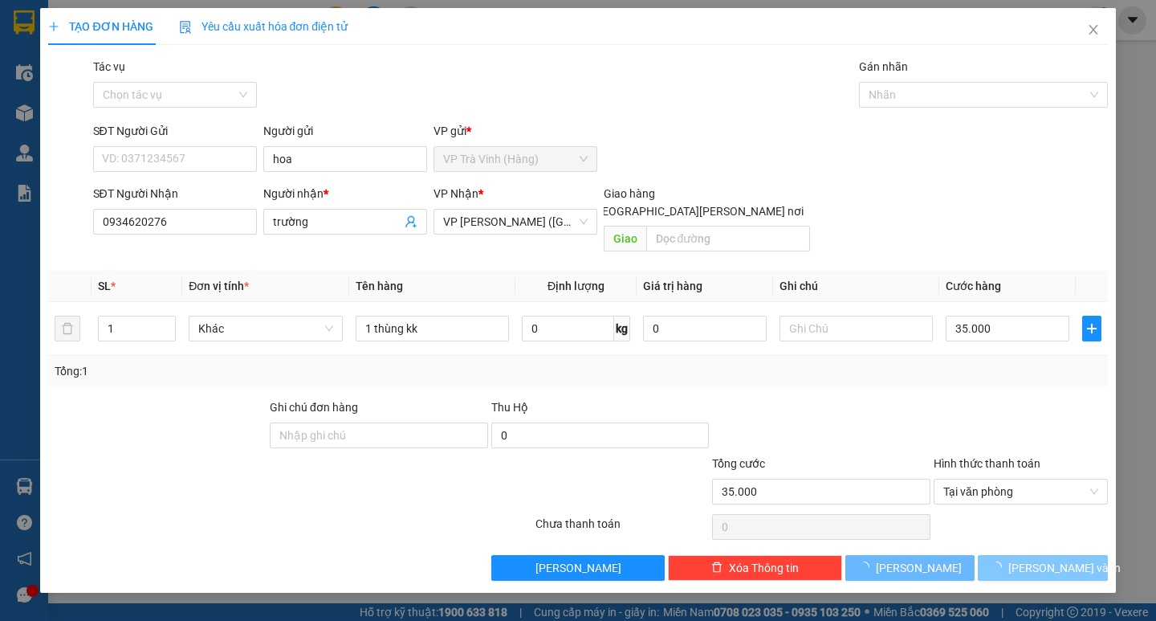
click at [1004, 560] on icon "loading" at bounding box center [996, 567] width 14 height 14
click at [1002, 561] on icon "loading" at bounding box center [996, 566] width 11 height 11
click at [1003, 561] on icon "loading" at bounding box center [997, 567] width 12 height 12
click at [1004, 559] on icon "loading" at bounding box center [996, 567] width 16 height 16
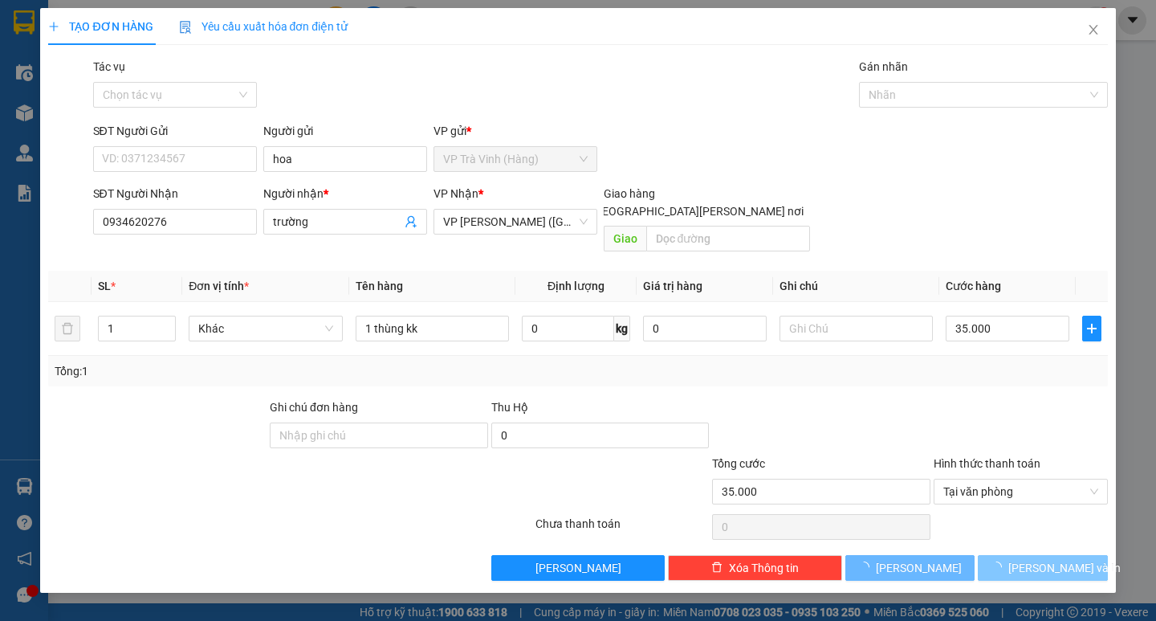
click at [1002, 561] on icon "loading" at bounding box center [996, 566] width 11 height 11
click at [1003, 561] on icon "loading" at bounding box center [997, 567] width 12 height 12
click at [1029, 559] on span "[PERSON_NAME] và In" at bounding box center [1064, 568] width 112 height 18
click at [978, 555] on button "[PERSON_NAME] và In" at bounding box center [1042, 568] width 129 height 26
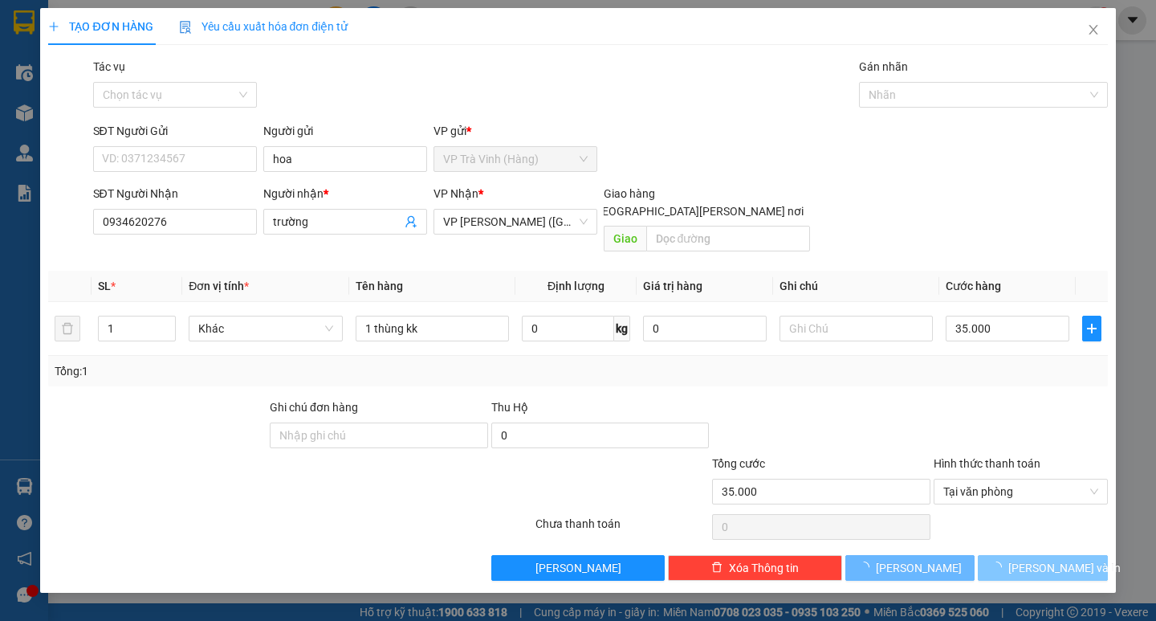
click at [1037, 559] on span "[PERSON_NAME] và In" at bounding box center [1064, 568] width 112 height 18
click at [1039, 559] on span "[PERSON_NAME] và In" at bounding box center [1064, 568] width 112 height 18
click at [1038, 559] on span "[PERSON_NAME] và In" at bounding box center [1064, 568] width 112 height 18
click at [886, 398] on div at bounding box center [822, 426] width 222 height 56
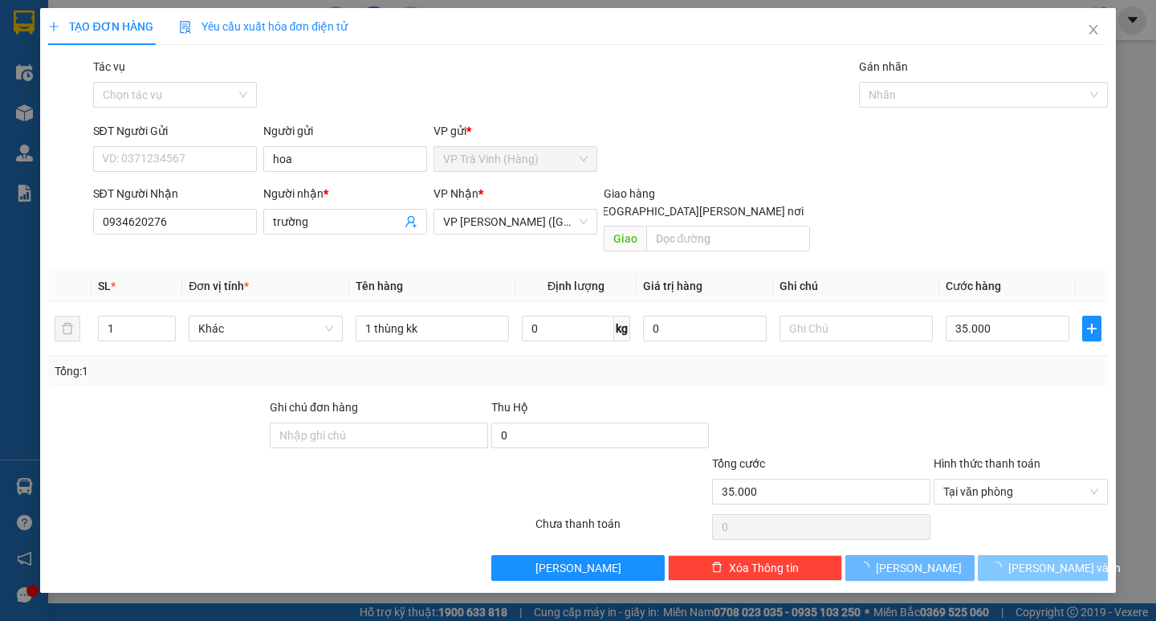
click at [1033, 559] on span "[PERSON_NAME] và In" at bounding box center [1064, 568] width 112 height 18
click at [1031, 559] on span "[PERSON_NAME] và In" at bounding box center [1064, 568] width 112 height 18
click at [1027, 555] on button "[PERSON_NAME] và In" at bounding box center [1042, 568] width 129 height 26
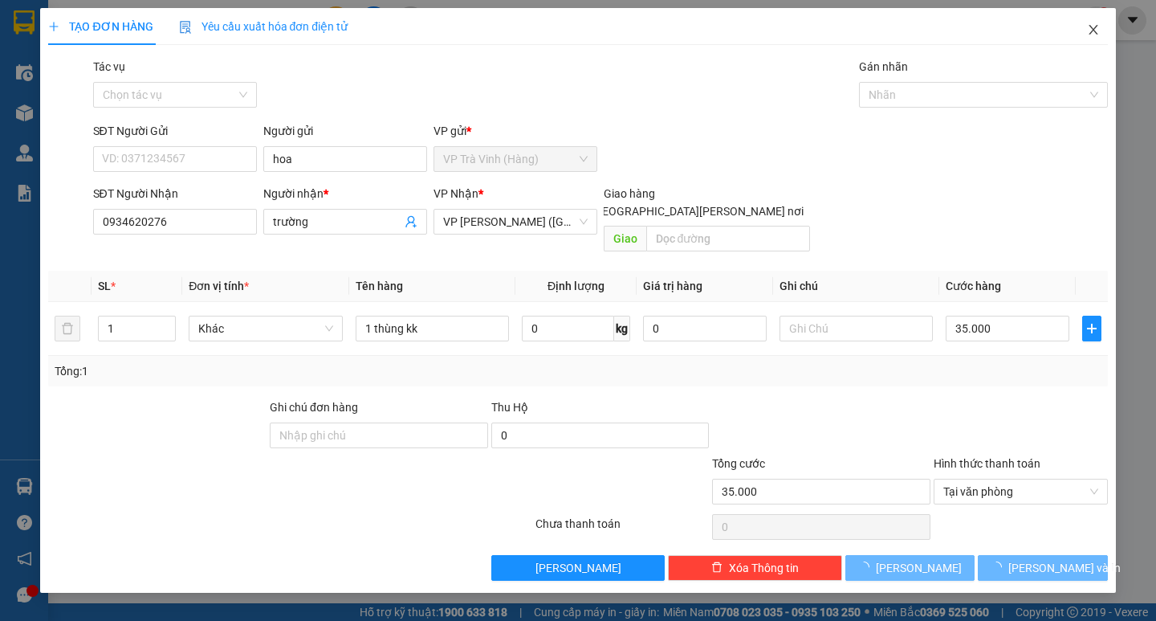
click at [1093, 30] on icon "close" at bounding box center [1093, 30] width 9 height 10
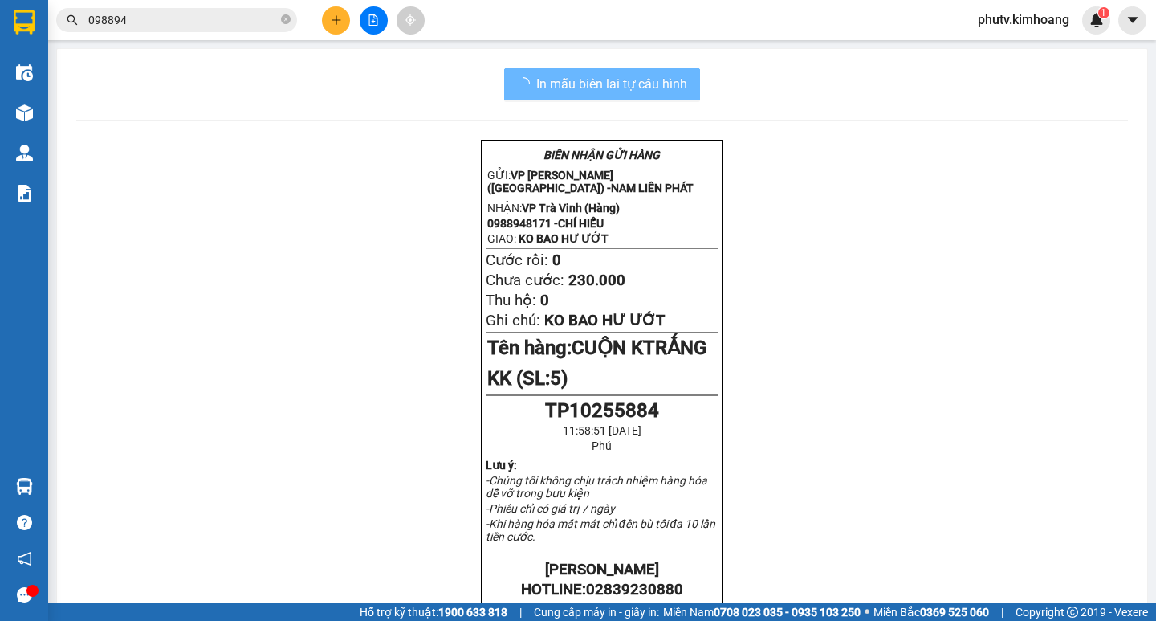
click at [340, 26] on button at bounding box center [336, 20] width 28 height 28
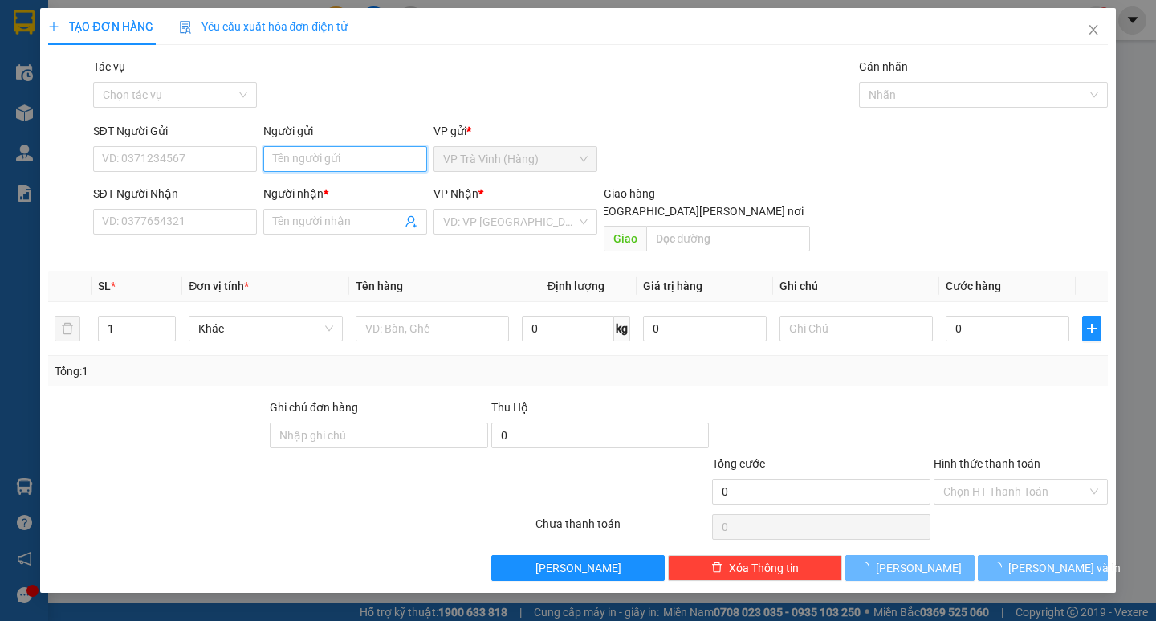
click at [333, 155] on input "Người gửi" at bounding box center [345, 159] width 164 height 26
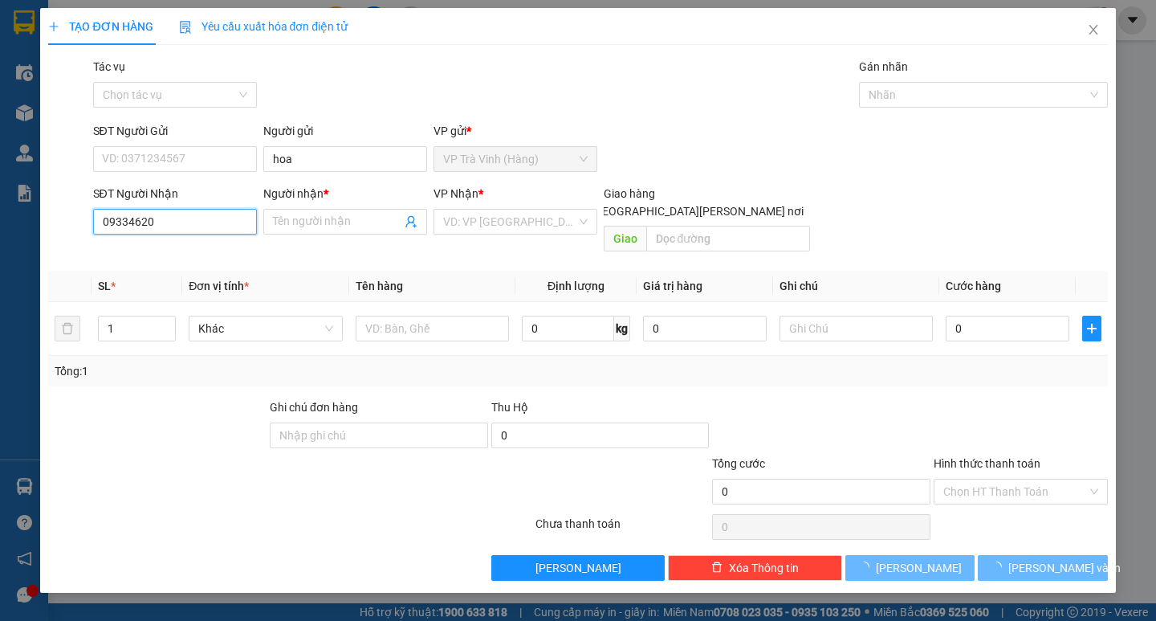
click at [124, 211] on input "09334620" at bounding box center [175, 222] width 164 height 26
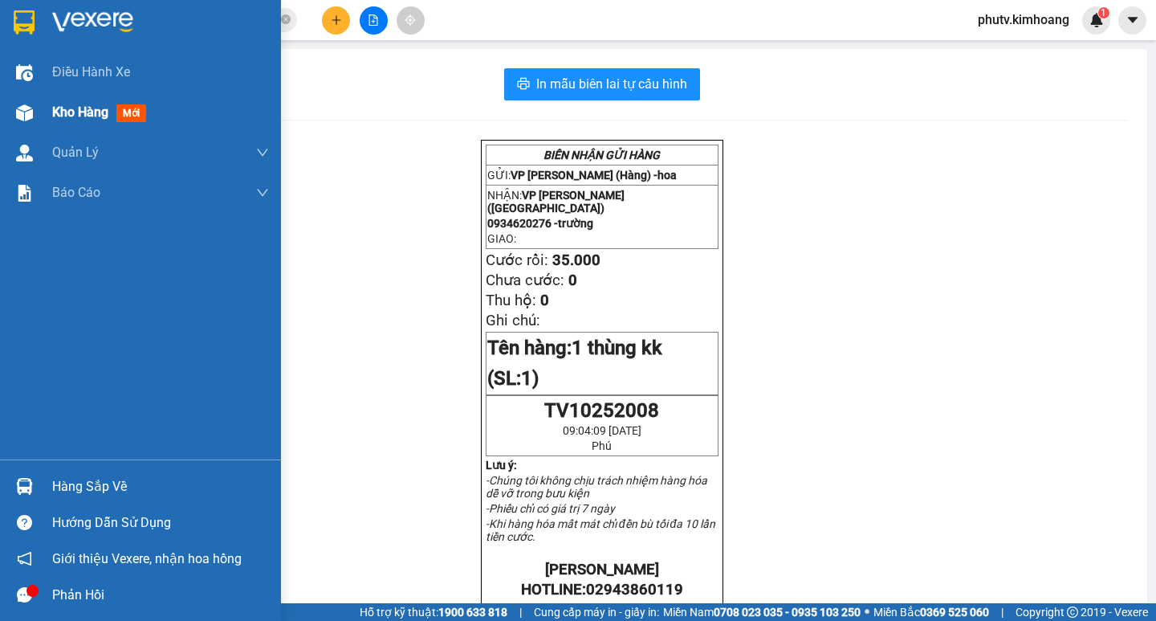
click at [85, 106] on span "Kho hàng" at bounding box center [80, 111] width 56 height 15
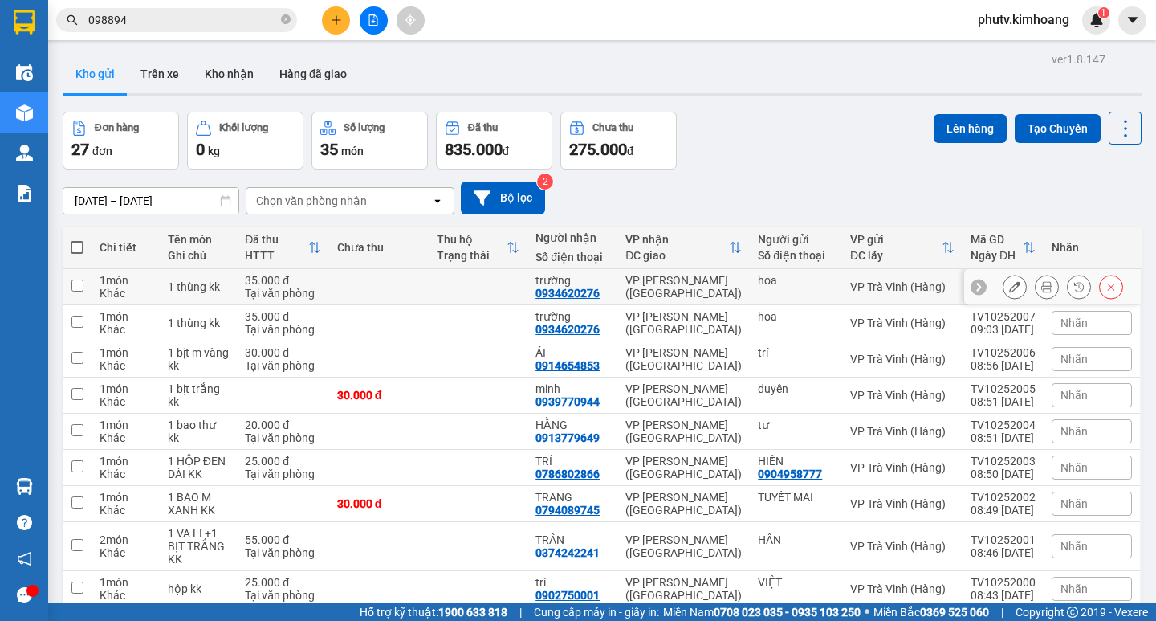
click at [1004, 283] on button at bounding box center [1015, 287] width 22 height 28
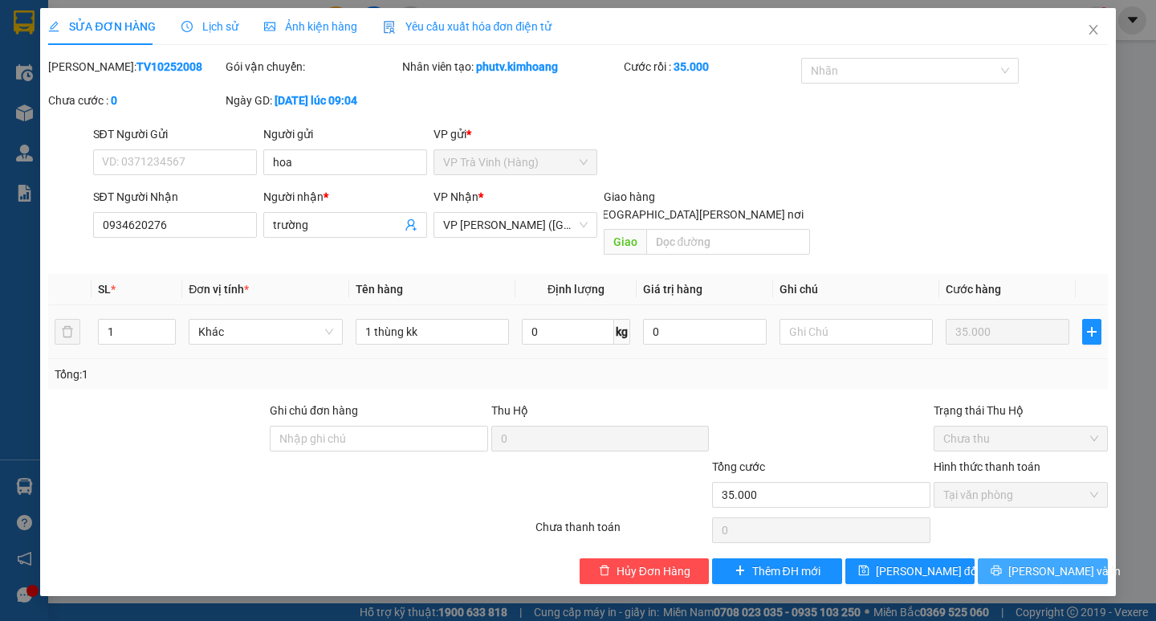
click at [1024, 558] on button "[PERSON_NAME] và In" at bounding box center [1042, 571] width 129 height 26
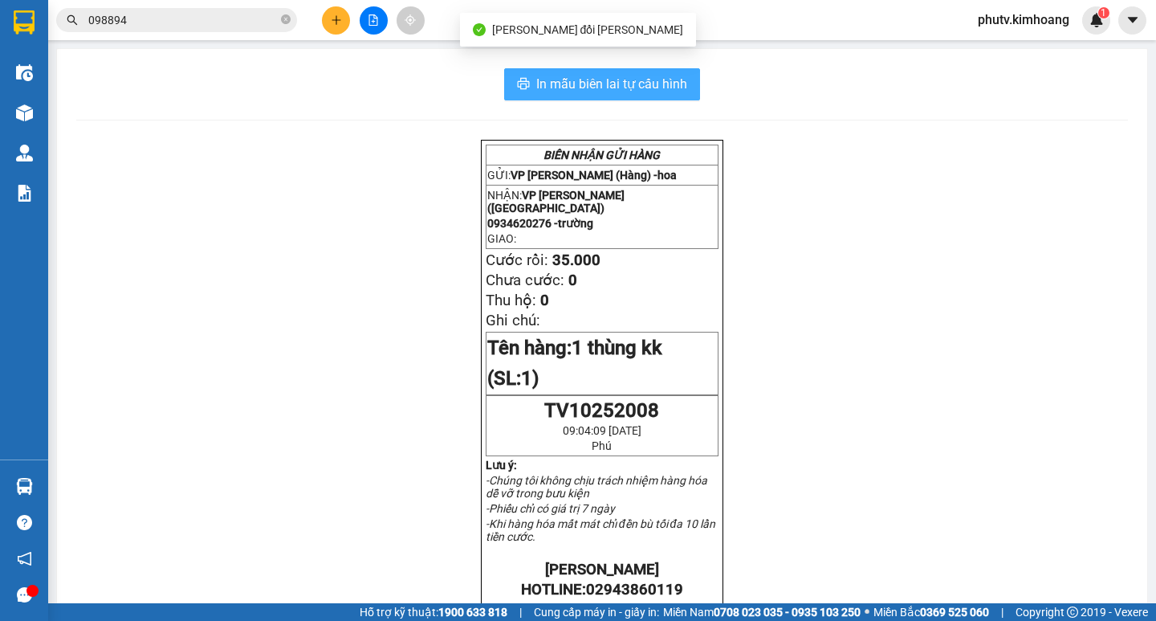
click at [652, 90] on span "In mẫu biên lai tự cấu hình" at bounding box center [611, 84] width 151 height 20
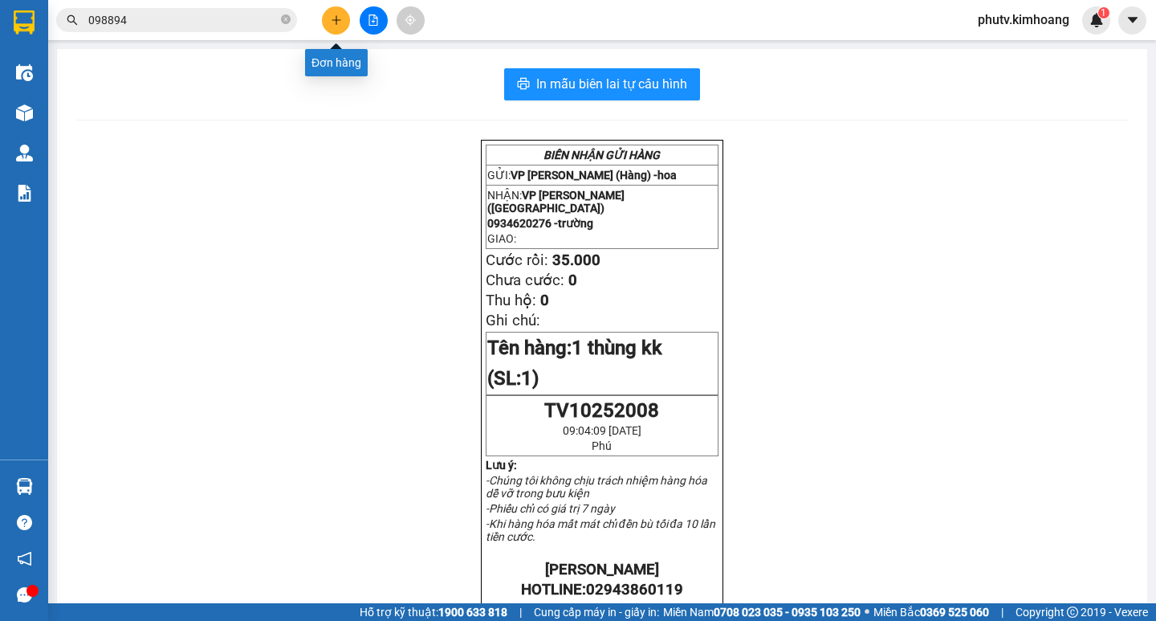
click at [334, 13] on button at bounding box center [336, 20] width 28 height 28
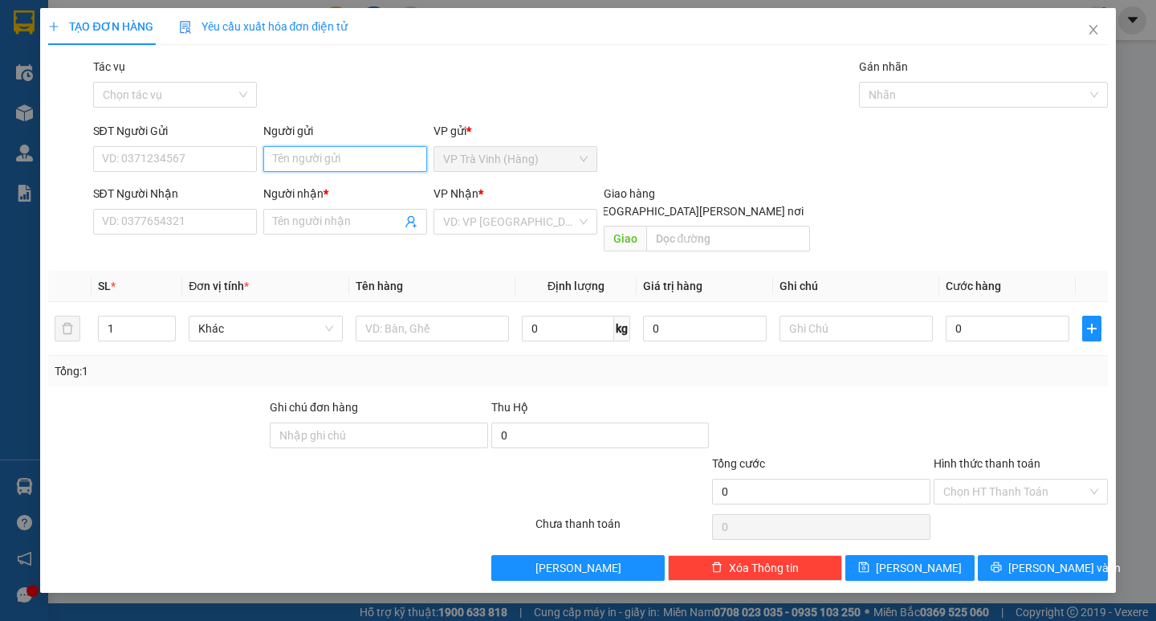
click at [352, 161] on input "Người gửi" at bounding box center [345, 159] width 164 height 26
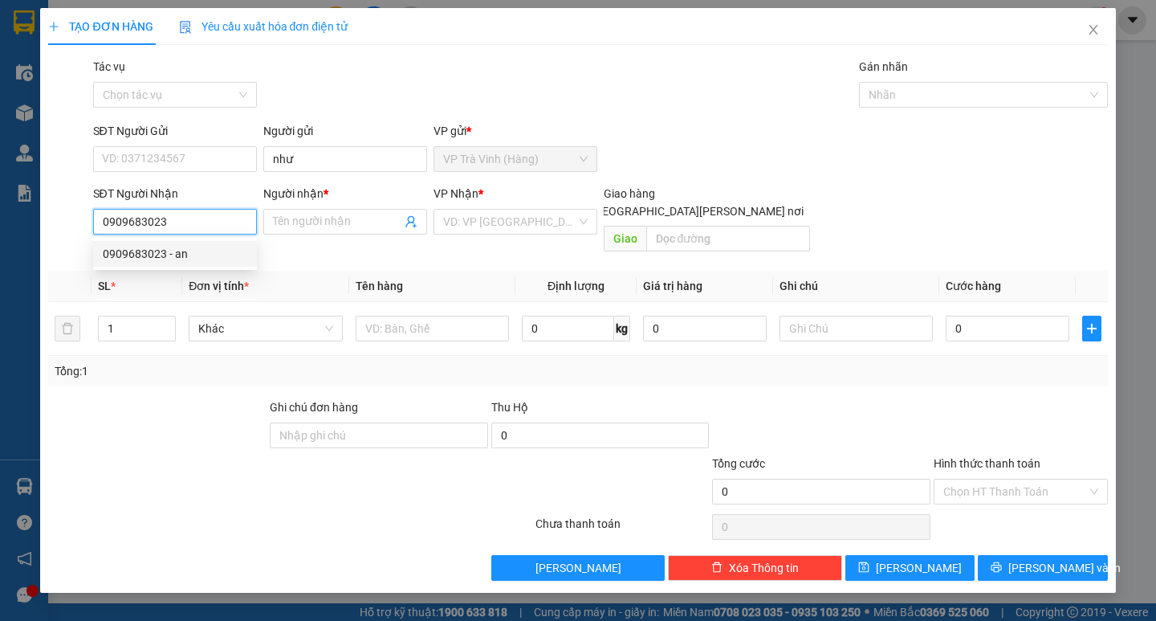
click at [151, 251] on div "0909683023 - an" at bounding box center [175, 254] width 145 height 18
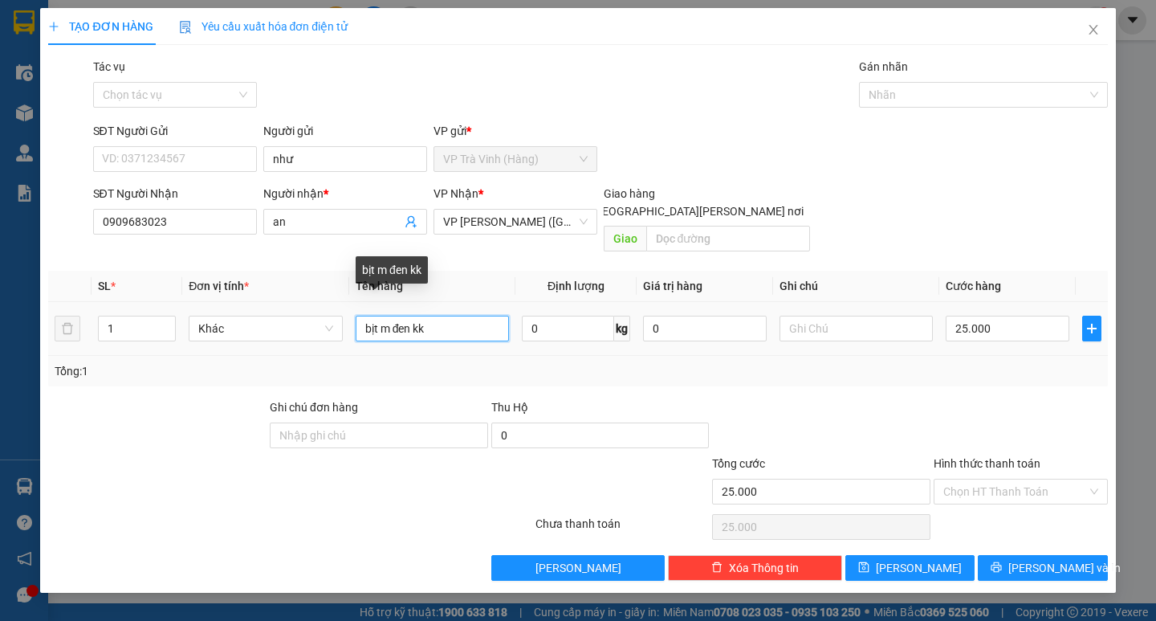
click at [361, 316] on input "bịt m đen kk" at bounding box center [432, 329] width 153 height 26
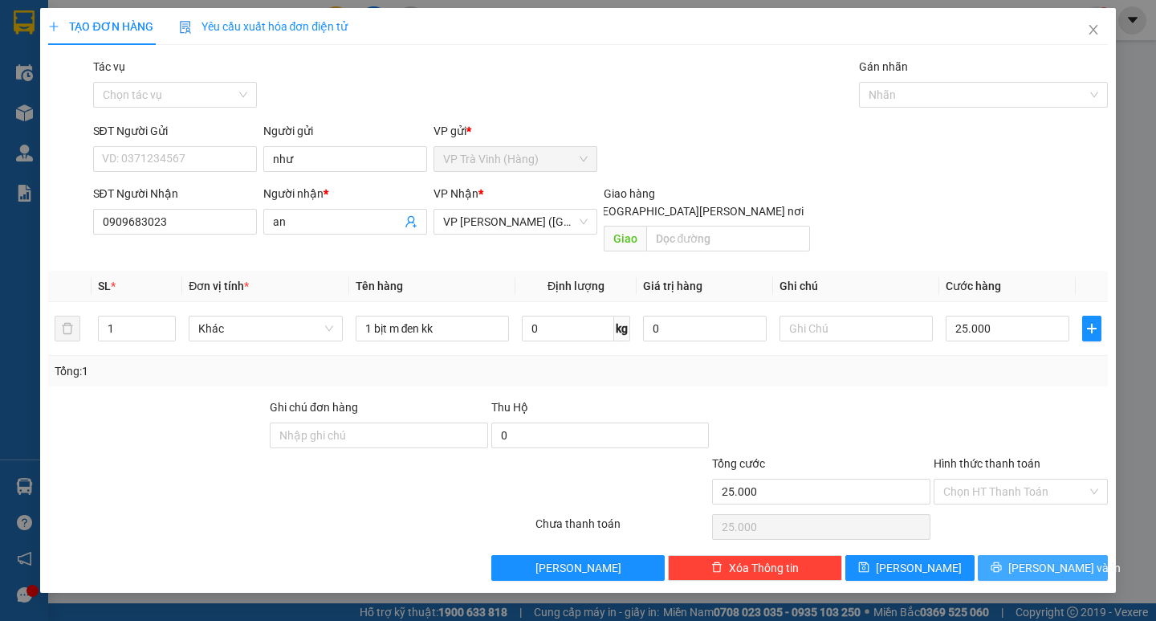
drag, startPoint x: 1019, startPoint y: 539, endPoint x: 1005, endPoint y: 536, distance: 13.9
click at [1018, 555] on button "[PERSON_NAME] và In" at bounding box center [1042, 568] width 129 height 26
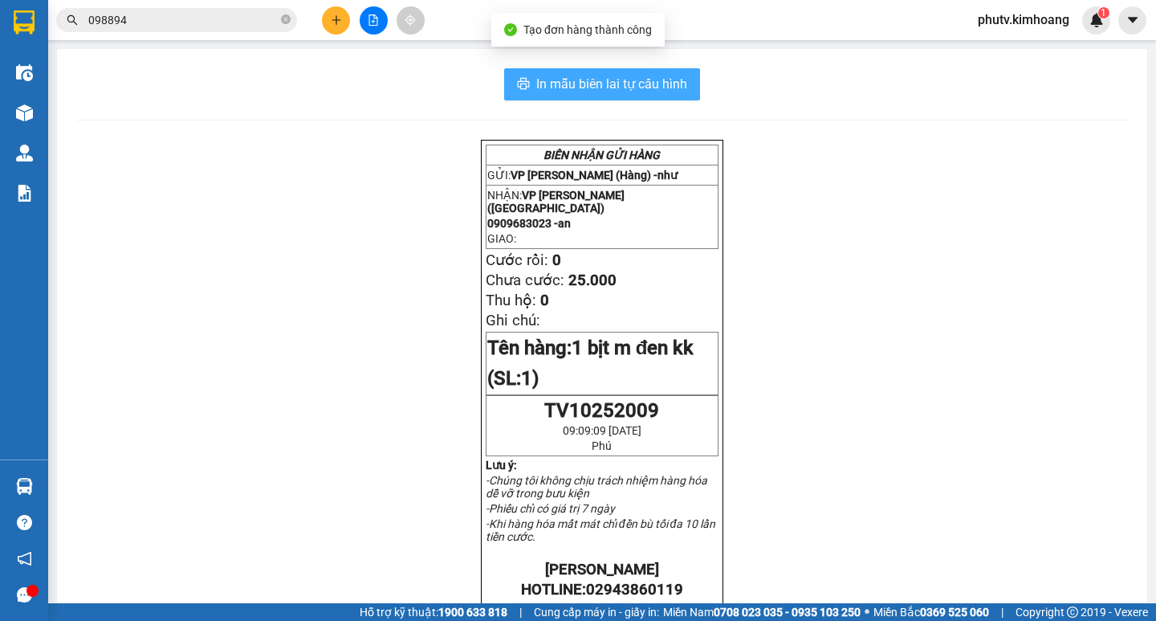
click at [594, 72] on button "In mẫu biên lai tự cấu hình" at bounding box center [602, 84] width 196 height 32
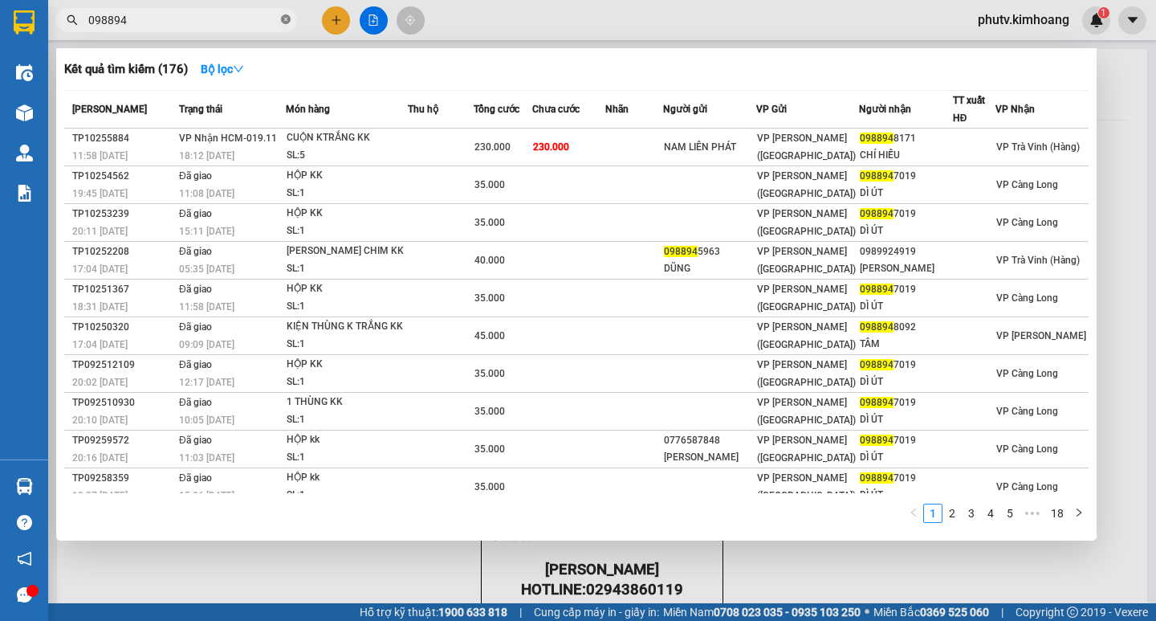
click at [287, 19] on icon "close-circle" at bounding box center [286, 19] width 10 height 10
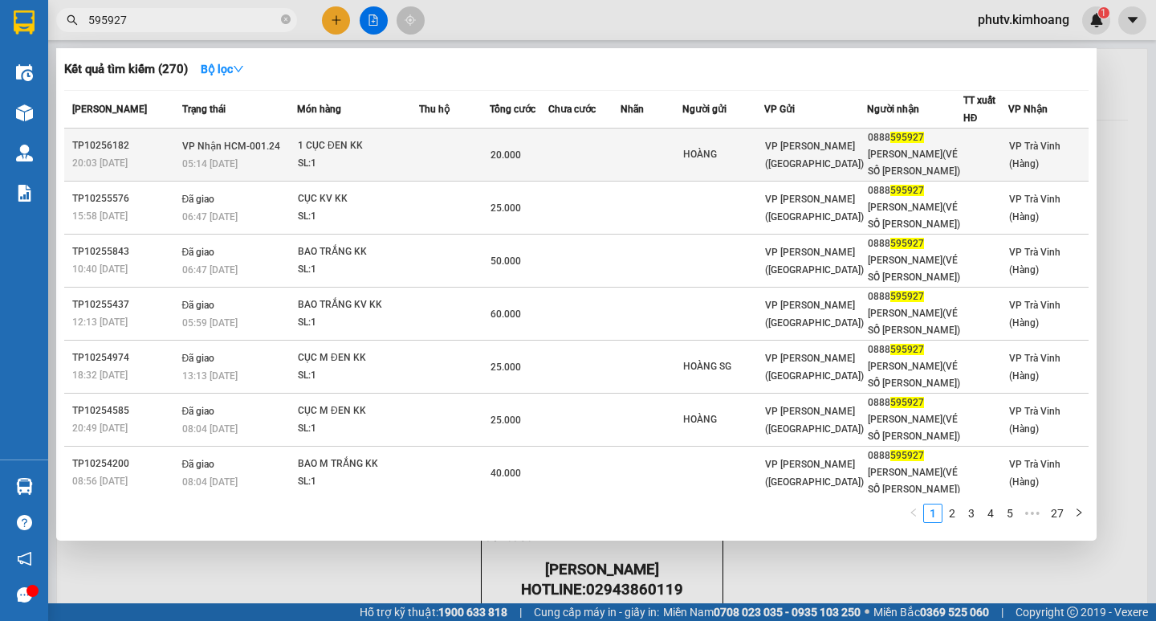
click at [299, 157] on div "SL: 1" at bounding box center [358, 164] width 120 height 18
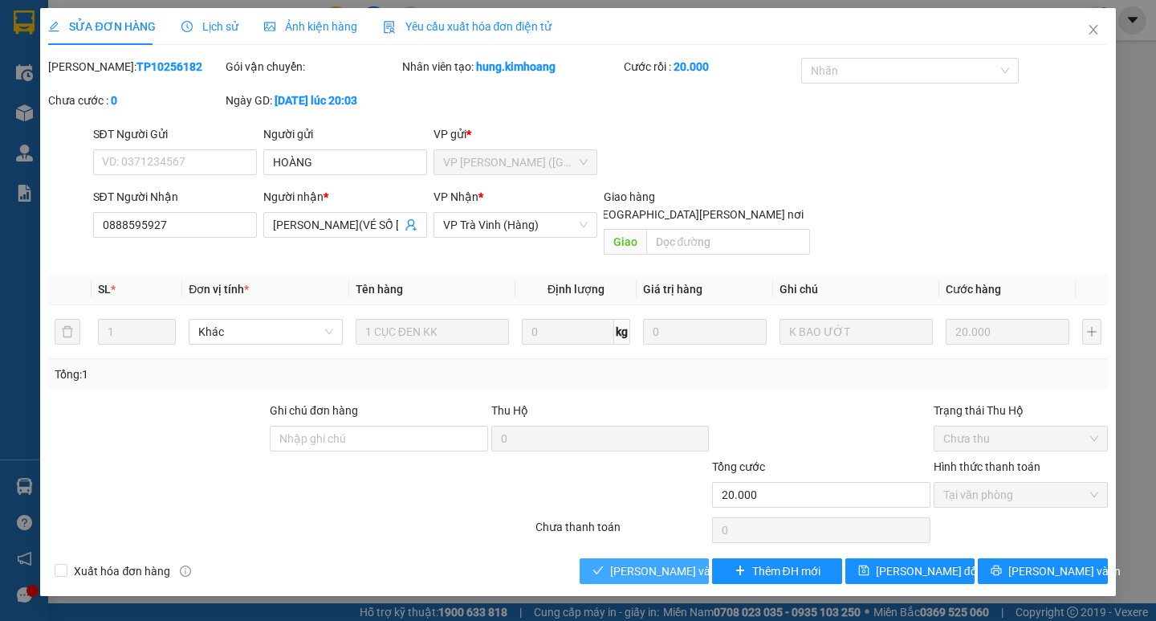
click at [674, 562] on span "[PERSON_NAME] và [PERSON_NAME] hàng" at bounding box center [718, 571] width 217 height 18
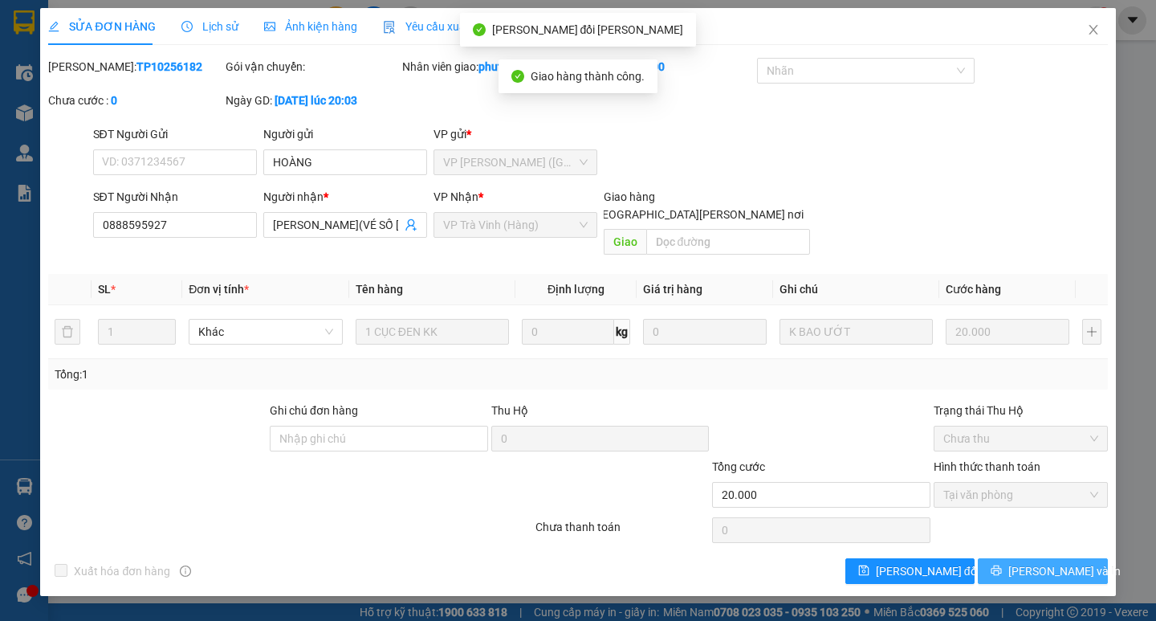
click at [1082, 558] on button "[PERSON_NAME] và In" at bounding box center [1042, 571] width 129 height 26
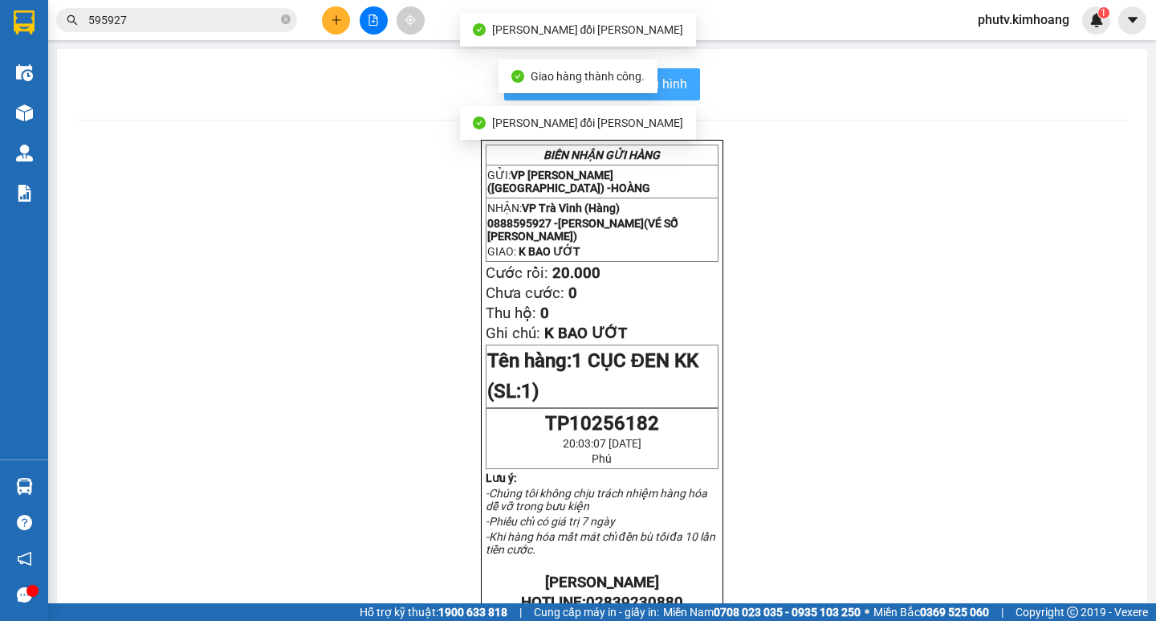
click at [678, 71] on button "In mẫu biên lai tự cấu hình" at bounding box center [602, 84] width 196 height 32
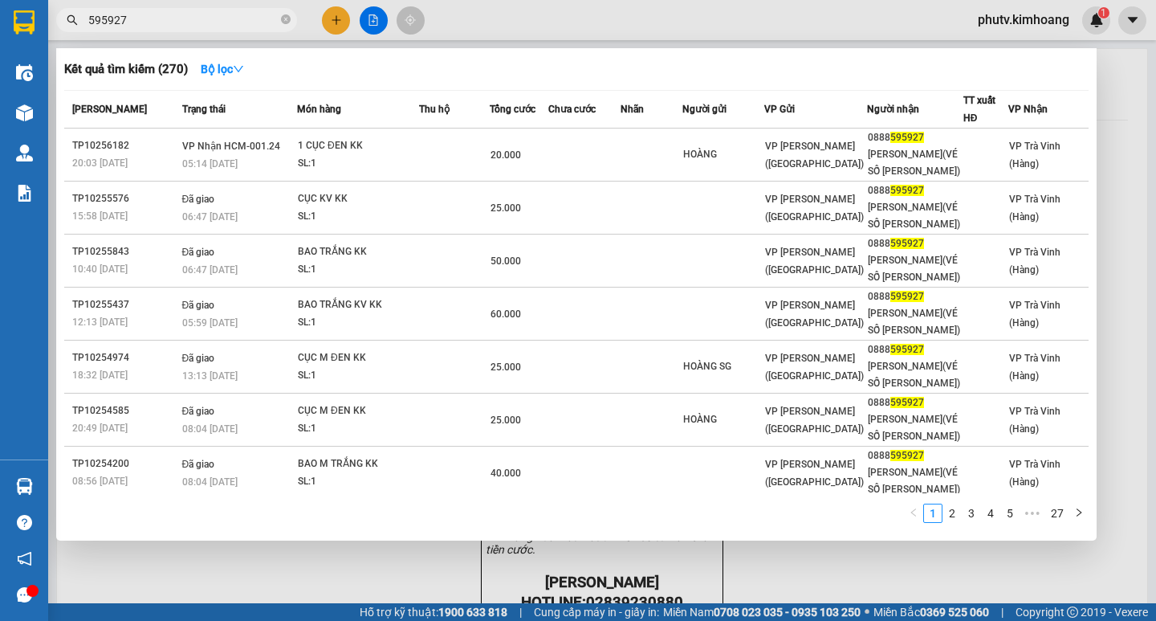
click at [187, 26] on input "595927" at bounding box center [182, 20] width 189 height 18
click at [327, 18] on div at bounding box center [578, 310] width 1156 height 621
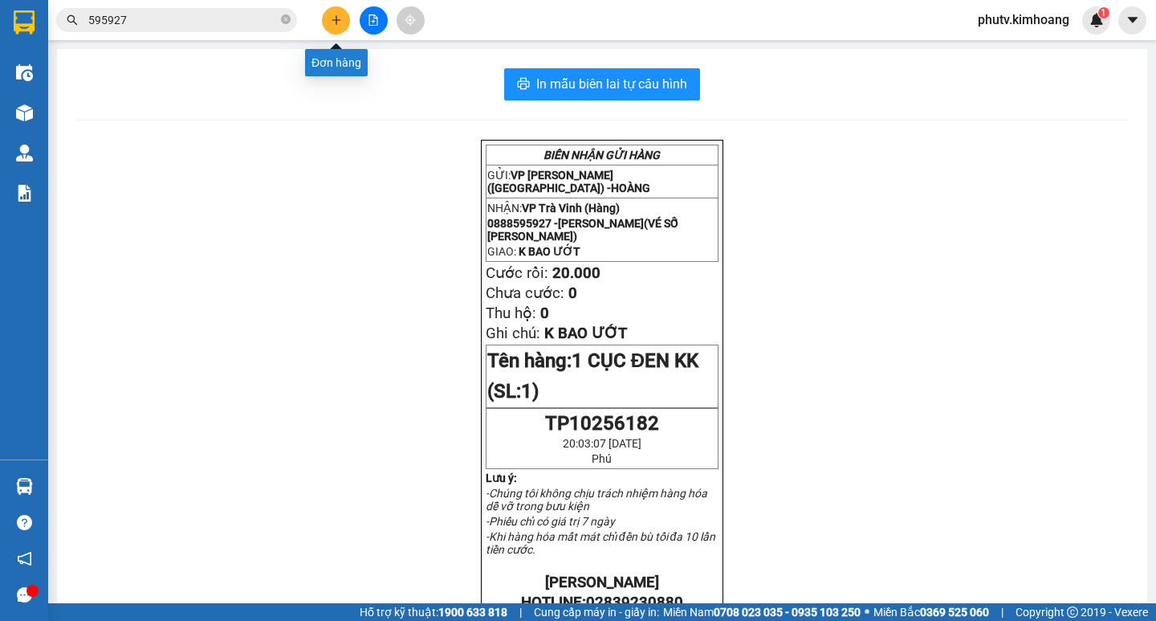
click at [323, 20] on button at bounding box center [336, 20] width 28 height 28
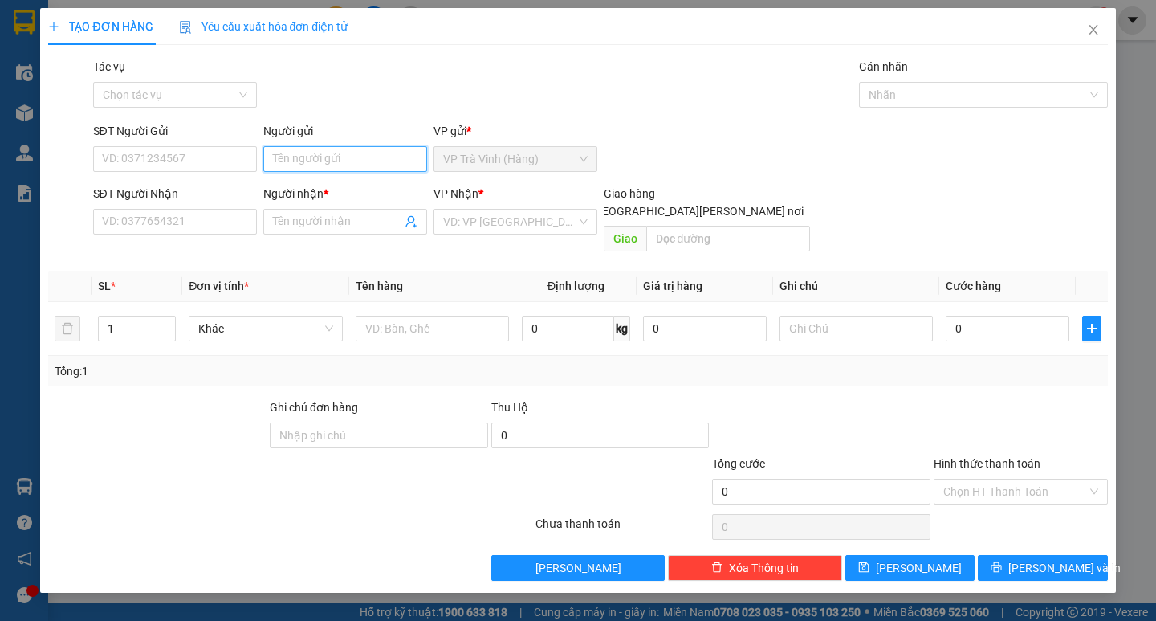
click at [340, 154] on input "Người gửi" at bounding box center [345, 159] width 164 height 26
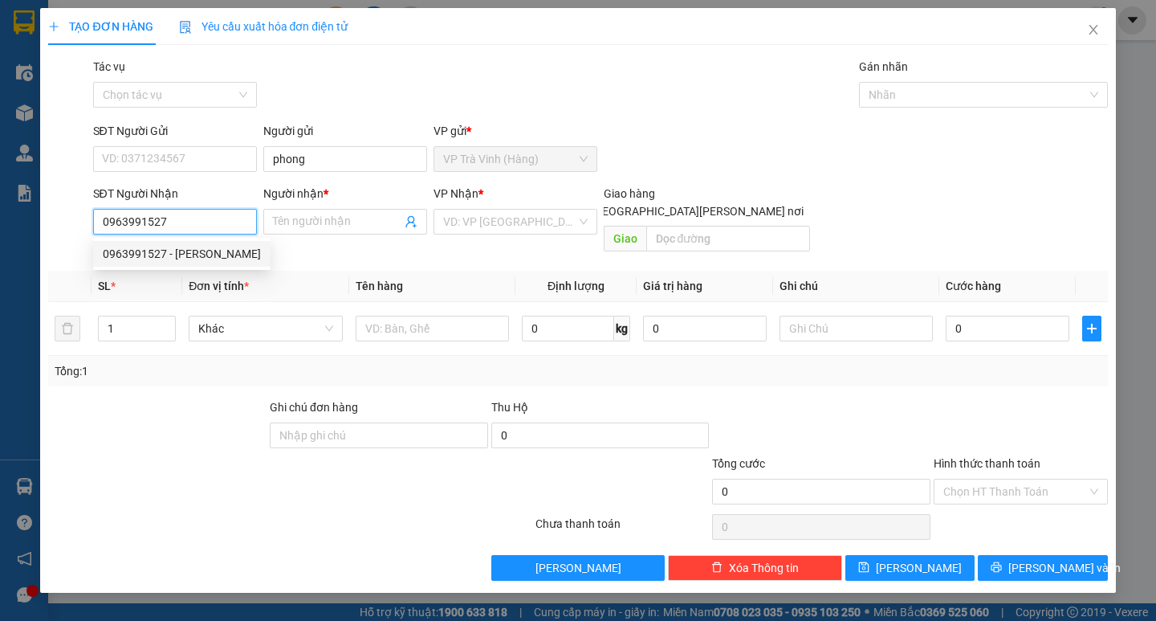
click at [135, 247] on div "0963991527 - [PERSON_NAME]" at bounding box center [182, 254] width 158 height 18
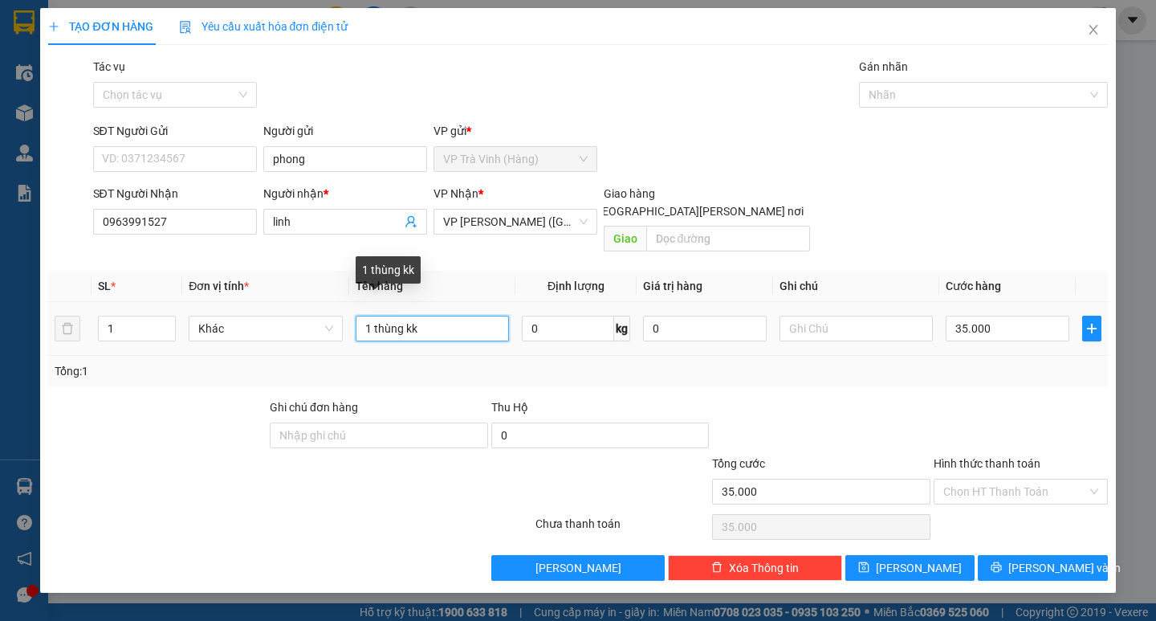
click at [416, 316] on input "1 thùng kk" at bounding box center [432, 329] width 153 height 26
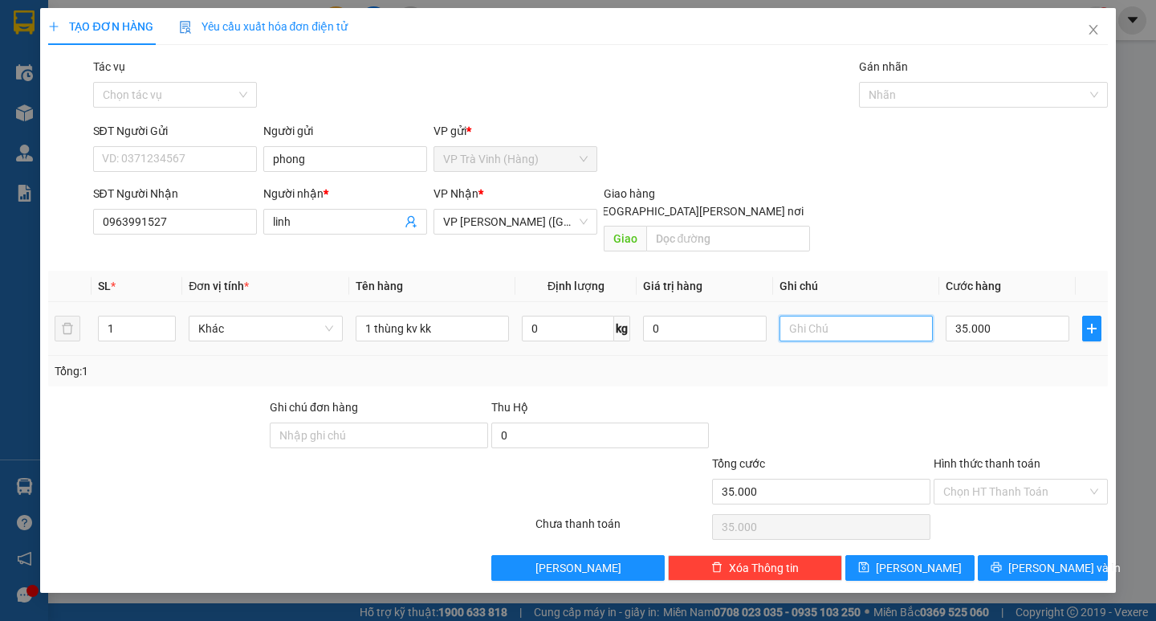
click at [903, 316] on input "text" at bounding box center [856, 329] width 153 height 26
drag, startPoint x: 987, startPoint y: 309, endPoint x: 974, endPoint y: 320, distance: 17.1
click at [986, 316] on input "35.000" at bounding box center [1008, 329] width 124 height 26
click at [969, 398] on div at bounding box center [1020, 426] width 177 height 56
drag, startPoint x: 982, startPoint y: 475, endPoint x: 993, endPoint y: 486, distance: 15.3
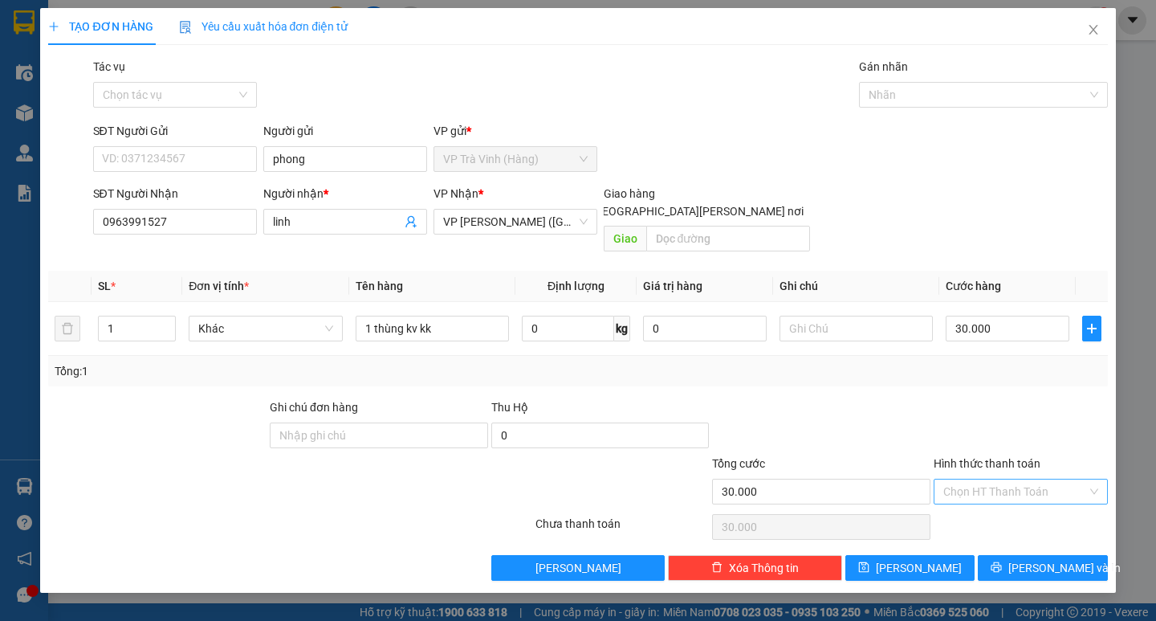
click at [982, 479] on input "Hình thức thanh toán" at bounding box center [1015, 491] width 144 height 24
click at [1012, 502] on div "Tại văn phòng" at bounding box center [1020, 506] width 155 height 18
drag, startPoint x: 1034, startPoint y: 551, endPoint x: 999, endPoint y: 538, distance: 37.6
click at [1032, 559] on span "[PERSON_NAME] và In" at bounding box center [1064, 568] width 112 height 18
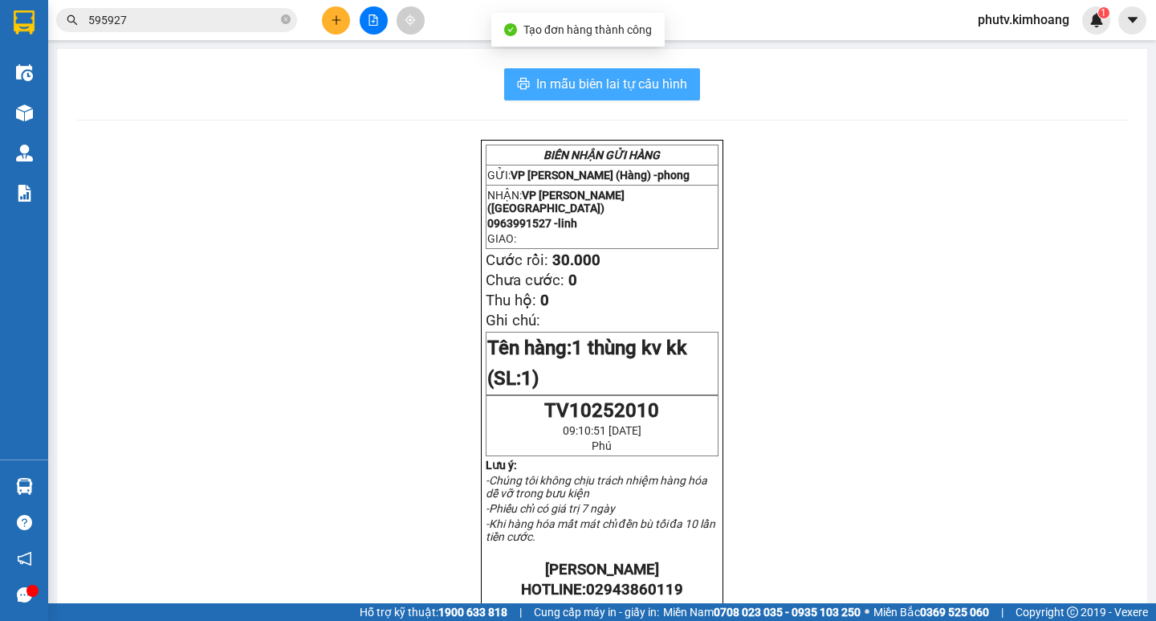
click at [586, 74] on span "In mẫu biên lai tự cấu hình" at bounding box center [611, 84] width 151 height 20
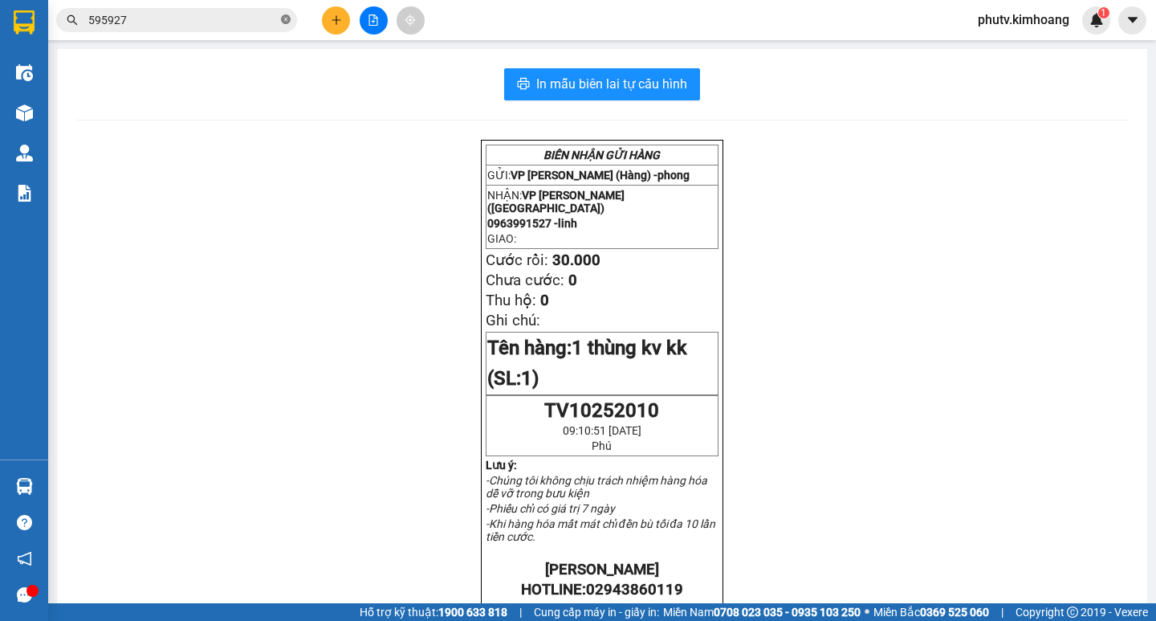
click at [287, 23] on icon "close-circle" at bounding box center [286, 19] width 10 height 10
drag, startPoint x: 287, startPoint y: 19, endPoint x: 267, endPoint y: 16, distance: 20.3
click at [283, 19] on span at bounding box center [286, 20] width 10 height 18
click at [255, 16] on input "text" at bounding box center [182, 20] width 189 height 18
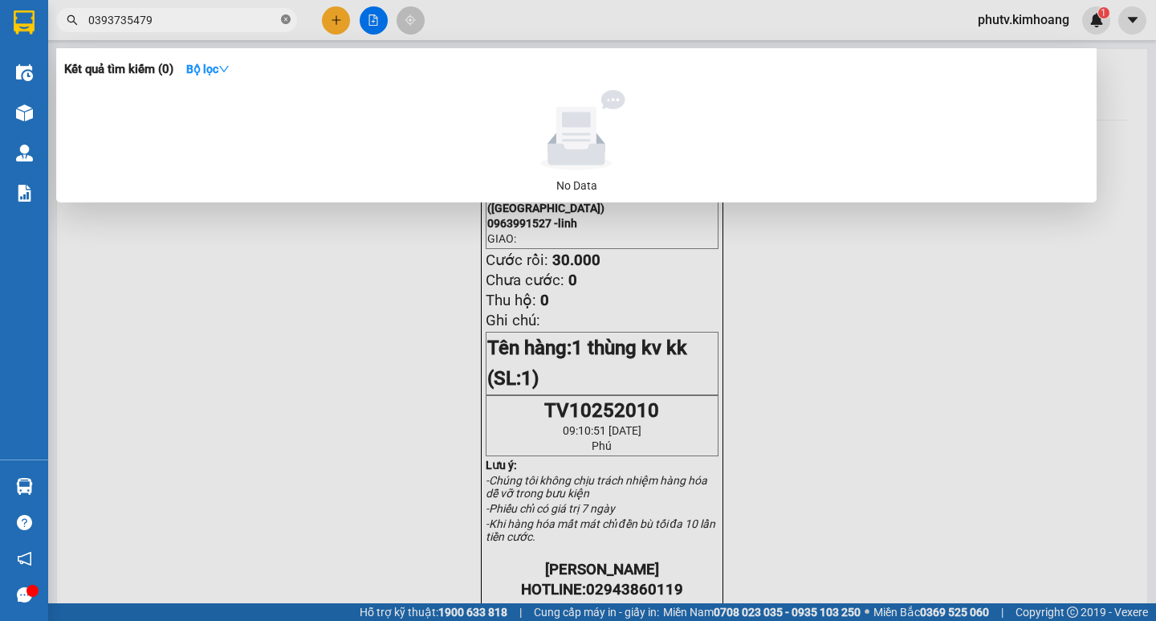
click at [287, 23] on icon "close-circle" at bounding box center [286, 19] width 10 height 10
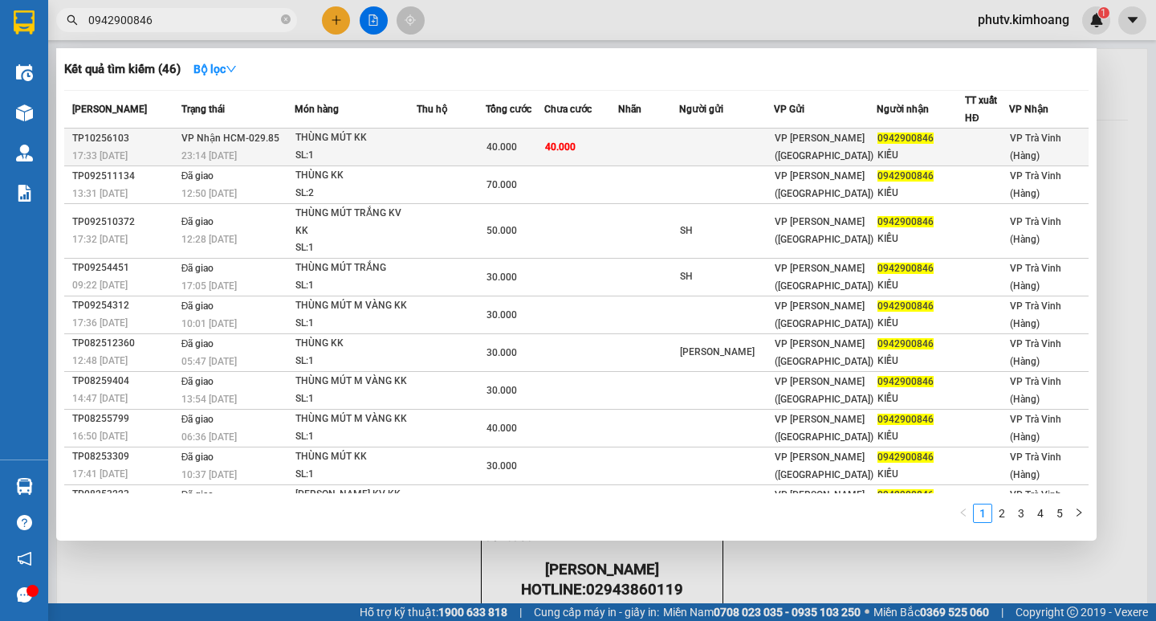
click at [381, 142] on div "THÙNG MÚT KK" at bounding box center [355, 138] width 120 height 18
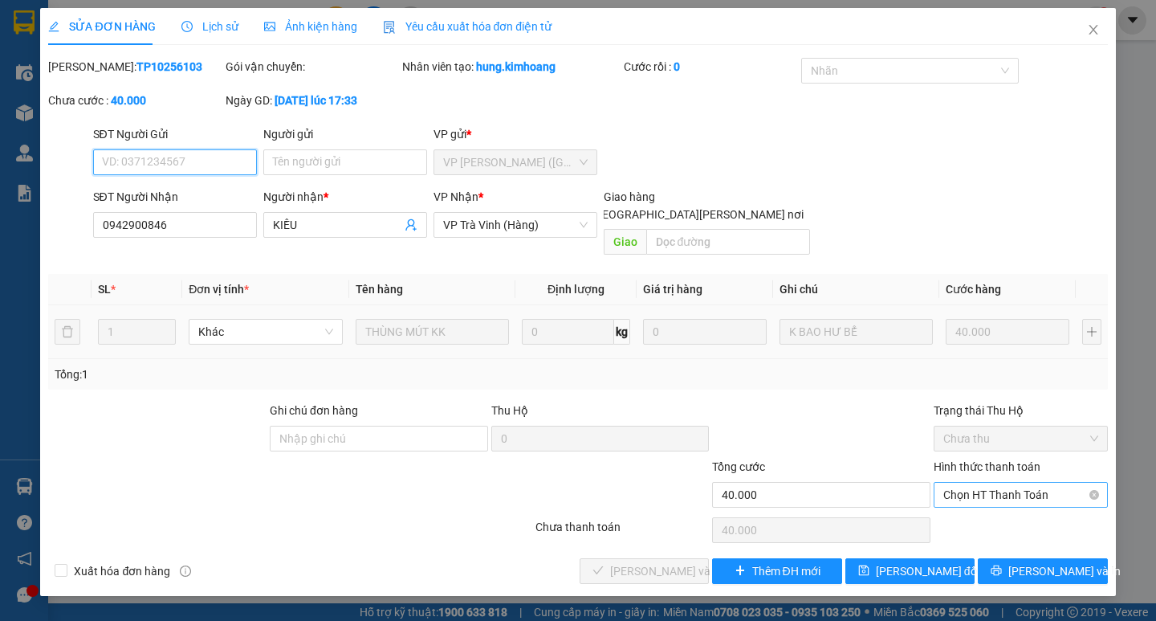
click at [989, 483] on span "Chọn HT Thanh Toán" at bounding box center [1020, 495] width 155 height 24
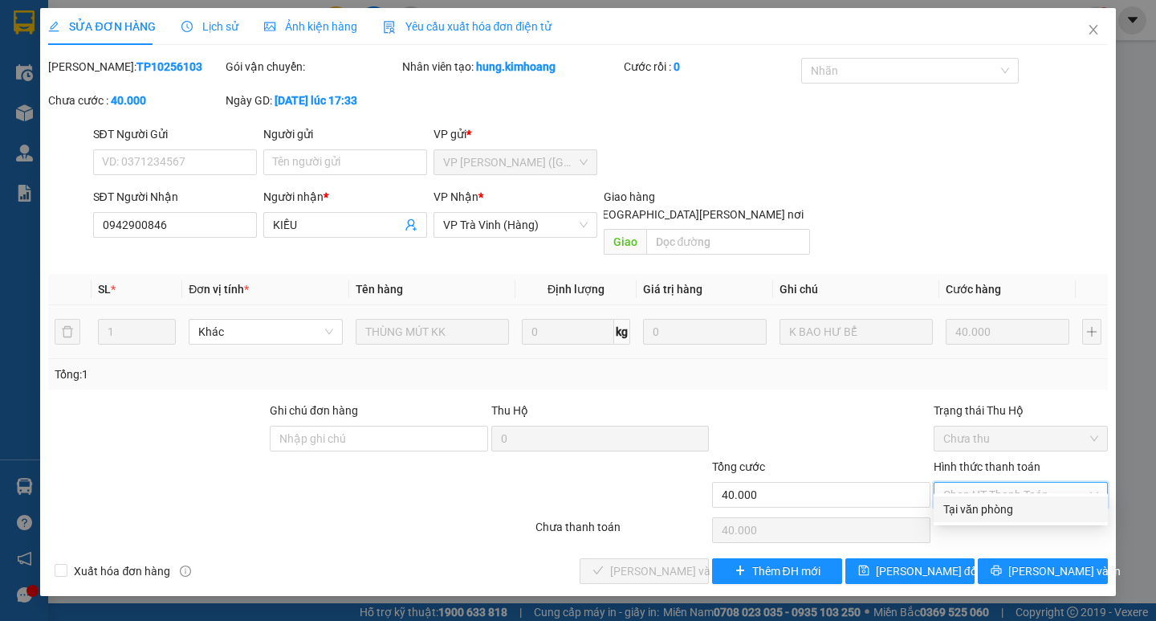
click at [984, 505] on div "Tại văn phòng" at bounding box center [1020, 509] width 155 height 18
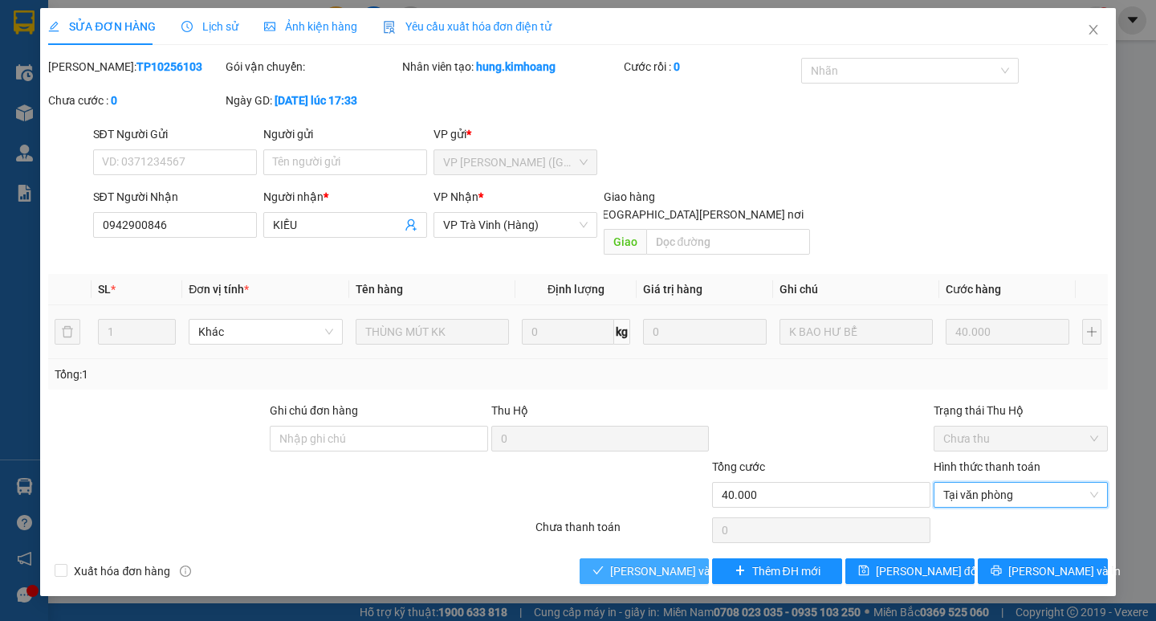
click at [689, 562] on span "[PERSON_NAME] và [PERSON_NAME] hàng" at bounding box center [718, 571] width 217 height 18
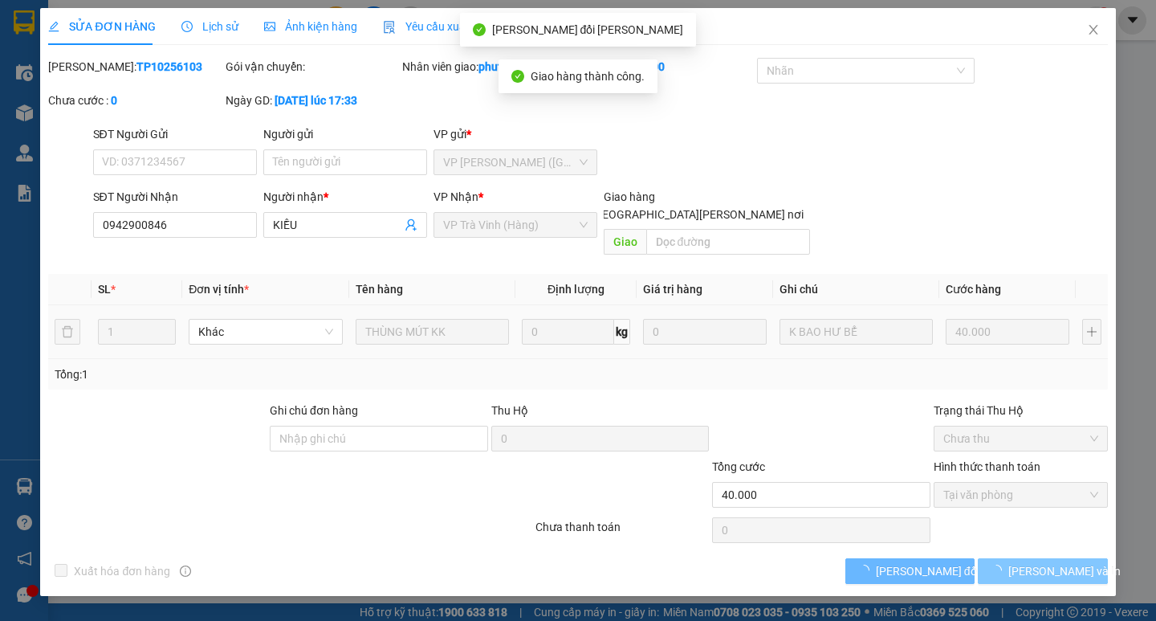
click at [1054, 562] on span "[PERSON_NAME] và In" at bounding box center [1064, 571] width 112 height 18
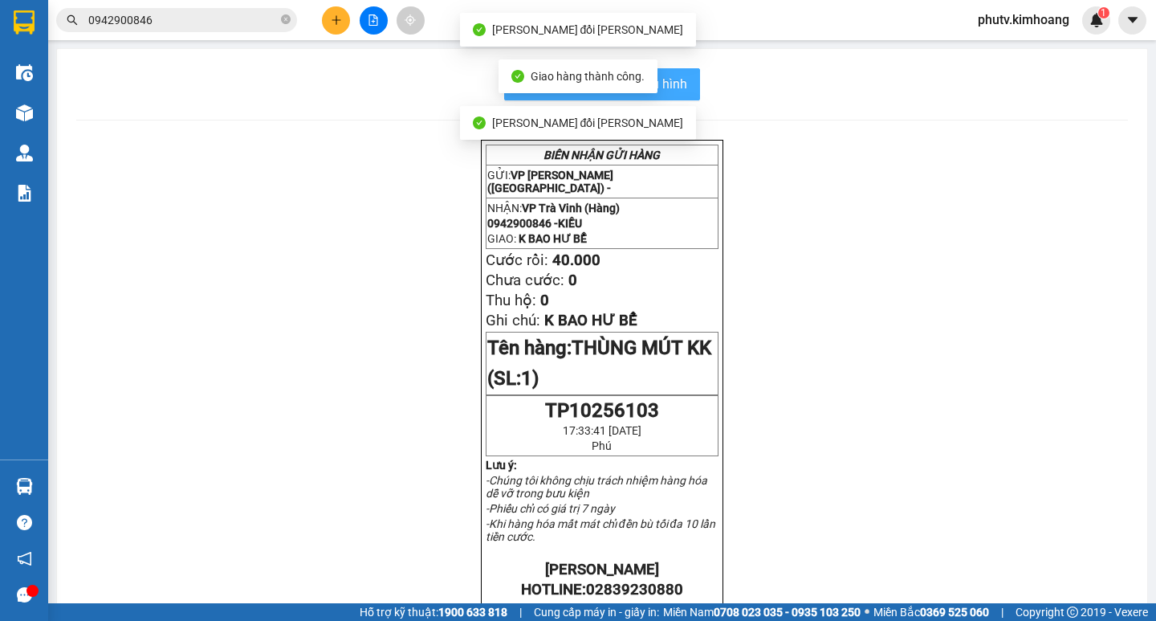
click at [668, 73] on button "In mẫu biên lai tự cấu hình" at bounding box center [602, 84] width 196 height 32
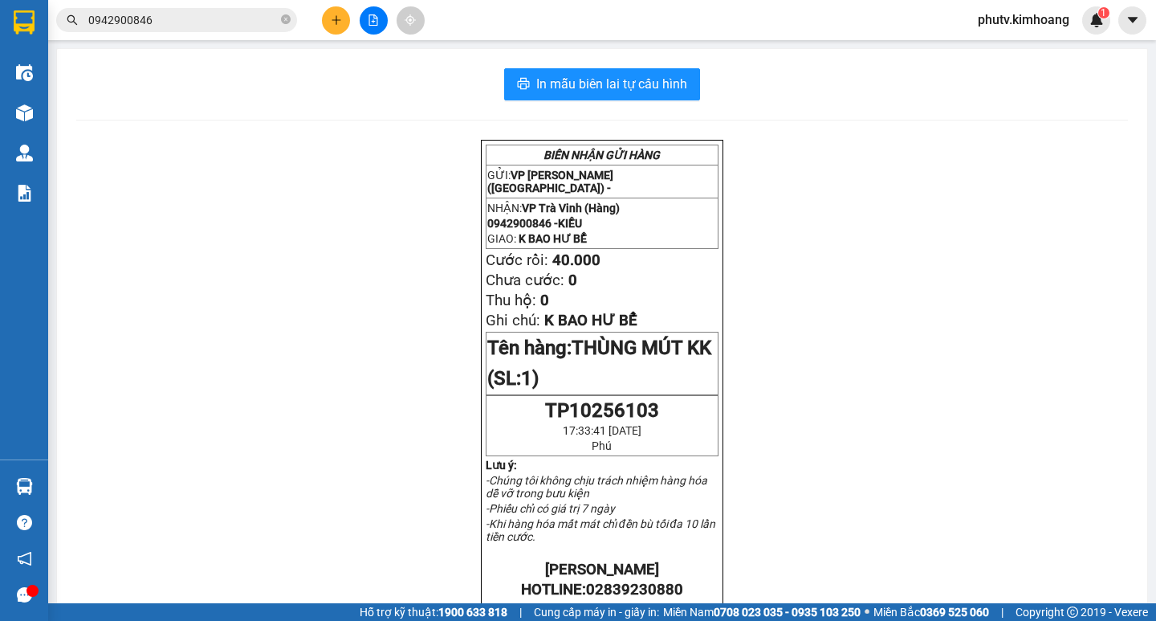
click at [286, 19] on icon "close-circle" at bounding box center [286, 19] width 10 height 10
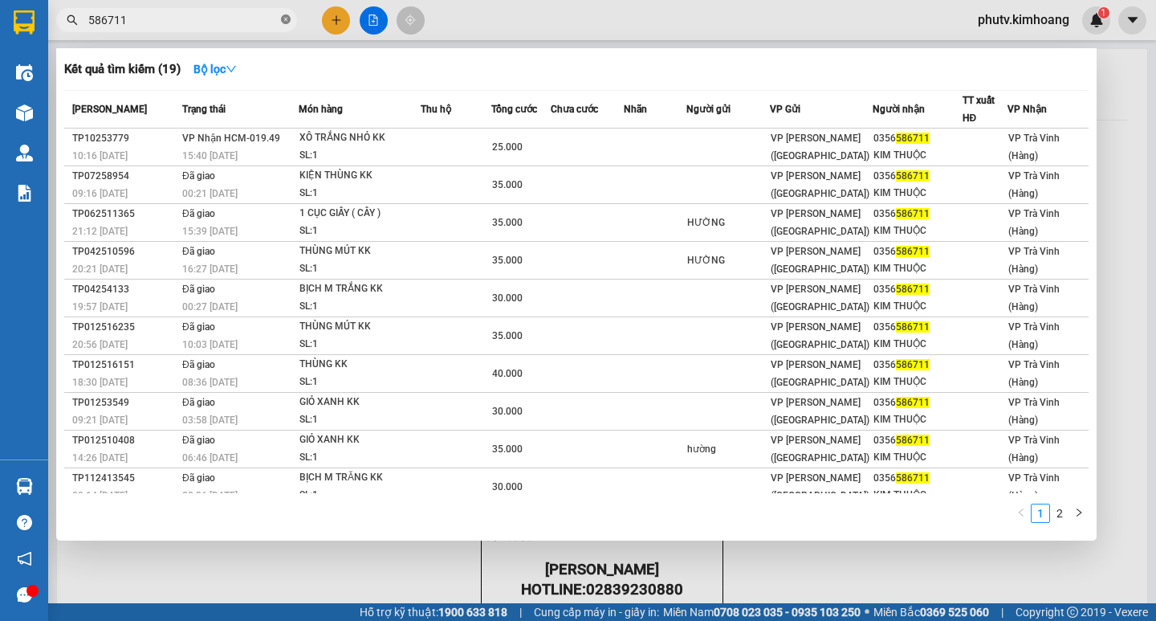
click at [287, 24] on icon "close-circle" at bounding box center [286, 19] width 10 height 10
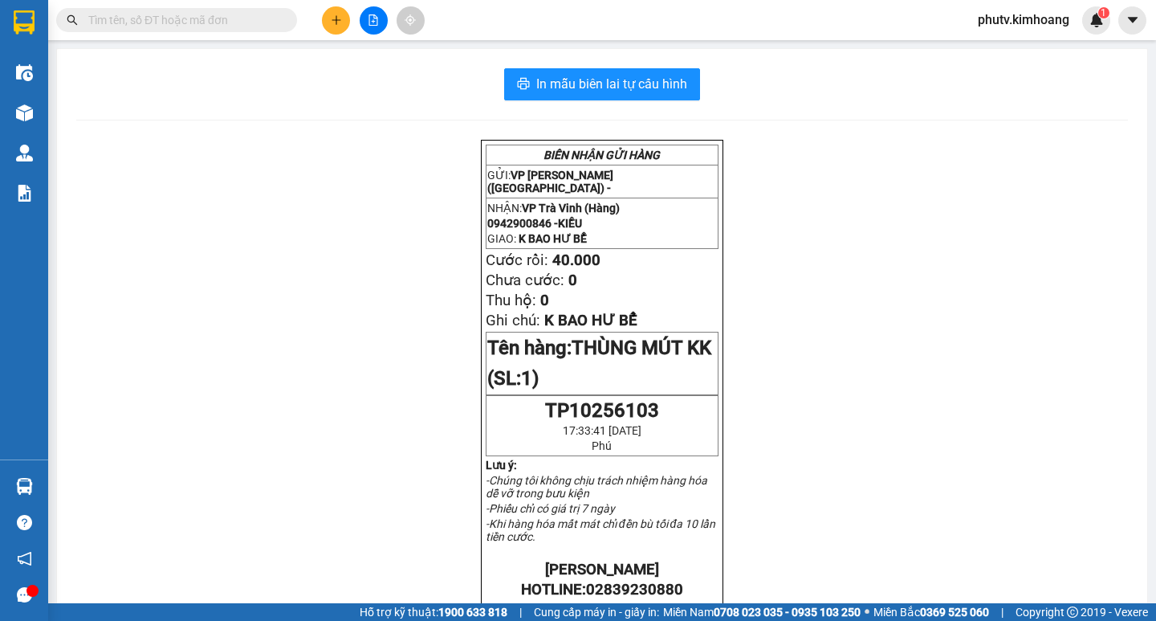
click at [287, 24] on span at bounding box center [286, 20] width 10 height 18
click at [263, 26] on input "text" at bounding box center [182, 20] width 189 height 18
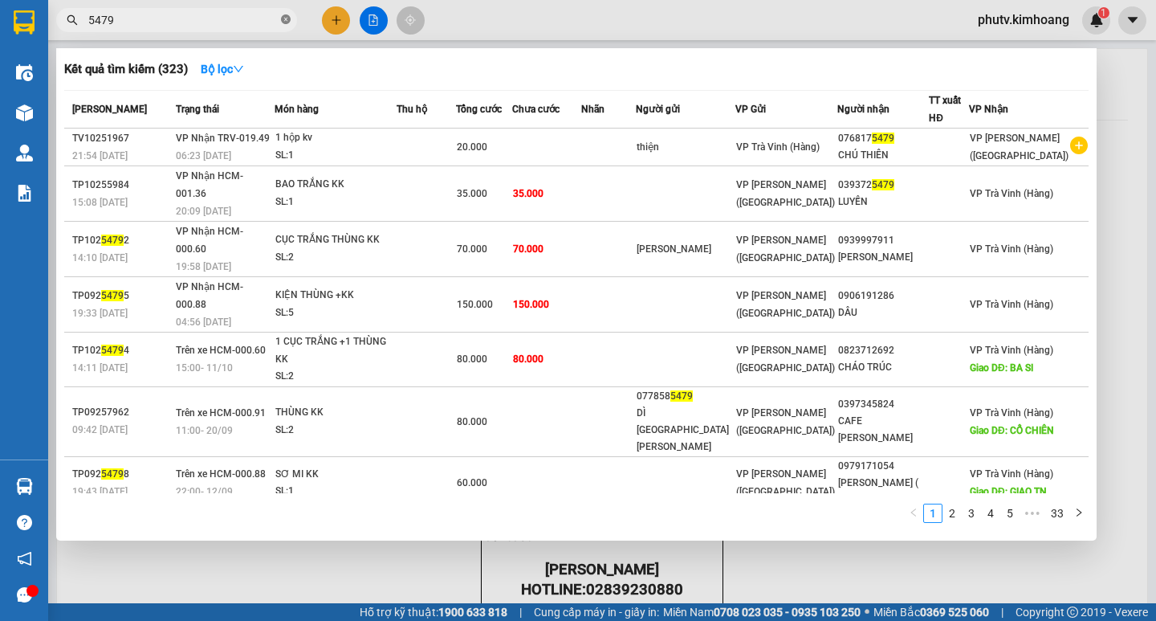
click at [285, 24] on icon "close-circle" at bounding box center [286, 19] width 10 height 10
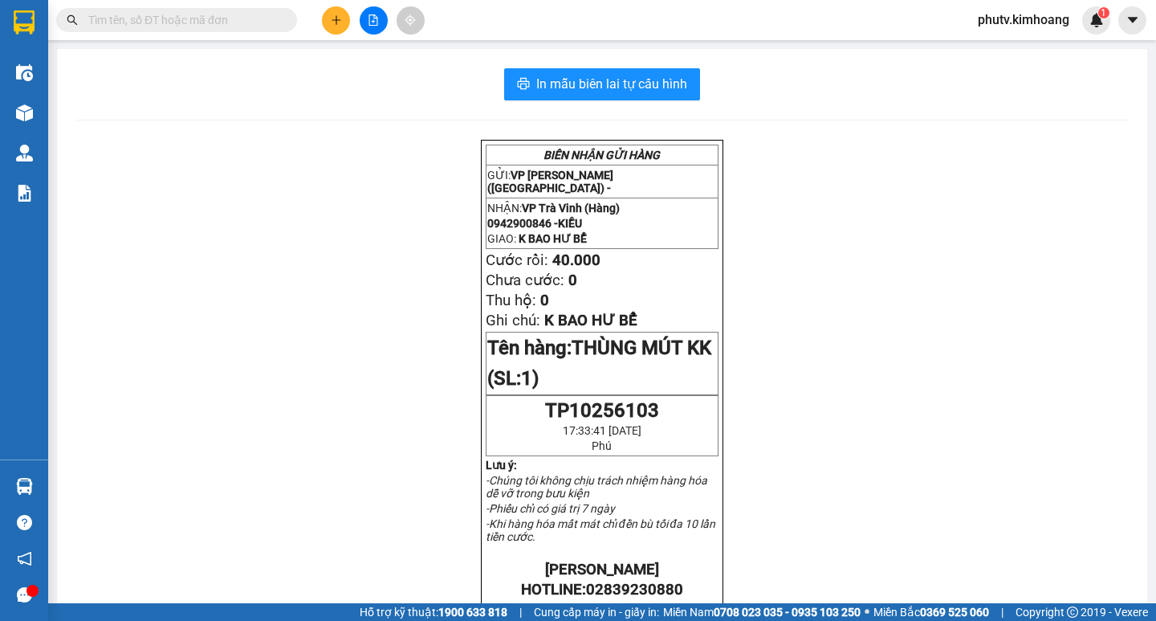
click at [285, 21] on span at bounding box center [286, 20] width 10 height 18
click at [236, 14] on input "text" at bounding box center [182, 20] width 189 height 18
click at [227, 24] on input "text" at bounding box center [182, 20] width 189 height 18
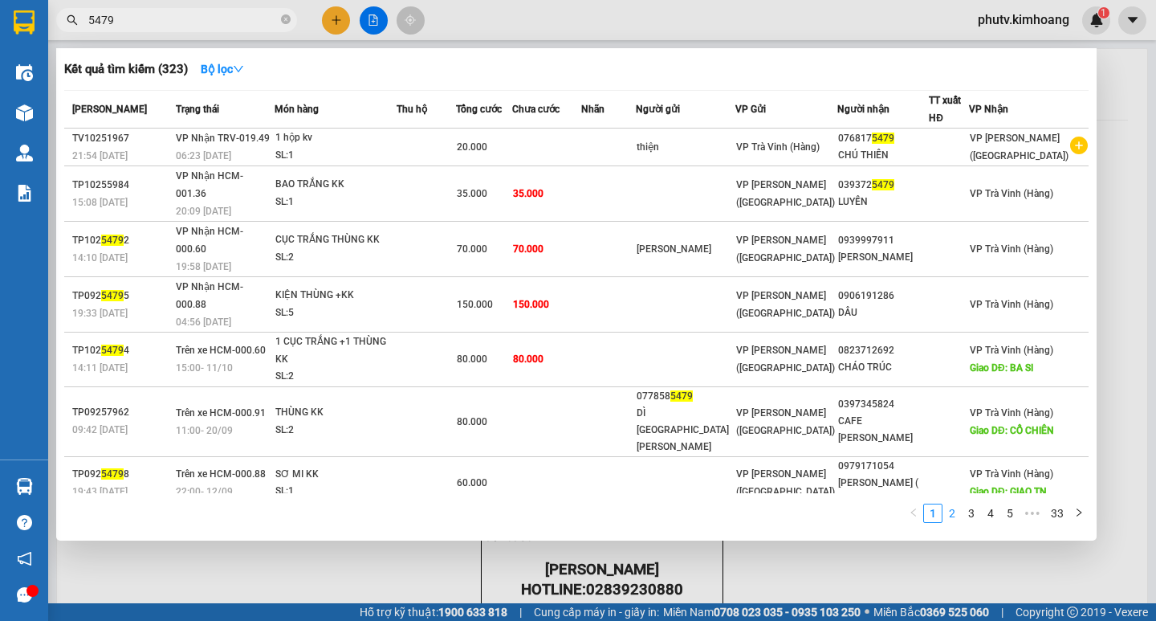
click at [947, 518] on link "2" at bounding box center [952, 513] width 18 height 18
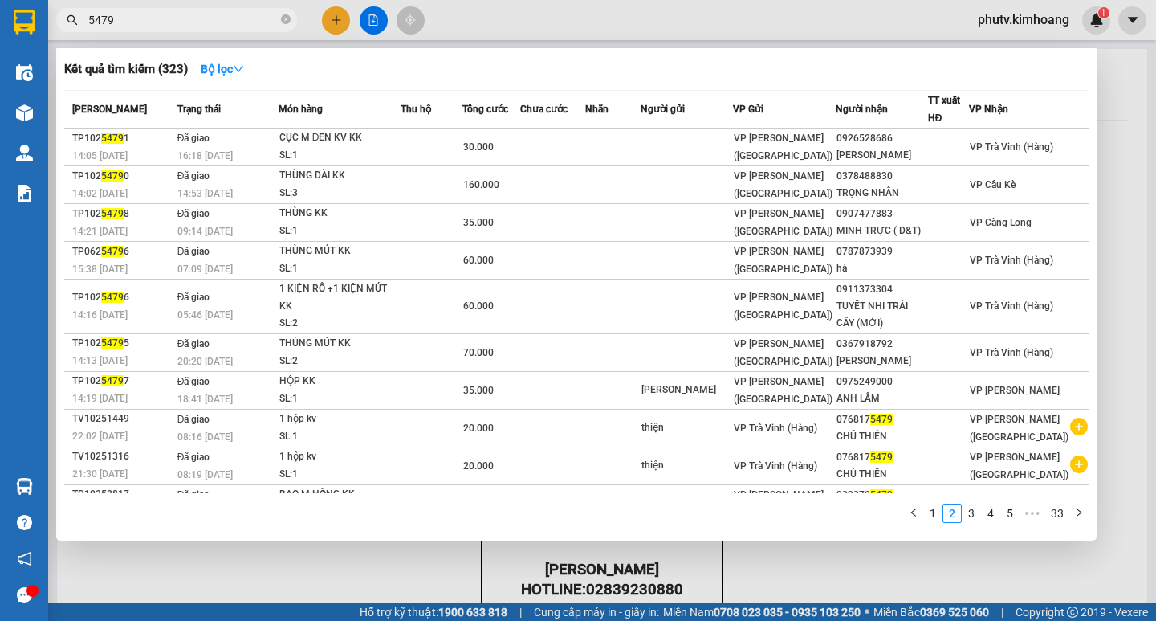
click at [976, 517] on link "3" at bounding box center [972, 513] width 18 height 18
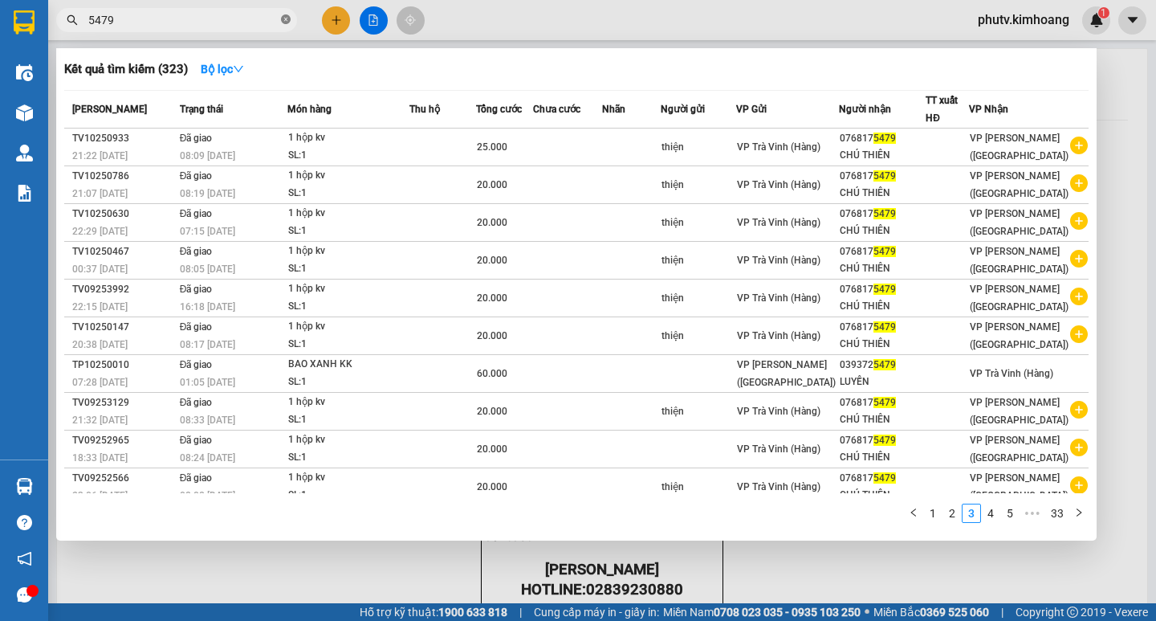
click at [287, 18] on icon "close-circle" at bounding box center [286, 19] width 10 height 10
click at [287, 18] on span at bounding box center [286, 20] width 10 height 18
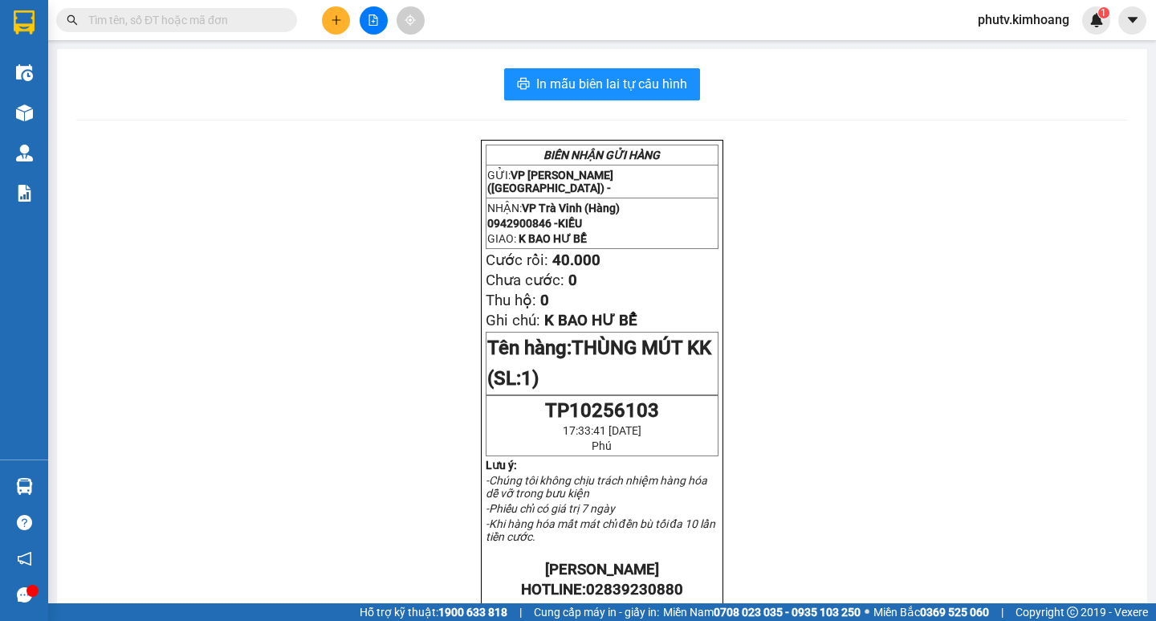
click at [236, 15] on input "text" at bounding box center [182, 20] width 189 height 18
click at [234, 14] on input "text" at bounding box center [182, 20] width 189 height 18
click at [230, 20] on input "text" at bounding box center [182, 20] width 189 height 18
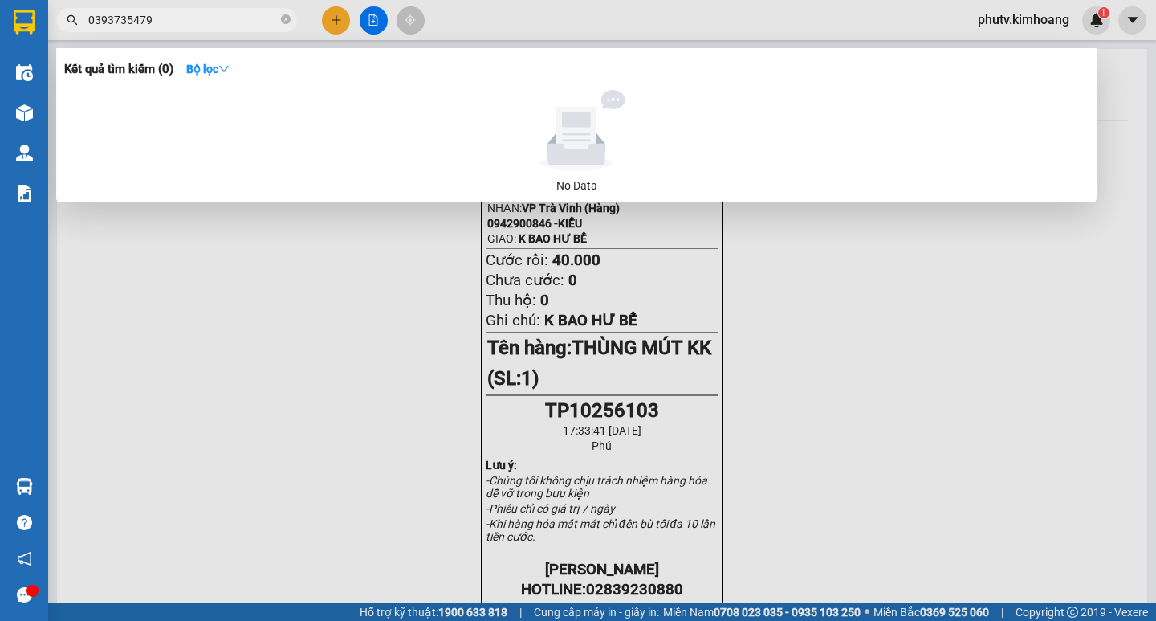
click at [215, 22] on input "0393735479" at bounding box center [182, 20] width 189 height 18
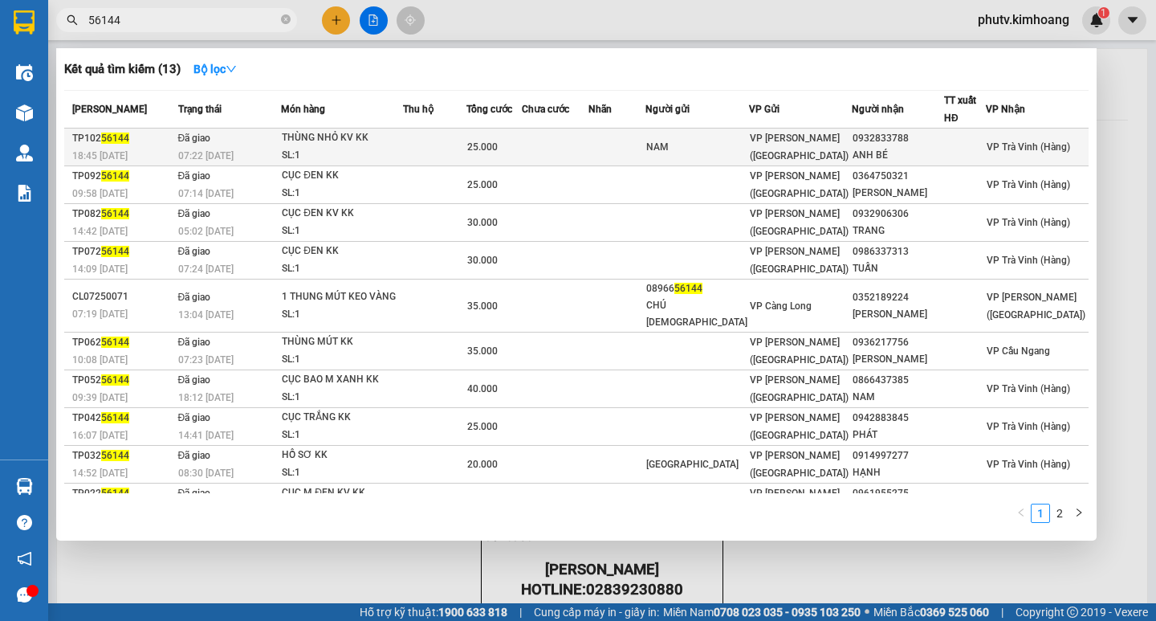
click at [381, 145] on div "THÙNG NHỎ KV KK" at bounding box center [342, 138] width 120 height 18
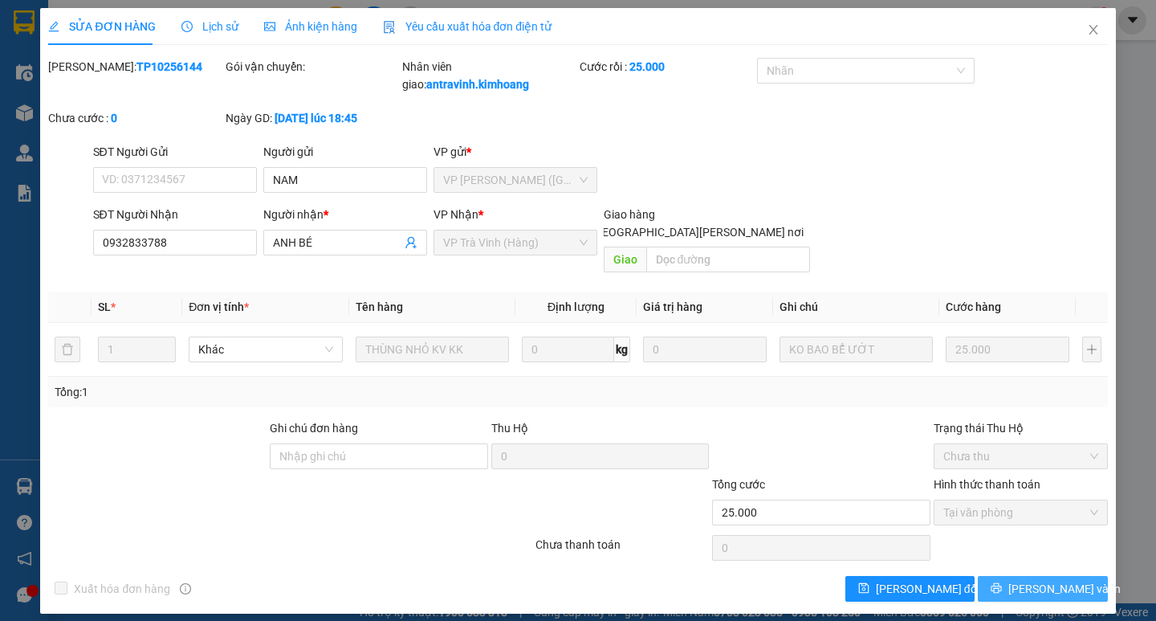
click at [999, 576] on button "[PERSON_NAME] và In" at bounding box center [1042, 589] width 129 height 26
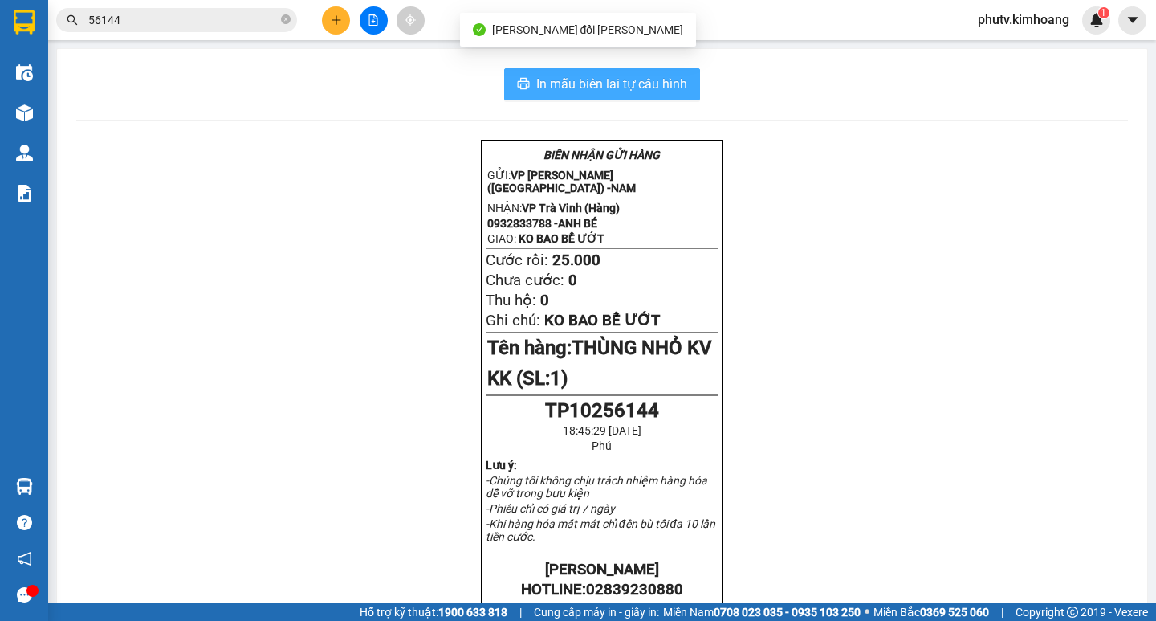
click at [588, 91] on span "In mẫu biên lai tự cấu hình" at bounding box center [611, 84] width 151 height 20
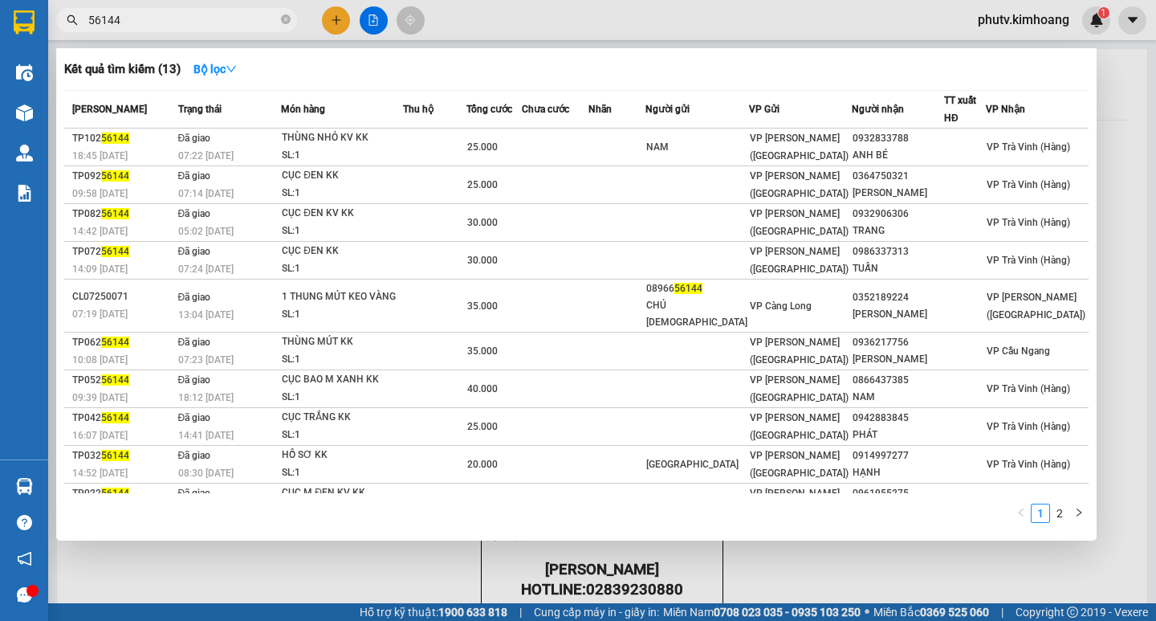
click at [225, 16] on input "56144" at bounding box center [182, 20] width 189 height 18
click at [224, 16] on input "56144" at bounding box center [182, 20] width 189 height 18
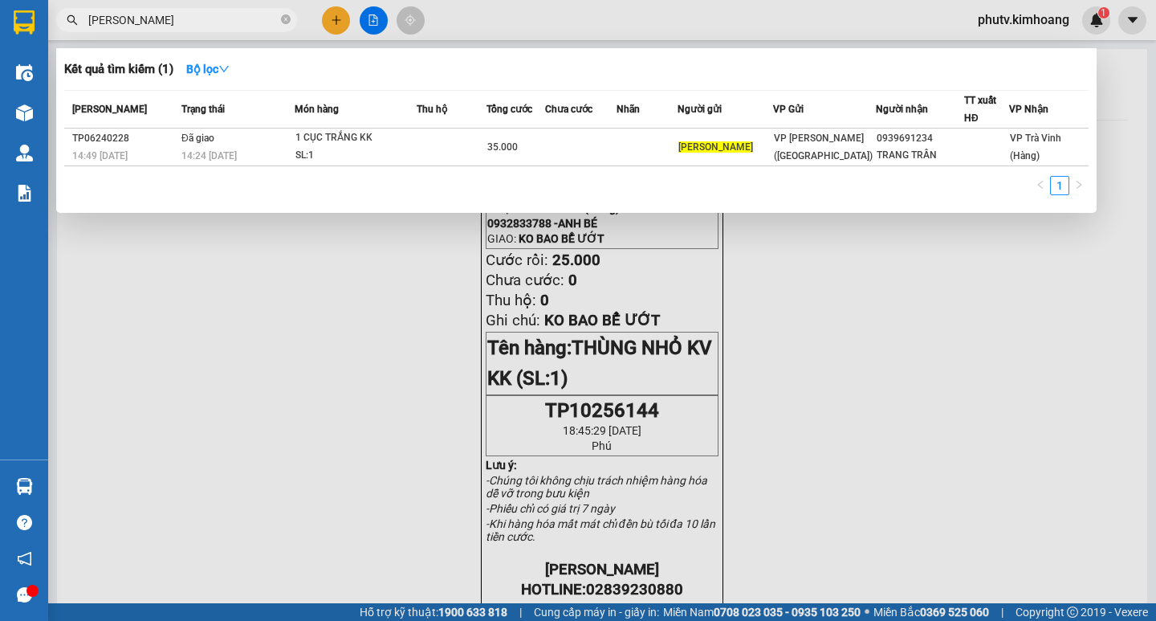
click at [111, 22] on input "[PERSON_NAME]" at bounding box center [182, 20] width 189 height 18
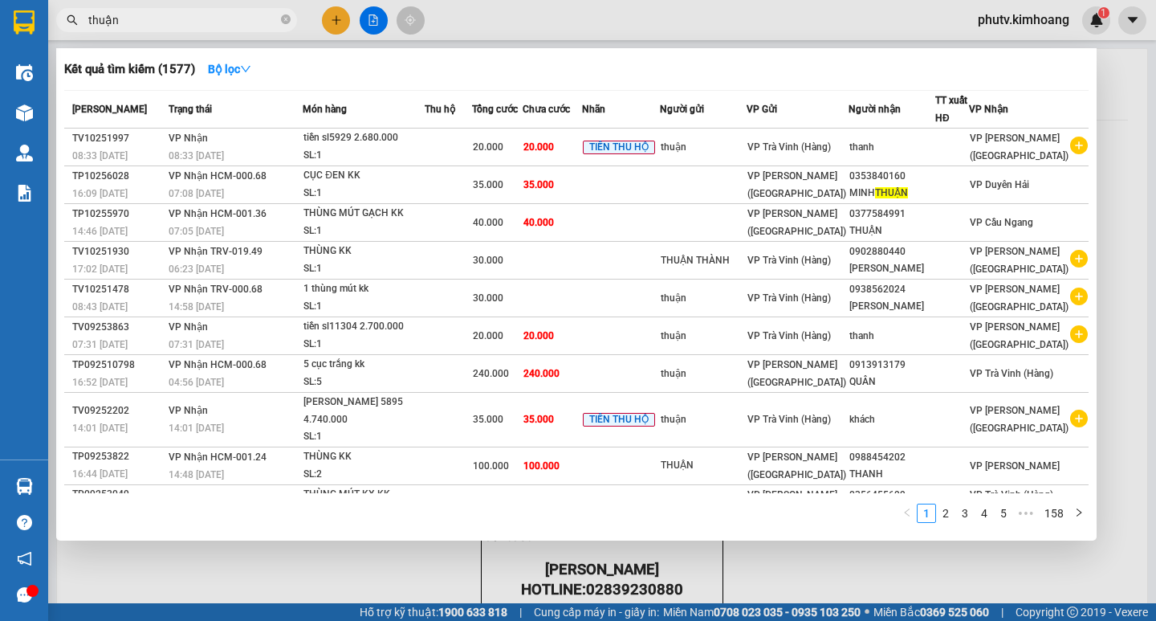
click at [91, 20] on input "thuận" at bounding box center [182, 20] width 189 height 18
click at [208, 25] on input "thuận" at bounding box center [182, 20] width 189 height 18
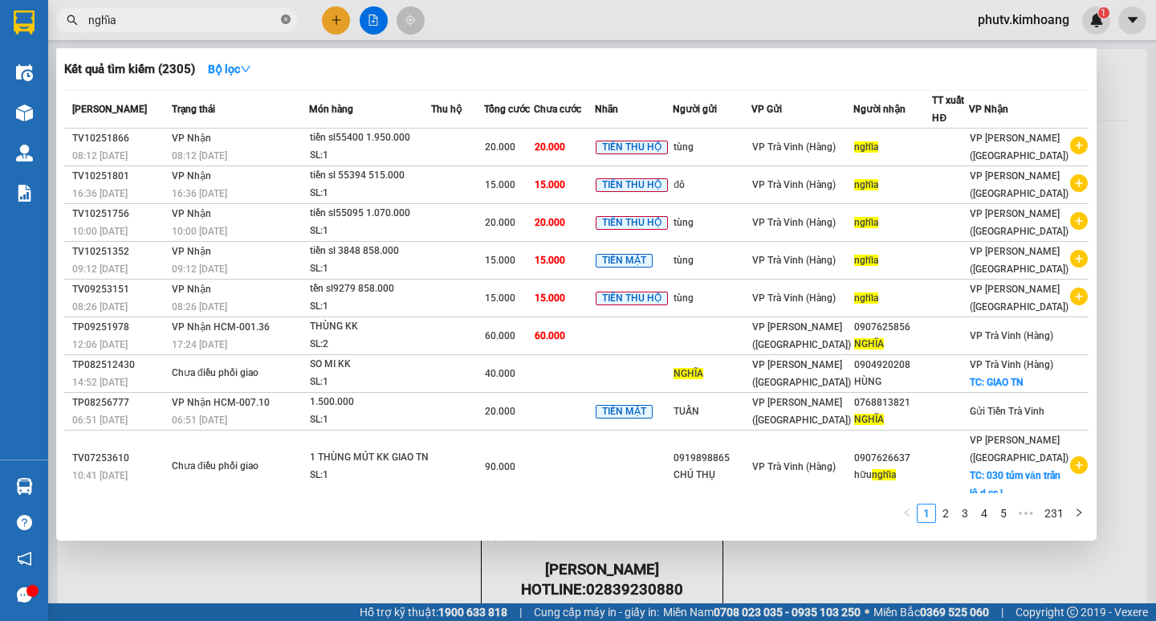
click at [287, 14] on span at bounding box center [286, 20] width 10 height 15
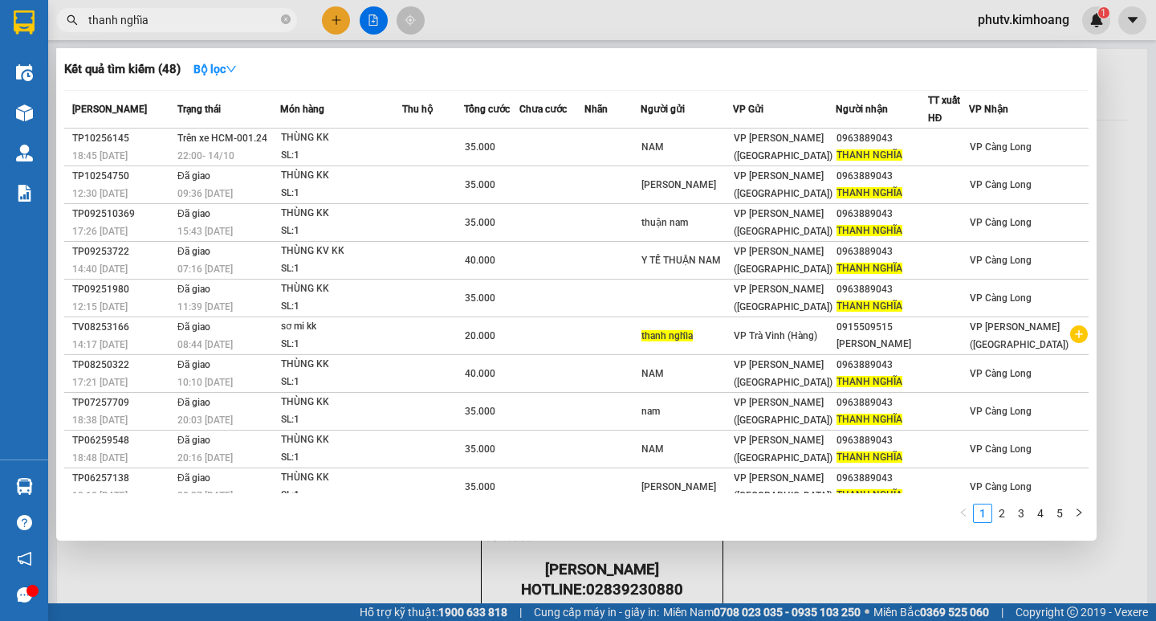
click at [297, 10] on div "thanh nghĩa" at bounding box center [156, 20] width 313 height 24
click at [323, 35] on div at bounding box center [578, 310] width 1156 height 621
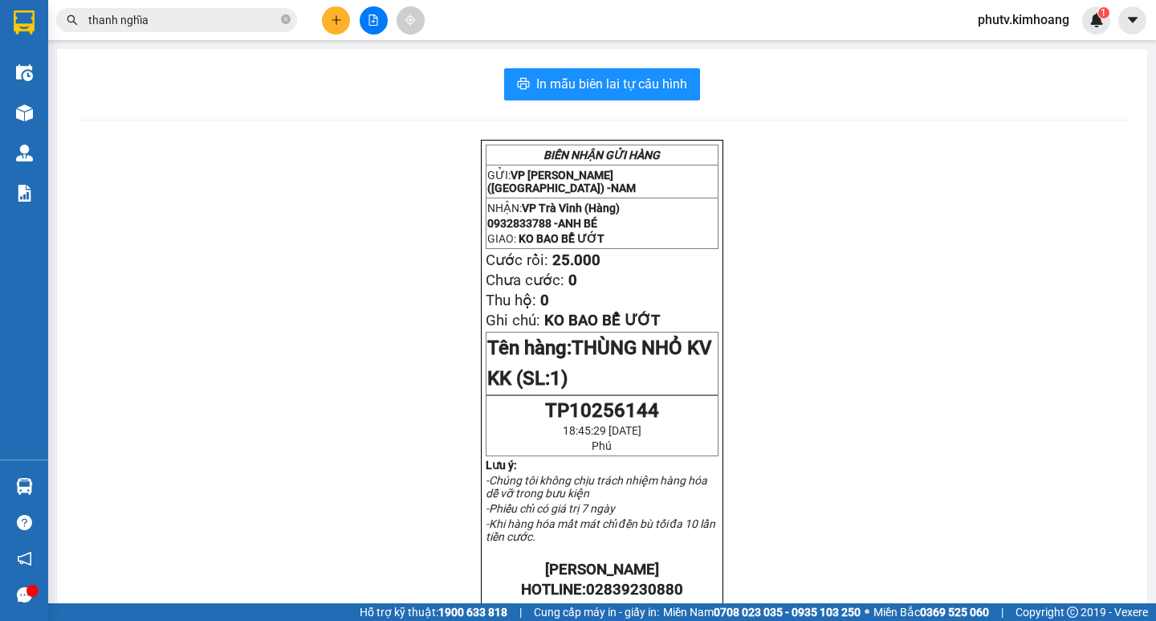
click at [331, 20] on icon "plus" at bounding box center [336, 19] width 11 height 11
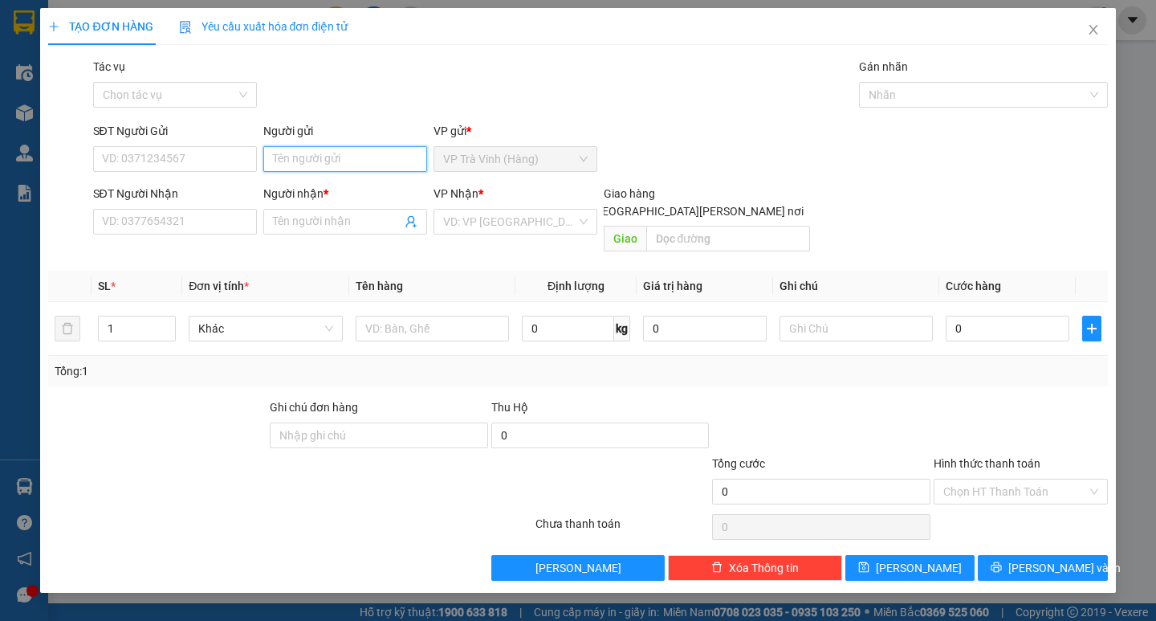
click at [319, 157] on input "Người gửi" at bounding box center [345, 159] width 164 height 26
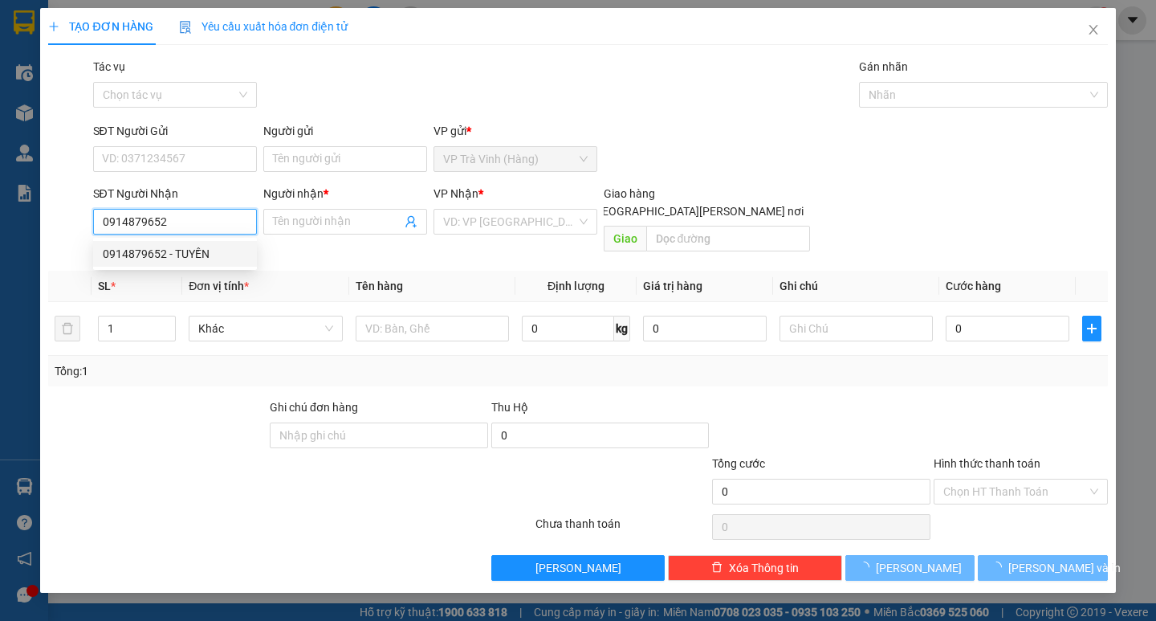
click at [206, 262] on div "0914879652 - TUYỀN" at bounding box center [175, 254] width 145 height 18
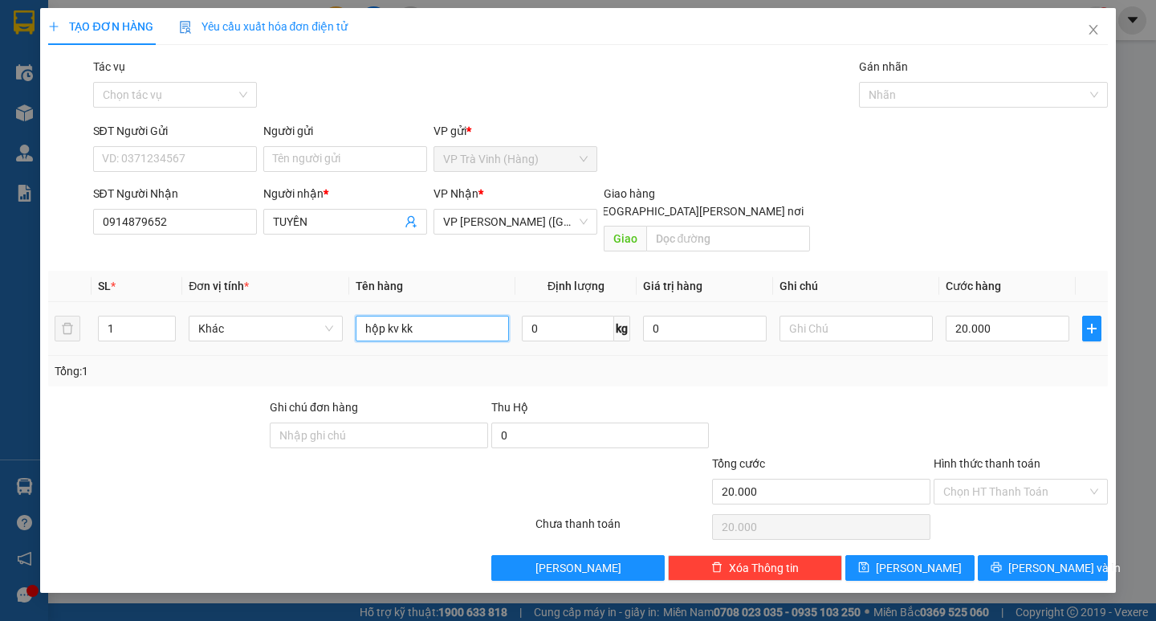
click at [362, 316] on input "hộp kv kk" at bounding box center [432, 329] width 153 height 26
drag, startPoint x: 1030, startPoint y: 466, endPoint x: 1026, endPoint y: 491, distance: 26.0
click at [1029, 479] on input "Hình thức thanh toán" at bounding box center [1015, 491] width 144 height 24
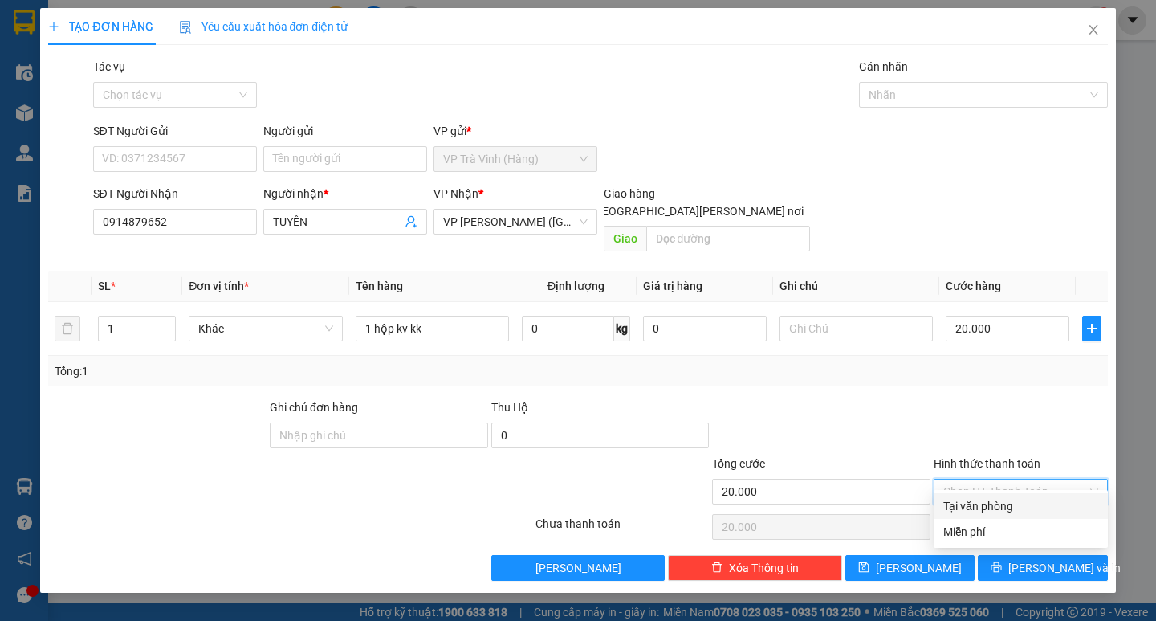
click at [1023, 510] on div "Tại văn phòng" at bounding box center [1020, 506] width 155 height 18
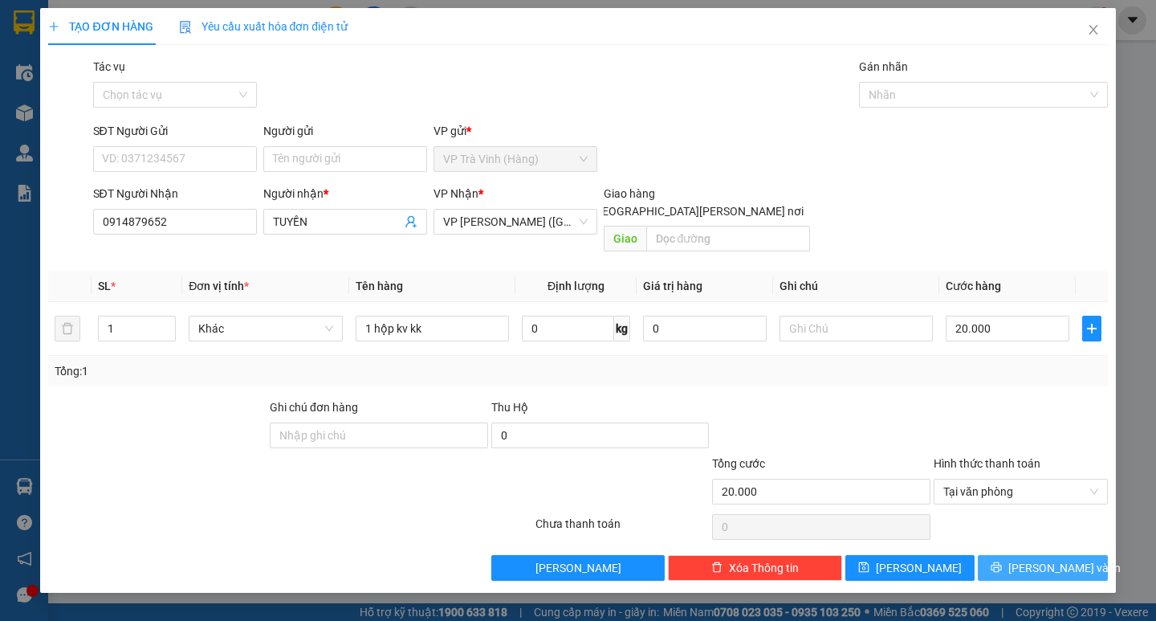
click at [1041, 555] on button "[PERSON_NAME] và In" at bounding box center [1042, 568] width 129 height 26
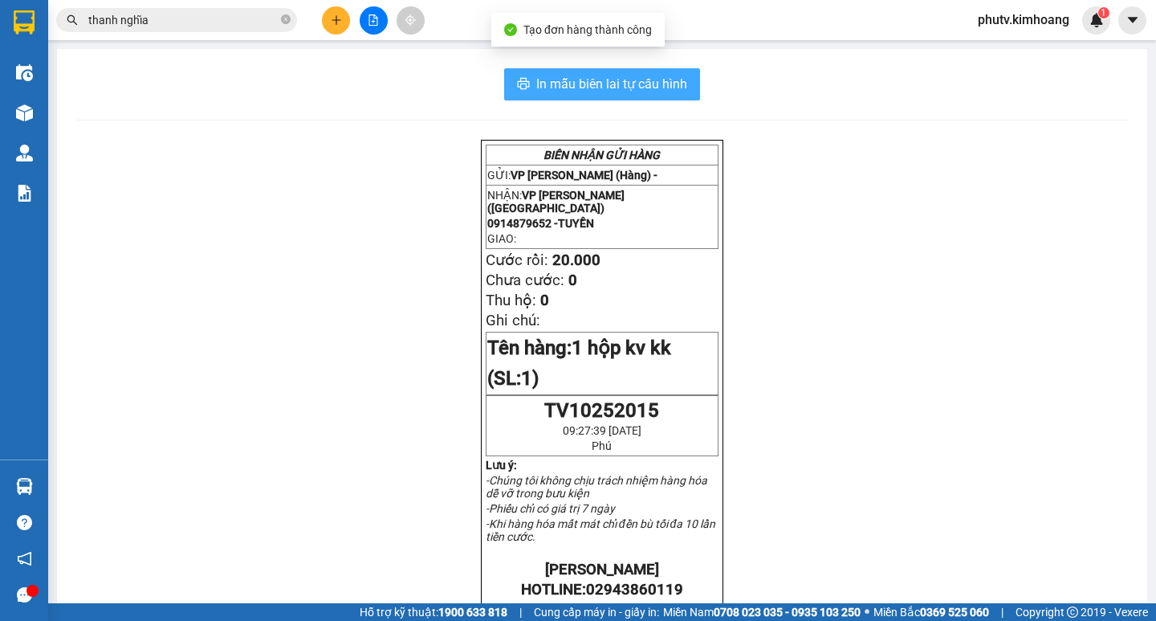
click at [638, 88] on span "In mẫu biên lai tự cấu hình" at bounding box center [611, 84] width 151 height 20
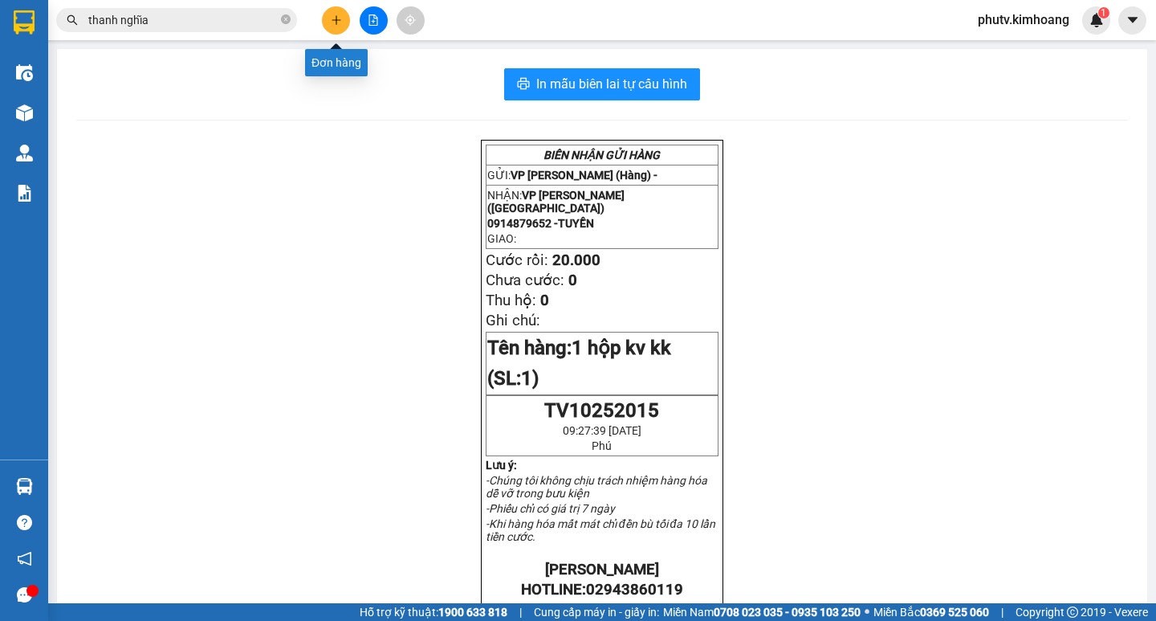
click at [338, 22] on icon "plus" at bounding box center [336, 19] width 11 height 11
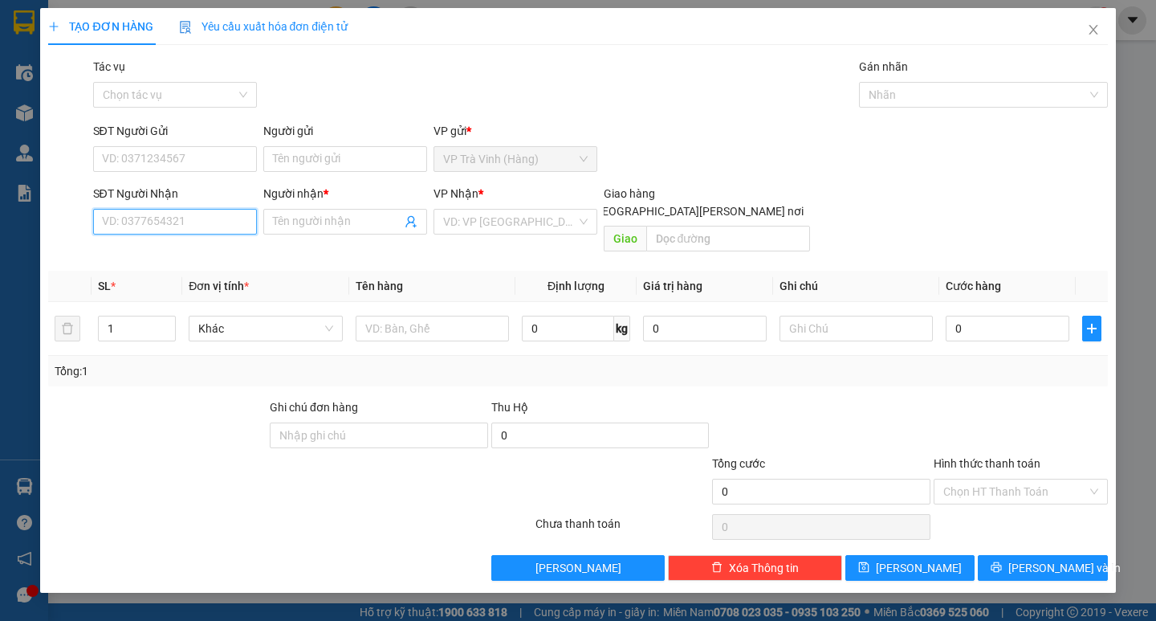
click at [157, 223] on input "SĐT Người Nhận" at bounding box center [175, 222] width 164 height 26
click at [340, 223] on input "Người nhận *" at bounding box center [337, 222] width 128 height 18
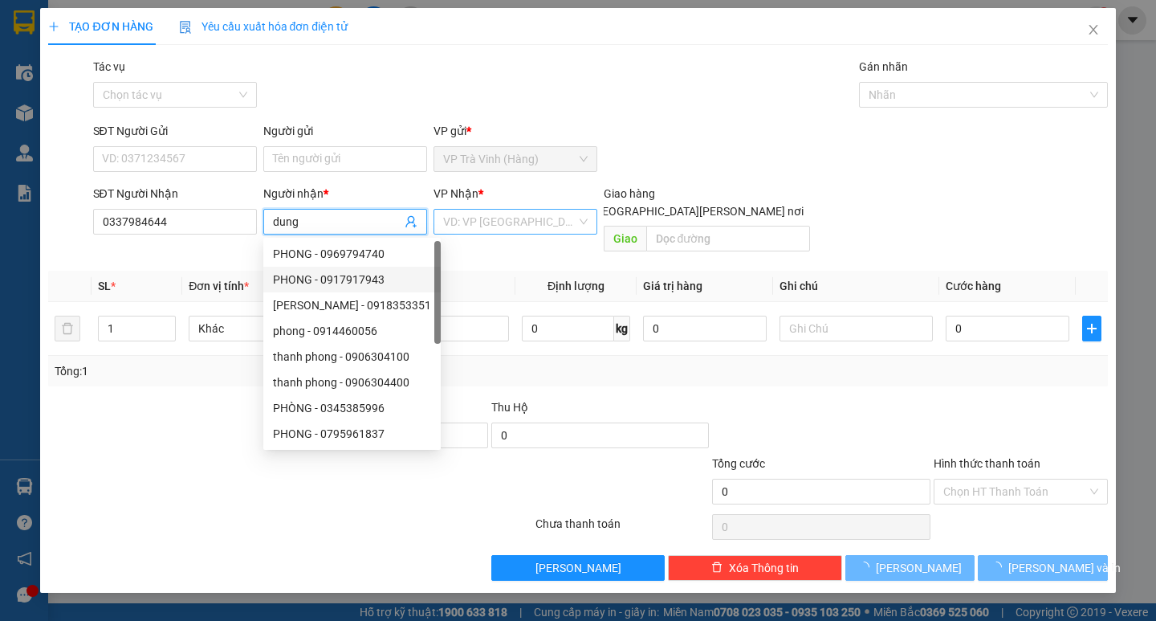
click at [483, 216] on input "search" at bounding box center [509, 222] width 133 height 24
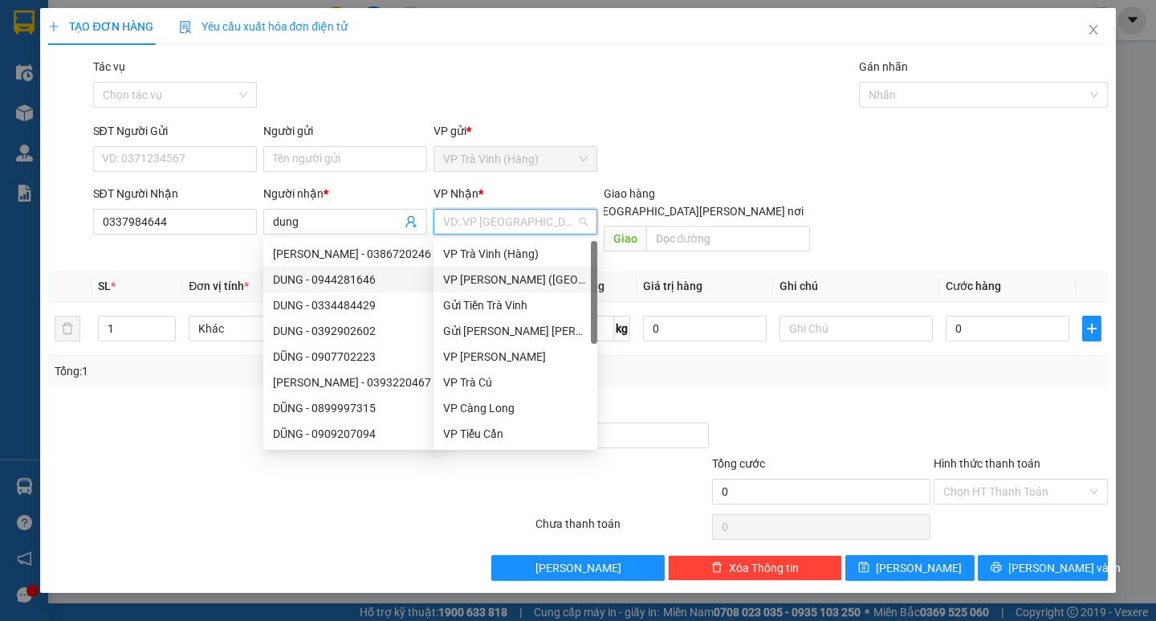
click at [495, 266] on div "VP [PERSON_NAME] (Hàng) VP [PERSON_NAME] (Hàng) Gửi Tiền Trà [PERSON_NAME] Gửi …" at bounding box center [516, 369] width 164 height 257
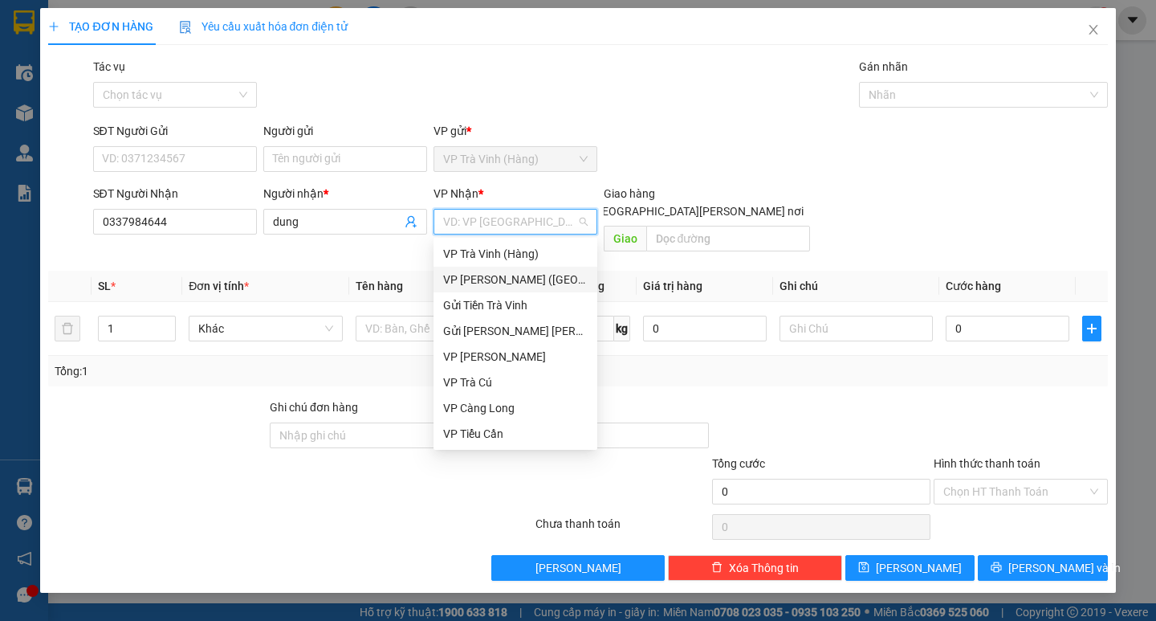
click at [491, 273] on div "VP [PERSON_NAME] ([GEOGRAPHIC_DATA])" at bounding box center [515, 280] width 145 height 18
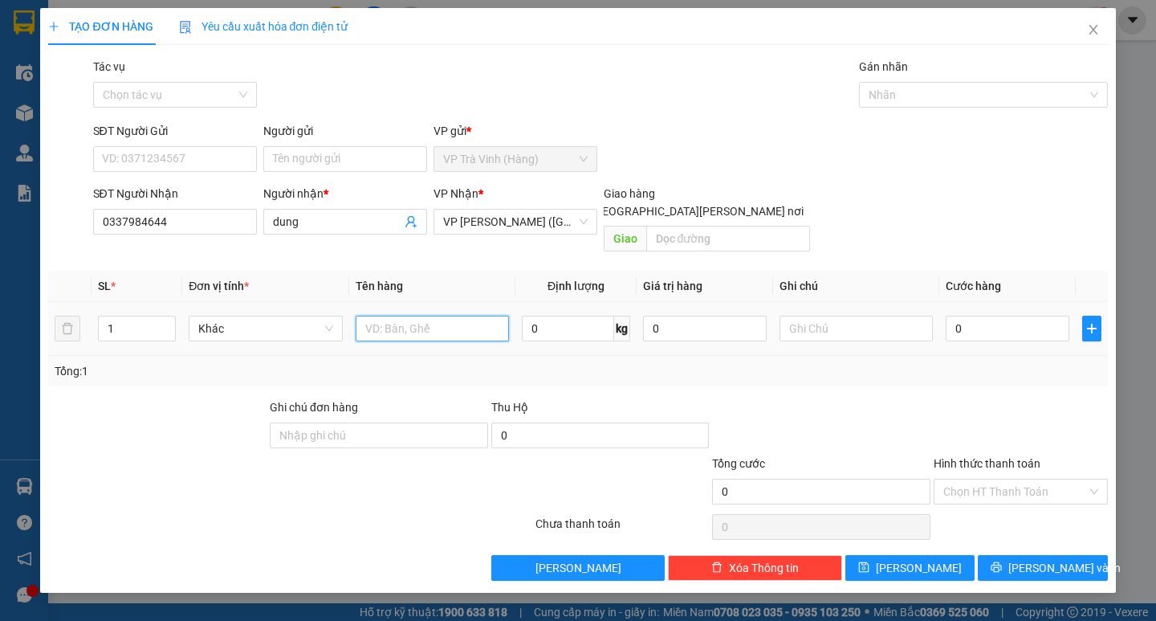
click at [383, 316] on input "text" at bounding box center [432, 329] width 153 height 26
click at [1040, 479] on input "Hình thức thanh toán" at bounding box center [1015, 491] width 144 height 24
click at [1021, 479] on input "Hình thức thanh toán" at bounding box center [1015, 491] width 144 height 24
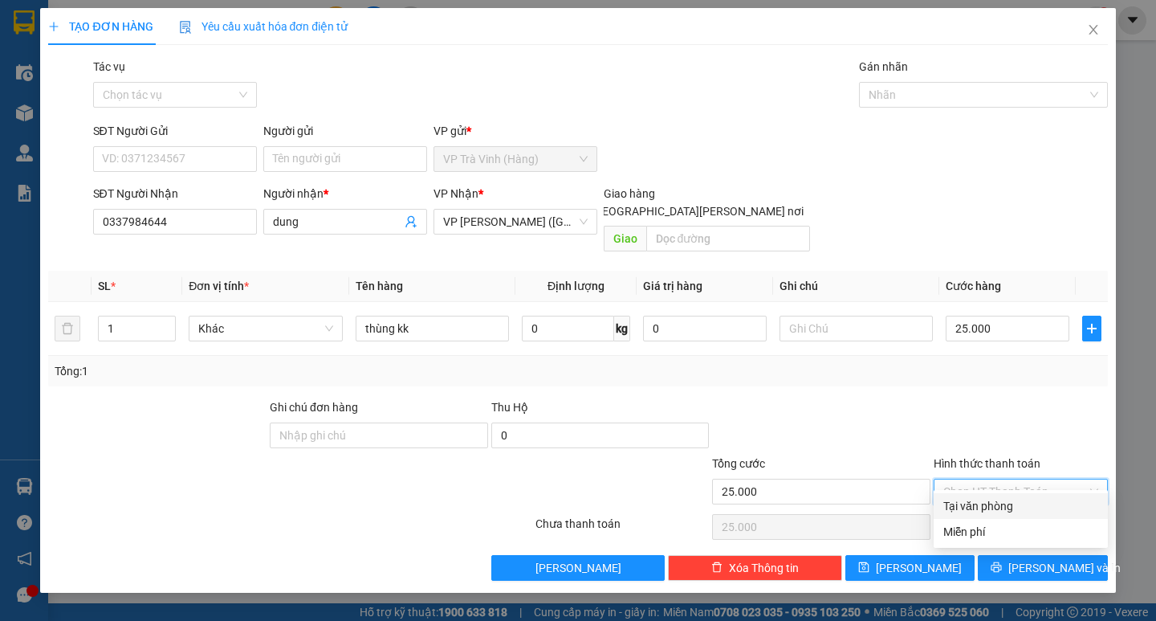
click at [1003, 507] on div "Tại văn phòng" at bounding box center [1020, 506] width 155 height 18
click at [1061, 559] on span "[PERSON_NAME] và In" at bounding box center [1064, 568] width 112 height 18
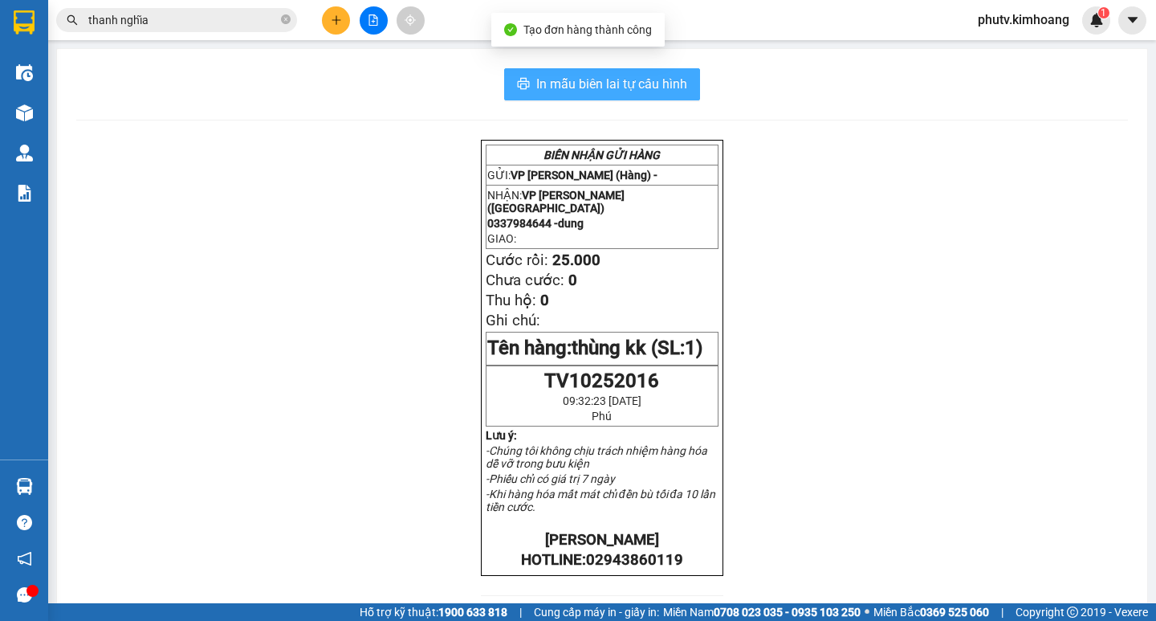
click at [648, 84] on span "In mẫu biên lai tự cấu hình" at bounding box center [611, 84] width 151 height 20
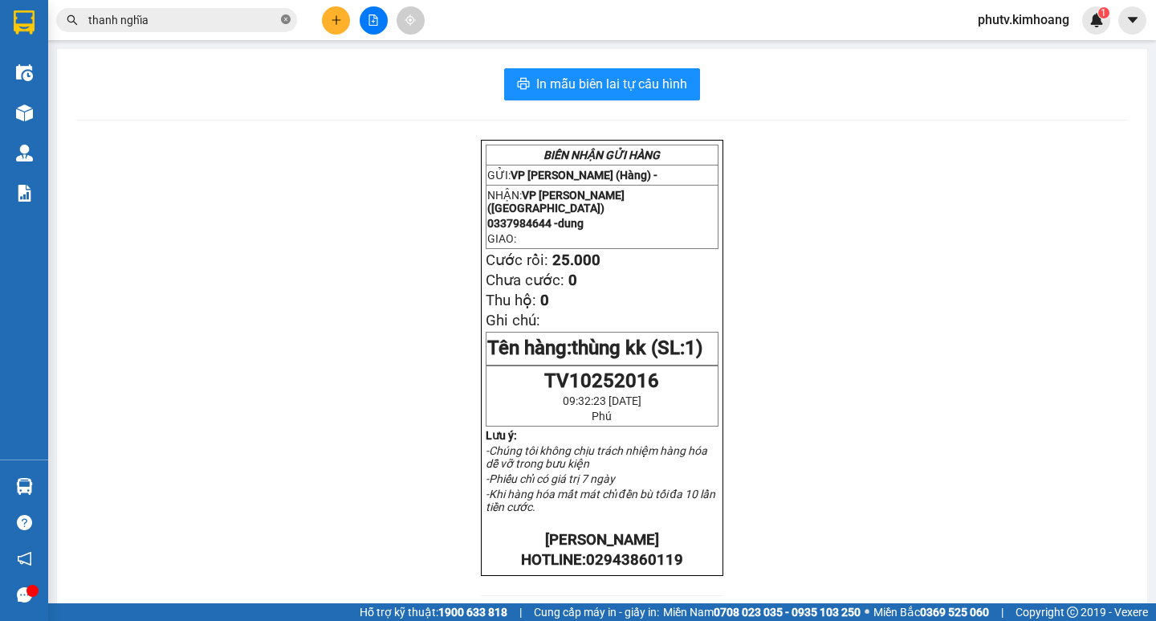
click at [287, 22] on icon "close-circle" at bounding box center [286, 19] width 10 height 10
drag, startPoint x: 286, startPoint y: 21, endPoint x: 271, endPoint y: 18, distance: 14.8
click at [278, 19] on span at bounding box center [176, 20] width 241 height 24
click at [255, 17] on input "text" at bounding box center [182, 20] width 189 height 18
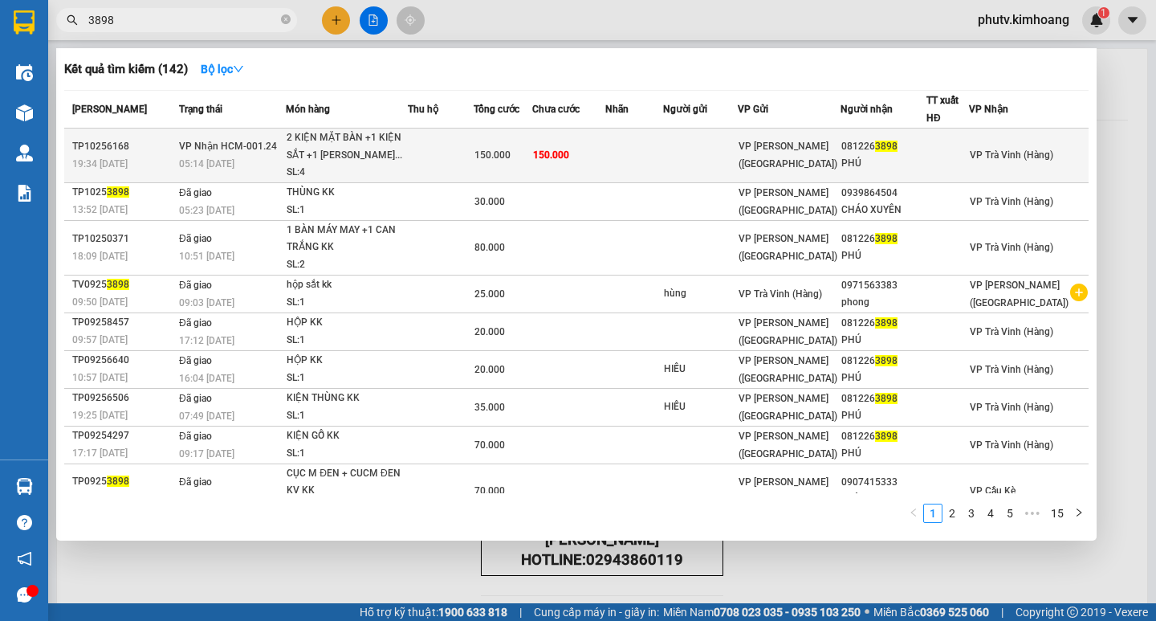
click at [532, 129] on td "150.000" at bounding box center [503, 155] width 59 height 55
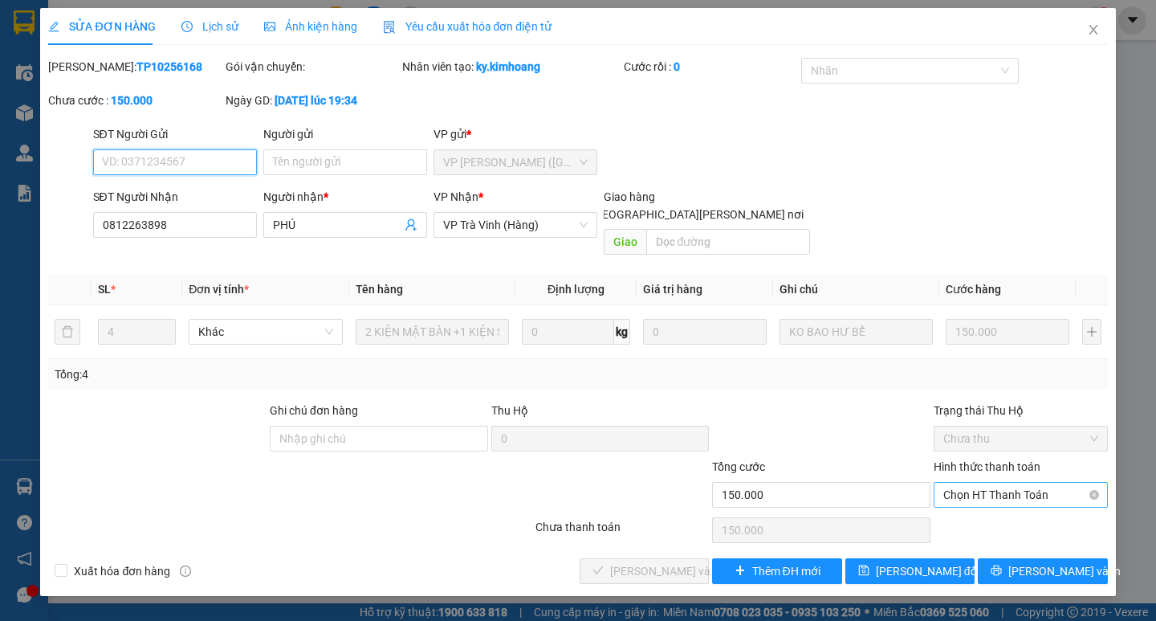
click at [984, 483] on span "Chọn HT Thanh Toán" at bounding box center [1020, 495] width 155 height 24
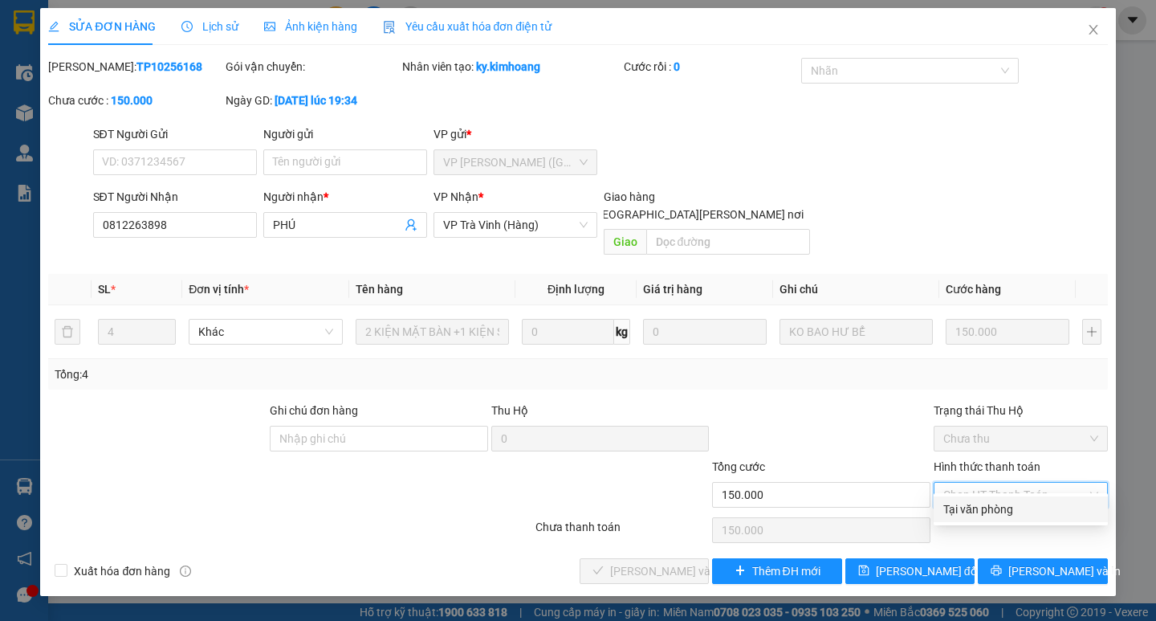
click at [985, 502] on div "Tại văn phòng" at bounding box center [1020, 509] width 155 height 18
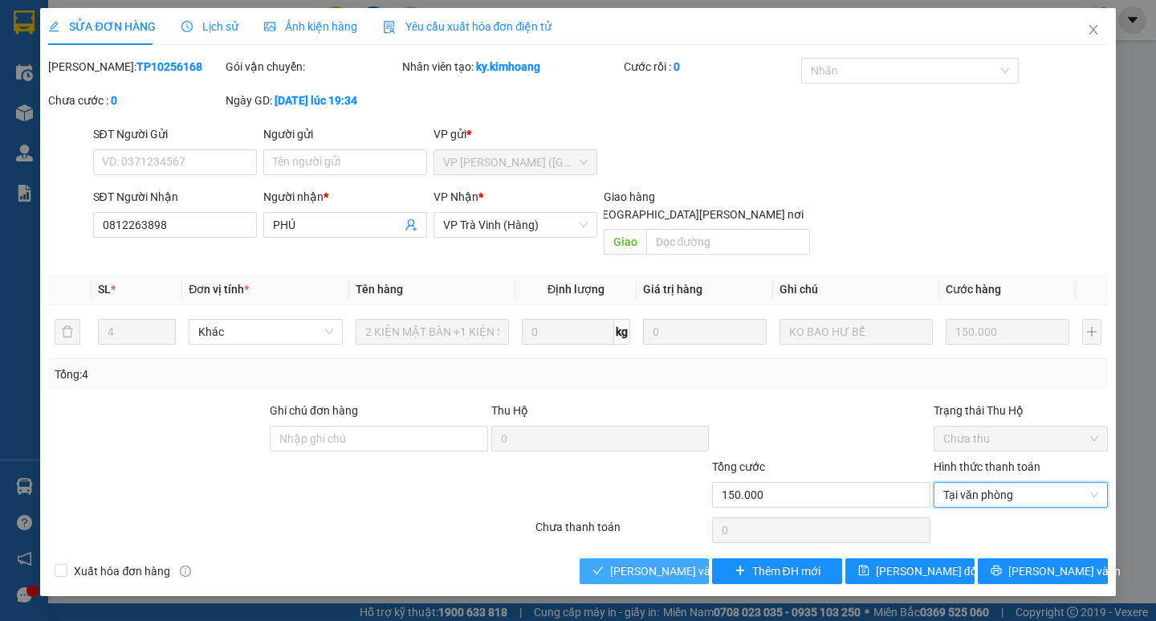
click at [649, 562] on span "[PERSON_NAME] và [PERSON_NAME] hàng" at bounding box center [718, 571] width 217 height 18
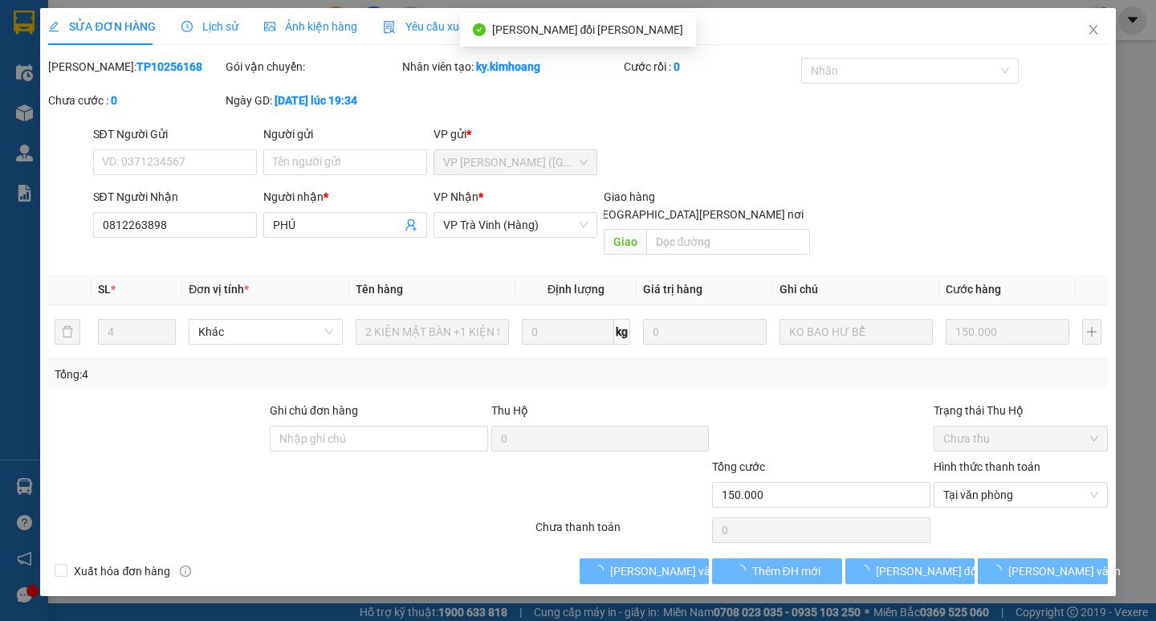
click at [1040, 572] on div "SỬA ĐƠN HÀNG Lịch sử [PERSON_NAME] hàng Yêu cầu xuất [PERSON_NAME] điện tử Tota…" at bounding box center [577, 302] width 1075 height 588
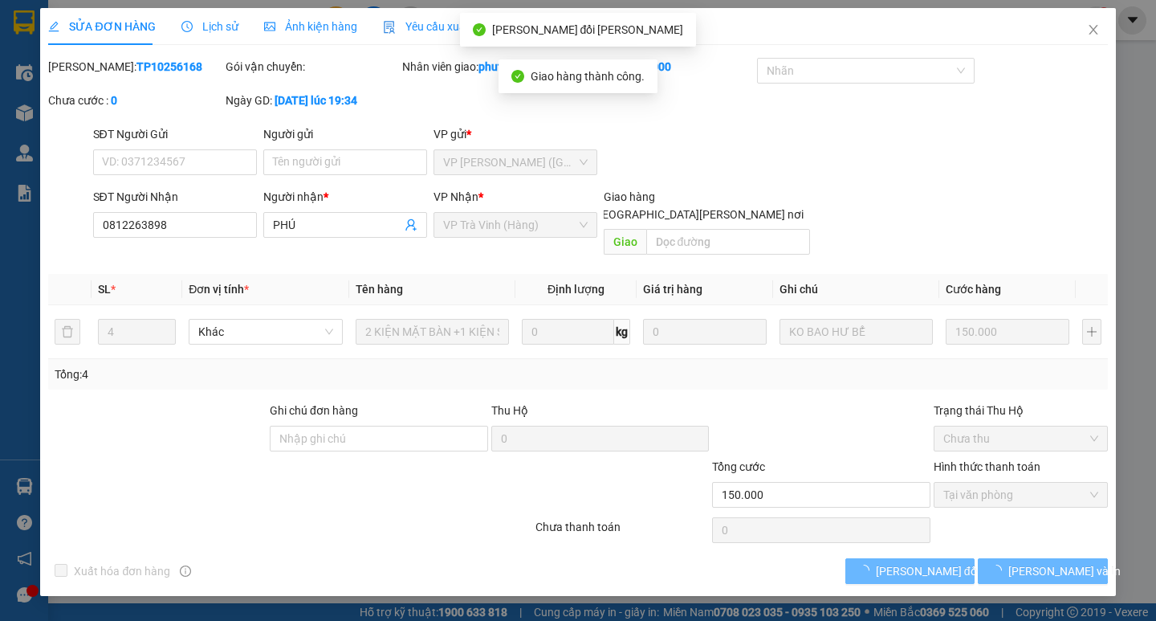
click at [1040, 573] on div "SỬA ĐƠN HÀNG Lịch sử [PERSON_NAME] hàng Yêu cầu xuất [PERSON_NAME] điện tử Tota…" at bounding box center [577, 302] width 1075 height 588
click at [1027, 558] on button "[PERSON_NAME] và In" at bounding box center [1042, 571] width 129 height 26
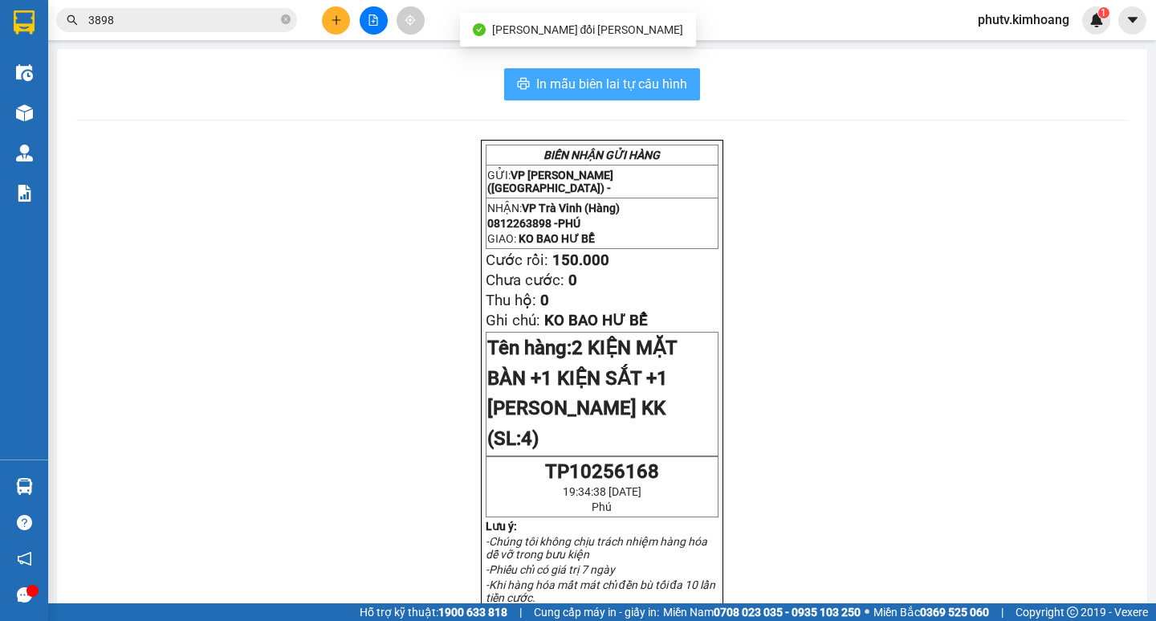
click at [677, 85] on span "In mẫu biên lai tự cấu hình" at bounding box center [611, 84] width 151 height 20
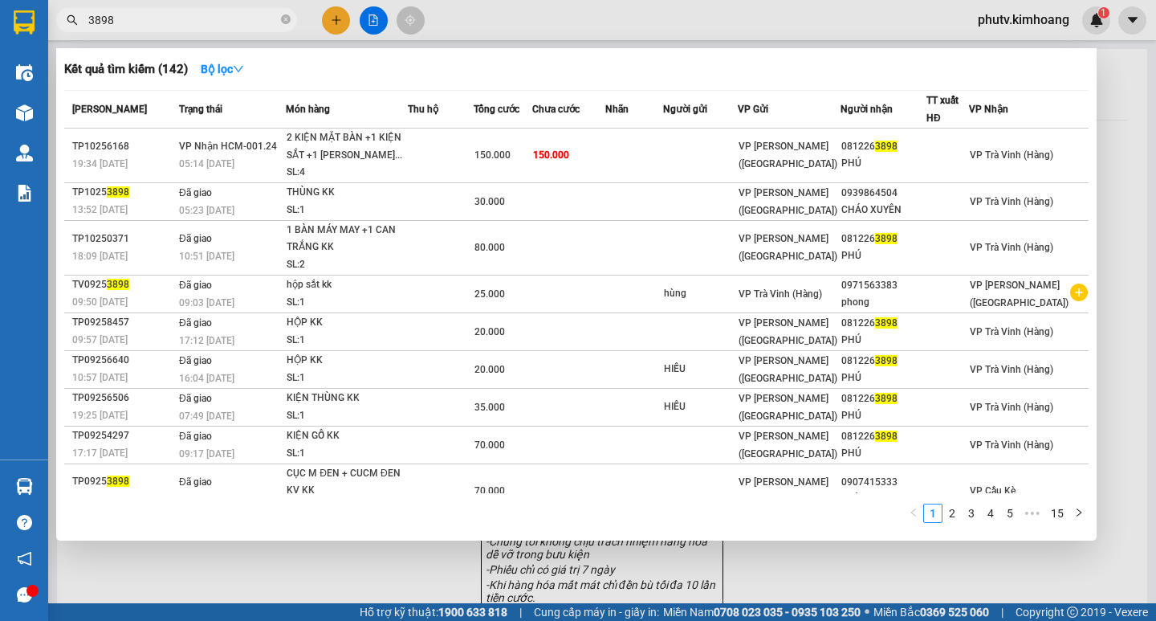
drag, startPoint x: 133, startPoint y: 30, endPoint x: 0, endPoint y: 8, distance: 135.0
click at [0, 8] on section "Kết quả [PERSON_NAME] ( 142 ) Bộ lọc Mã ĐH Trạng thái Món hàng Thu hộ Tổng [PER…" at bounding box center [578, 310] width 1156 height 621
click at [132, 35] on div at bounding box center [578, 310] width 1156 height 621
click at [132, 21] on input "3898" at bounding box center [182, 20] width 189 height 18
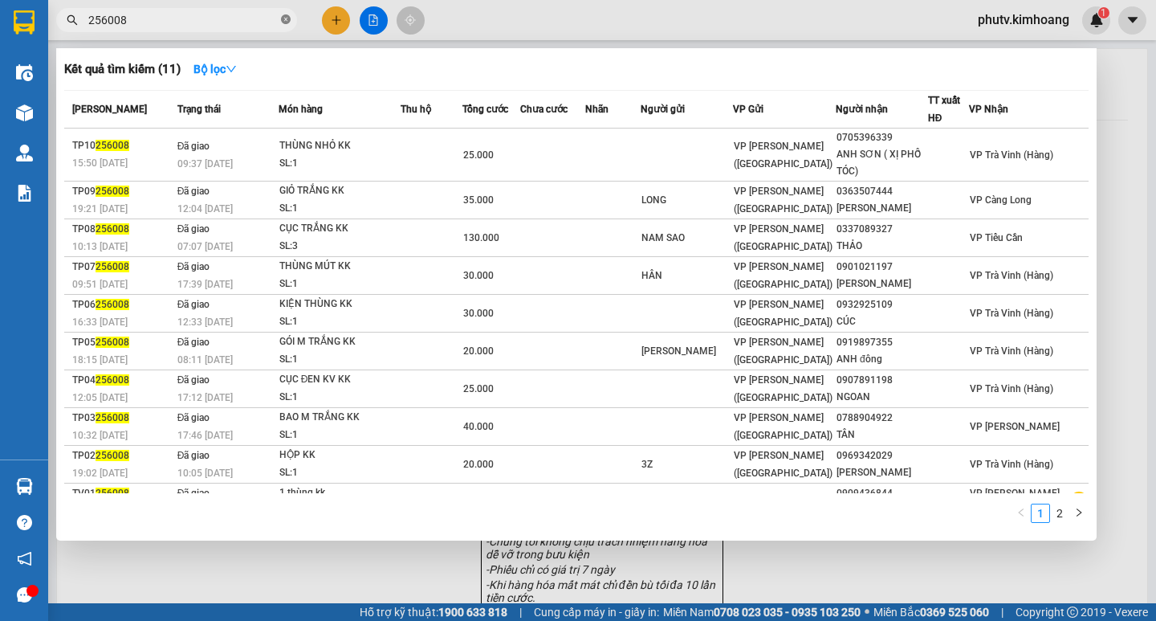
click at [283, 18] on icon "close-circle" at bounding box center [286, 19] width 10 height 10
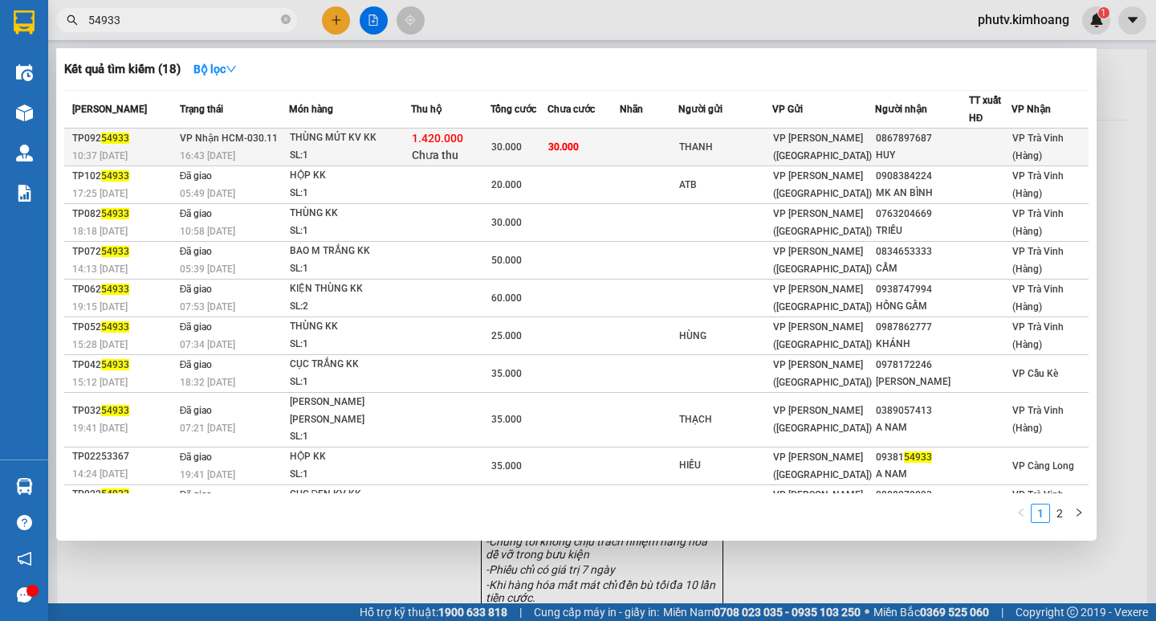
click at [344, 144] on div "THÙNG MÚT KV KK" at bounding box center [350, 138] width 120 height 18
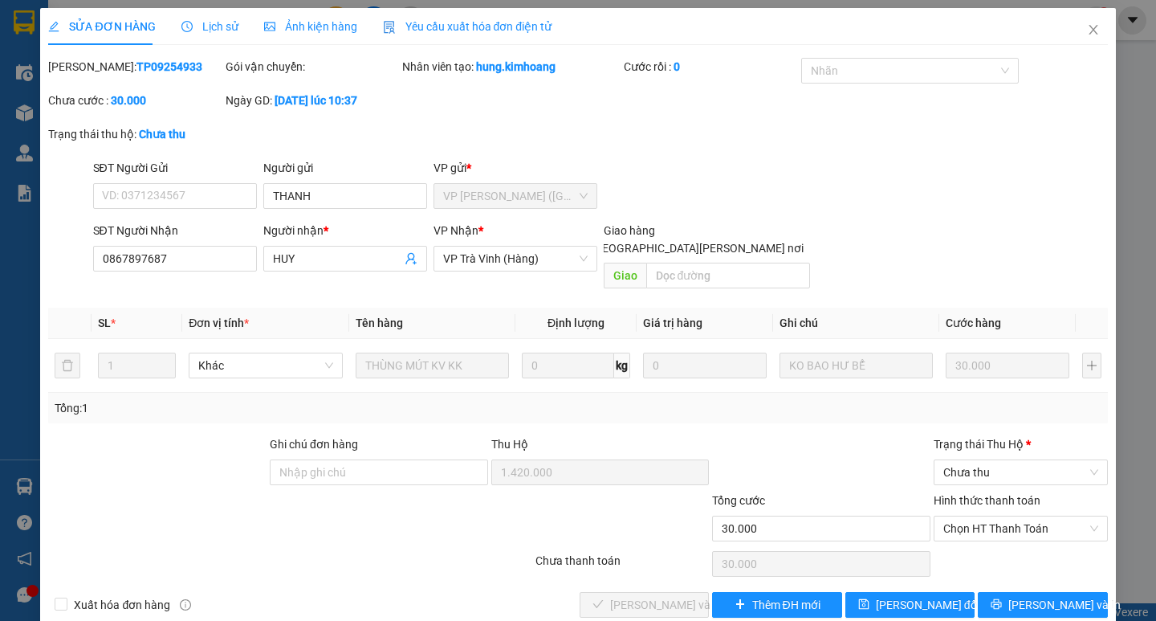
click at [218, 26] on span "Lịch sử" at bounding box center [209, 26] width 57 height 13
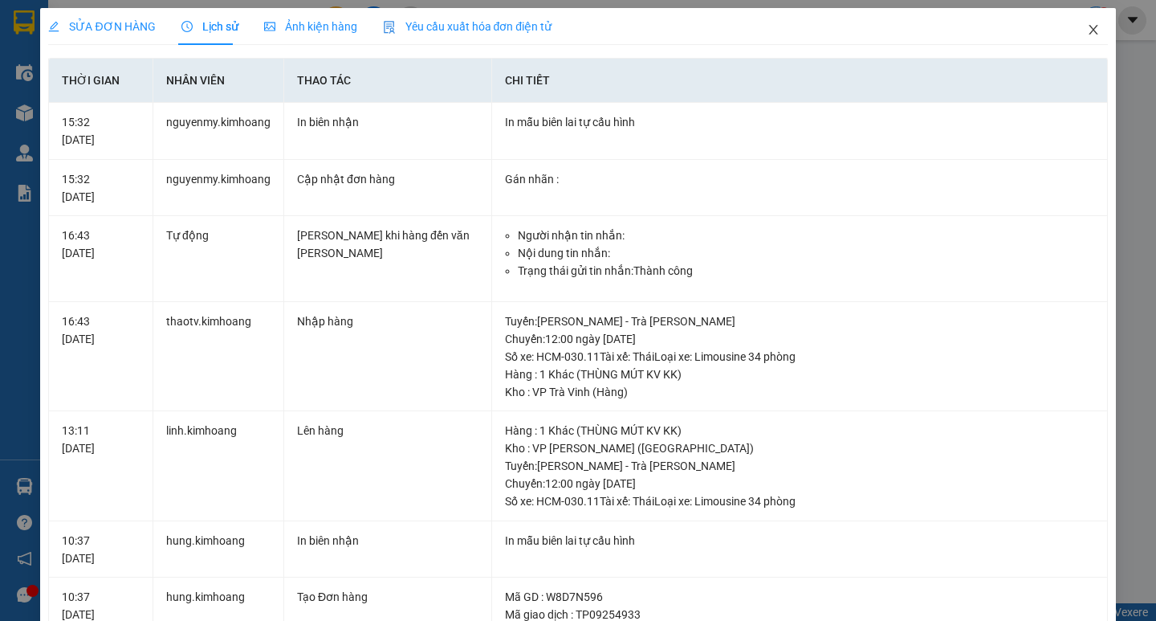
click at [1087, 21] on span "Close" at bounding box center [1093, 30] width 45 height 45
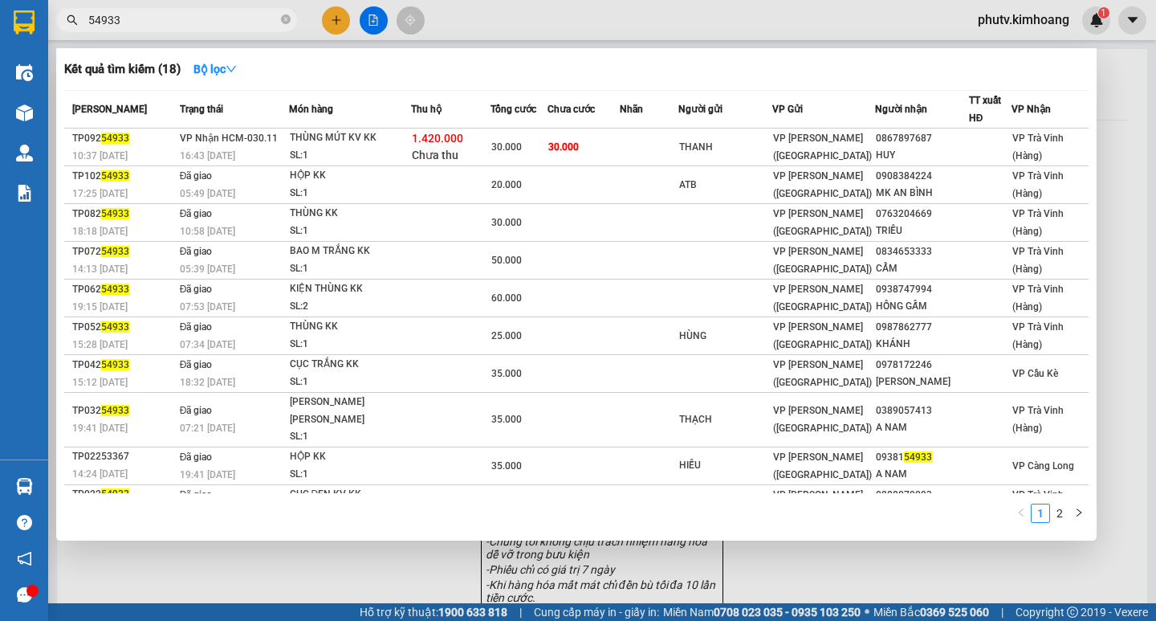
click at [176, 18] on input "54933" at bounding box center [182, 20] width 189 height 18
click at [239, 15] on input "54933" at bounding box center [182, 20] width 189 height 18
click at [238, 16] on input "54933" at bounding box center [182, 20] width 189 height 18
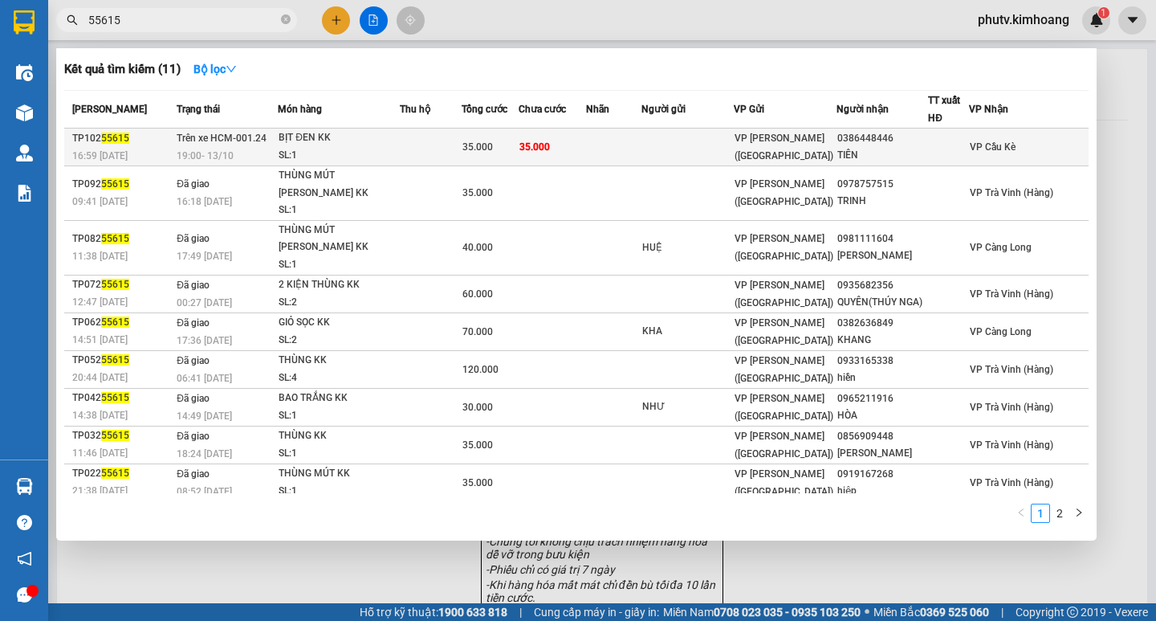
click at [395, 145] on div "BỊT ĐEN KK" at bounding box center [339, 138] width 120 height 18
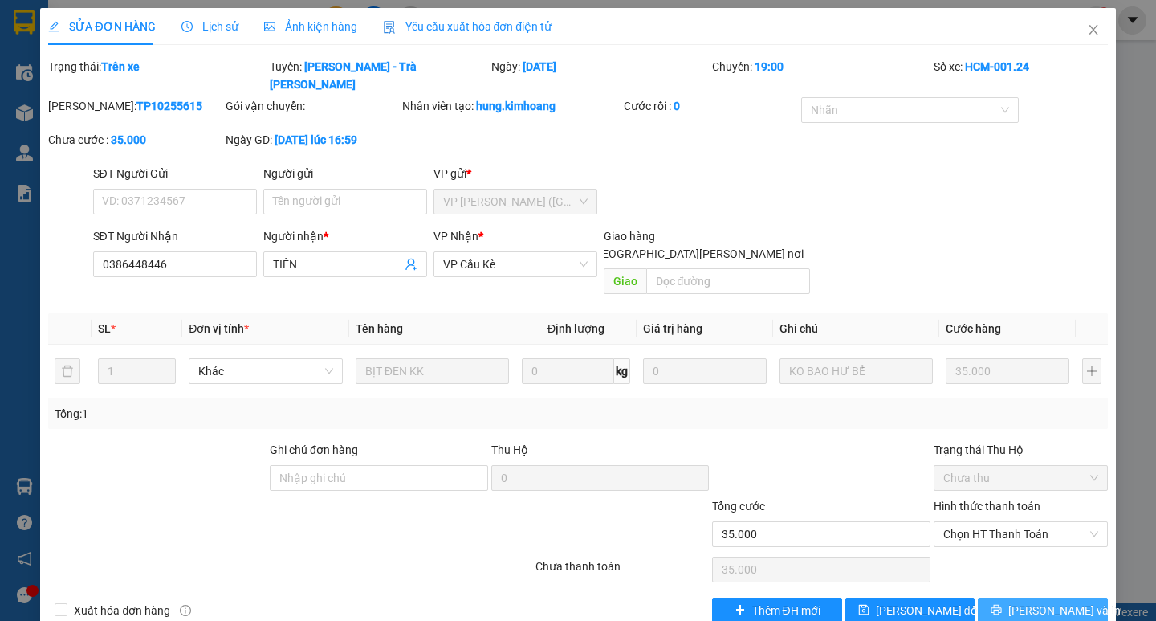
click at [1036, 601] on span "[PERSON_NAME] và In" at bounding box center [1064, 610] width 112 height 18
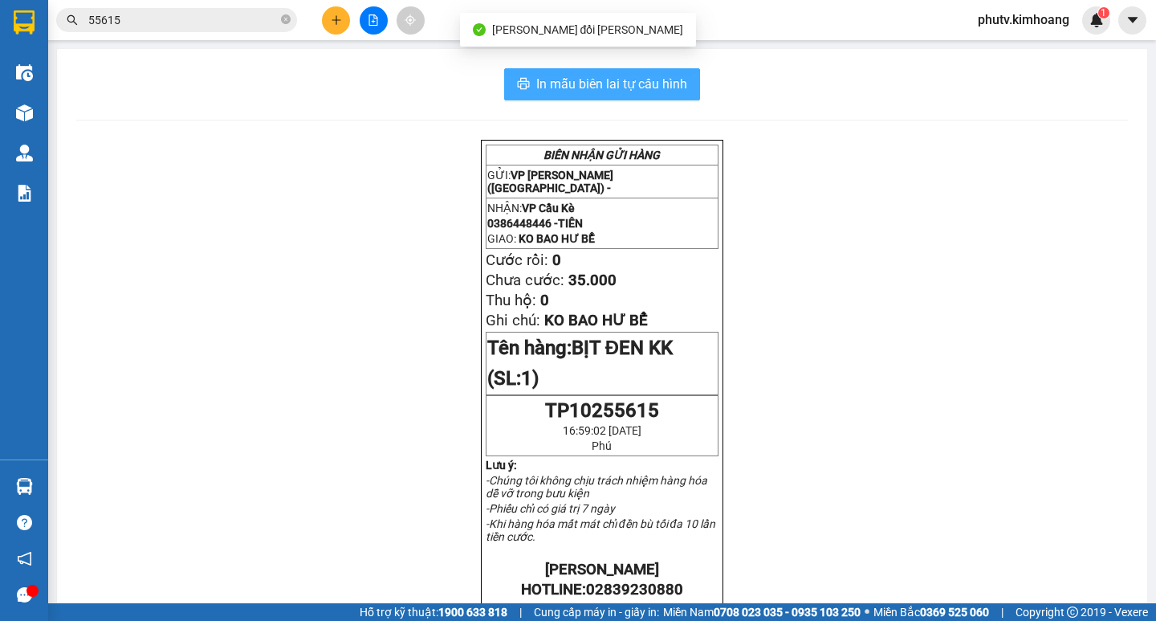
click at [607, 88] on span "In mẫu biên lai tự cấu hình" at bounding box center [611, 84] width 151 height 20
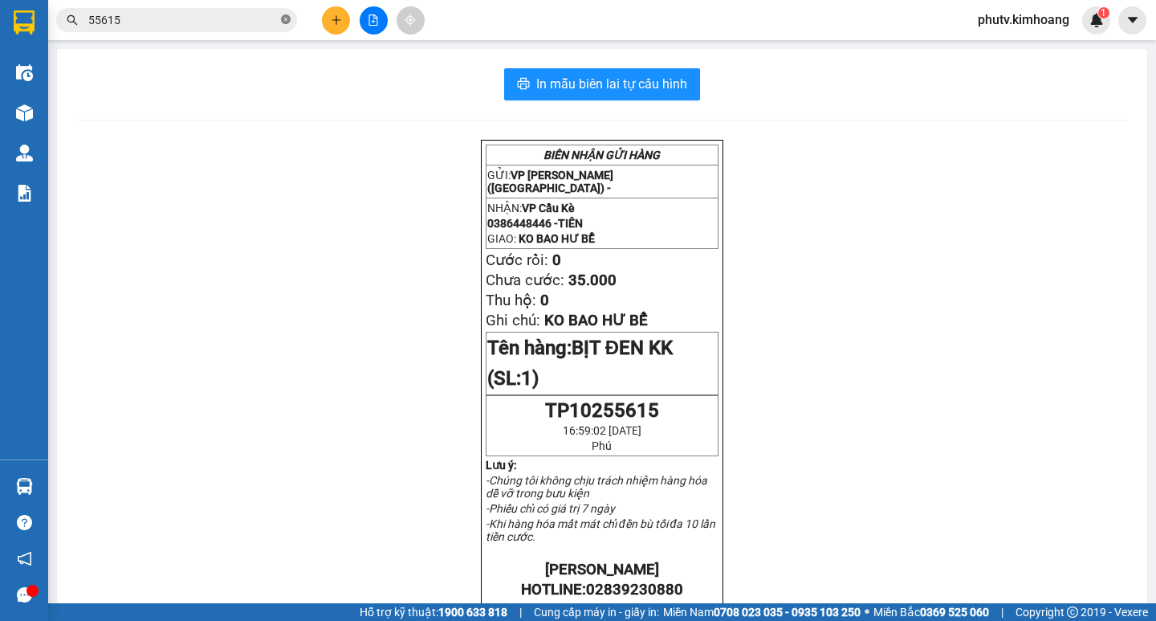
click at [284, 13] on span at bounding box center [286, 20] width 10 height 15
click at [284, 12] on span at bounding box center [286, 20] width 10 height 18
click at [246, 22] on input "text" at bounding box center [182, 20] width 189 height 18
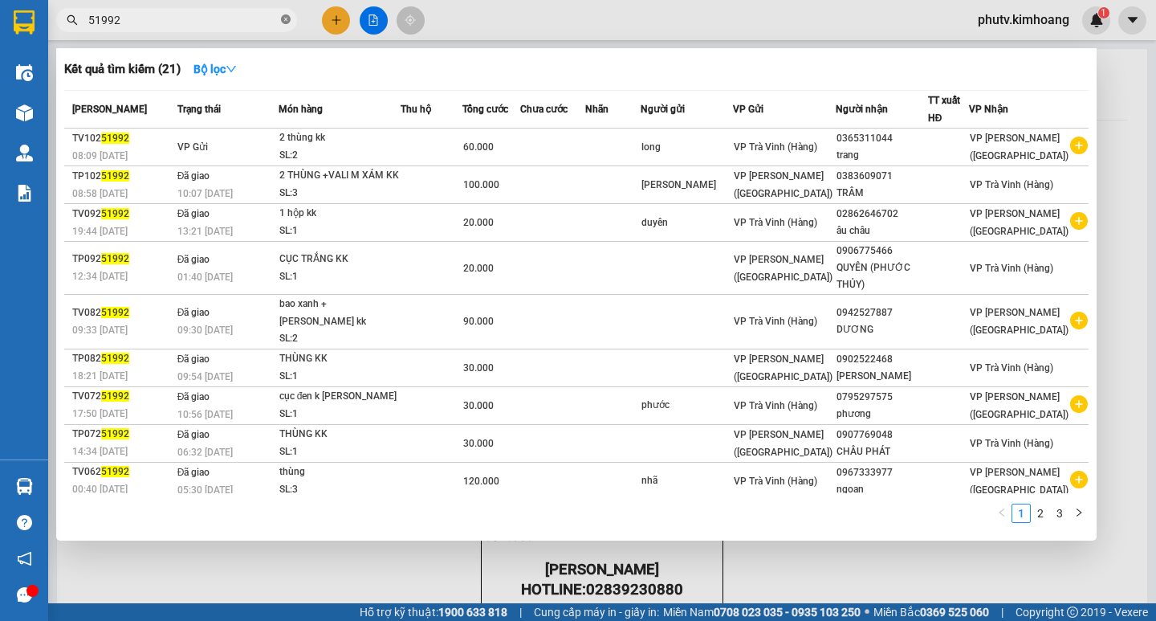
click at [284, 21] on icon "close-circle" at bounding box center [286, 19] width 10 height 10
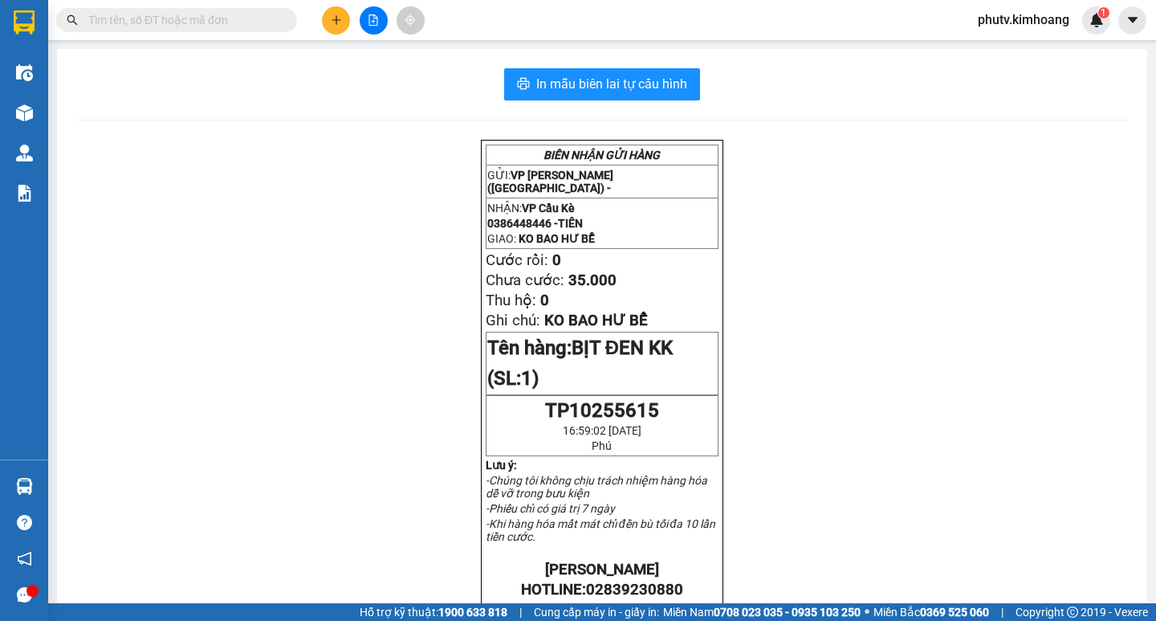
drag, startPoint x: 286, startPoint y: 20, endPoint x: 267, endPoint y: 18, distance: 18.5
click at [271, 18] on span at bounding box center [176, 20] width 241 height 24
click at [267, 18] on input "text" at bounding box center [182, 20] width 189 height 18
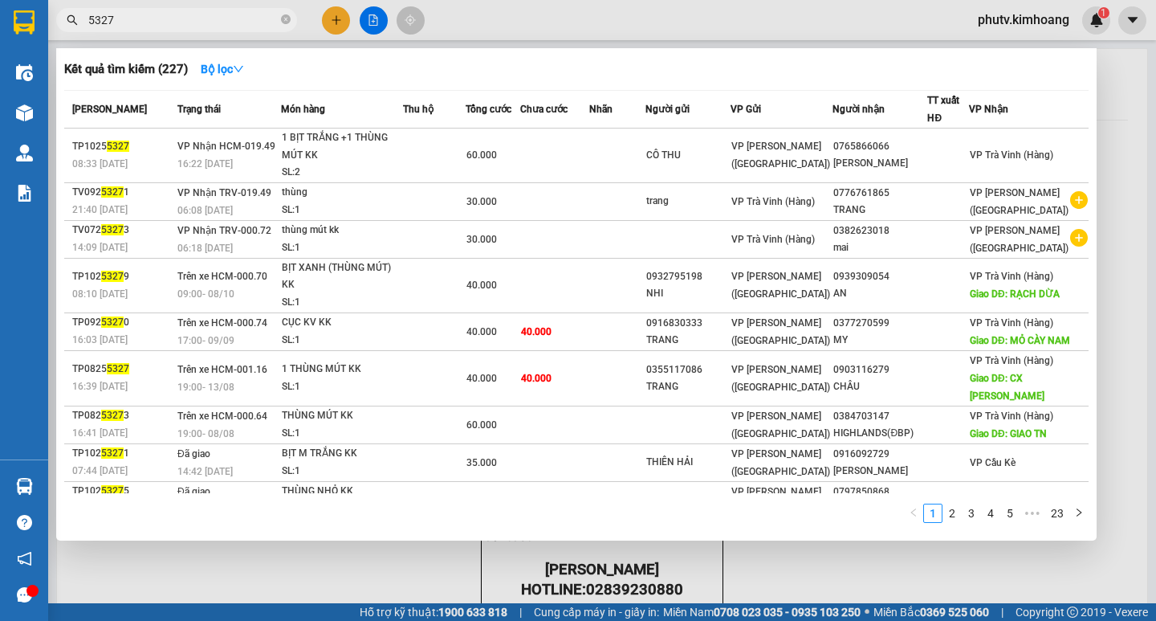
click at [339, 22] on div at bounding box center [578, 310] width 1156 height 621
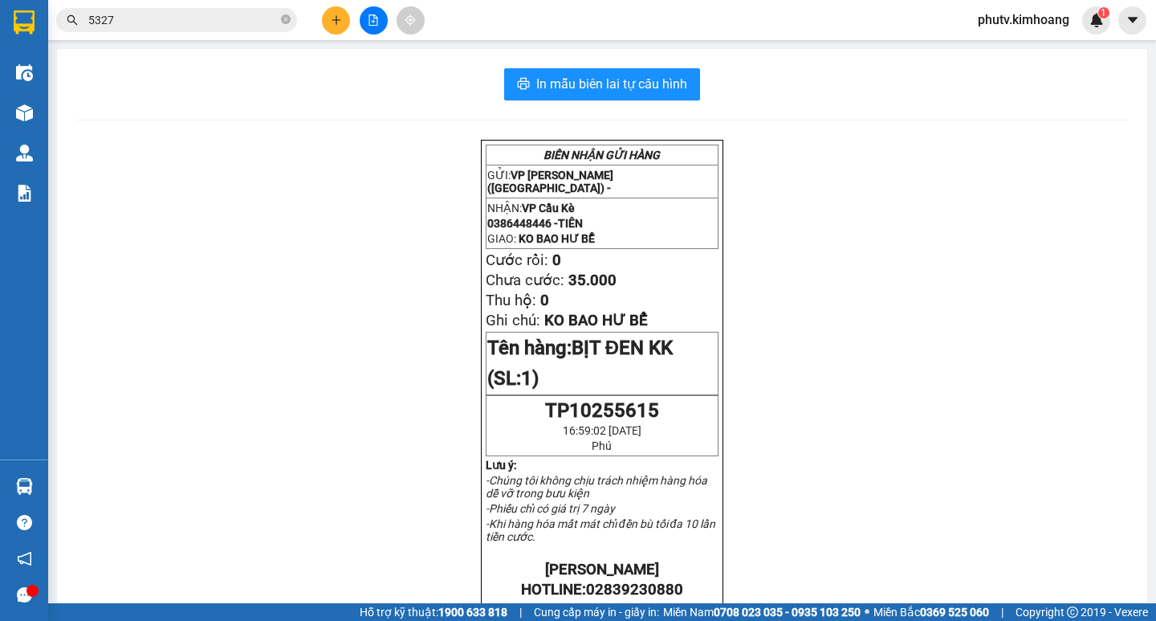
click at [332, 18] on icon "plus" at bounding box center [336, 19] width 11 height 11
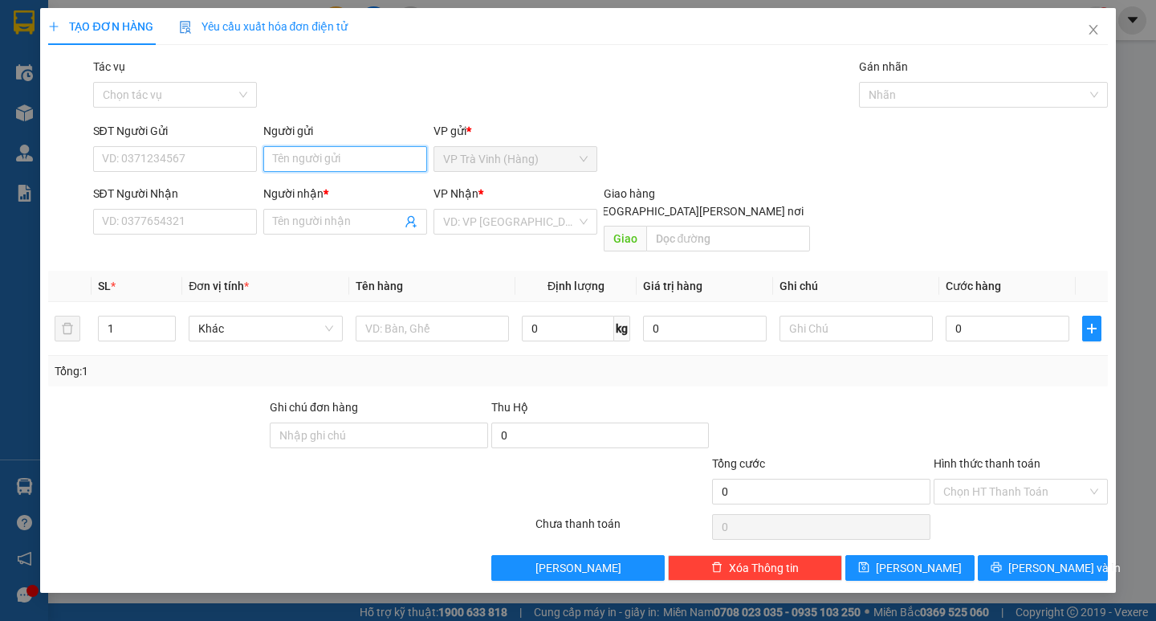
click at [381, 153] on input "Người gửi" at bounding box center [345, 159] width 164 height 26
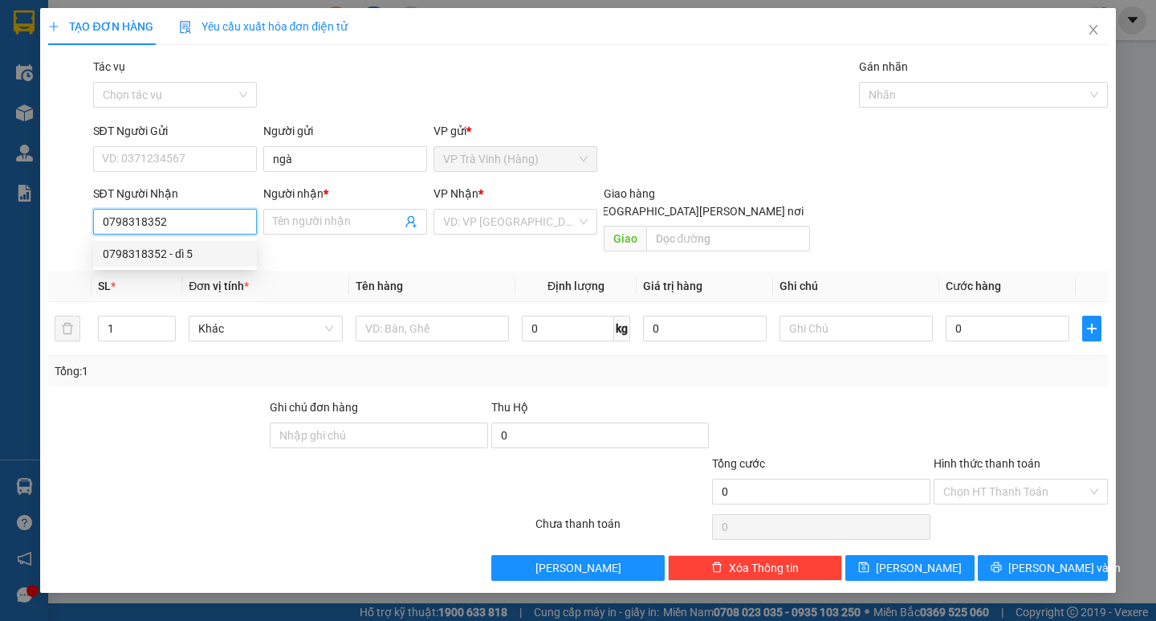
click at [202, 252] on div "0798318352 - dì 5" at bounding box center [175, 254] width 145 height 18
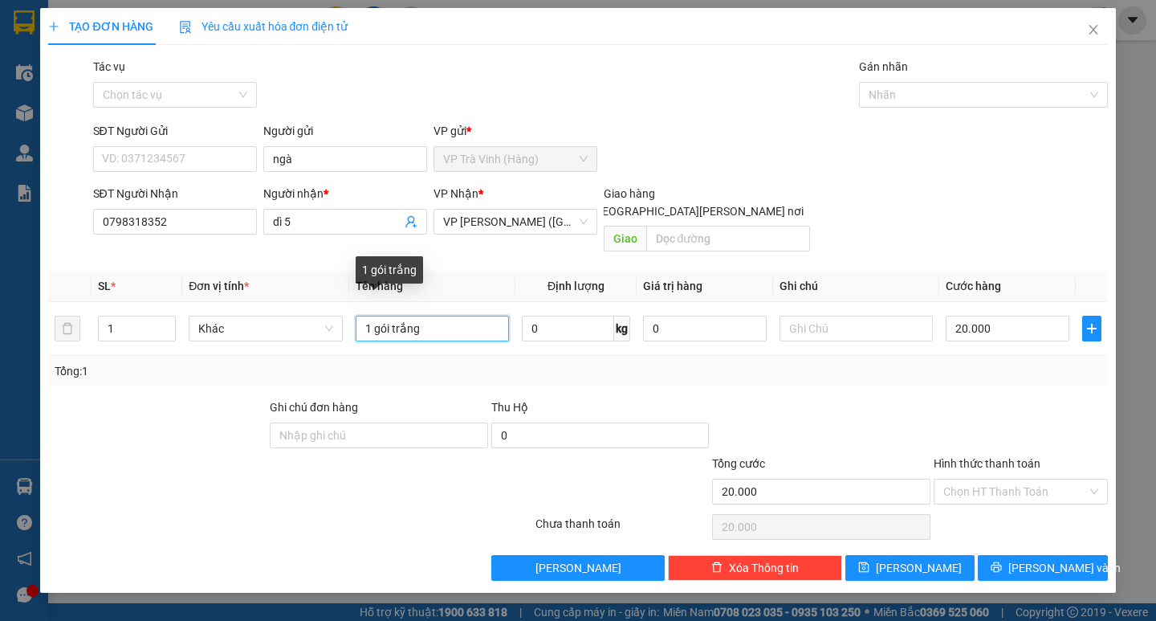
drag, startPoint x: 267, startPoint y: 351, endPoint x: 45, endPoint y: 409, distance: 229.8
click at [79, 398] on div "Transit Pickup Surcharge Ids Transit Deliver Surcharge Ids Transit Deliver Surc…" at bounding box center [577, 319] width 1059 height 523
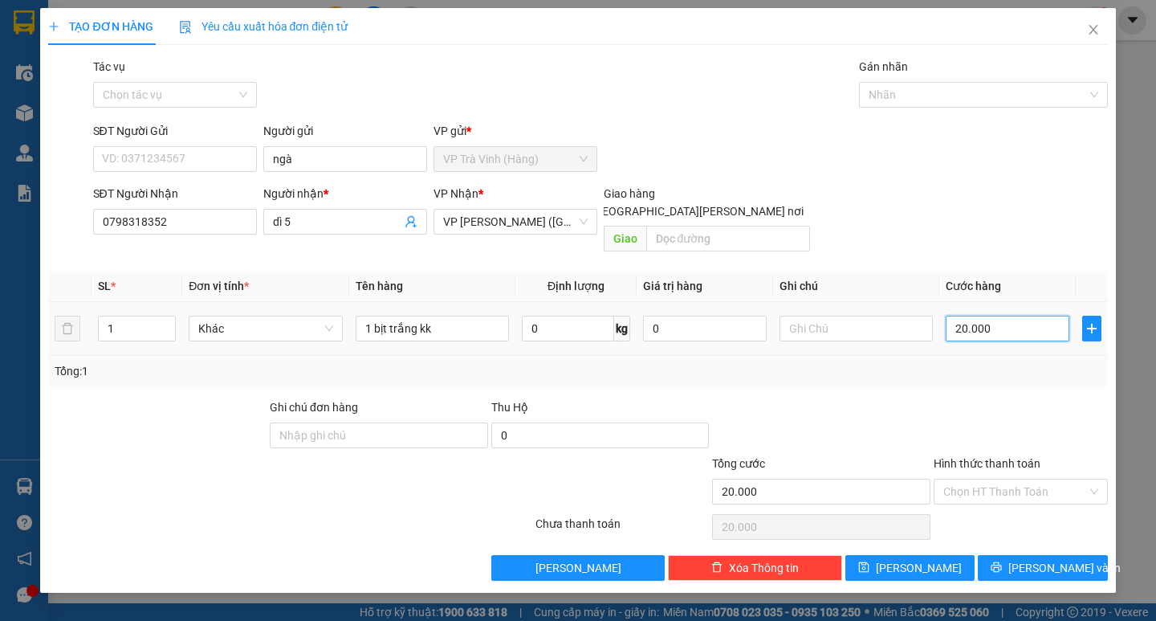
click at [963, 316] on input "20.000" at bounding box center [1008, 329] width 124 height 26
click at [927, 398] on div at bounding box center [822, 426] width 222 height 56
click at [1002, 562] on icon "printer" at bounding box center [997, 567] width 10 height 10
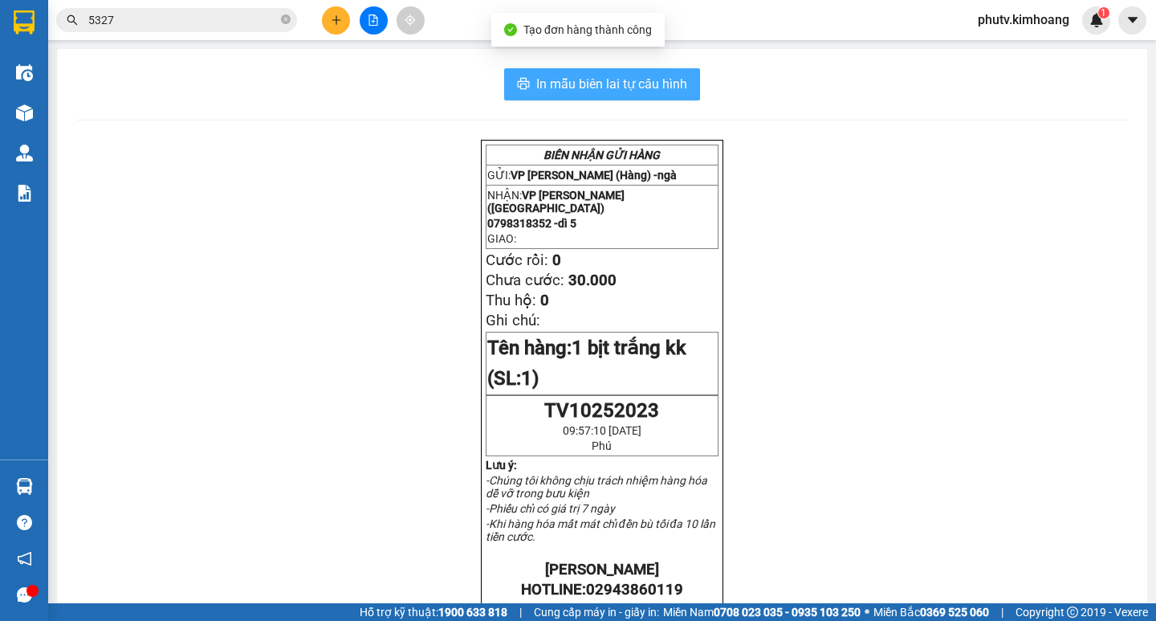
click at [590, 82] on span "In mẫu biên lai tự cấu hình" at bounding box center [611, 84] width 151 height 20
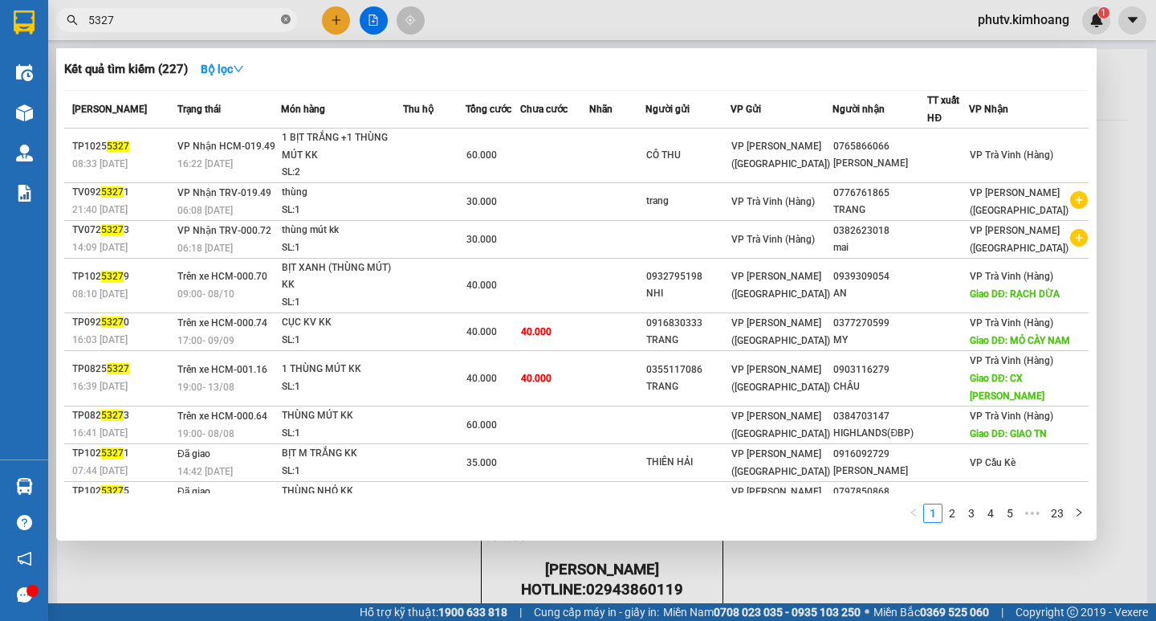
click at [283, 19] on icon "close-circle" at bounding box center [286, 19] width 10 height 10
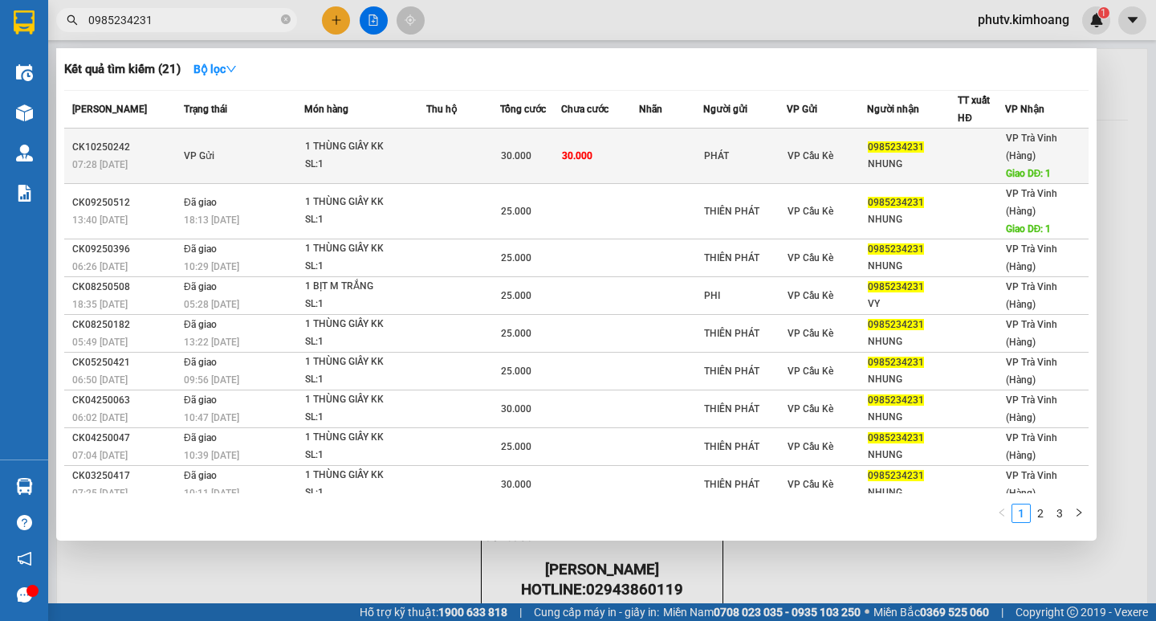
click at [426, 161] on td at bounding box center [463, 155] width 74 height 55
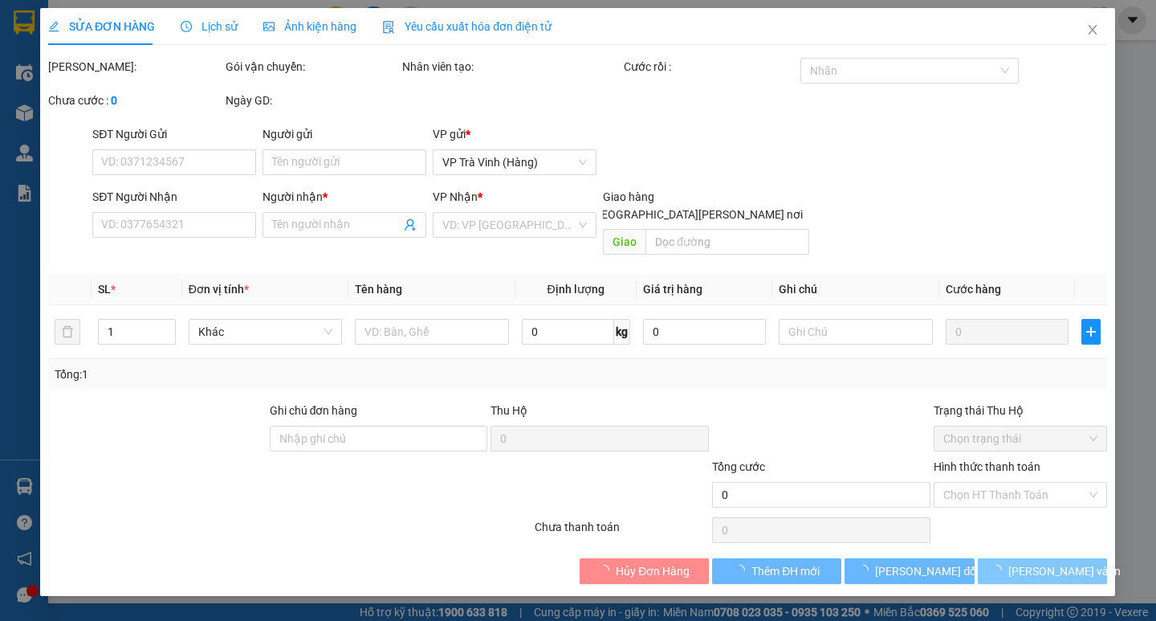
click at [1042, 562] on span "[PERSON_NAME] và In" at bounding box center [1064, 571] width 112 height 18
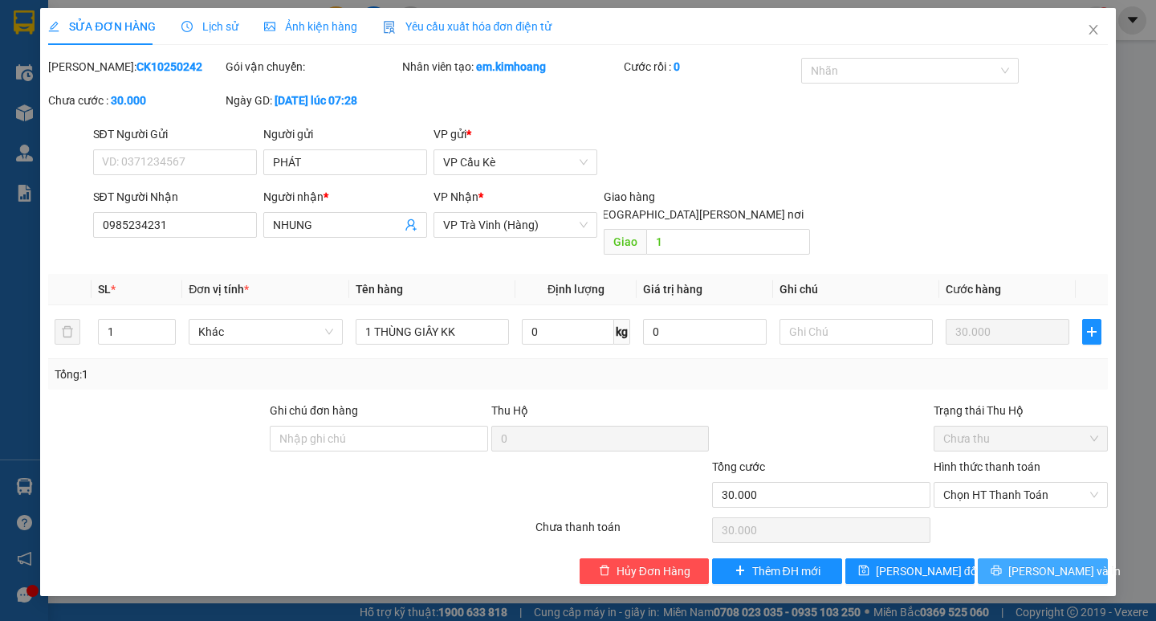
click at [1042, 562] on span "[PERSON_NAME] và In" at bounding box center [1064, 571] width 112 height 18
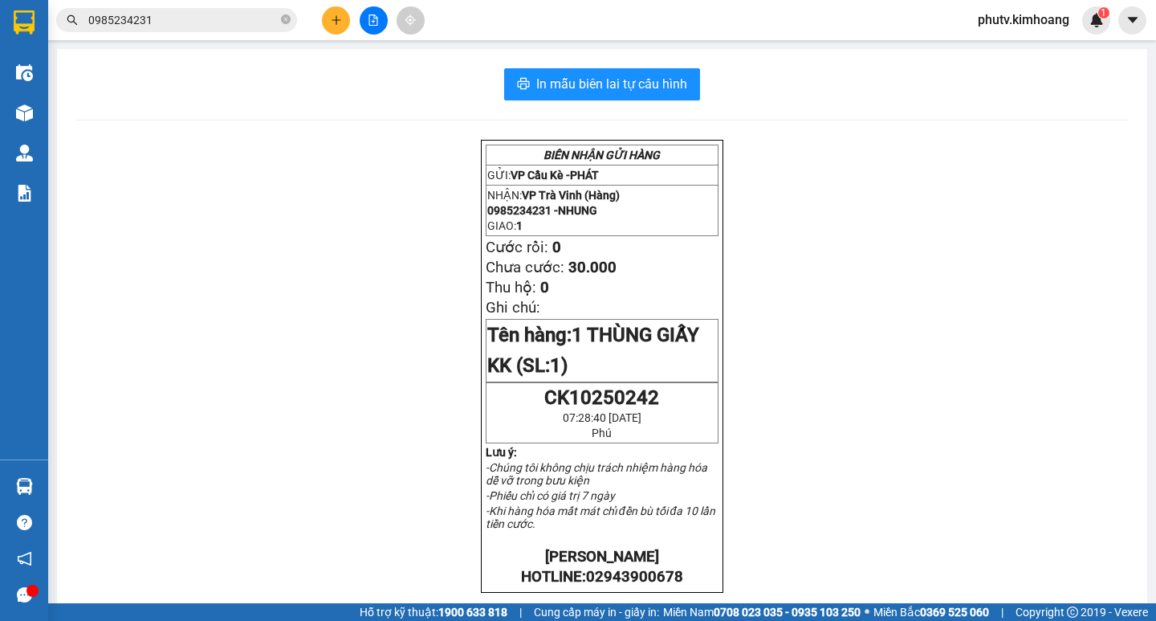
click at [572, 104] on div "In mẫu biên lai tự [PERSON_NAME] [PERSON_NAME] GỬI HÀNG GỬI: VP Cầu Kè - [PERSO…" at bounding box center [602, 545] width 1090 height 992
click at [598, 91] on span "In mẫu biên lai tự cấu hình" at bounding box center [611, 84] width 151 height 20
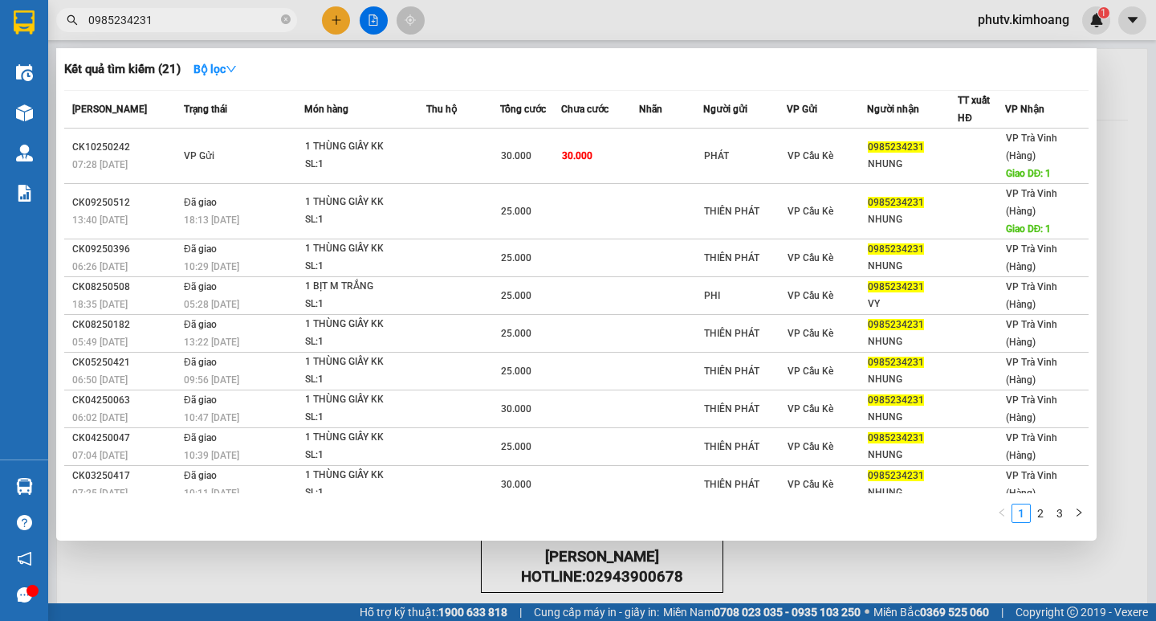
click at [158, 23] on input "0985234231" at bounding box center [182, 20] width 189 height 18
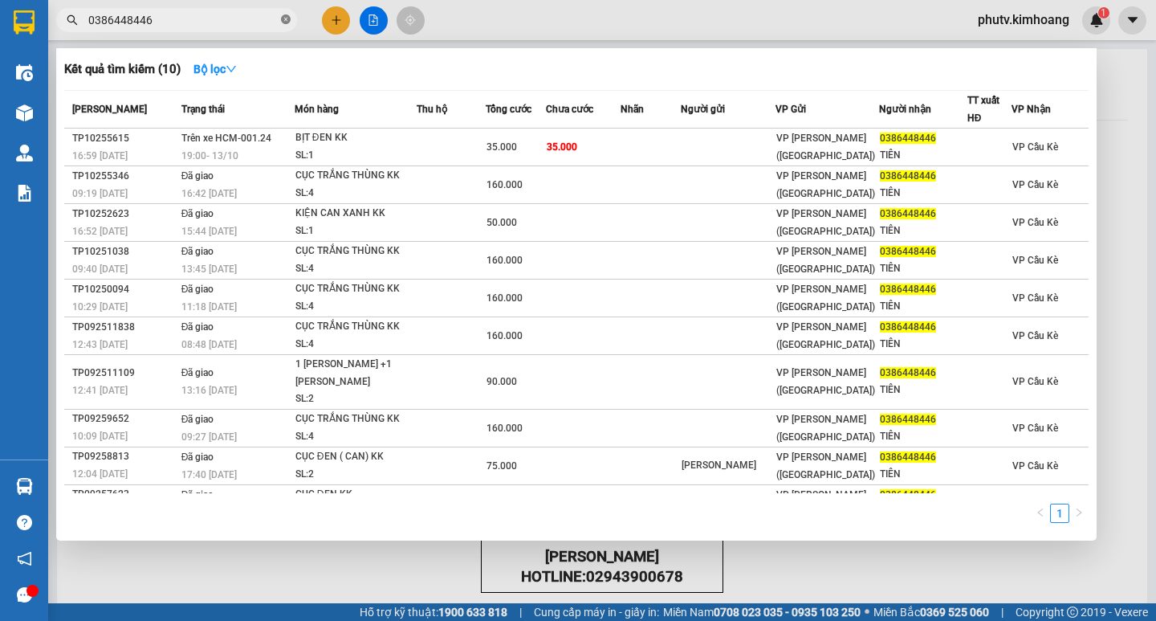
click at [284, 22] on icon "close-circle" at bounding box center [286, 19] width 10 height 10
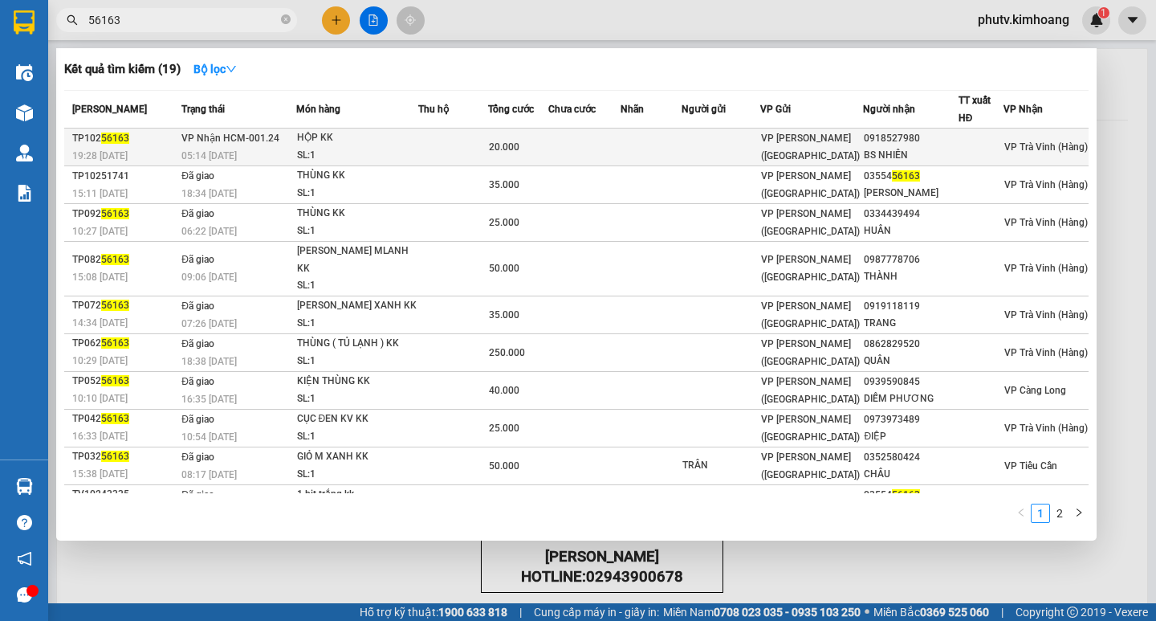
click at [458, 147] on td at bounding box center [453, 147] width 70 height 38
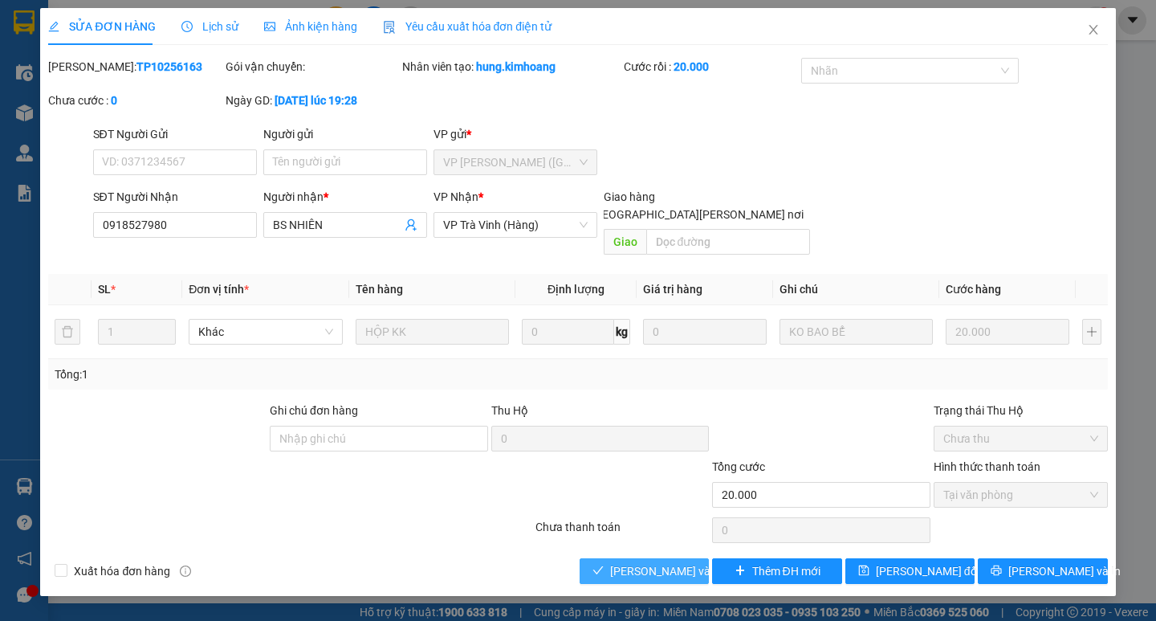
click at [682, 562] on span "[PERSON_NAME] và [PERSON_NAME] hàng" at bounding box center [718, 571] width 217 height 18
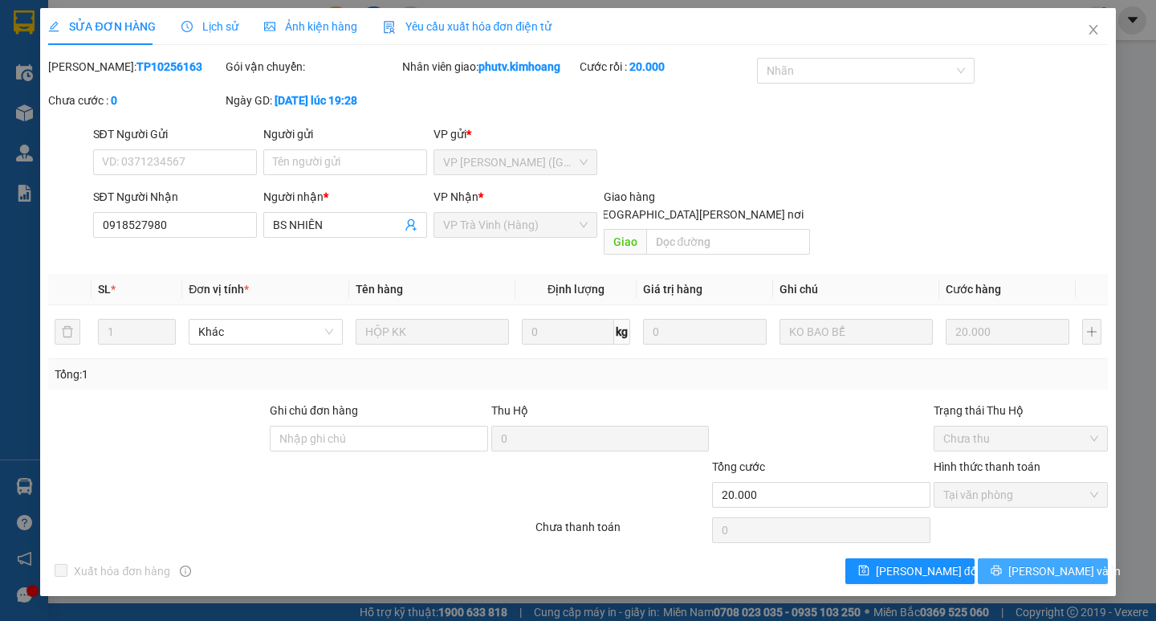
click at [1002, 564] on icon "printer" at bounding box center [996, 569] width 11 height 11
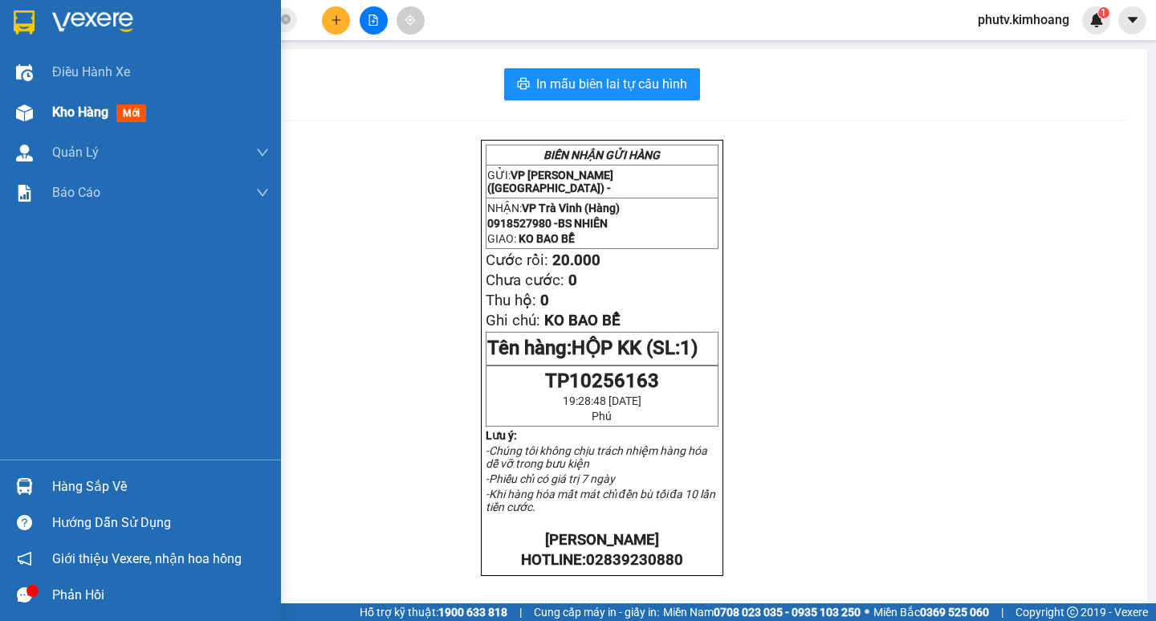
click at [74, 108] on span "Kho hàng" at bounding box center [80, 111] width 56 height 15
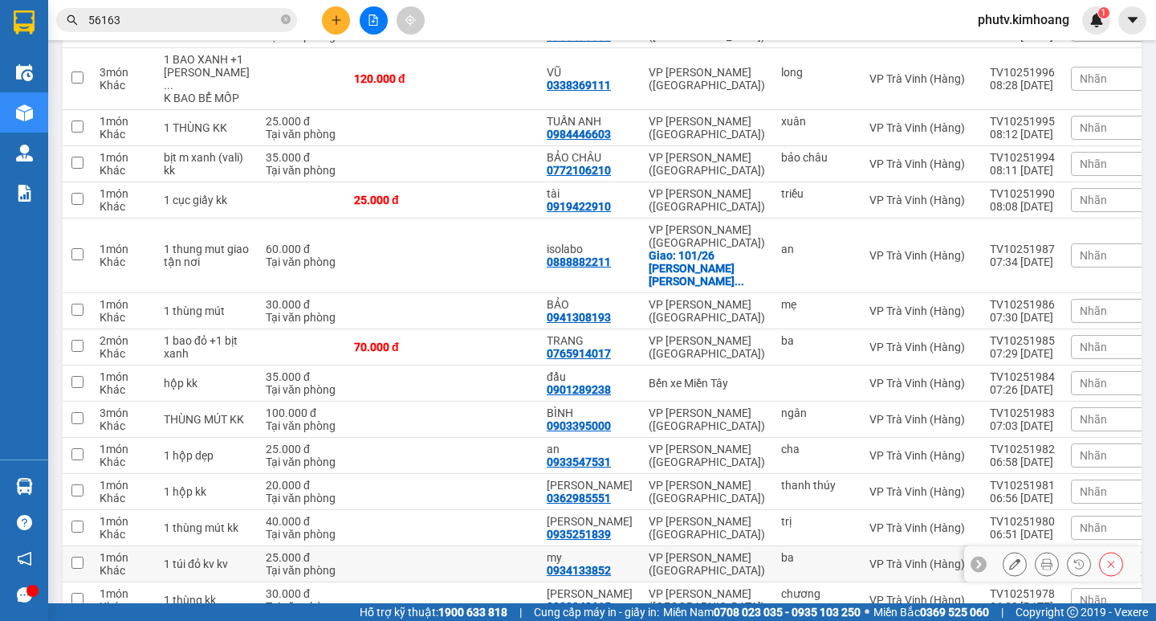
scroll to position [1280, 0]
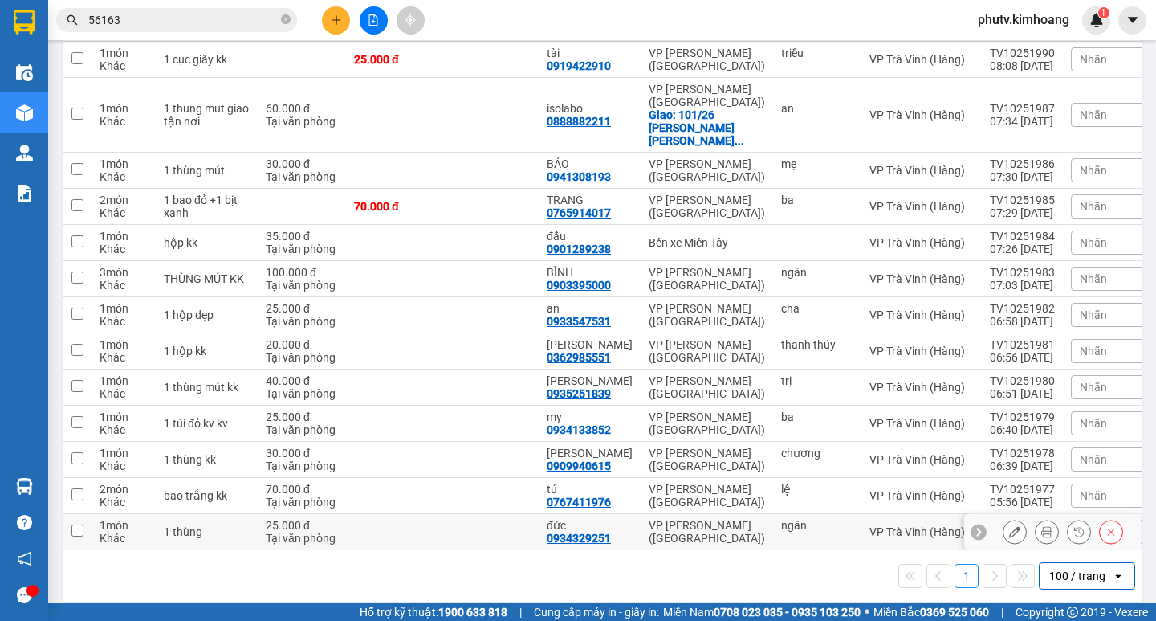
click at [581, 519] on div "đức" at bounding box center [590, 525] width 86 height 13
checkbox input "true"
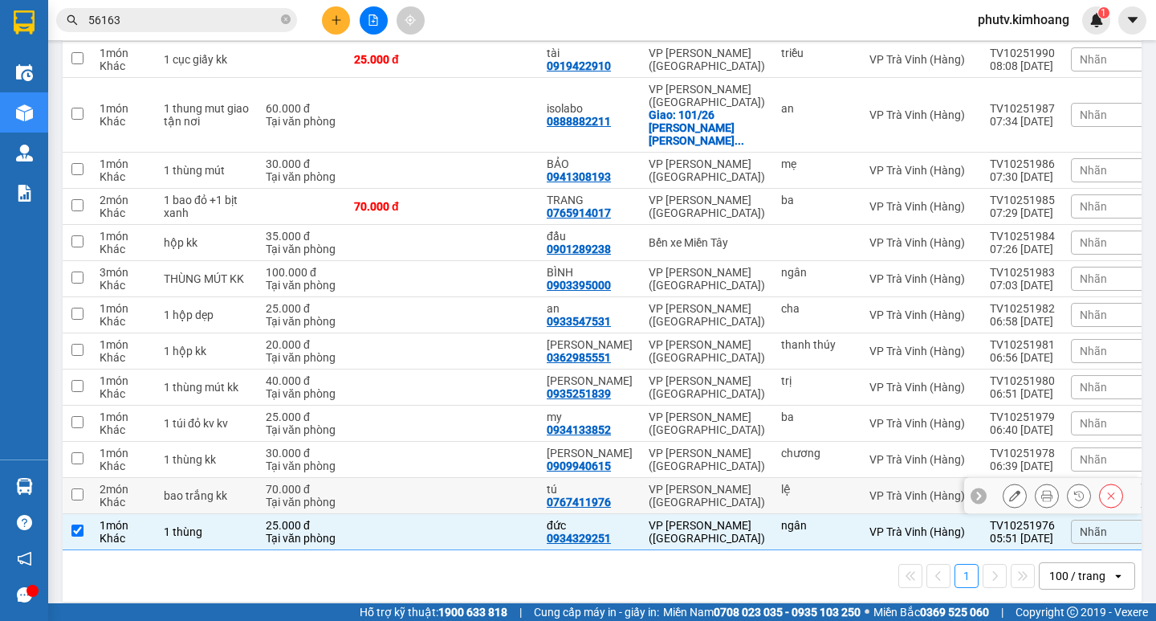
click at [520, 478] on td at bounding box center [490, 496] width 96 height 36
checkbox input "true"
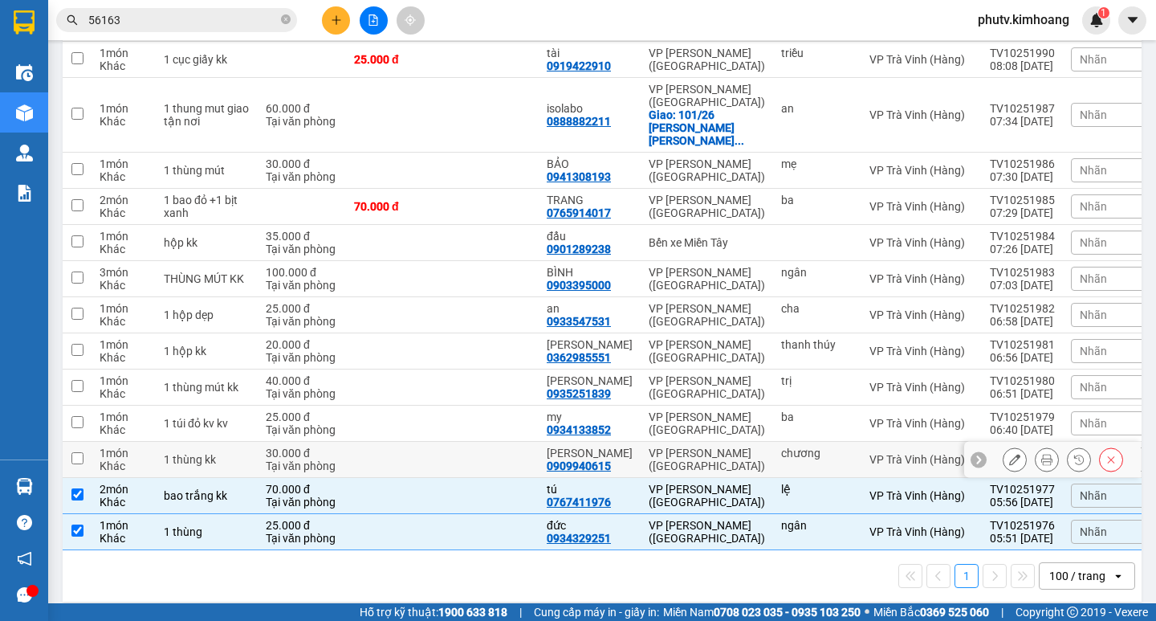
drag, startPoint x: 489, startPoint y: 441, endPoint x: 484, endPoint y: 429, distance: 13.0
click at [488, 442] on td at bounding box center [490, 460] width 96 height 36
checkbox input "true"
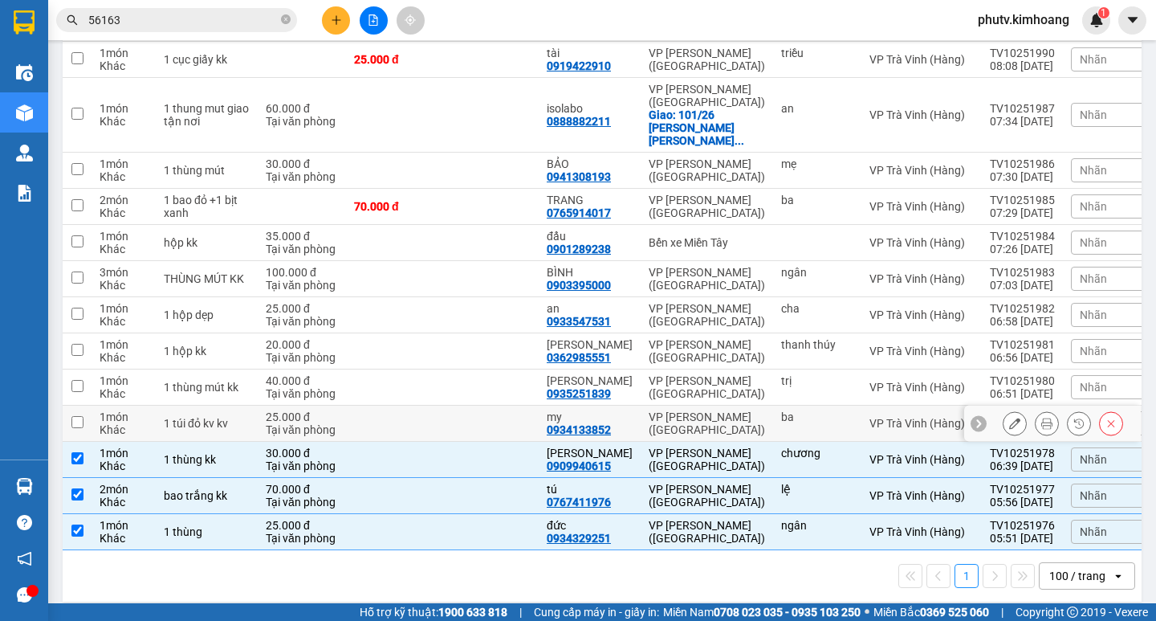
click at [471, 405] on td at bounding box center [490, 423] width 96 height 36
checkbox input "true"
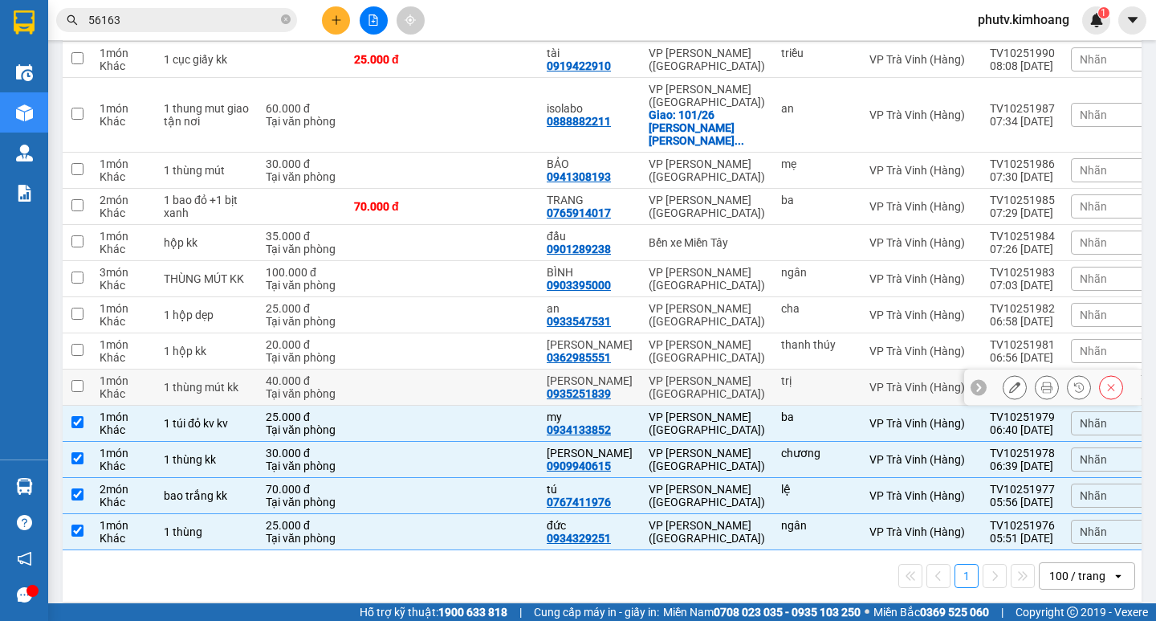
click at [466, 372] on td at bounding box center [490, 387] width 96 height 36
checkbox input "true"
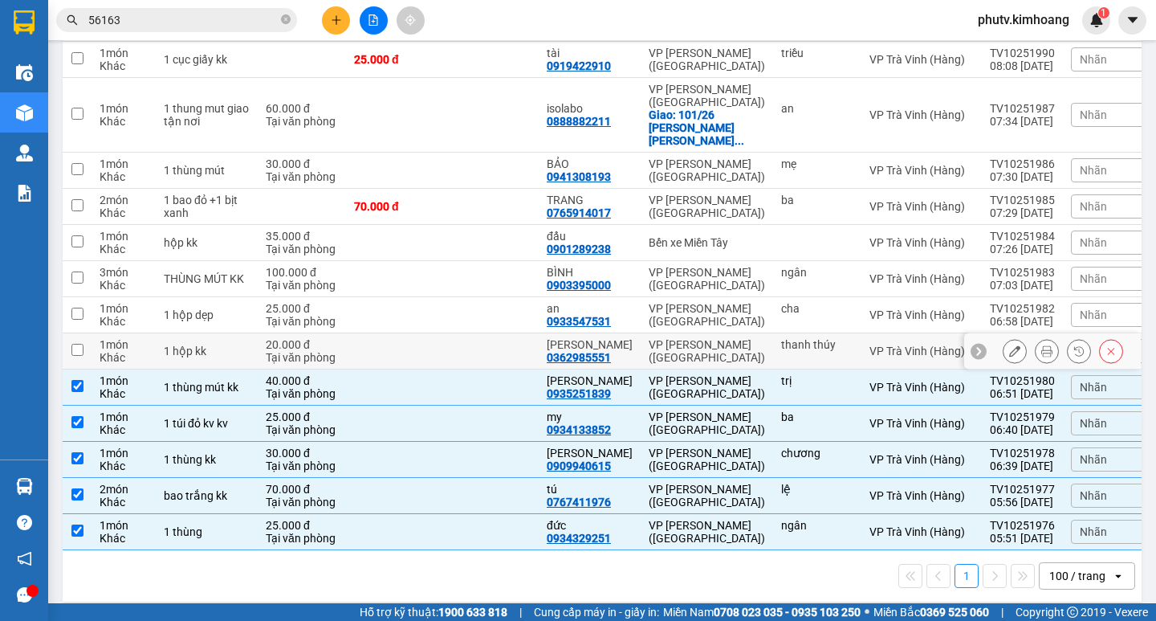
click at [471, 333] on td at bounding box center [490, 351] width 96 height 36
checkbox input "true"
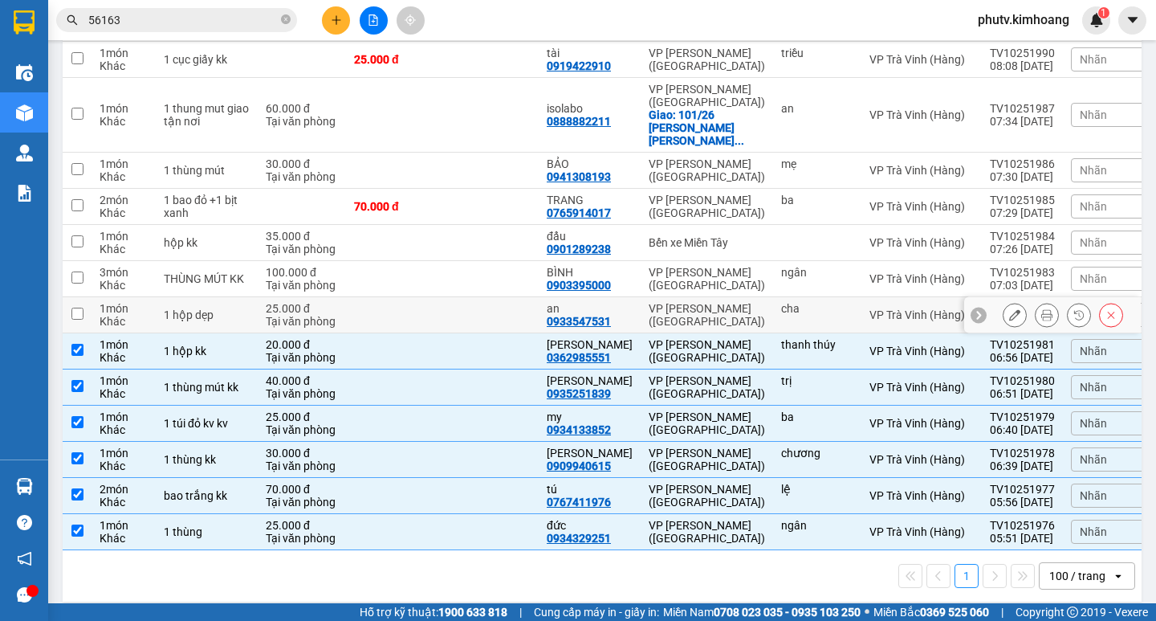
click at [474, 305] on td at bounding box center [490, 315] width 96 height 36
checkbox input "true"
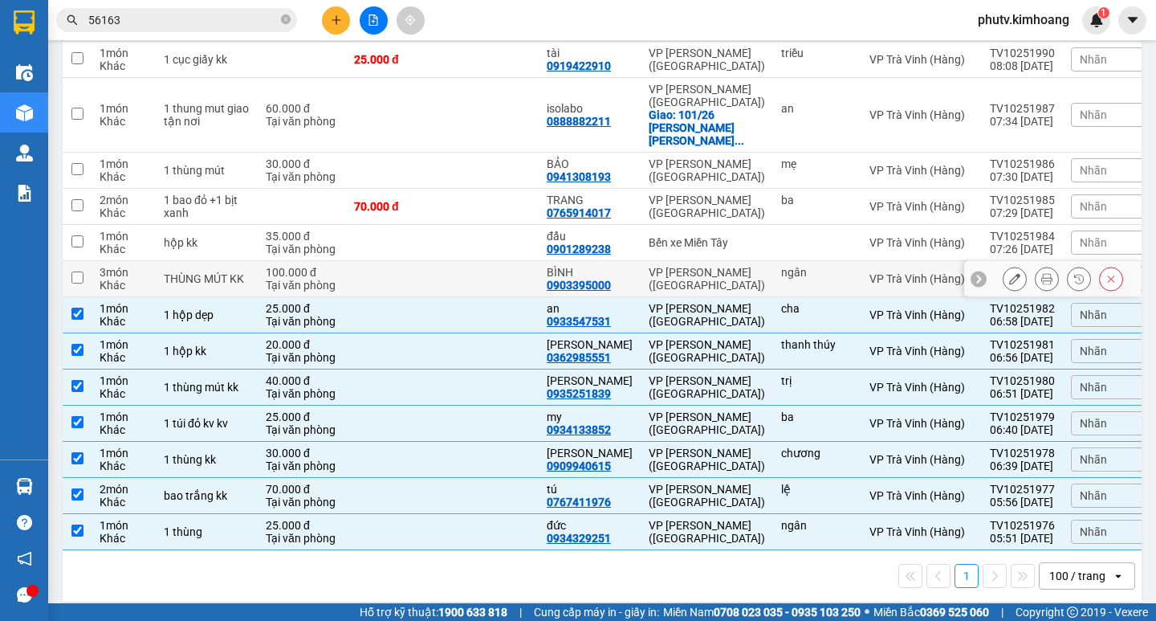
click at [481, 266] on td at bounding box center [490, 279] width 96 height 36
checkbox input "true"
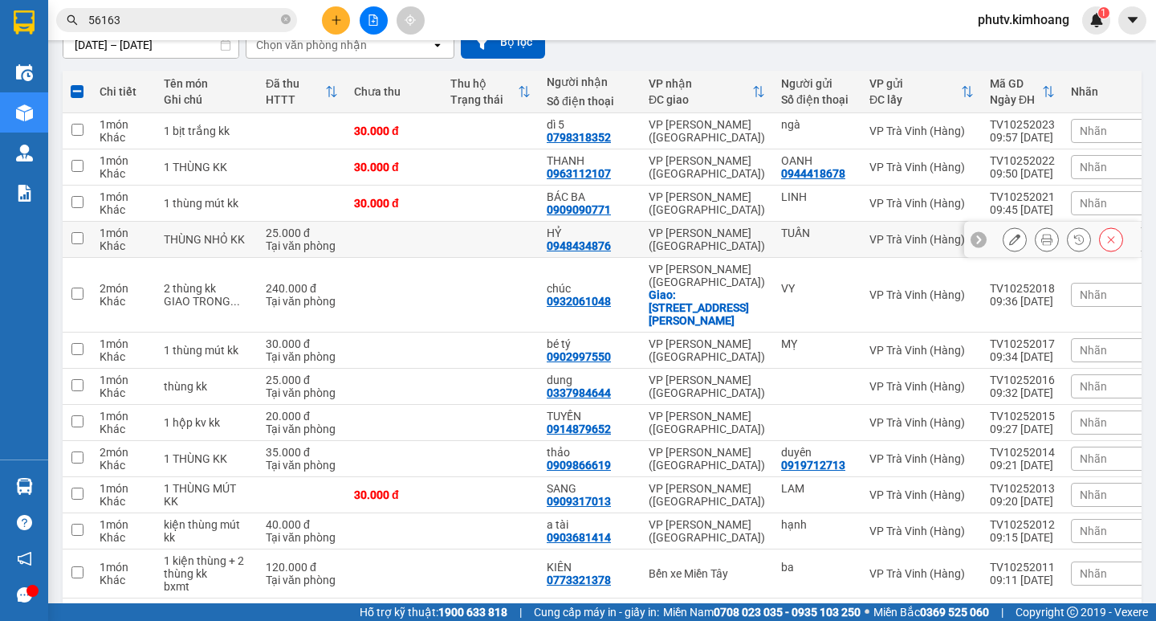
scroll to position [0, 0]
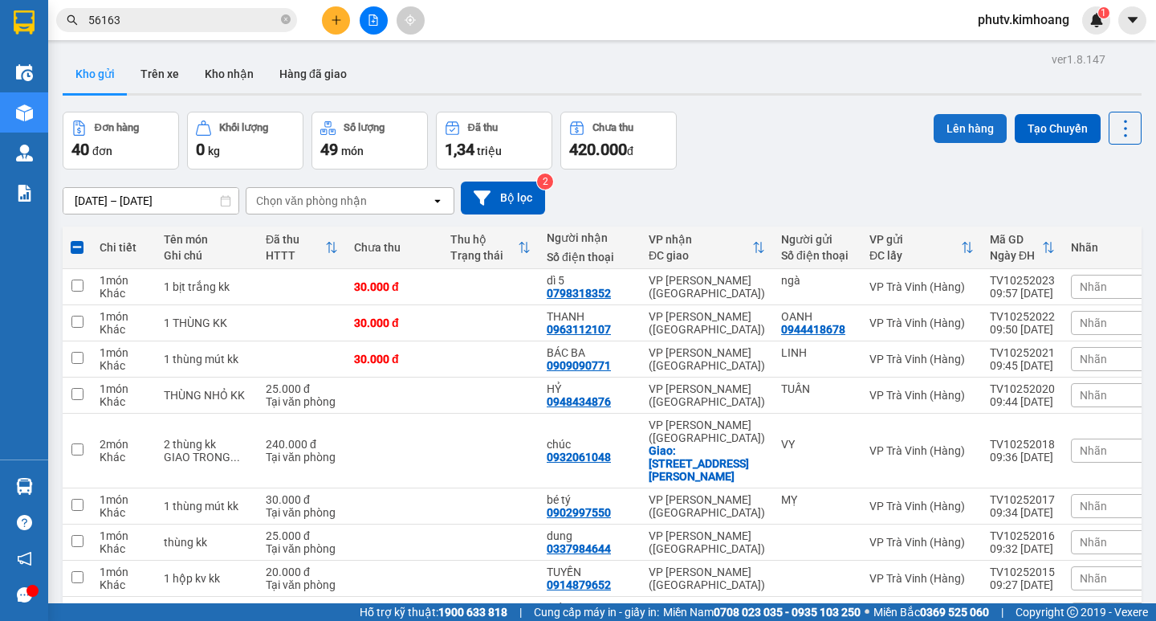
click at [951, 130] on button "Lên hàng" at bounding box center [970, 128] width 73 height 29
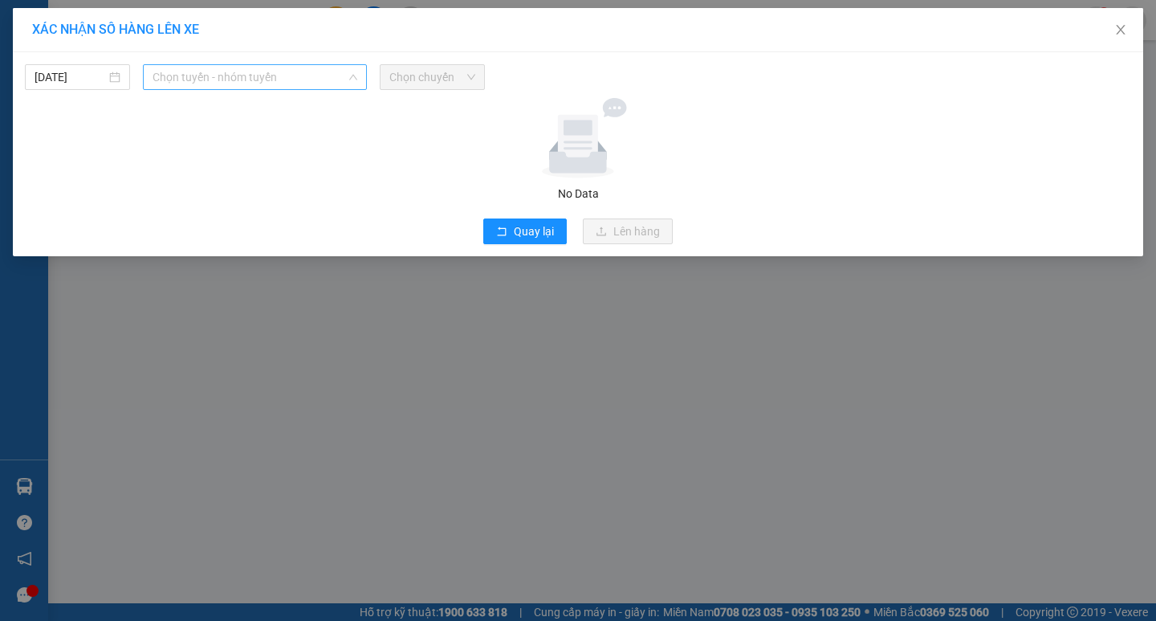
click at [271, 81] on span "Chọn tuyến - nhóm tuyến" at bounding box center [255, 77] width 205 height 24
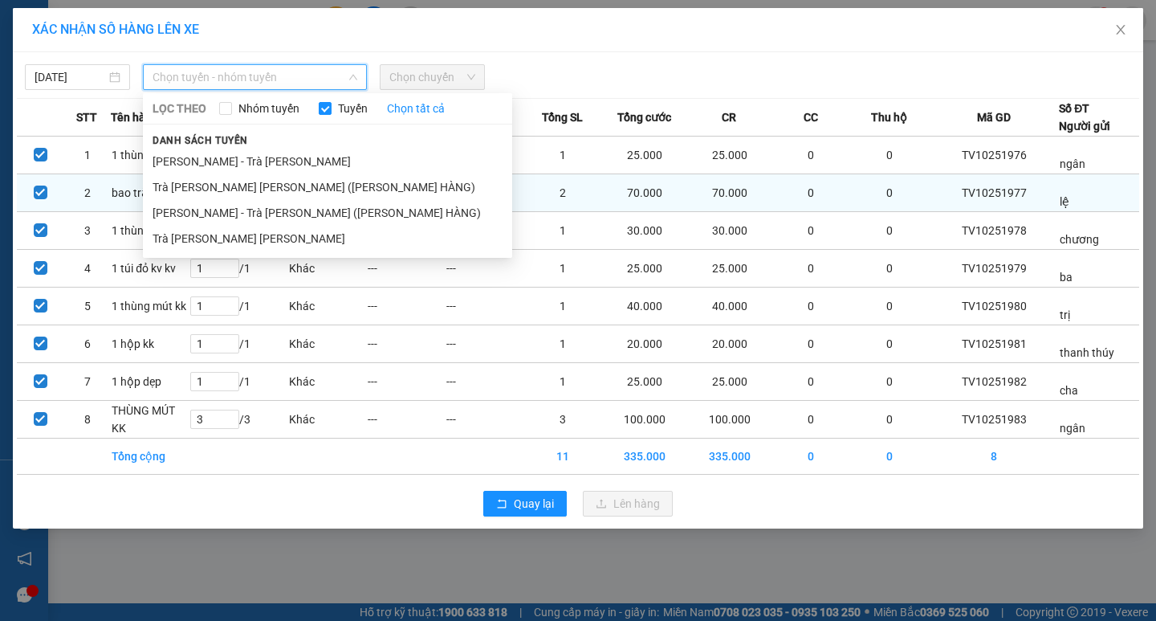
drag, startPoint x: 249, startPoint y: 238, endPoint x: 289, endPoint y: 196, distance: 57.9
click at [248, 238] on li "Trà Vinh - Hồ Chí Minh" at bounding box center [327, 239] width 369 height 26
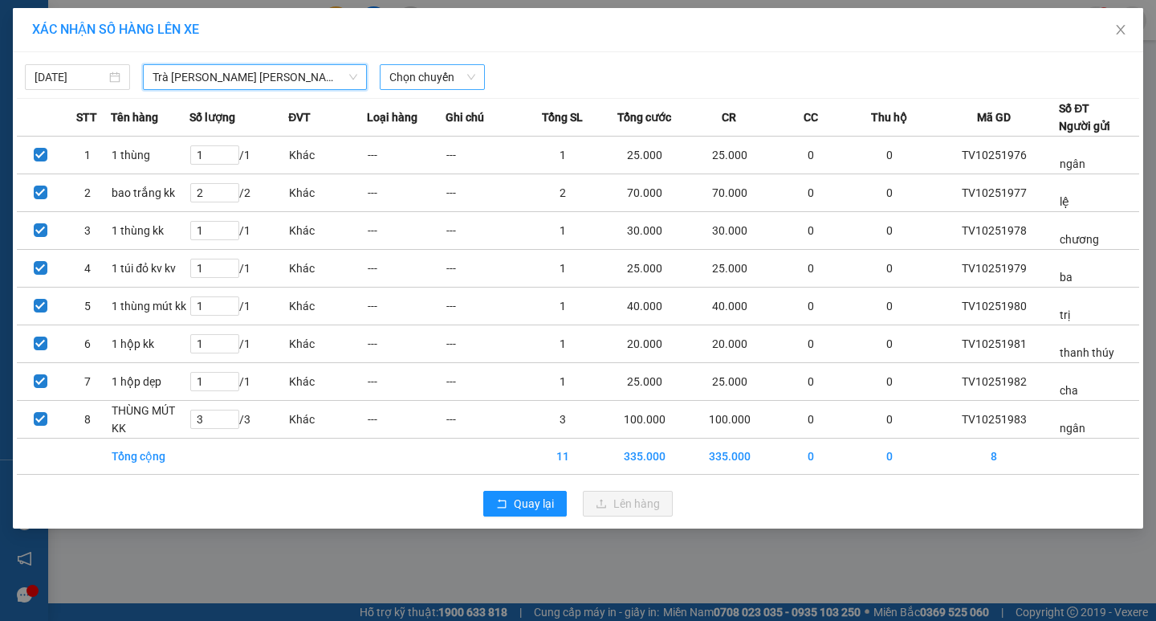
click at [431, 76] on span "Chọn chuyến" at bounding box center [432, 77] width 86 height 24
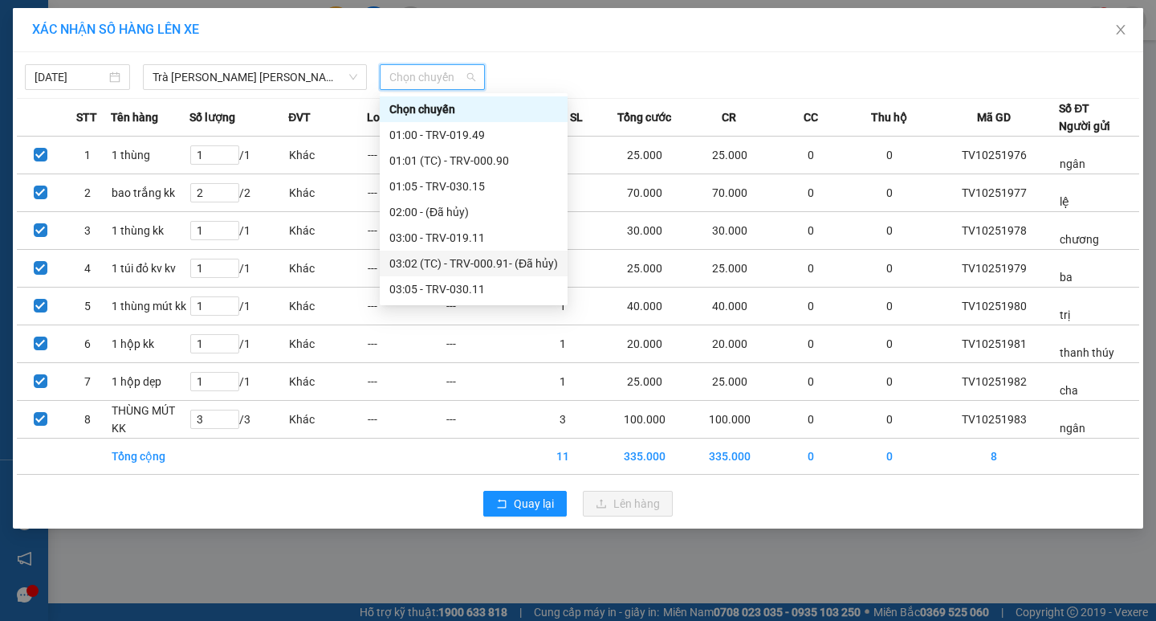
scroll to position [321, 0]
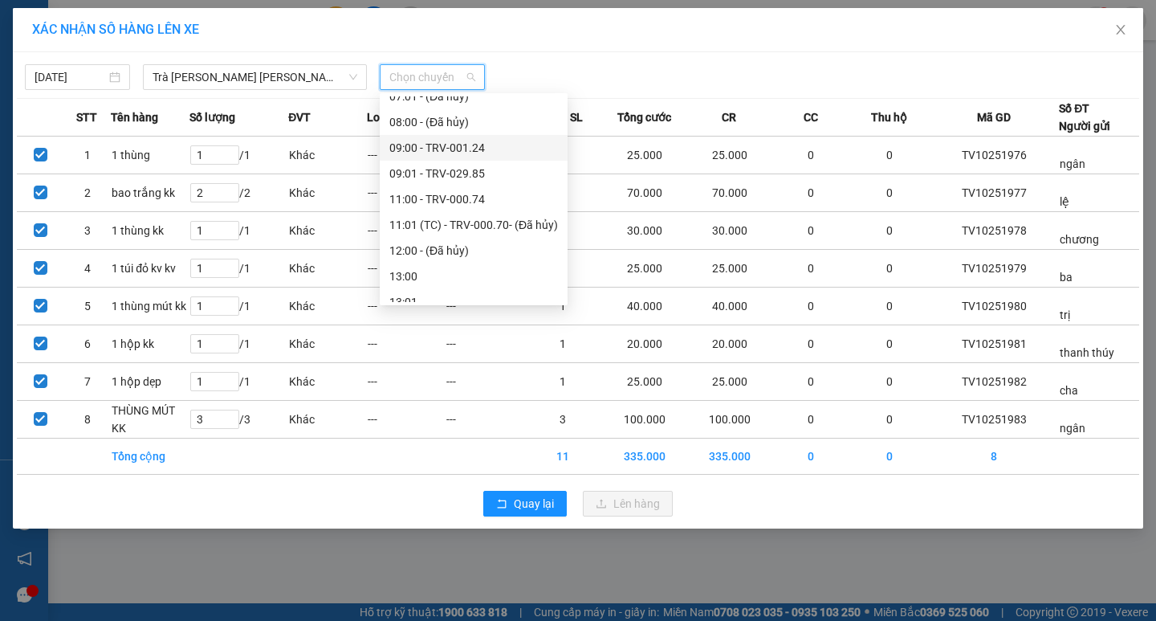
click at [439, 152] on div "09:00 - TRV-001.24" at bounding box center [473, 148] width 169 height 18
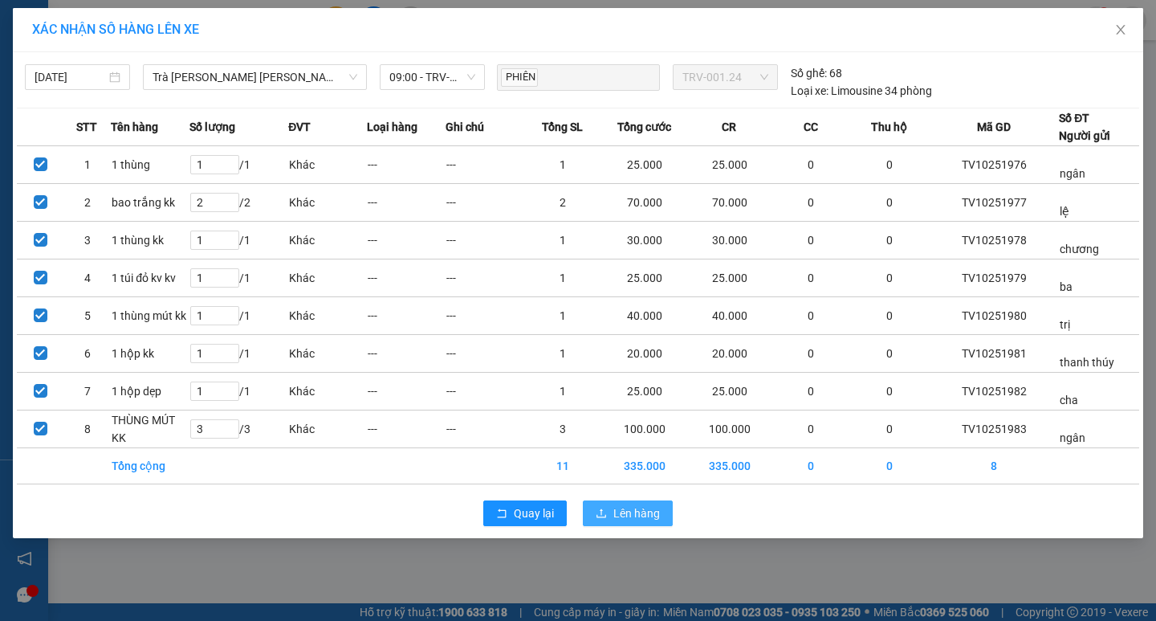
click at [634, 507] on span "Lên hàng" at bounding box center [636, 513] width 47 height 18
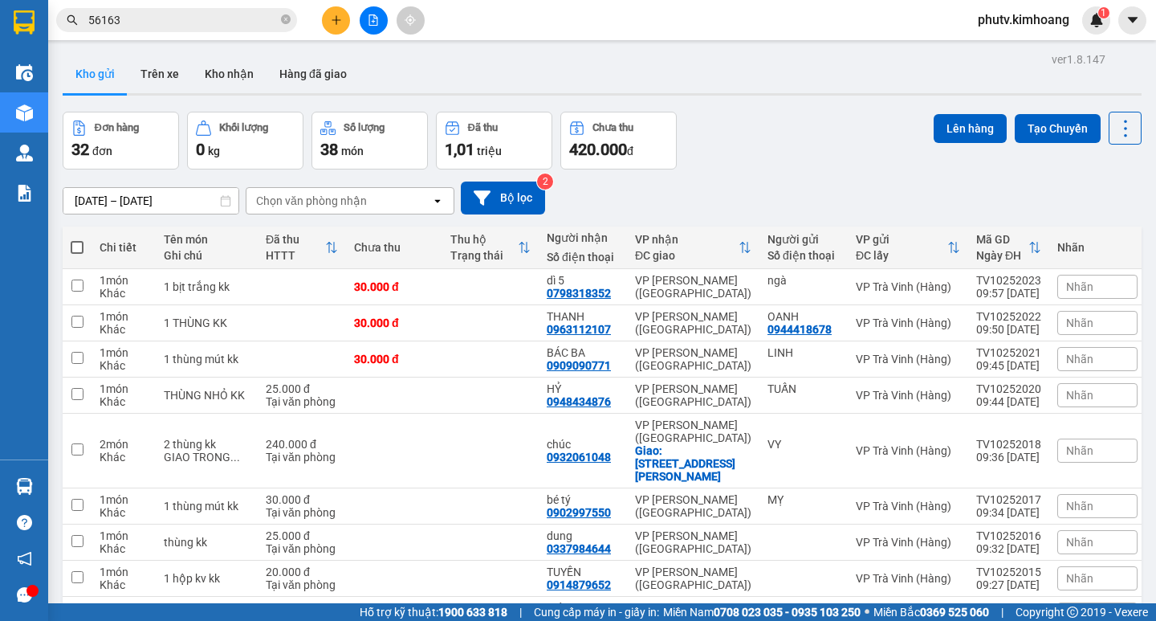
click at [75, 246] on span at bounding box center [77, 247] width 13 height 13
click at [77, 239] on input "checkbox" at bounding box center [77, 239] width 0 height 0
checkbox input "true"
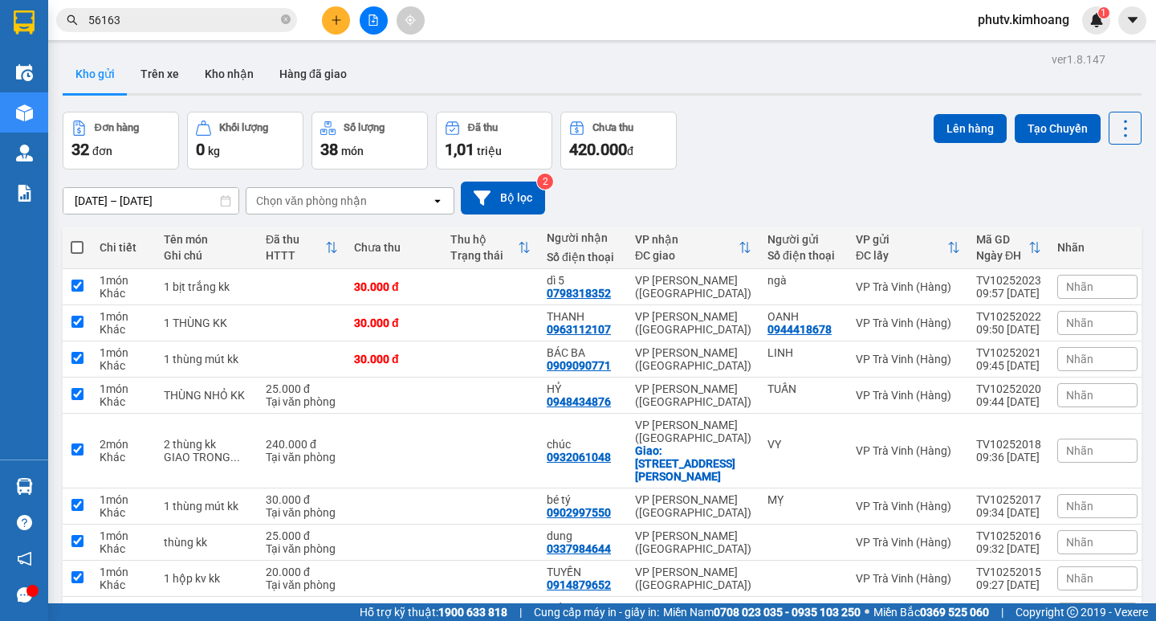
checkbox input "true"
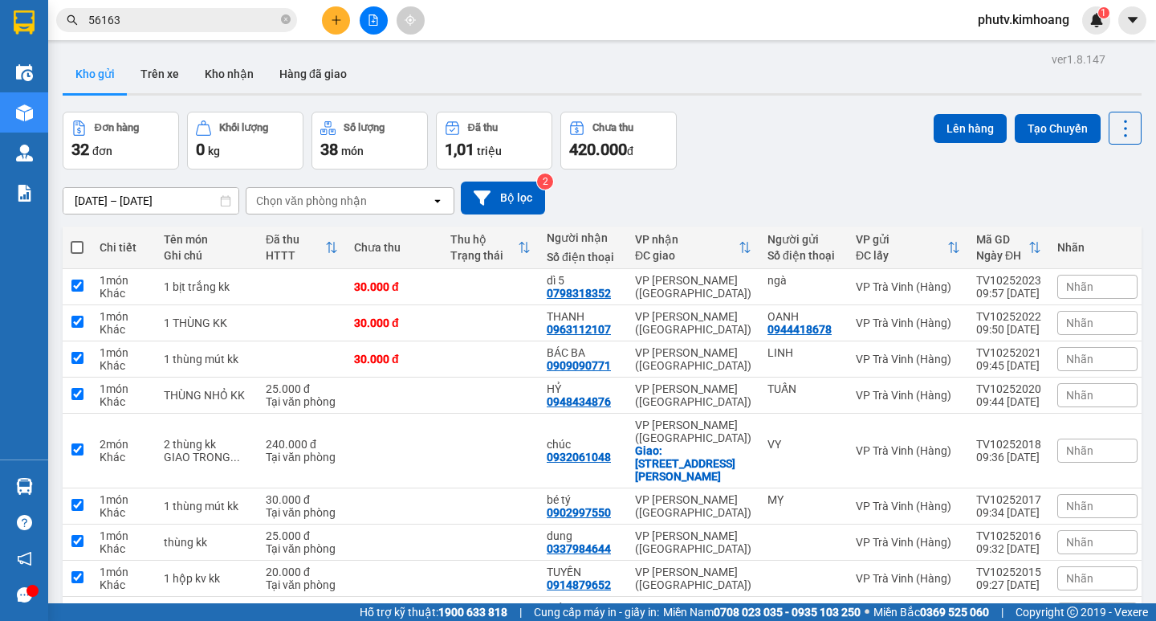
checkbox input "true"
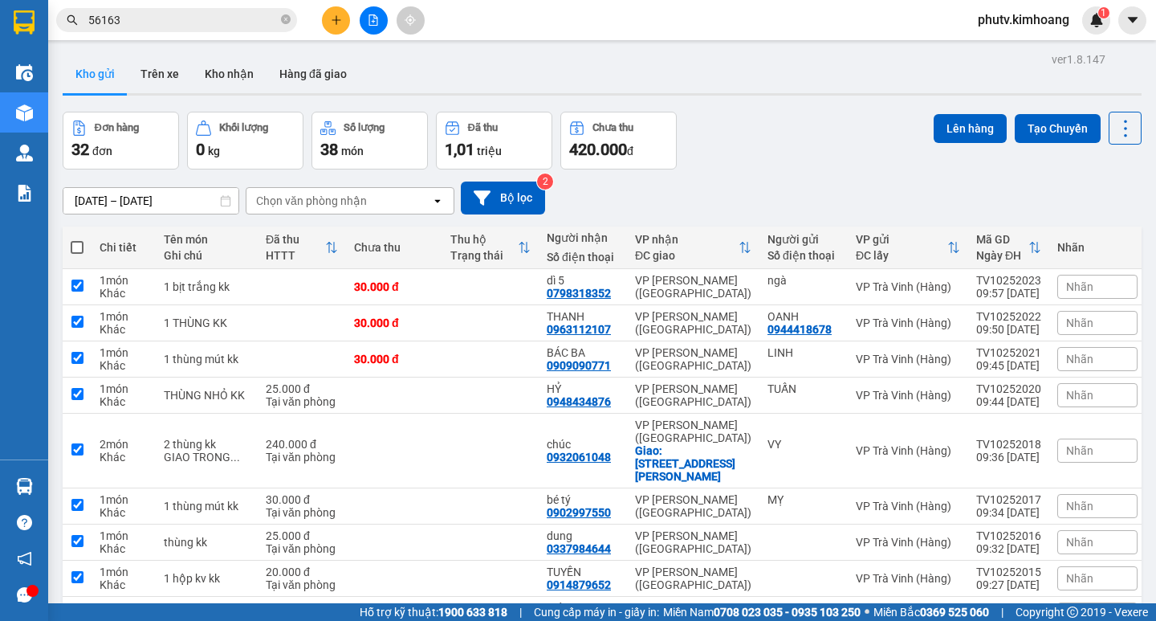
checkbox input "true"
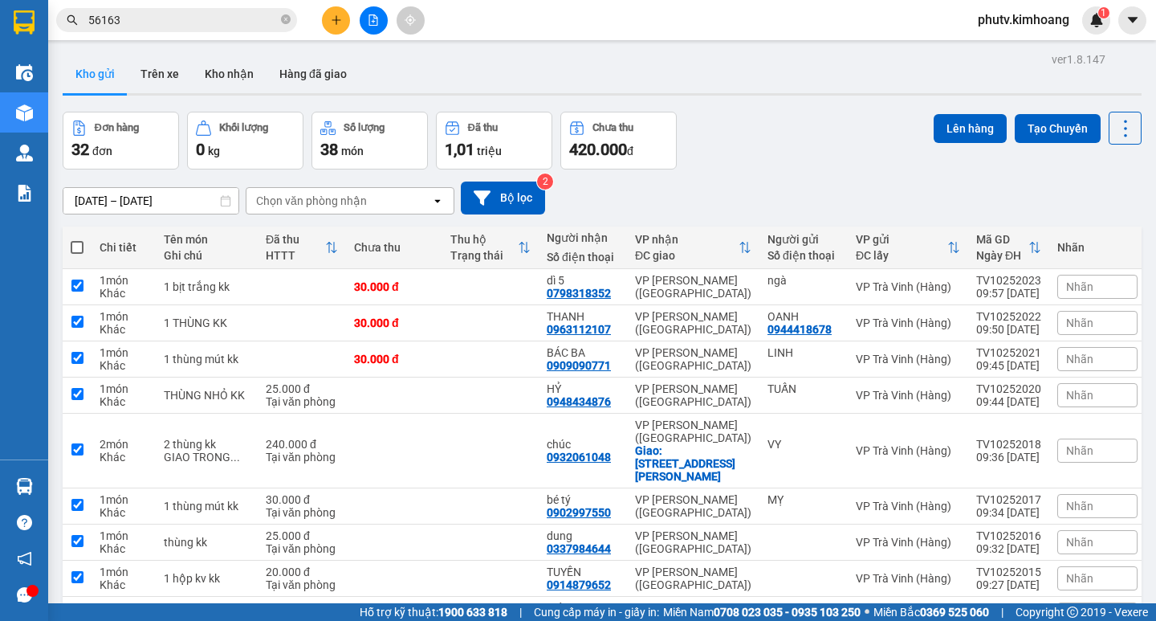
checkbox input "true"
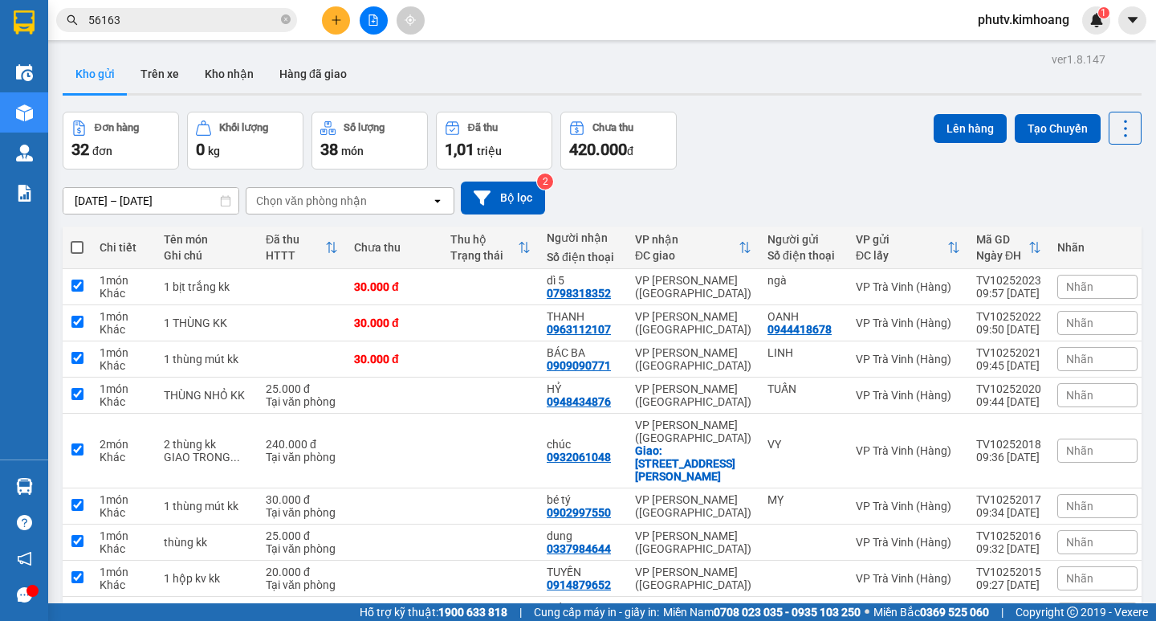
checkbox input "true"
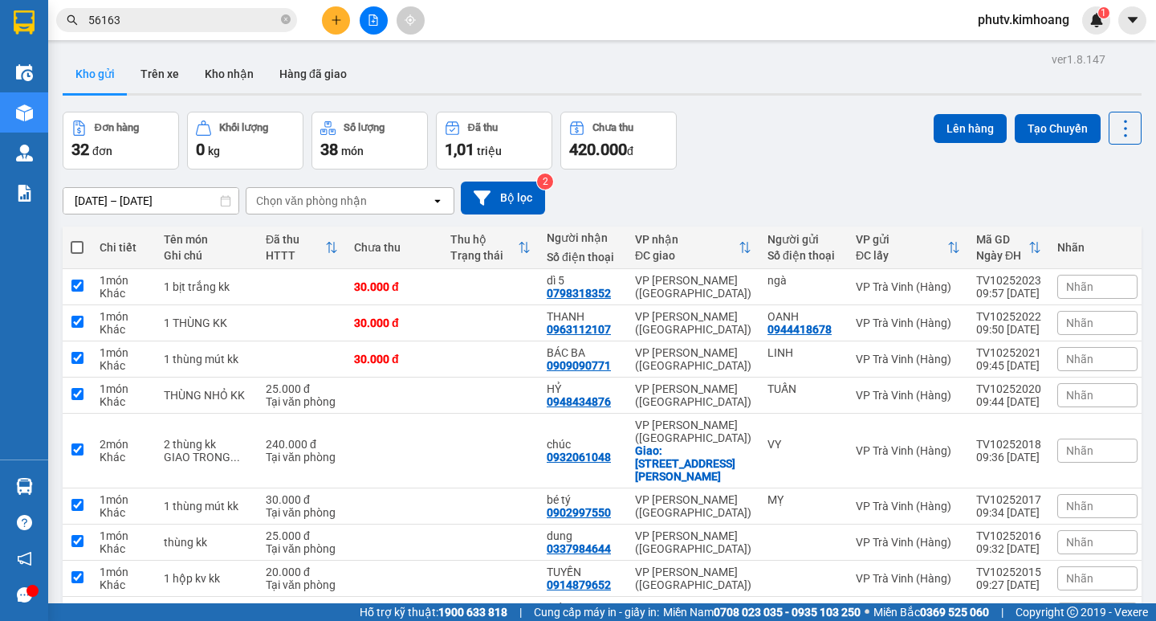
checkbox input "true"
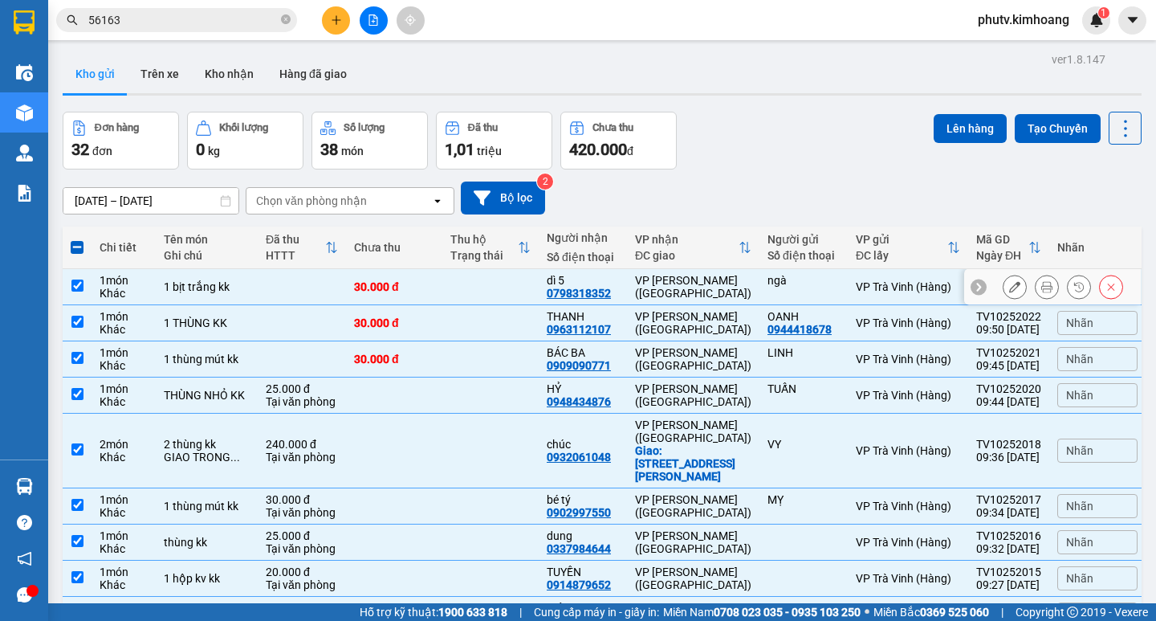
click at [177, 280] on div "1 bịt trắng kk" at bounding box center [207, 286] width 86 height 13
checkbox input "false"
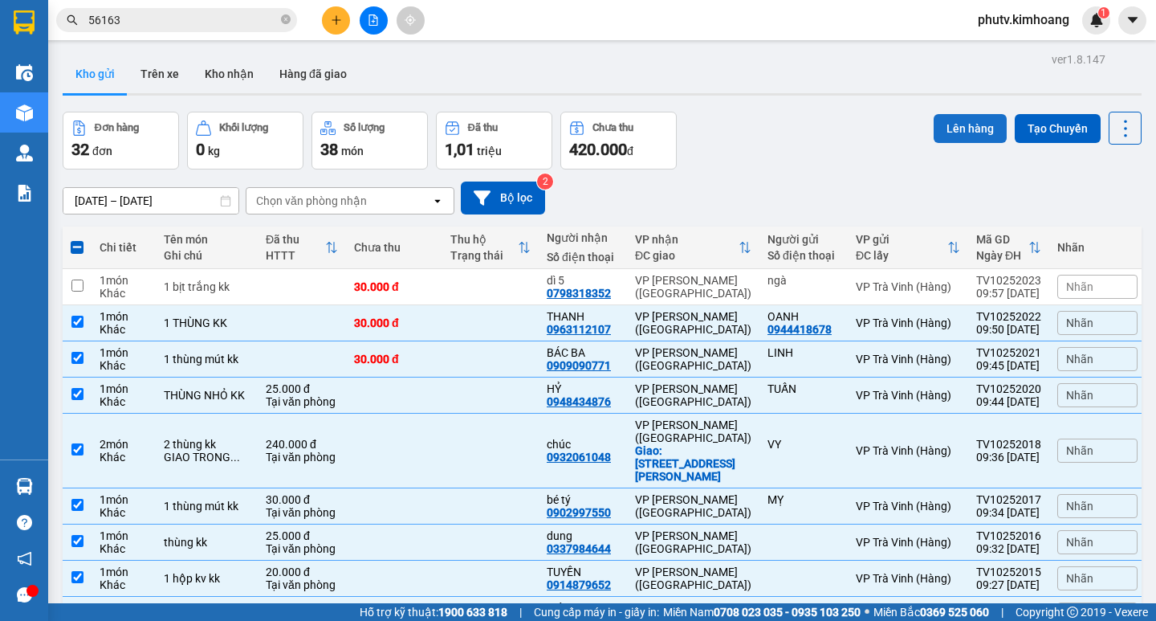
click at [968, 138] on button "Lên hàng" at bounding box center [970, 128] width 73 height 29
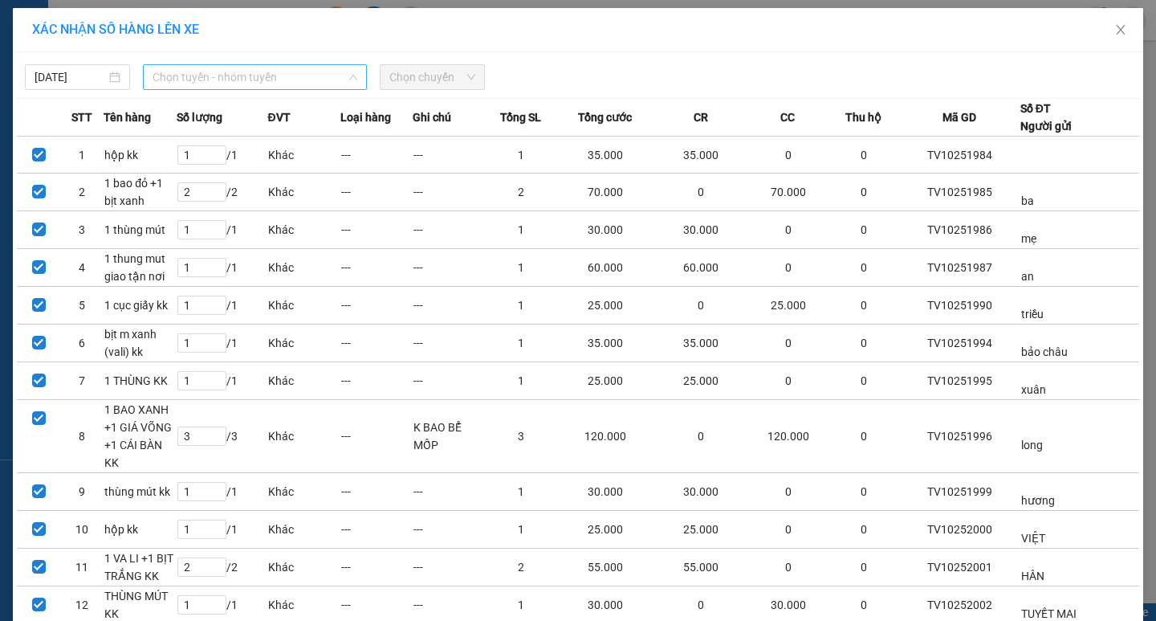
click at [260, 76] on span "Chọn tuyến - nhóm tuyến" at bounding box center [255, 77] width 205 height 24
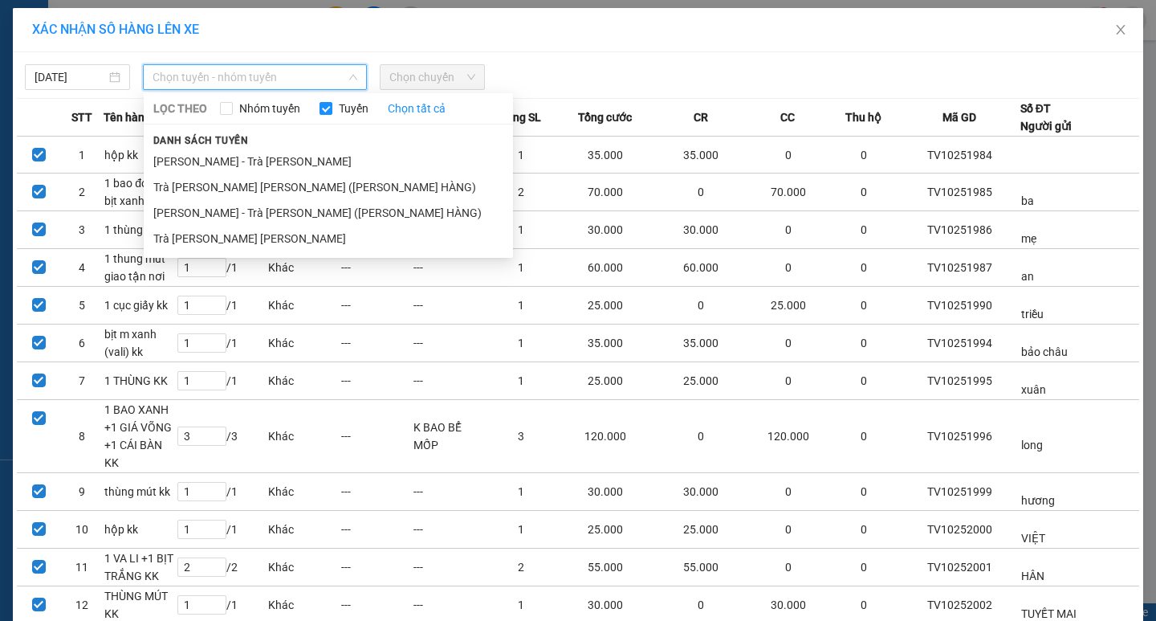
drag, startPoint x: 255, startPoint y: 243, endPoint x: 352, endPoint y: 133, distance: 146.8
click at [255, 243] on li "Trà Vinh - Hồ Chí Minh" at bounding box center [328, 239] width 369 height 26
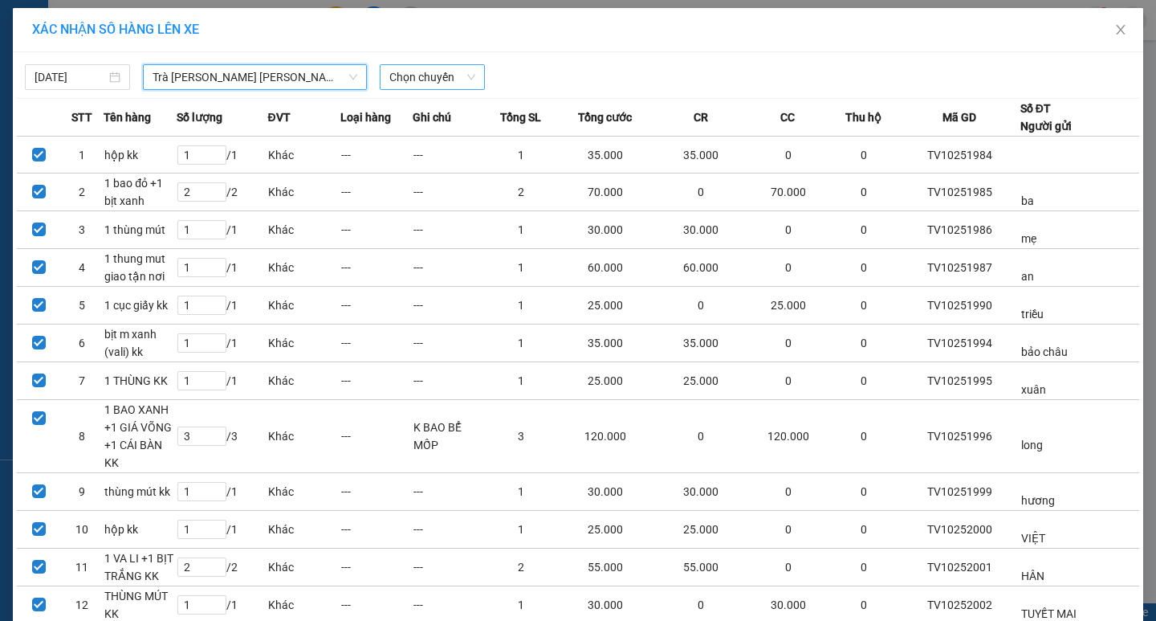
click at [418, 67] on span "Chọn chuyến" at bounding box center [432, 77] width 86 height 24
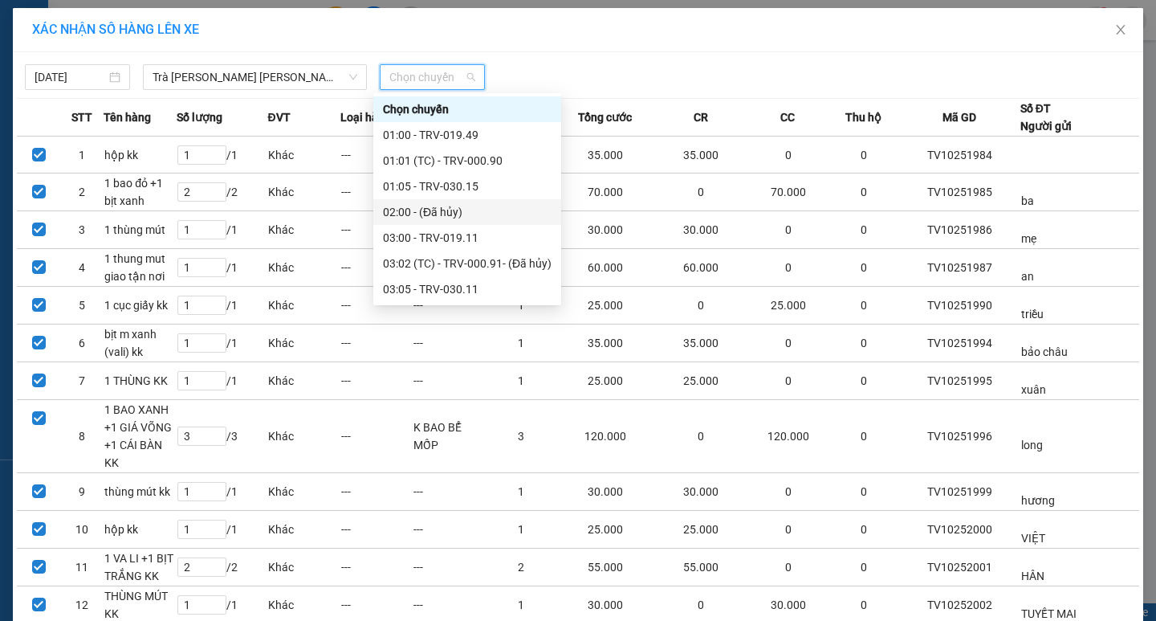
scroll to position [321, 0]
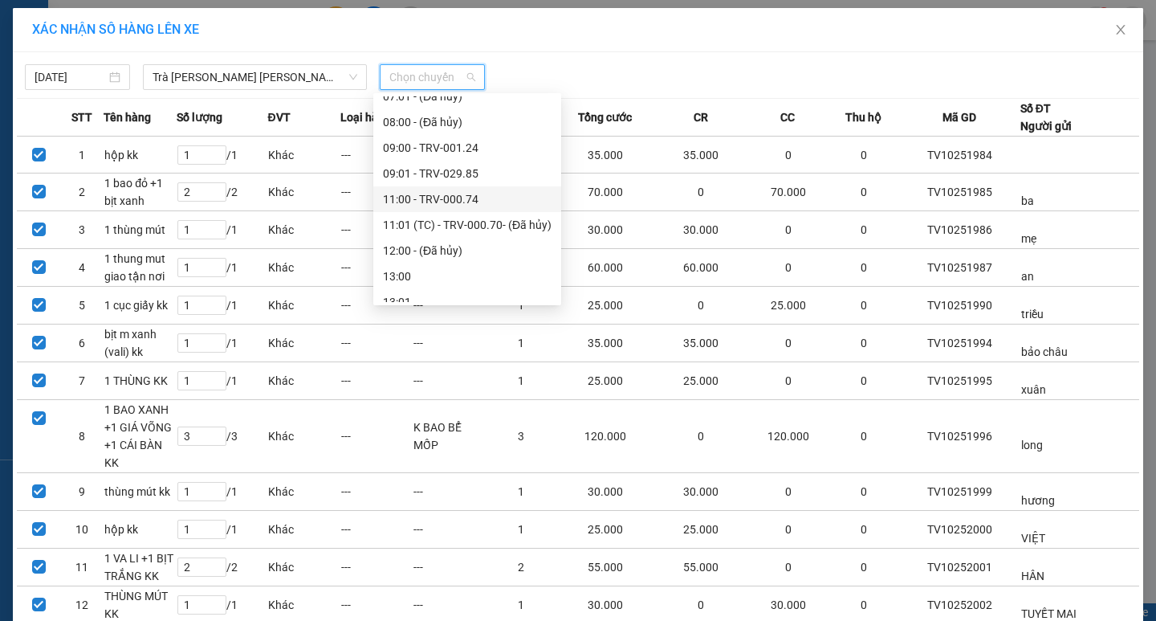
click at [446, 197] on div "11:00 - TRV-000.74" at bounding box center [467, 199] width 169 height 18
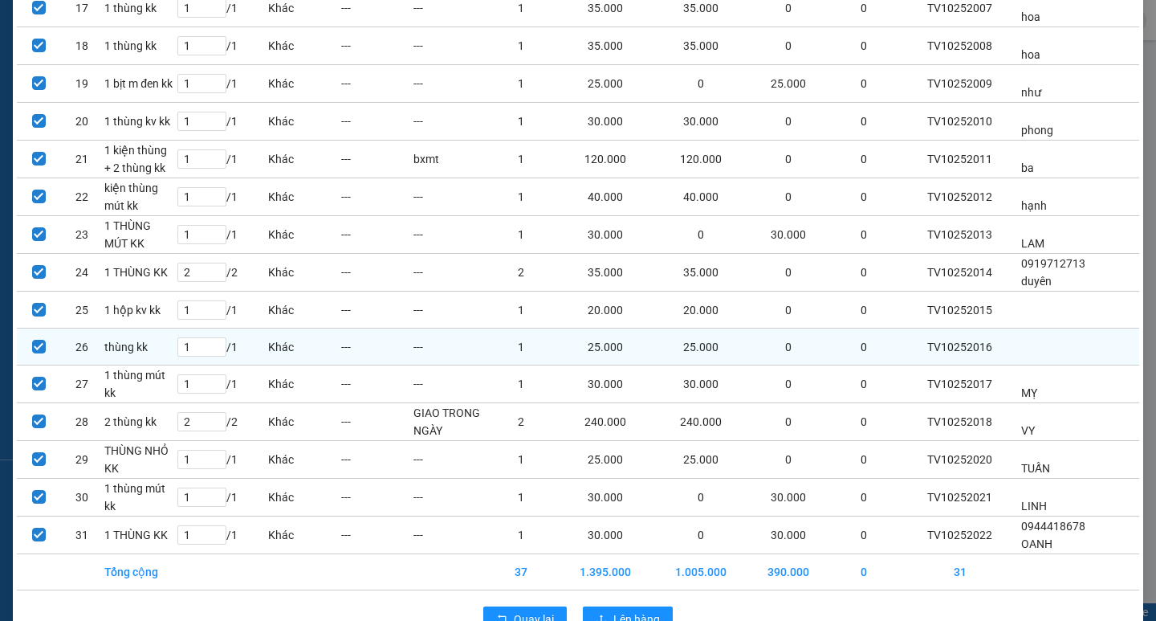
scroll to position [837, 0]
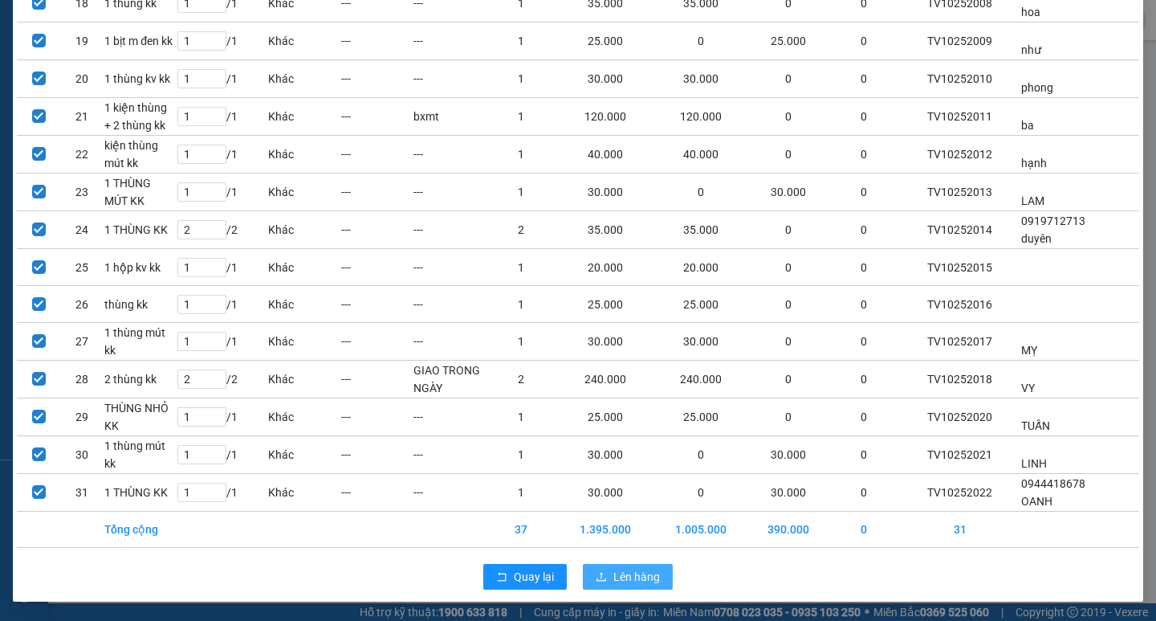
click at [603, 579] on button "Lên hàng" at bounding box center [628, 577] width 90 height 26
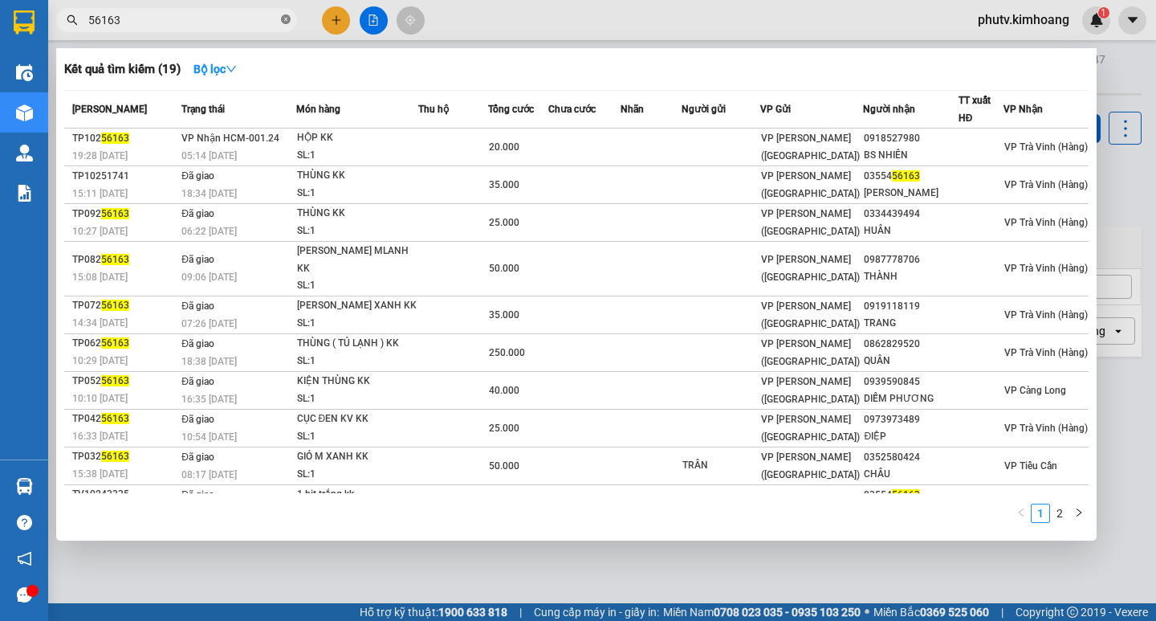
click at [288, 24] on icon "close-circle" at bounding box center [286, 19] width 10 height 10
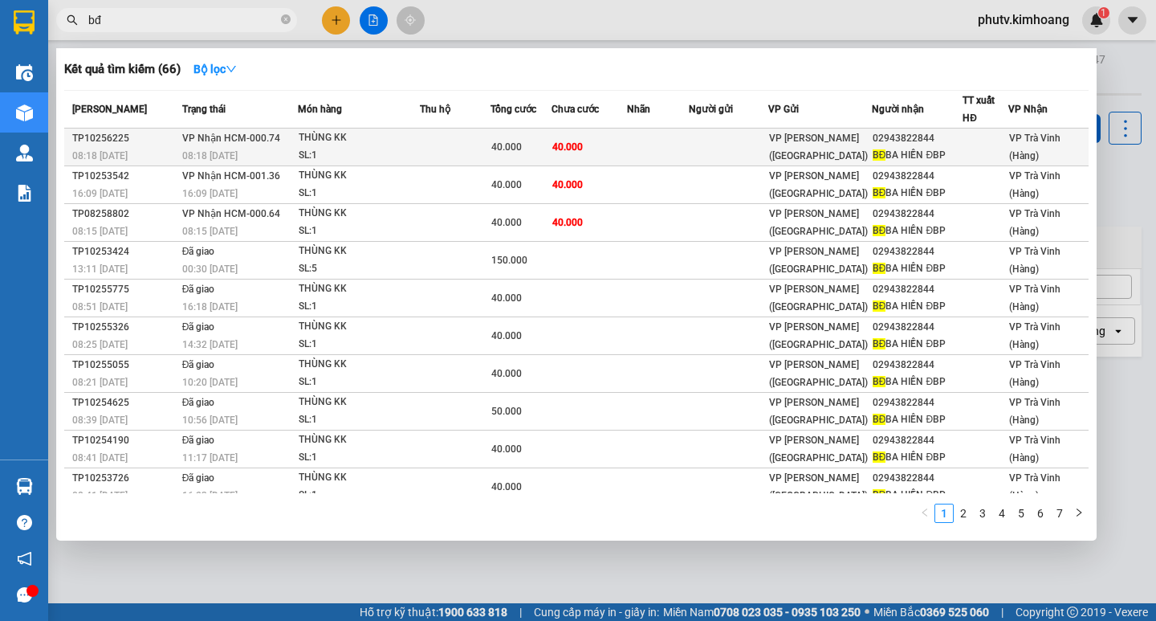
type input "bđ"
click at [536, 147] on div "40.000" at bounding box center [520, 147] width 59 height 18
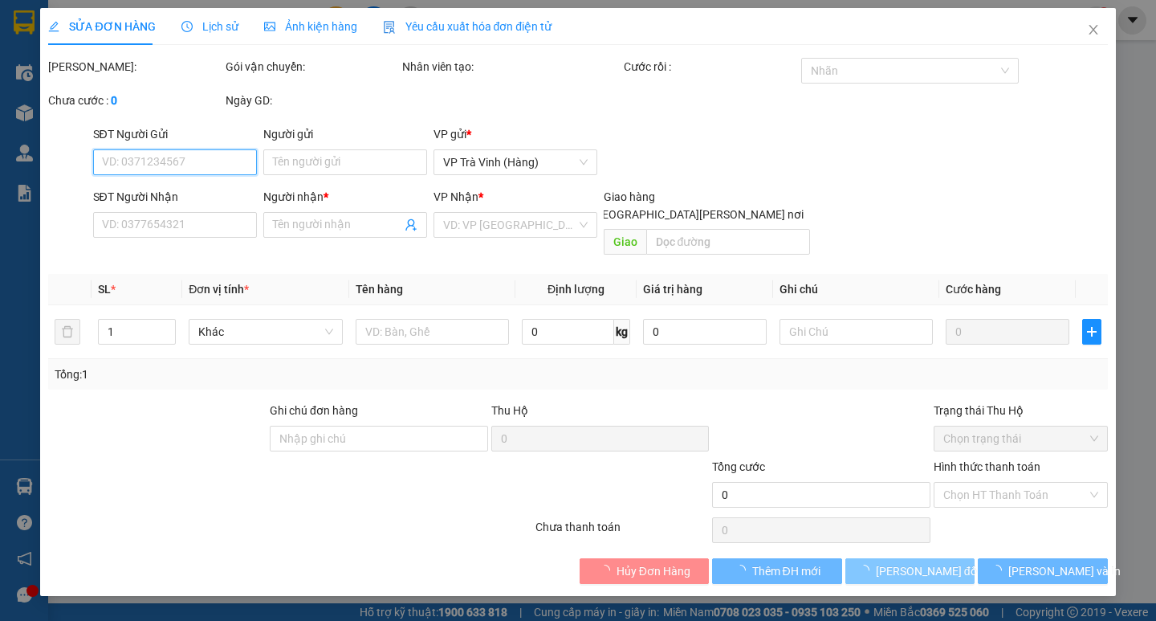
type input "02943822844"
type input "BĐ BA HIỀN ĐBP"
type input "40.000"
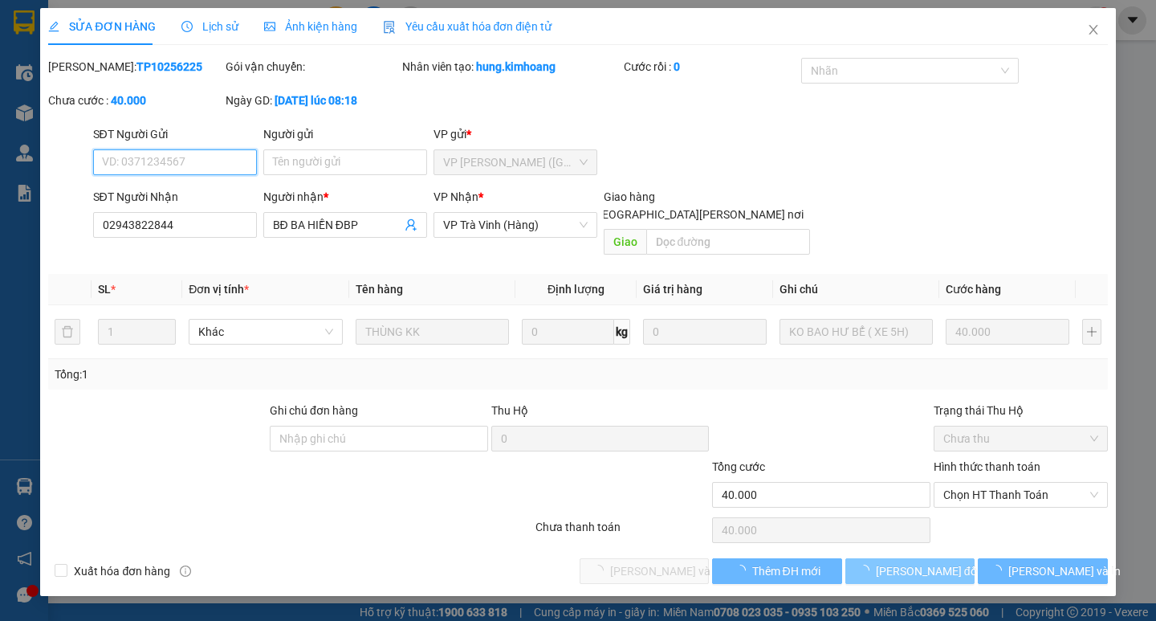
click at [1000, 483] on span "Chọn HT Thanh Toán" at bounding box center [1020, 495] width 155 height 24
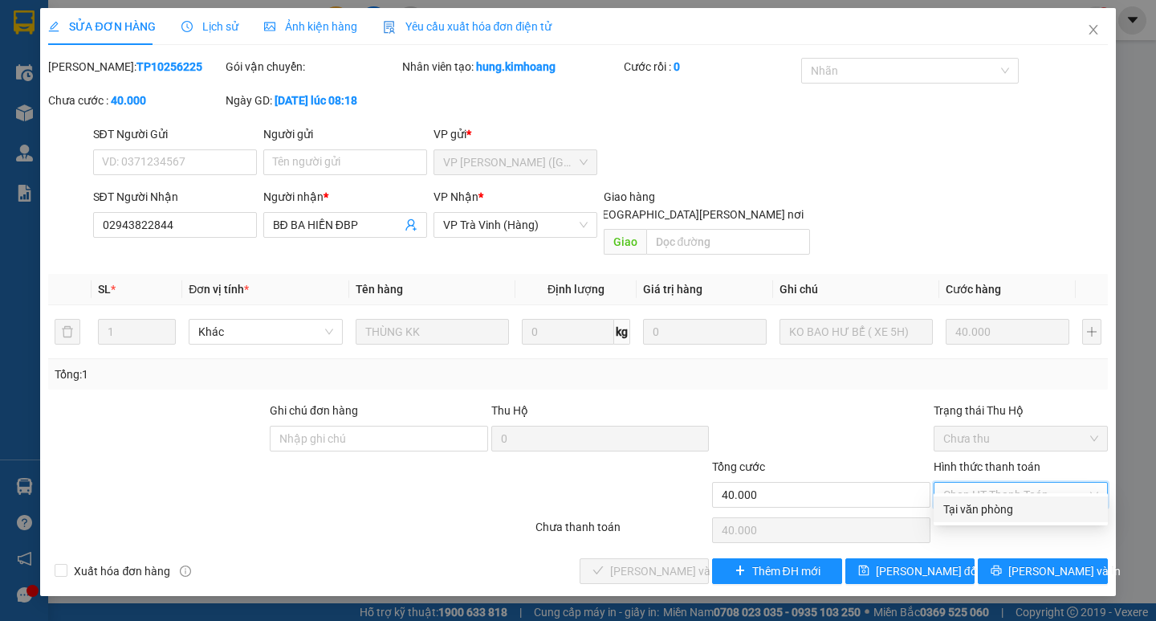
click at [986, 506] on div "Tại văn phòng" at bounding box center [1020, 509] width 155 height 18
type input "0"
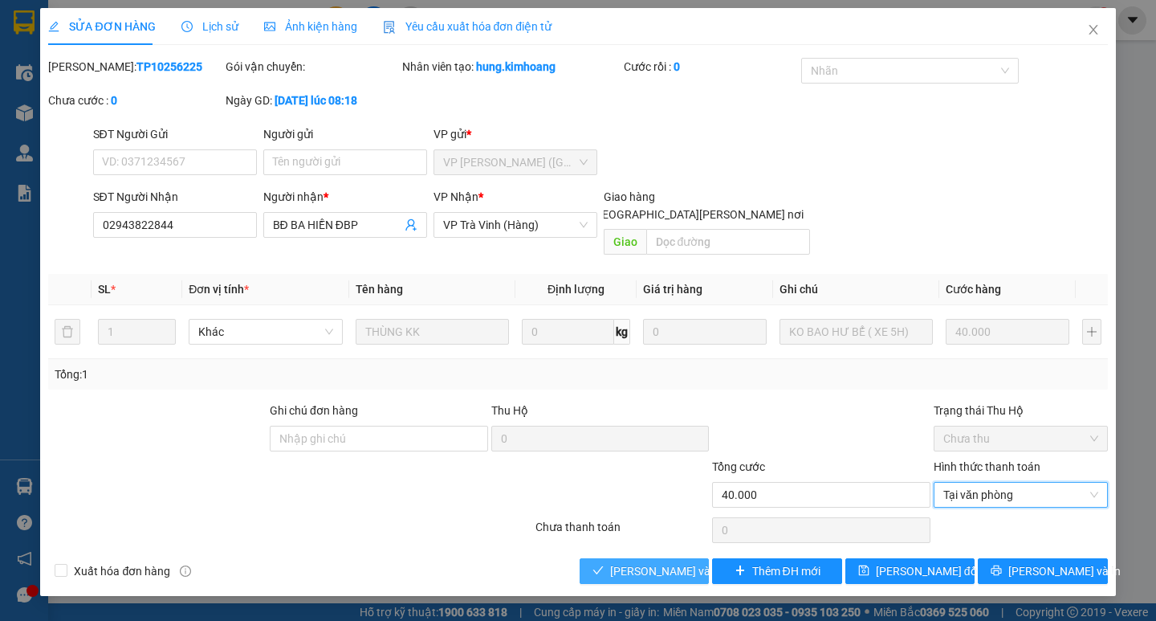
click at [664, 562] on span "[PERSON_NAME] và [PERSON_NAME] hàng" at bounding box center [718, 571] width 217 height 18
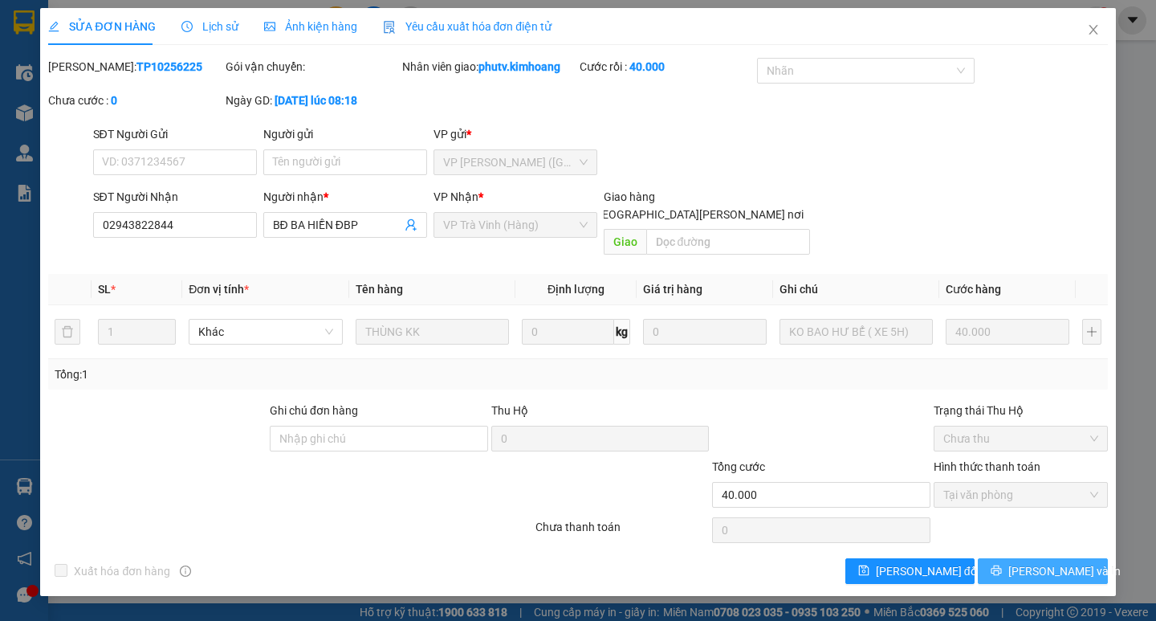
click at [1010, 558] on button "[PERSON_NAME] và In" at bounding box center [1042, 571] width 129 height 26
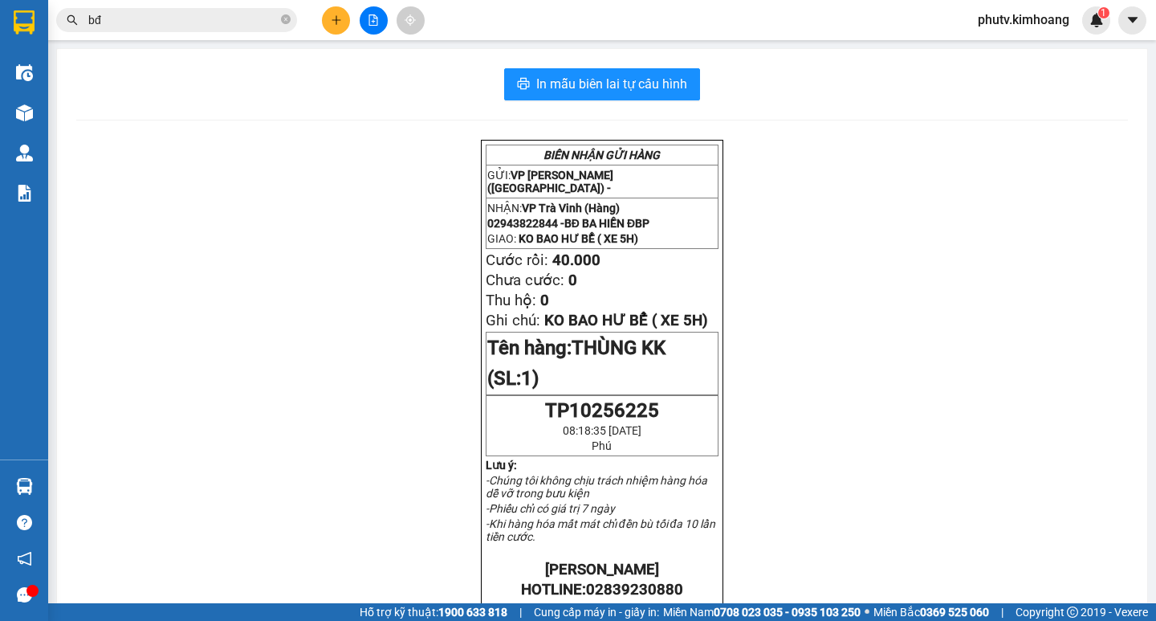
click at [204, 22] on input "bđ" at bounding box center [182, 20] width 189 height 18
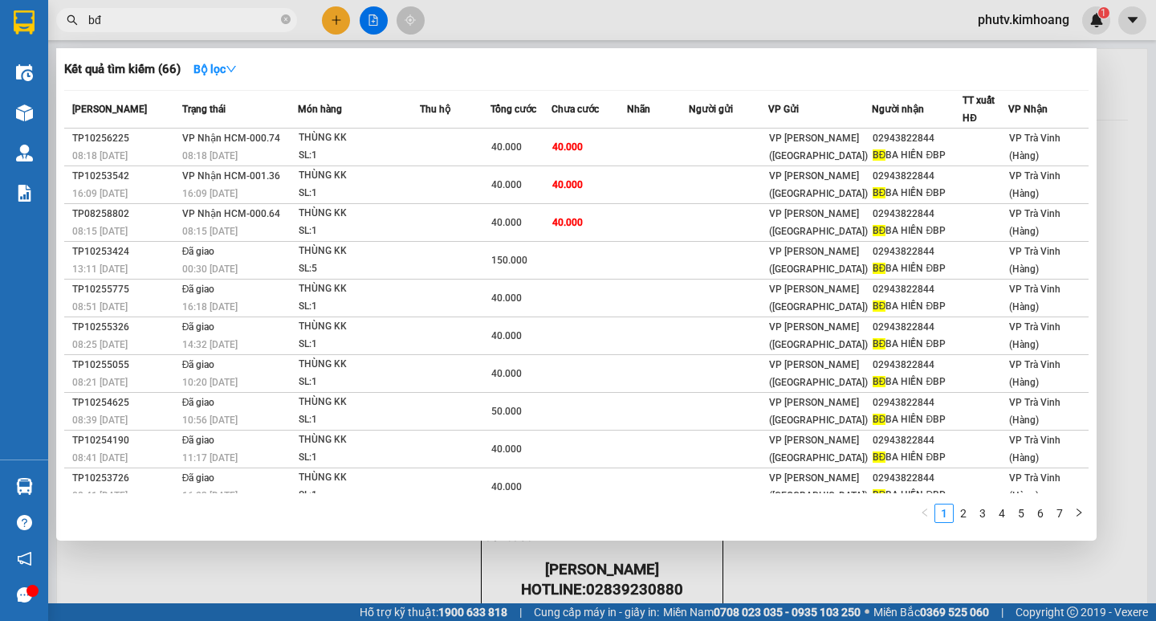
click at [204, 22] on input "bđ" at bounding box center [182, 20] width 189 height 18
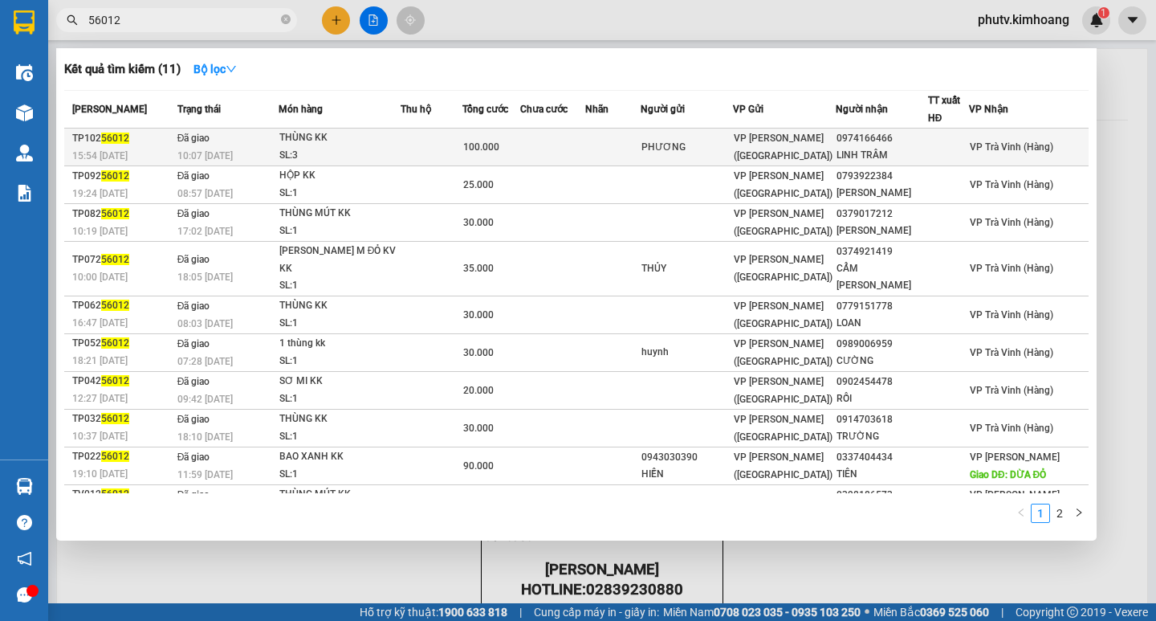
type input "56012"
click at [492, 143] on span "100.000" at bounding box center [481, 146] width 36 height 11
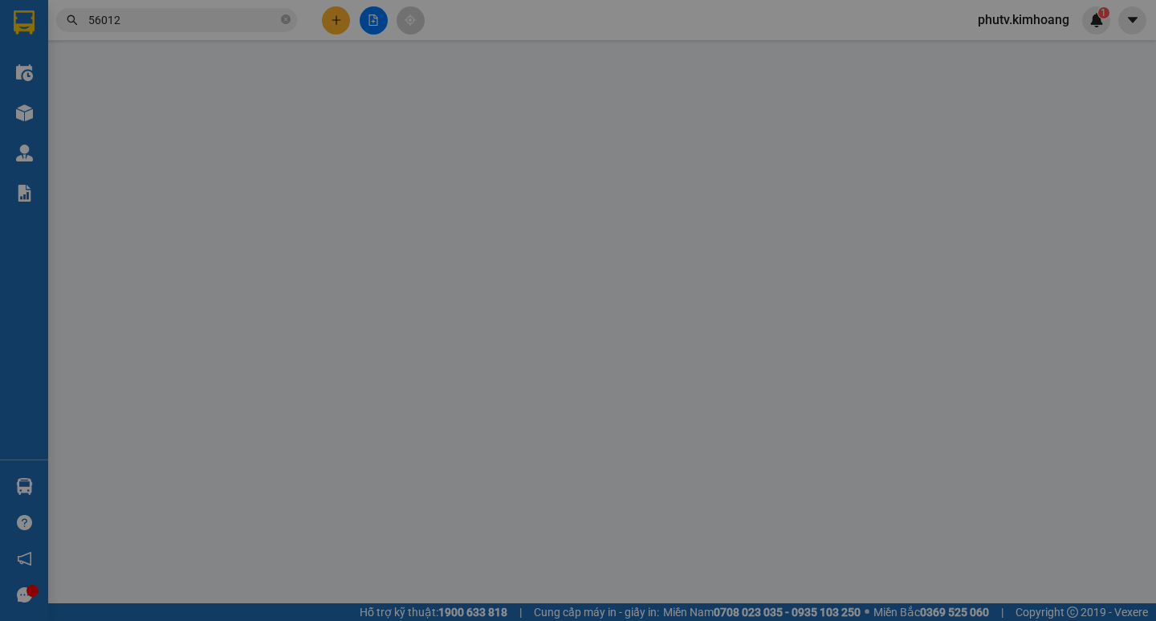
type input "PHƯƠNG"
type input "0974166466"
type input "LINH TRÂM"
type input "100.000"
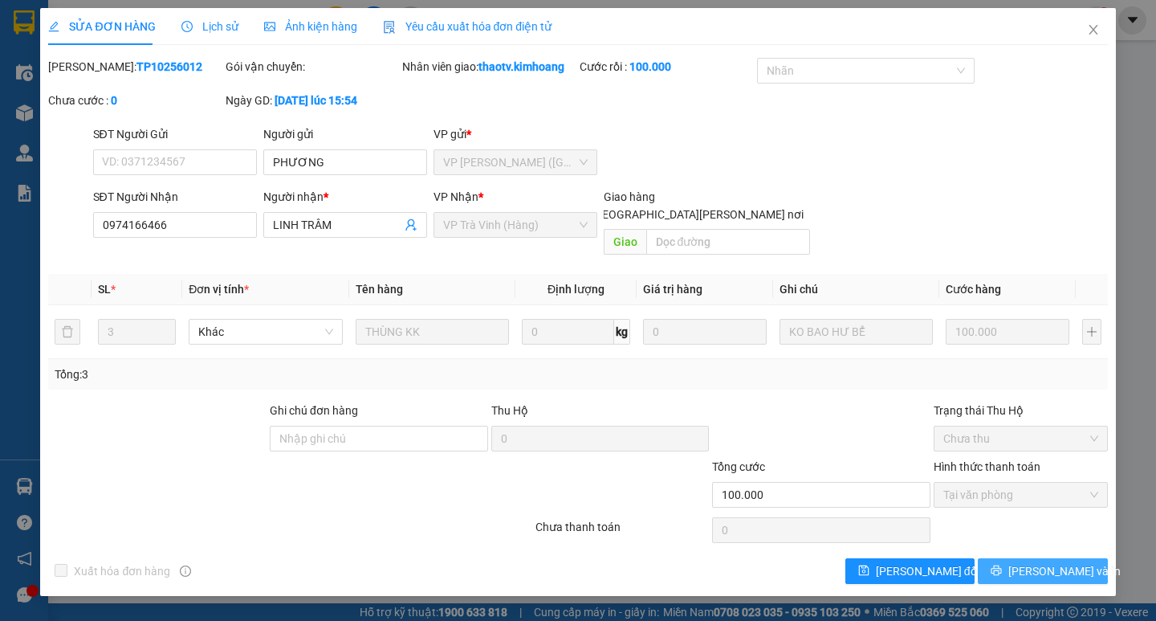
click at [1032, 562] on span "[PERSON_NAME] và In" at bounding box center [1064, 571] width 112 height 18
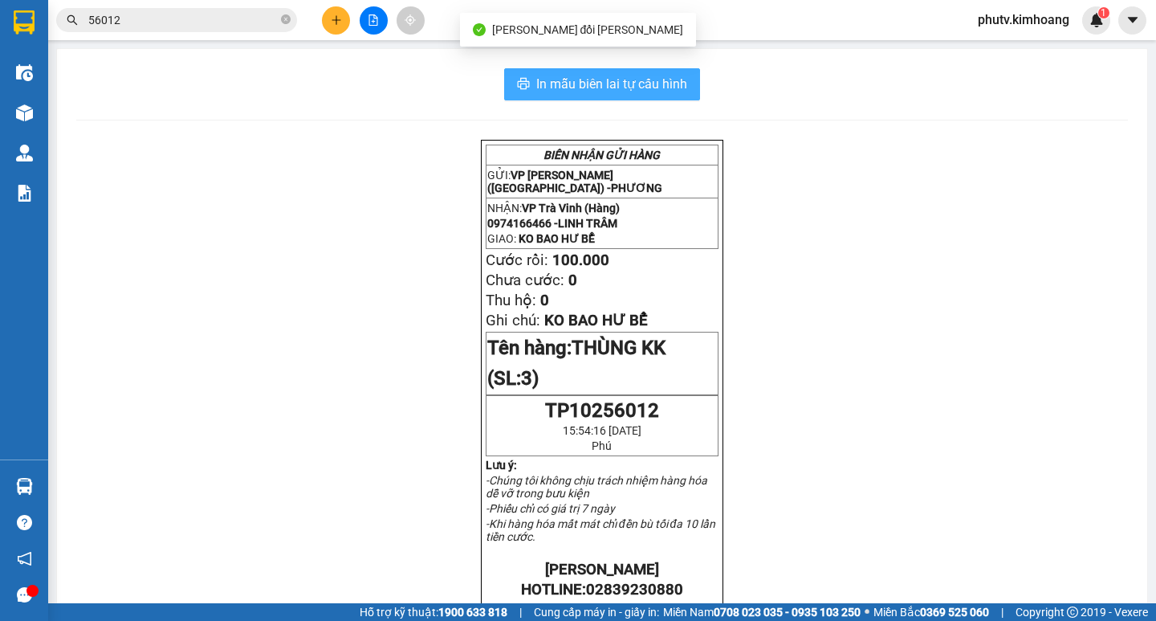
click at [661, 83] on span "In mẫu biên lai tự cấu hình" at bounding box center [611, 84] width 151 height 20
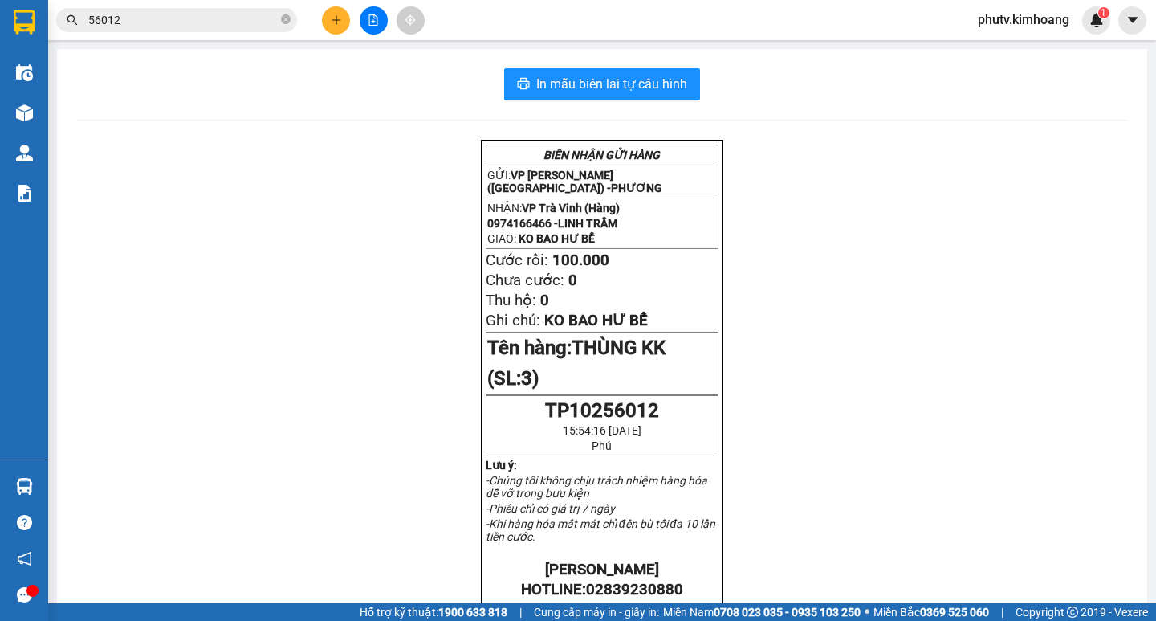
click at [209, 14] on input "56012" at bounding box center [182, 20] width 189 height 18
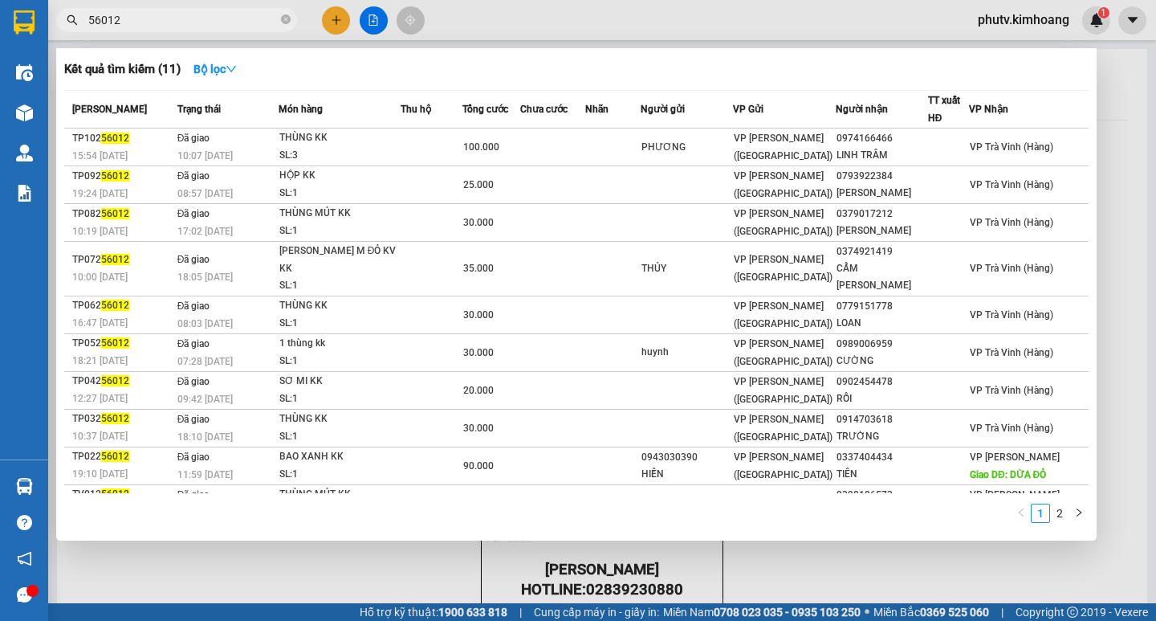
click at [209, 14] on input "56012" at bounding box center [182, 20] width 189 height 18
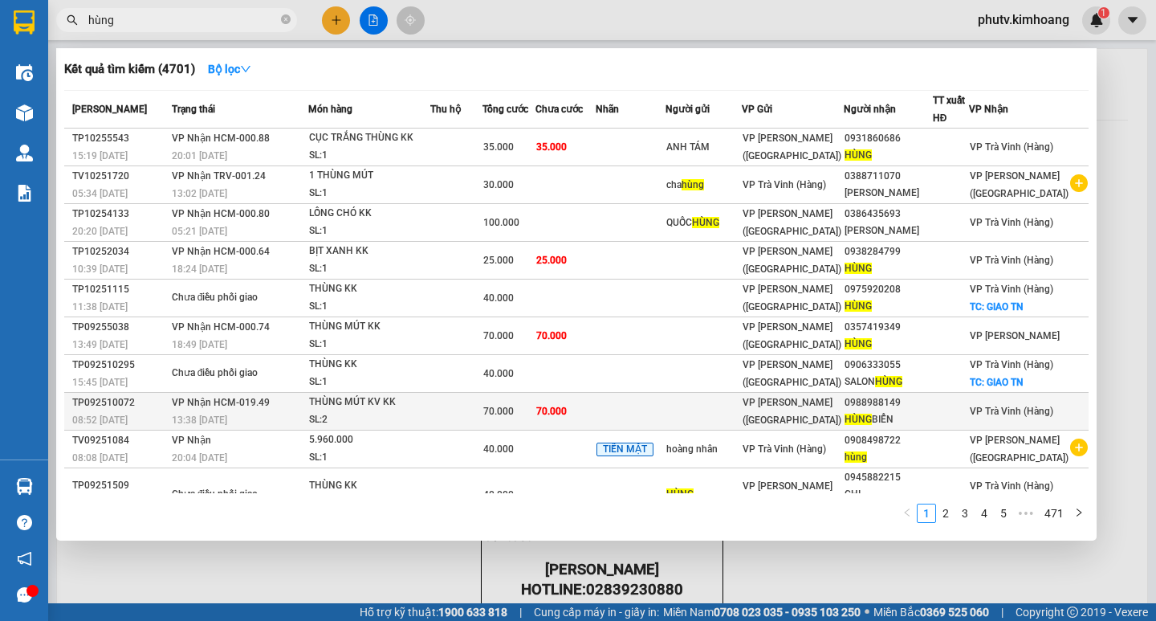
scroll to position [66, 0]
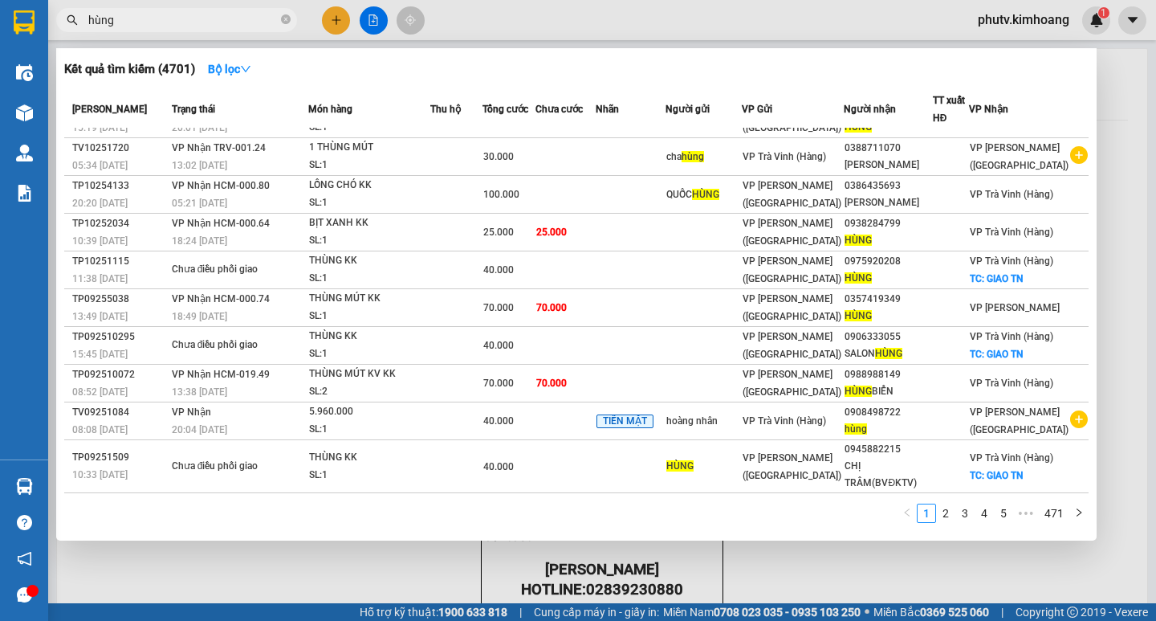
click at [951, 512] on link "2" at bounding box center [946, 513] width 18 height 18
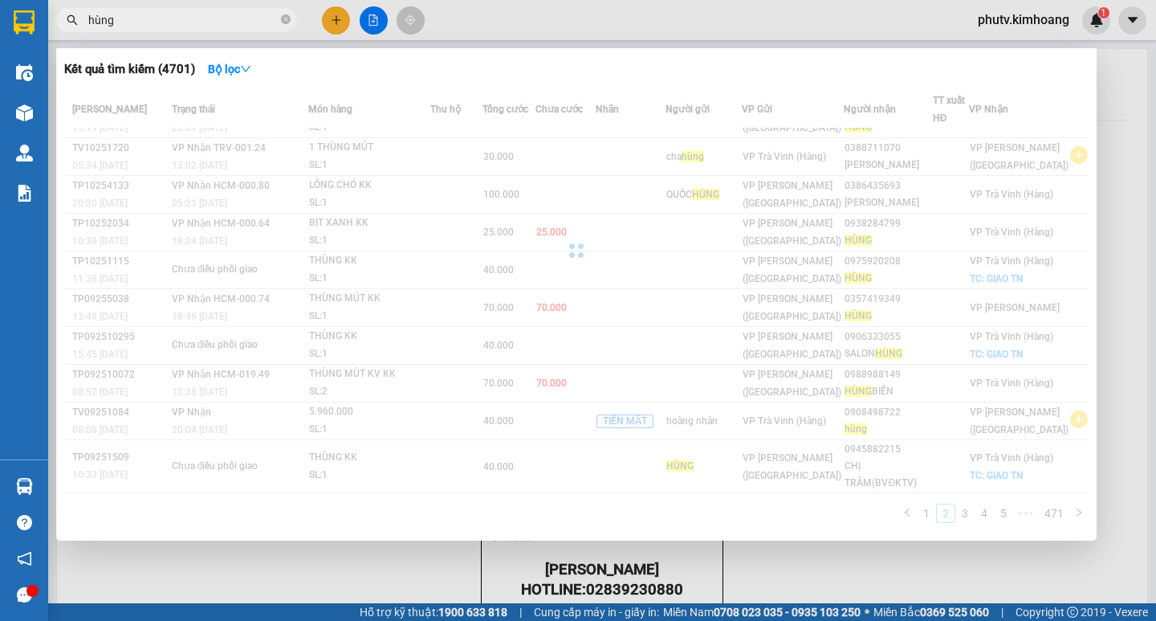
scroll to position [47, 0]
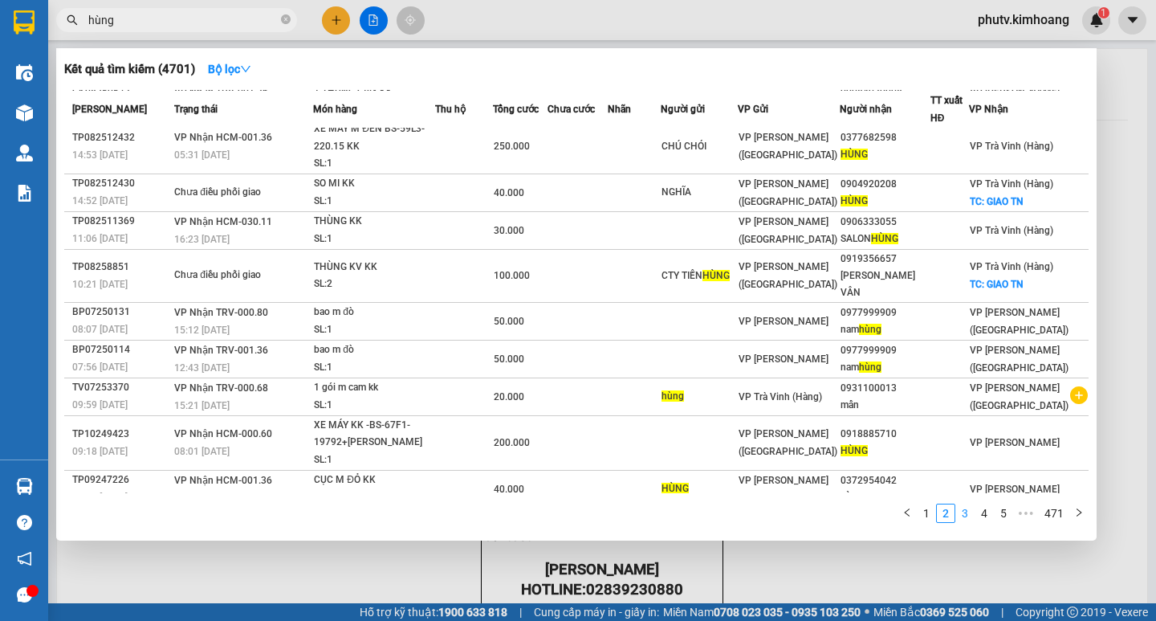
click at [961, 515] on link "3" at bounding box center [965, 513] width 18 height 18
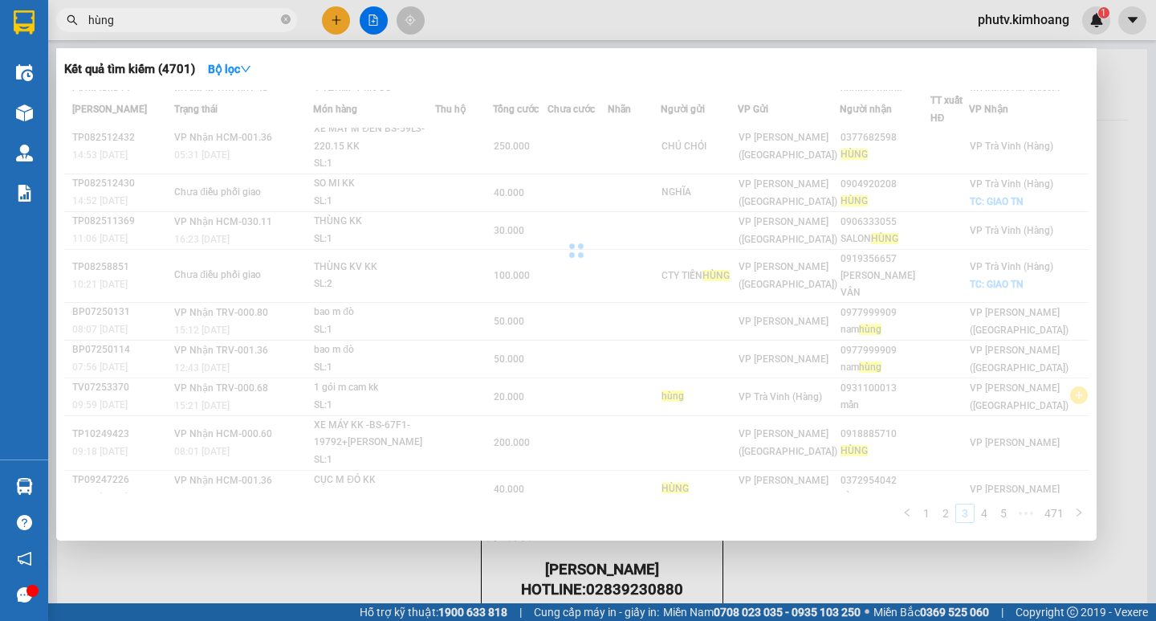
scroll to position [65, 0]
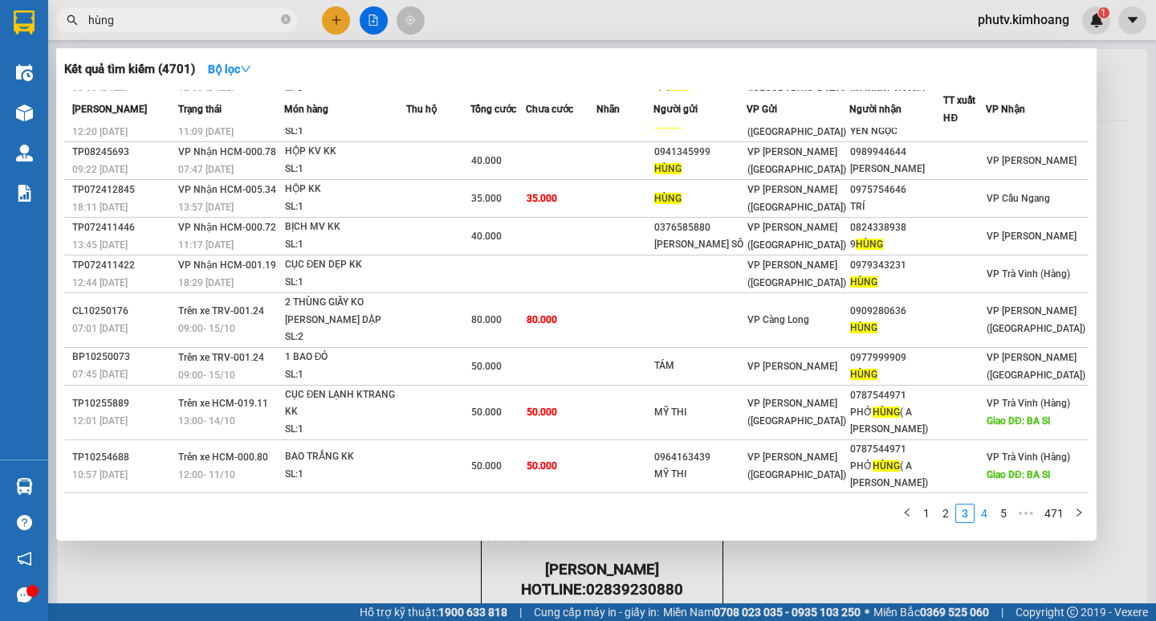
click at [983, 514] on link "4" at bounding box center [985, 513] width 18 height 18
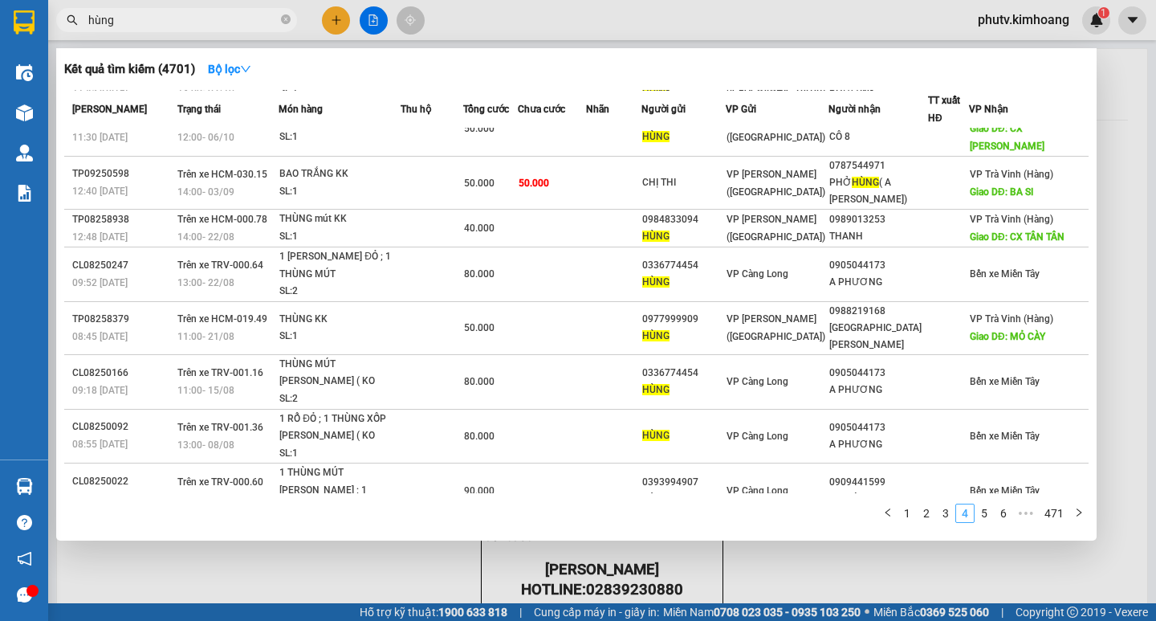
scroll to position [66, 0]
click at [165, 21] on input "hùng" at bounding box center [182, 20] width 189 height 18
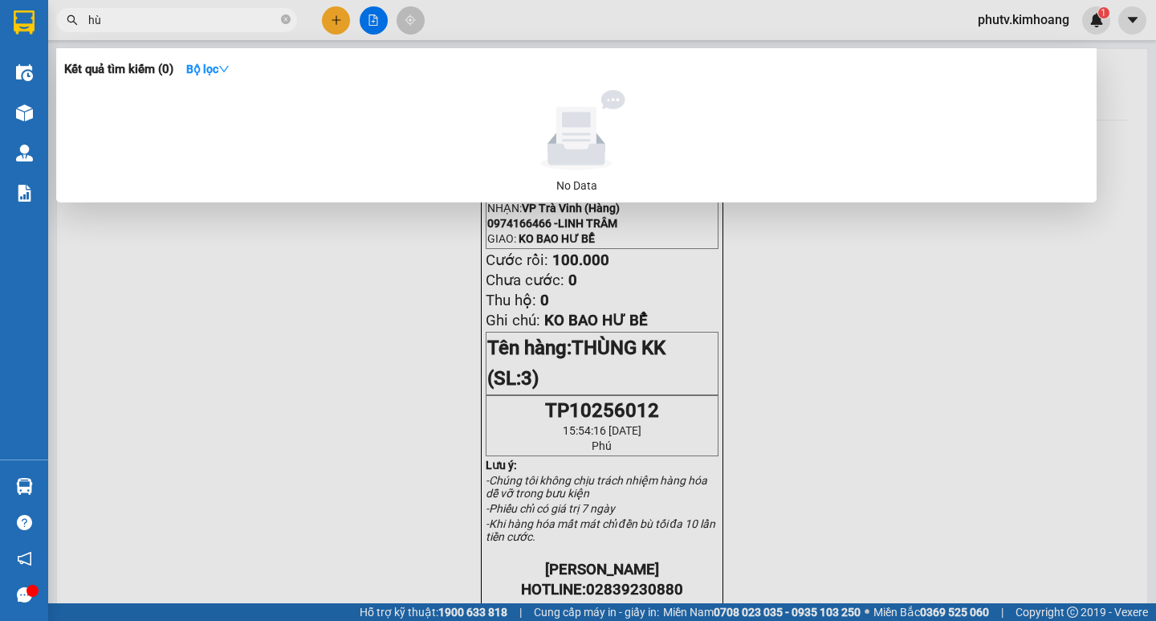
type input "h"
type input "065"
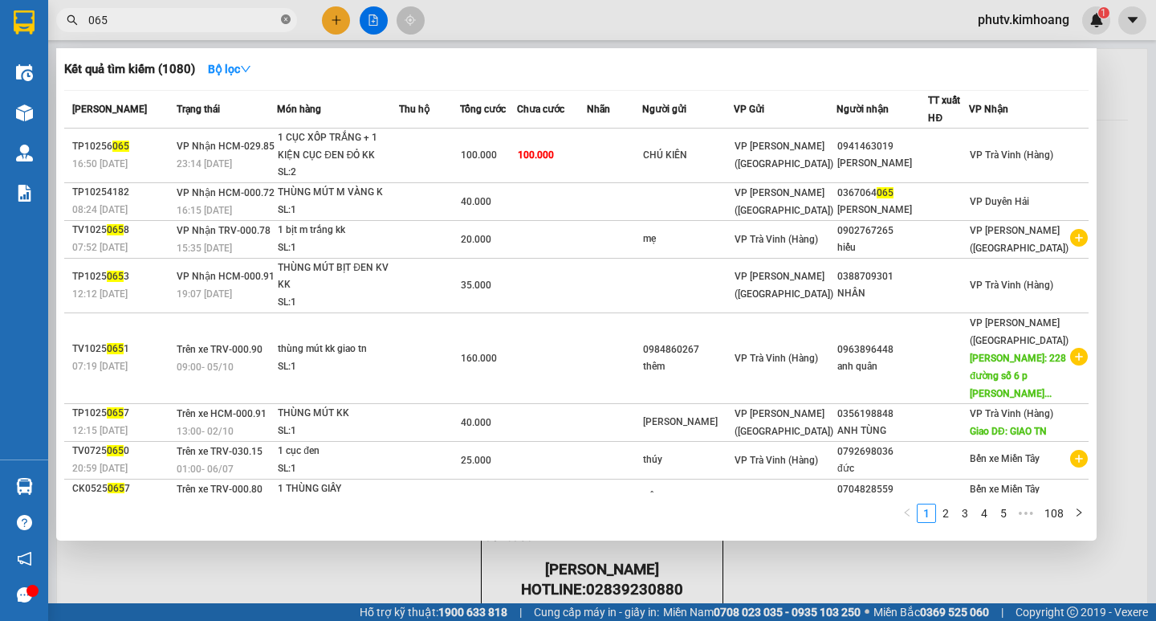
click at [284, 24] on icon "close-circle" at bounding box center [286, 19] width 10 height 10
type input "hùng"
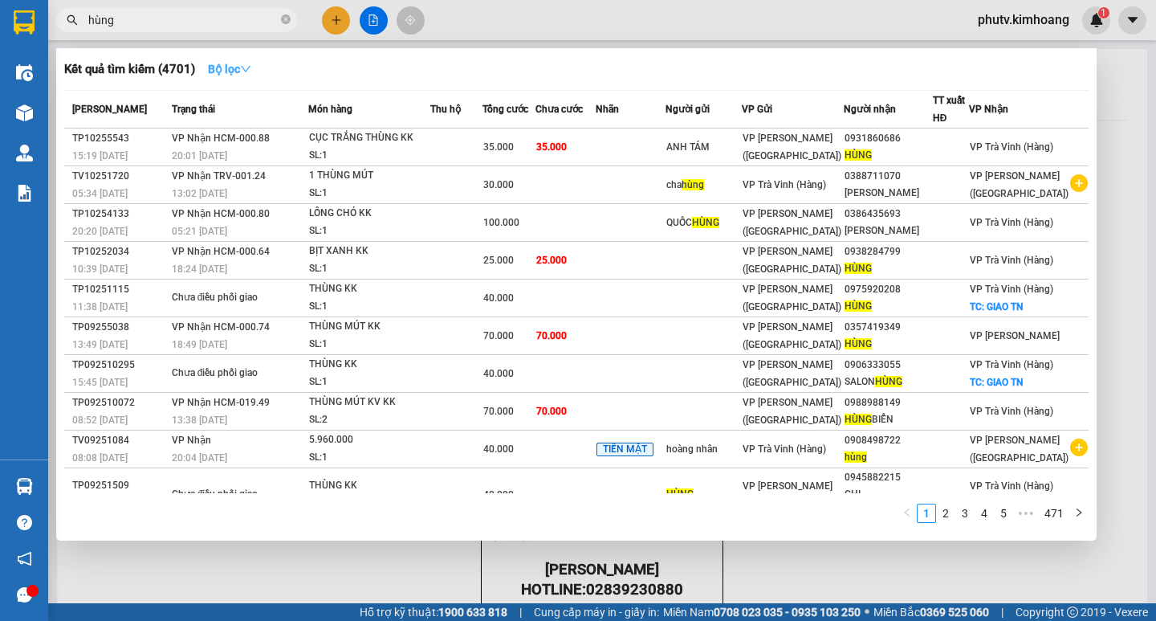
click at [210, 67] on strong "Bộ lọc" at bounding box center [229, 69] width 43 height 13
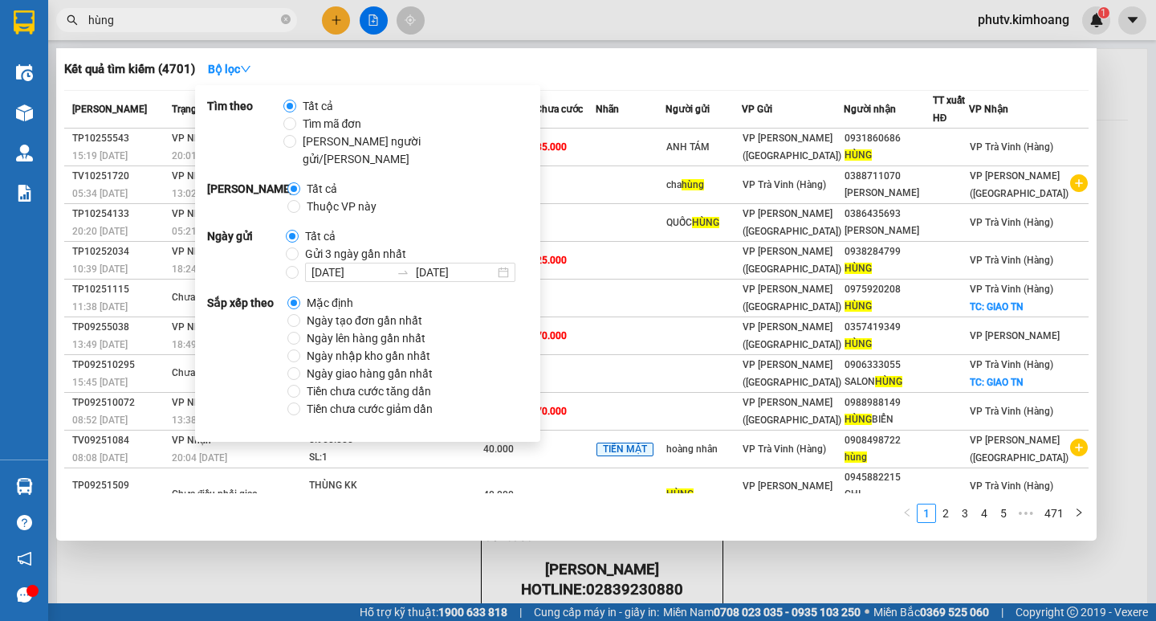
click at [316, 245] on span "Gửi 3 ngày gần nhất" at bounding box center [356, 254] width 114 height 18
click at [299, 247] on input "Gửi 3 ngày gần nhất" at bounding box center [292, 253] width 13 height 13
radio input "true"
radio input "false"
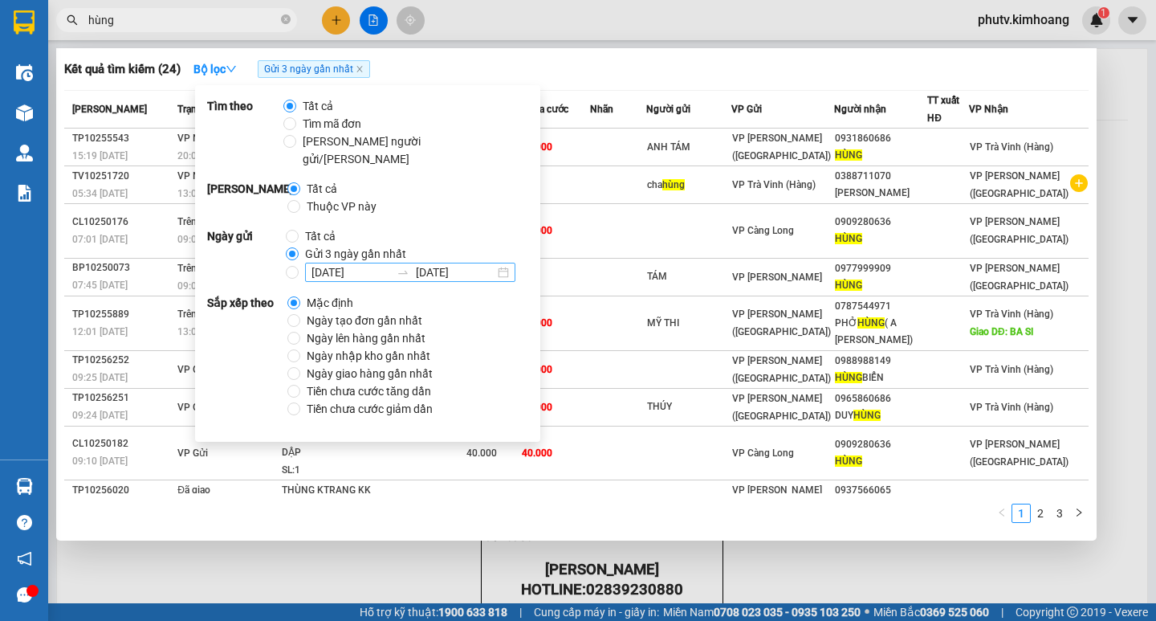
click at [351, 263] on input "15/10/2025" at bounding box center [351, 272] width 79 height 18
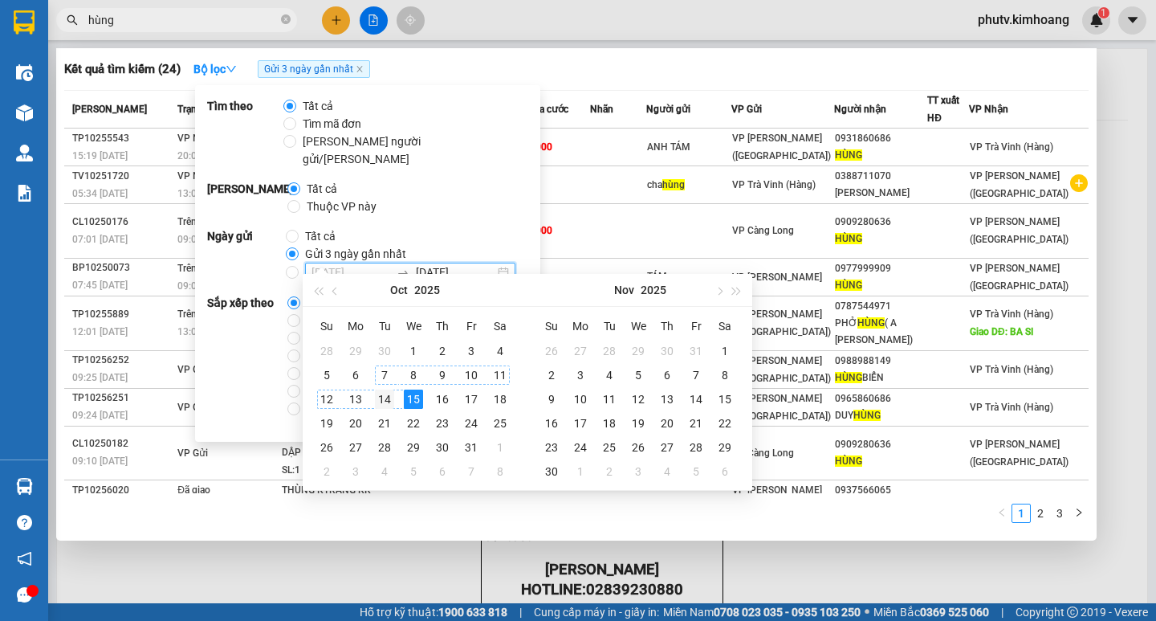
type input "[DATE]"
click at [385, 395] on div "14" at bounding box center [384, 398] width 19 height 19
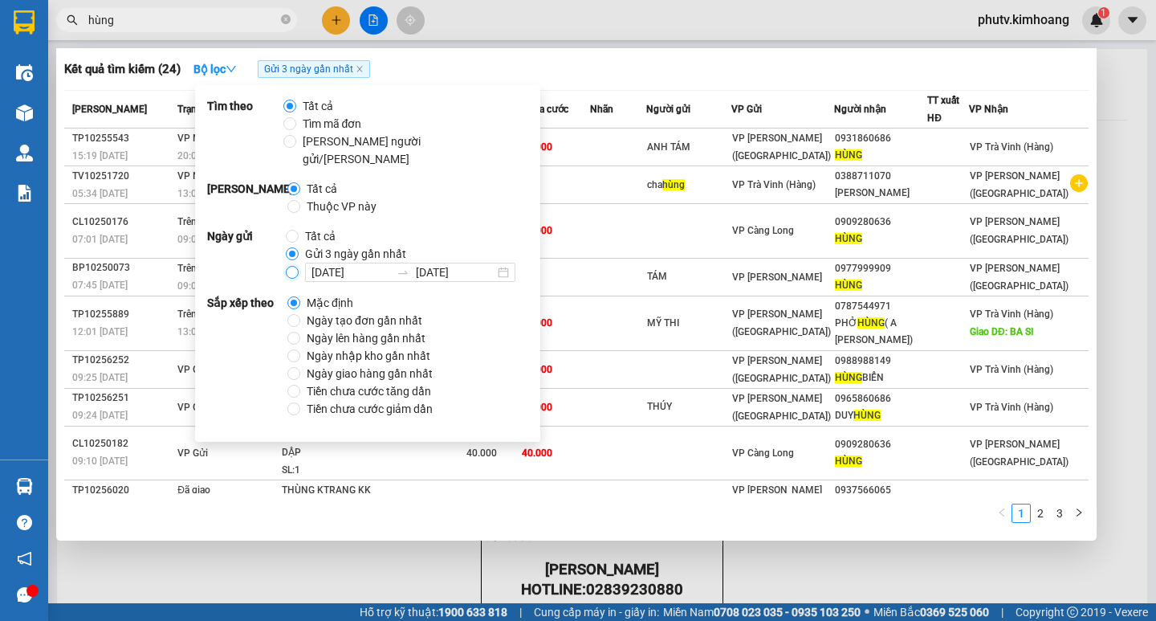
click at [291, 266] on input "14/10/2025 15/10/2025" at bounding box center [292, 272] width 13 height 13
radio input "true"
radio input "false"
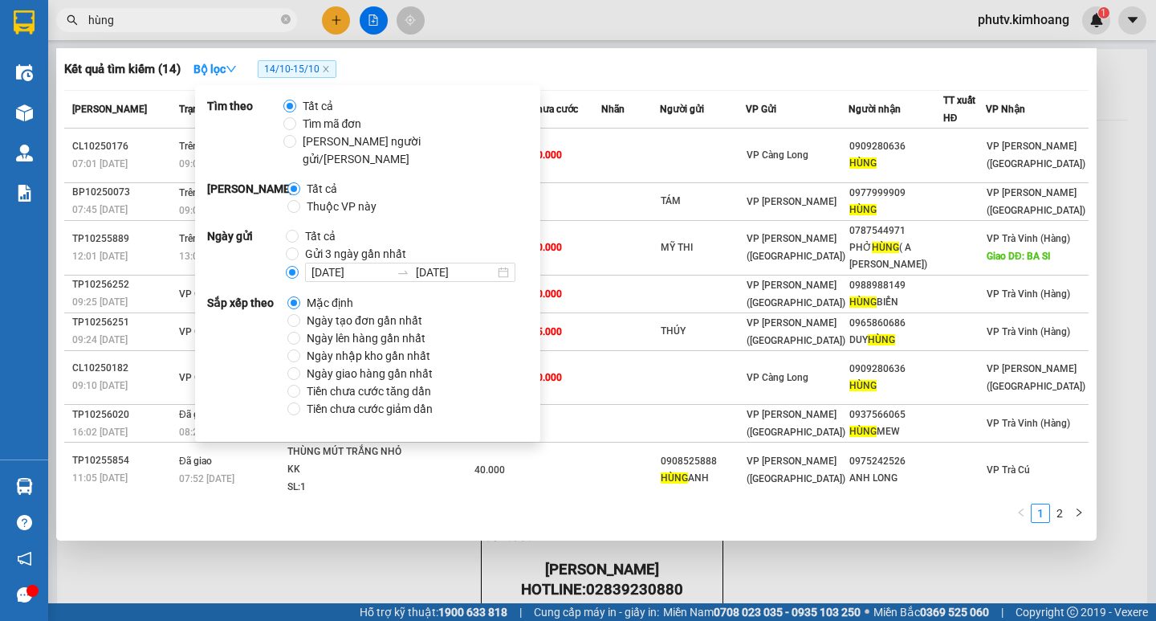
click at [445, 62] on div "Kết quả tìm kiếm ( 14 ) Bộ lọc 14/10 - 15/10" at bounding box center [576, 69] width 1025 height 26
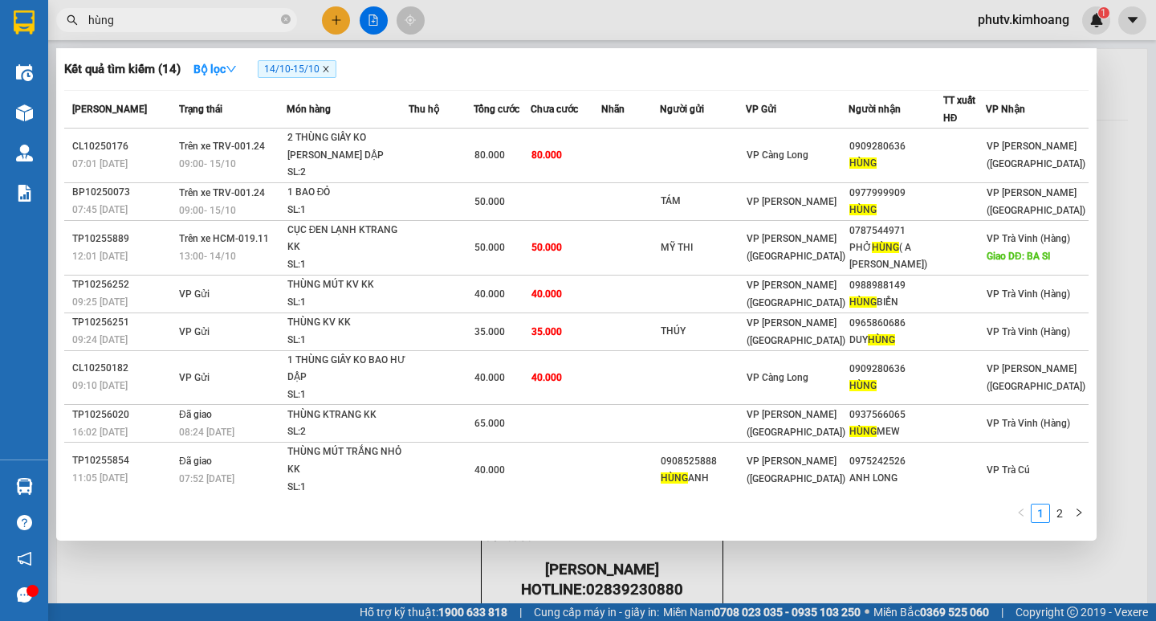
click at [330, 70] on icon "close" at bounding box center [326, 69] width 8 height 8
